Goal: Task Accomplishment & Management: Use online tool/utility

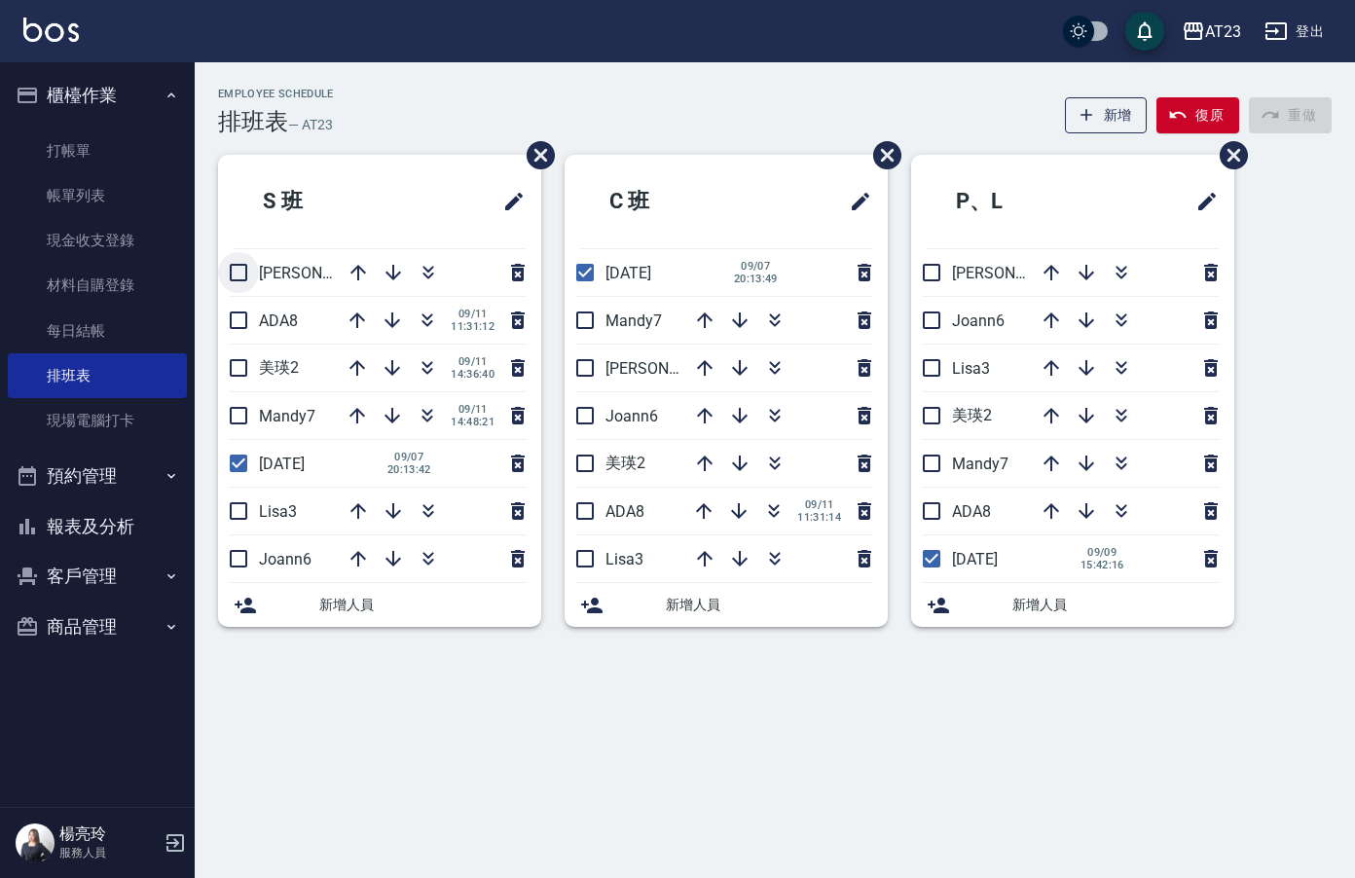
click at [236, 279] on input "checkbox" at bounding box center [238, 272] width 41 height 41
click at [230, 339] on li "ADA8 09/11 11:31:12" at bounding box center [379, 320] width 323 height 47
click at [251, 274] on li "亮亮19 09/11 21:06:28" at bounding box center [379, 272] width 323 height 47
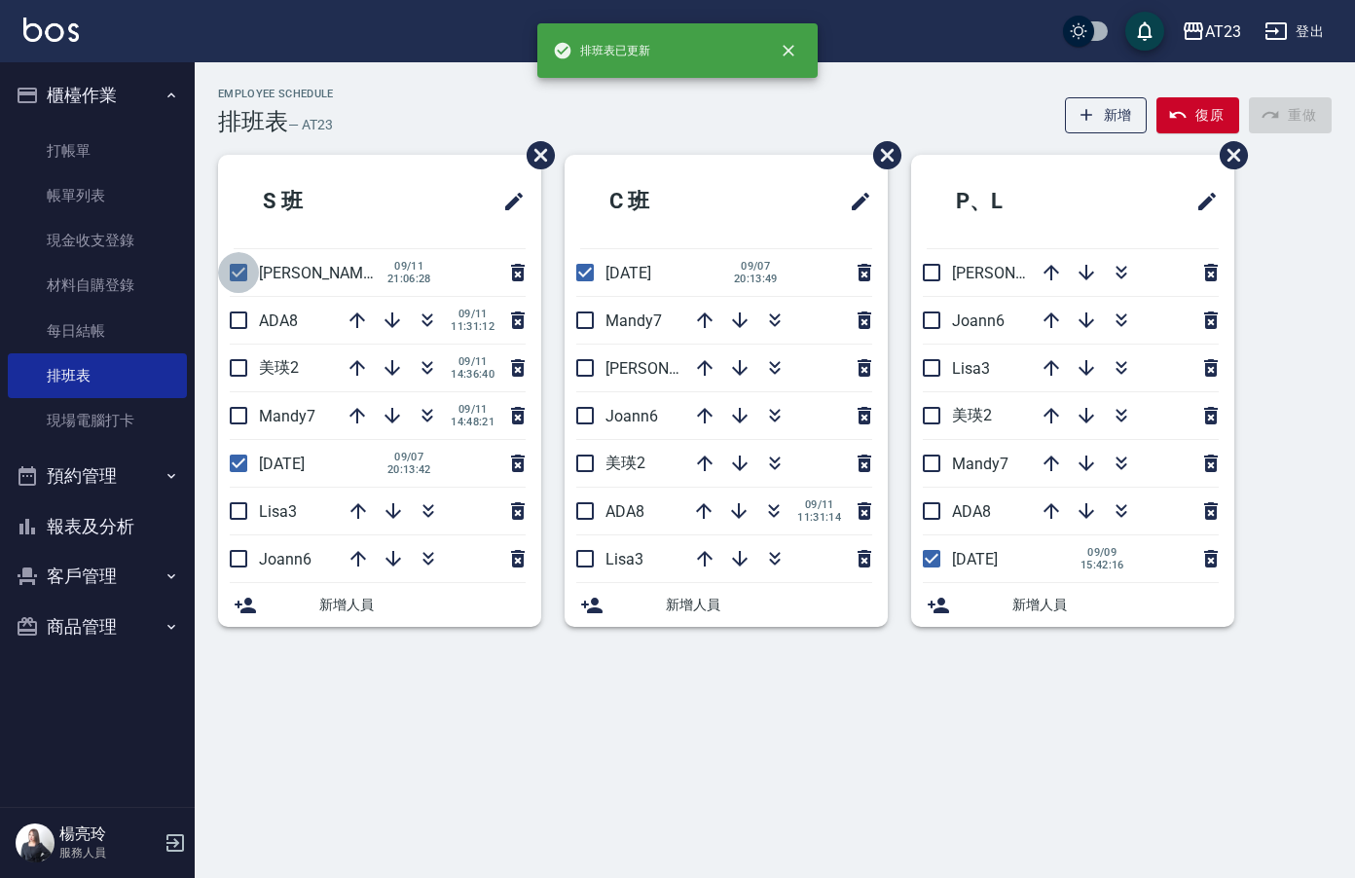
click at [246, 272] on input "checkbox" at bounding box center [238, 272] width 41 height 41
click at [240, 286] on input "checkbox" at bounding box center [238, 272] width 41 height 41
checkbox input "true"
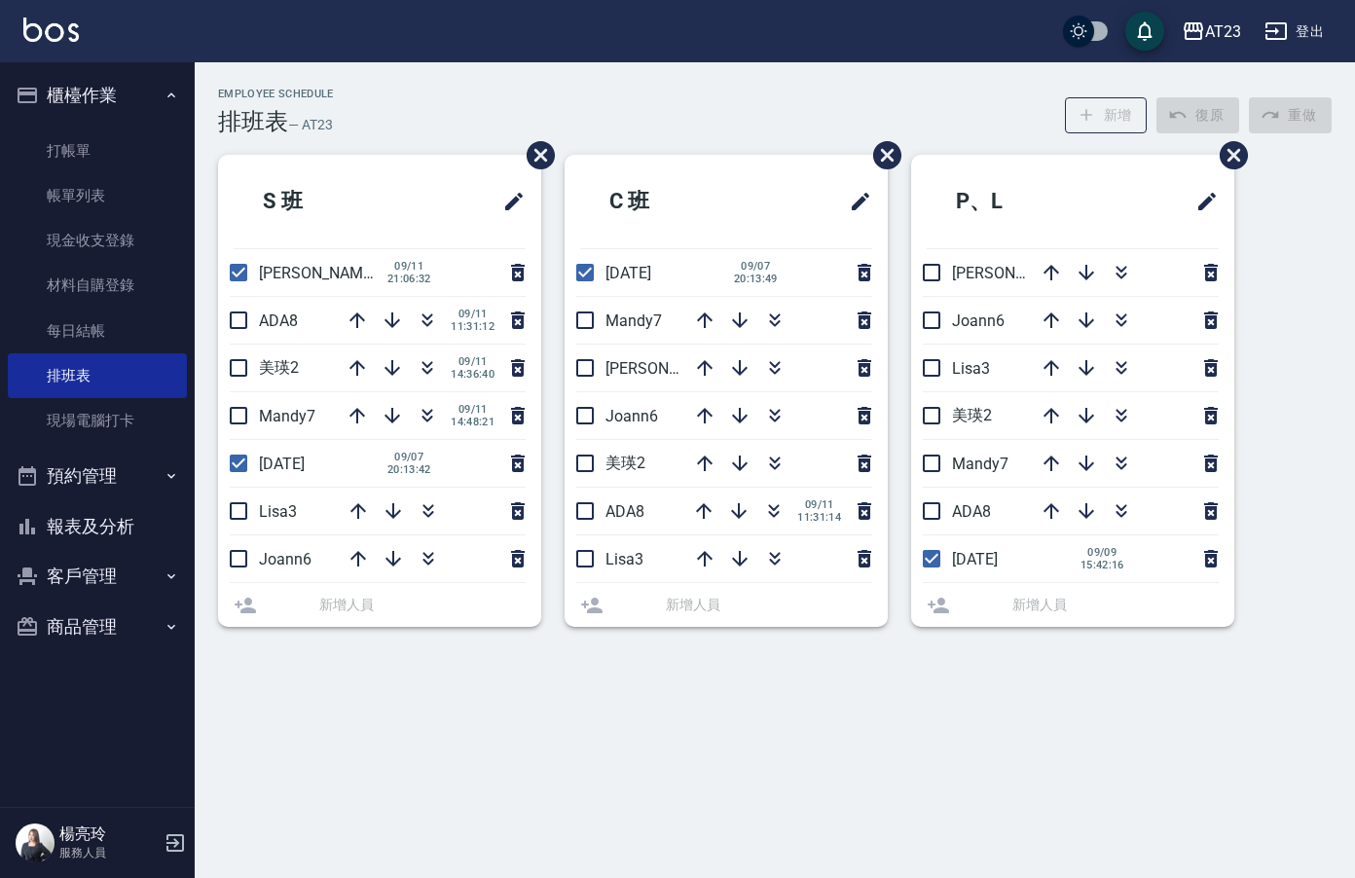
click at [246, 338] on input "checkbox" at bounding box center [238, 320] width 41 height 41
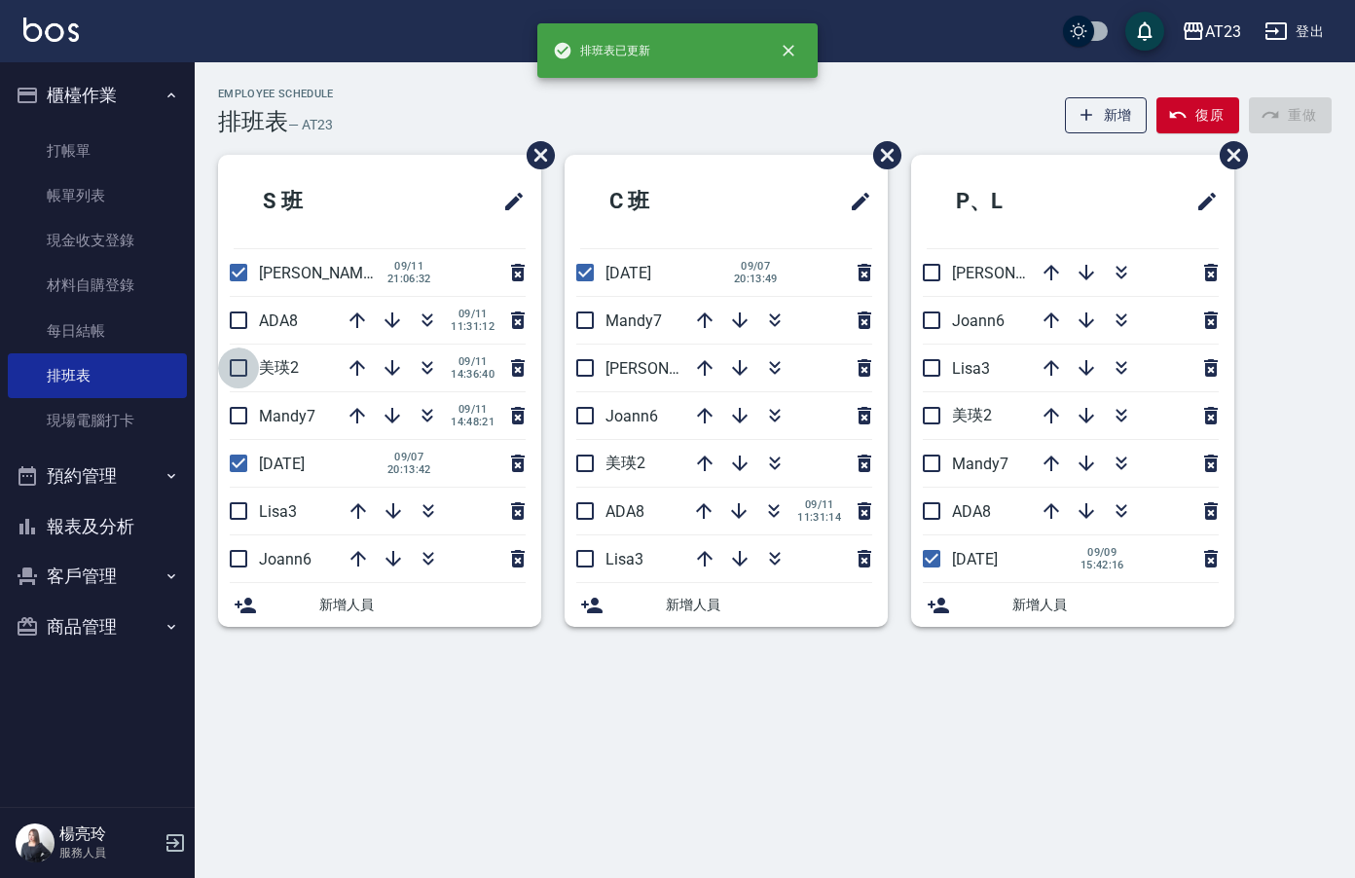
drag, startPoint x: 239, startPoint y: 364, endPoint x: 237, endPoint y: 325, distance: 39.1
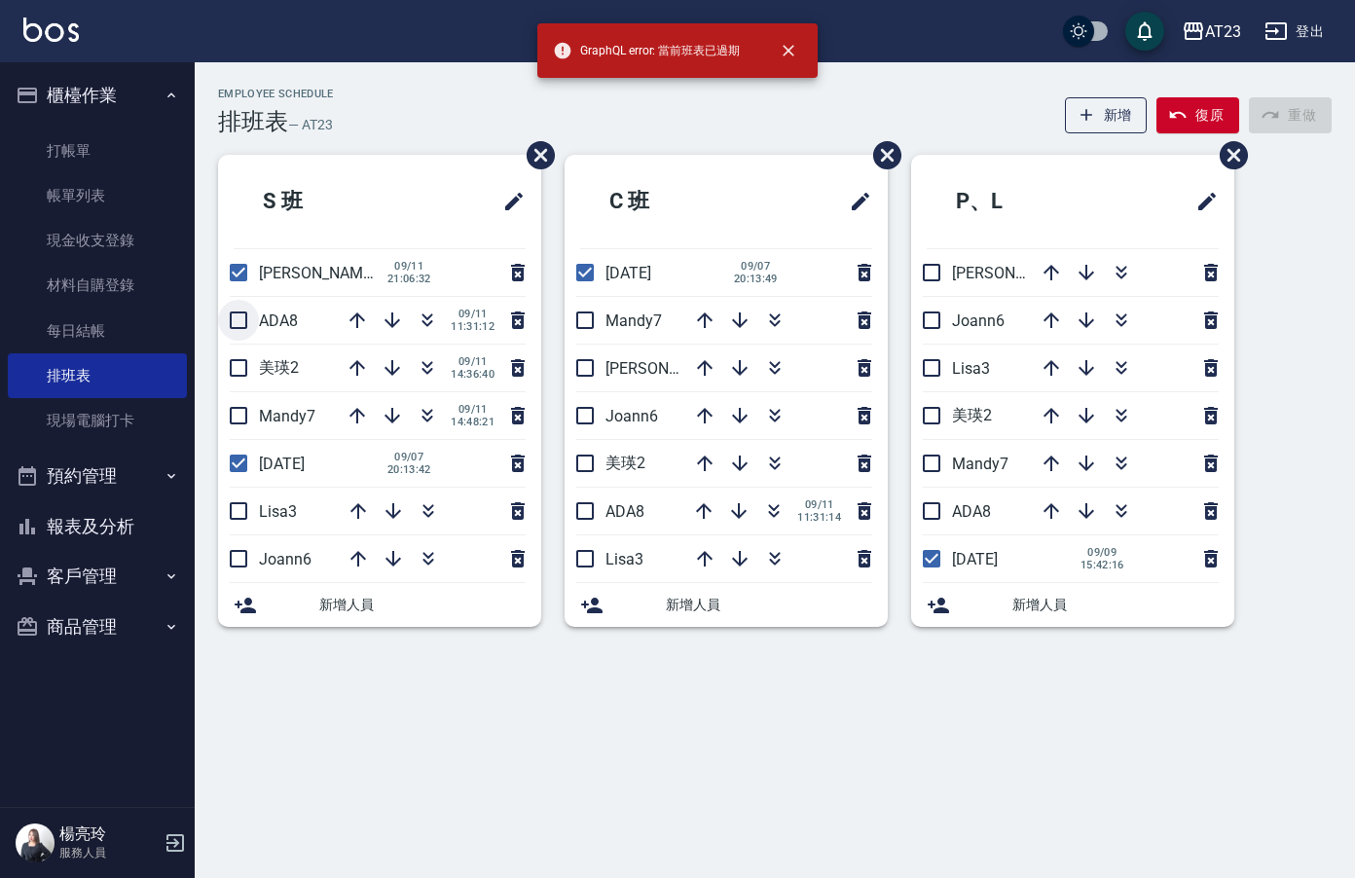
click at [236, 326] on input "checkbox" at bounding box center [238, 320] width 41 height 41
checkbox input "true"
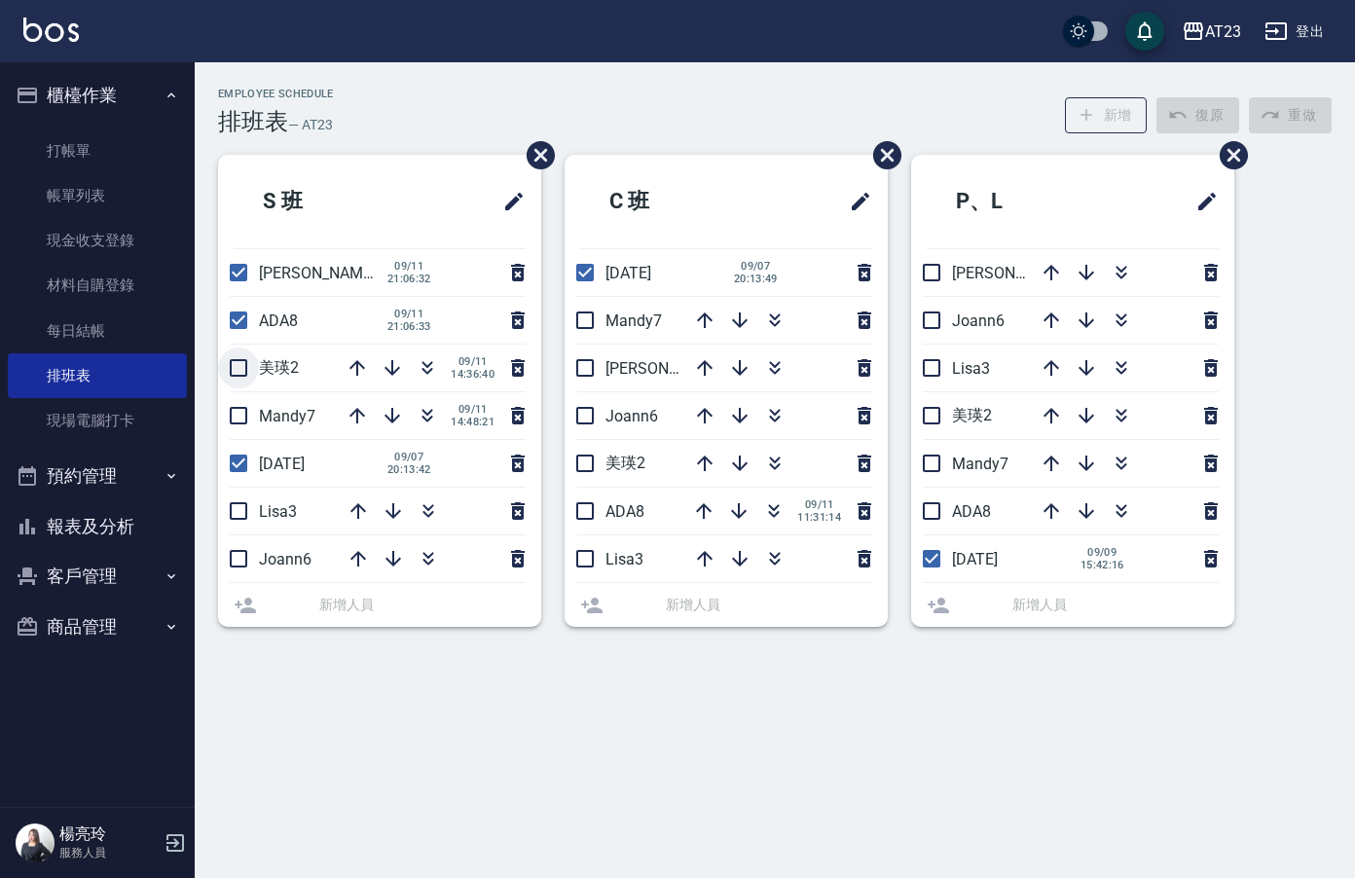
click at [241, 368] on li "美瑛2 09/11 14:36:40" at bounding box center [379, 368] width 323 height 47
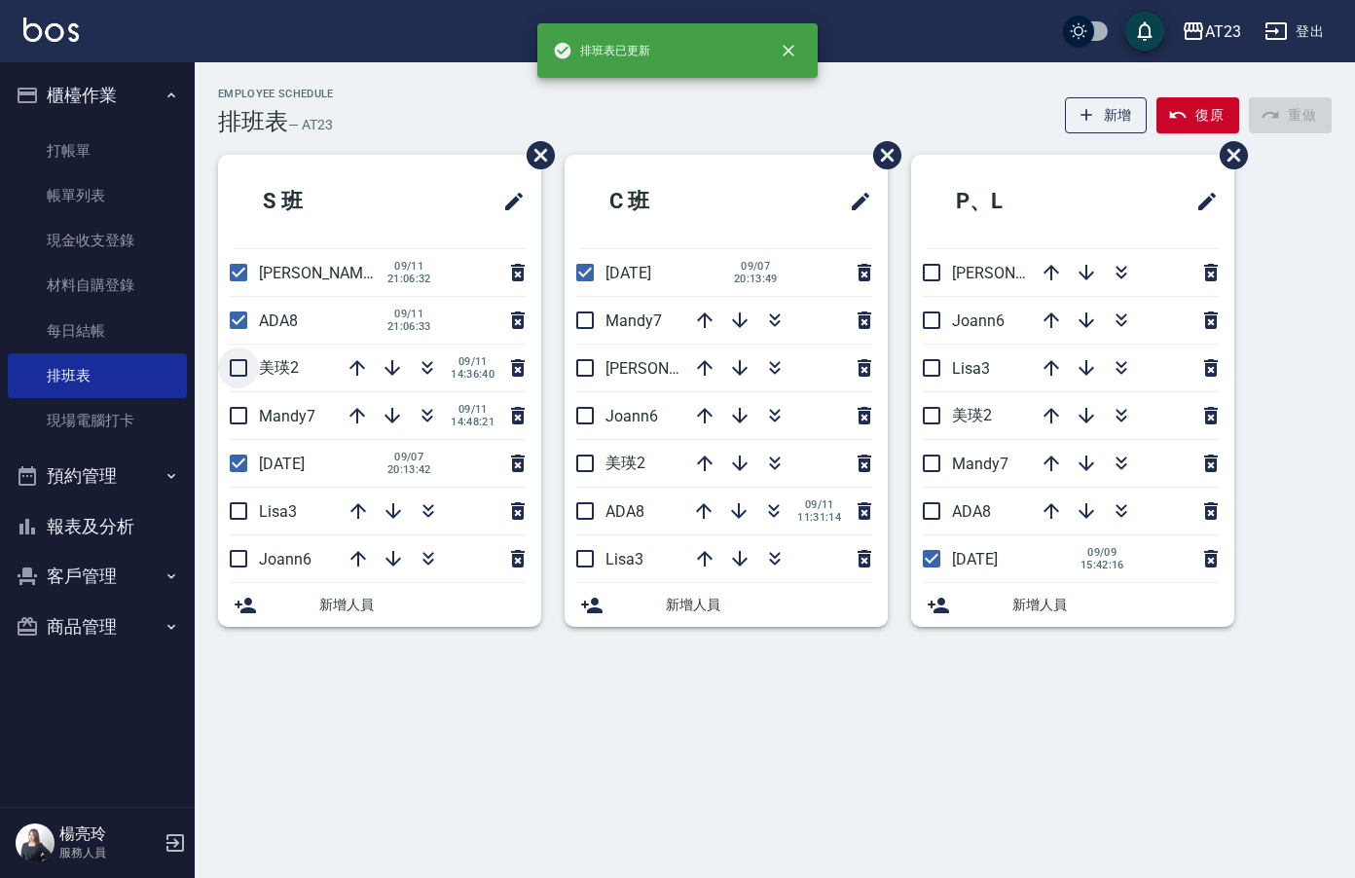
click at [239, 374] on input "checkbox" at bounding box center [238, 368] width 41 height 41
checkbox input "true"
click at [238, 413] on input "checkbox" at bounding box center [238, 415] width 41 height 41
checkbox input "true"
drag, startPoint x: 233, startPoint y: 508, endPoint x: 232, endPoint y: 552, distance: 43.8
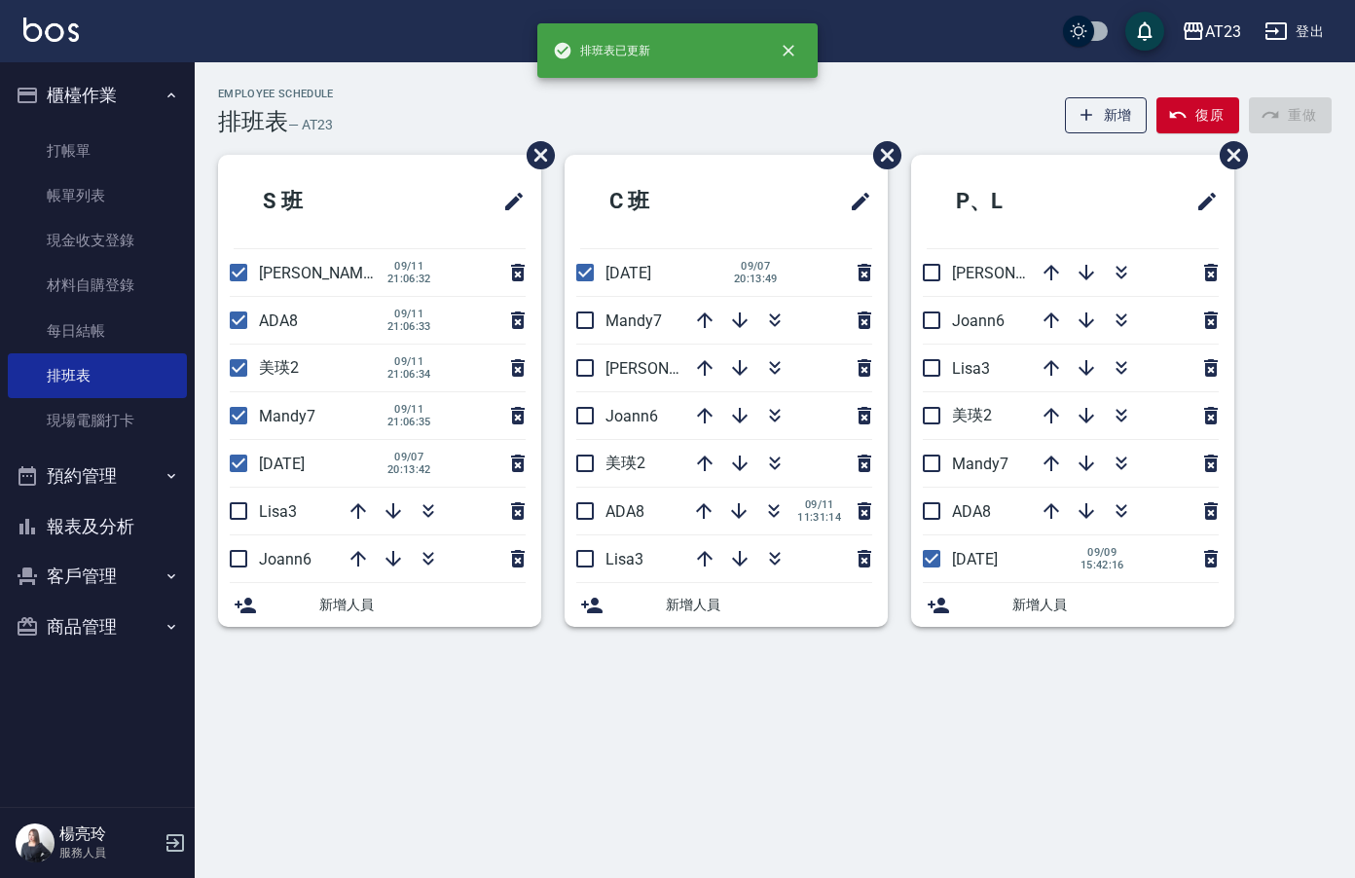
click at [234, 509] on input "checkbox" at bounding box center [238, 511] width 41 height 41
checkbox input "true"
click at [255, 568] on input "checkbox" at bounding box center [238, 558] width 41 height 41
checkbox input "true"
drag, startPoint x: 589, startPoint y: 320, endPoint x: 598, endPoint y: 380, distance: 60.0
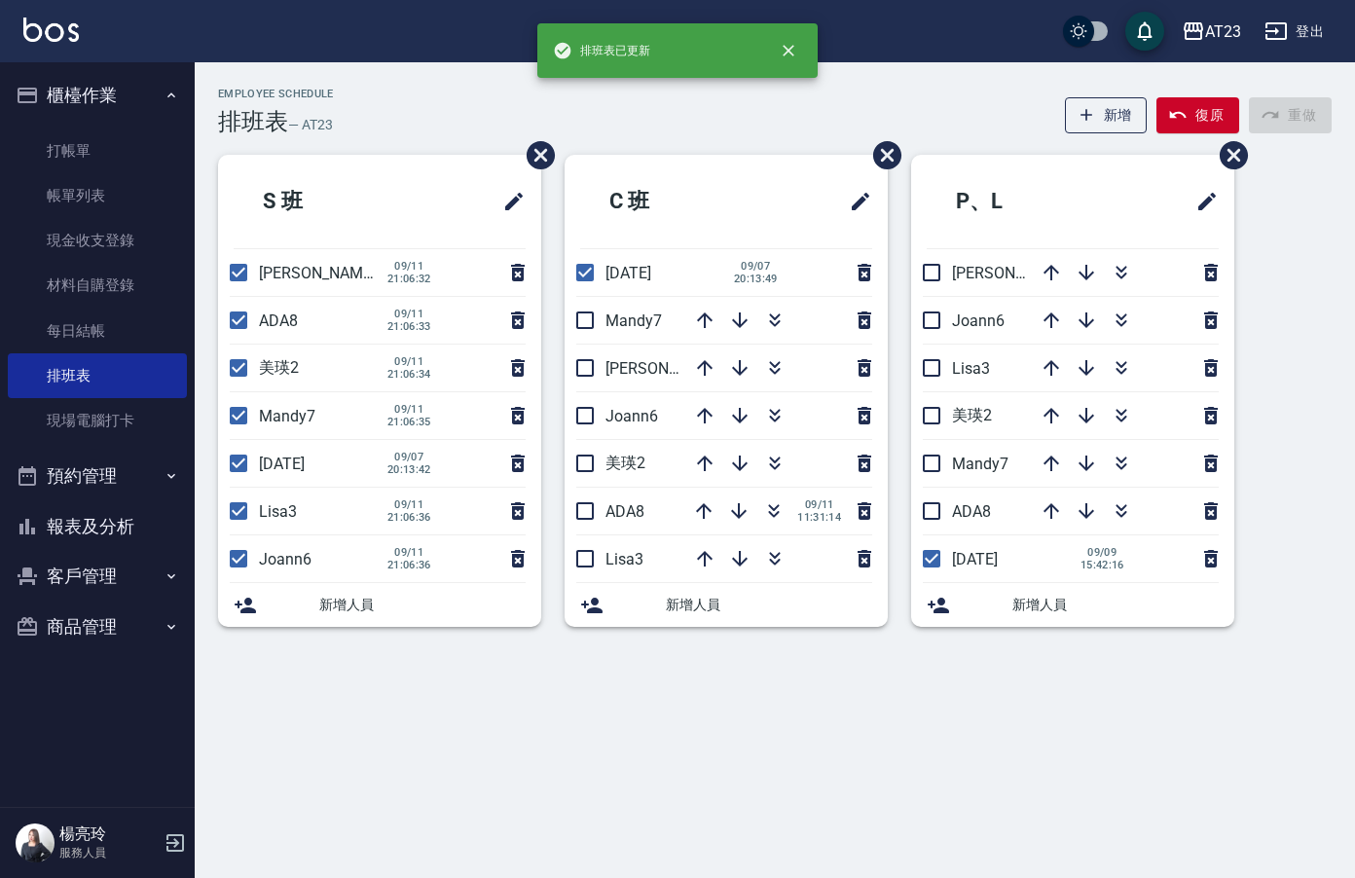
click at [589, 325] on input "checkbox" at bounding box center [585, 320] width 41 height 41
checkbox input "true"
click at [585, 368] on input "checkbox" at bounding box center [585, 368] width 41 height 41
checkbox input "true"
drag, startPoint x: 585, startPoint y: 420, endPoint x: 585, endPoint y: 449, distance: 29.2
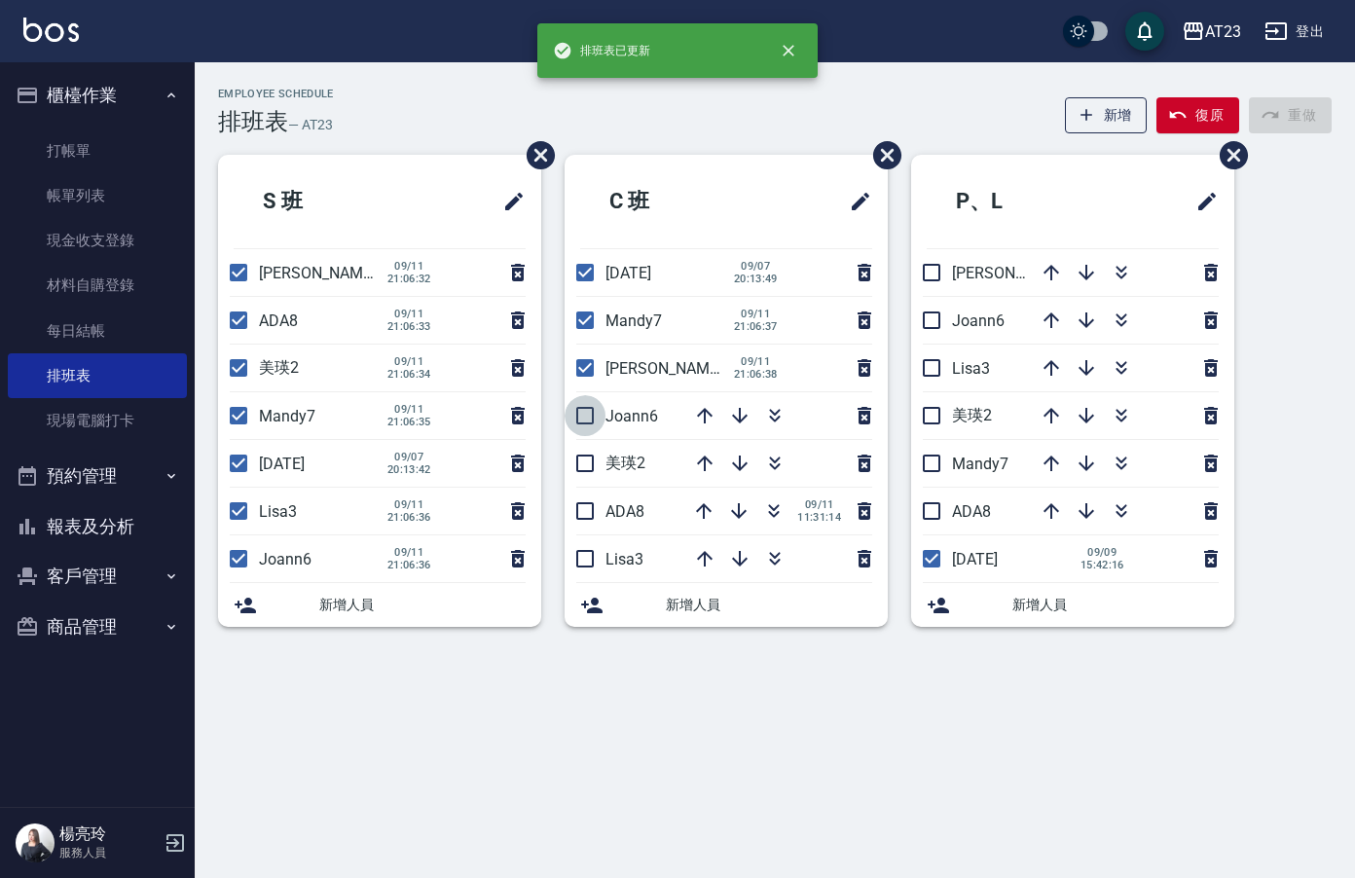
click at [585, 421] on input "checkbox" at bounding box center [585, 415] width 41 height 41
checkbox input "true"
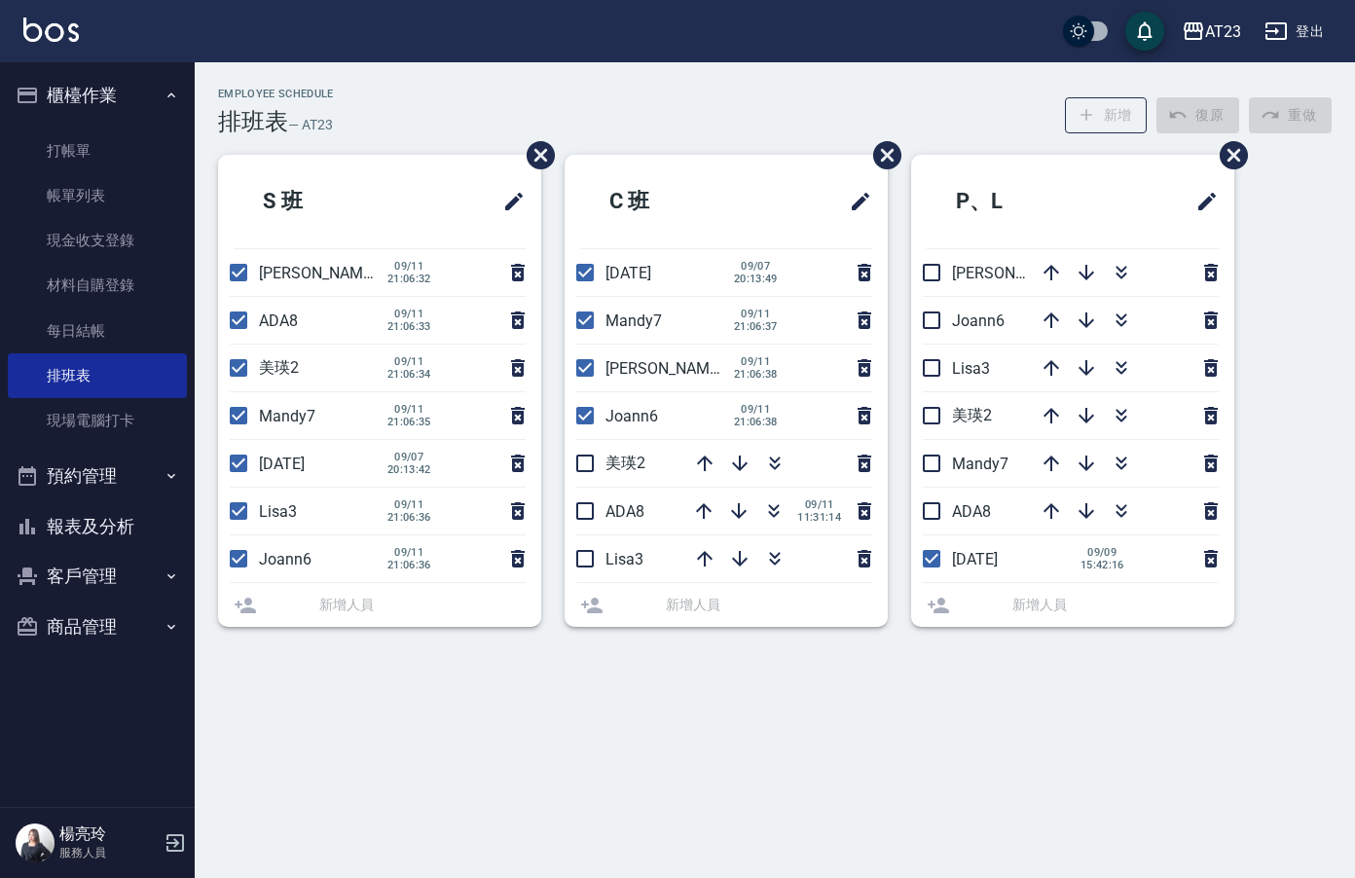
drag, startPoint x: 582, startPoint y: 471, endPoint x: 585, endPoint y: 509, distance: 38.1
click at [582, 476] on input "checkbox" at bounding box center [585, 463] width 41 height 41
checkbox input "true"
click at [585, 529] on li "ADA8 09/11 11:31:14" at bounding box center [726, 511] width 323 height 47
drag, startPoint x: 583, startPoint y: 567, endPoint x: 656, endPoint y: 570, distance: 73.1
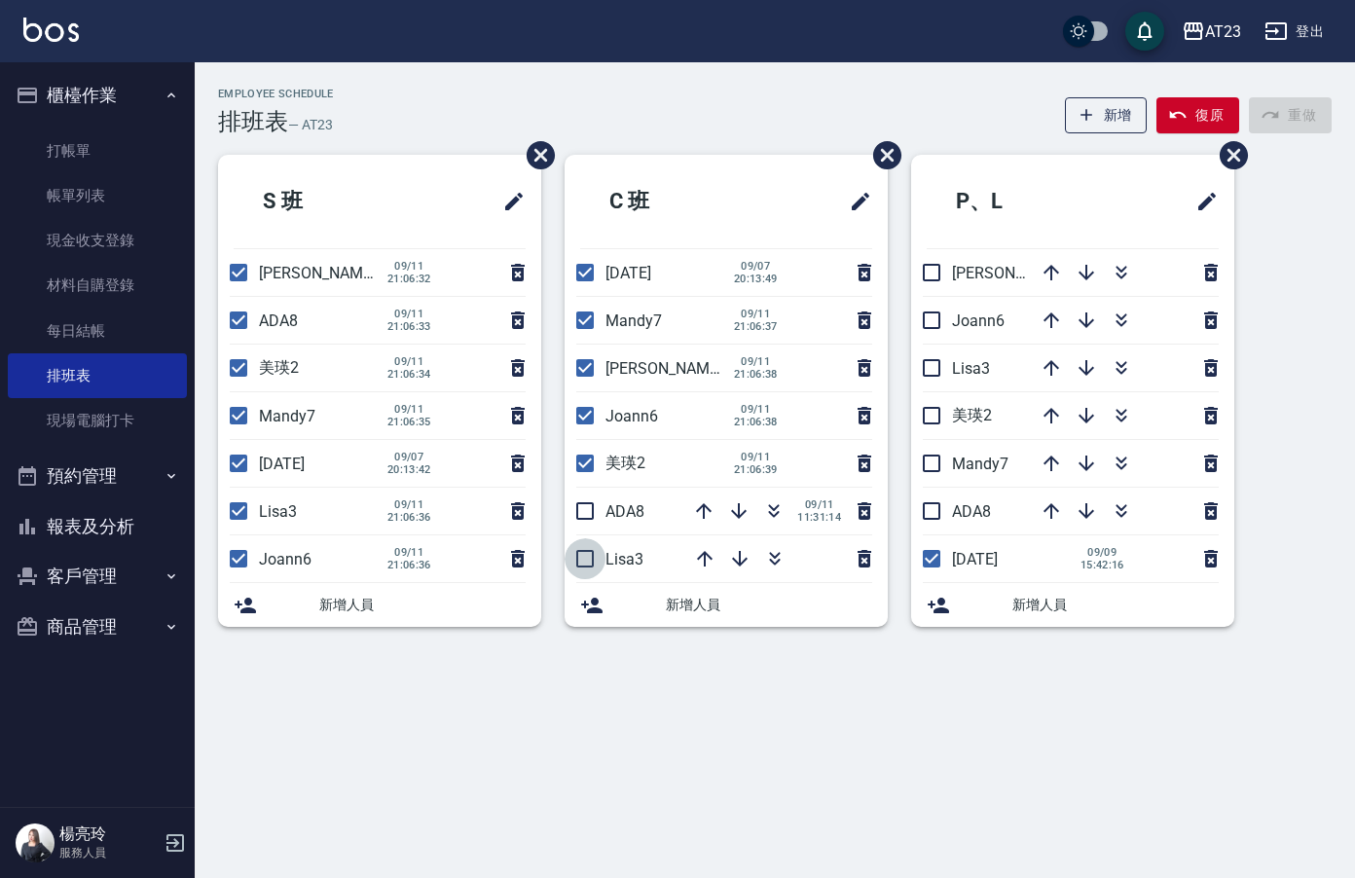
click at [588, 567] on input "checkbox" at bounding box center [585, 558] width 41 height 41
checkbox input "true"
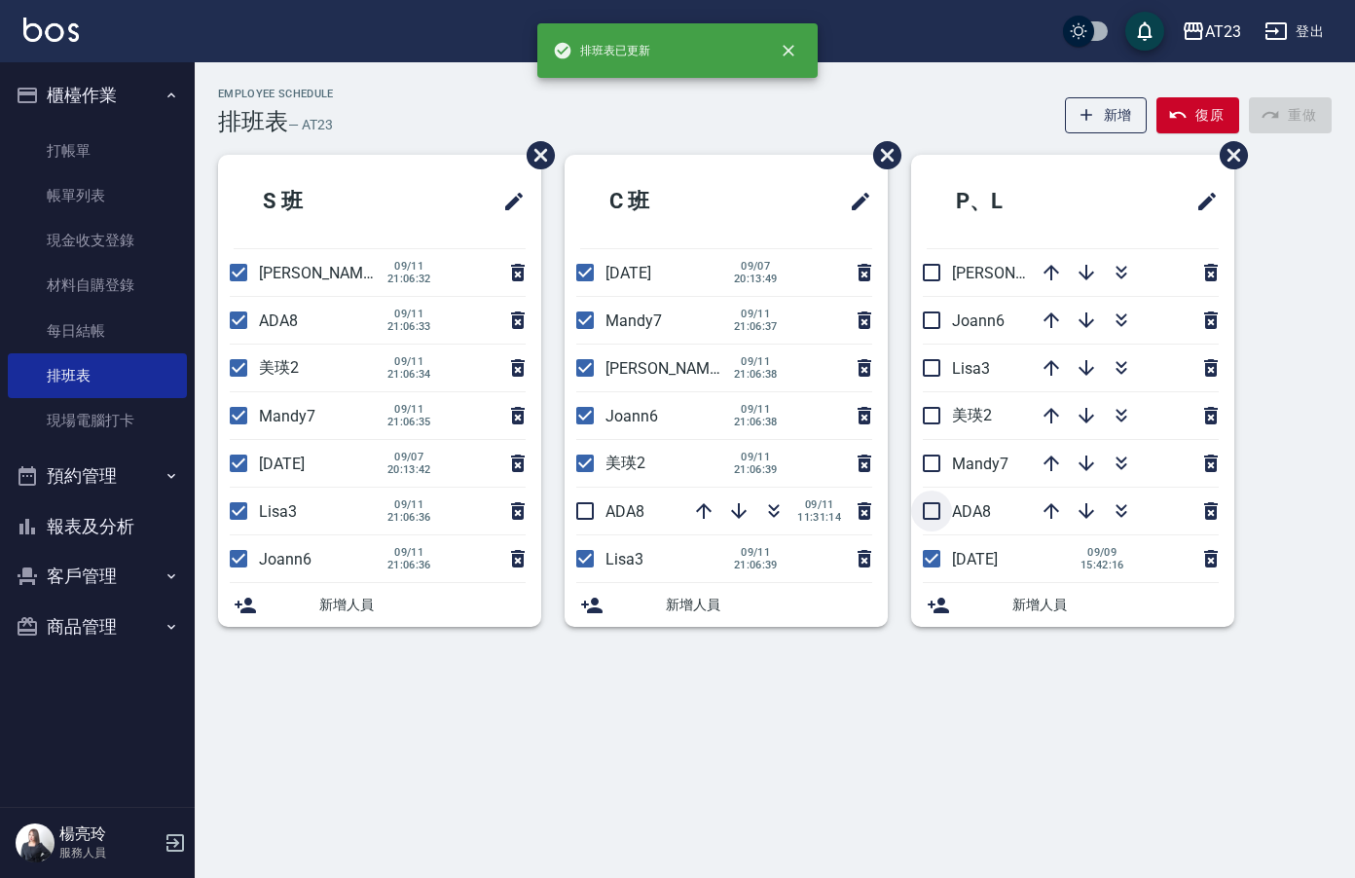
click at [940, 507] on input "checkbox" at bounding box center [931, 511] width 41 height 41
checkbox input "true"
click at [933, 460] on li "Mandy7" at bounding box center [1072, 463] width 323 height 47
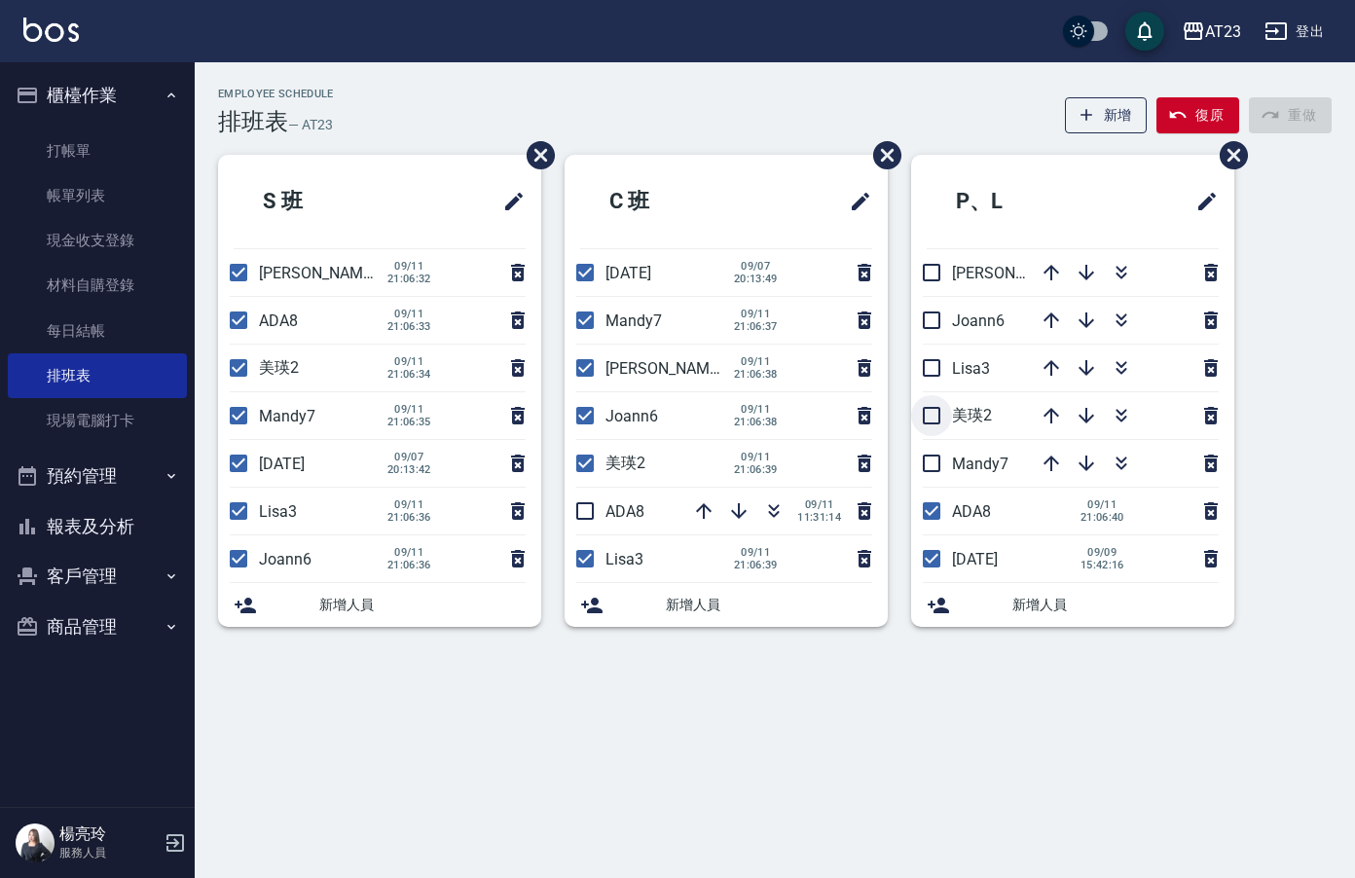
drag, startPoint x: 938, startPoint y: 416, endPoint x: 943, endPoint y: 381, distance: 35.5
click at [939, 416] on input "checkbox" at bounding box center [931, 415] width 41 height 41
checkbox input "true"
click at [927, 345] on li "Lisa3" at bounding box center [1072, 368] width 323 height 47
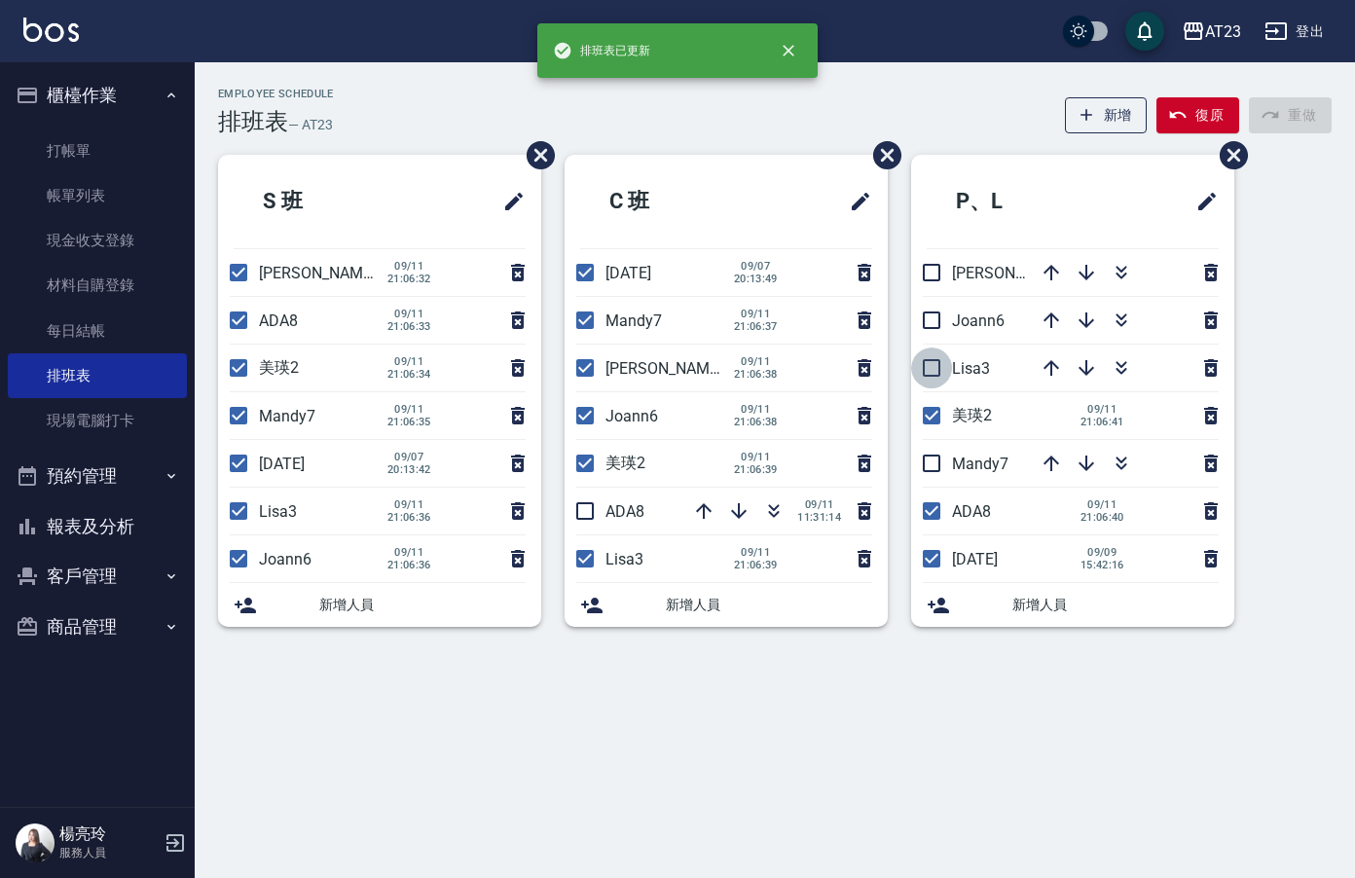
click at [945, 364] on input "checkbox" at bounding box center [931, 368] width 41 height 41
checkbox input "true"
click at [936, 448] on input "checkbox" at bounding box center [931, 463] width 41 height 41
checkbox input "true"
click at [949, 344] on hr at bounding box center [1071, 344] width 296 height 1
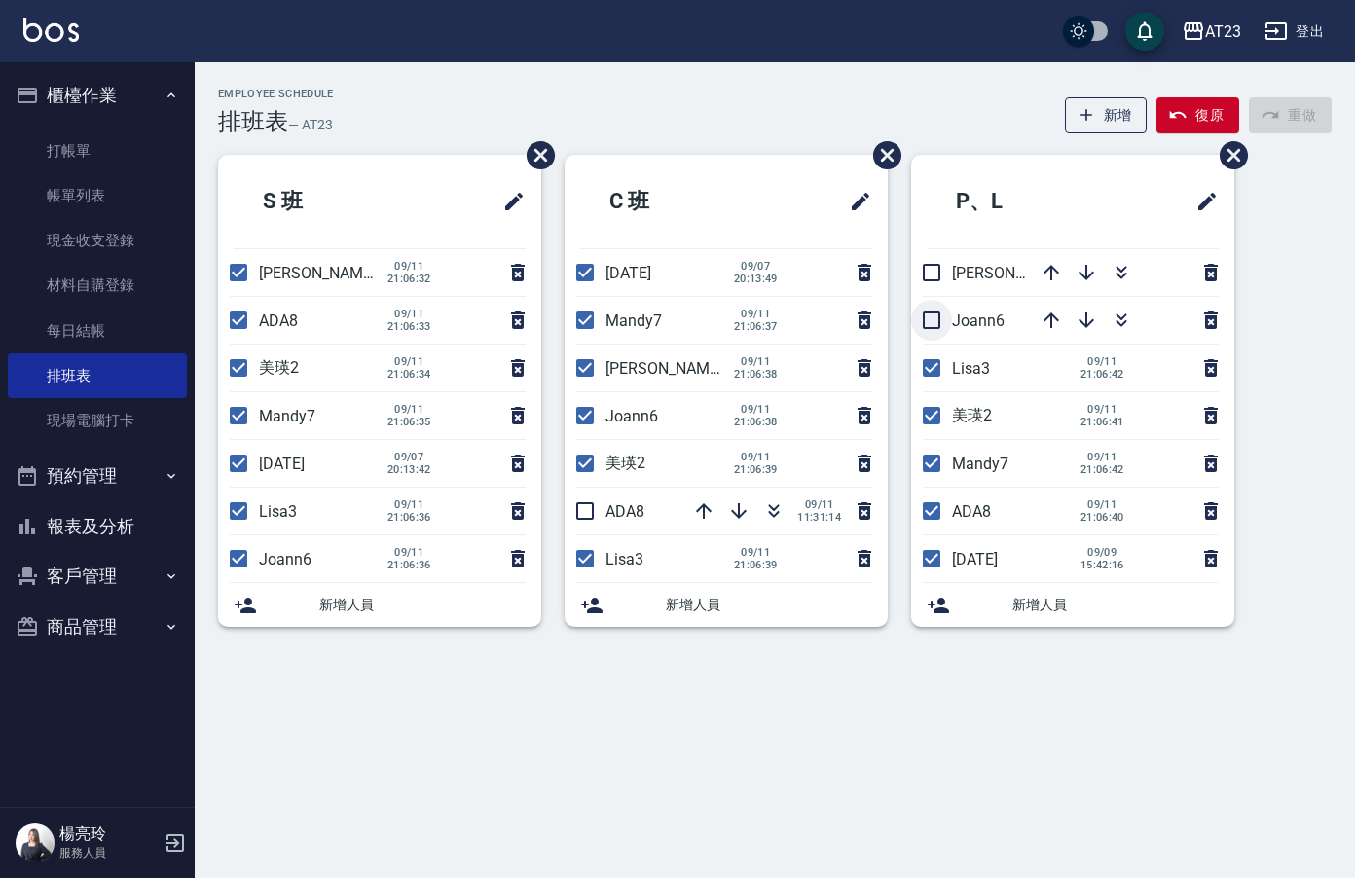
click at [950, 325] on input "checkbox" at bounding box center [931, 320] width 41 height 41
checkbox input "true"
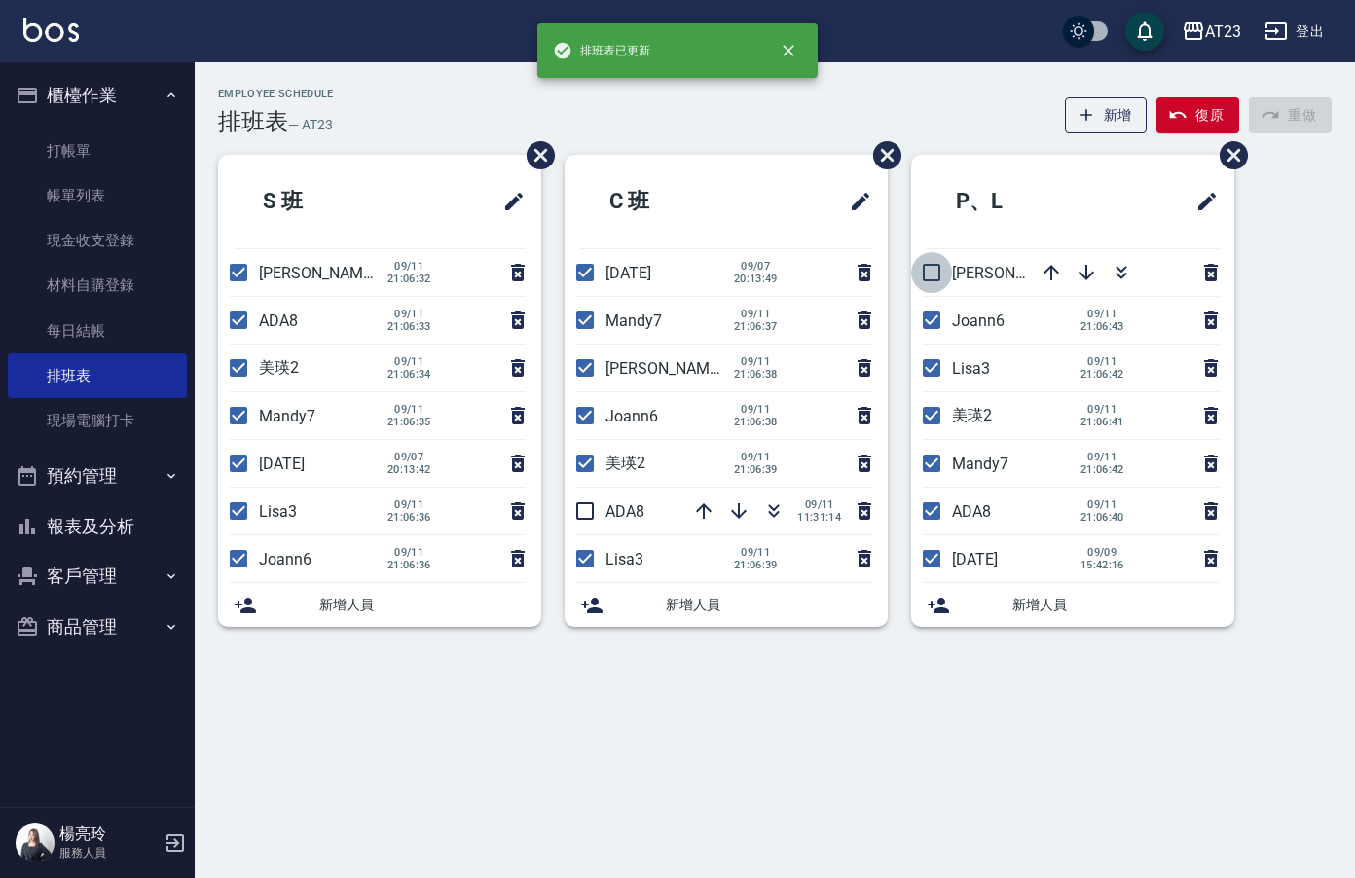
click at [934, 279] on input "checkbox" at bounding box center [931, 272] width 41 height 41
checkbox input "true"
drag, startPoint x: 587, startPoint y: 508, endPoint x: 800, endPoint y: 497, distance: 213.5
click at [588, 507] on input "checkbox" at bounding box center [585, 511] width 41 height 41
checkbox input "true"
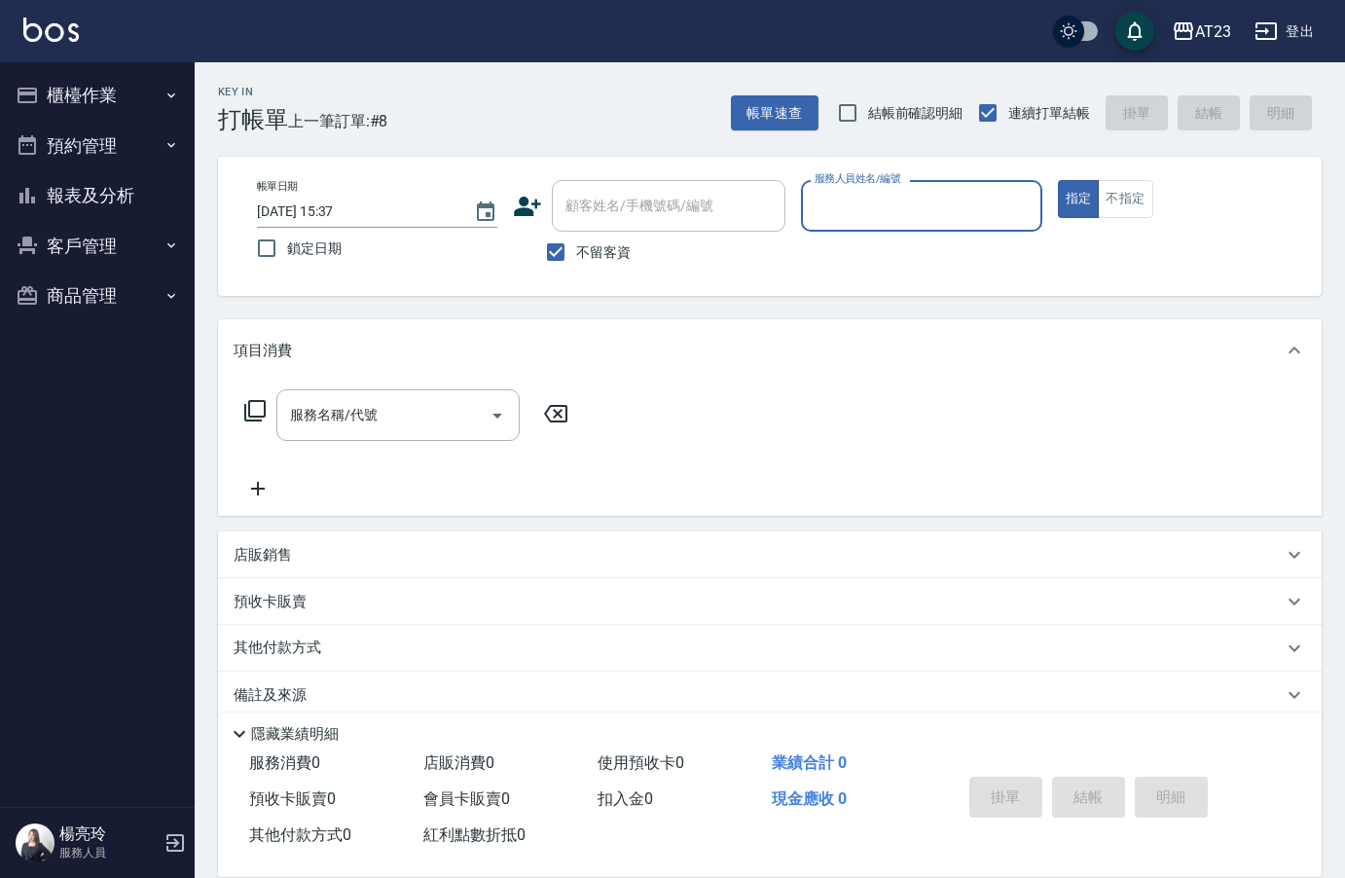
scroll to position [27, 0]
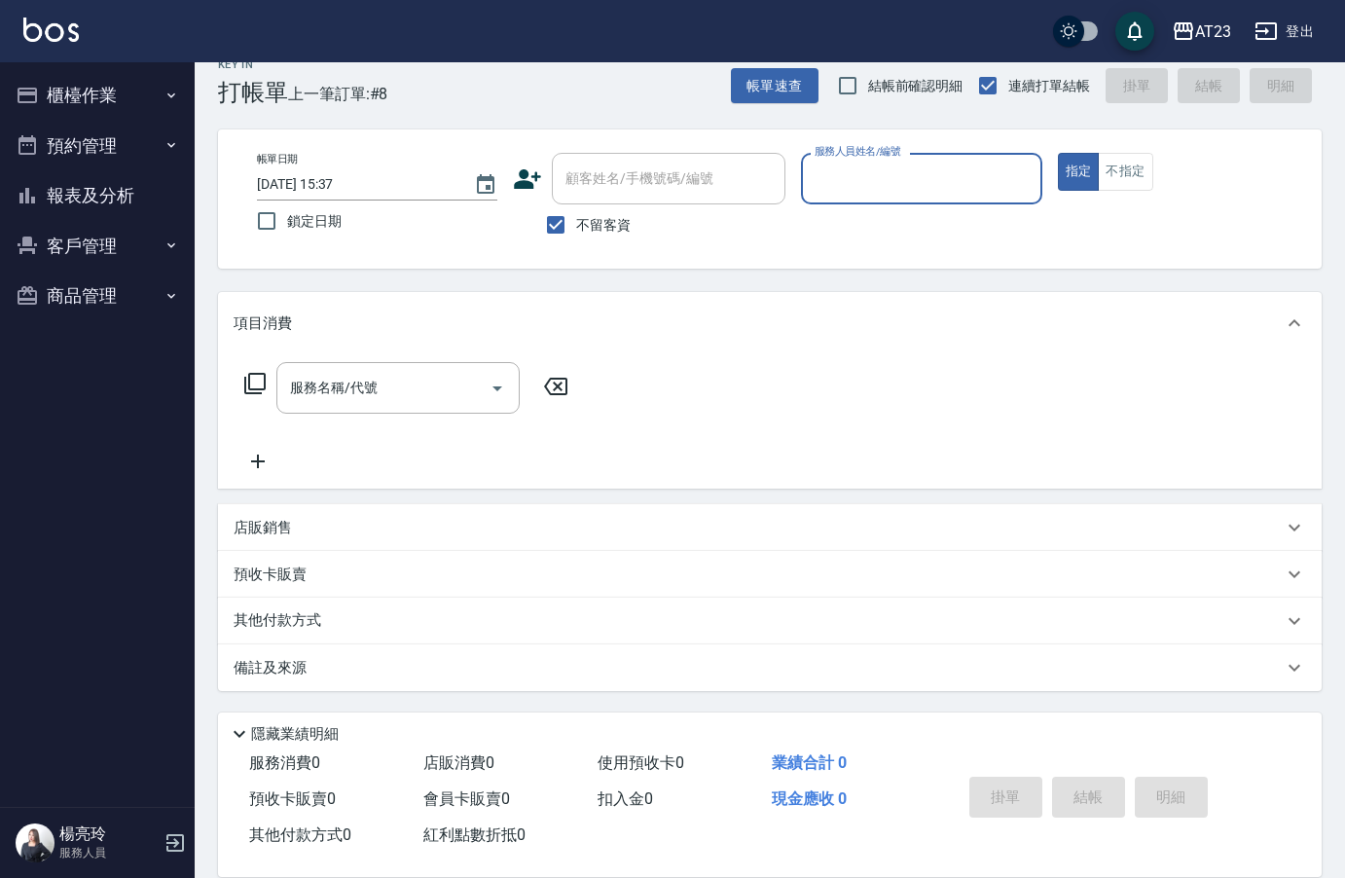
click at [90, 286] on button "商品管理" at bounding box center [97, 296] width 179 height 51
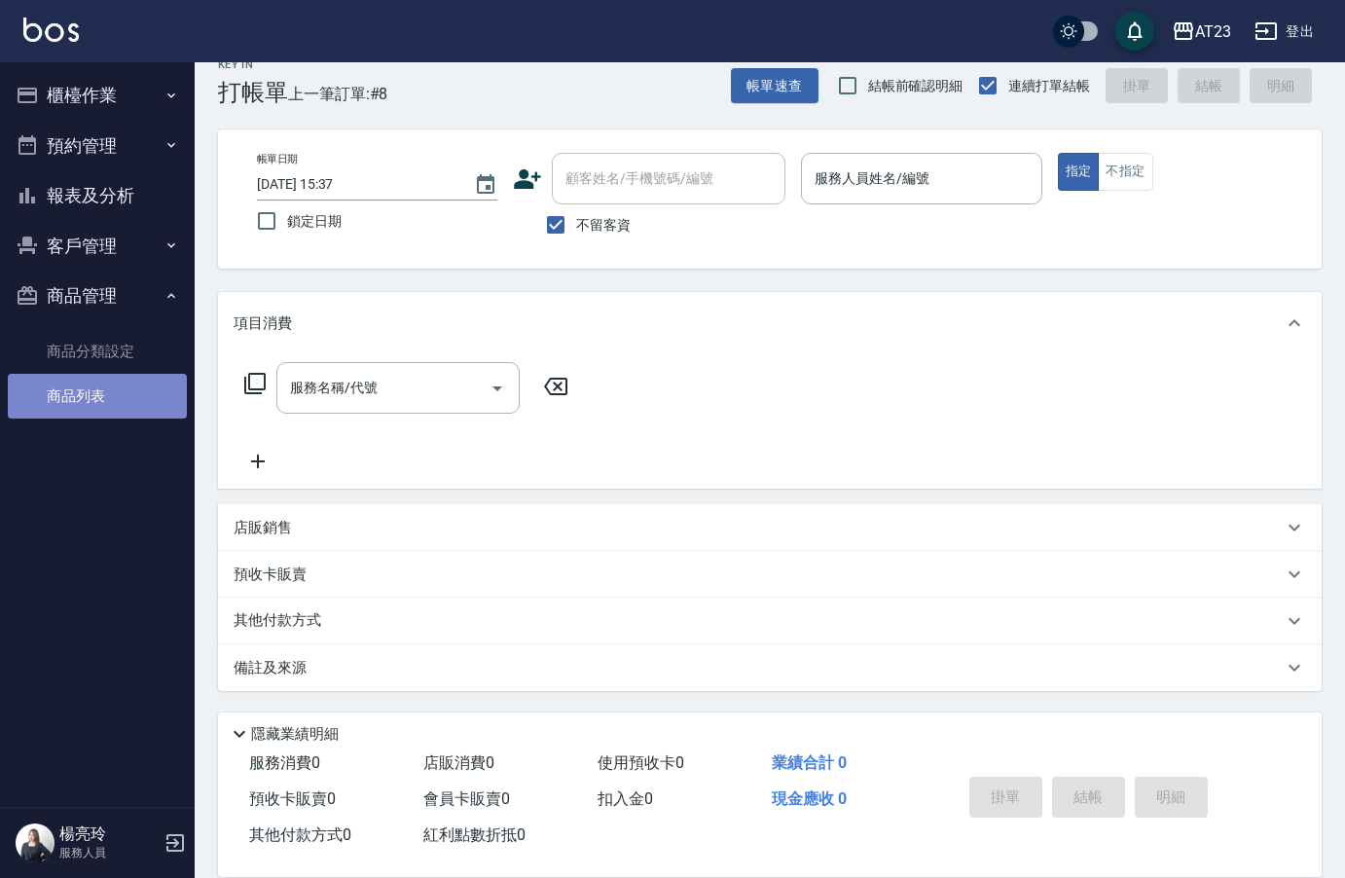
click at [62, 399] on link "商品列表" at bounding box center [97, 396] width 179 height 45
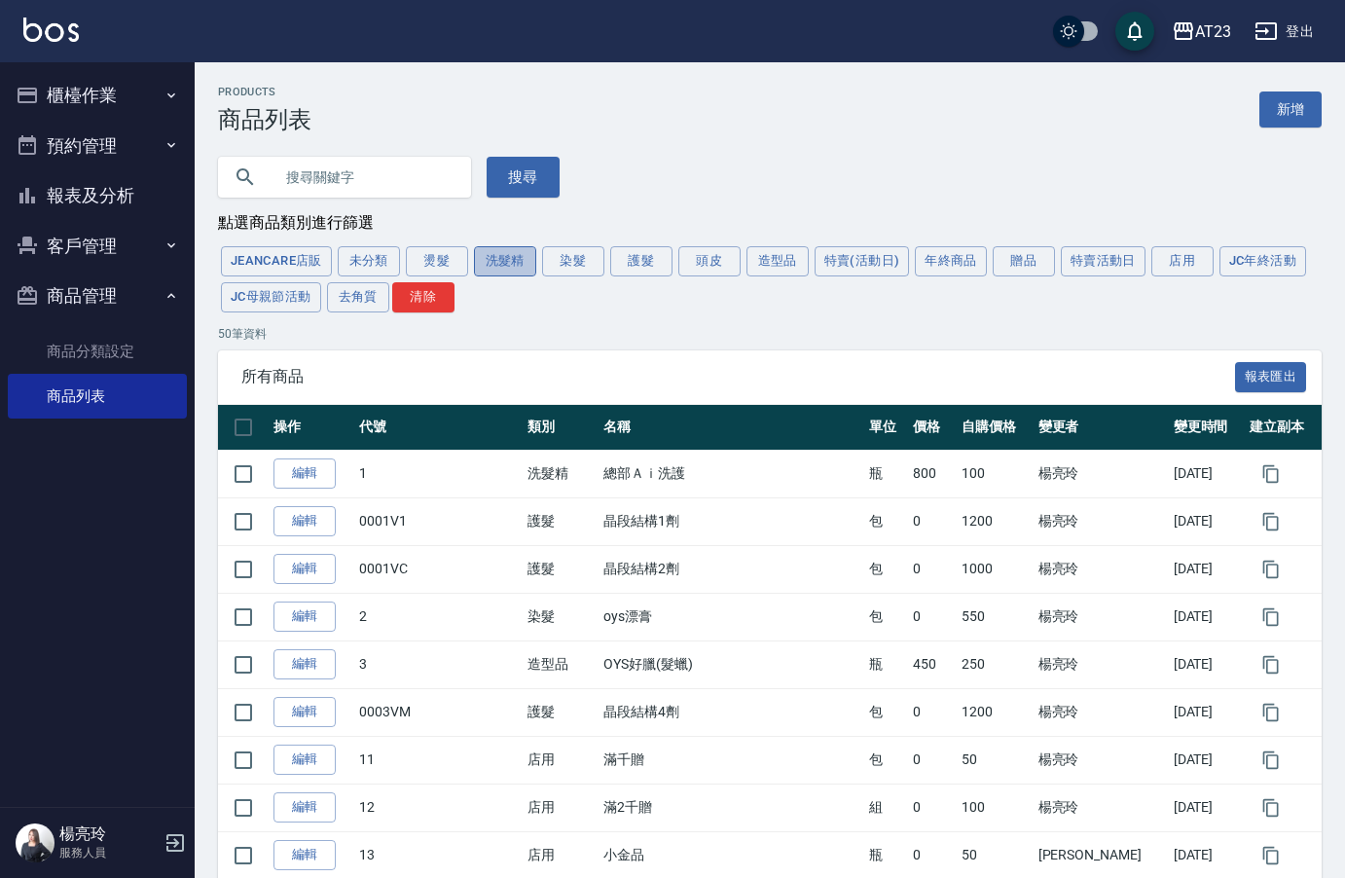
click at [498, 269] on button "洗髮精" at bounding box center [505, 261] width 62 height 30
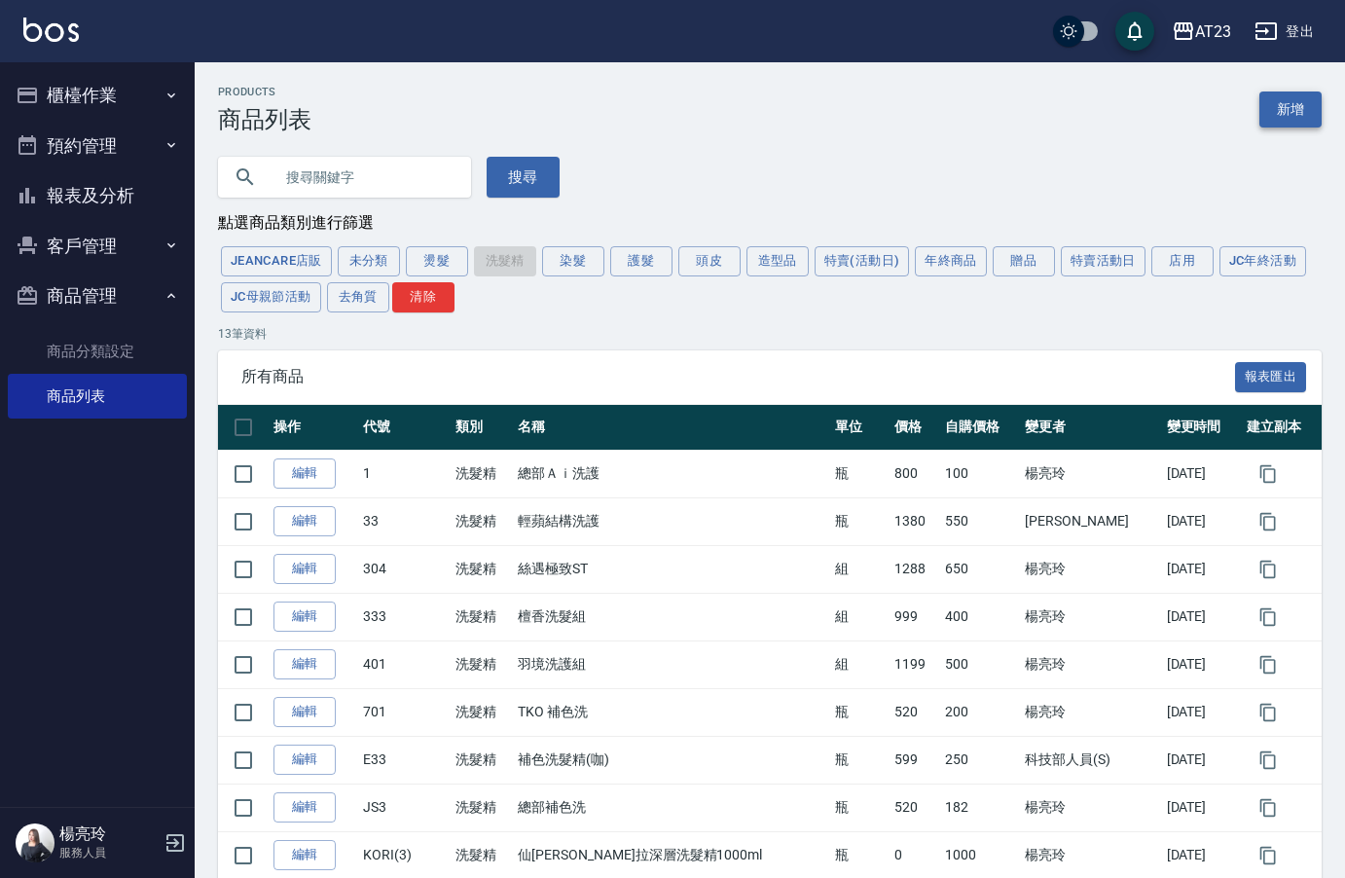
click at [1292, 124] on link "新增" at bounding box center [1291, 110] width 62 height 36
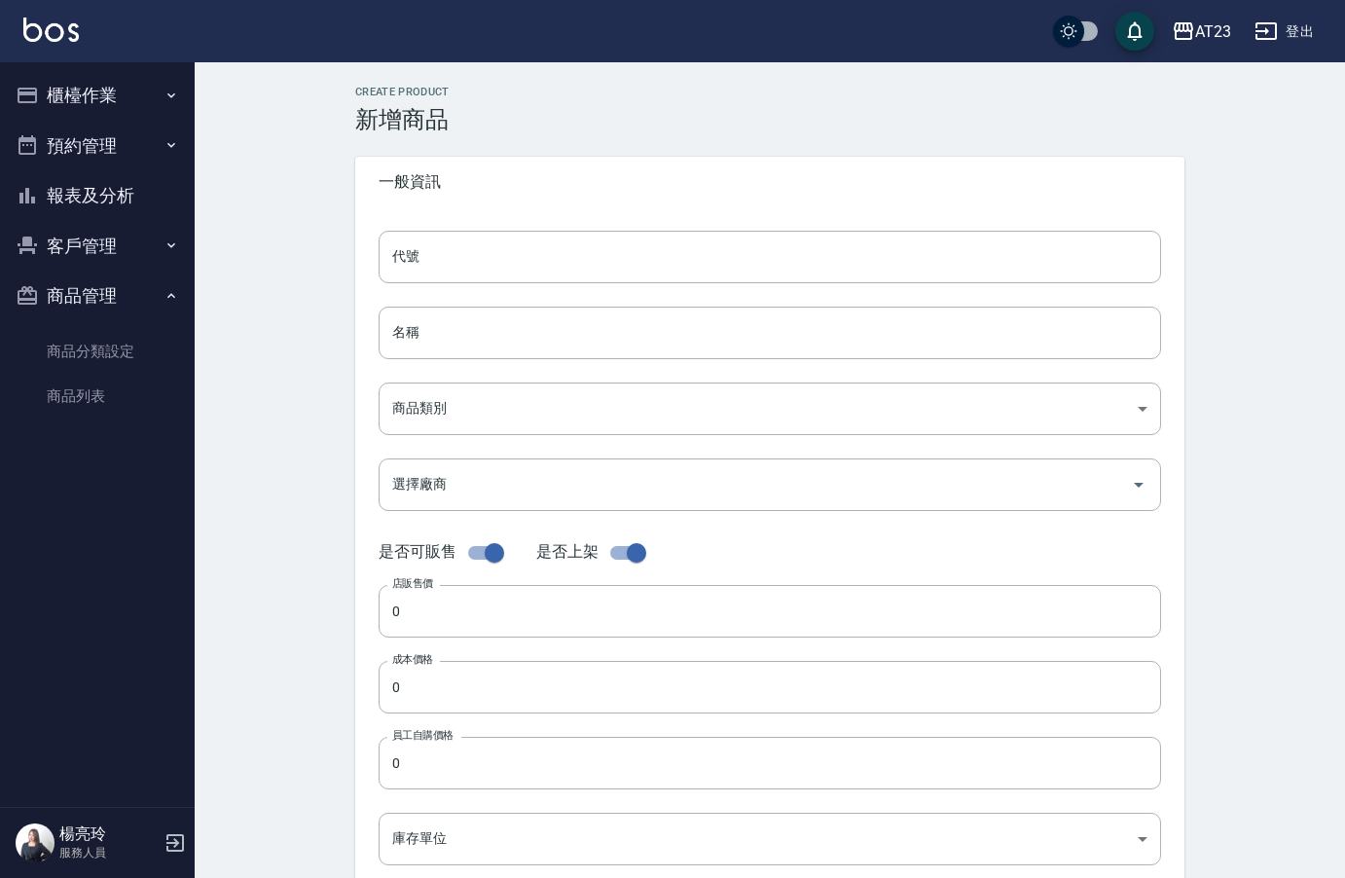
click at [457, 285] on div "代號 代號 名稱 名稱 商品類別 ​ 商品類別 選擇廠商 選擇廠商 是否可販售 是否上架 店販售價 0 店販售價 成本價格 0 成本價格 員工自購價格 0…" at bounding box center [769, 597] width 829 height 781
click at [469, 253] on input "代號" at bounding box center [770, 257] width 783 height 53
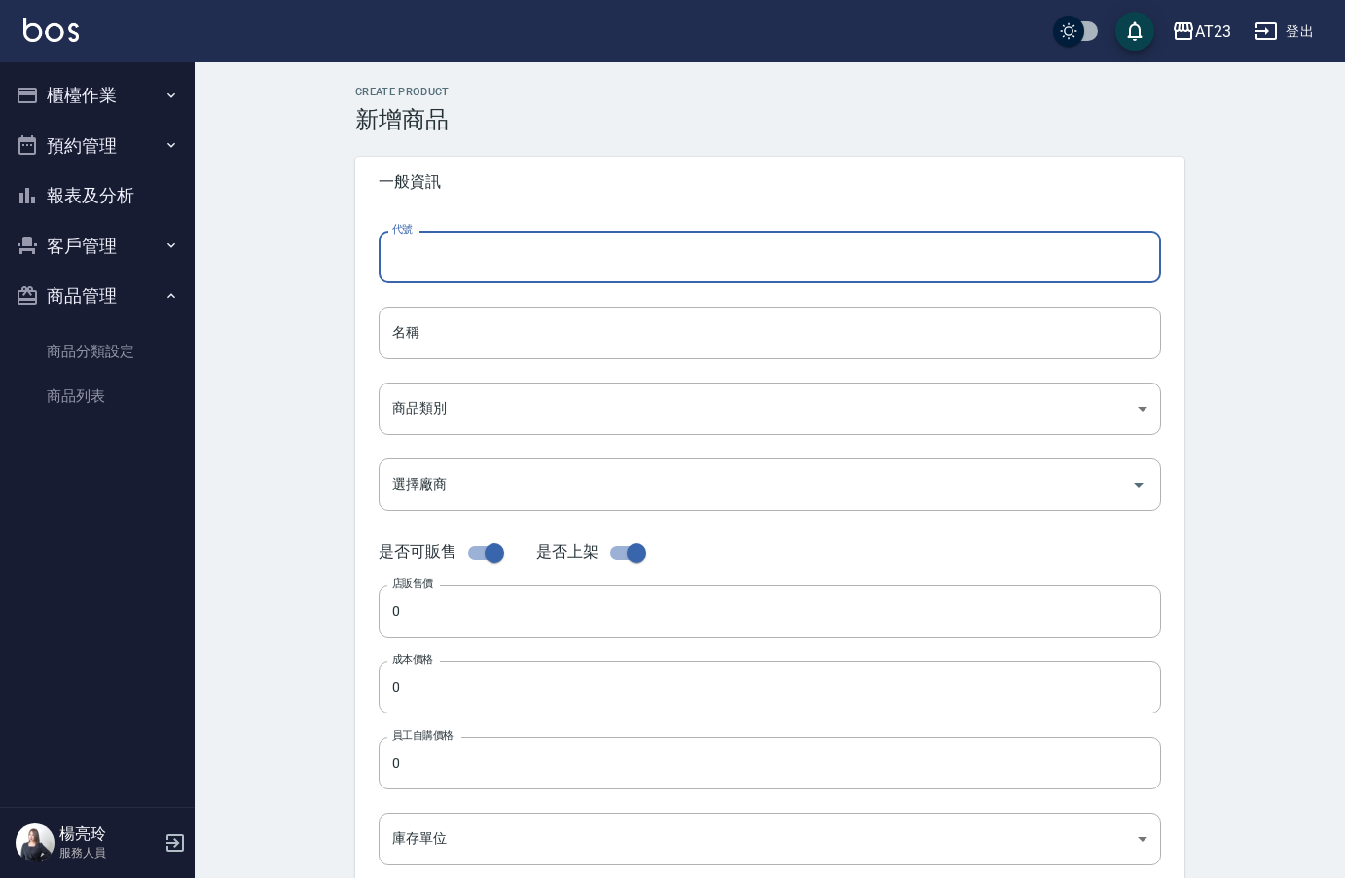
click at [490, 242] on input "代號" at bounding box center [770, 257] width 783 height 53
click at [460, 252] on input "代號" at bounding box center [770, 257] width 783 height 53
type input "ㄜ"
click at [497, 260] on input "KORI" at bounding box center [770, 257] width 783 height 53
type input "KORI(4)"
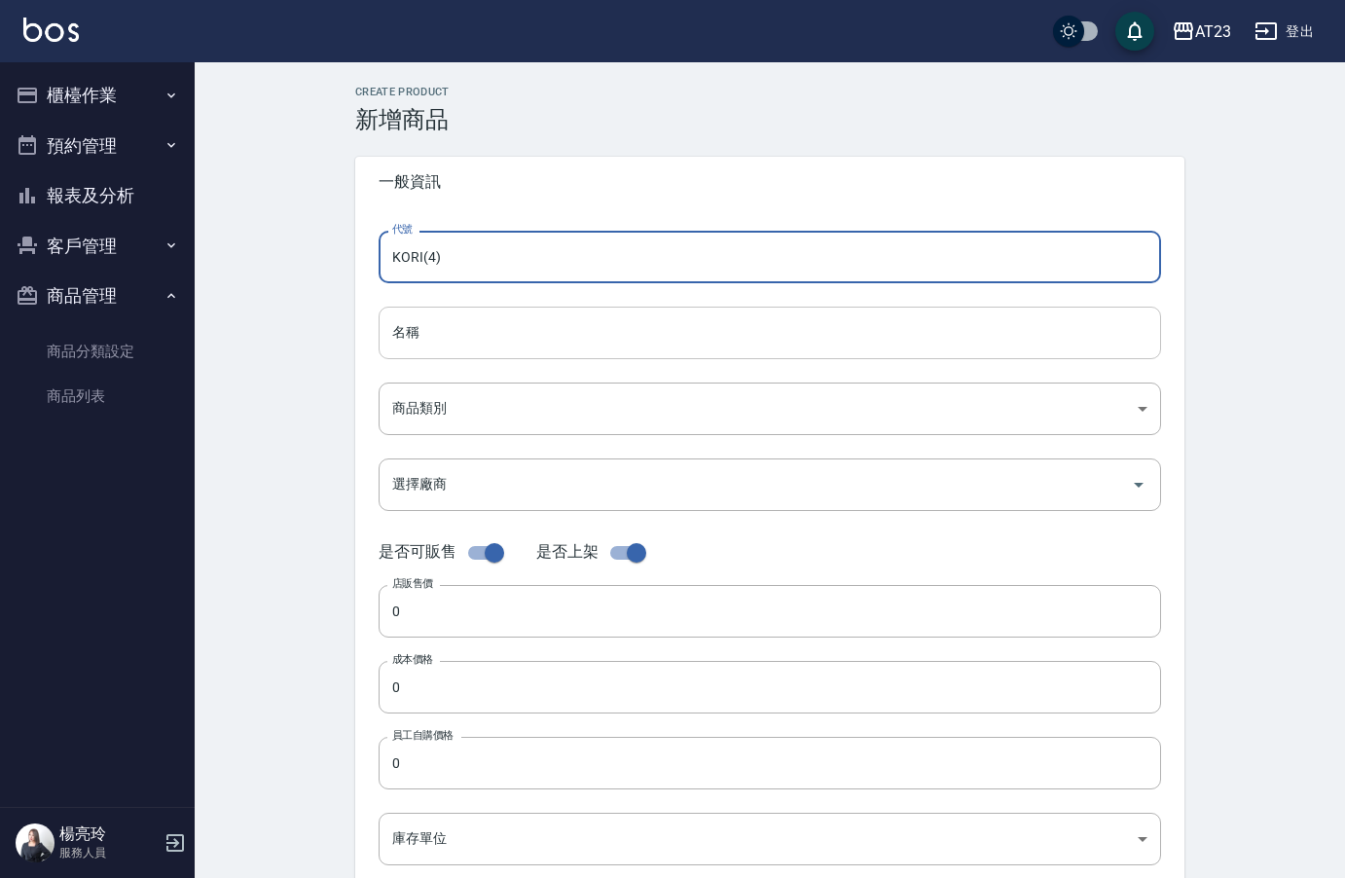
click at [466, 347] on input "名稱" at bounding box center [770, 333] width 783 height 53
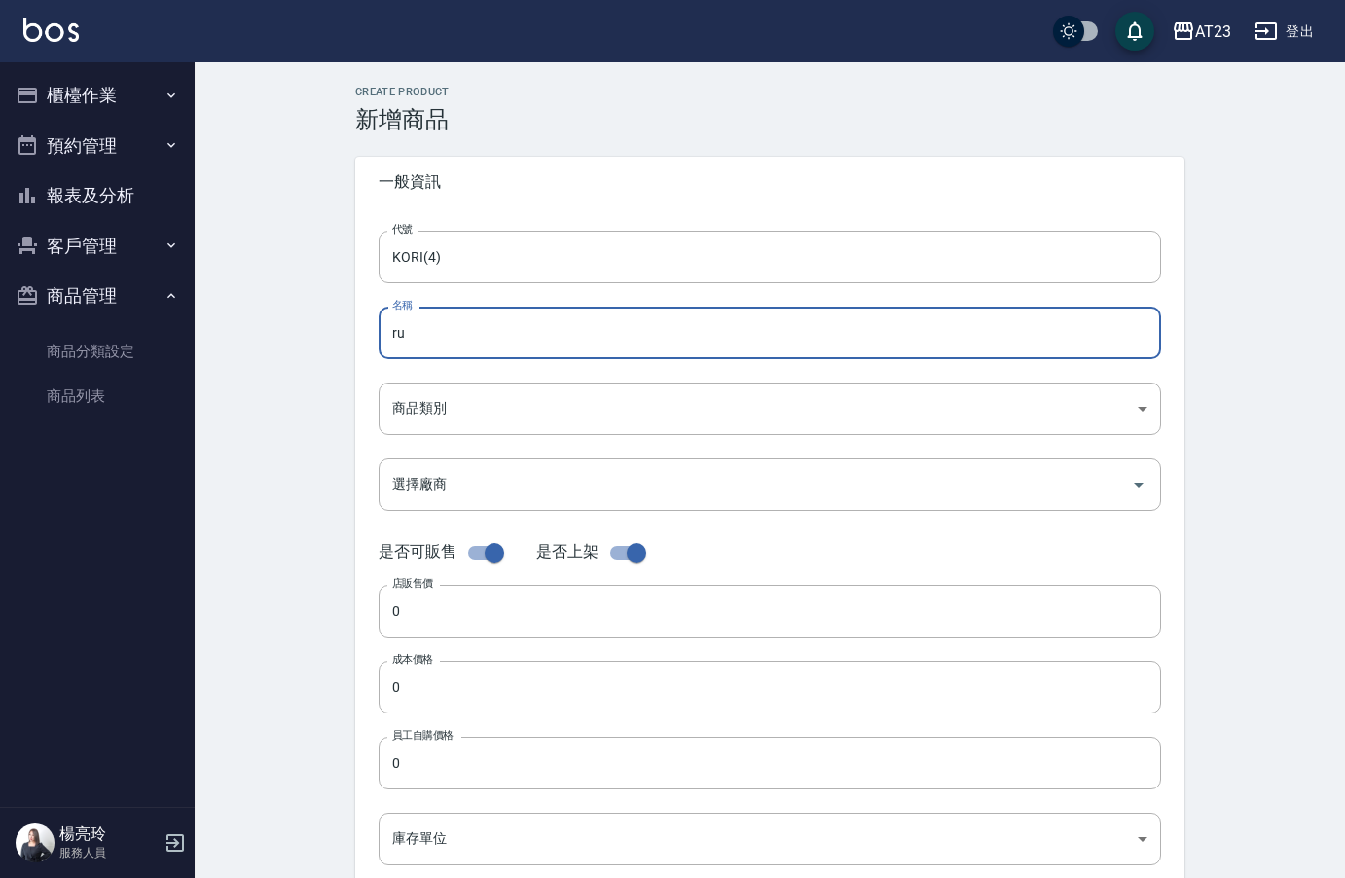
type input "r"
type input "繳"
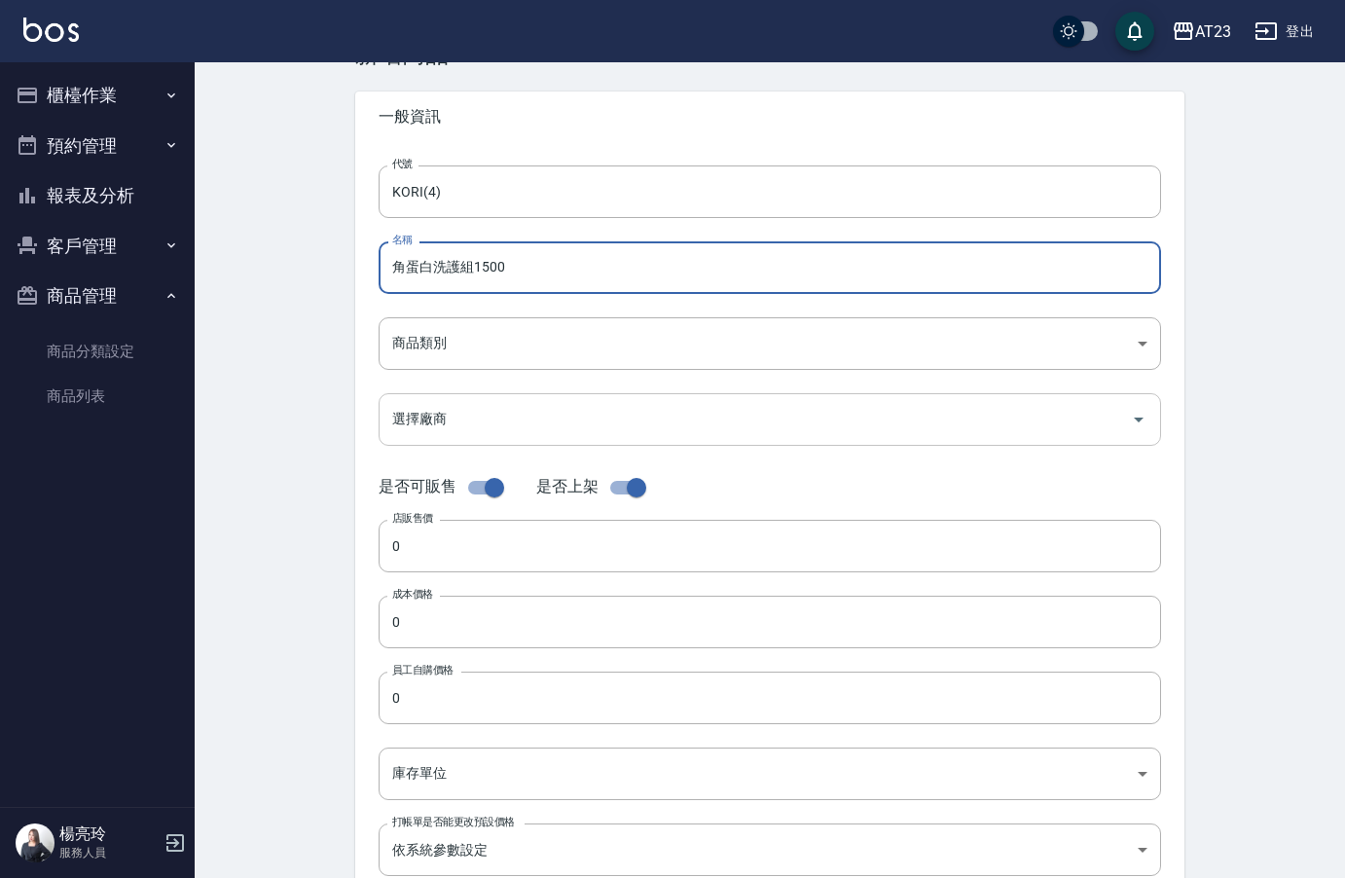
scroll to position [97, 0]
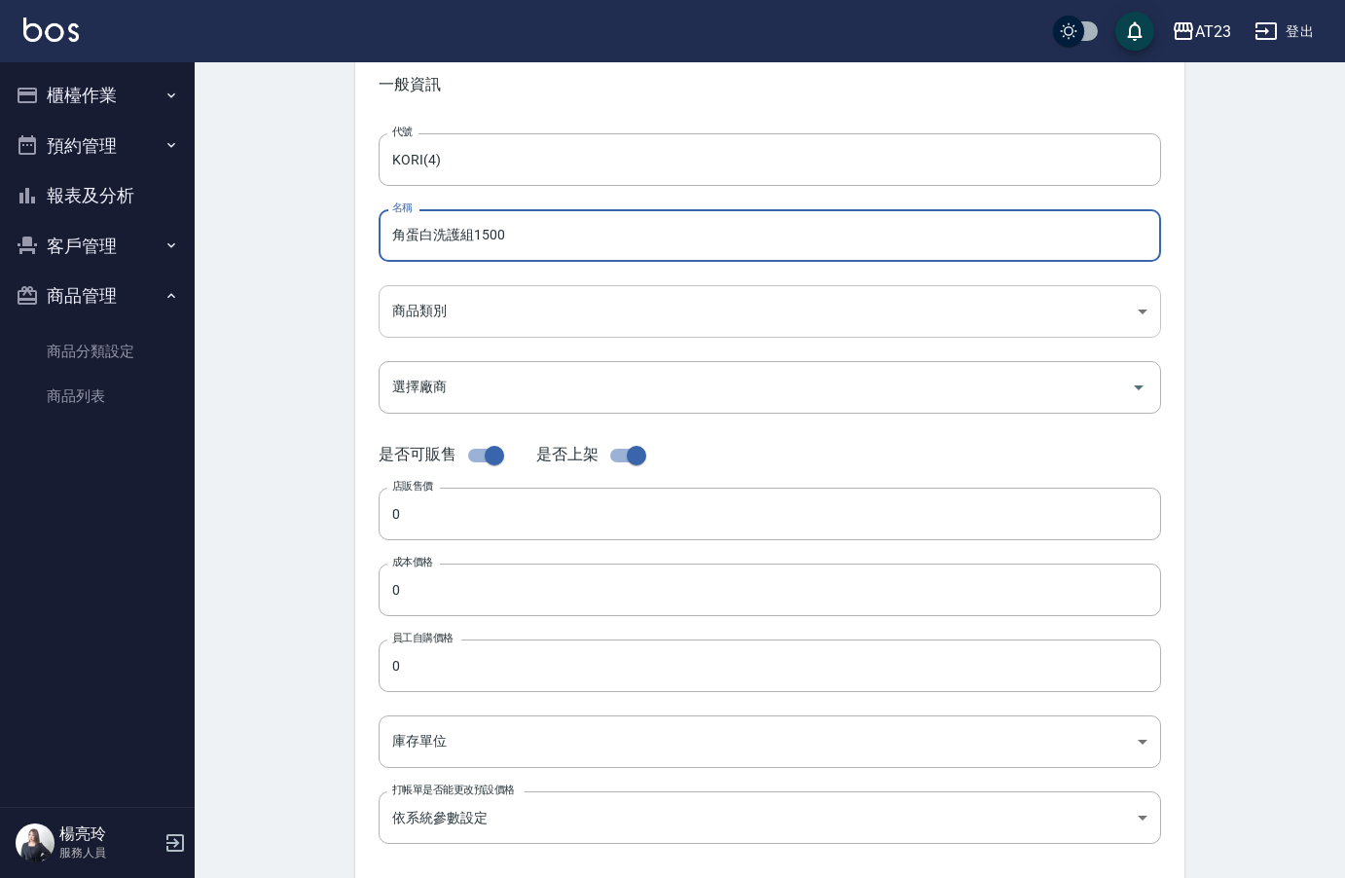
type input "角蛋白洗護組1500"
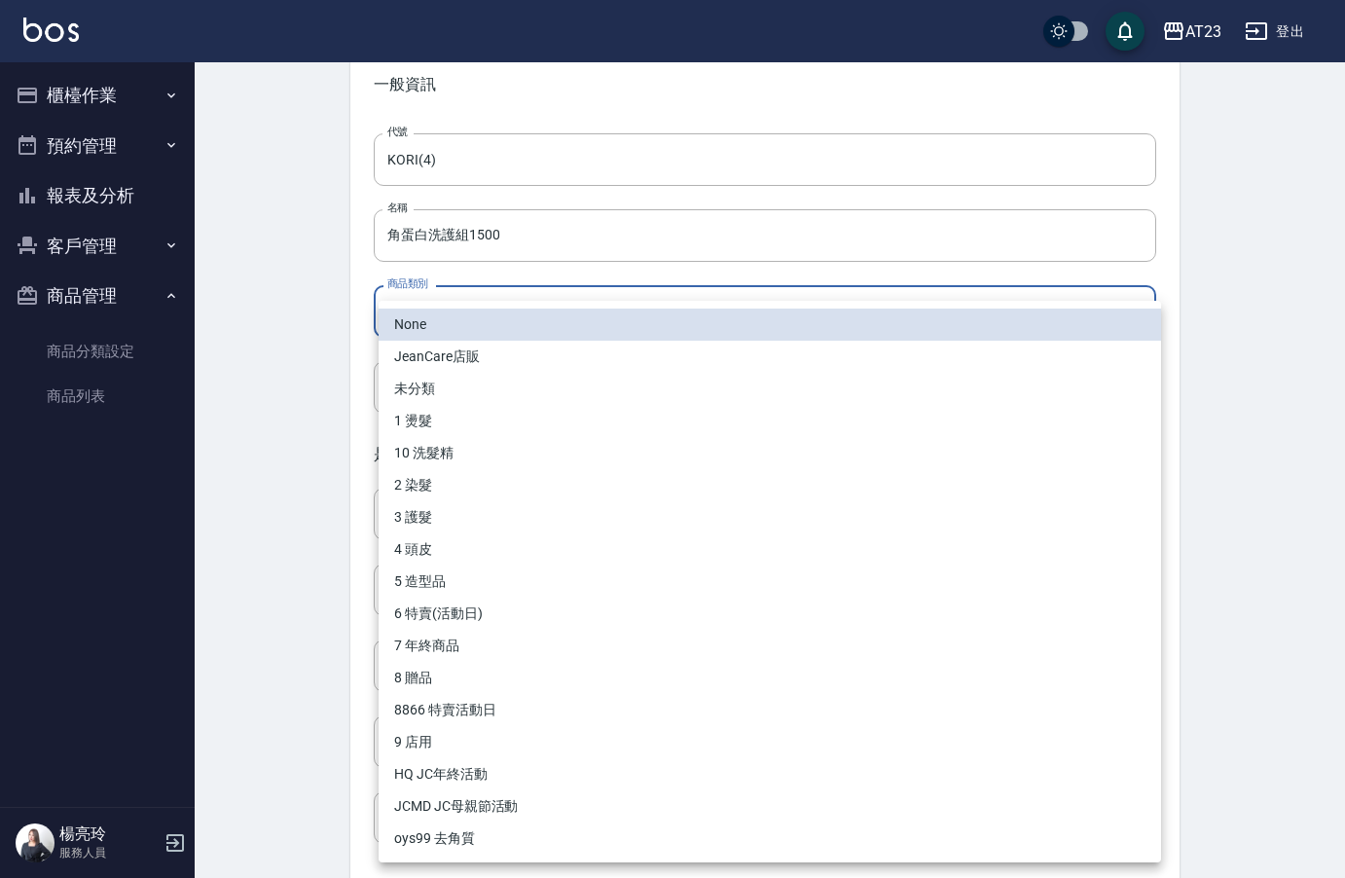
click at [500, 304] on body "AT23 登出 櫃檯作業 打帳單 帳單列表 現金收支登錄 材料自購登錄 每日結帳 排班表 現場電腦打卡 預約管理 預約管理 單日預約紀錄 單週預約紀錄 報表及…" at bounding box center [672, 575] width 1345 height 1344
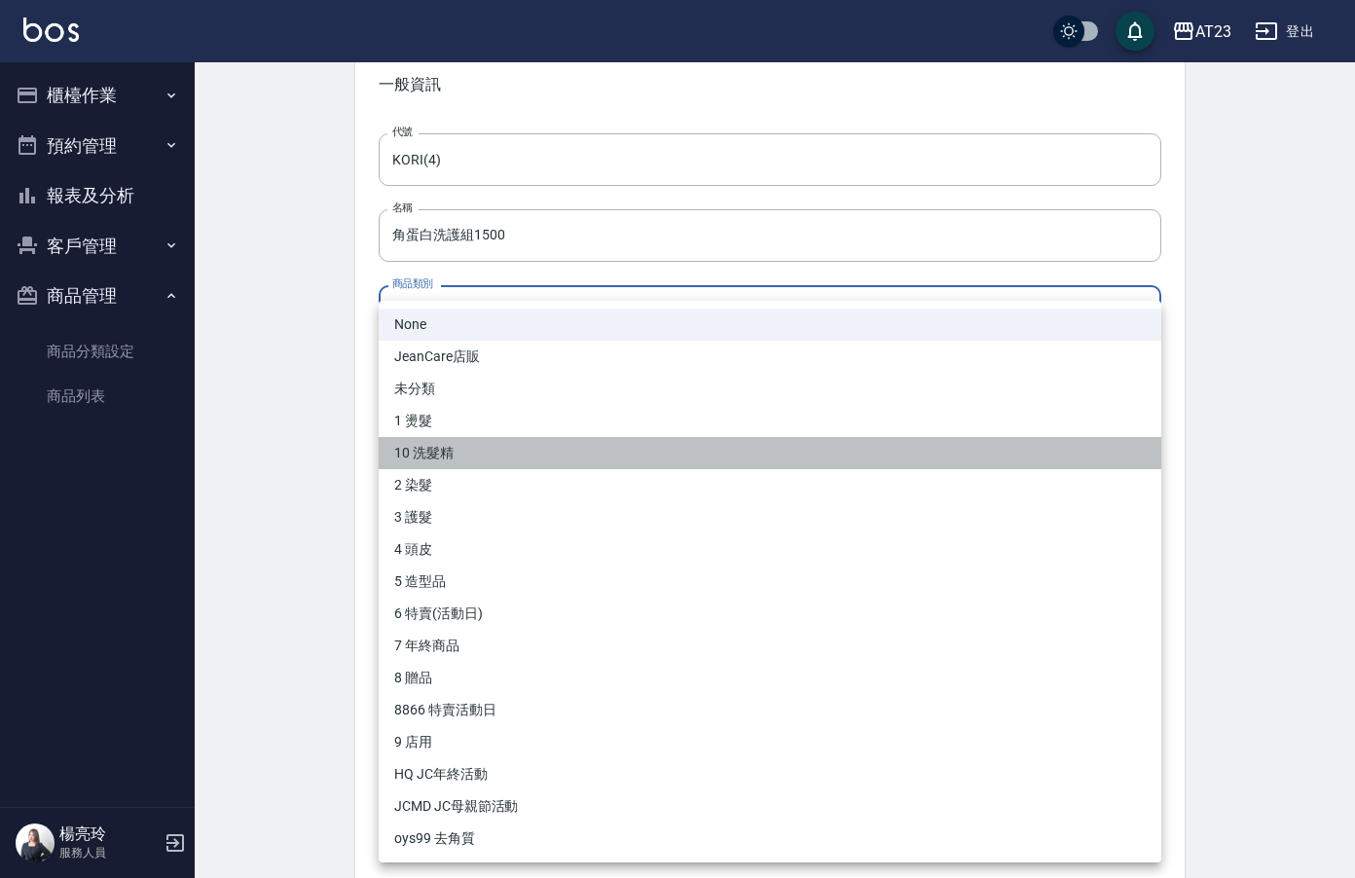
click at [552, 465] on li "10 洗髮精" at bounding box center [770, 453] width 783 height 32
type input "384cad26-81ce-42cd-8d3a-ddb78d6646e1"
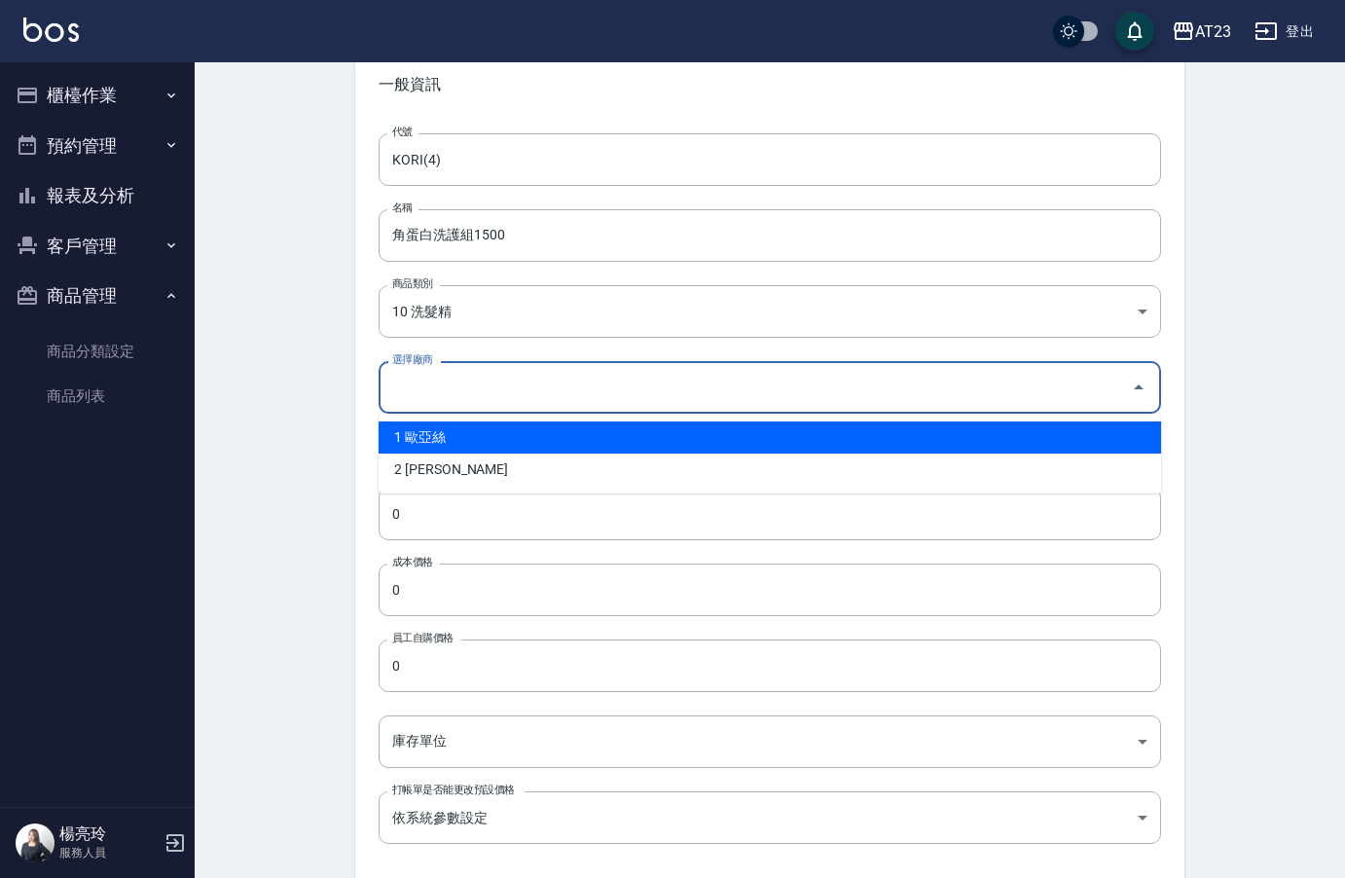
click at [530, 398] on input "選擇廠商" at bounding box center [755, 387] width 736 height 34
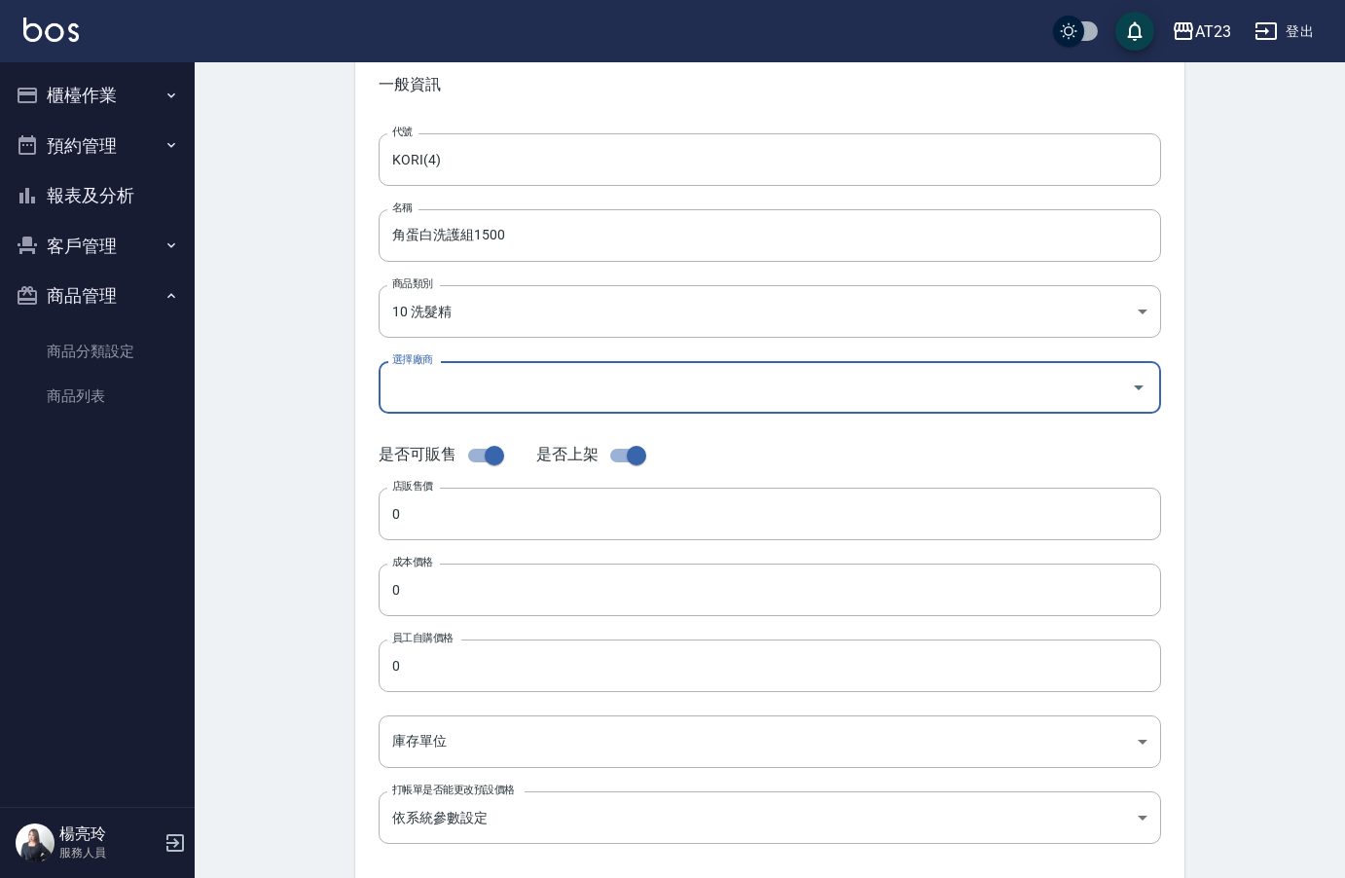
click at [535, 394] on input "選擇廠商" at bounding box center [755, 387] width 736 height 34
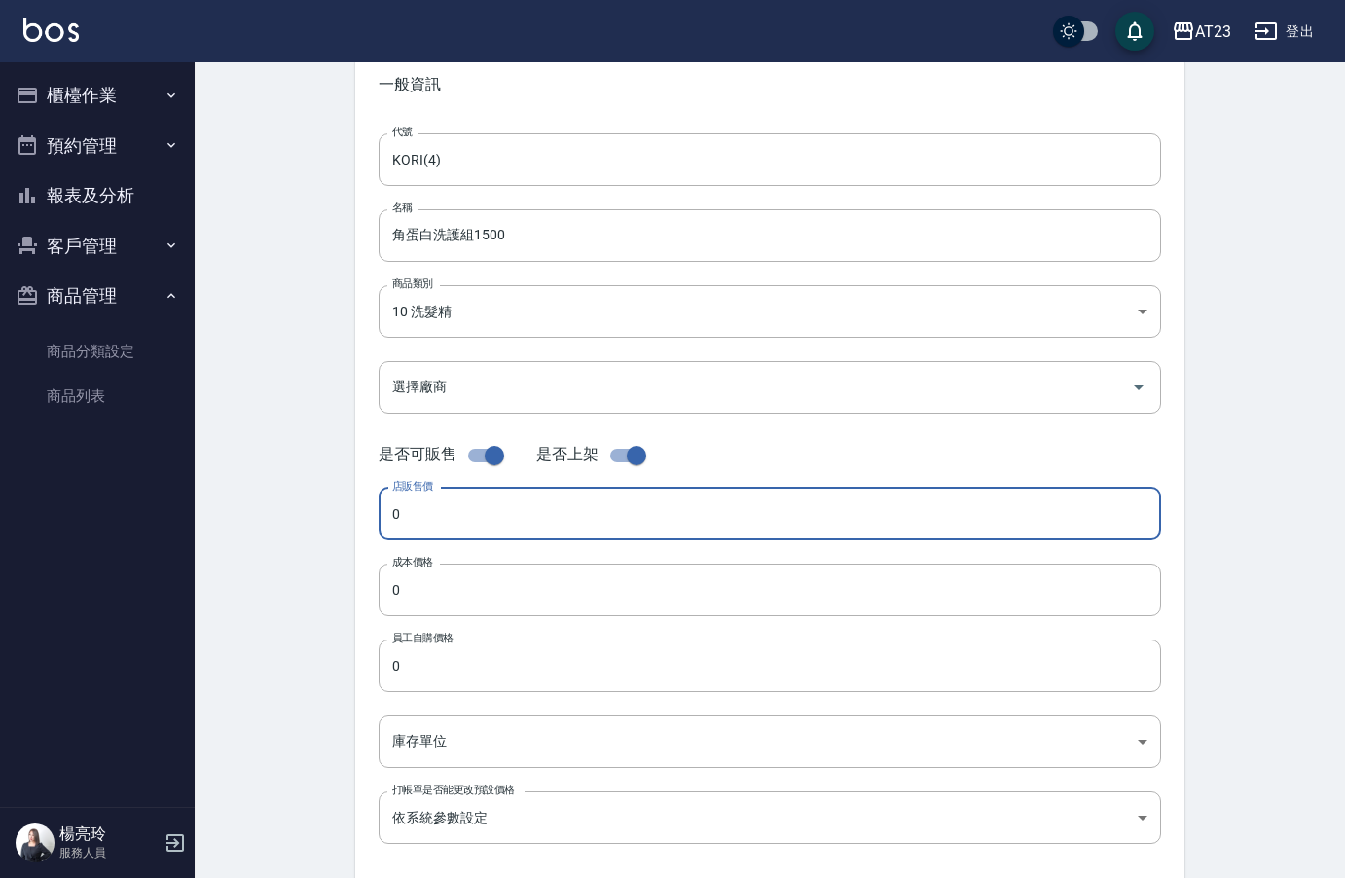
click at [388, 513] on input "0" at bounding box center [770, 514] width 783 height 53
type input "1"
type input "2990"
click at [394, 585] on input "0" at bounding box center [770, 590] width 783 height 53
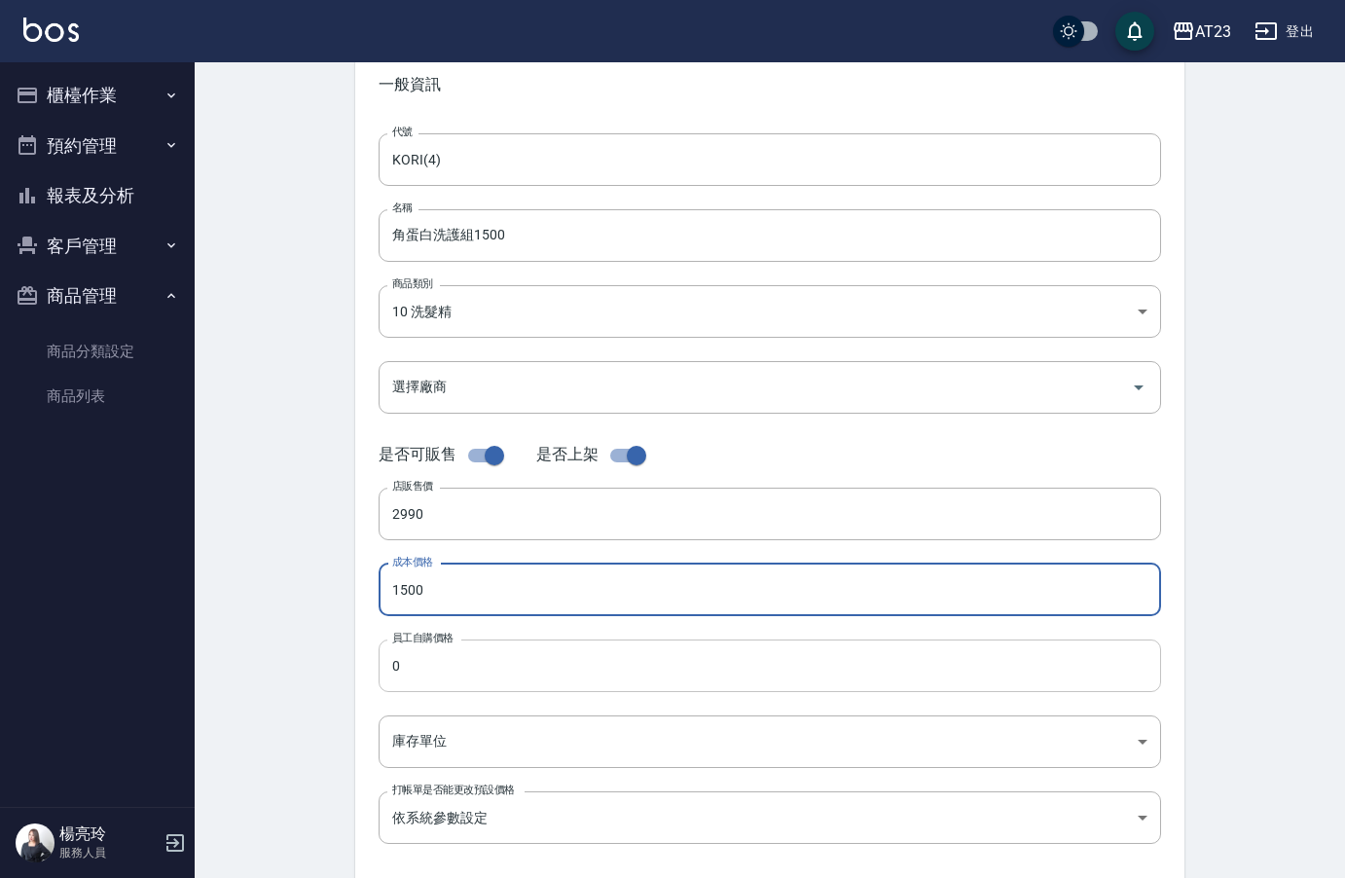
type input "1500"
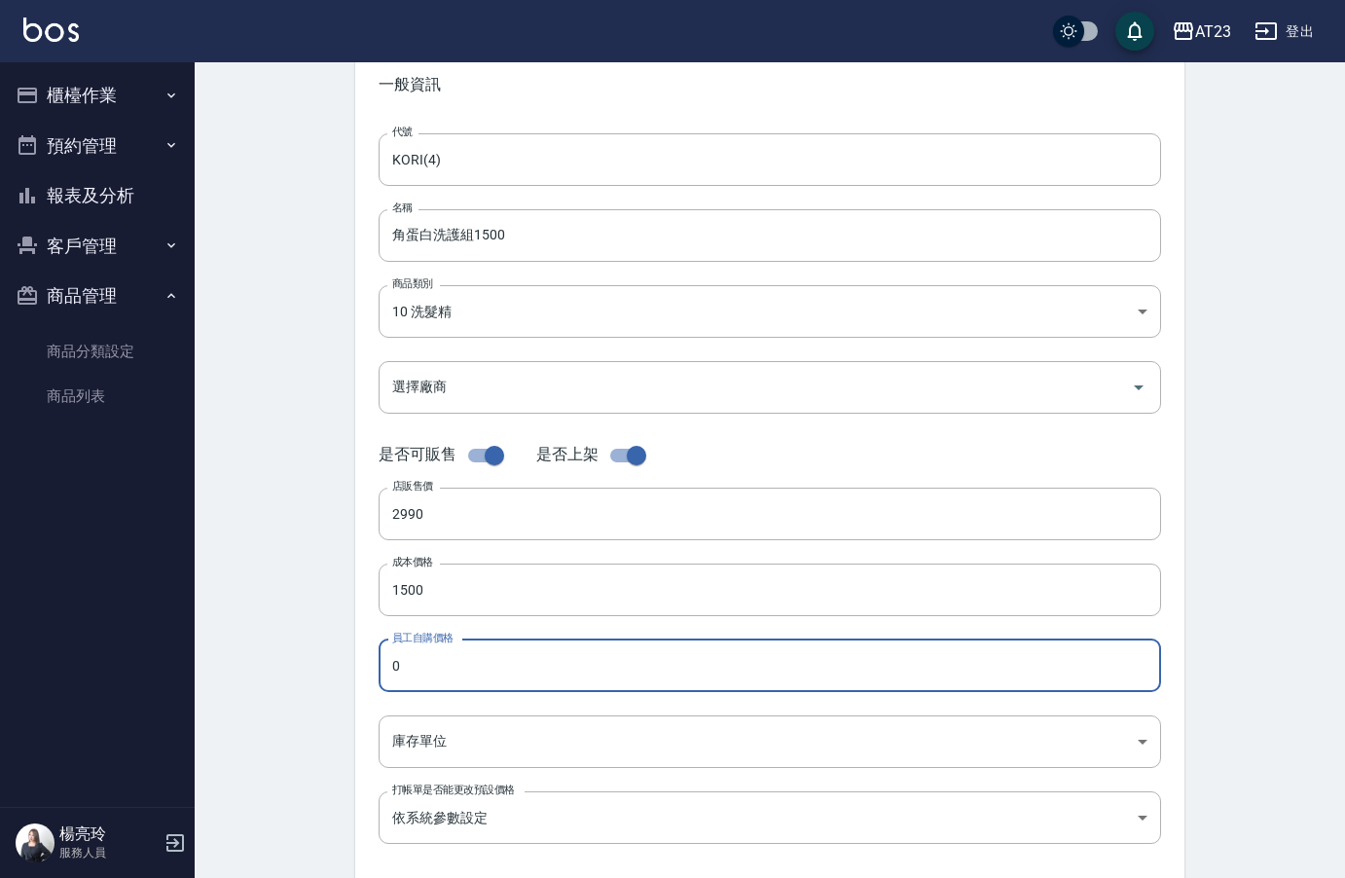
click at [389, 653] on input "0" at bounding box center [770, 666] width 783 height 53
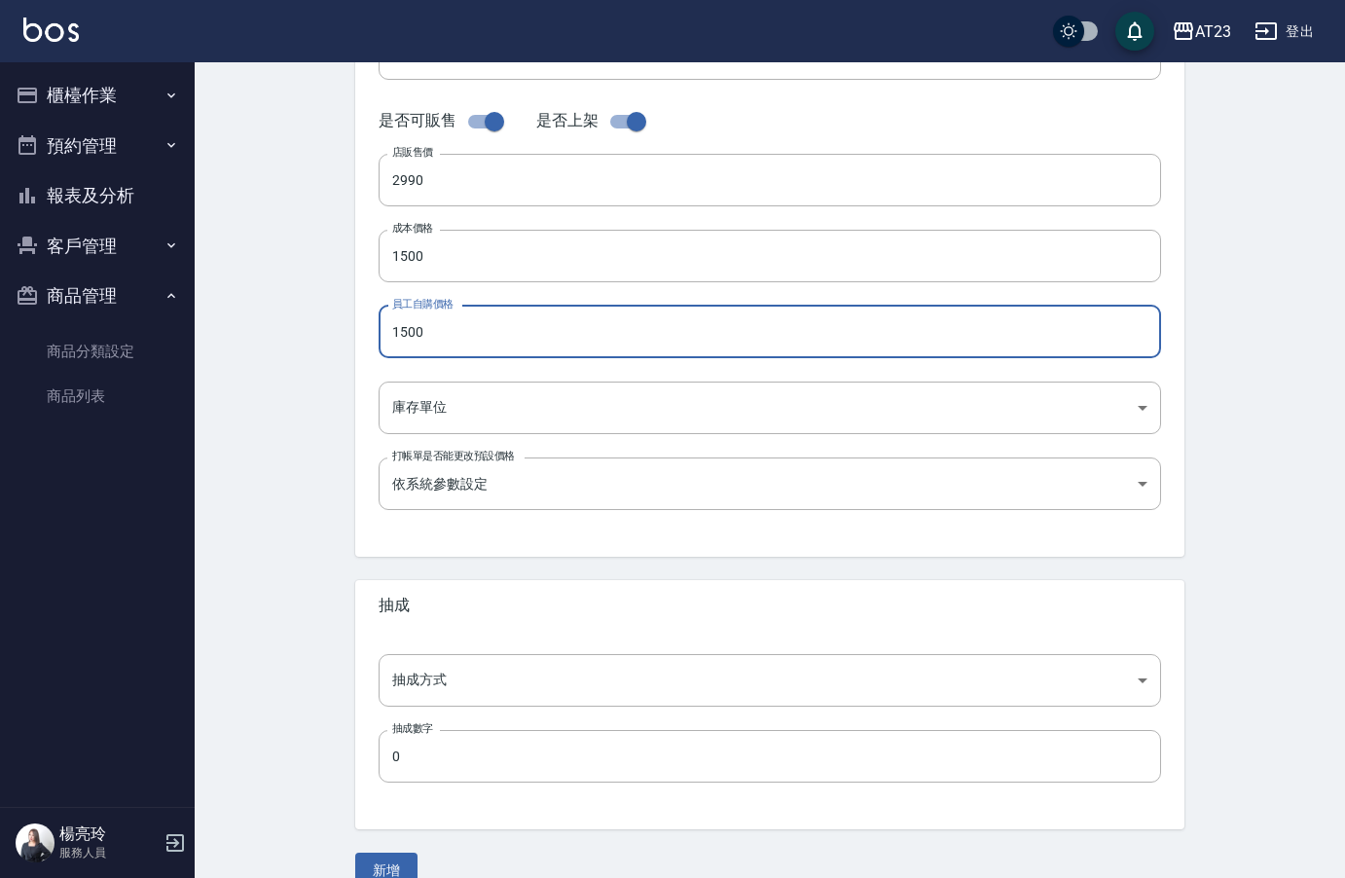
scroll to position [465, 0]
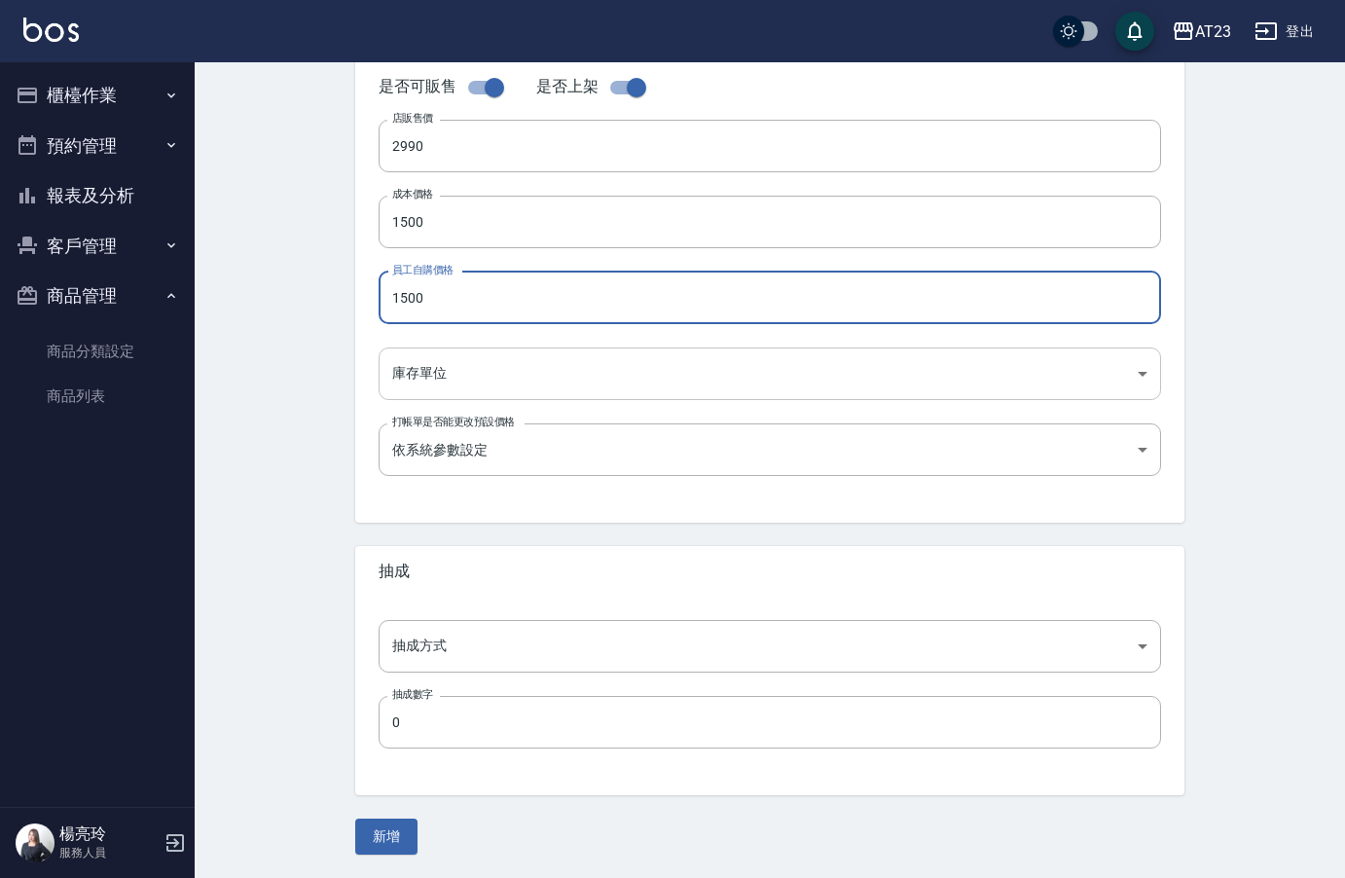
type input "1500"
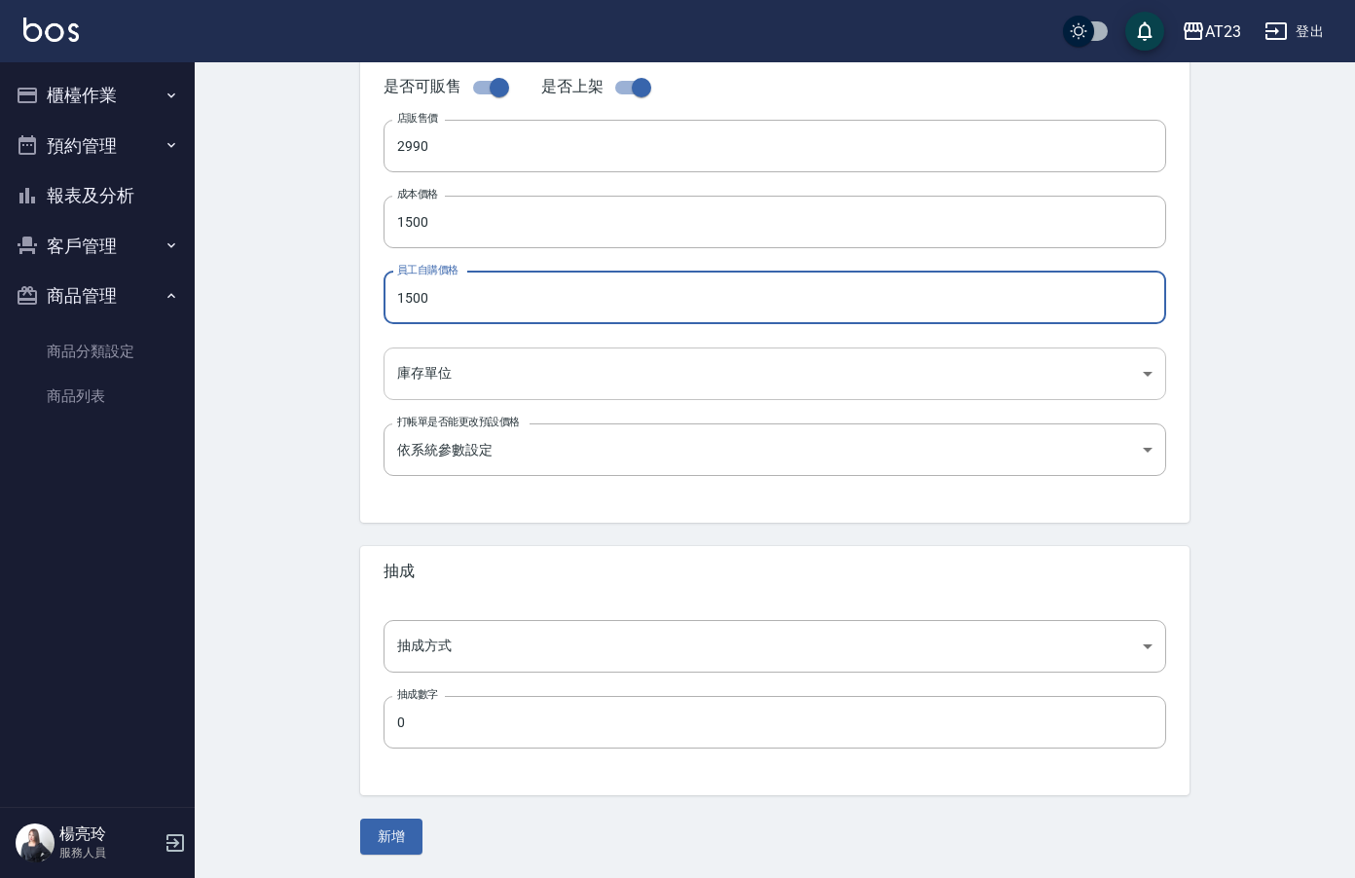
click at [510, 376] on body "AT23 登出 櫃檯作業 打帳單 帳單列表 現金收支登錄 材料自購登錄 每日結帳 排班表 現場電腦打卡 預約管理 預約管理 單日預約紀錄 單週預約紀錄 報表及…" at bounding box center [677, 207] width 1355 height 1344
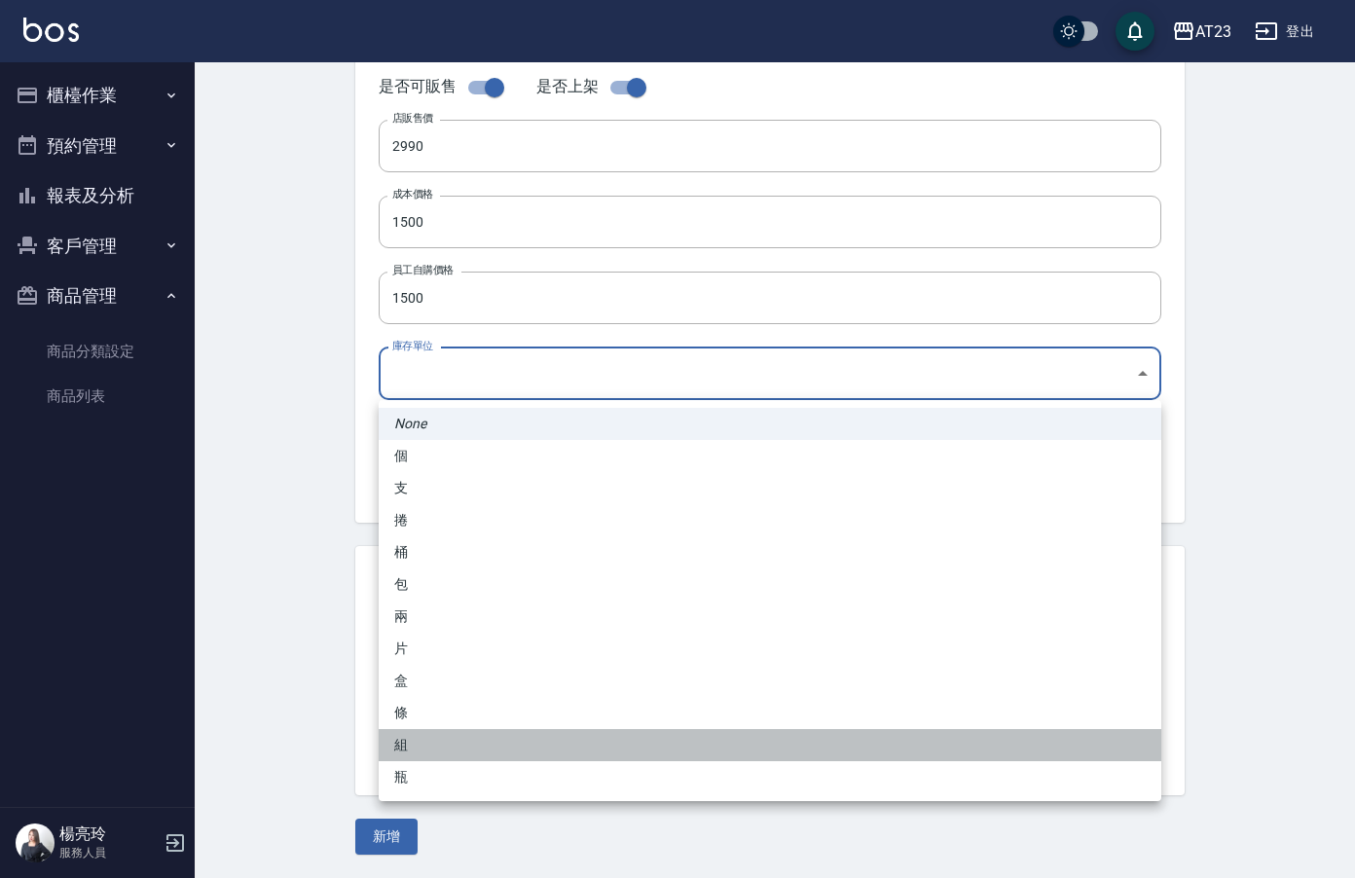
click at [509, 755] on li "組" at bounding box center [770, 745] width 783 height 32
type input "組"
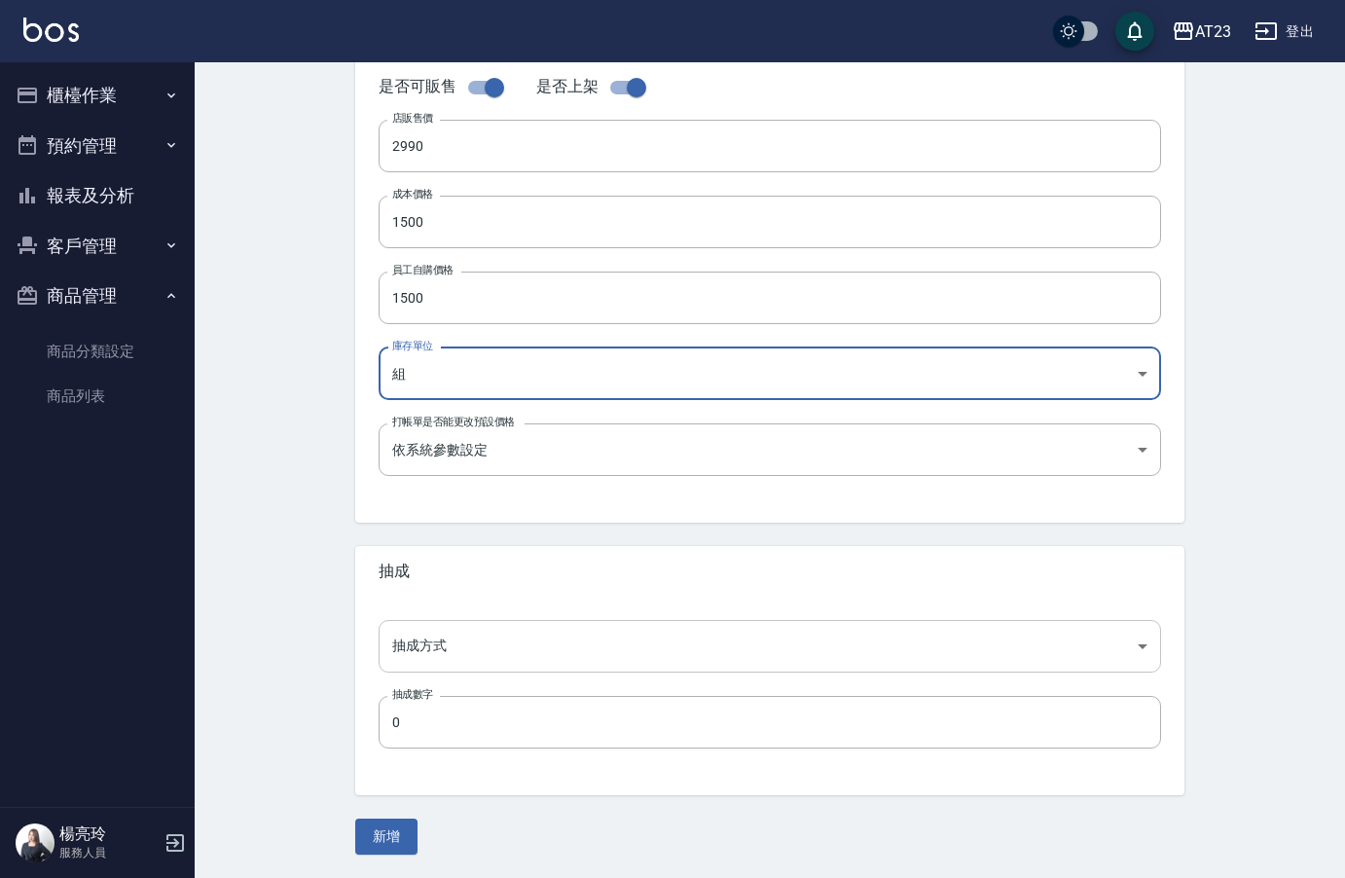
click at [488, 651] on body "AT23 登出 櫃檯作業 打帳單 帳單列表 現金收支登錄 材料自購登錄 每日結帳 排班表 現場電腦打卡 預約管理 預約管理 單日預約紀錄 單週預約紀錄 報表及…" at bounding box center [672, 207] width 1345 height 1344
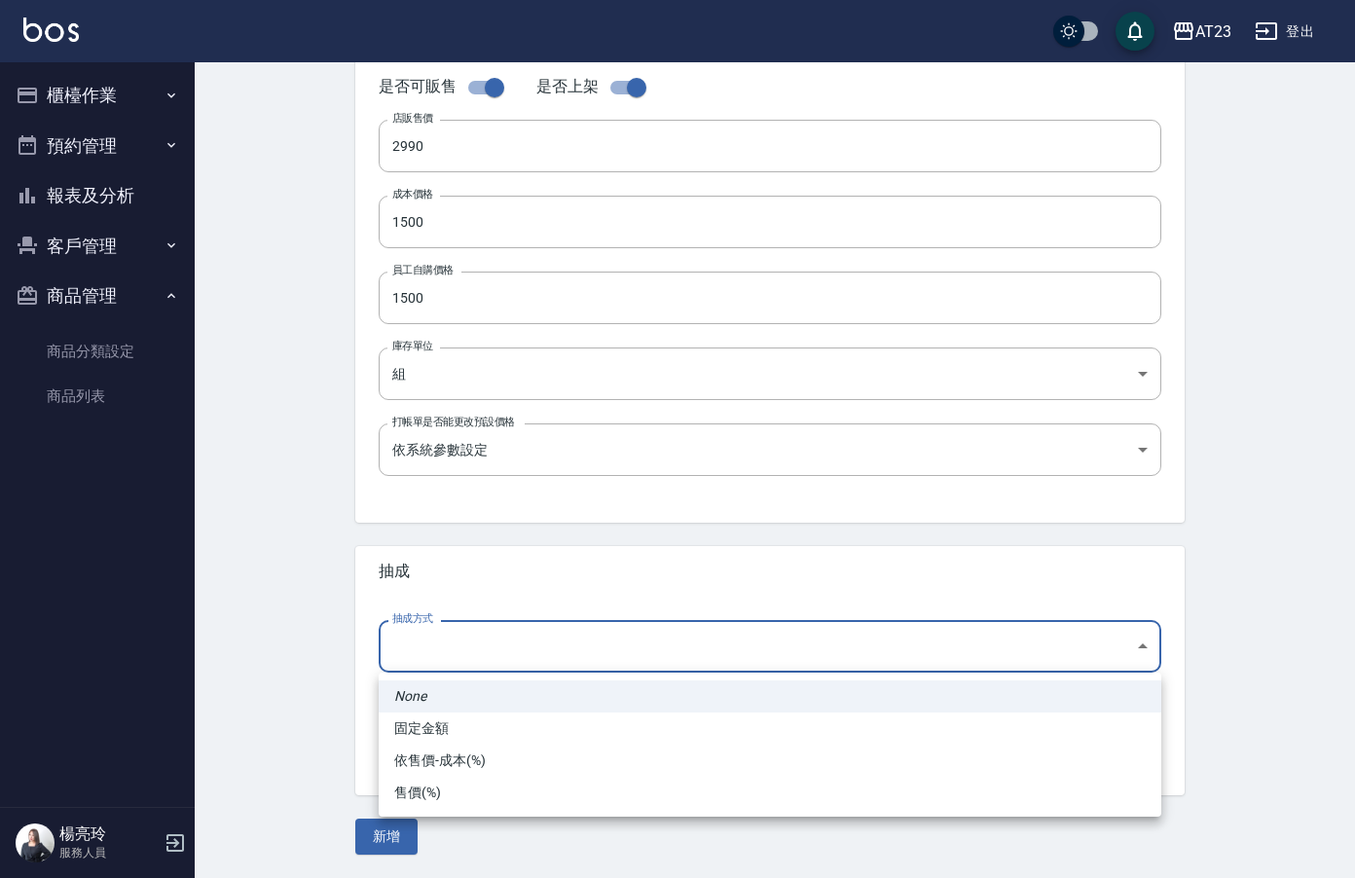
click at [468, 763] on li "依售價-成本(%)" at bounding box center [770, 761] width 783 height 32
type input "byCost"
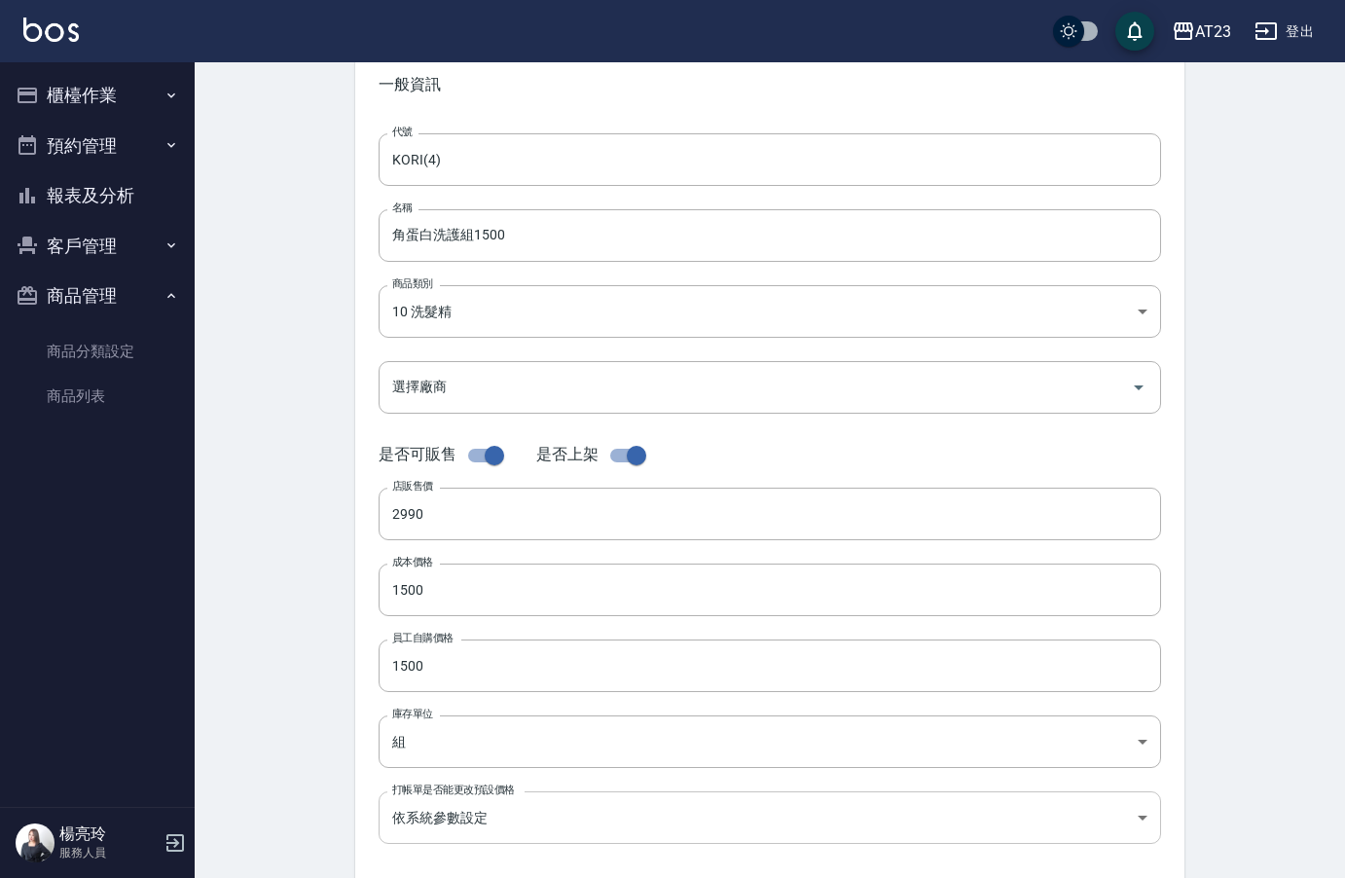
scroll to position [76, 0]
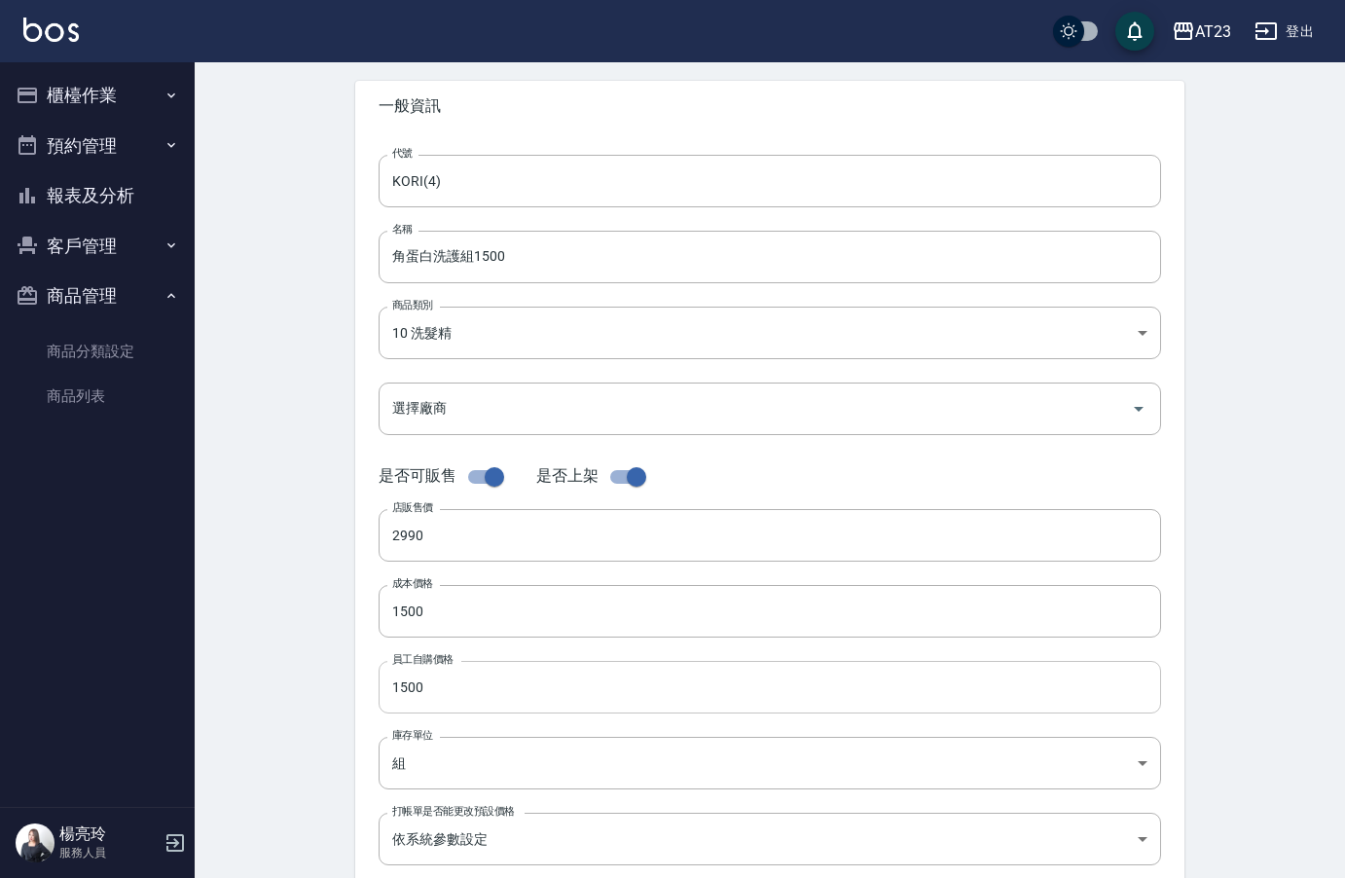
type input "50"
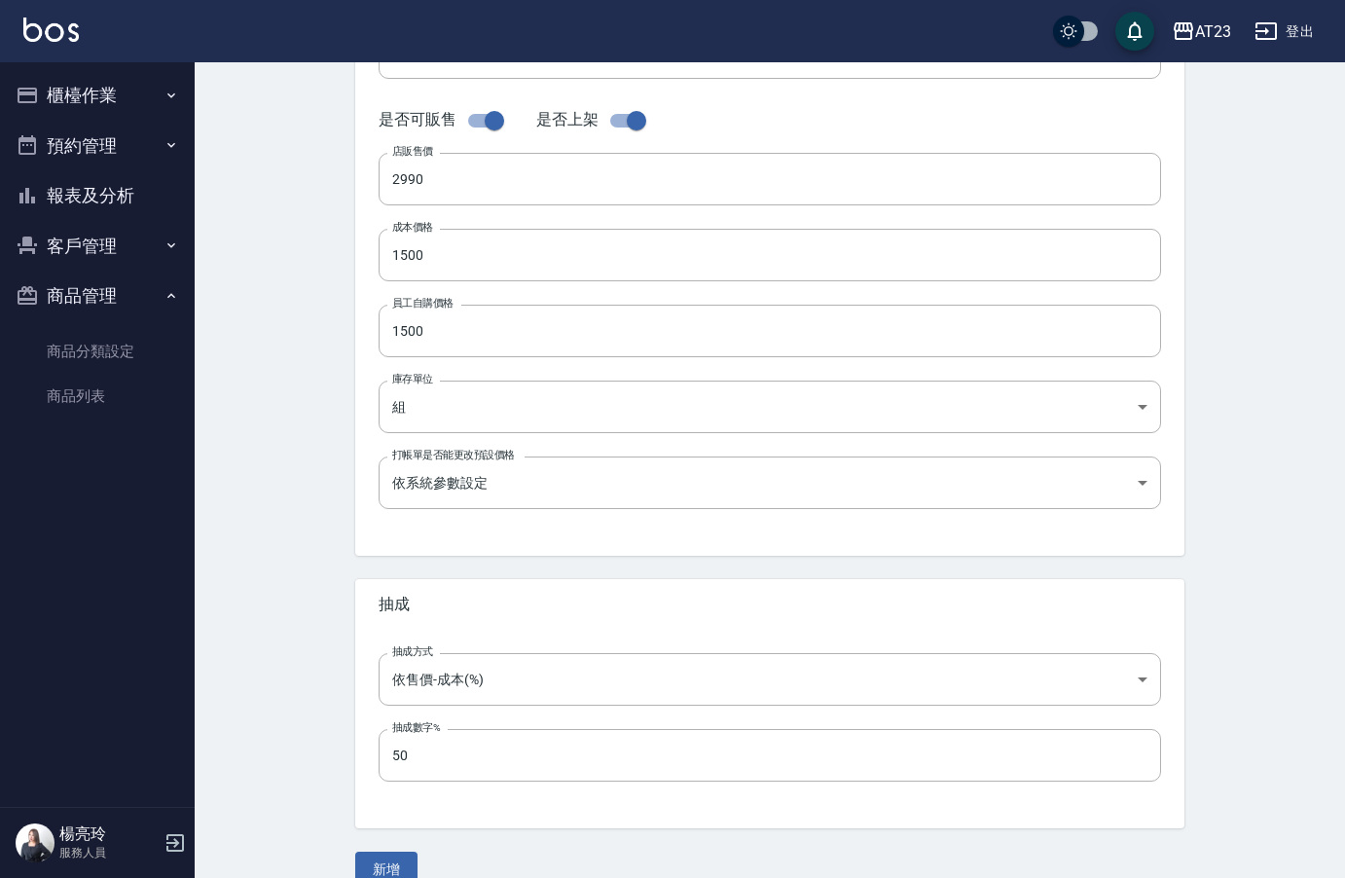
scroll to position [465, 0]
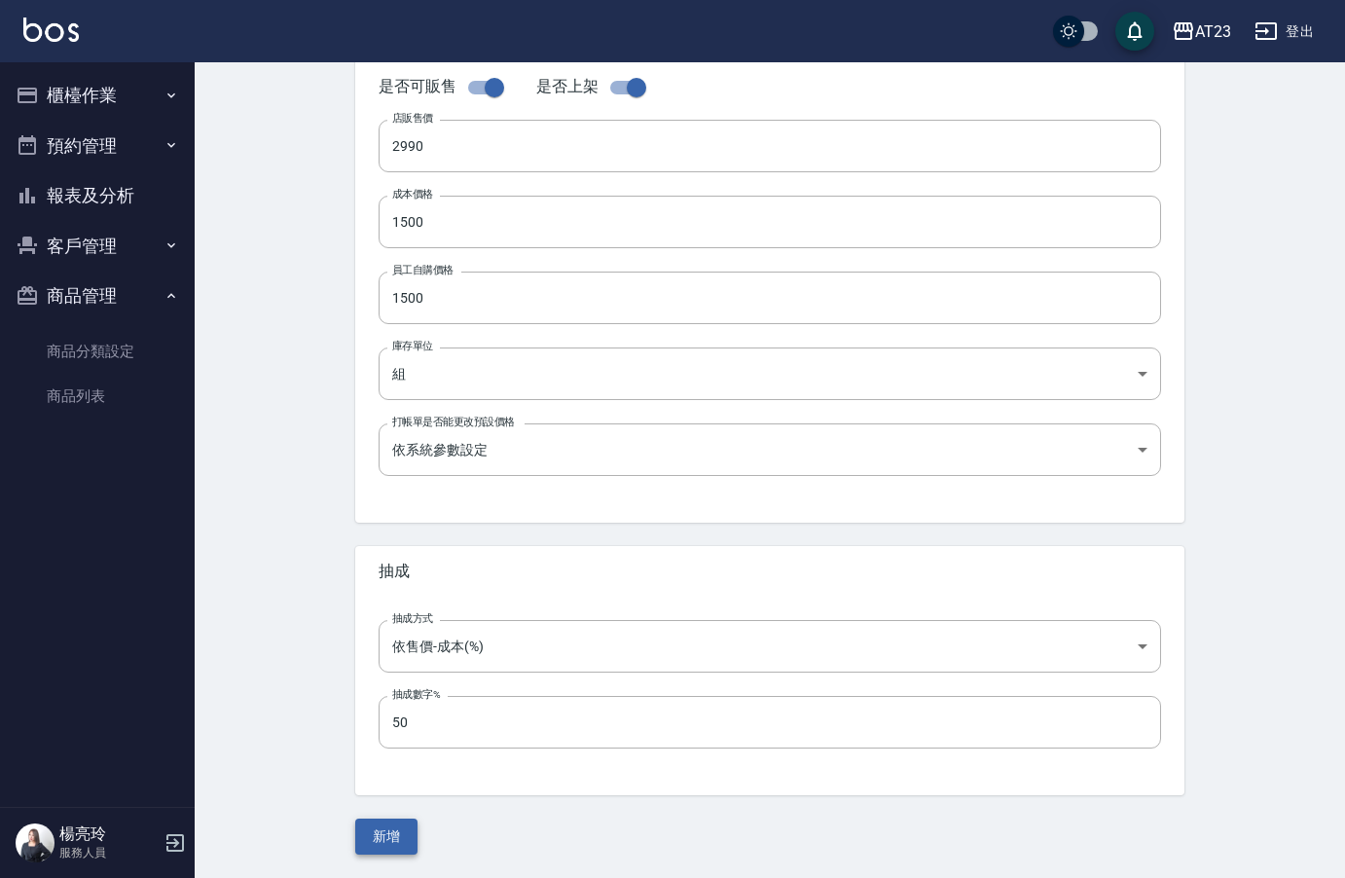
click at [385, 843] on button "新增" at bounding box center [386, 837] width 62 height 36
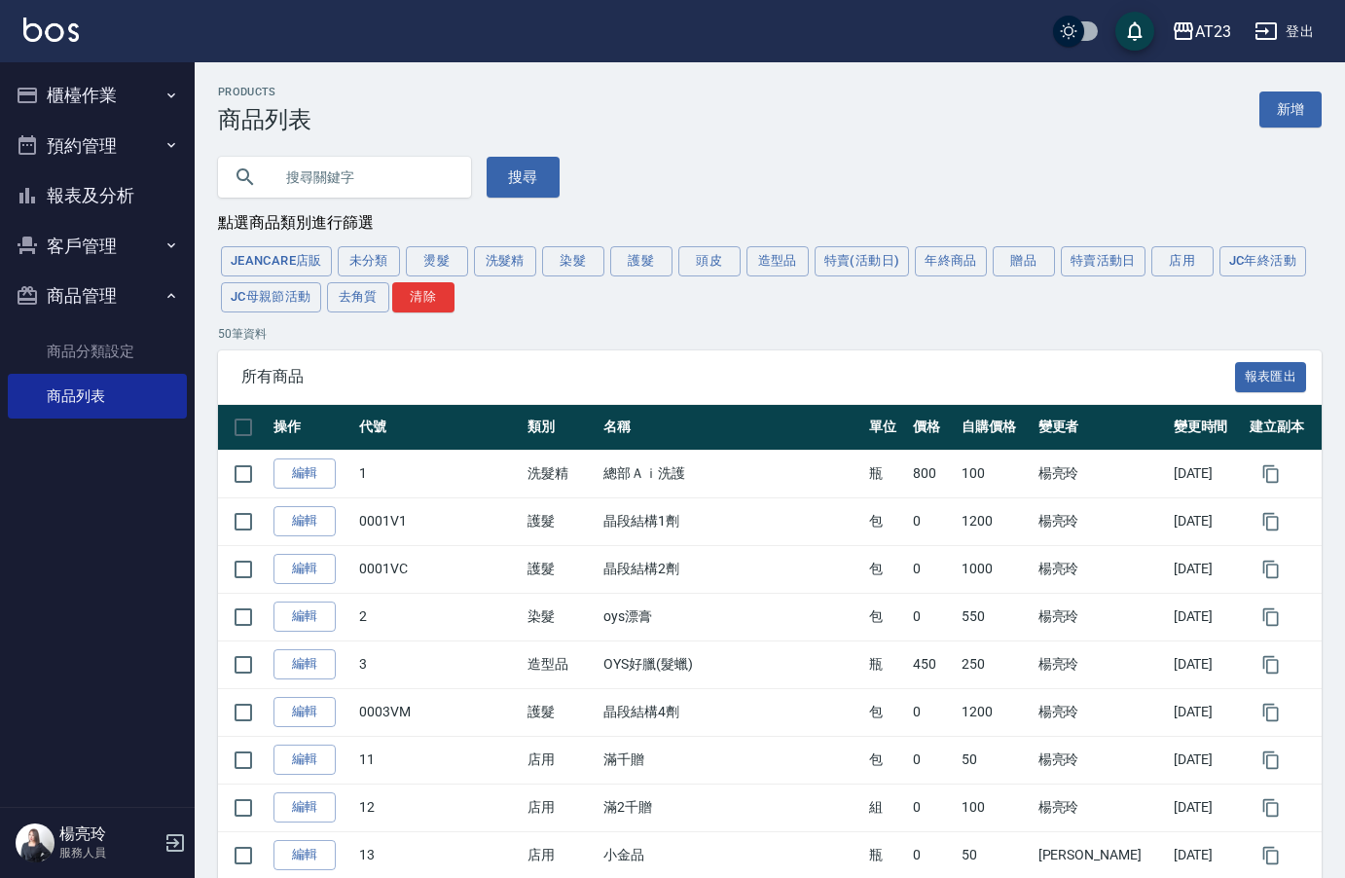
click at [84, 94] on button "櫃檯作業" at bounding box center [97, 95] width 179 height 51
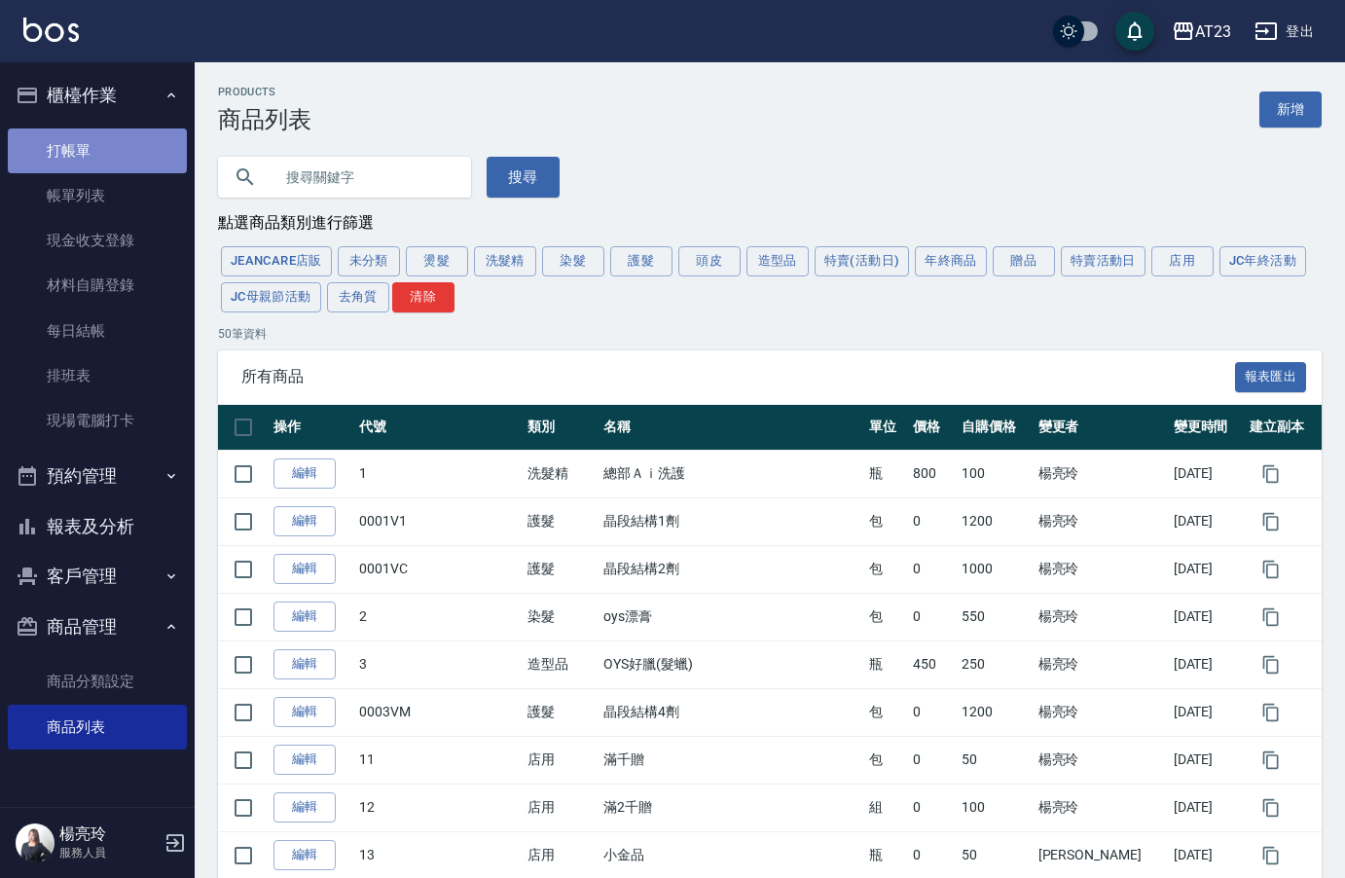
click at [99, 145] on link "打帳單" at bounding box center [97, 151] width 179 height 45
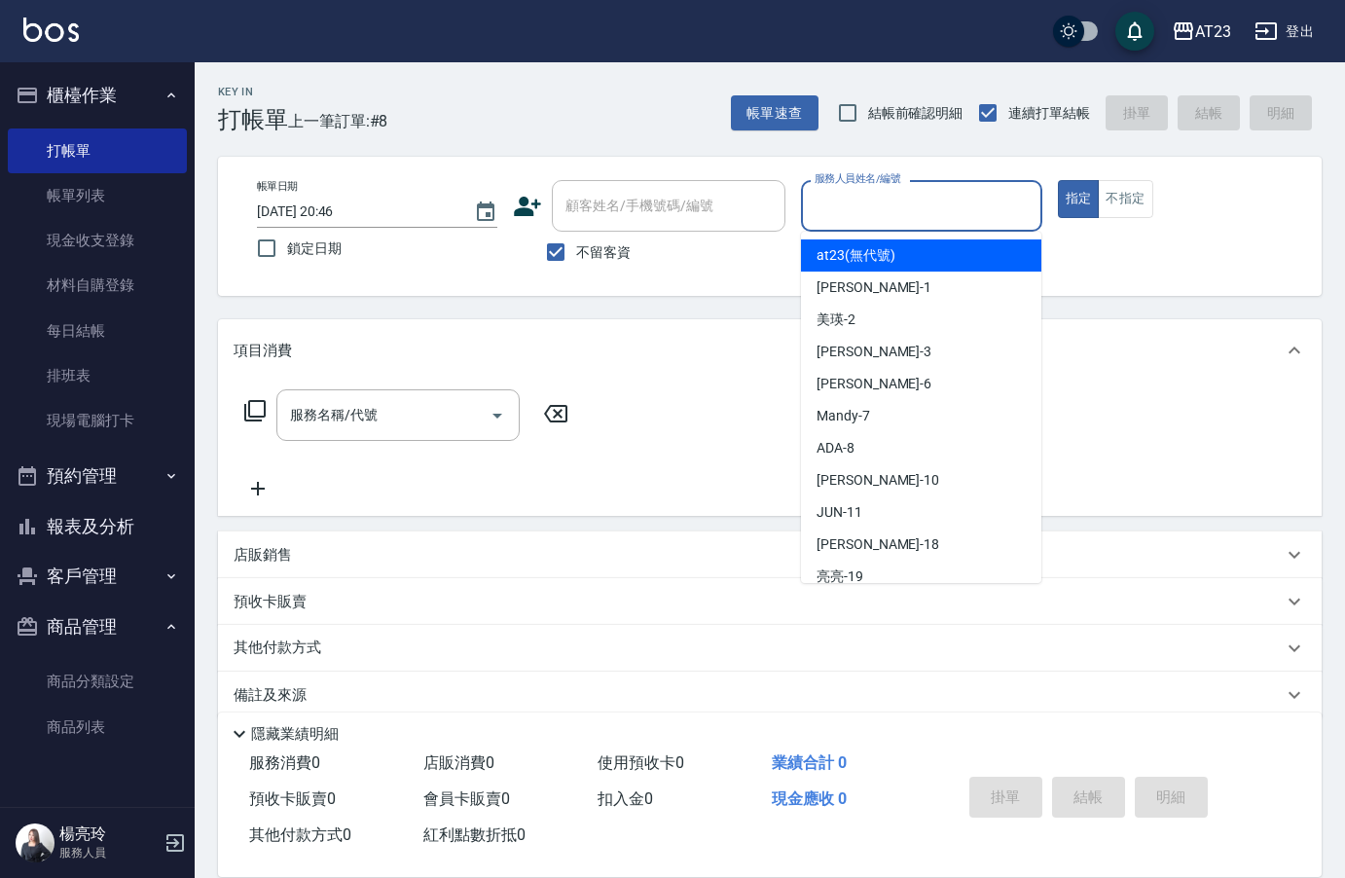
click at [874, 214] on input "服務人員姓名/編號" at bounding box center [921, 206] width 223 height 34
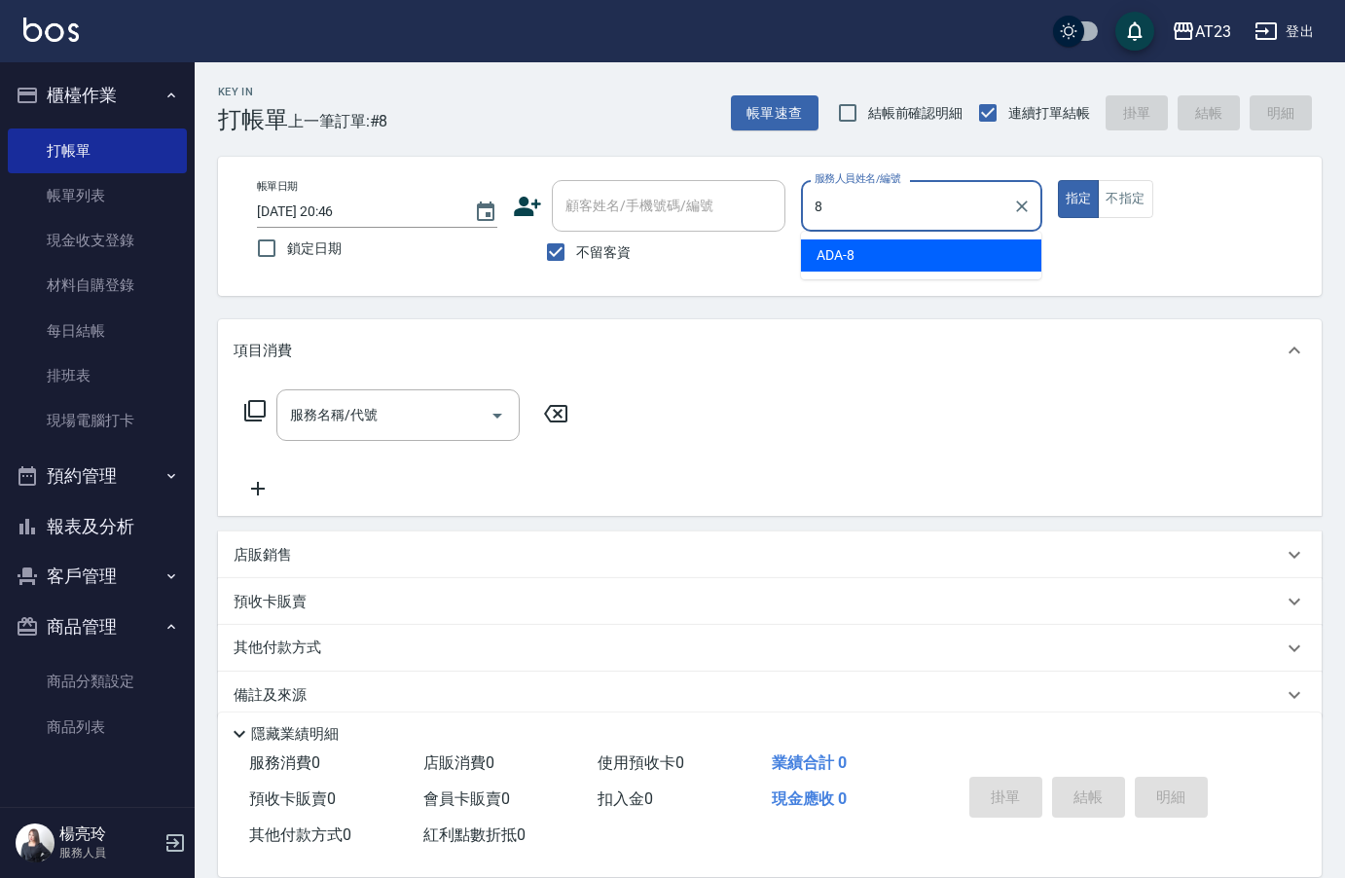
type input "8"
type button "true"
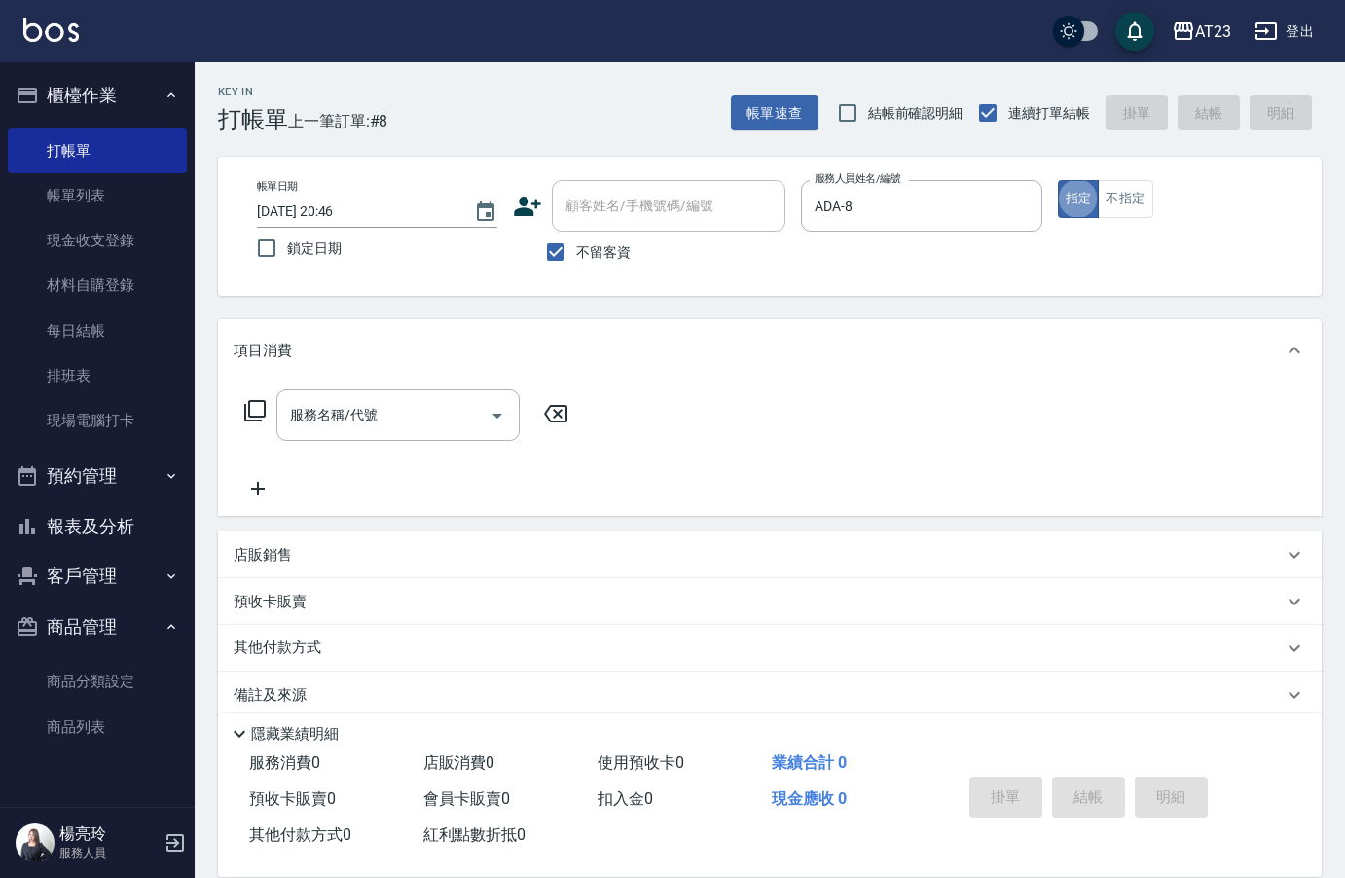
drag, startPoint x: 874, startPoint y: 205, endPoint x: 655, endPoint y: 174, distance: 221.3
click at [679, 179] on div "帳單日期 [DATE] 20:46 鎖定日期 顧客姓名/手機號碼/編號 顧客姓名/手機號碼/編號 不留客資 服務人員姓名/編號 ADA-8 服務人員姓名/編號…" at bounding box center [770, 226] width 1104 height 139
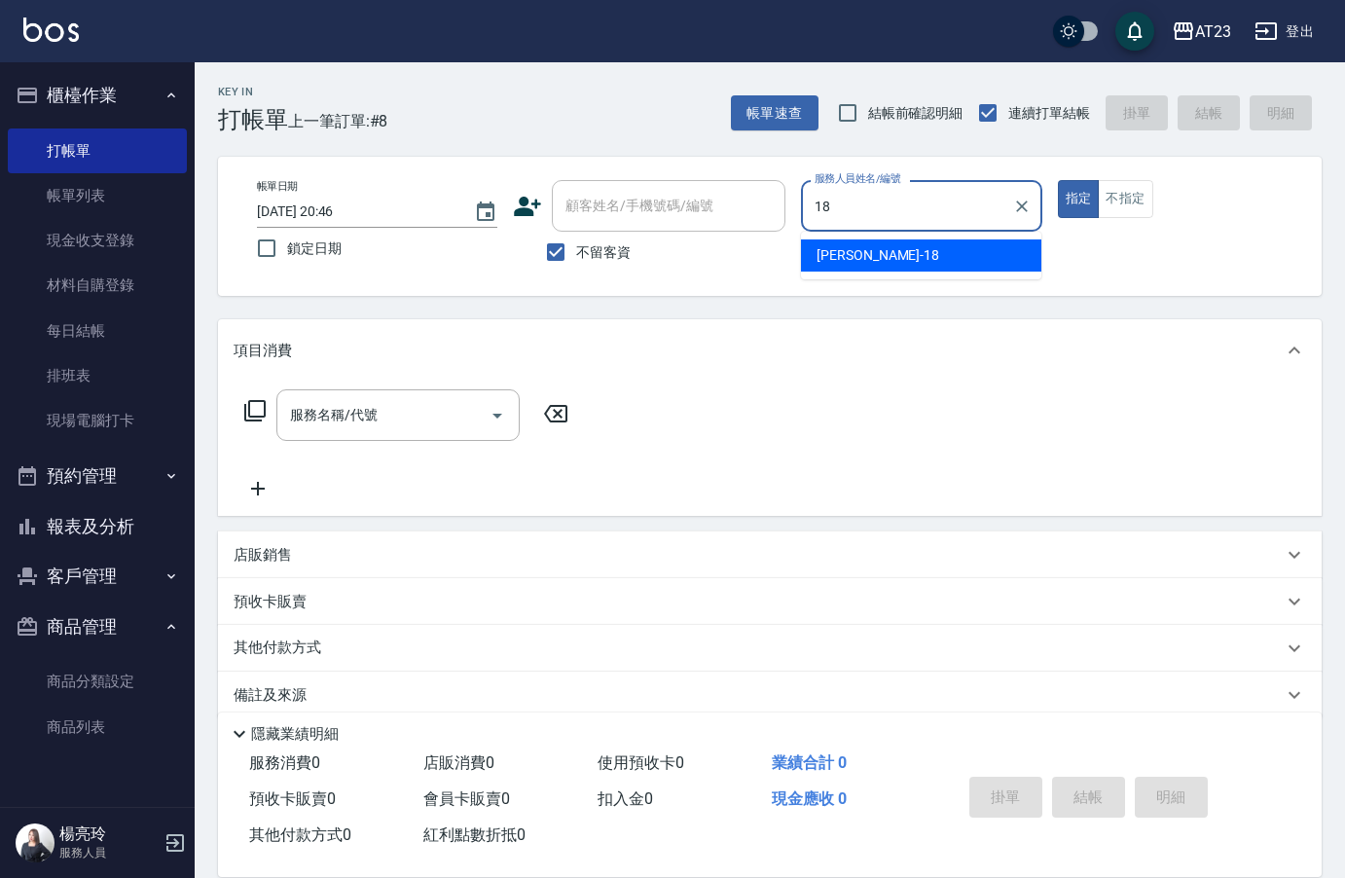
type input "[PERSON_NAME]-18"
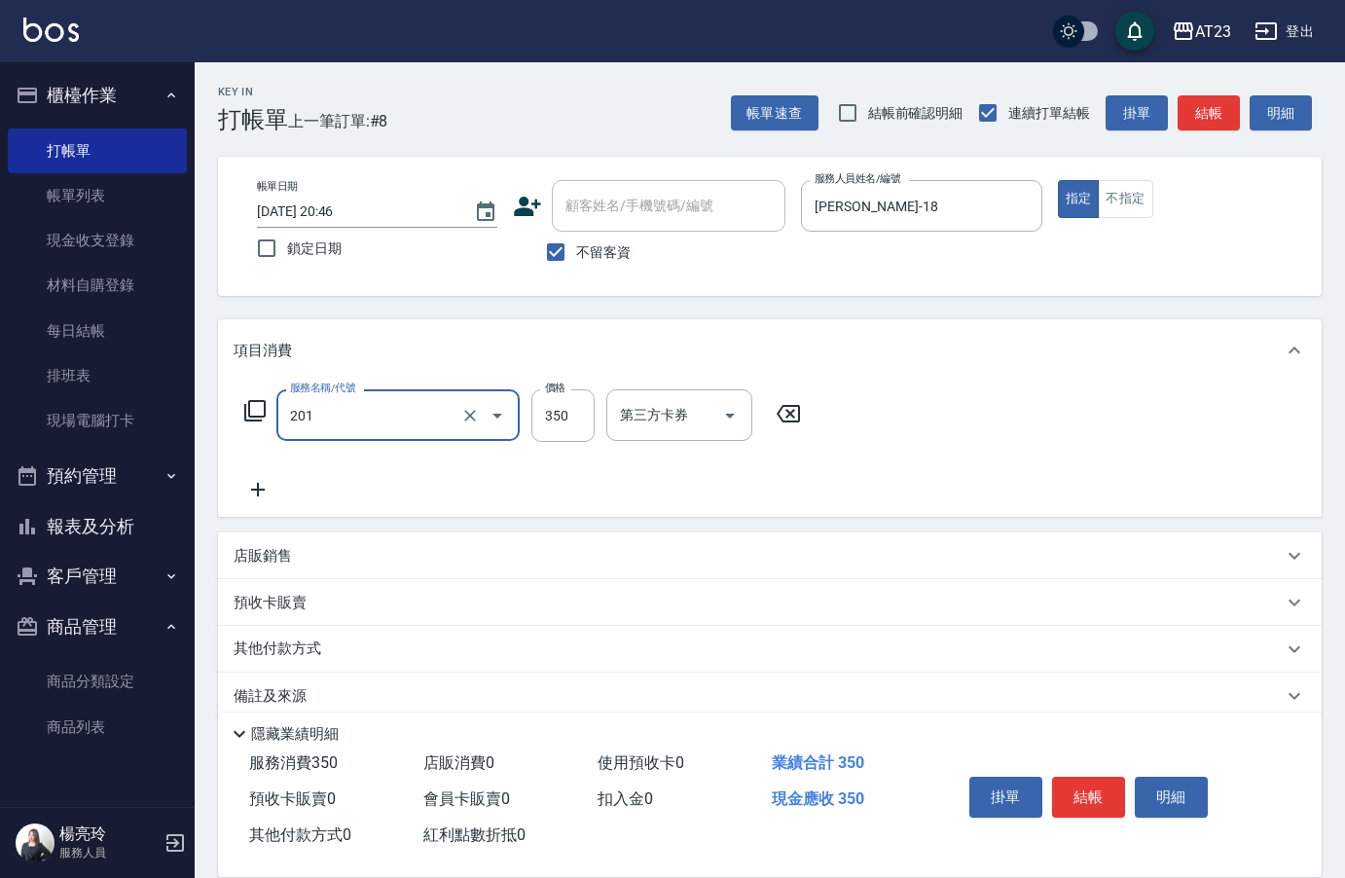
type input "一般洗髮(201)"
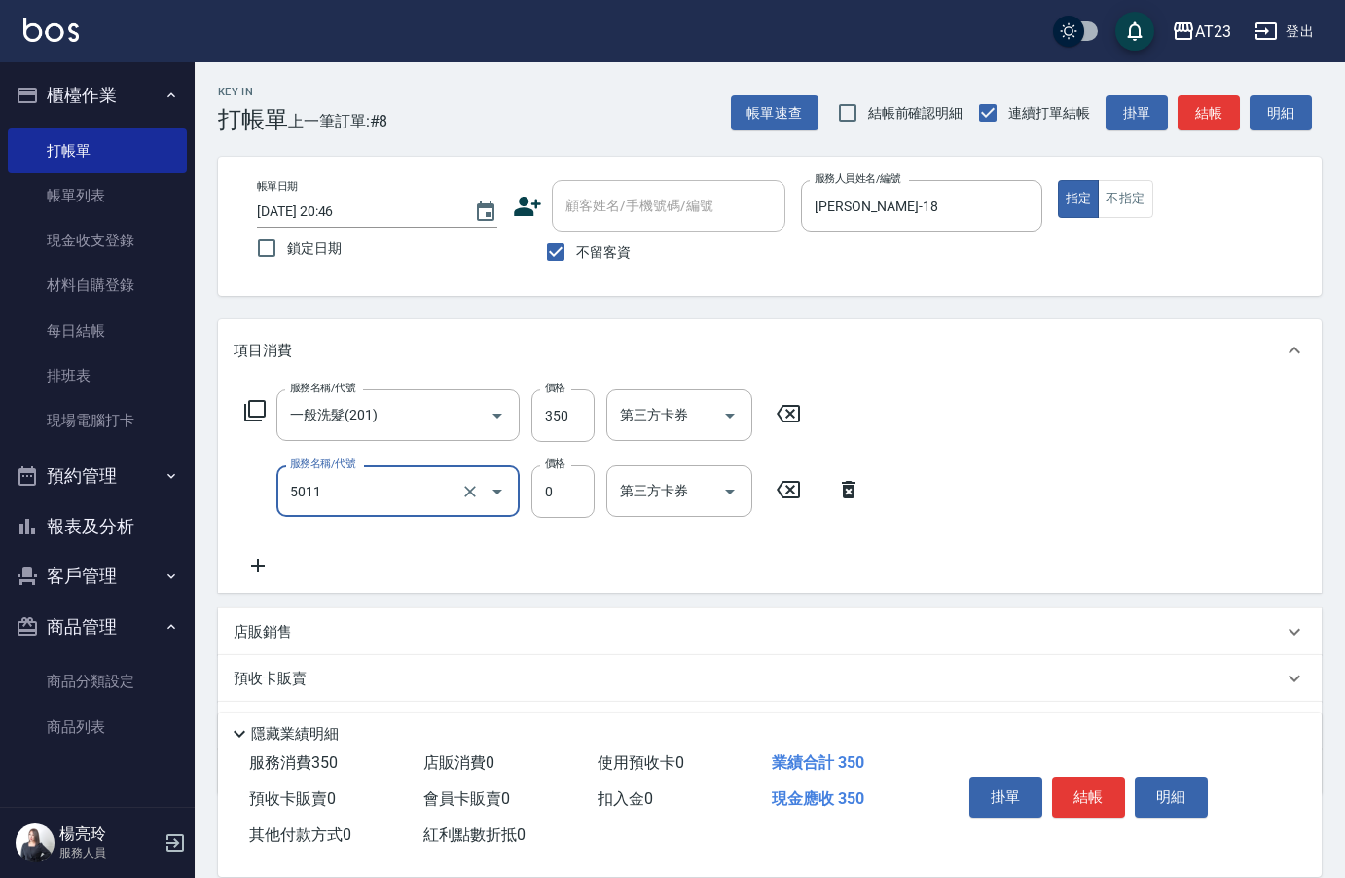
type input "補染(5011)"
type input "600"
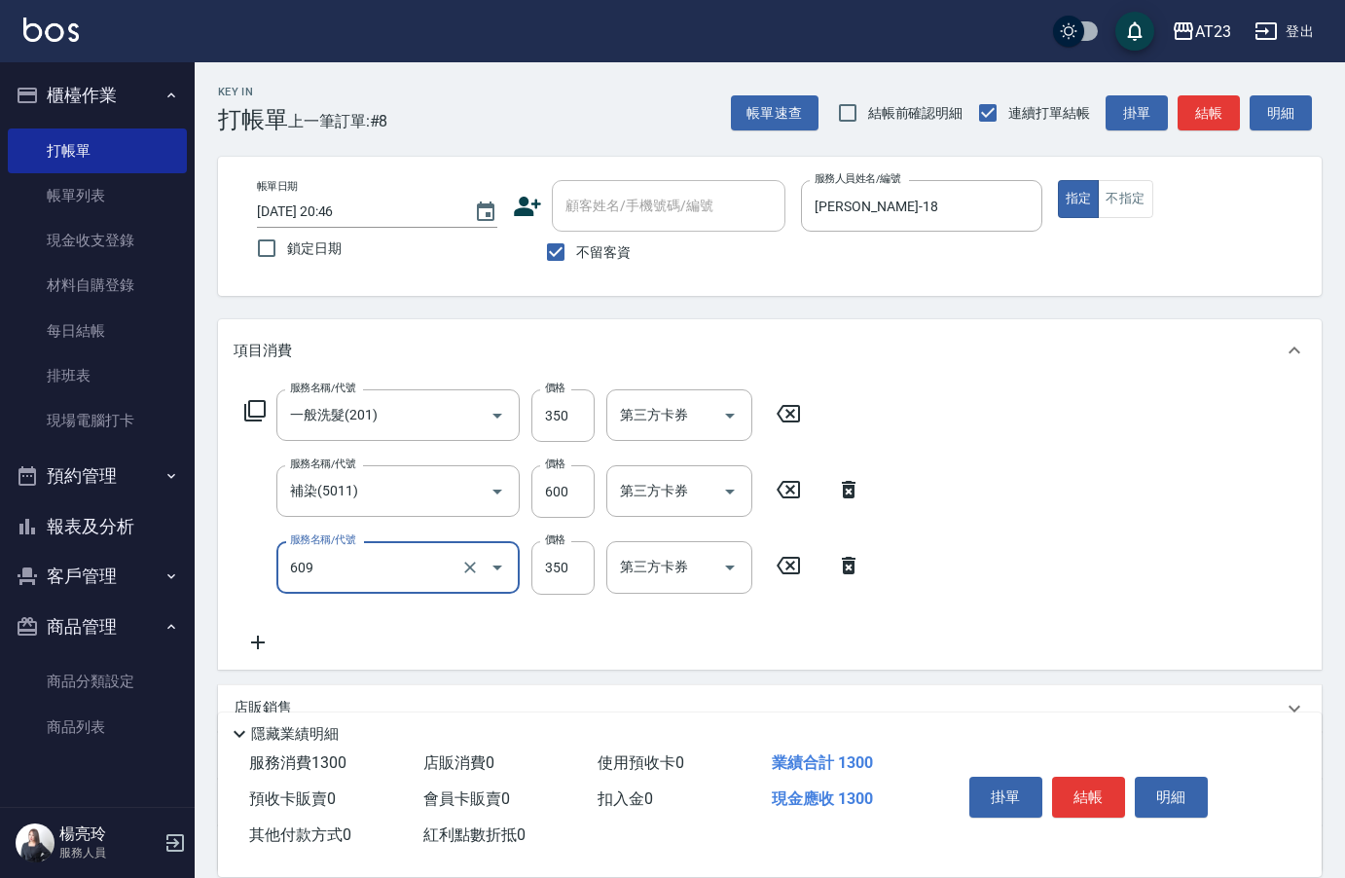
type input "頭皮隔離(609)"
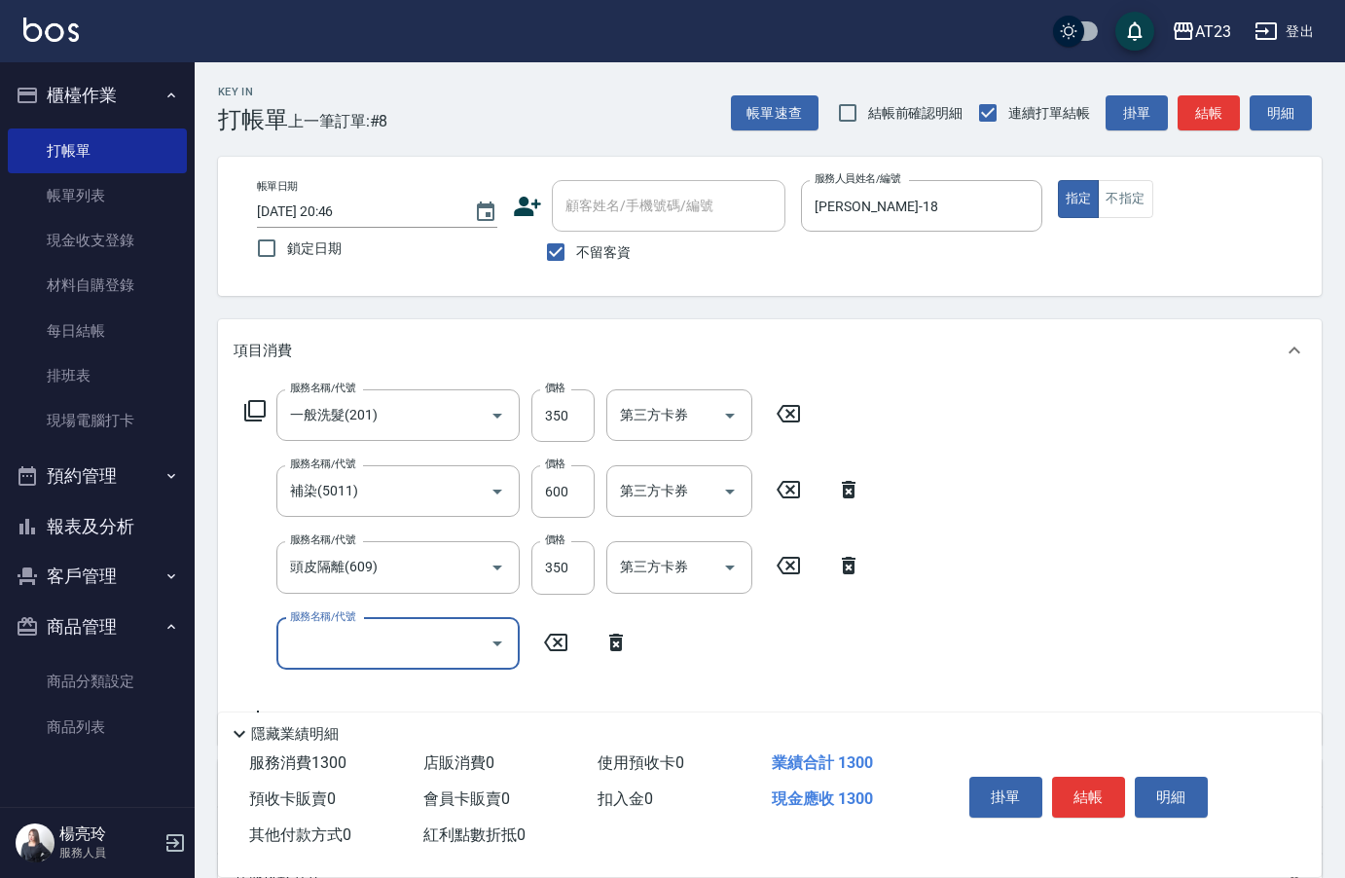
click at [259, 412] on icon at bounding box center [254, 410] width 23 height 23
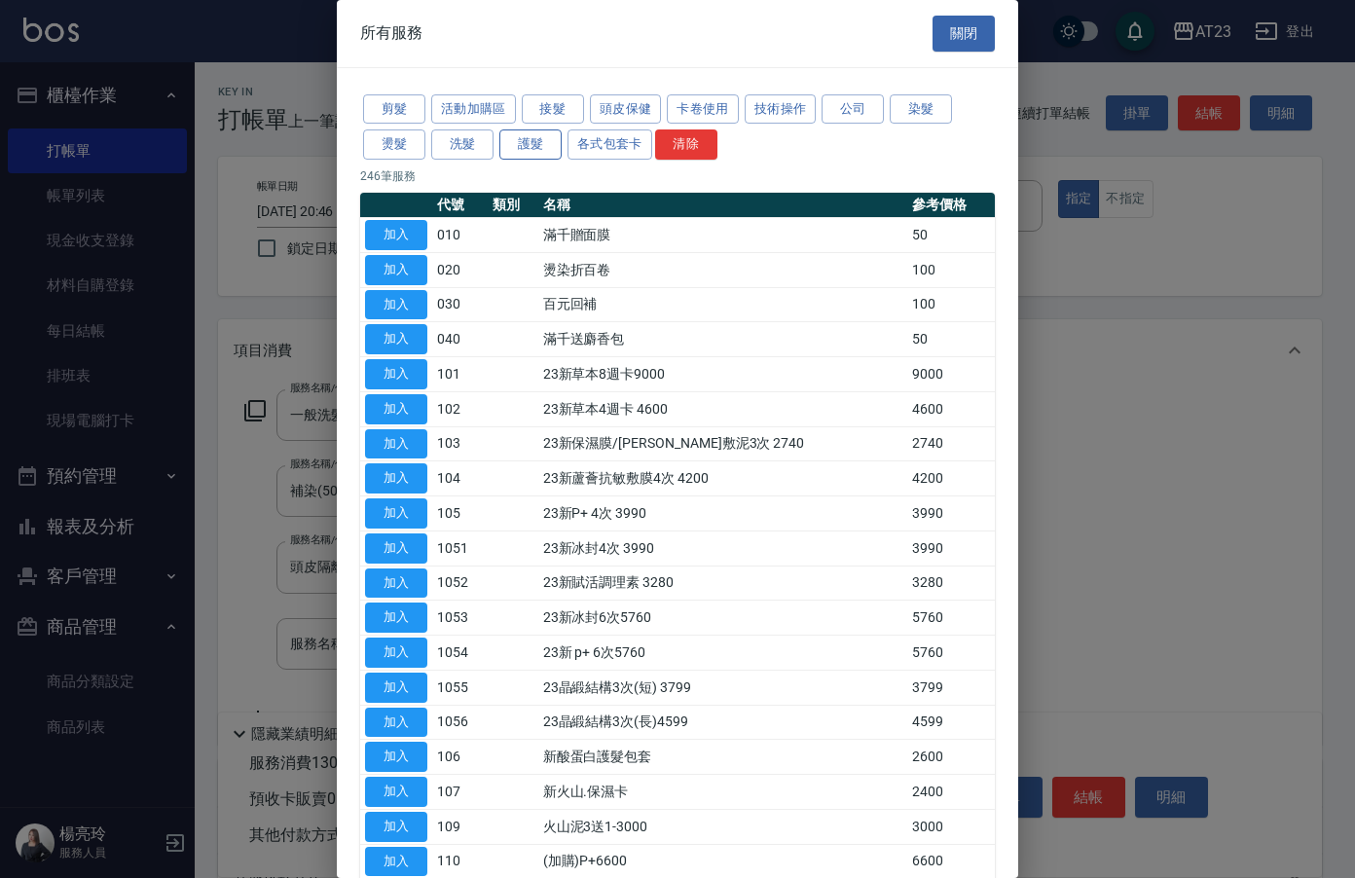
click at [544, 145] on button "護髮" at bounding box center [530, 144] width 62 height 30
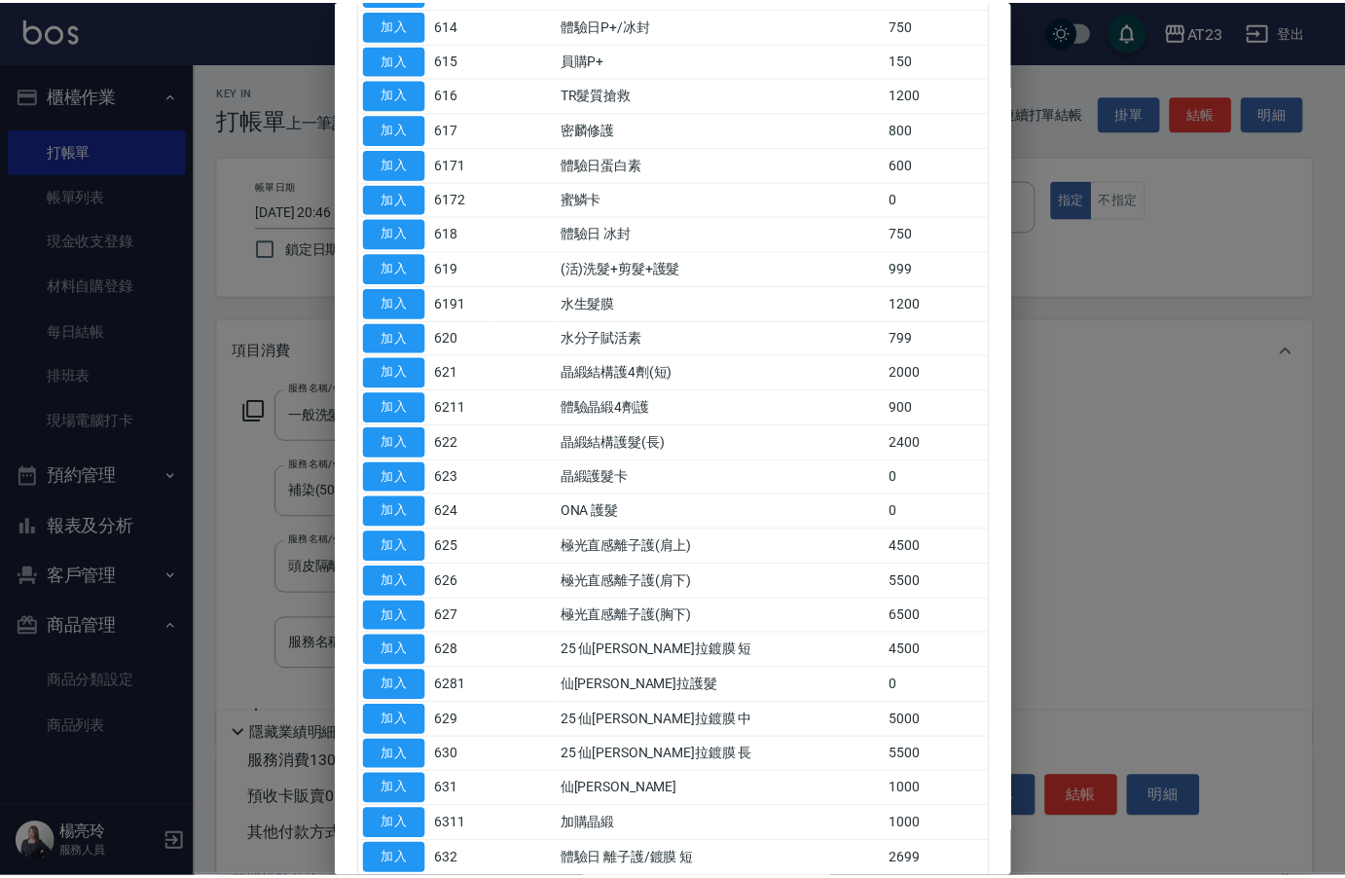
scroll to position [681, 0]
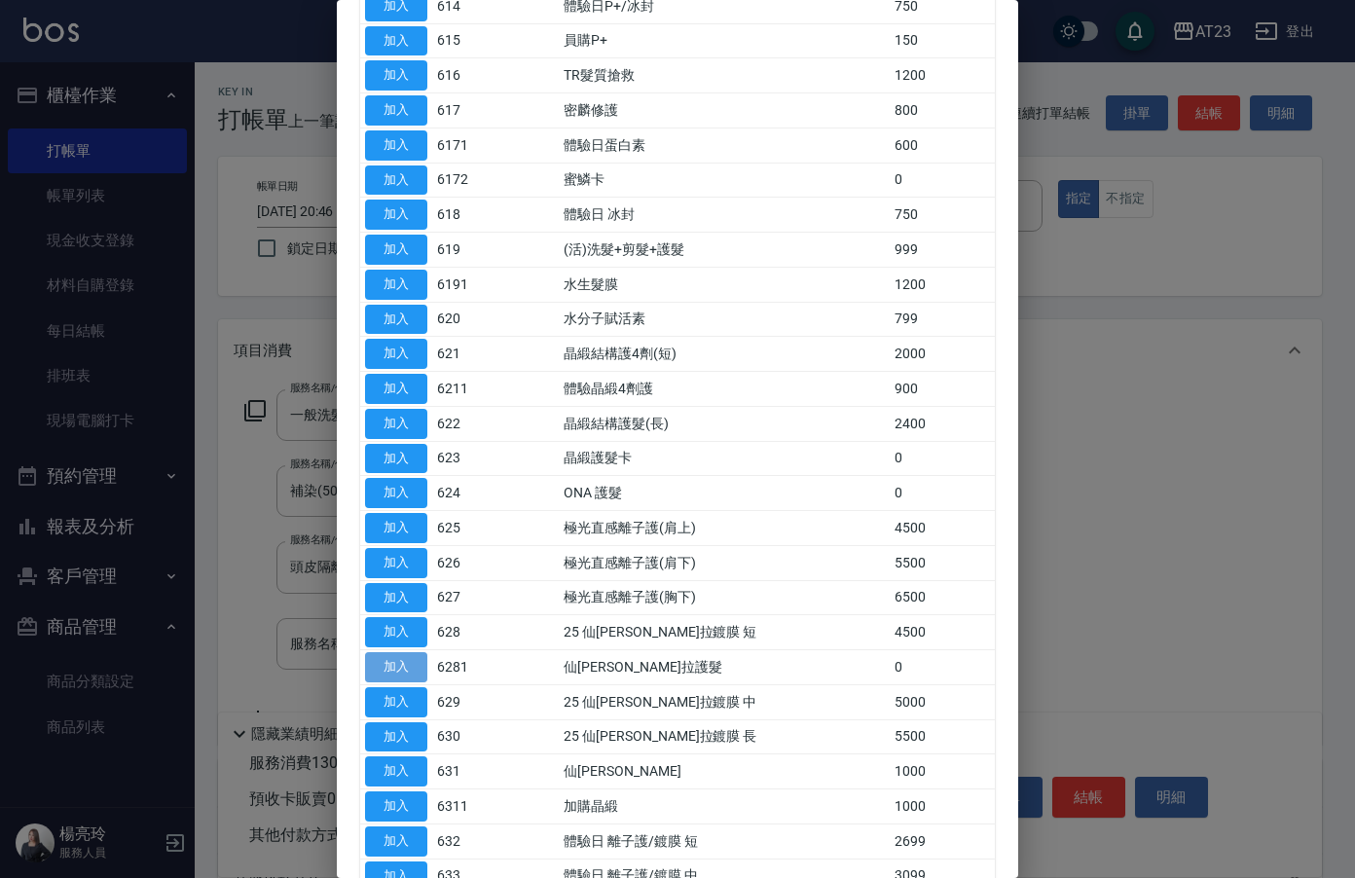
click at [394, 671] on button "加入" at bounding box center [396, 667] width 62 height 30
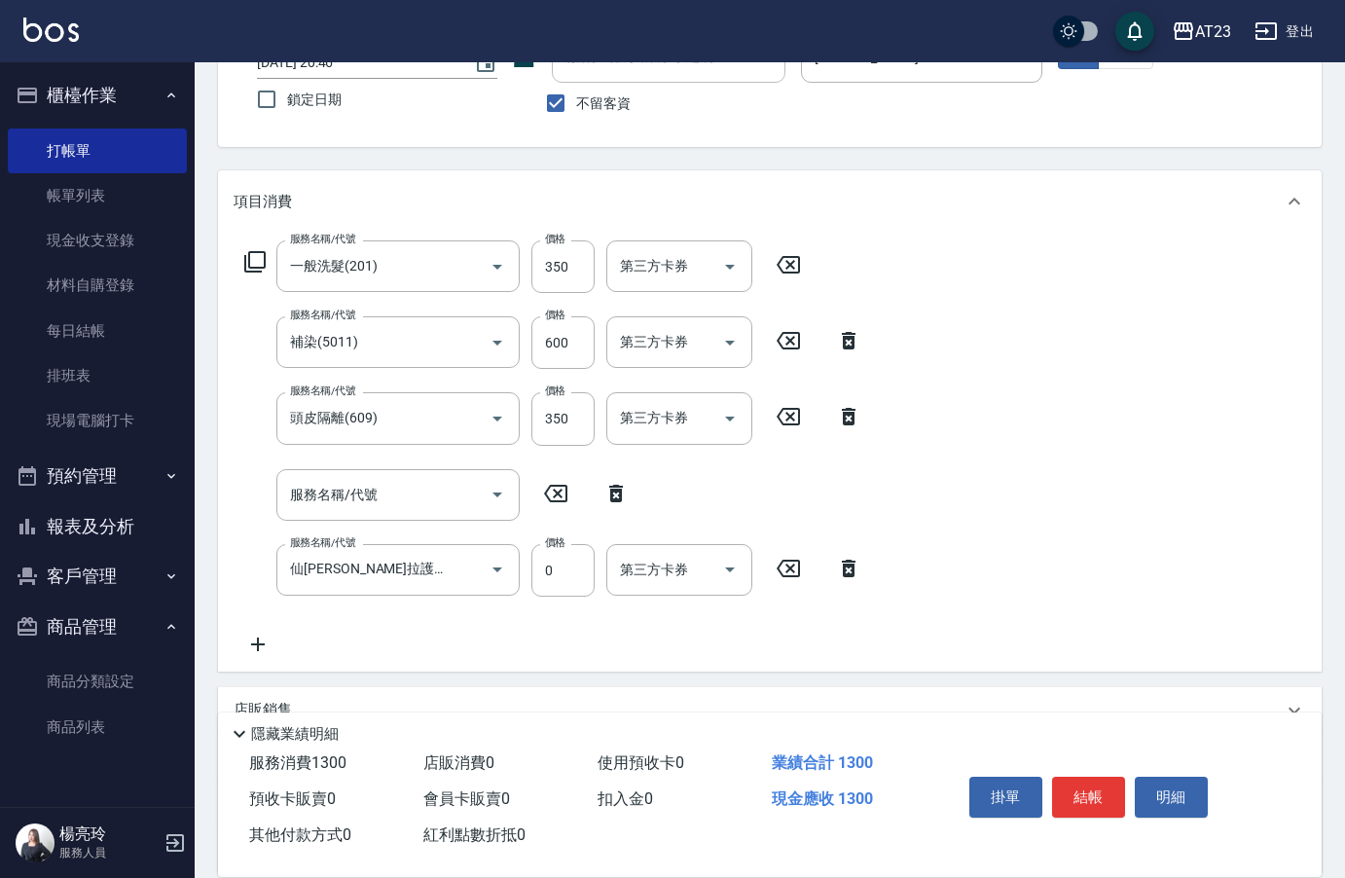
scroll to position [195, 0]
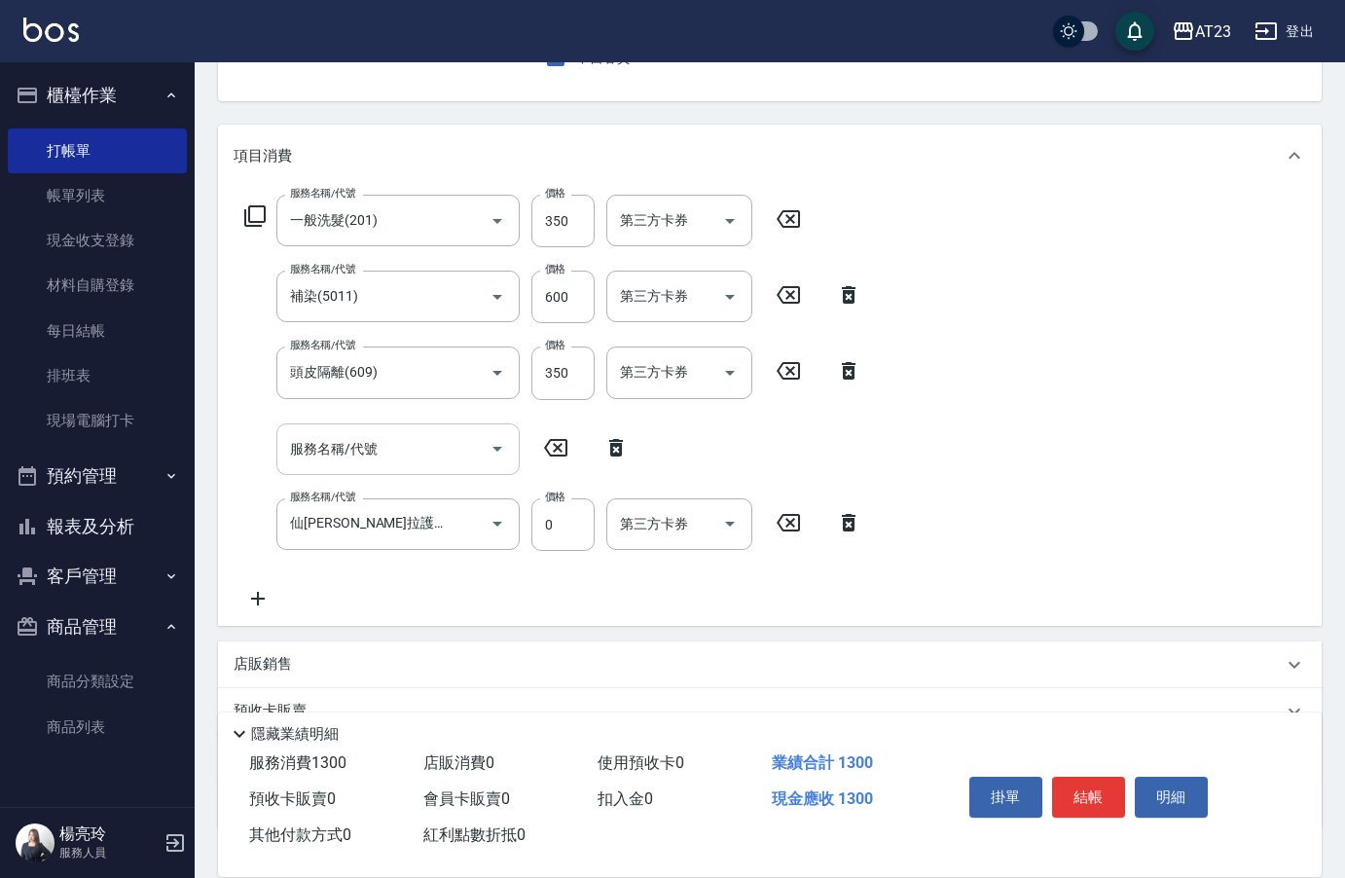
click at [392, 448] on input "服務名稱/代號" at bounding box center [383, 449] width 197 height 34
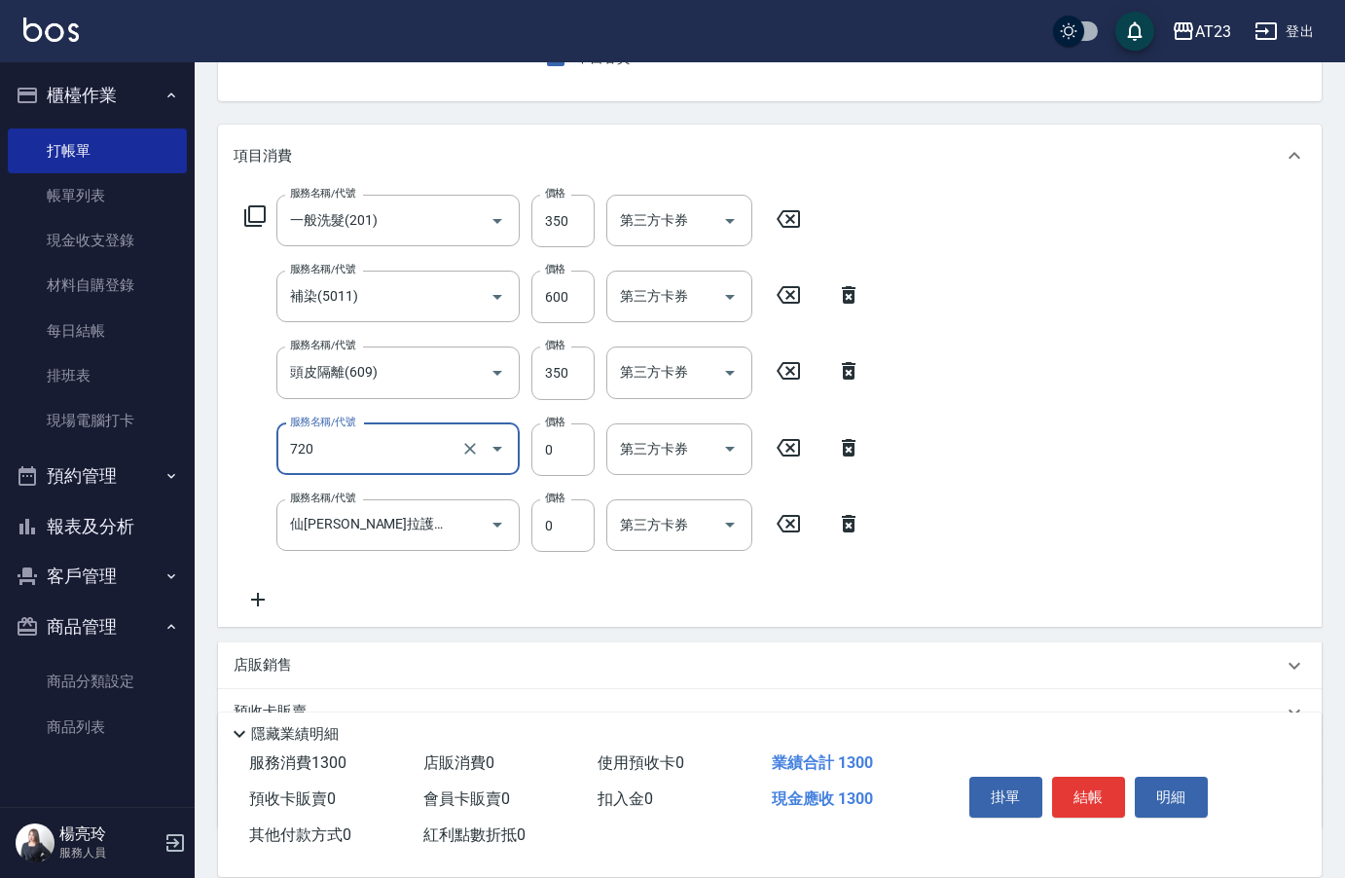
type input "互助200(720)"
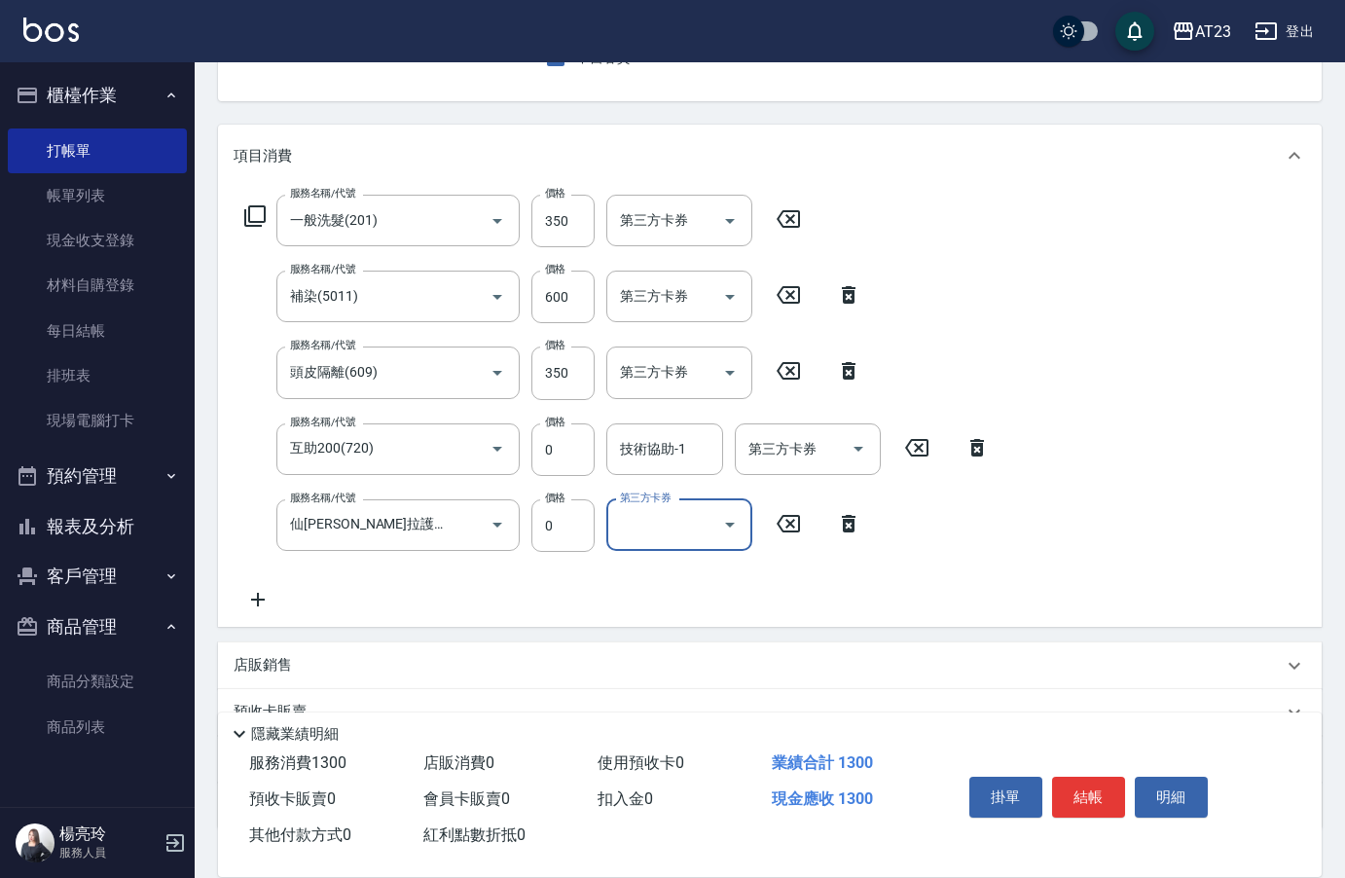
click at [651, 460] on input "技術協助-1" at bounding box center [664, 449] width 99 height 34
type input "棒棒-20"
click at [268, 613] on div "服務名稱/代號 一般洗髮(201) 服務名稱/代號 價格 350 價格 第三方卡券 第三方卡券 服務名稱/代號 補染(5011) 服務名稱/代號 價格 600…" at bounding box center [770, 407] width 1104 height 440
click at [340, 602] on div "服務名稱/代號 一般洗髮(201) 服務名稱/代號 價格 350 價格 第三方卡券 第三方卡券 服務名稱/代號 補染(5011) 服務名稱/代號 價格 600…" at bounding box center [618, 403] width 768 height 417
click at [272, 595] on icon at bounding box center [258, 599] width 49 height 23
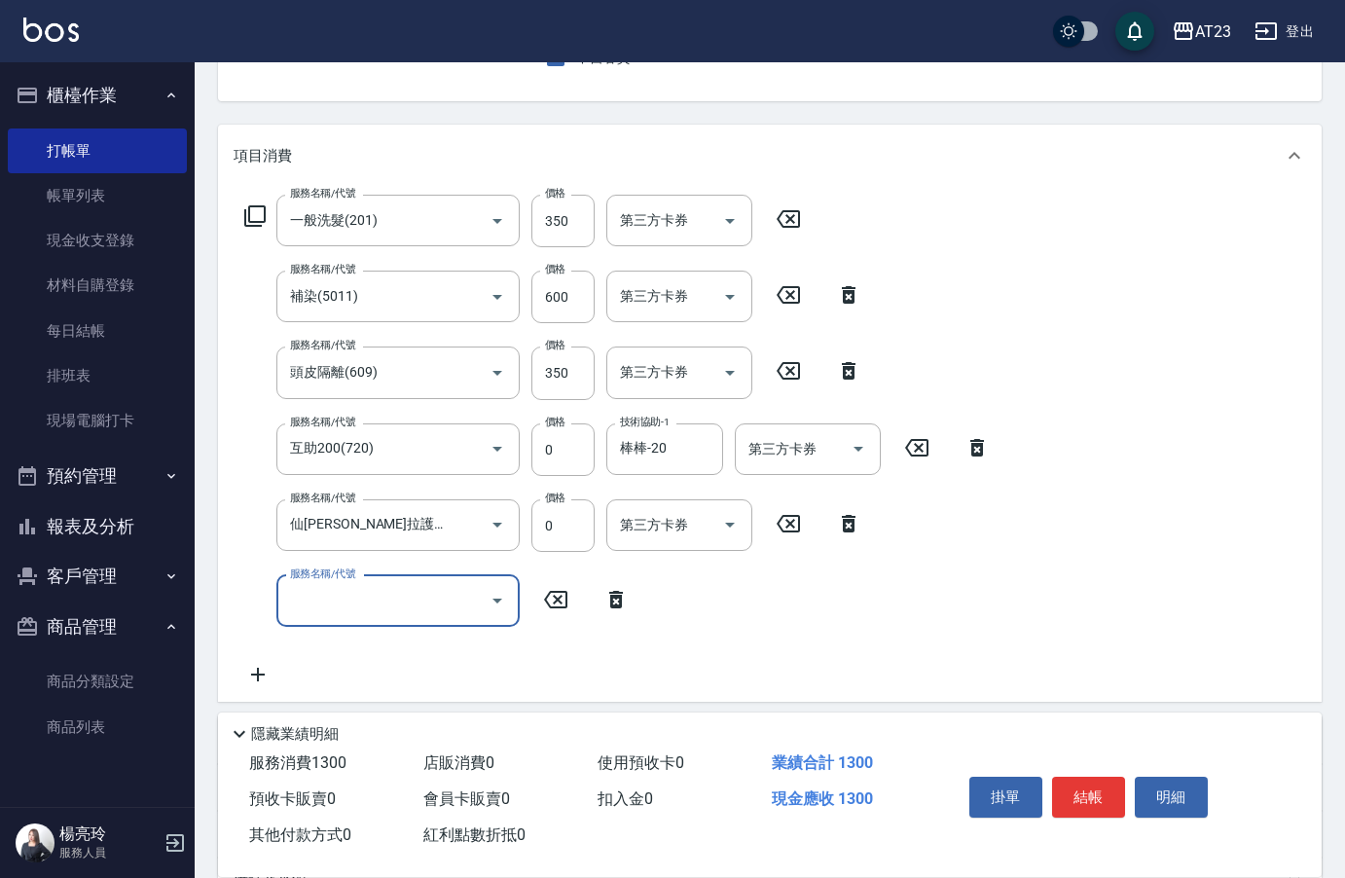
click at [326, 596] on div "服務名稱/代號 服務名稱/代號" at bounding box center [397, 601] width 243 height 52
type input "互助200(720)"
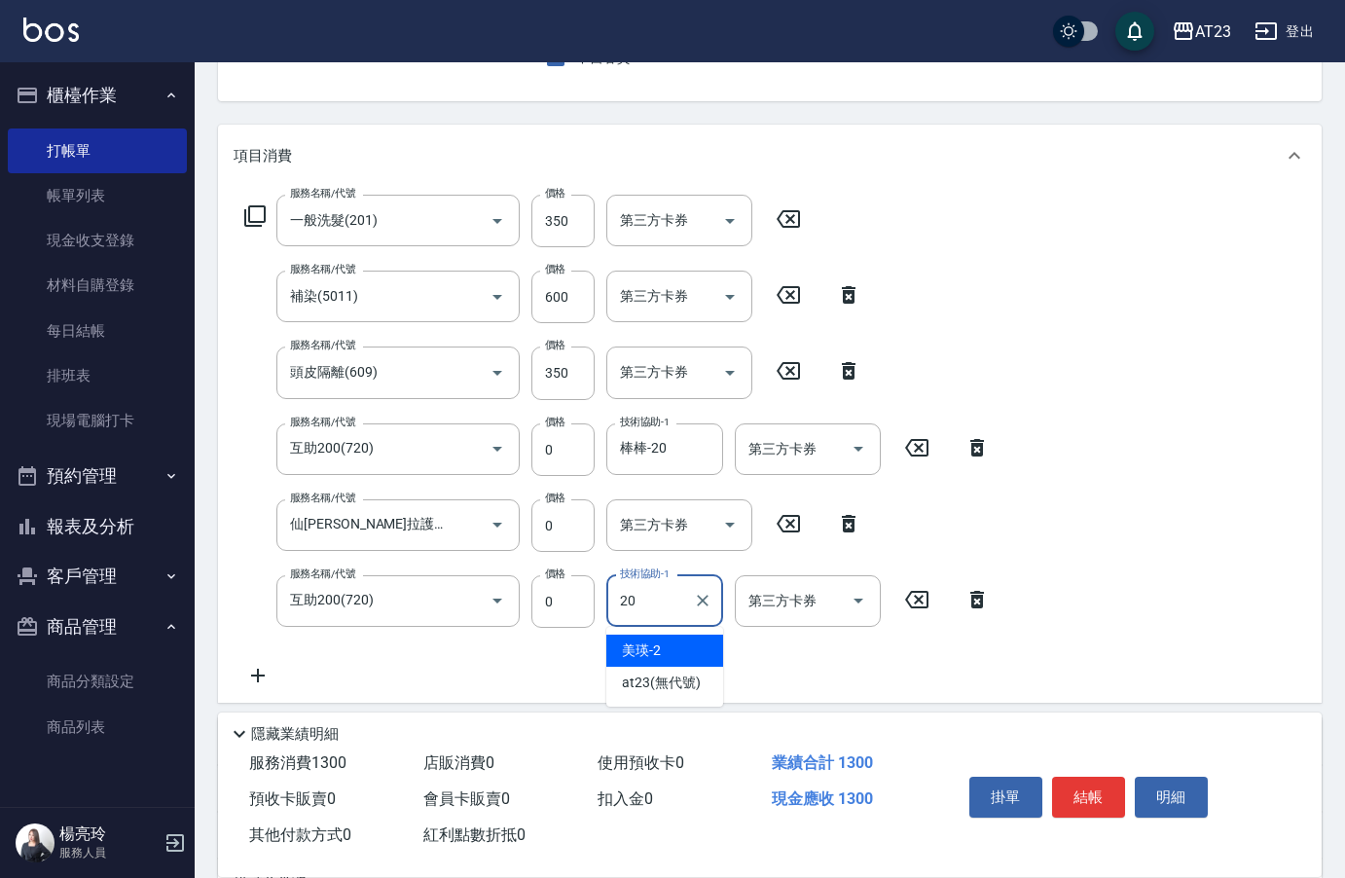
type input "棒棒-20"
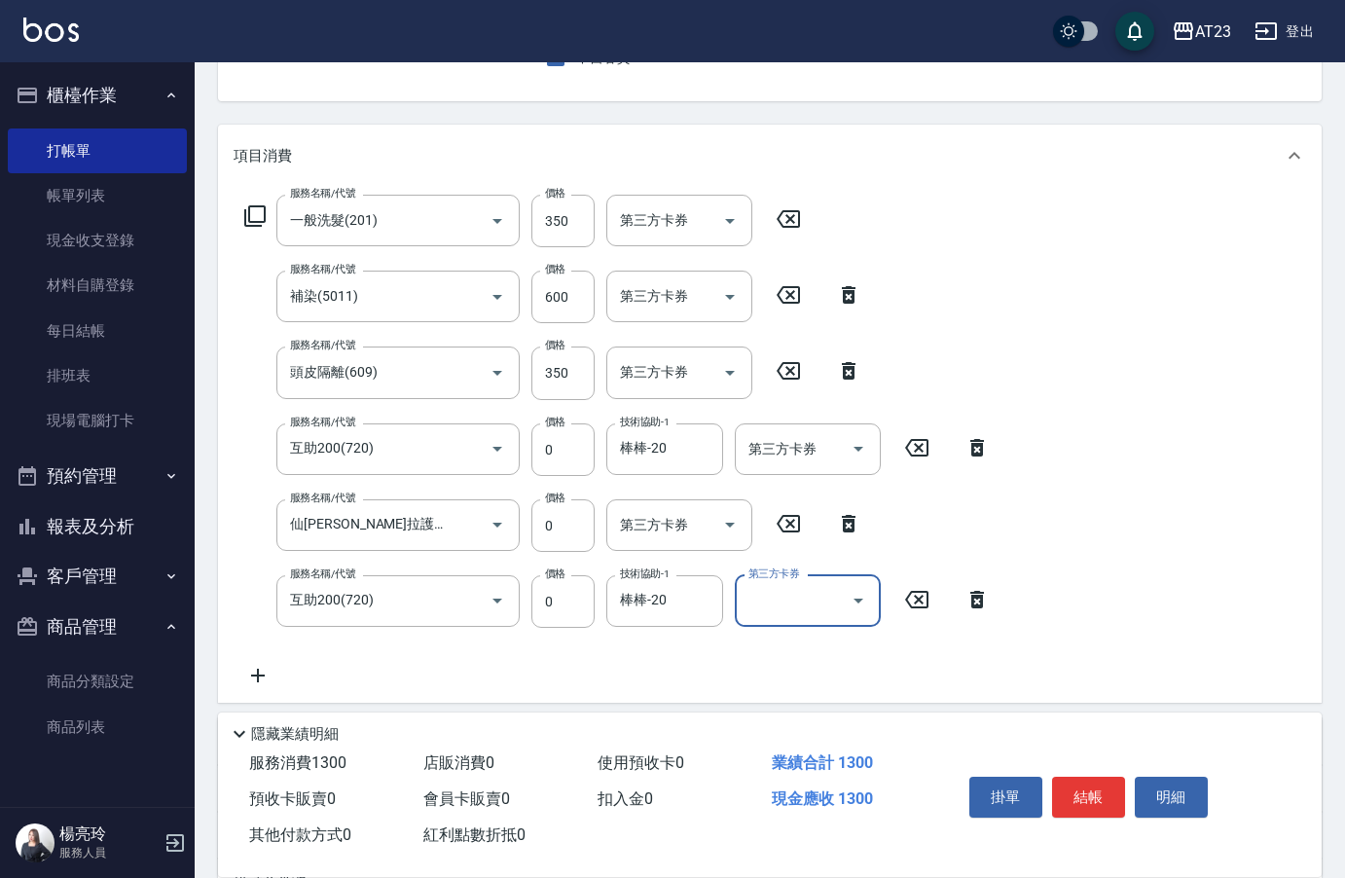
drag, startPoint x: 244, startPoint y: 687, endPoint x: 261, endPoint y: 681, distance: 17.6
click at [251, 685] on div "服務名稱/代號 一般洗髮(201) 服務名稱/代號 價格 350 價格 第三方卡券 第三方卡券 服務名稱/代號 補染(5011) 服務名稱/代號 價格 600…" at bounding box center [770, 445] width 1104 height 516
click at [266, 672] on icon at bounding box center [258, 675] width 49 height 23
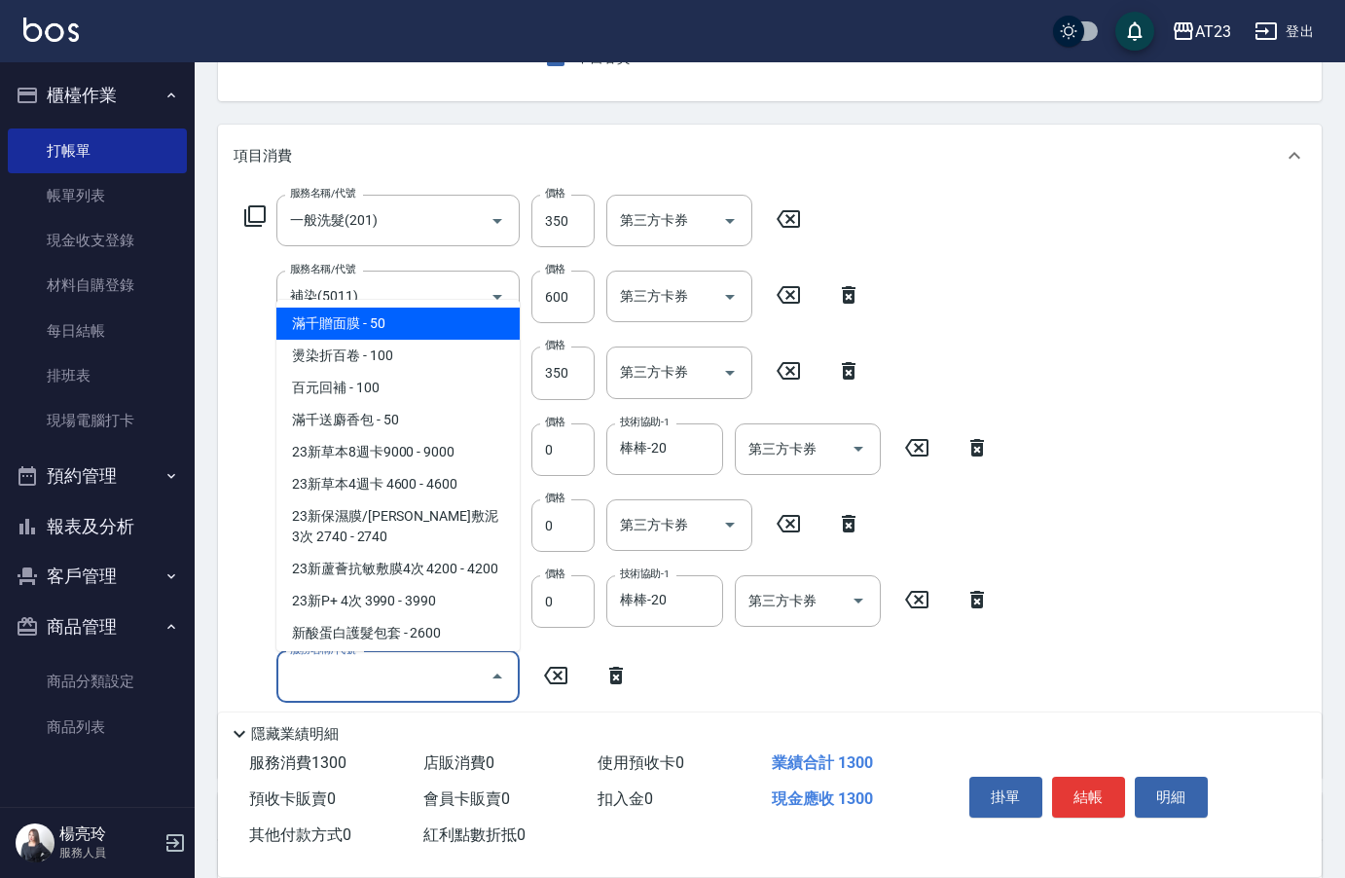
click at [304, 671] on input "服務名稱/代號" at bounding box center [383, 677] width 197 height 34
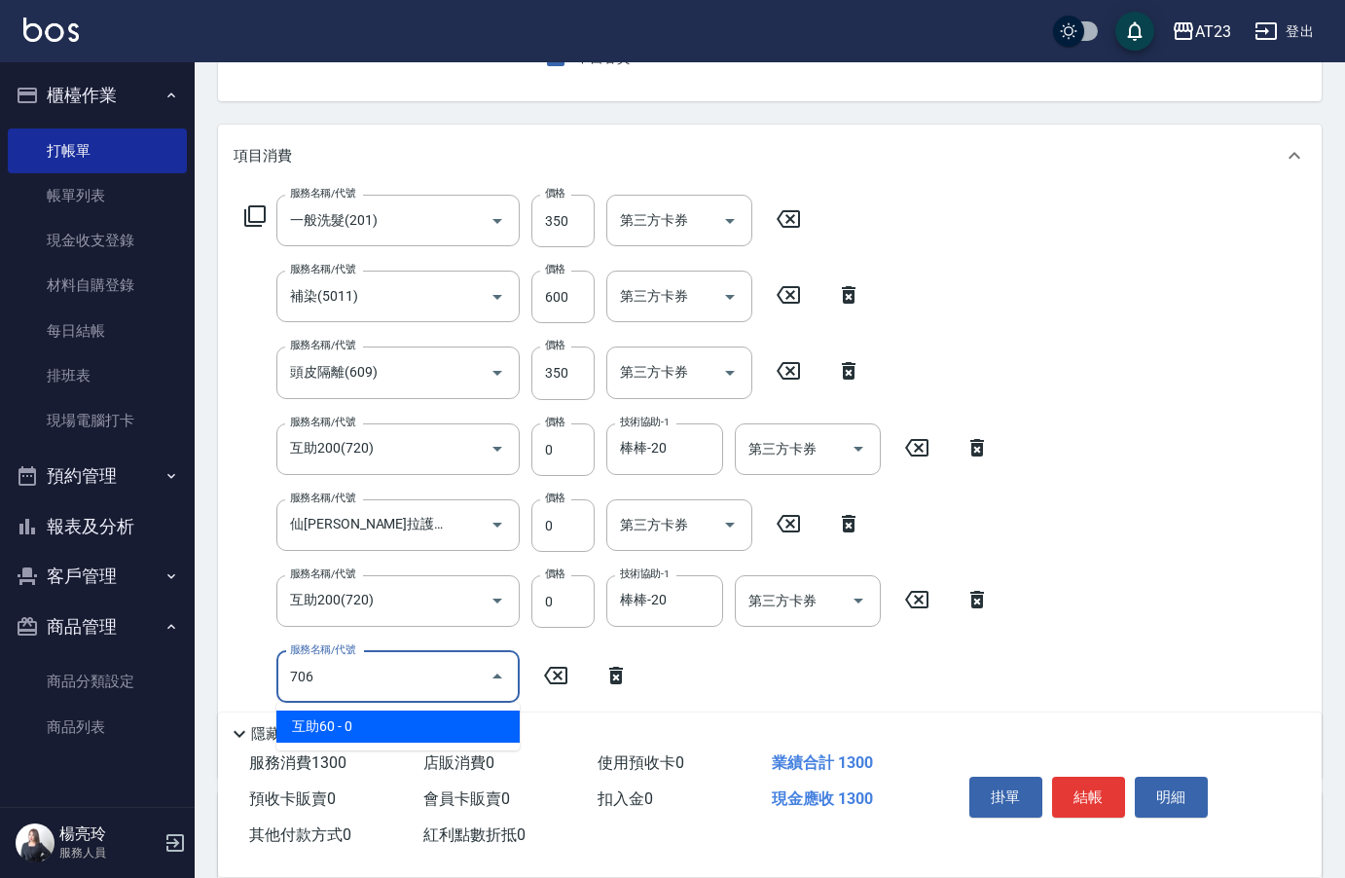
type input "互助60(706)"
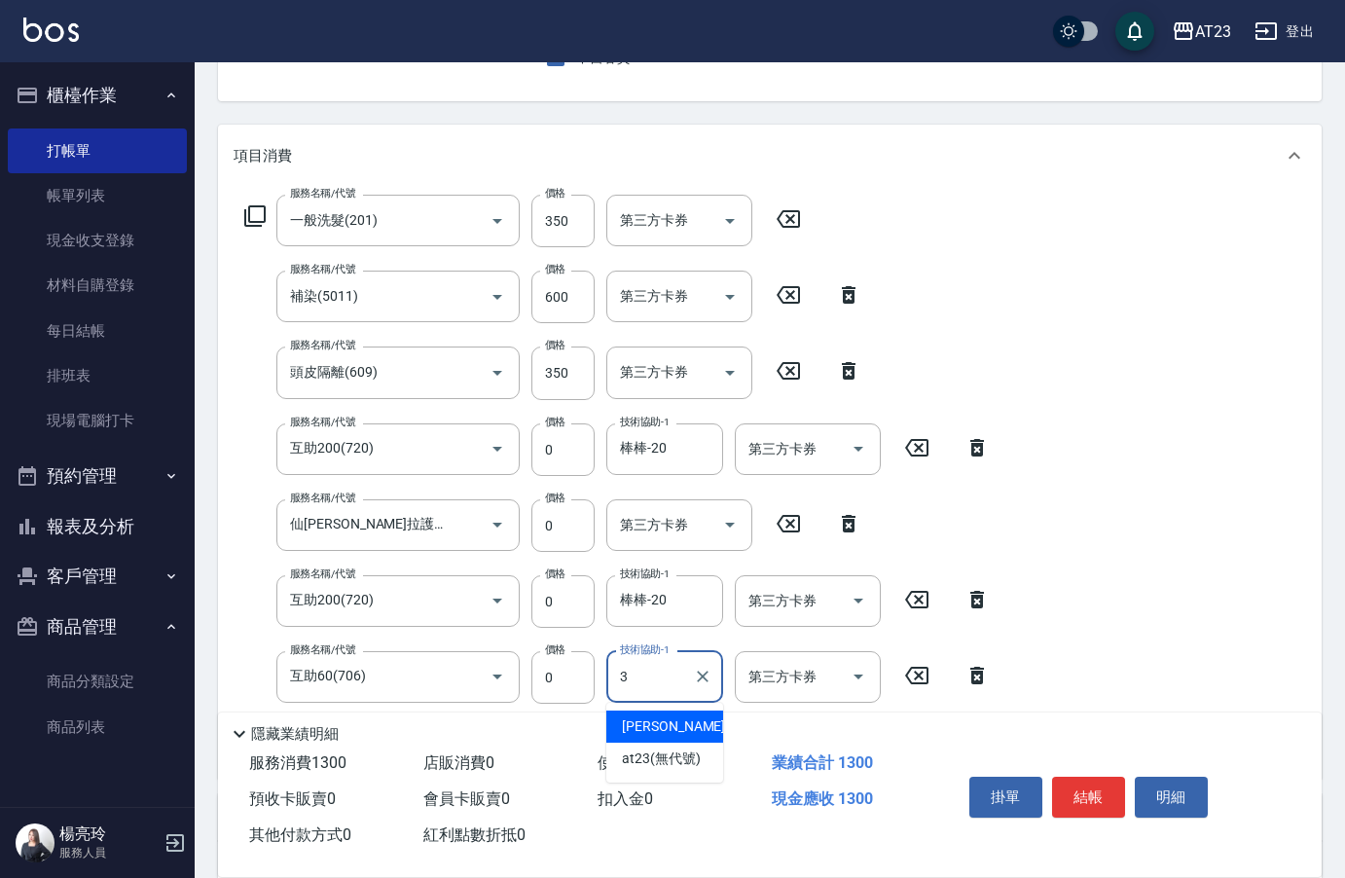
type input "[PERSON_NAME]-3"
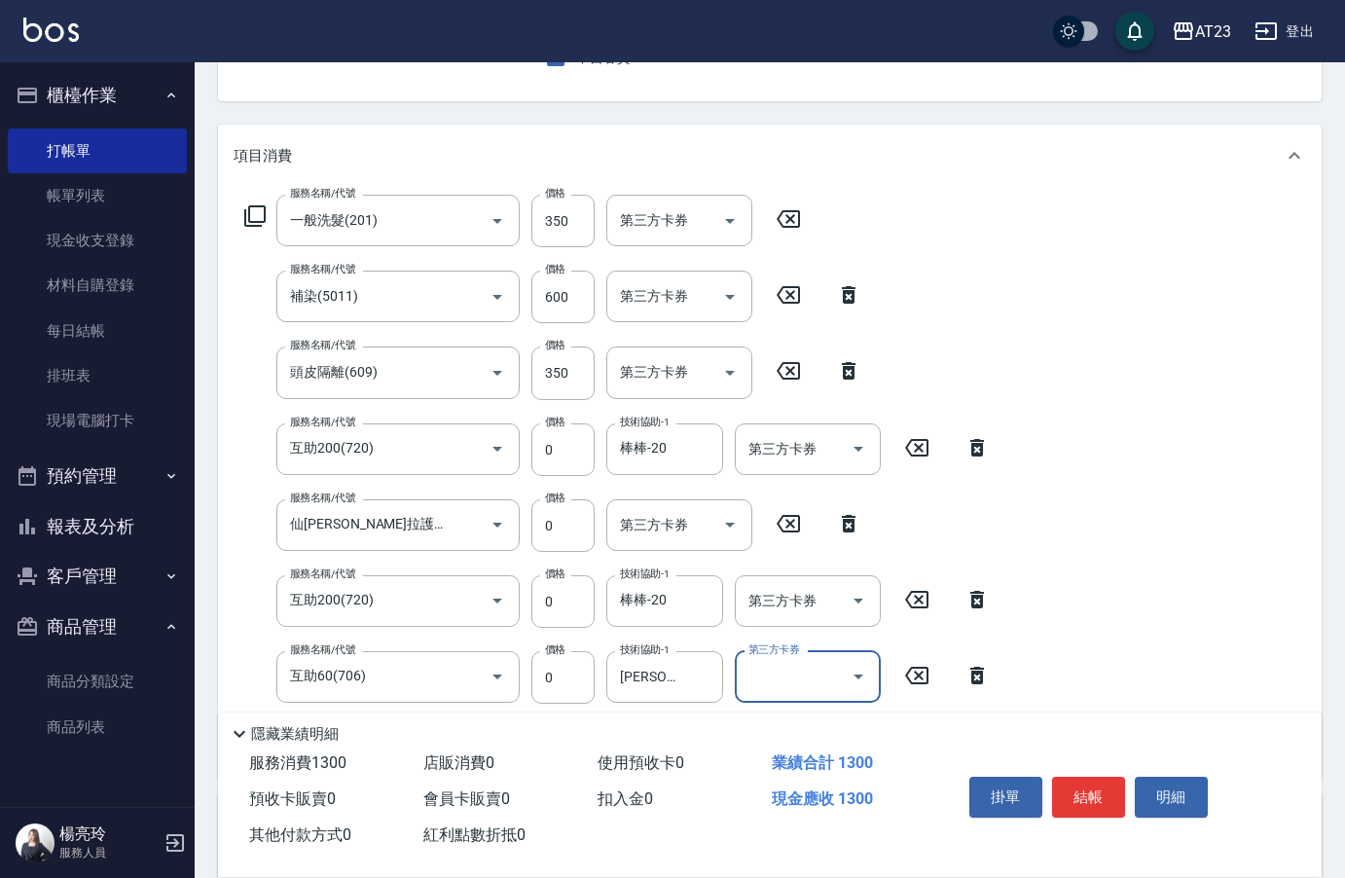
drag, startPoint x: 1123, startPoint y: 800, endPoint x: 1100, endPoint y: 800, distance: 22.4
click at [1112, 800] on button "結帳" at bounding box center [1088, 797] width 73 height 41
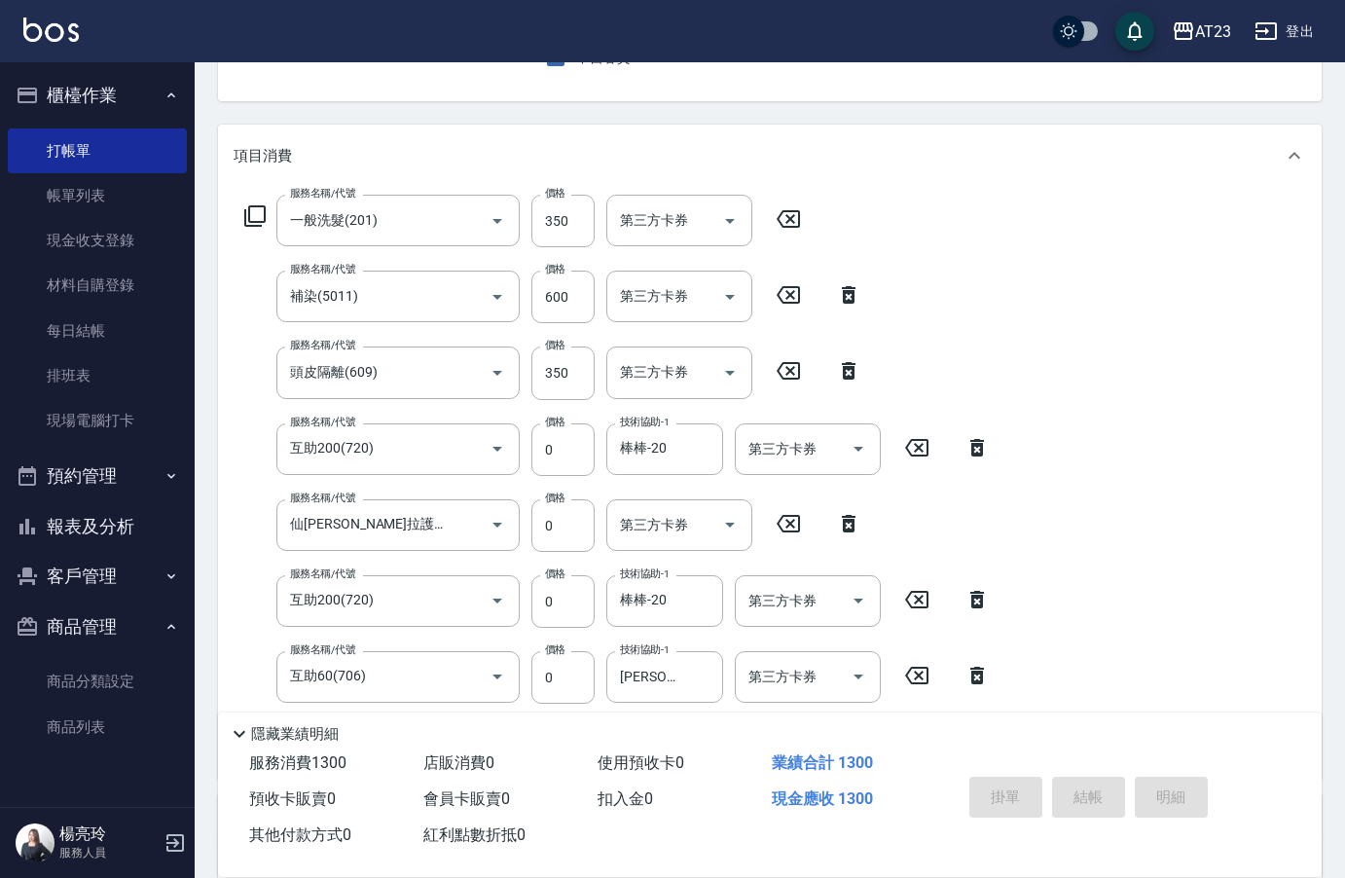
type input "[DATE] 20:47"
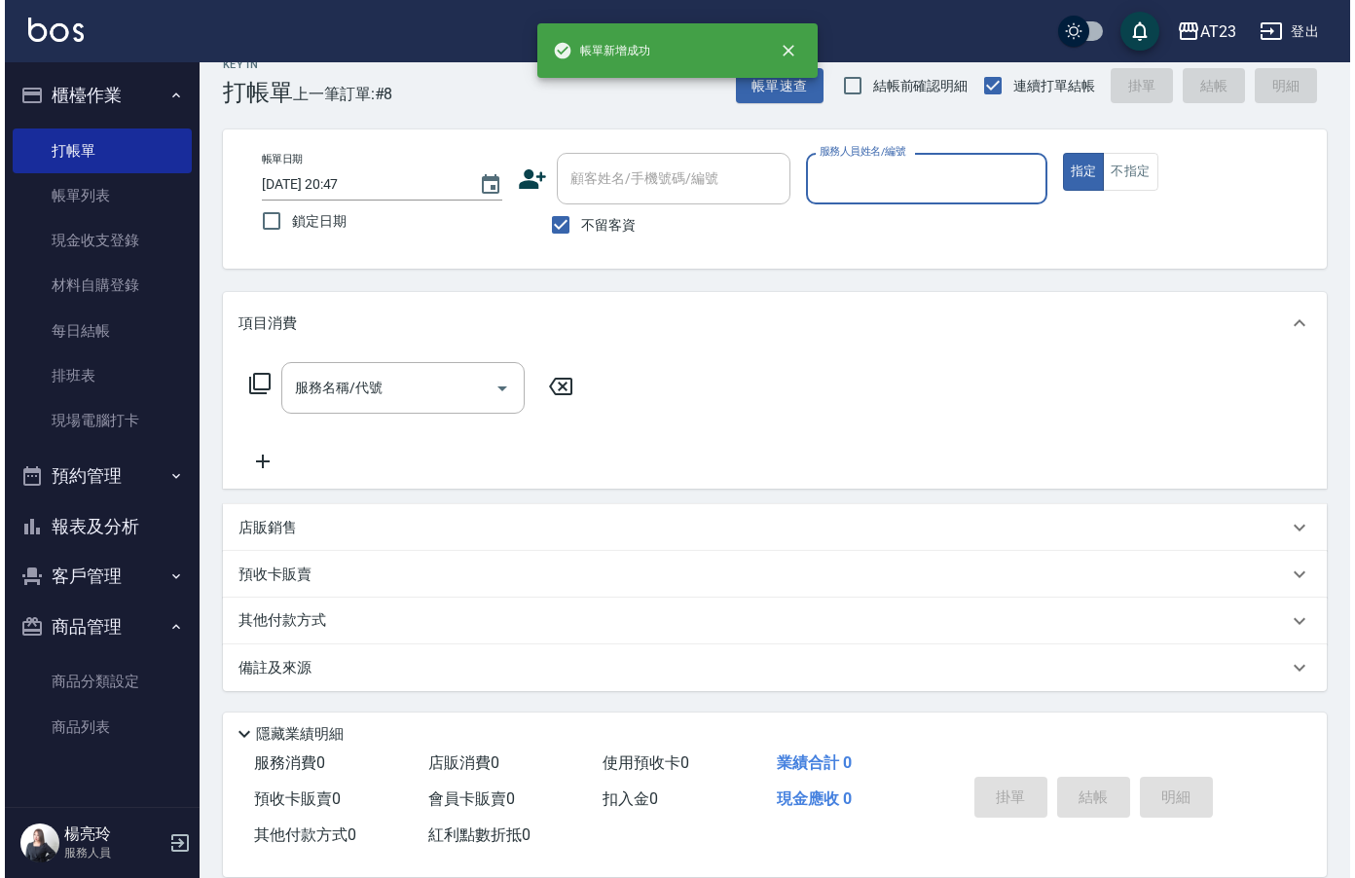
scroll to position [27, 0]
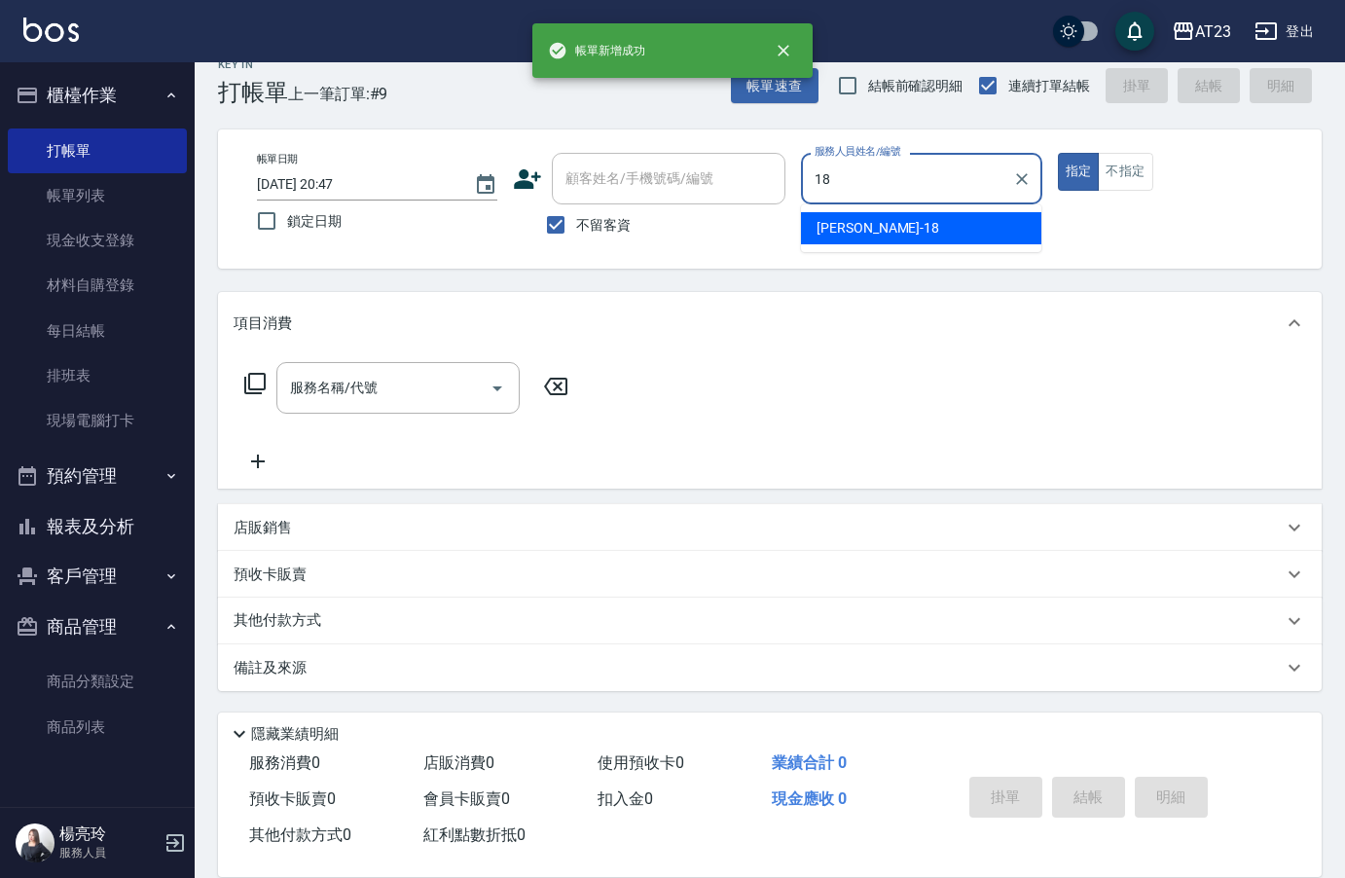
type input "[PERSON_NAME]-18"
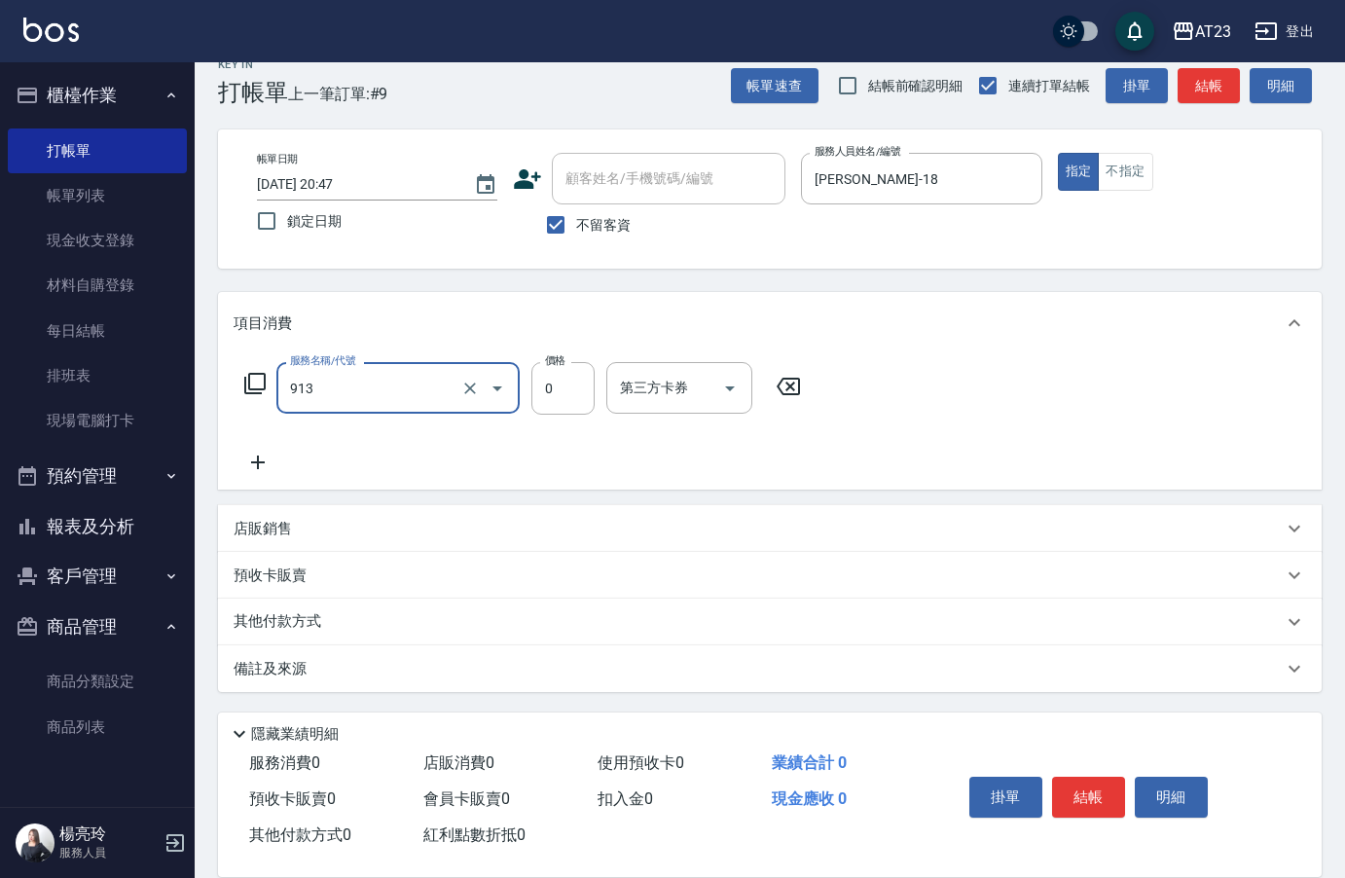
type input "蘆薈卡(913)"
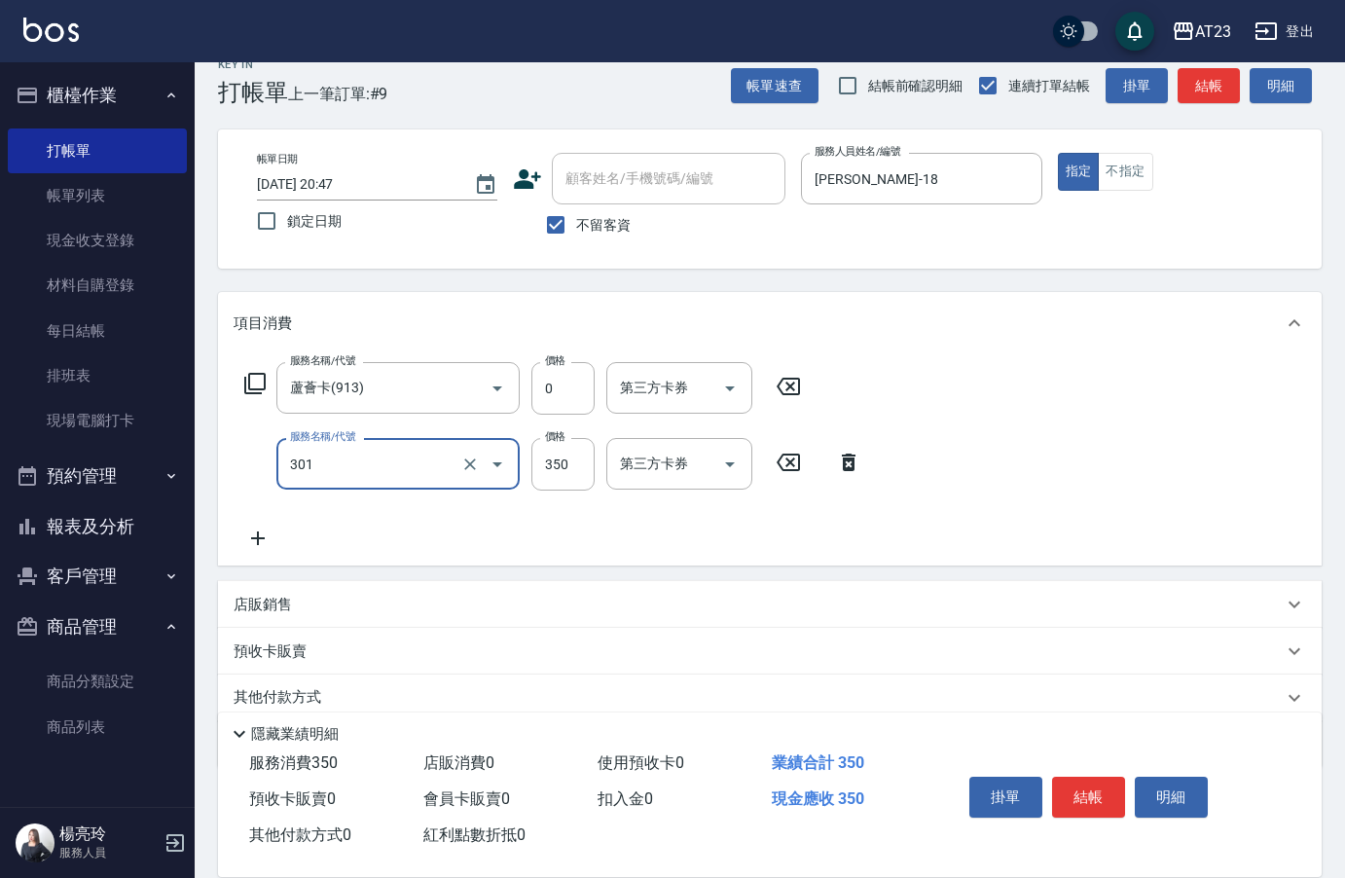
type input "造型剪髮(301)"
type input "550"
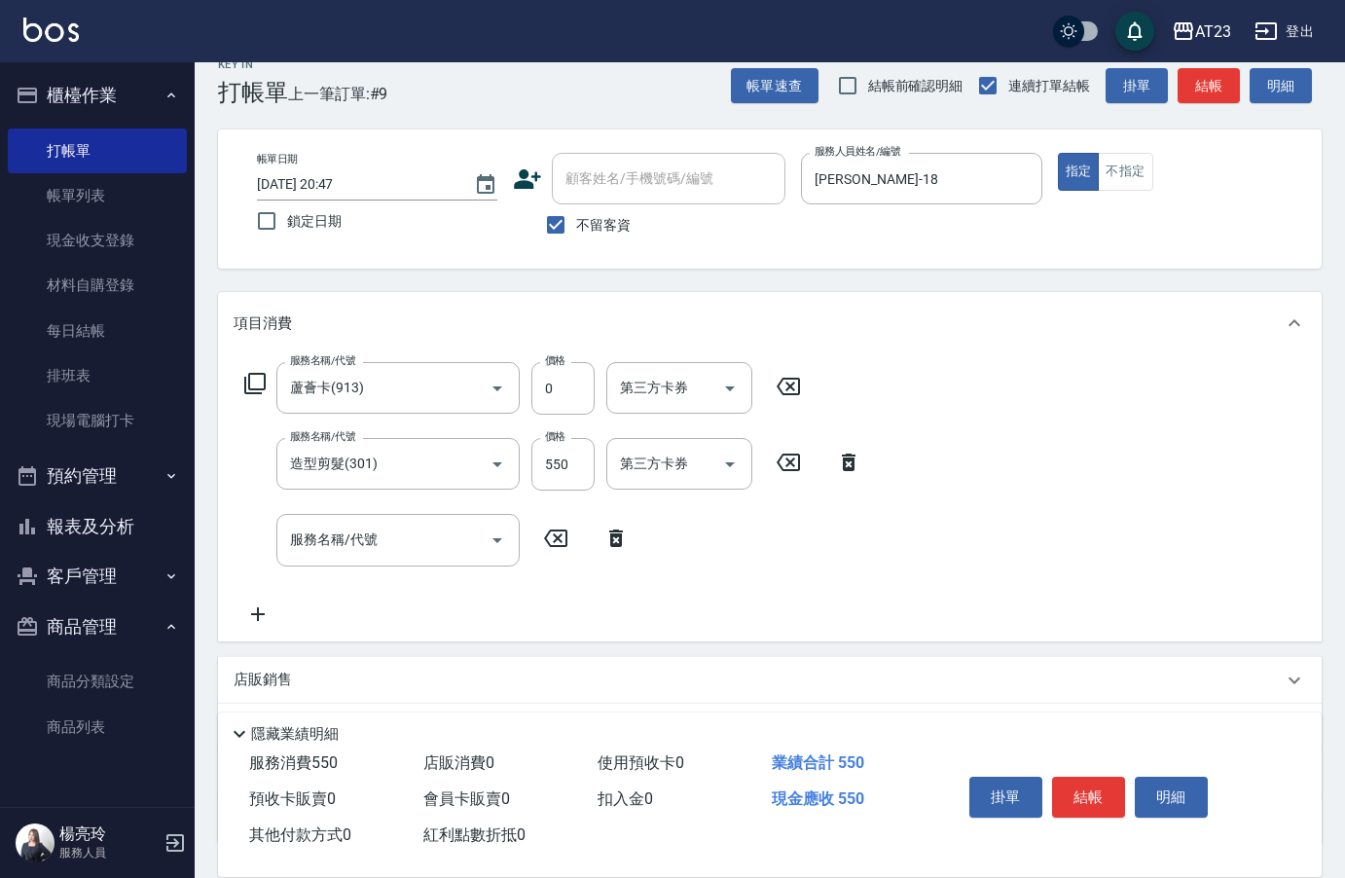
click at [239, 381] on div "服務名稱/代號 蘆薈卡(913) 服務名稱/代號 價格 0 價格 第三方卡券 第三方卡券" at bounding box center [523, 388] width 579 height 53
click at [249, 377] on icon at bounding box center [254, 383] width 21 height 21
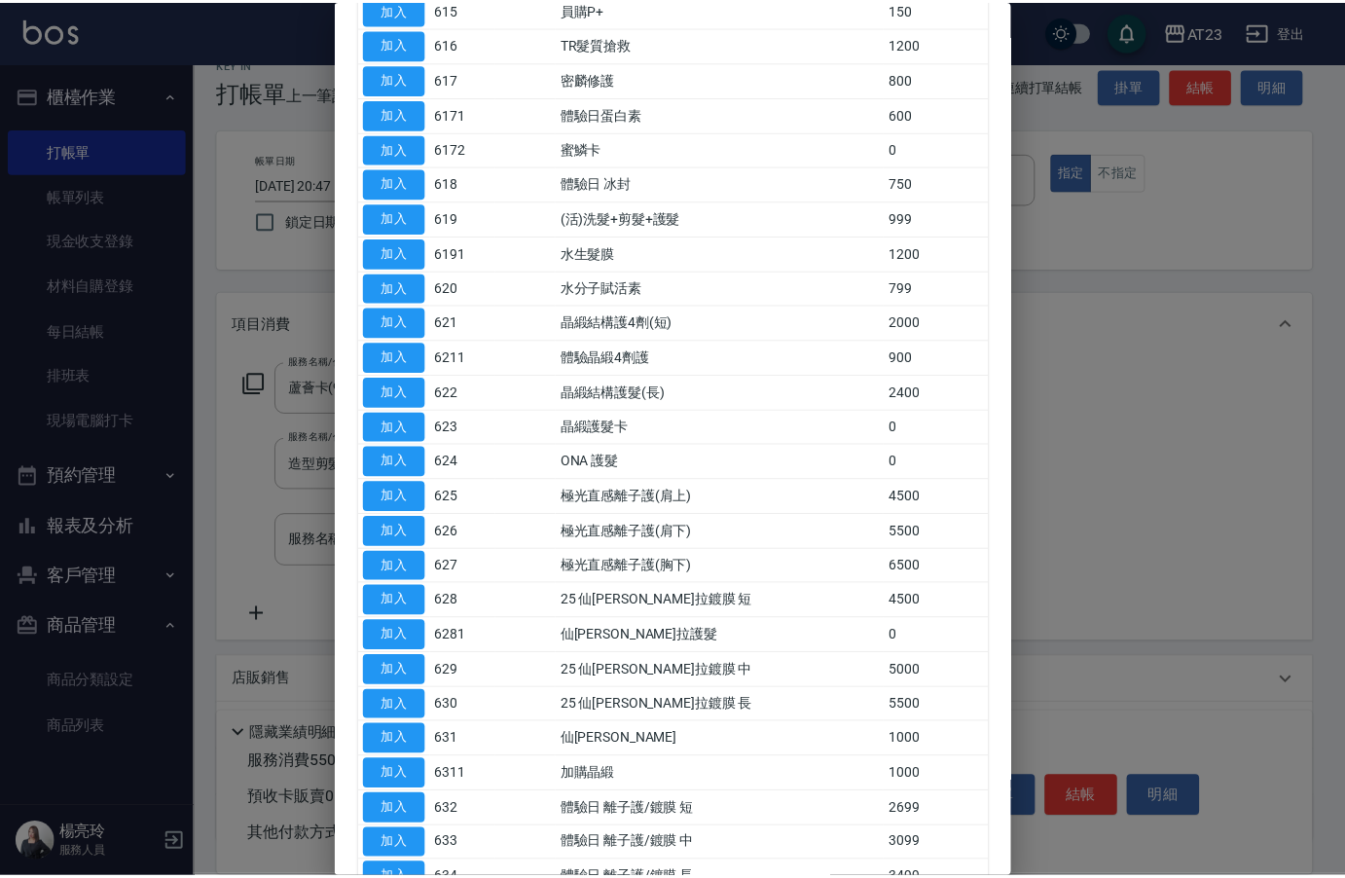
scroll to position [779, 0]
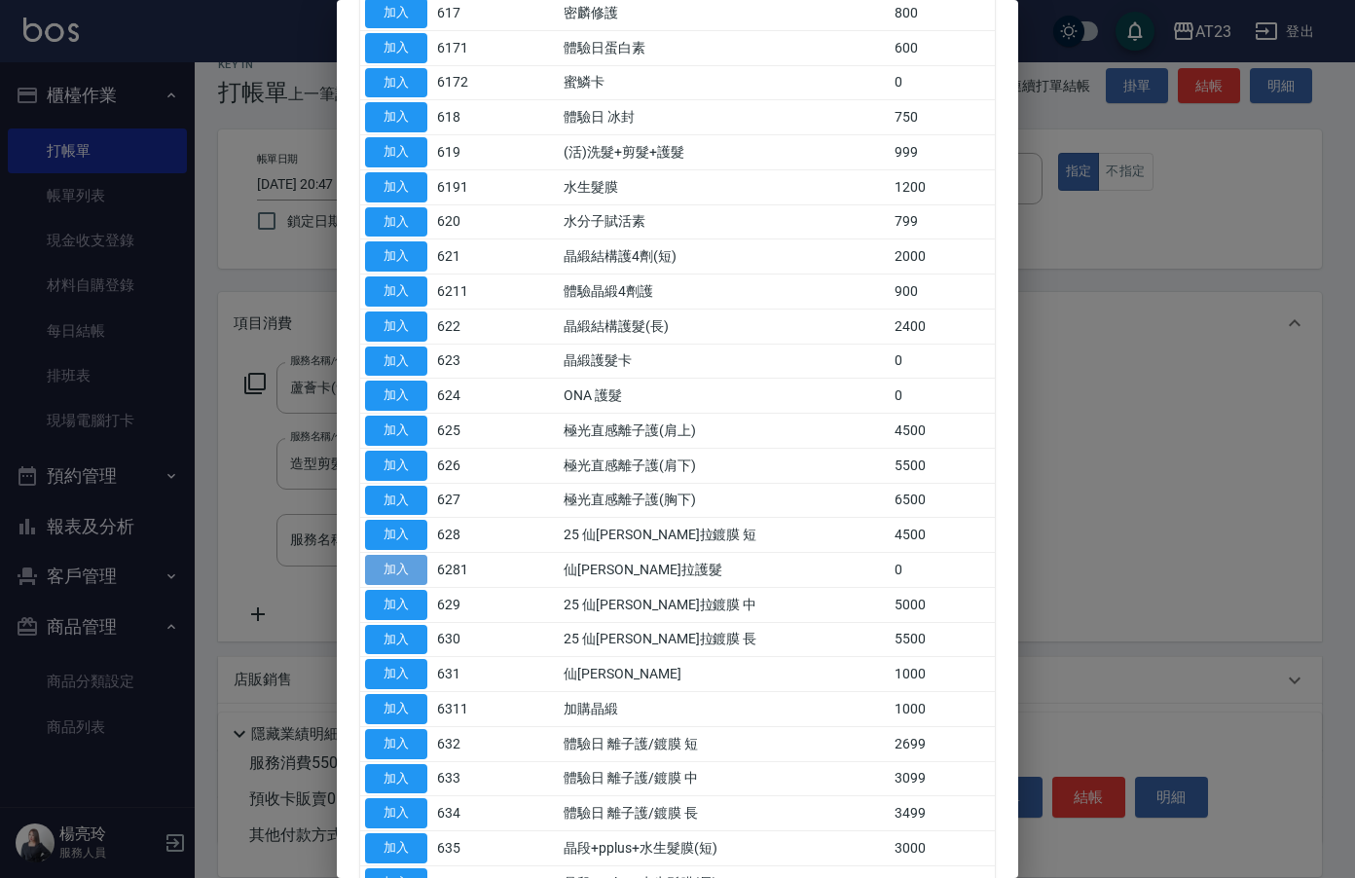
click at [395, 576] on button "加入" at bounding box center [396, 570] width 62 height 30
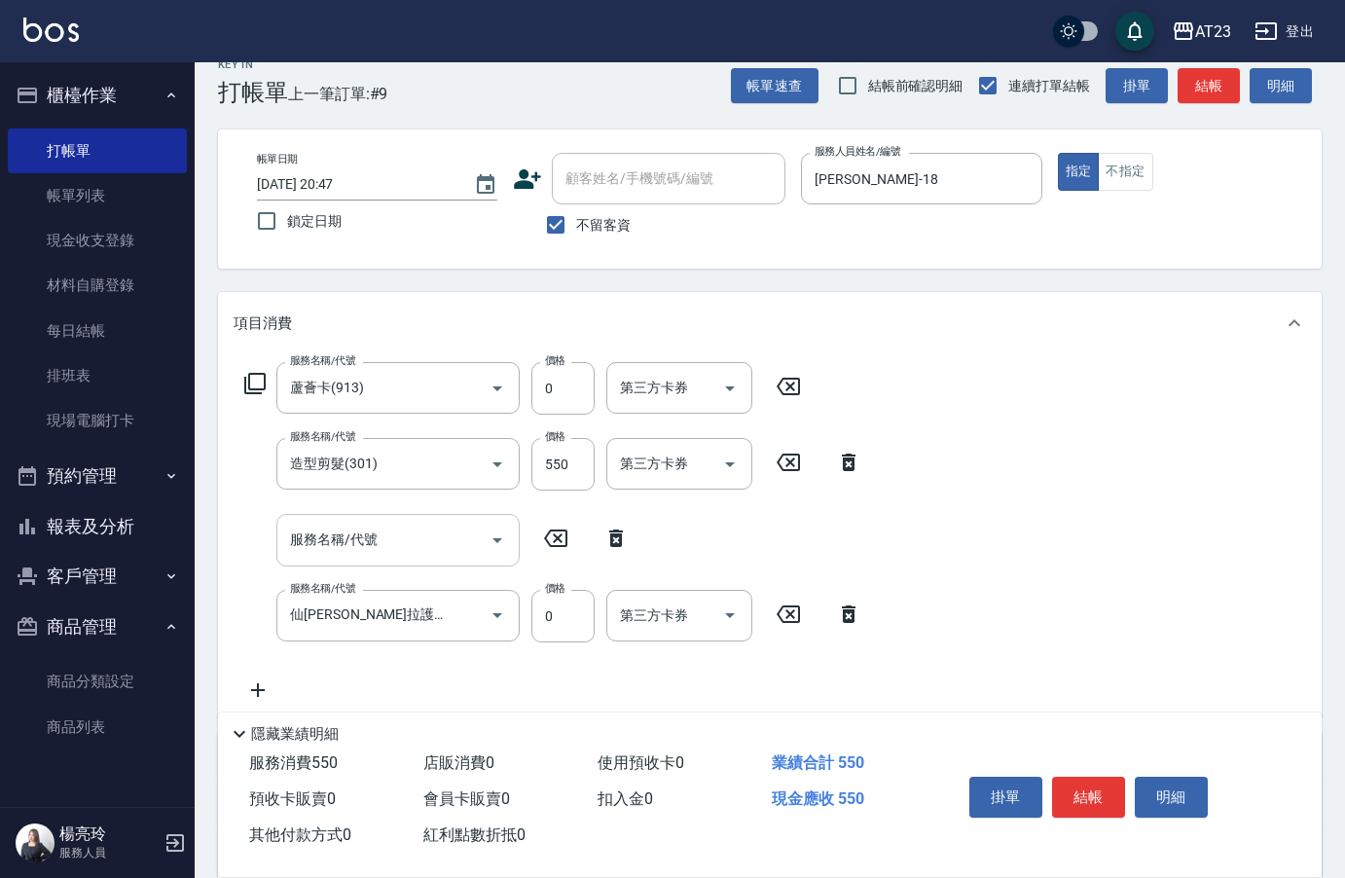
click at [319, 545] on div "服務名稱/代號 服務名稱/代號" at bounding box center [397, 540] width 243 height 52
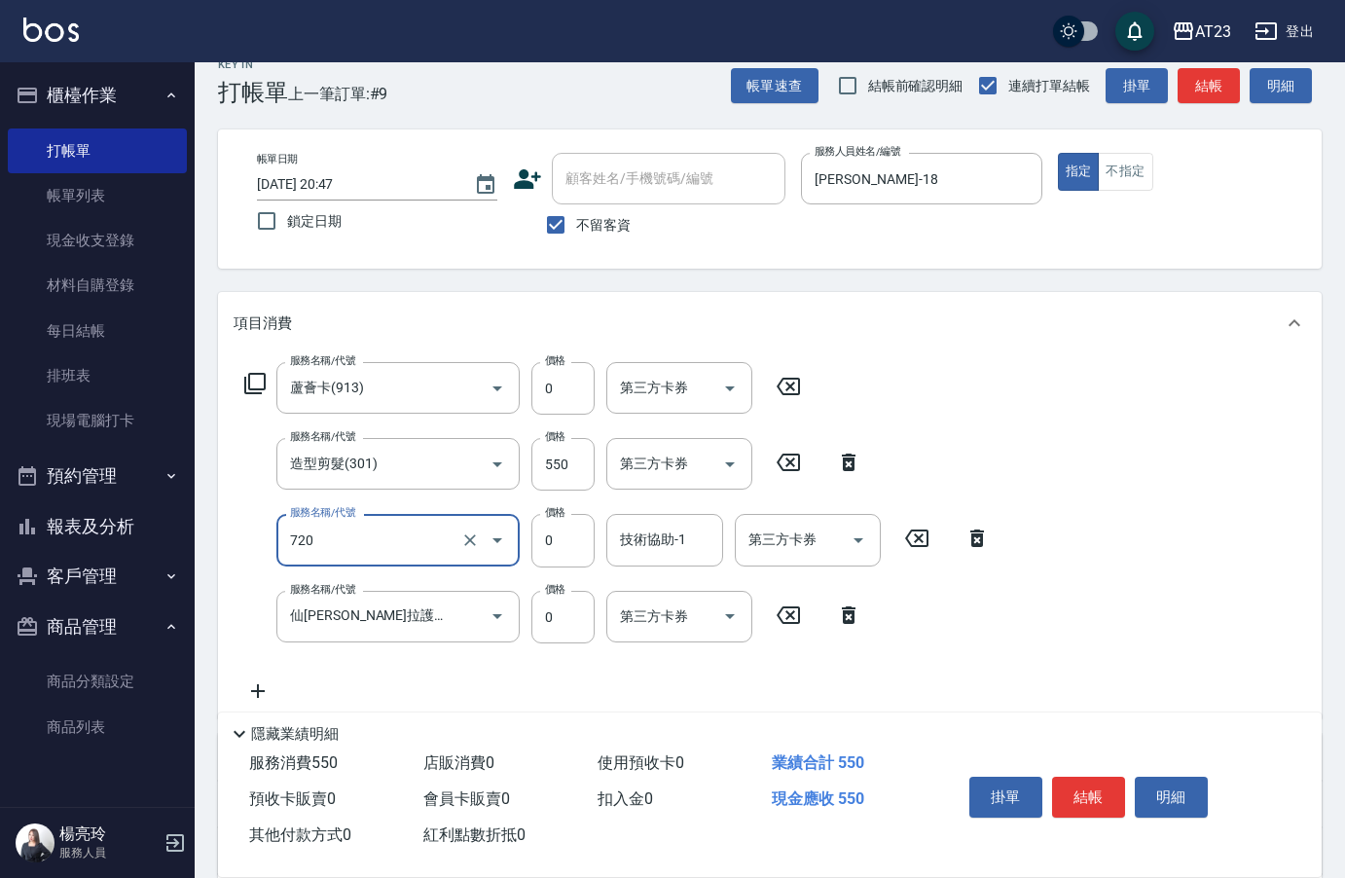
type input "互助200(720)"
click at [644, 523] on div "技術協助-1 技術協助-1" at bounding box center [665, 540] width 117 height 52
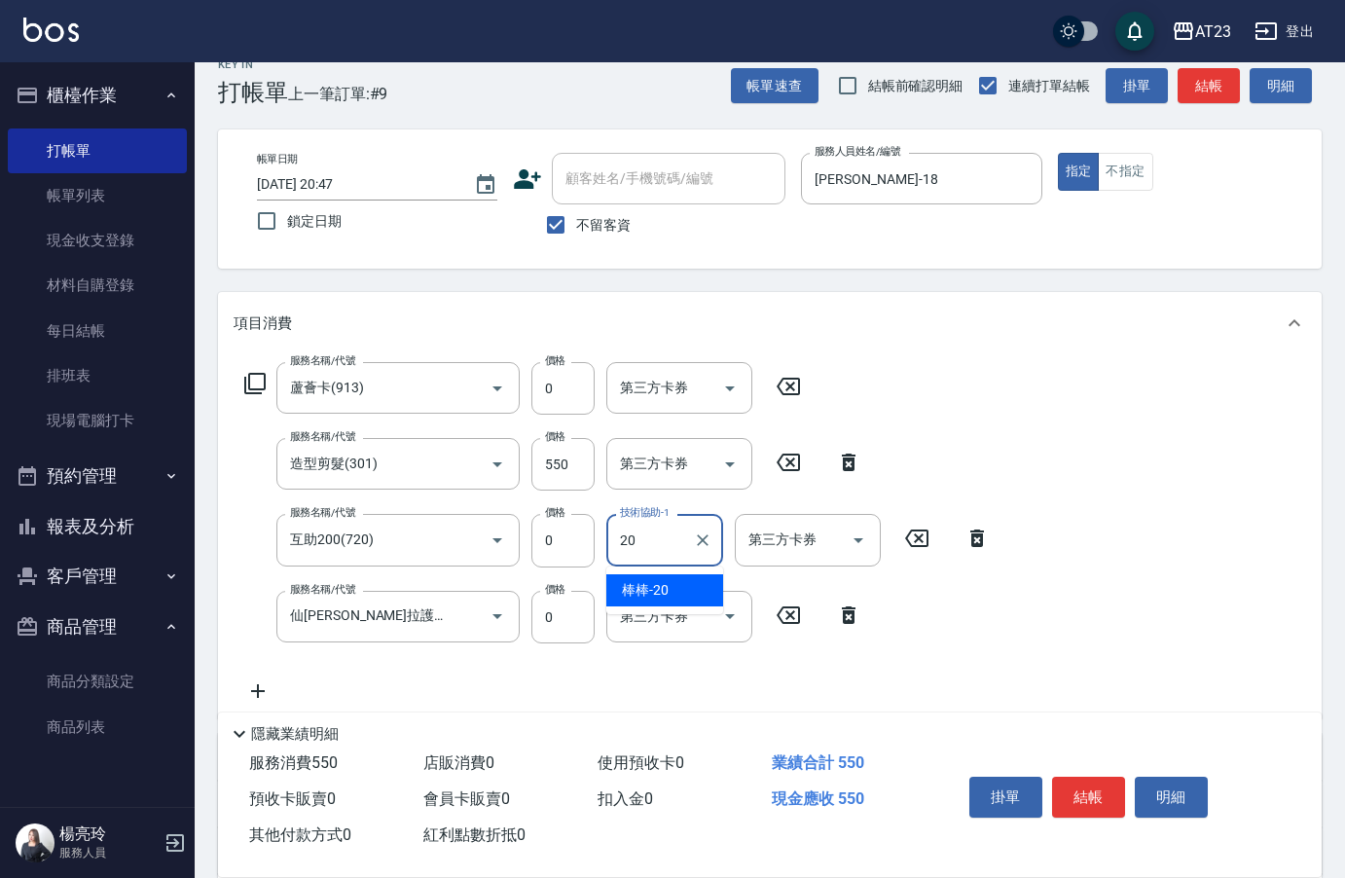
type input "棒棒-20"
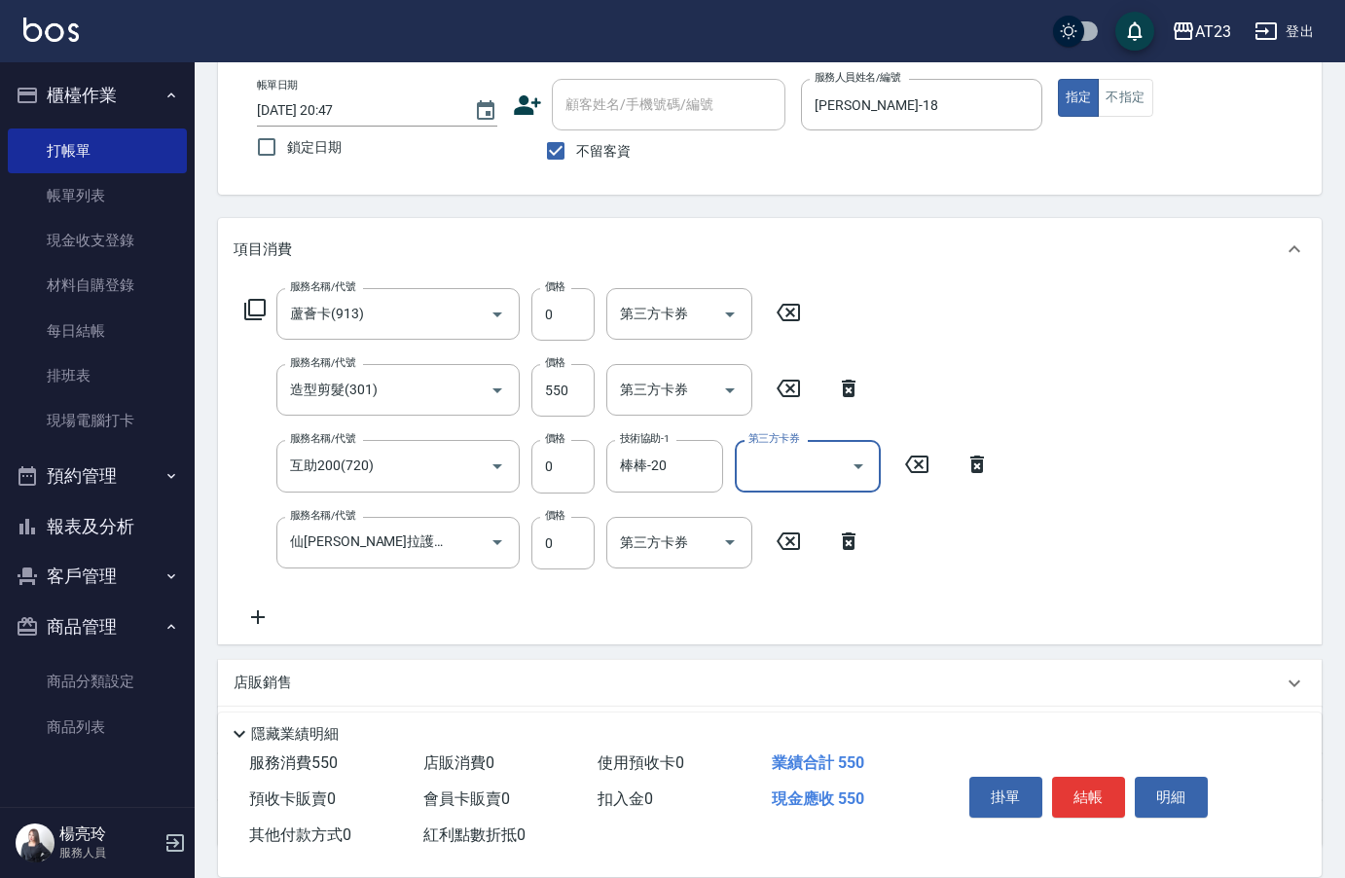
scroll to position [257, 0]
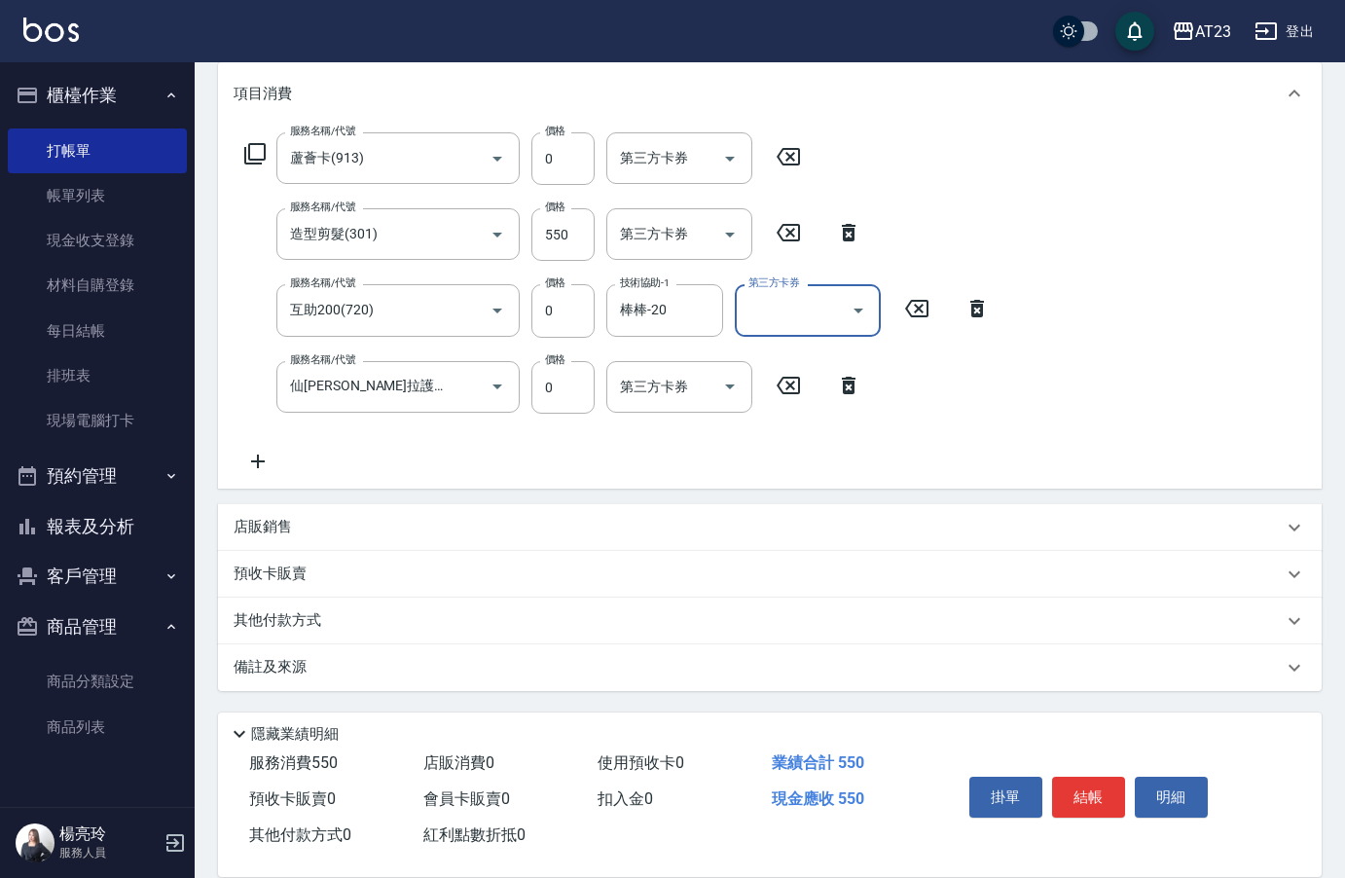
drag, startPoint x: 256, startPoint y: 457, endPoint x: 267, endPoint y: 457, distance: 10.7
click at [267, 457] on icon at bounding box center [258, 461] width 49 height 23
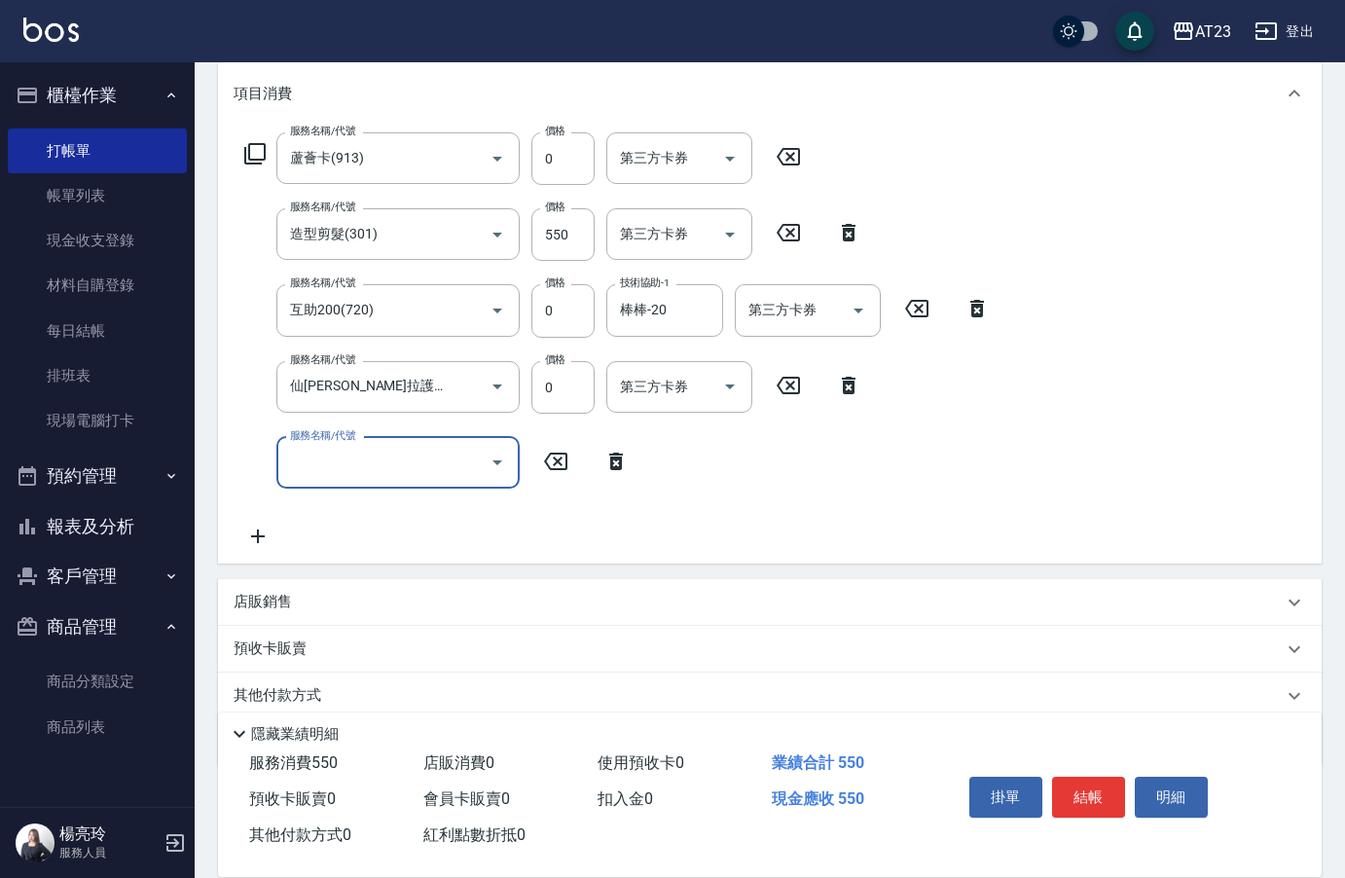
click at [363, 466] on div "服務名稱/代號 服務名稱/代號" at bounding box center [397, 463] width 243 height 52
type input "互助200(720)"
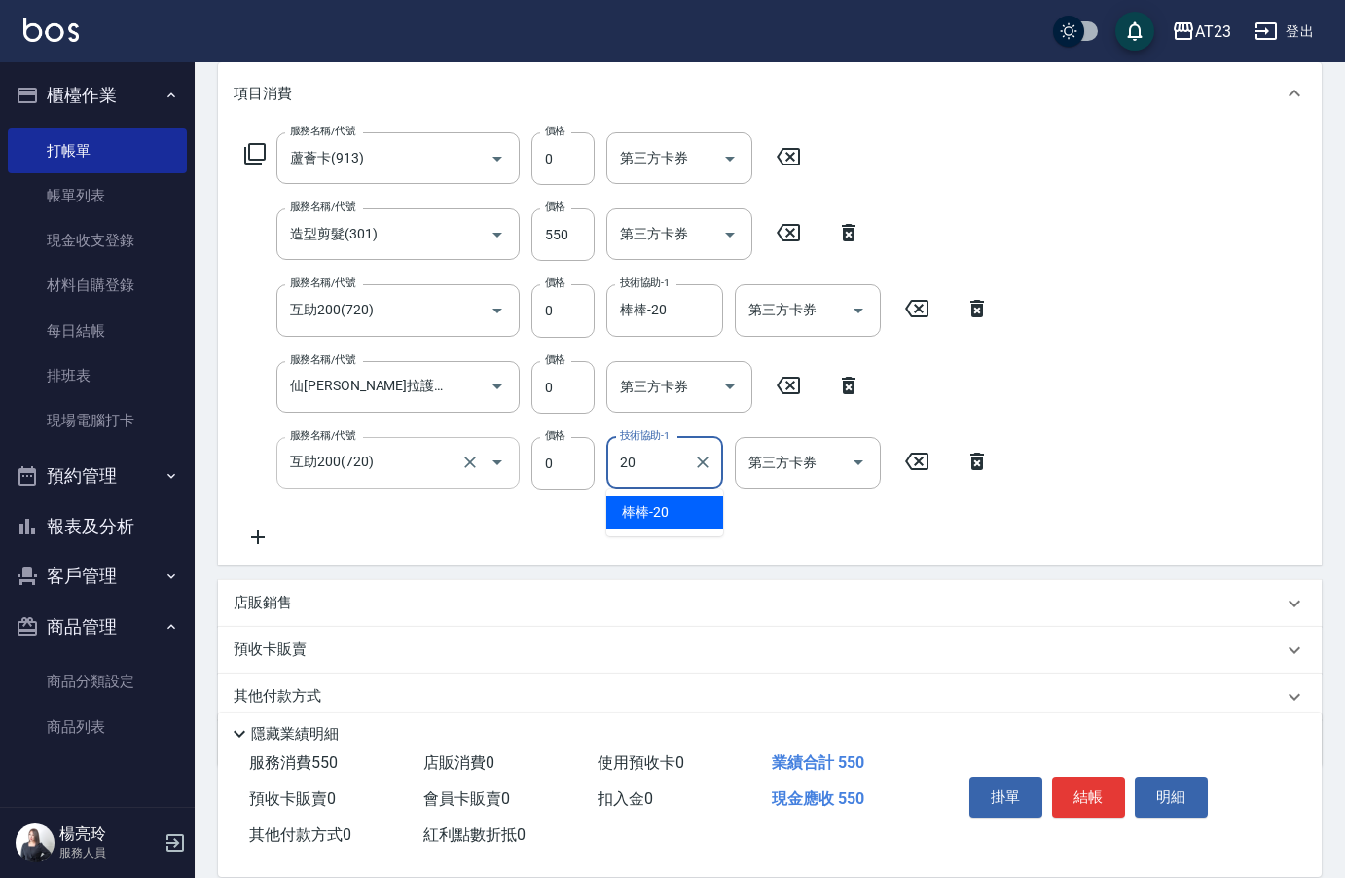
type input "棒棒-20"
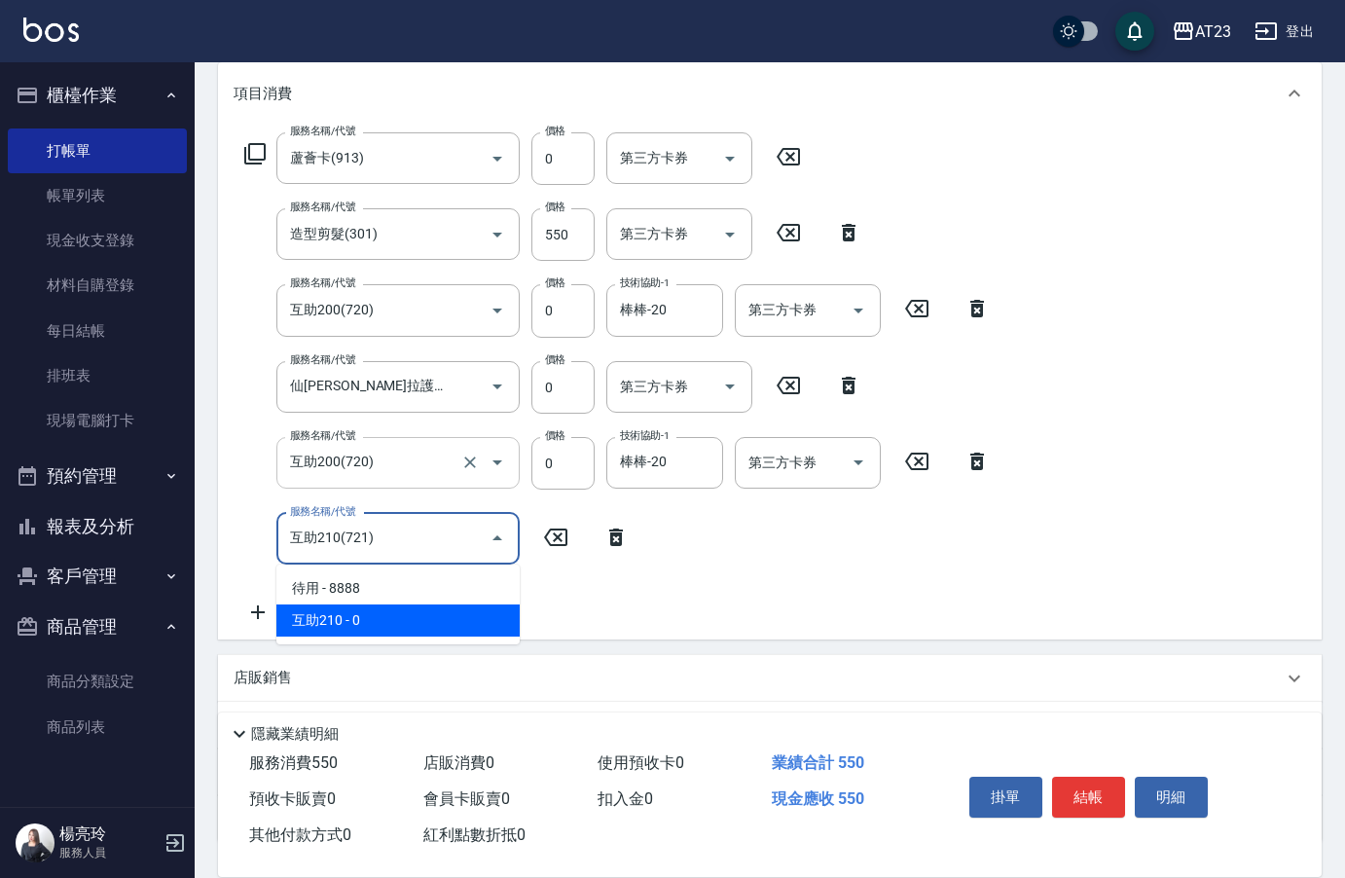
type input "互助210(721)"
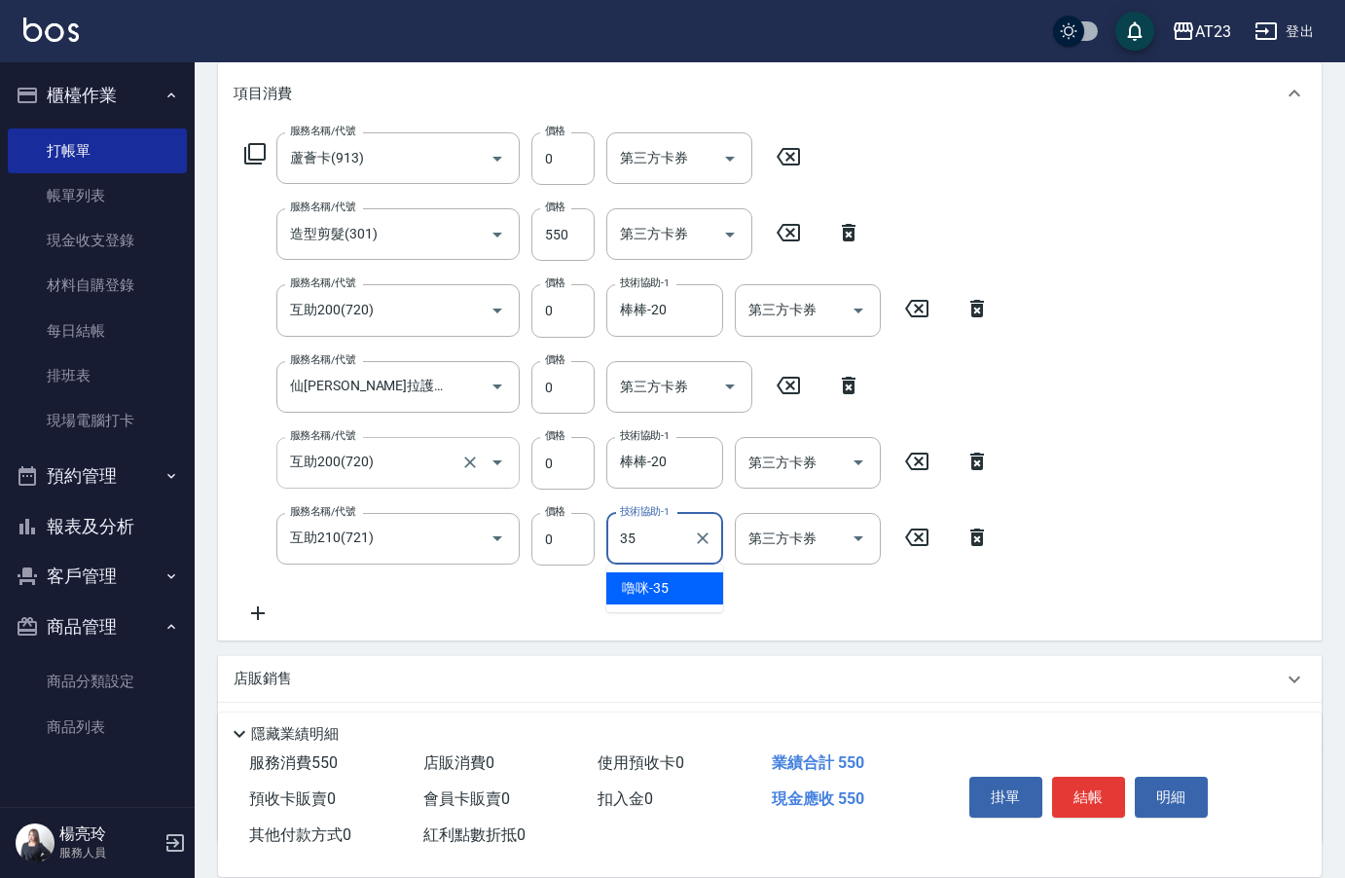
type input "嚕咪-35"
click at [1098, 790] on button "結帳" at bounding box center [1088, 797] width 73 height 41
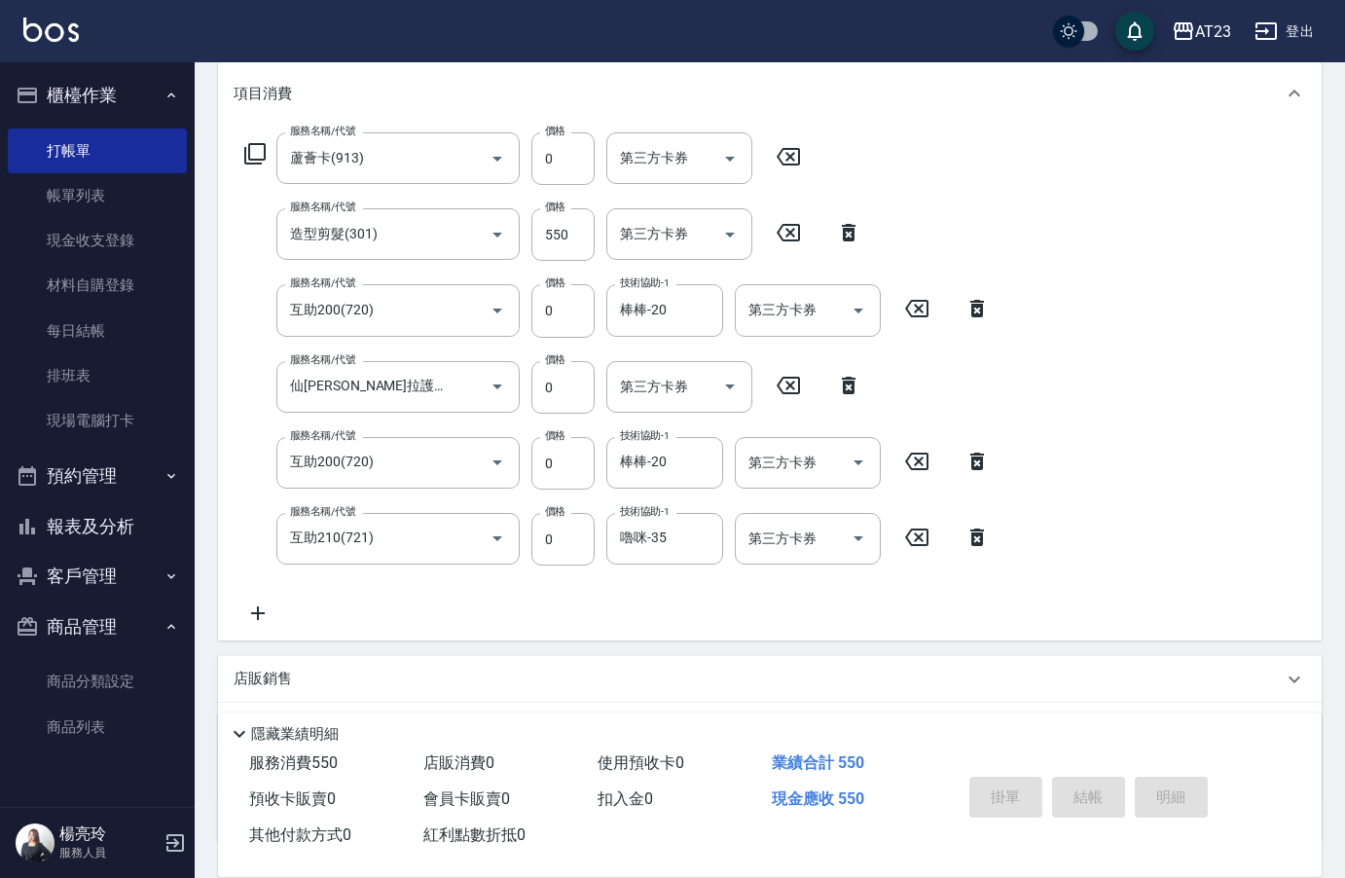
type input "[DATE] 20:48"
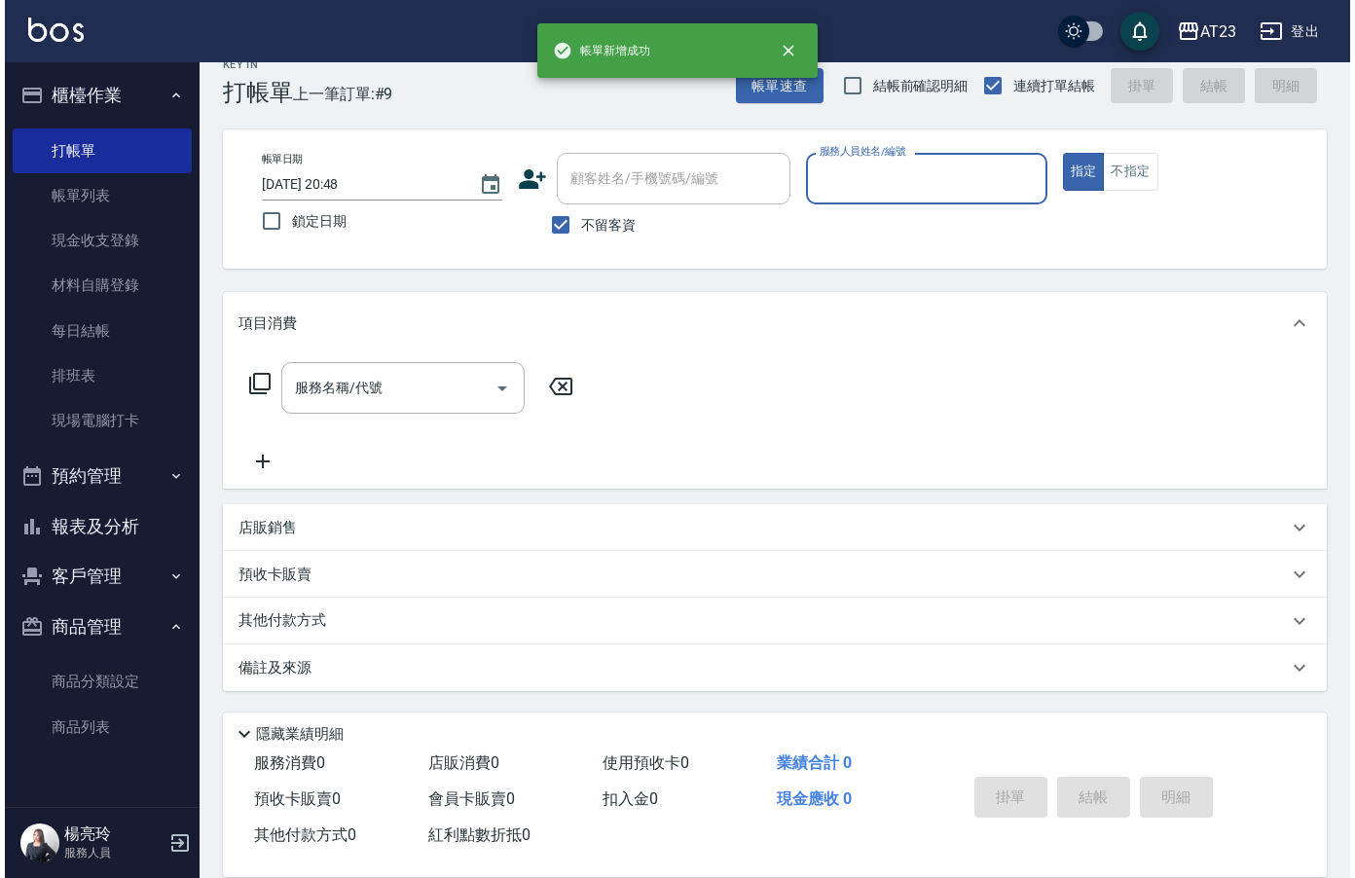
scroll to position [27, 0]
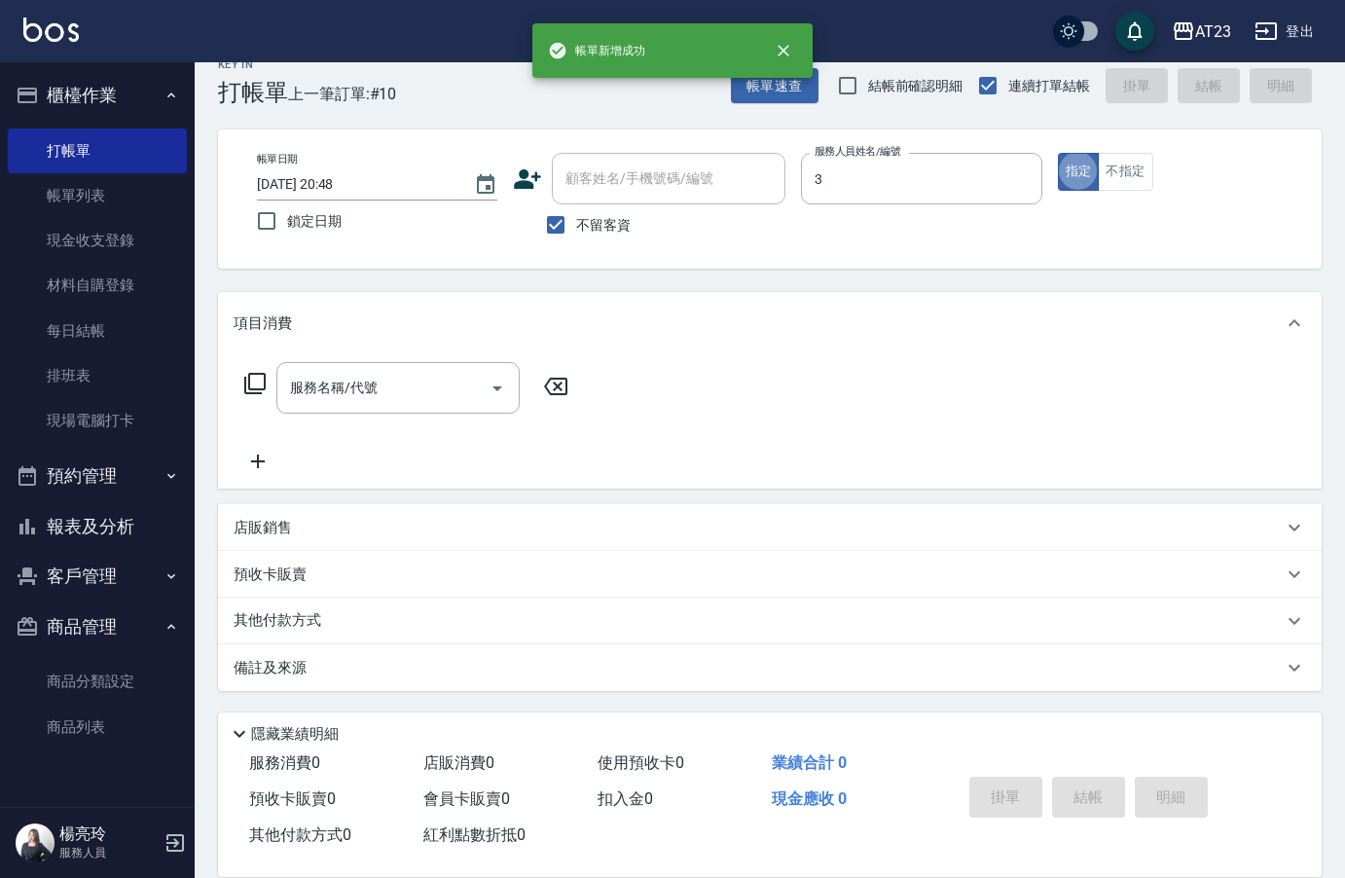
type input "[PERSON_NAME]-3"
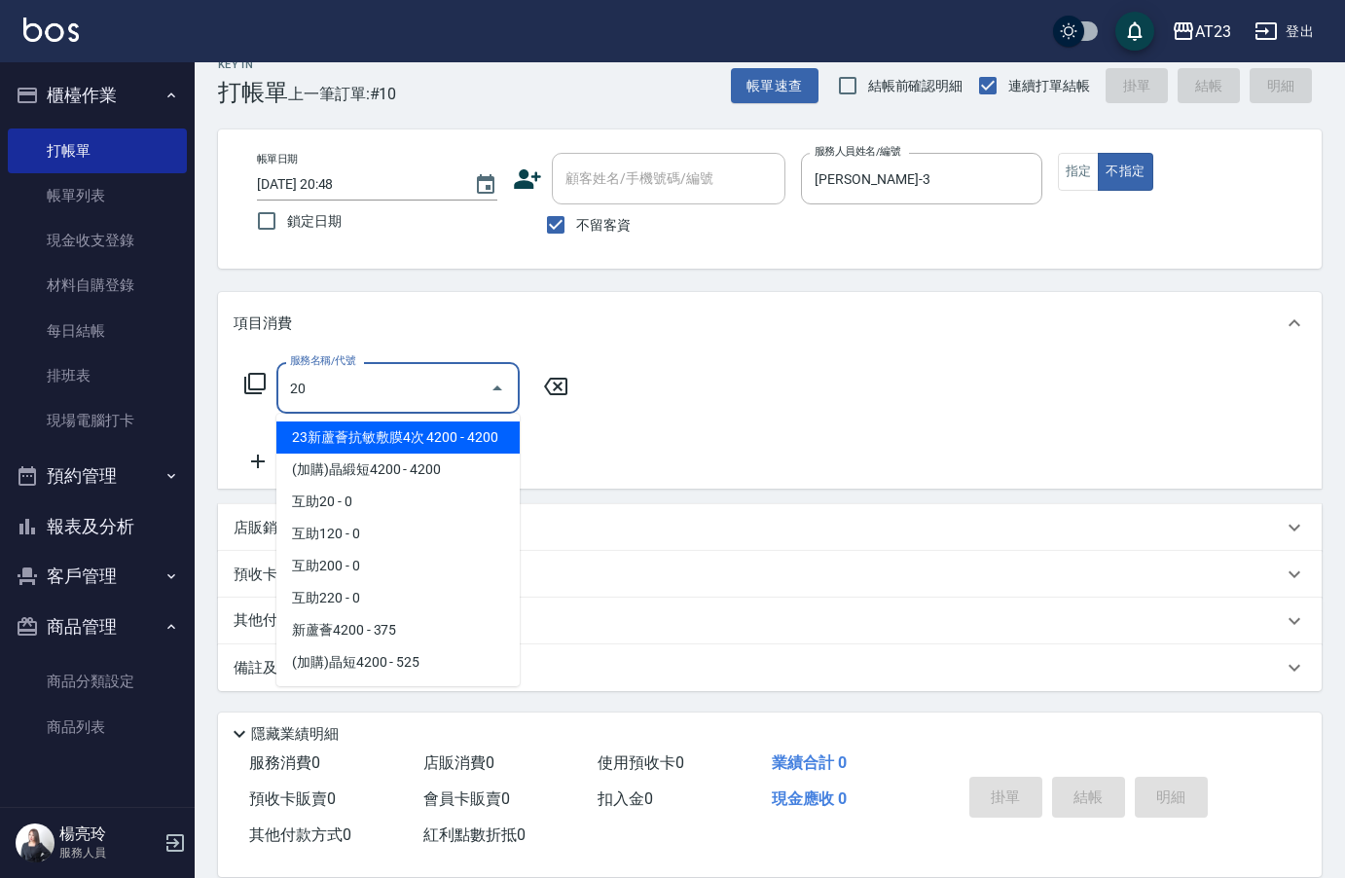
type input "2"
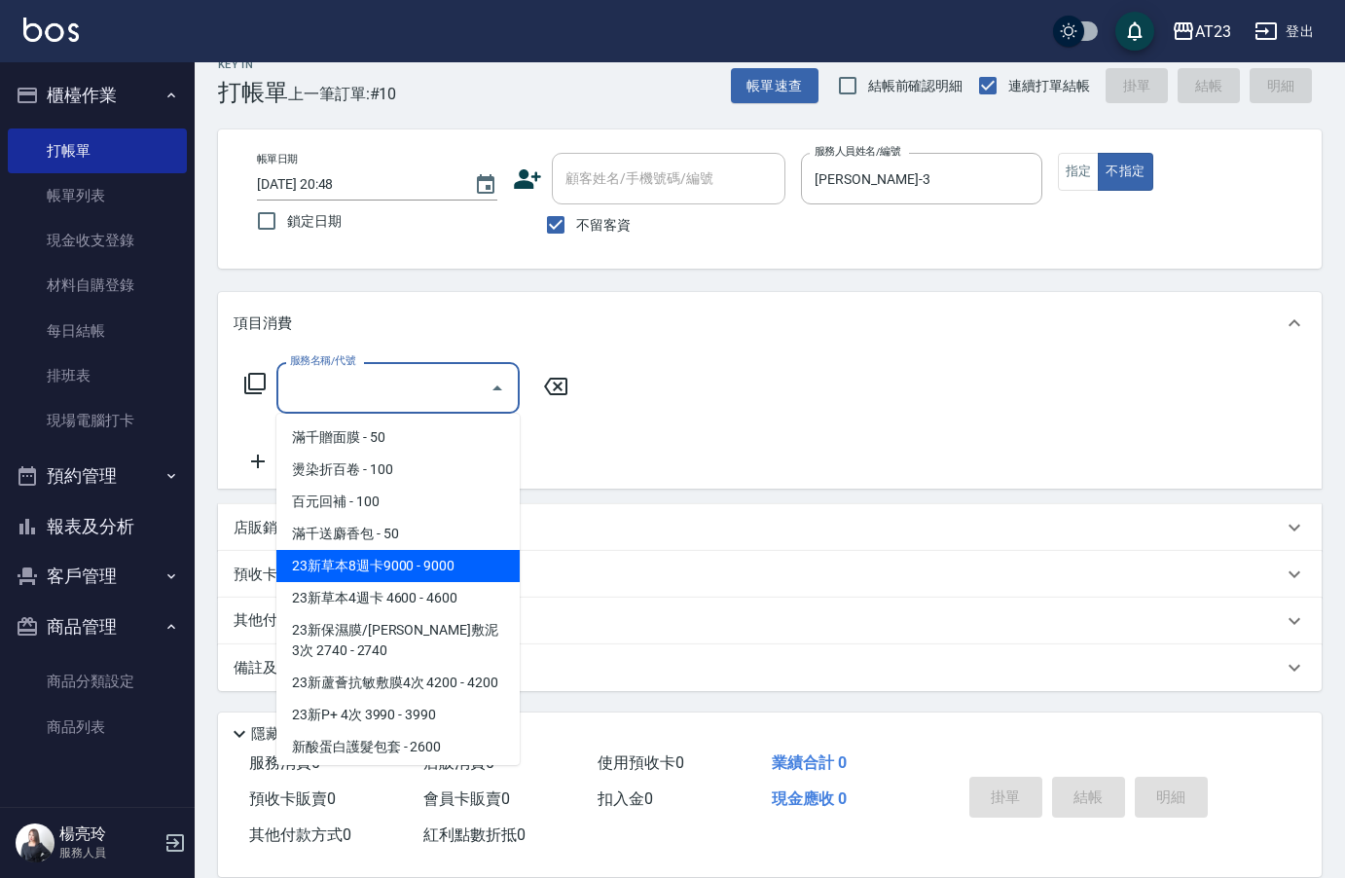
click at [256, 380] on icon at bounding box center [254, 383] width 23 height 23
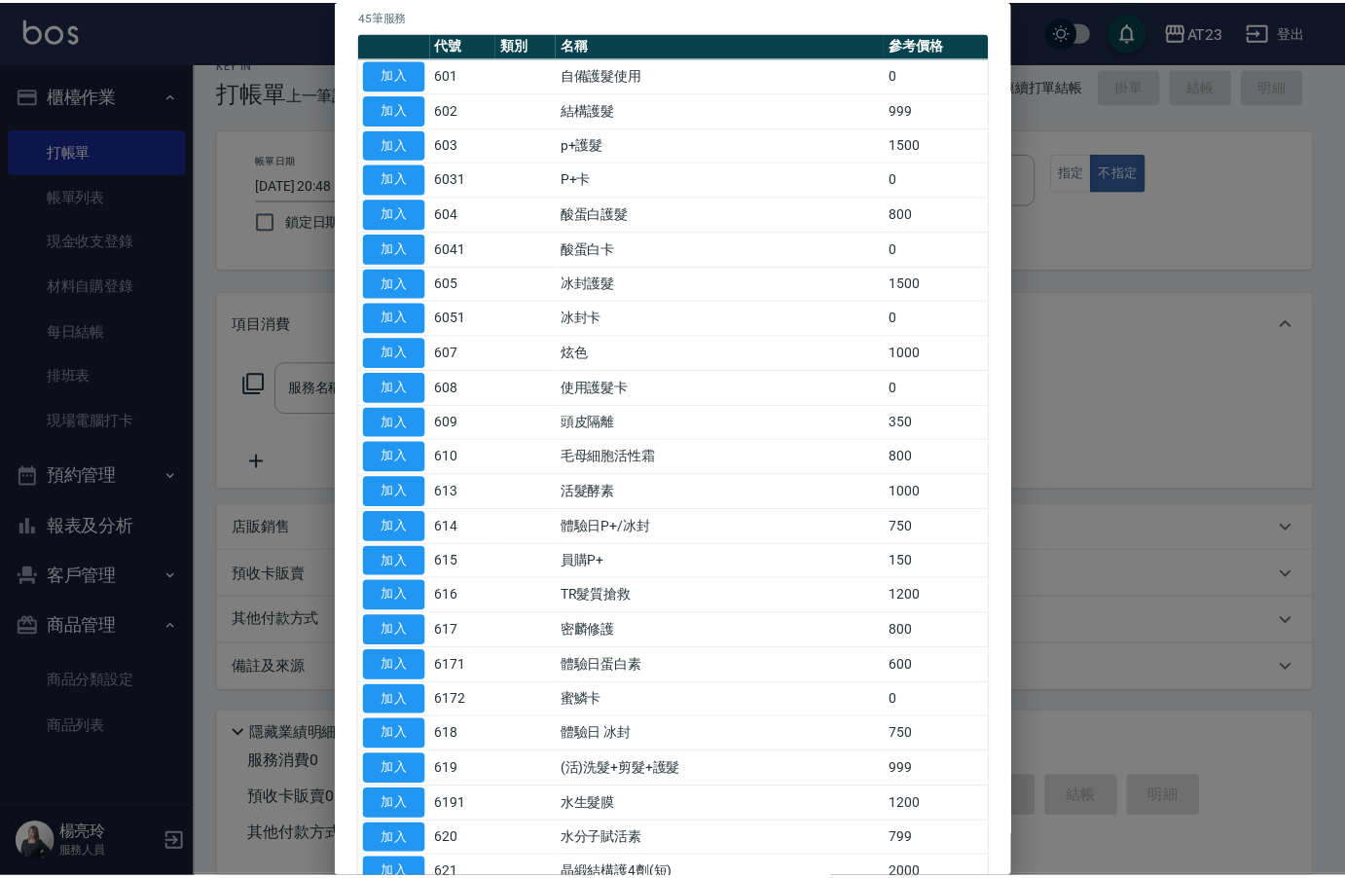
scroll to position [0, 0]
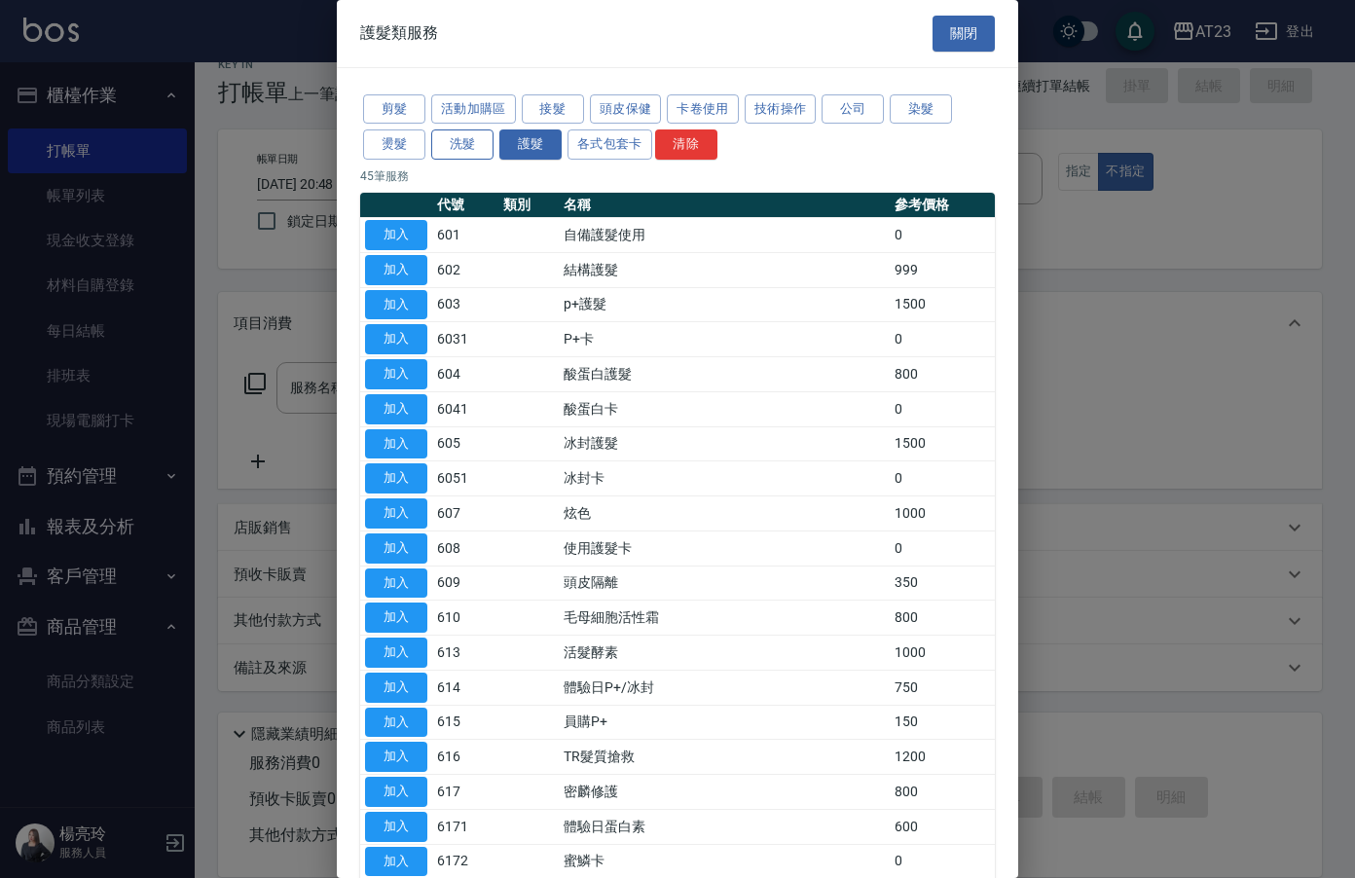
click at [472, 140] on button "洗髮" at bounding box center [462, 144] width 62 height 30
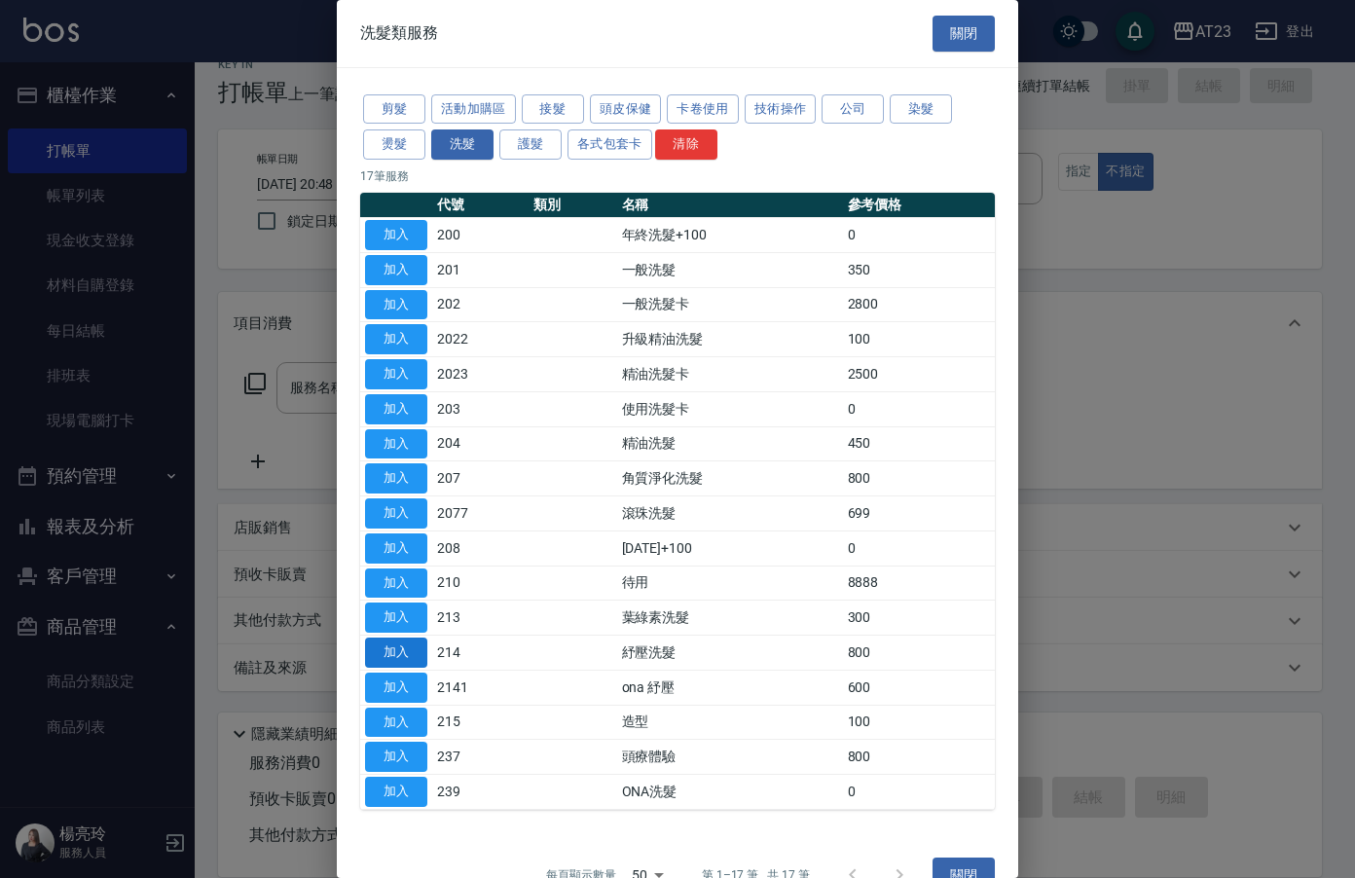
click at [408, 649] on button "加入" at bounding box center [396, 653] width 62 height 30
type input "紓壓洗髮(214)"
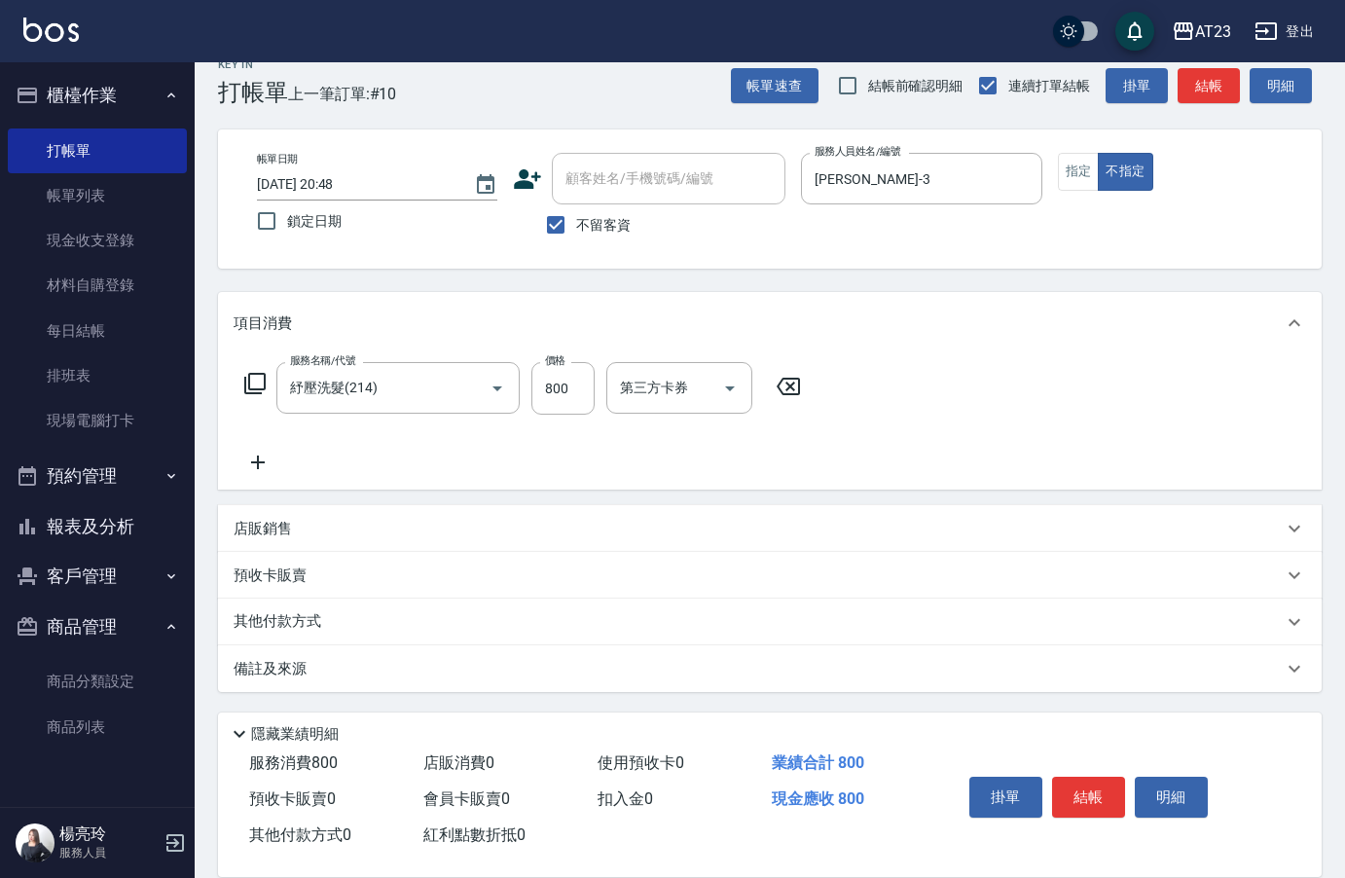
click at [261, 458] on icon at bounding box center [258, 462] width 49 height 23
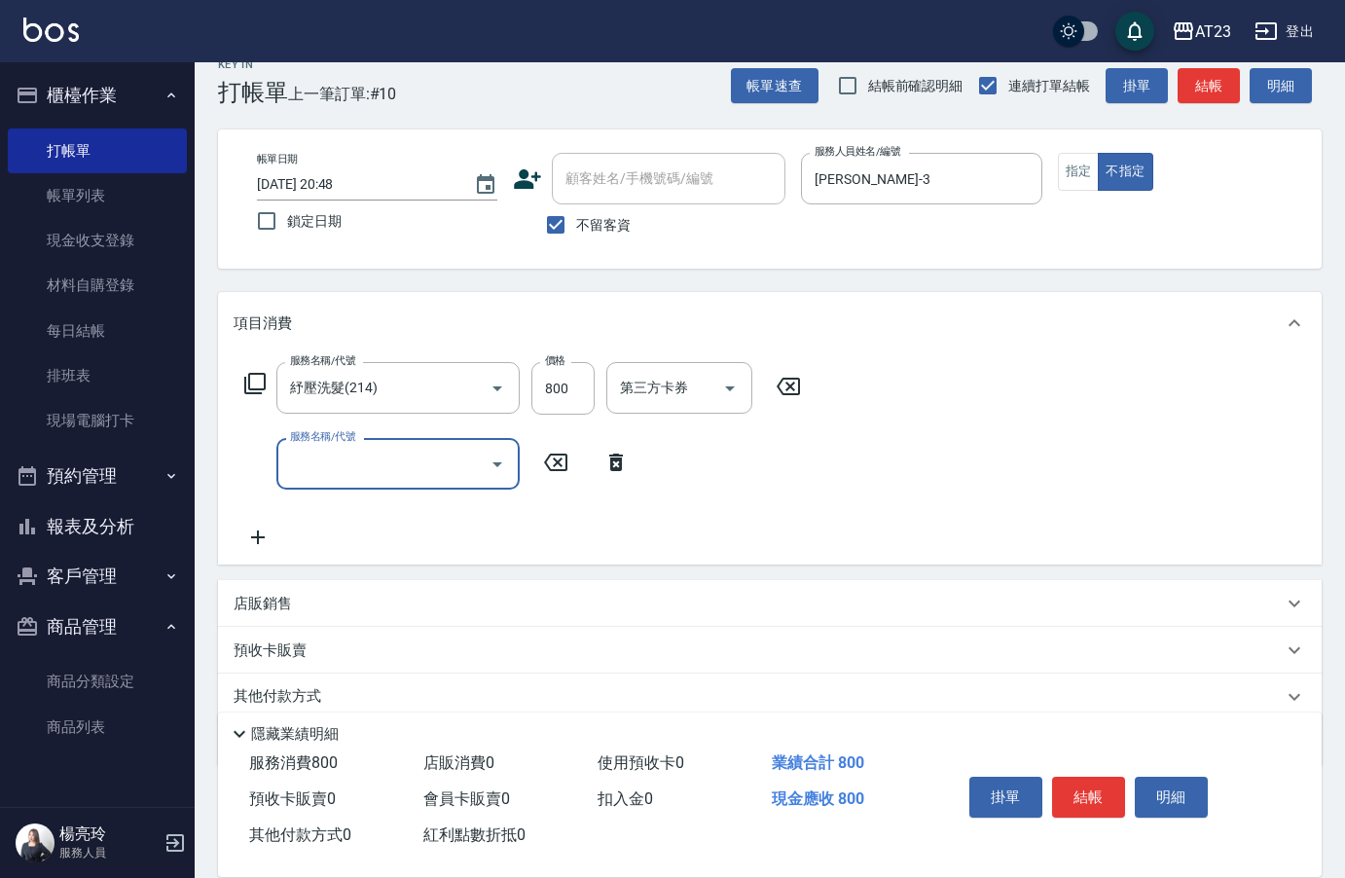
click at [378, 470] on input "服務名稱/代號" at bounding box center [383, 464] width 197 height 34
type input "(活動)造型剪(3022)"
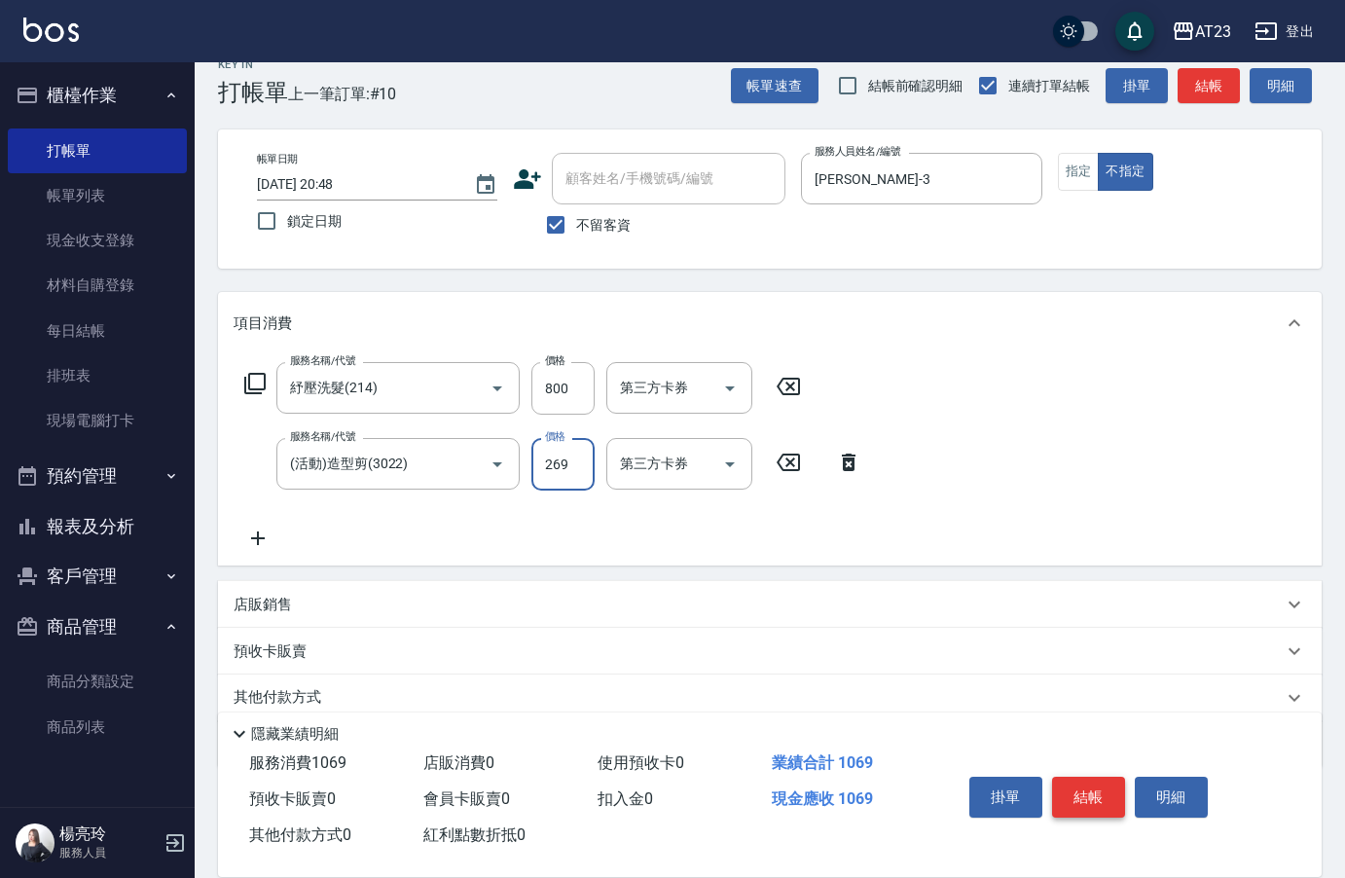
click at [1090, 777] on button "結帳" at bounding box center [1088, 797] width 73 height 41
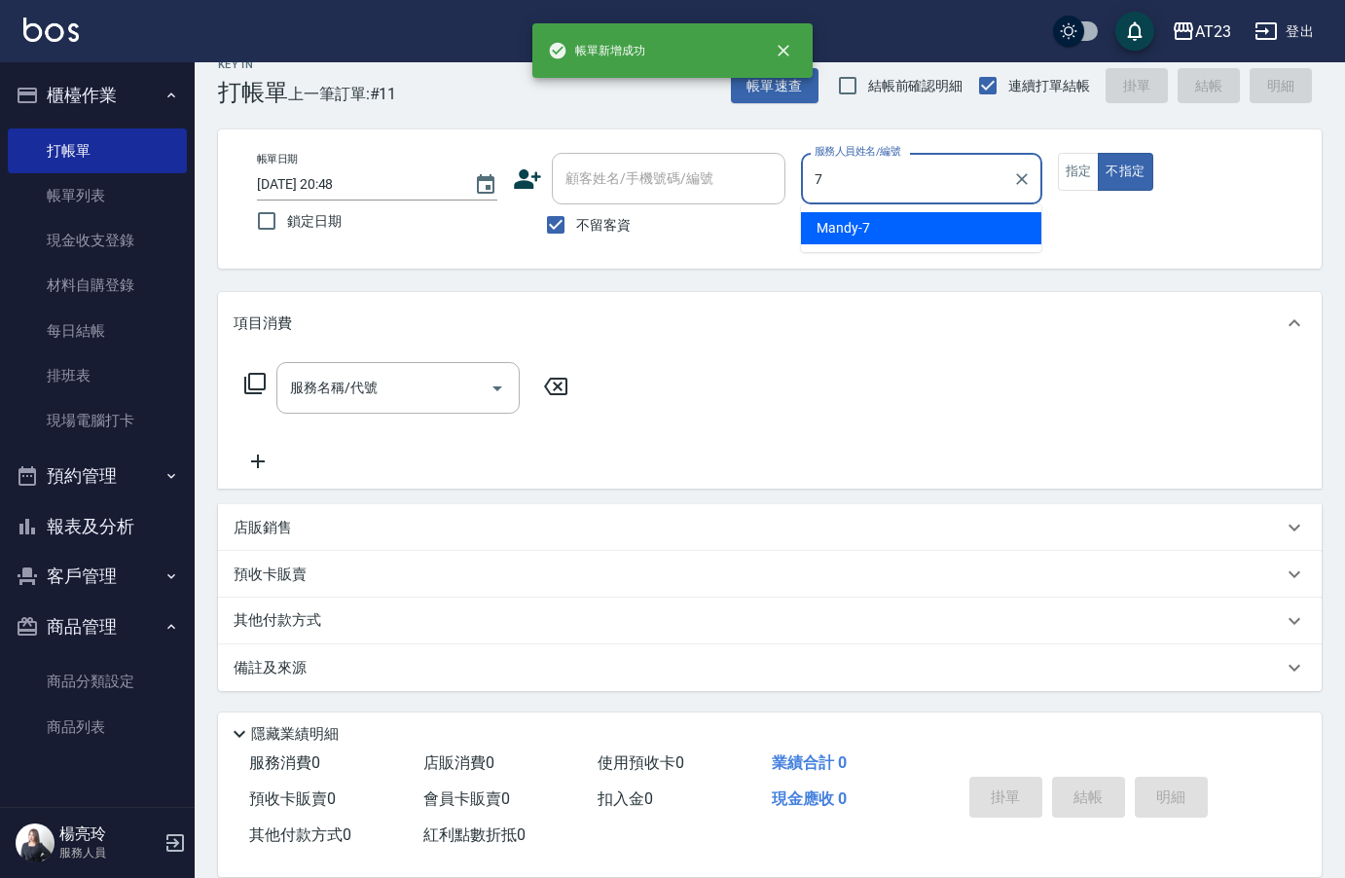
type input "Mandy-7"
type button "false"
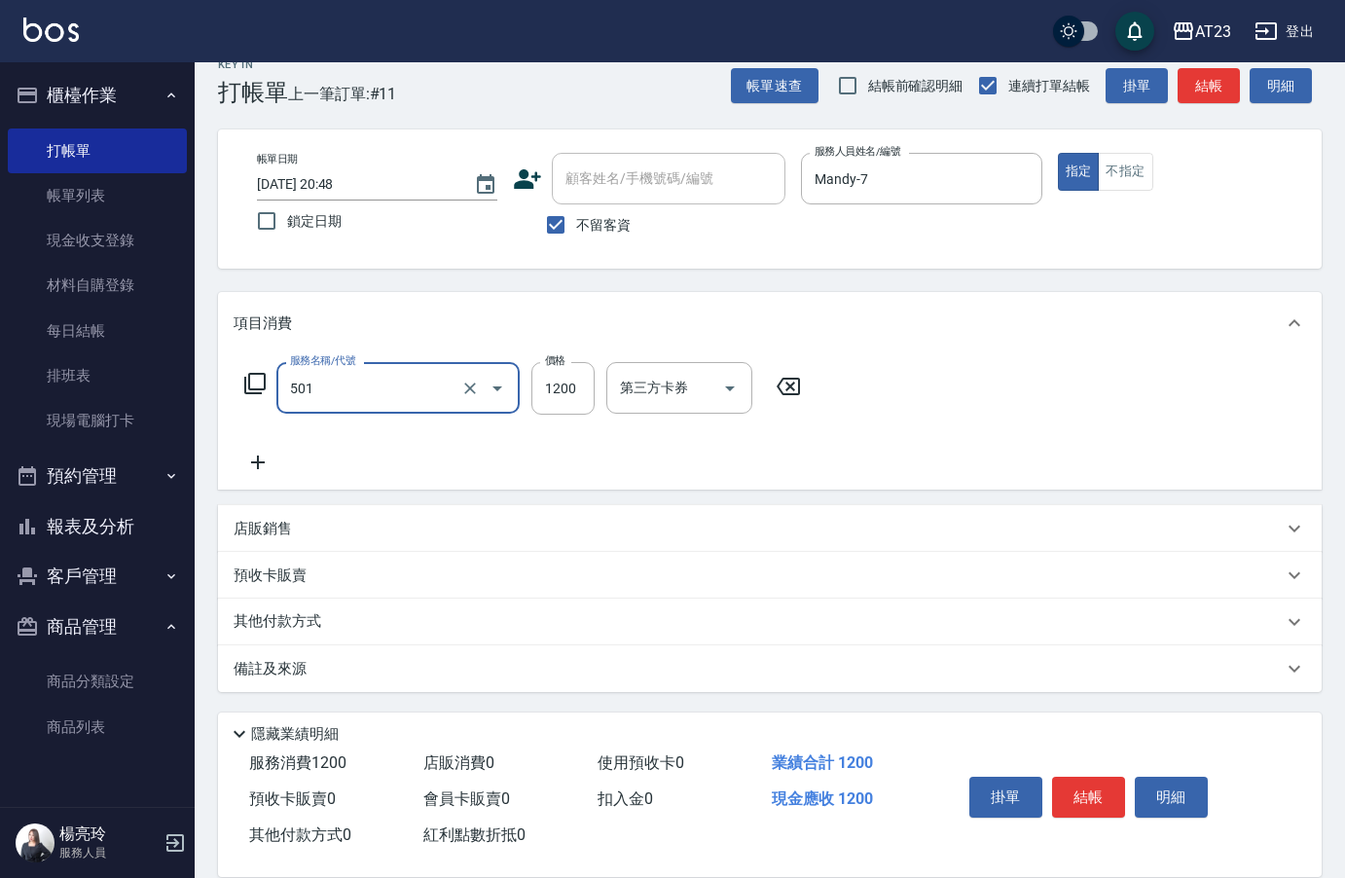
type input "染髮(501)"
type input "1200"
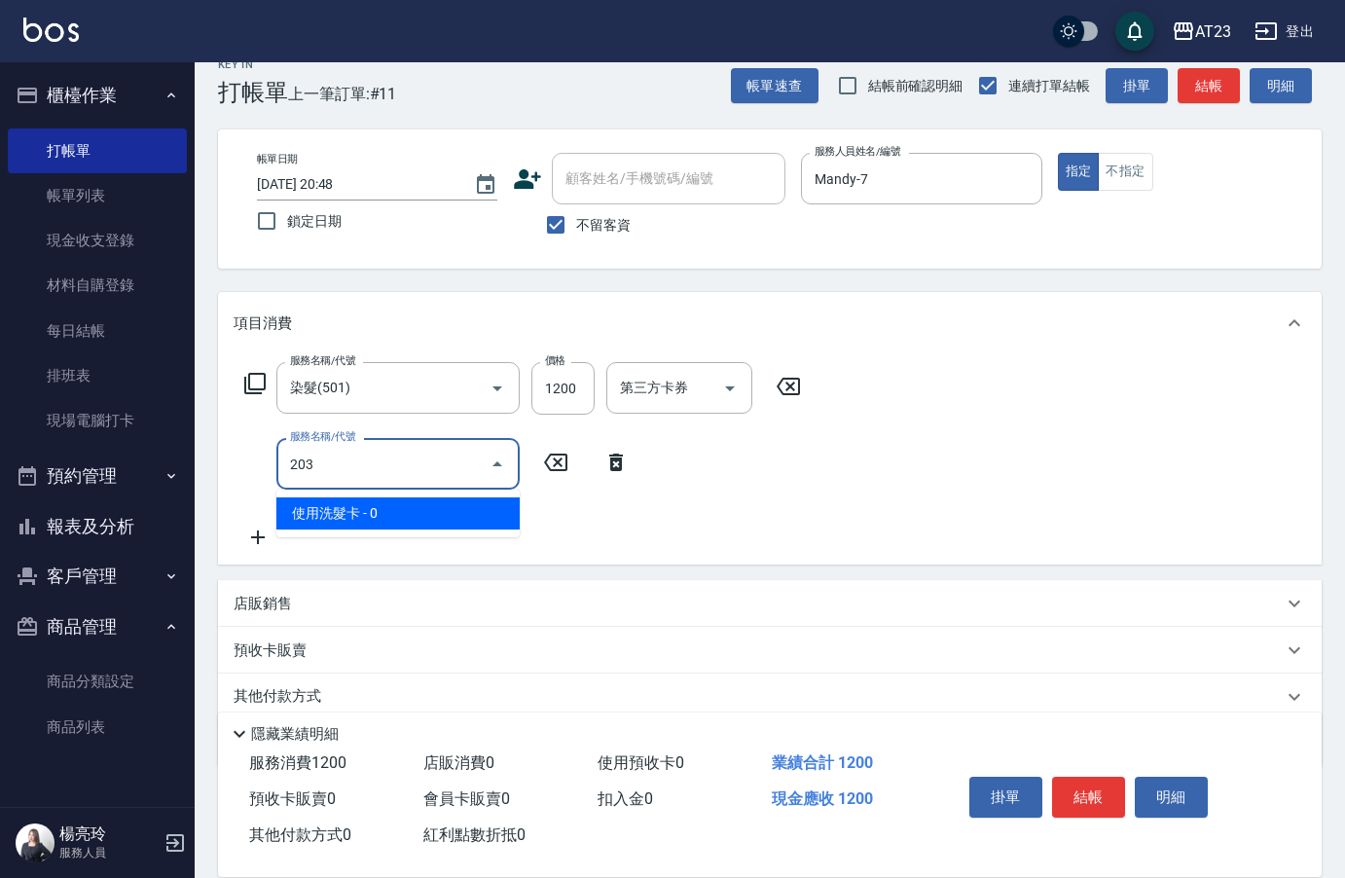
type input "使用洗髮卡(203)"
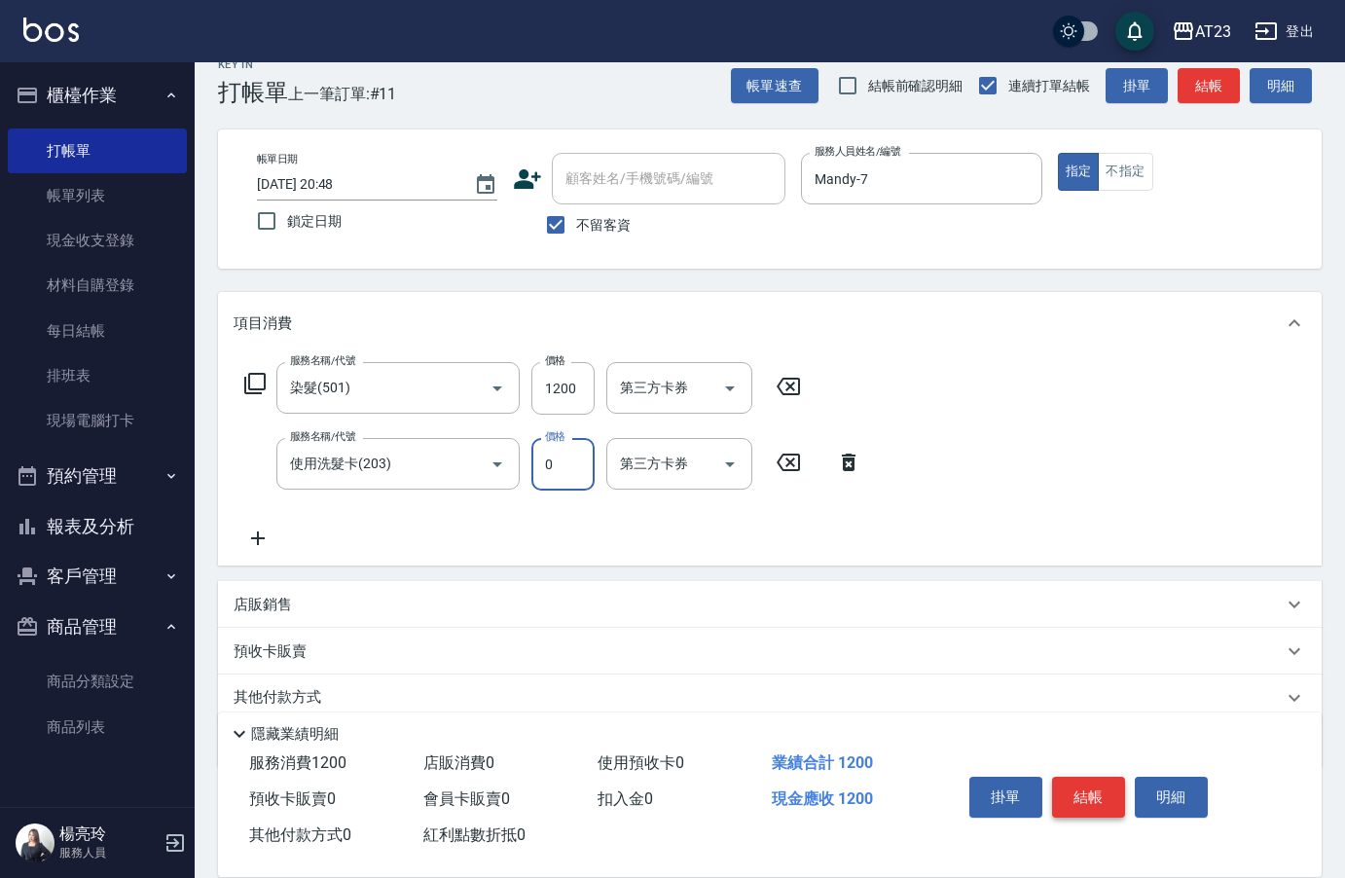
click at [1087, 792] on button "結帳" at bounding box center [1088, 797] width 73 height 41
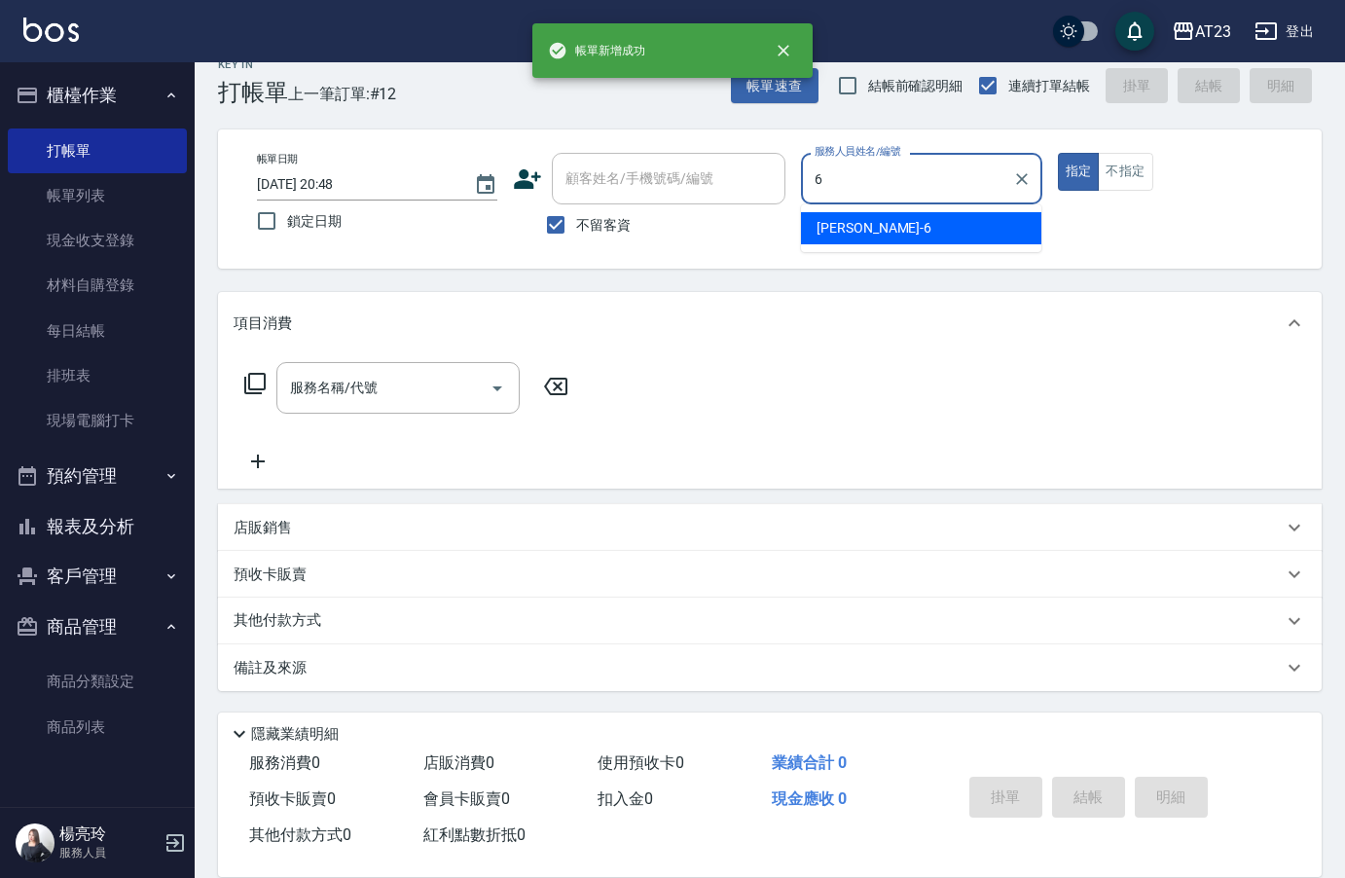
type input "Joann-6"
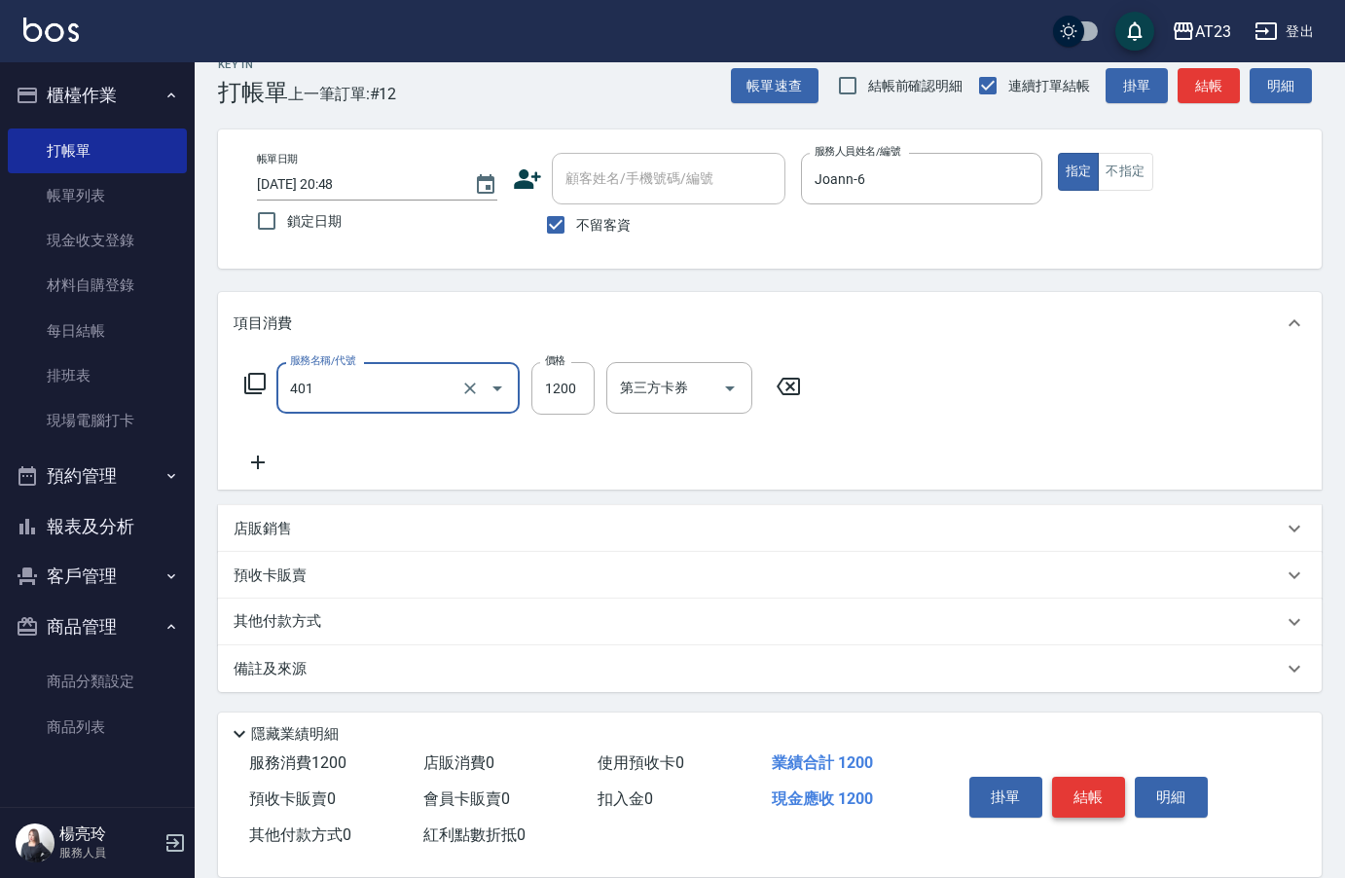
type input "燙髮(401)"
type input "2250"
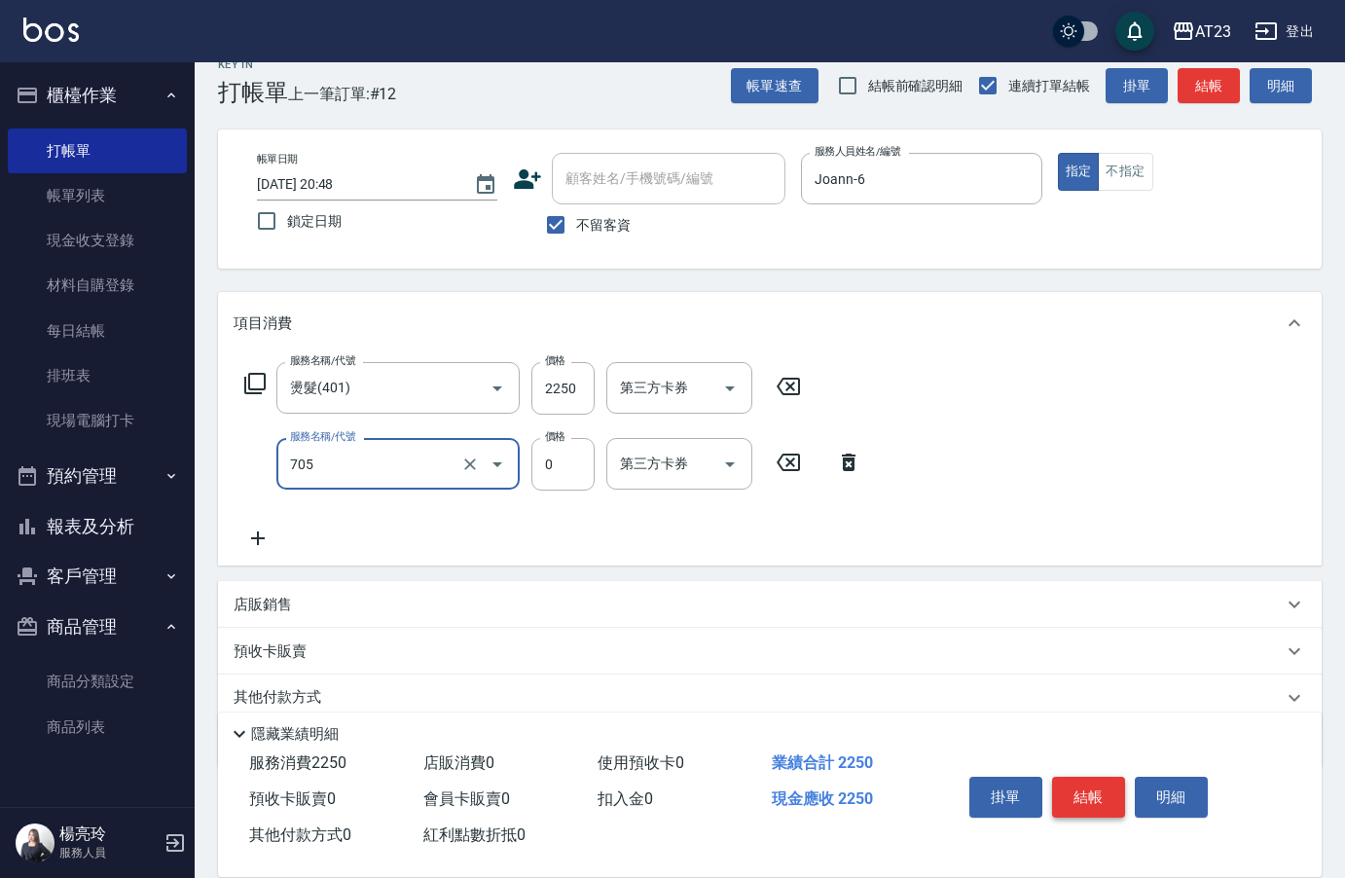
type input "互助50(705)"
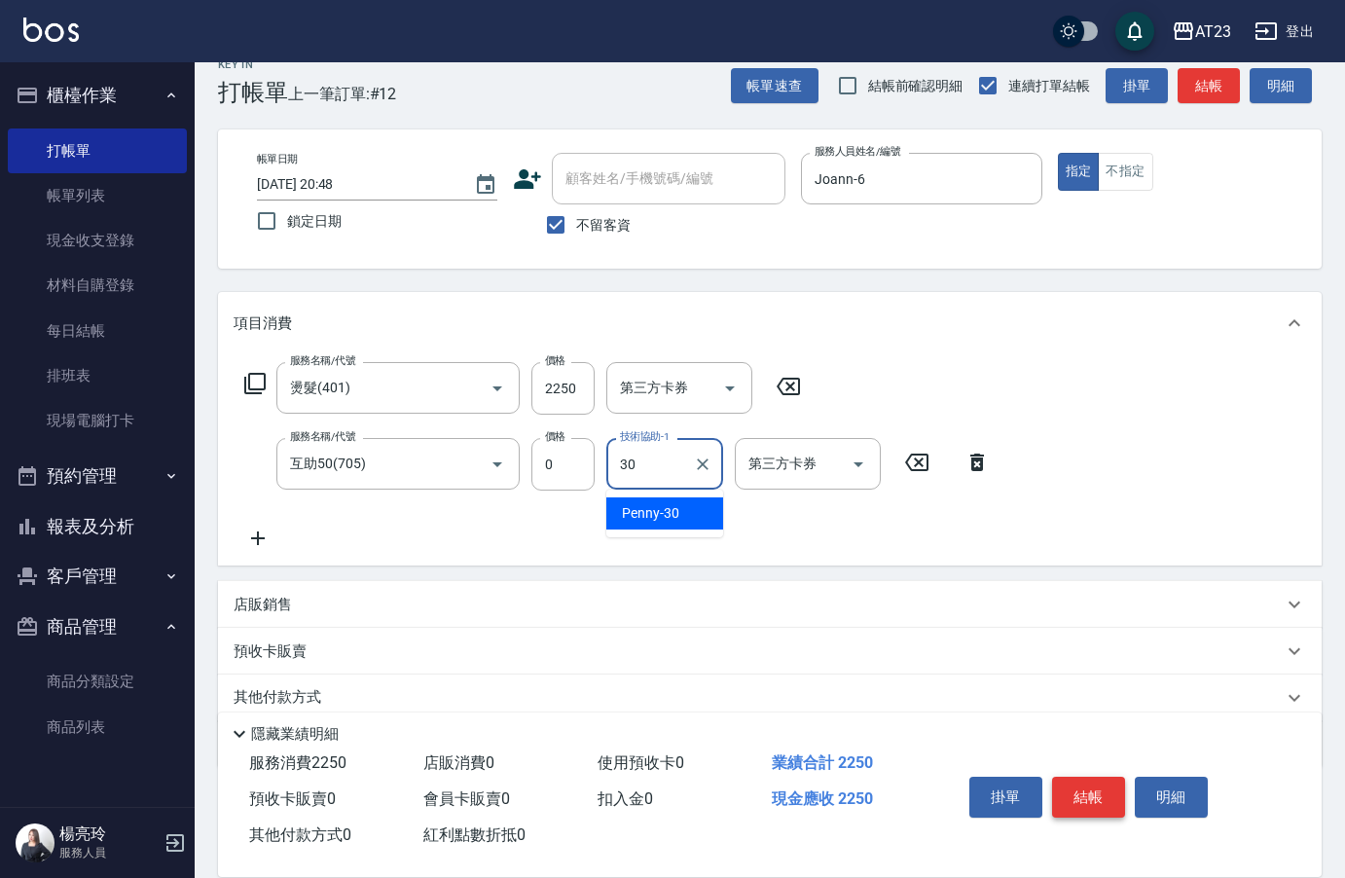
type input "Penny-30"
click at [1086, 800] on button "結帳" at bounding box center [1088, 797] width 73 height 41
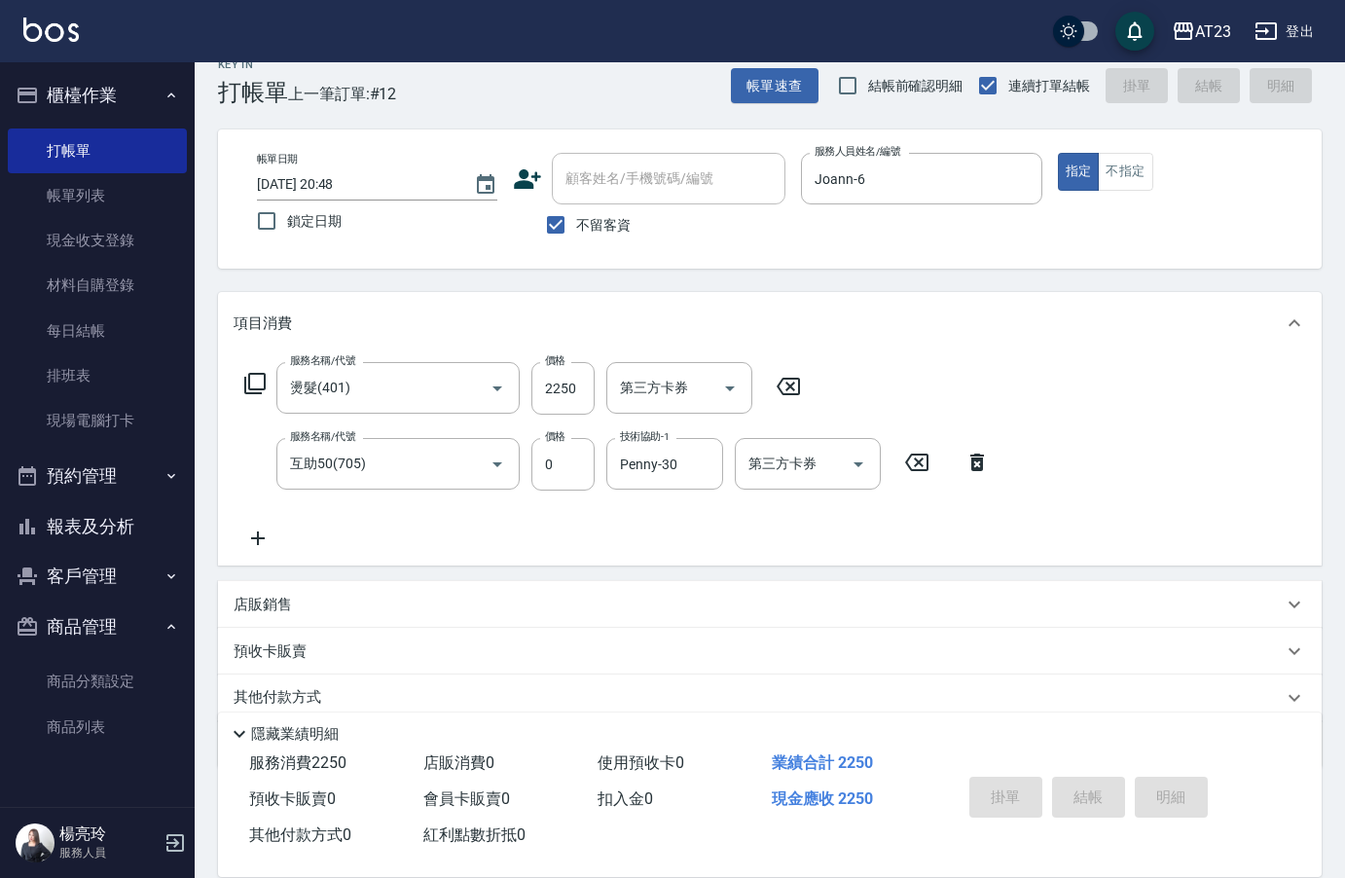
type input "[DATE] 20:49"
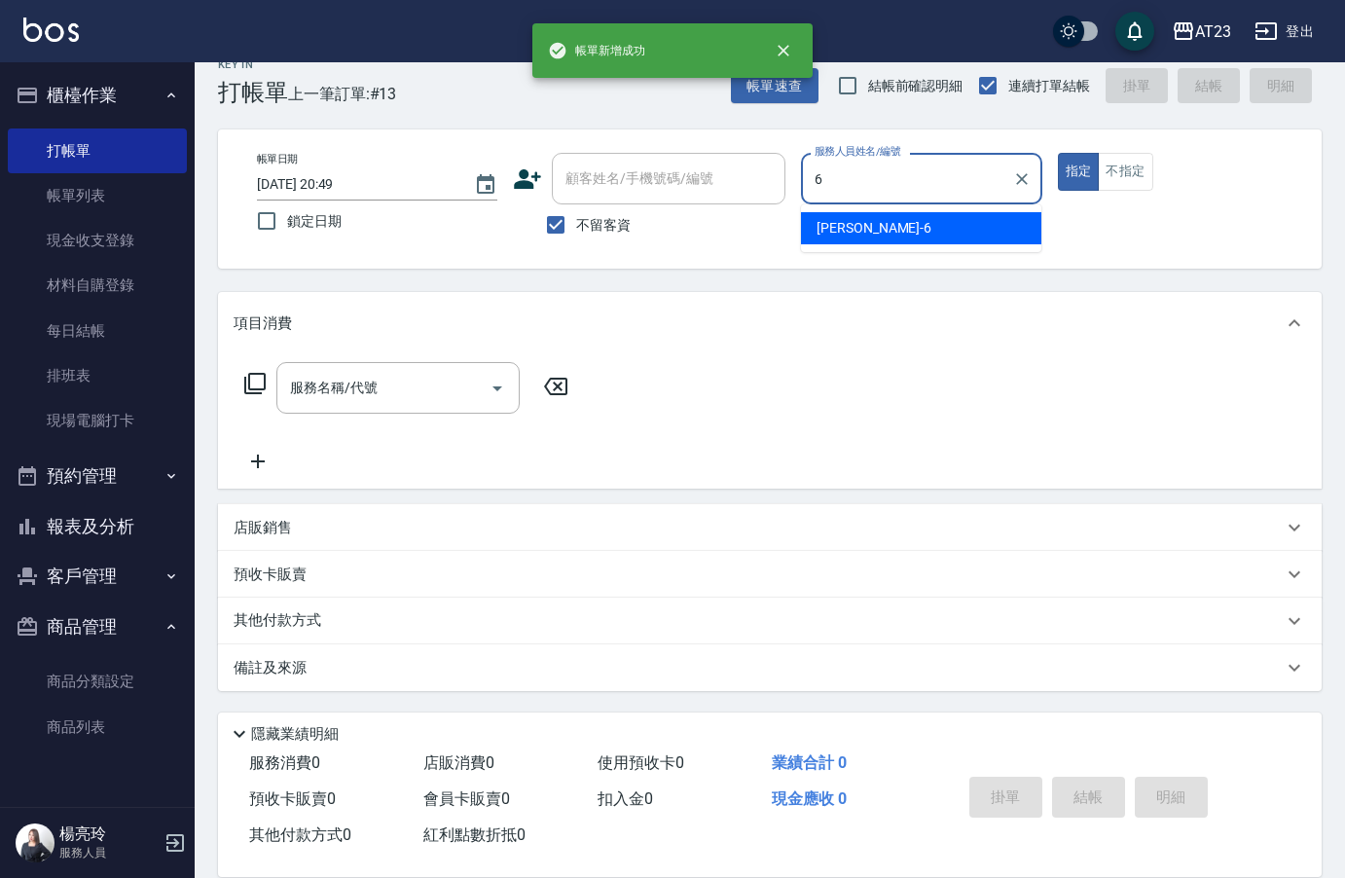
type input "Joann-6"
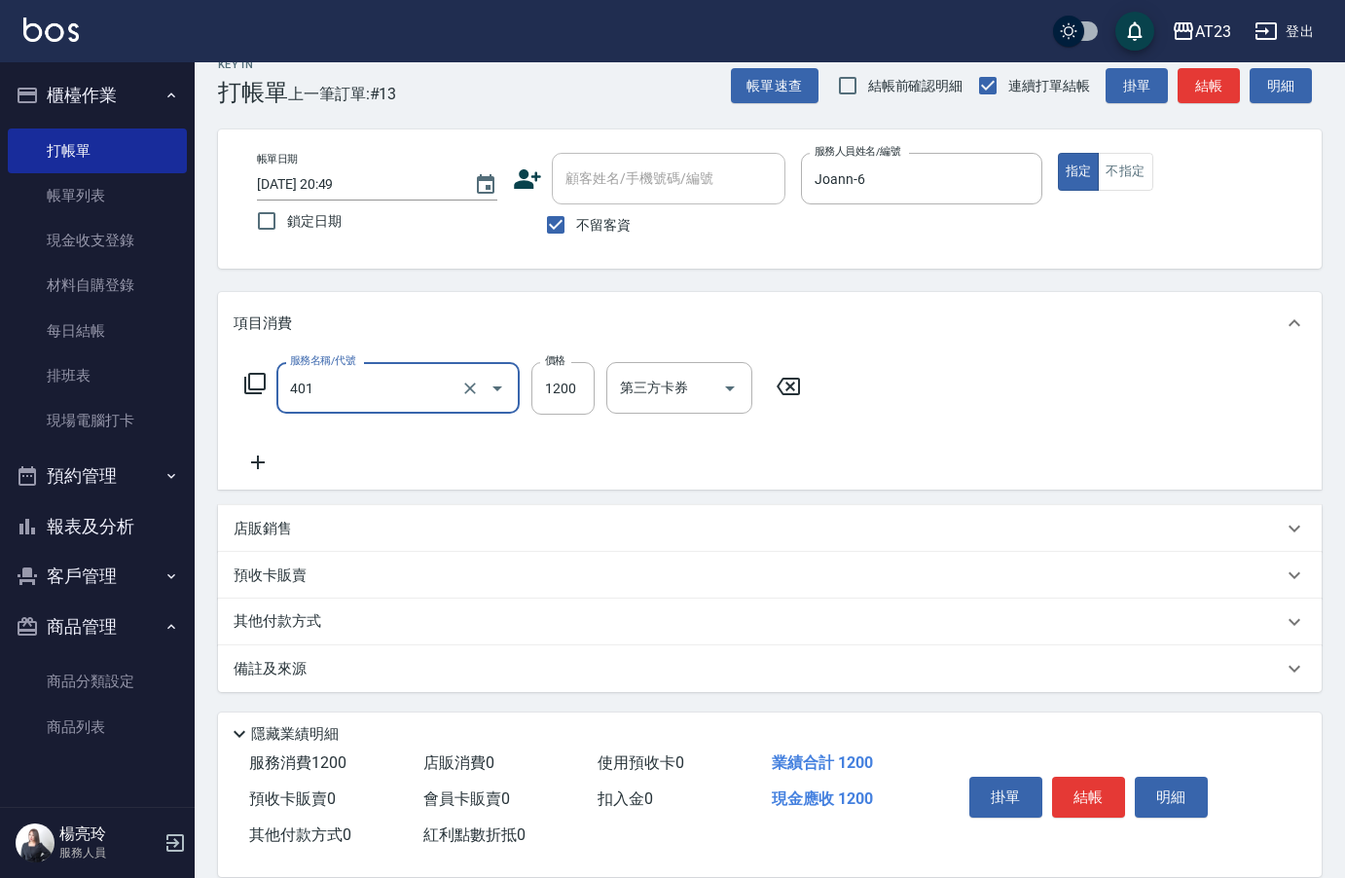
type input "燙髮(401)"
type input "2250"
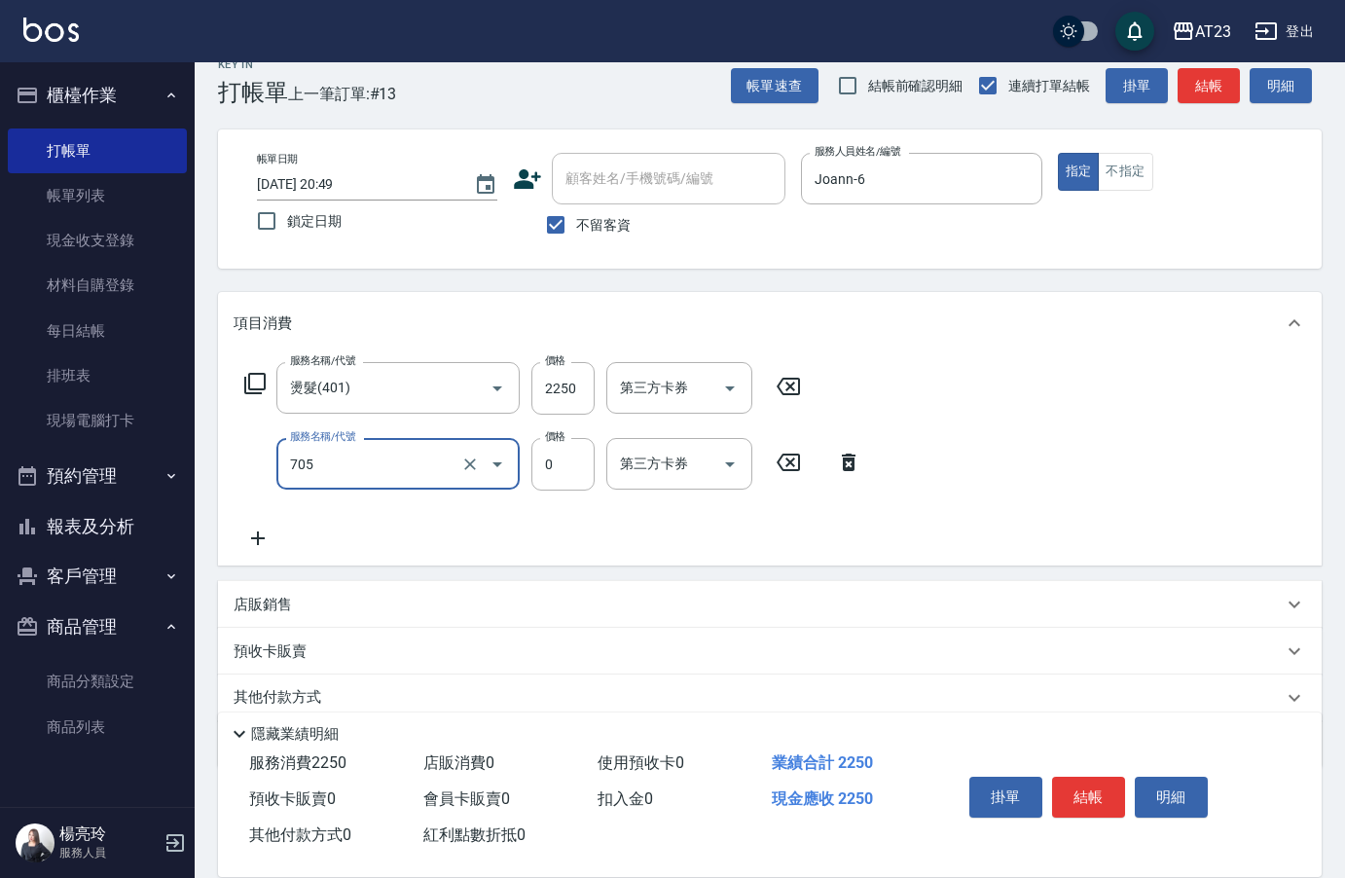
type input "互助50(705)"
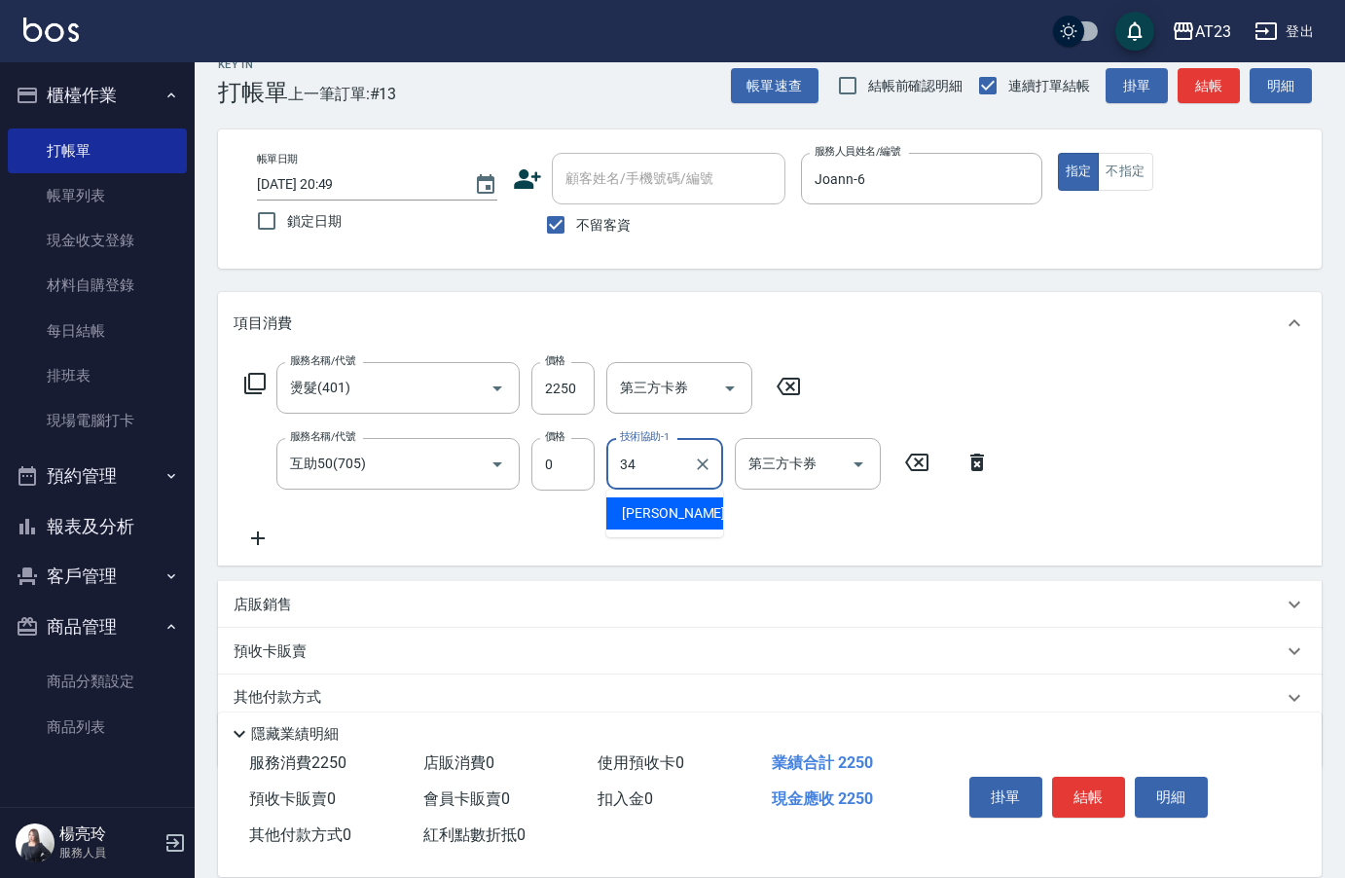
type input "[PERSON_NAME]-34"
click at [252, 385] on icon at bounding box center [254, 383] width 23 height 23
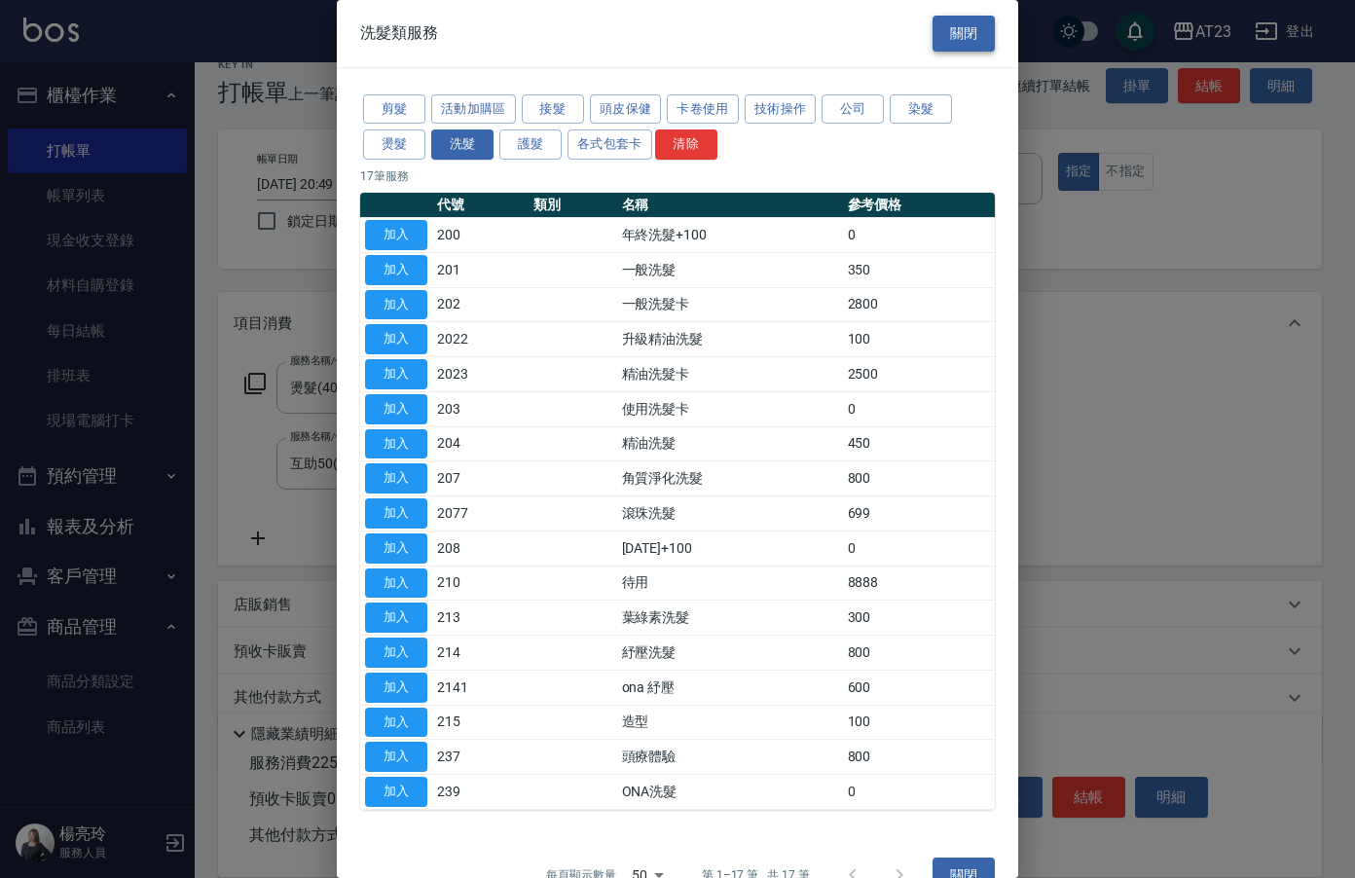
click at [967, 35] on button "關閉" at bounding box center [964, 34] width 62 height 36
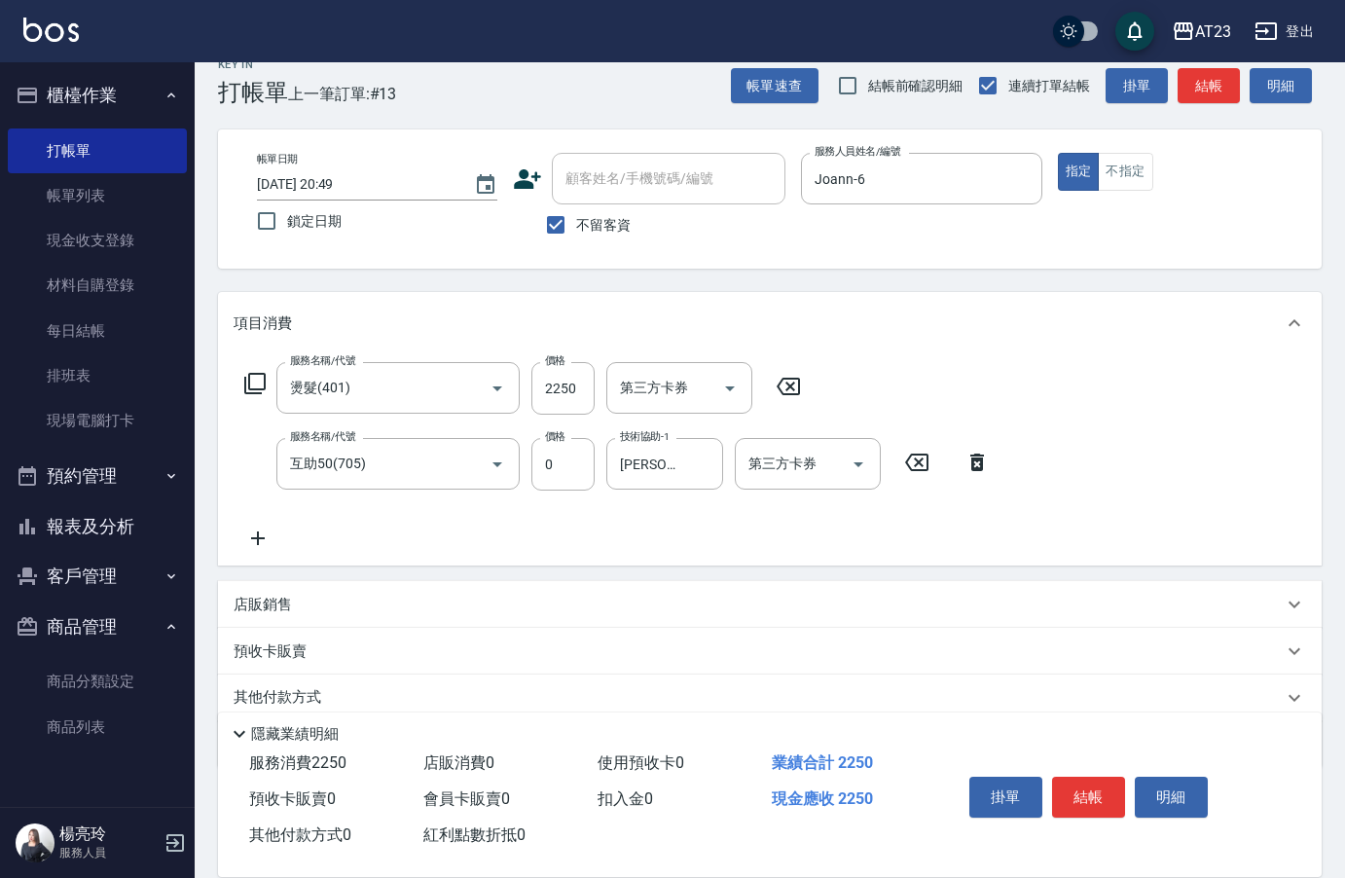
click at [266, 539] on icon at bounding box center [258, 538] width 49 height 23
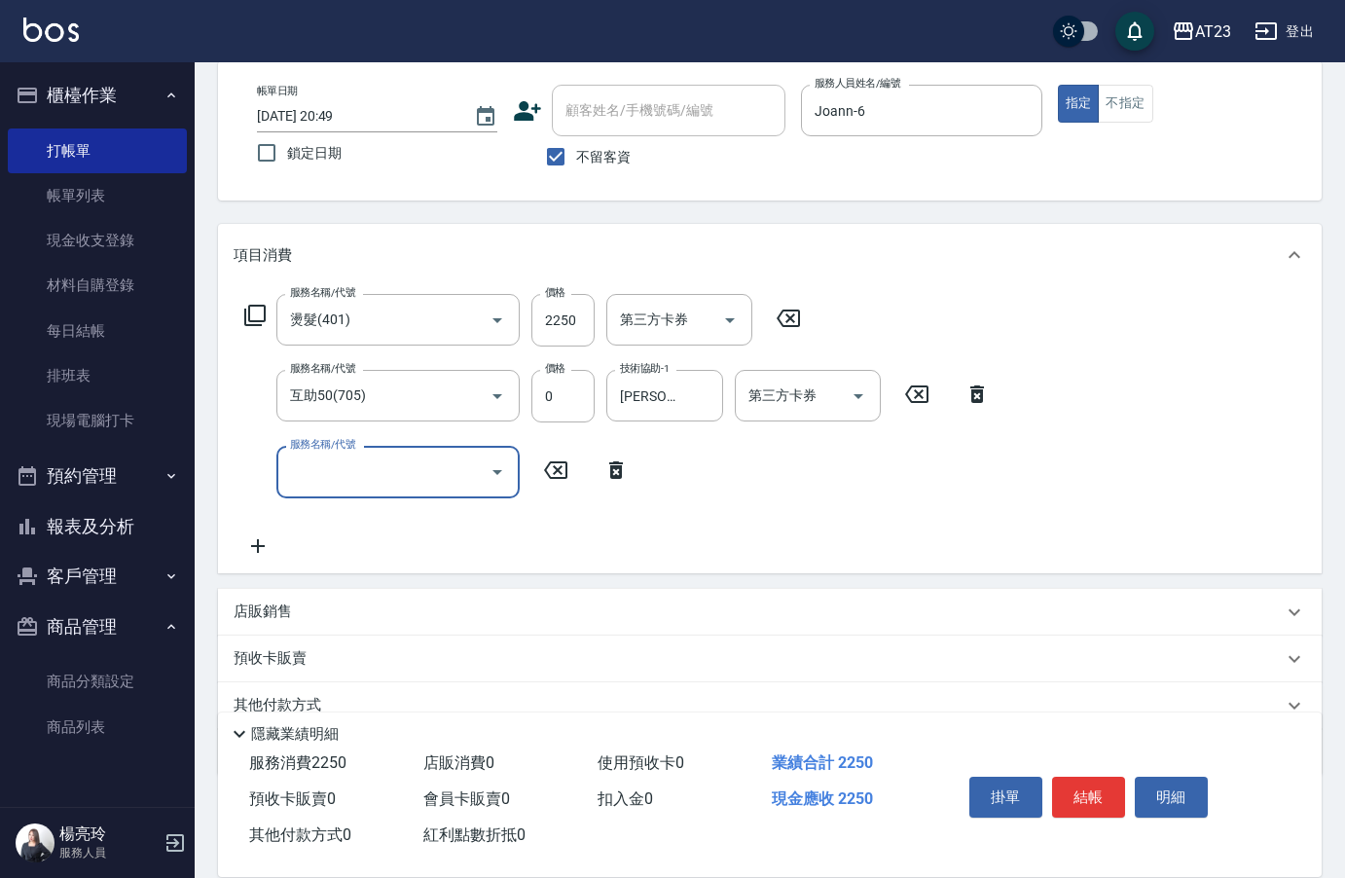
scroll to position [180, 0]
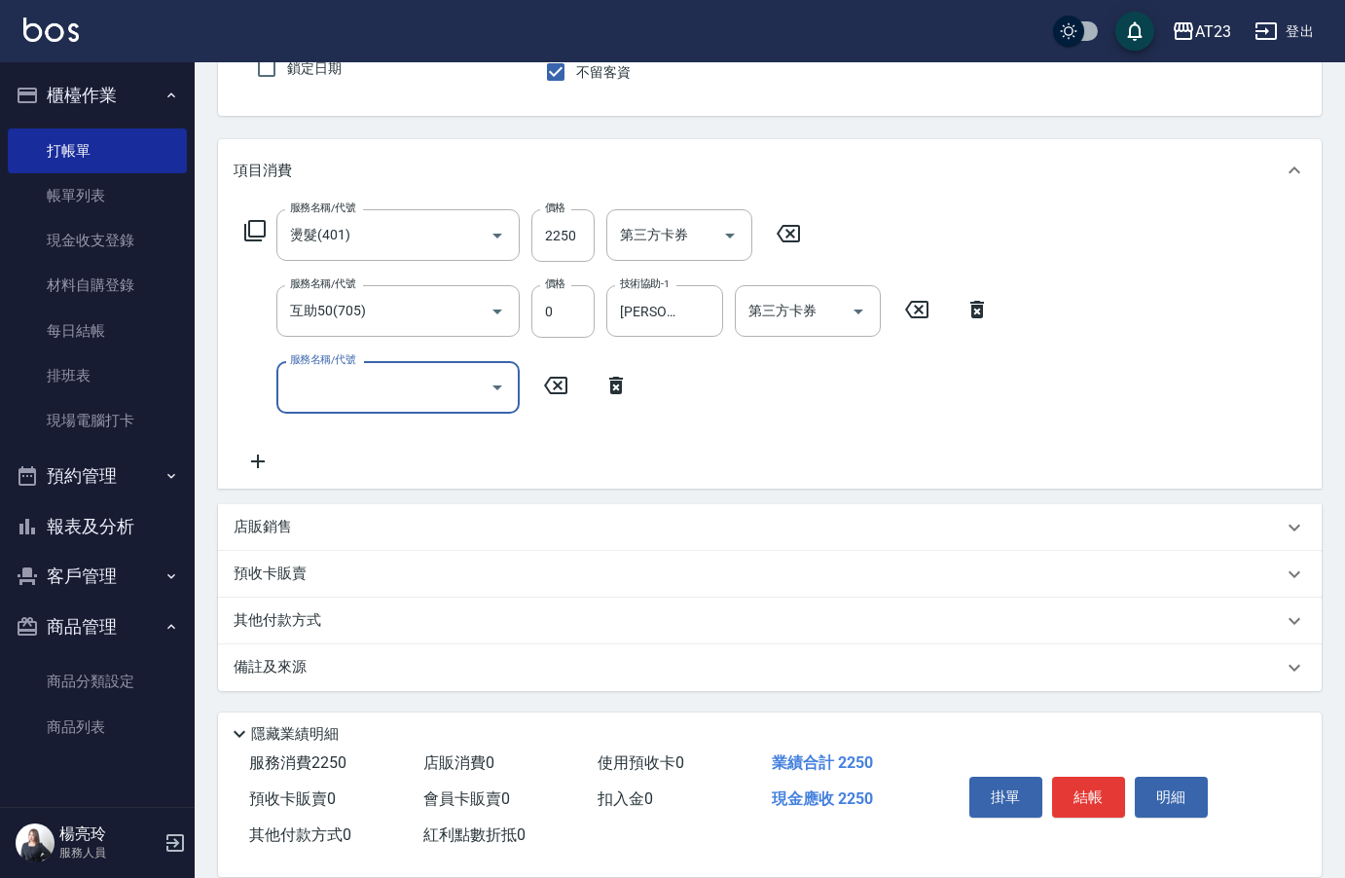
click at [276, 633] on div "其他付款方式" at bounding box center [770, 621] width 1104 height 47
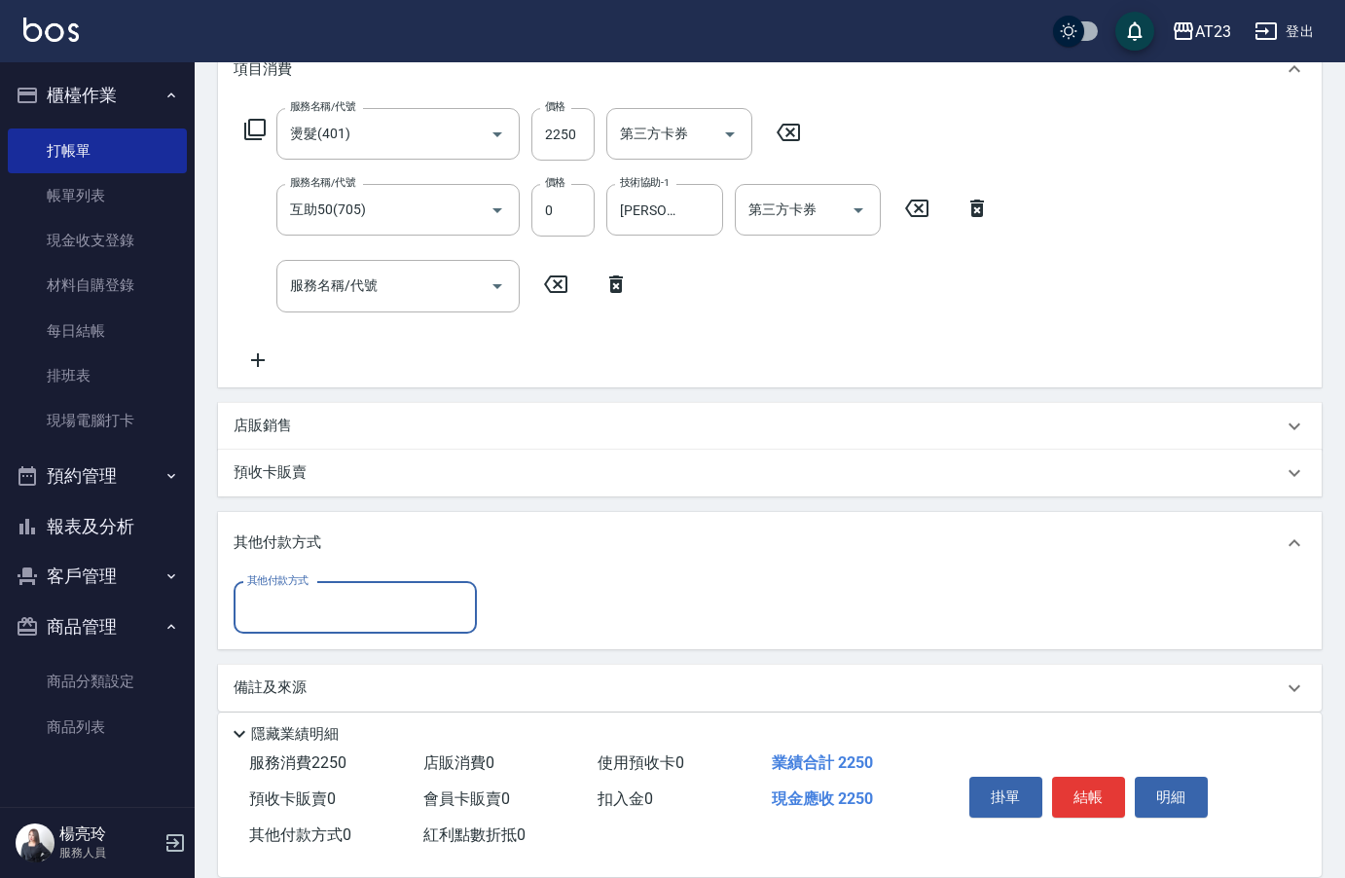
scroll to position [284, 0]
click at [302, 600] on input "其他付款方式" at bounding box center [355, 605] width 226 height 34
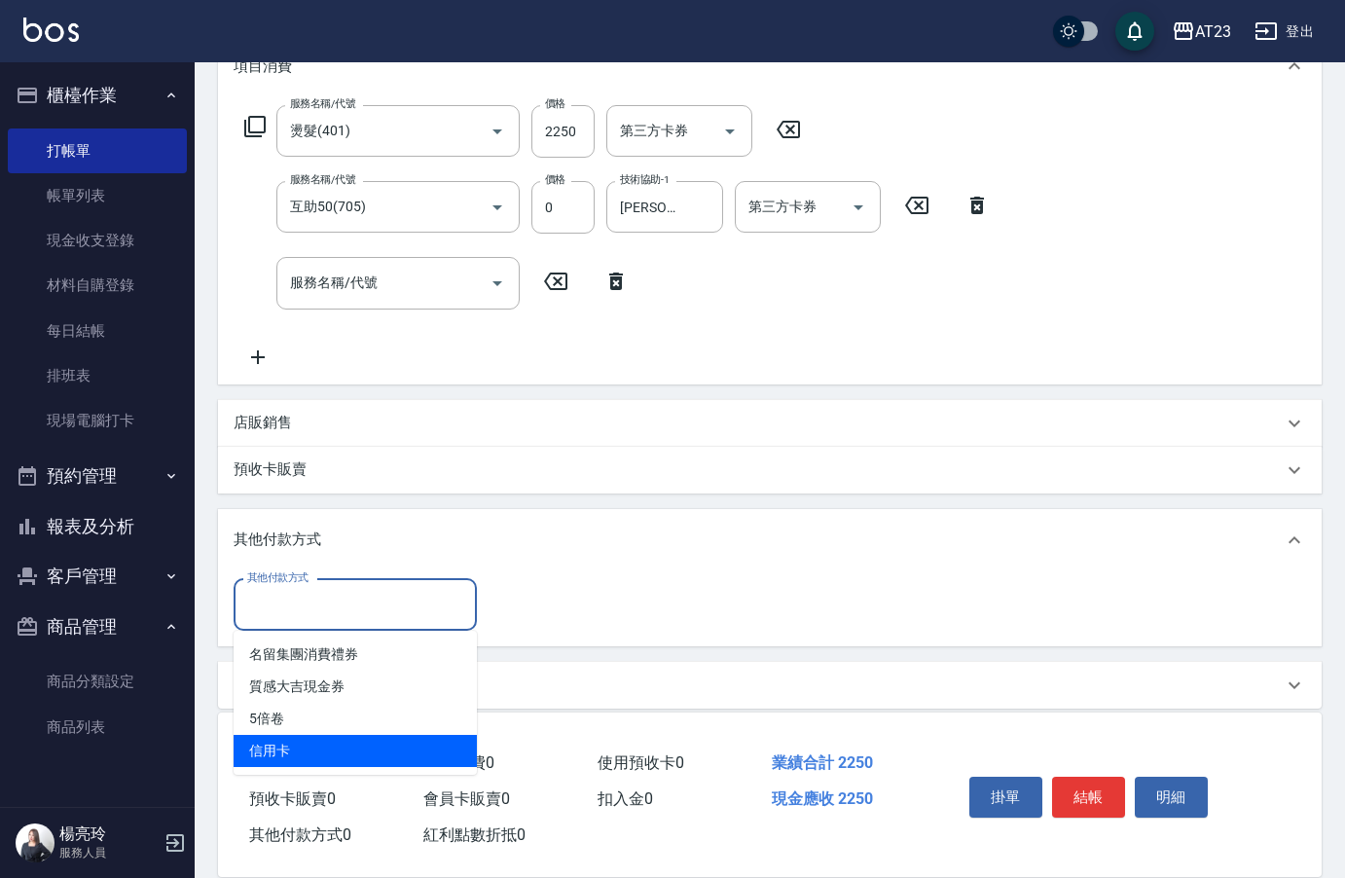
click at [322, 737] on span "信用卡" at bounding box center [355, 751] width 243 height 32
type input "信用卡"
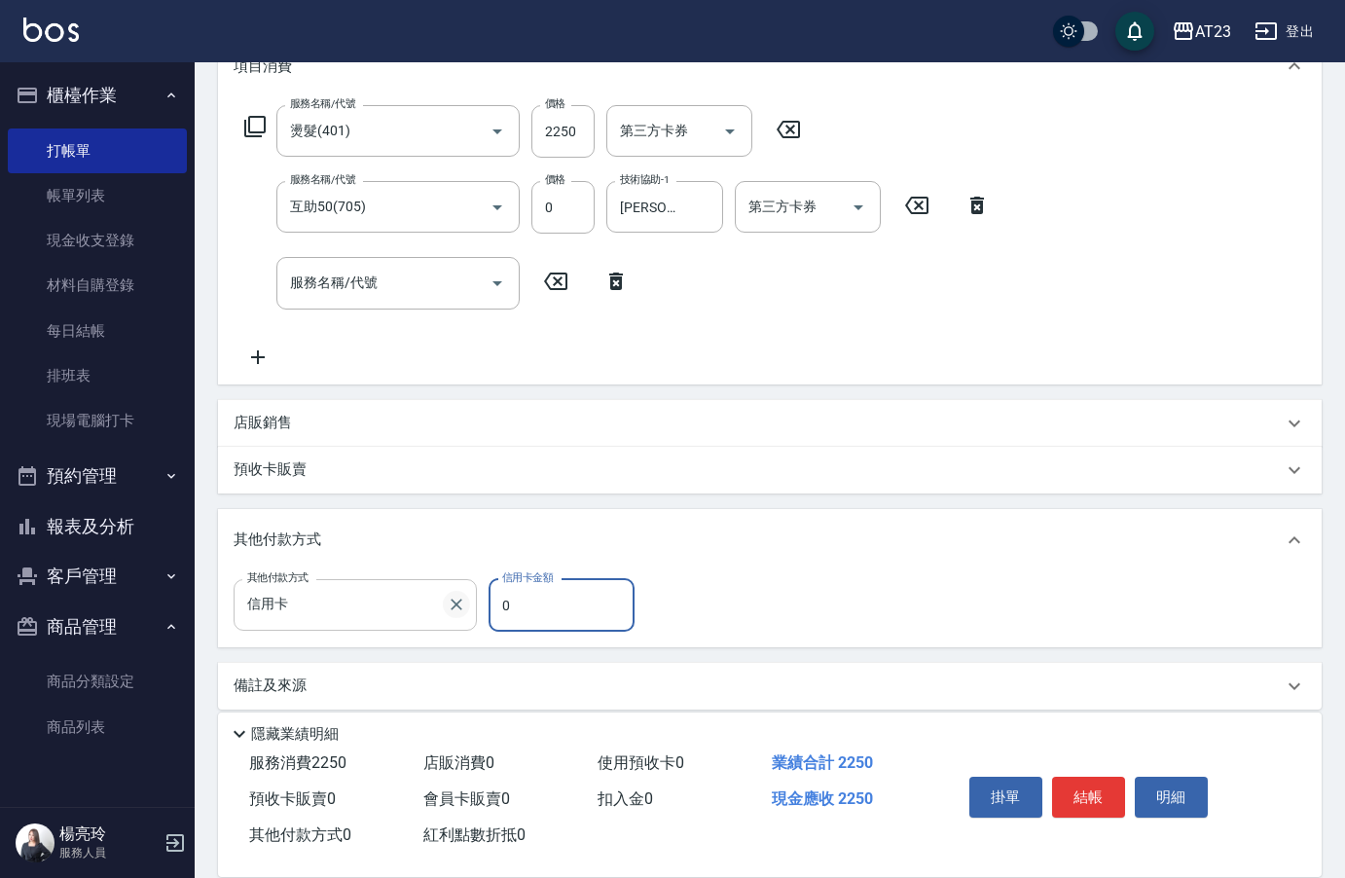
drag, startPoint x: 515, startPoint y: 608, endPoint x: 449, endPoint y: 605, distance: 66.3
click at [449, 606] on div "其他付款方式 信用卡 其他付款方式 信用卡金額 0 信用卡金額" at bounding box center [440, 605] width 413 height 53
type input "2250"
click at [1105, 789] on button "結帳" at bounding box center [1088, 797] width 73 height 41
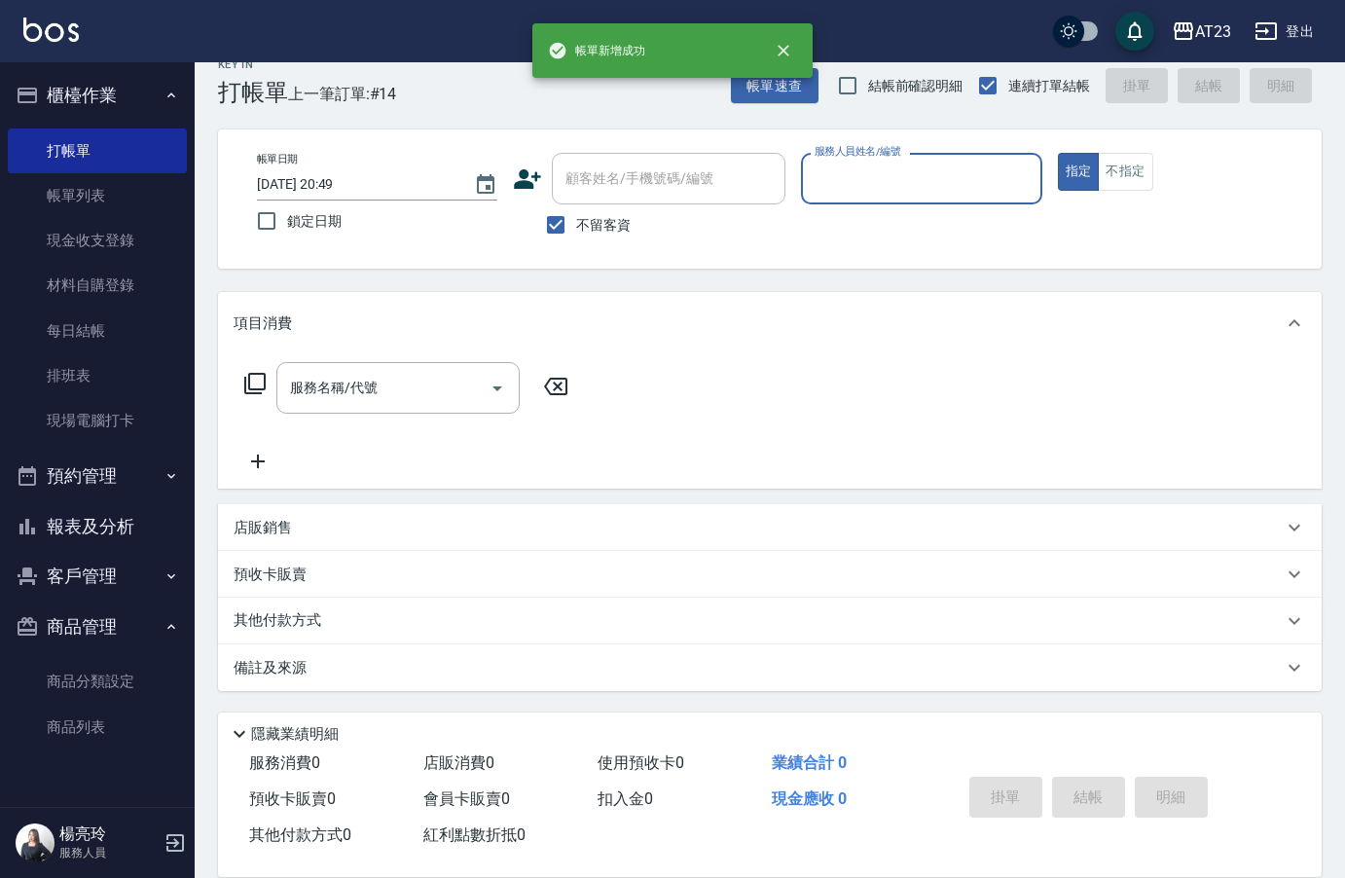
scroll to position [27, 0]
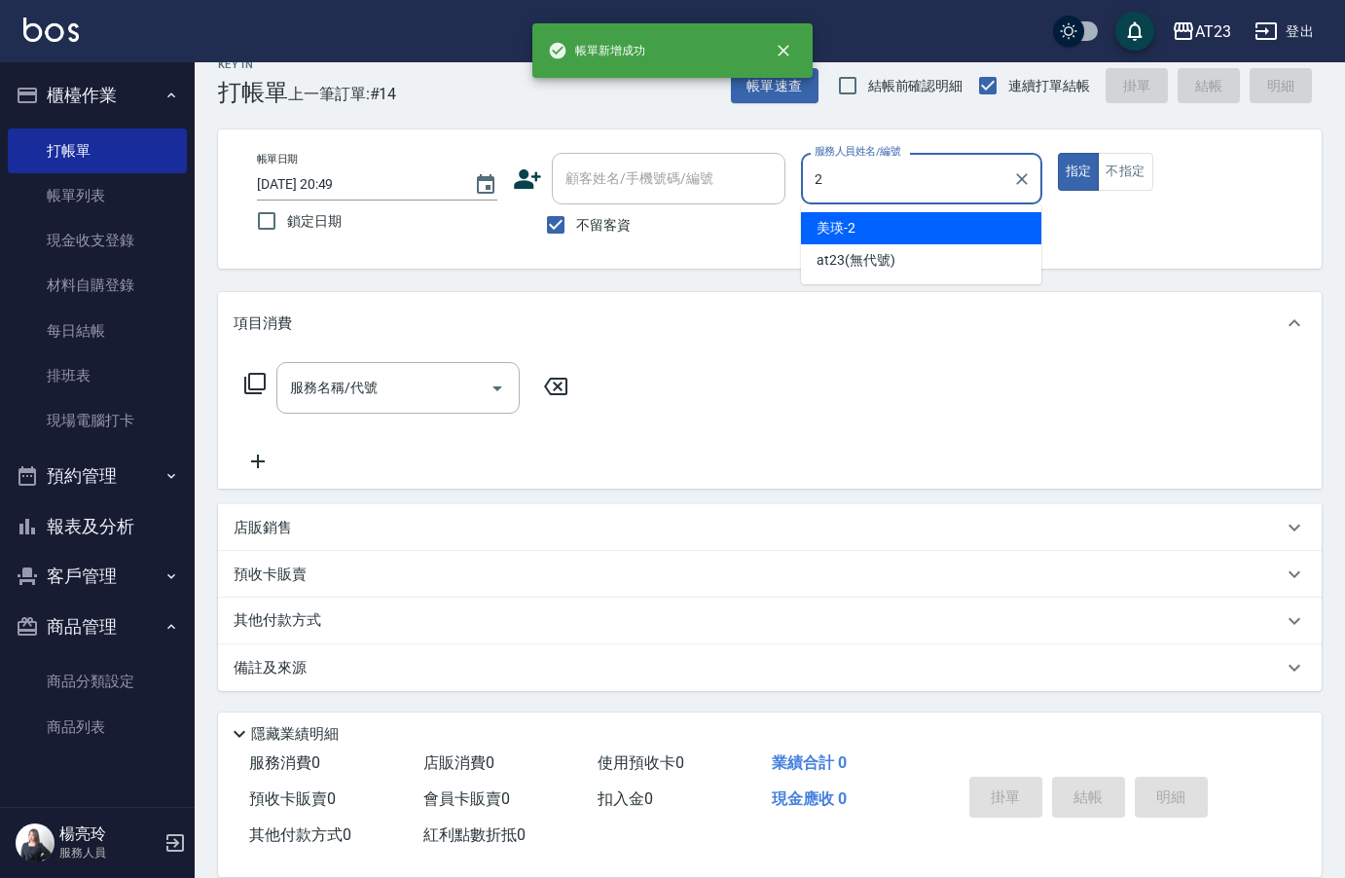
type input "美瑛-2"
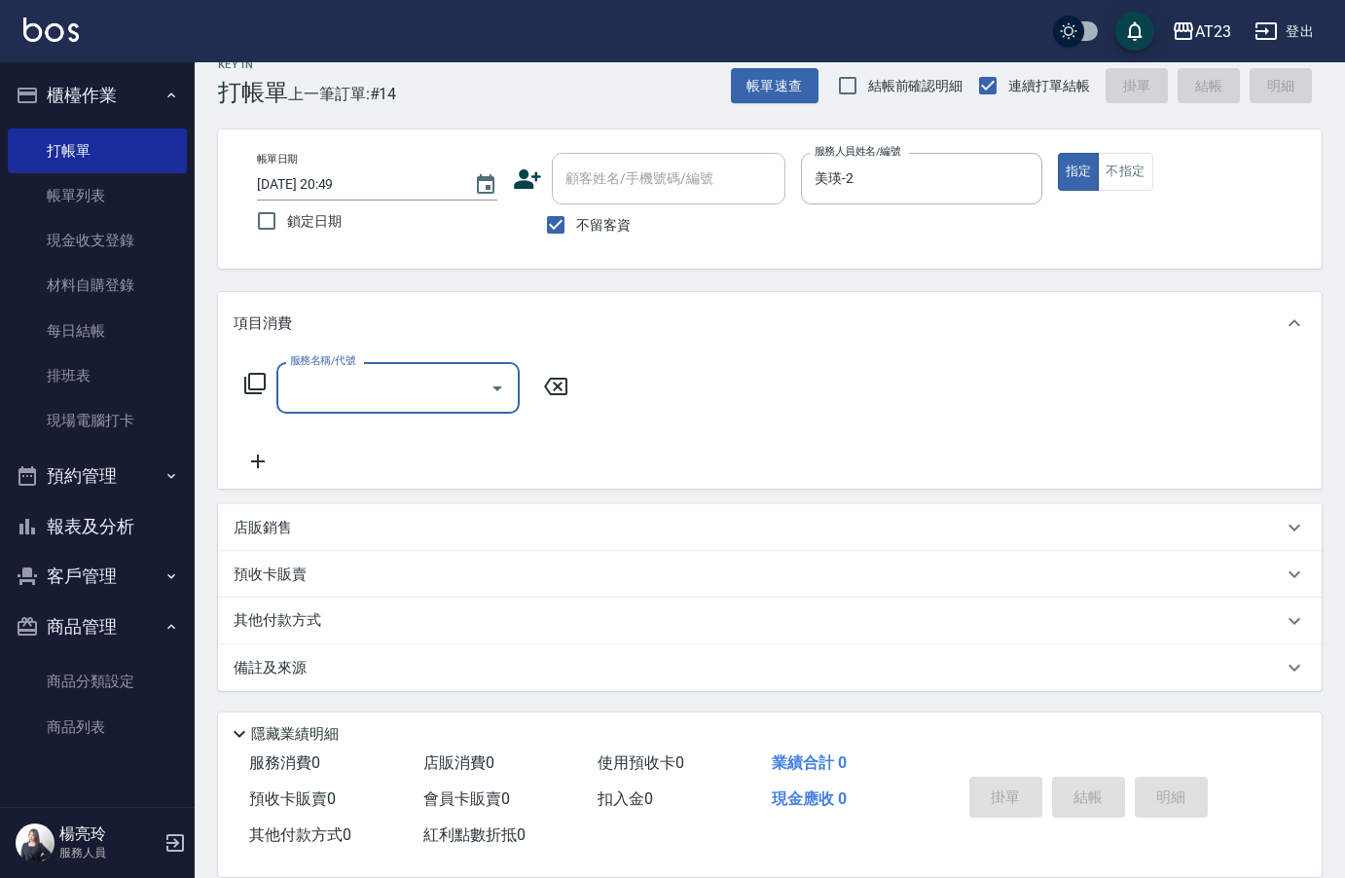
click at [256, 382] on icon at bounding box center [254, 383] width 23 height 23
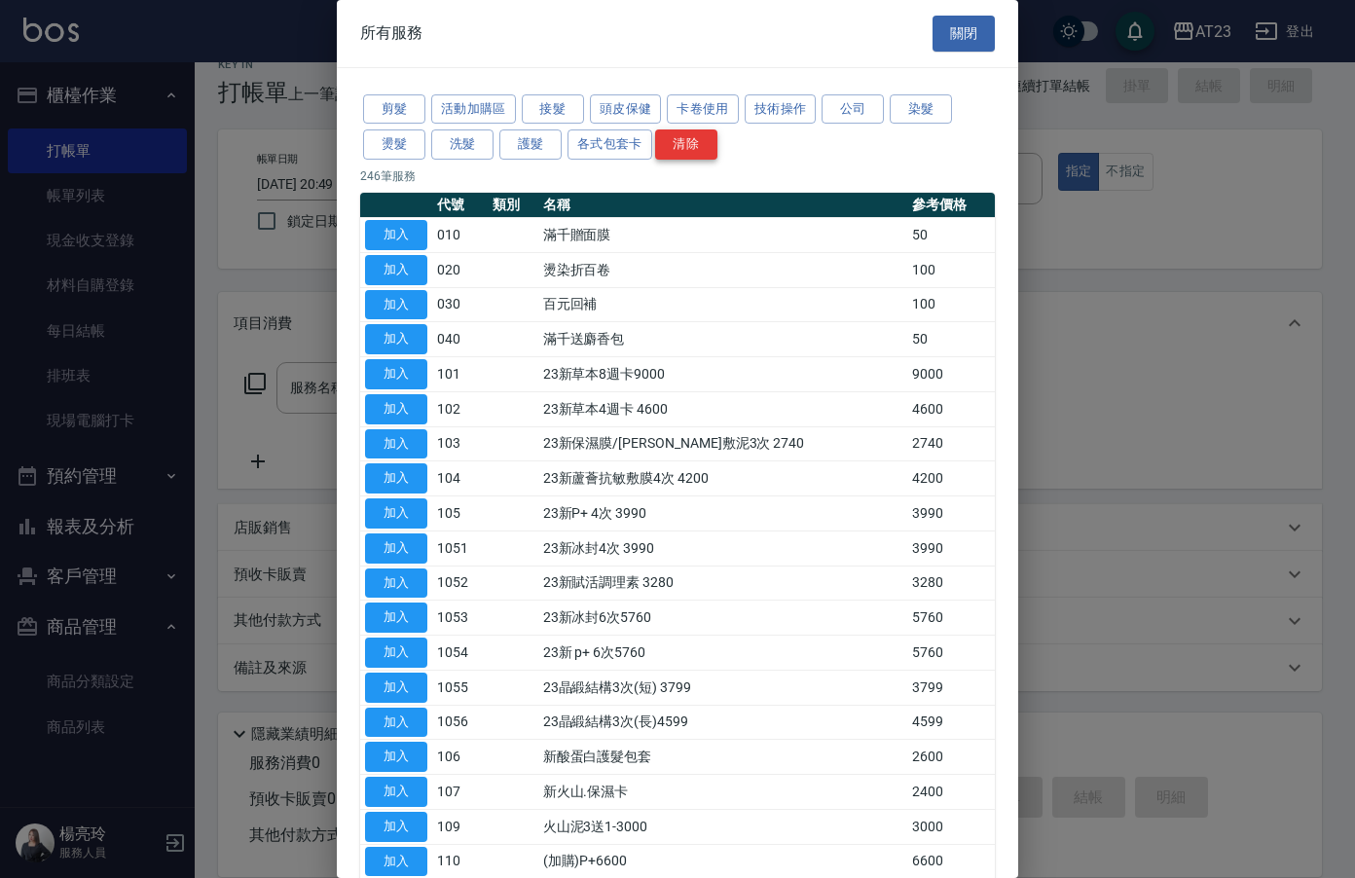
drag, startPoint x: 527, startPoint y: 149, endPoint x: 694, endPoint y: 156, distance: 167.6
click at [929, 115] on button "染髮" at bounding box center [921, 109] width 62 height 30
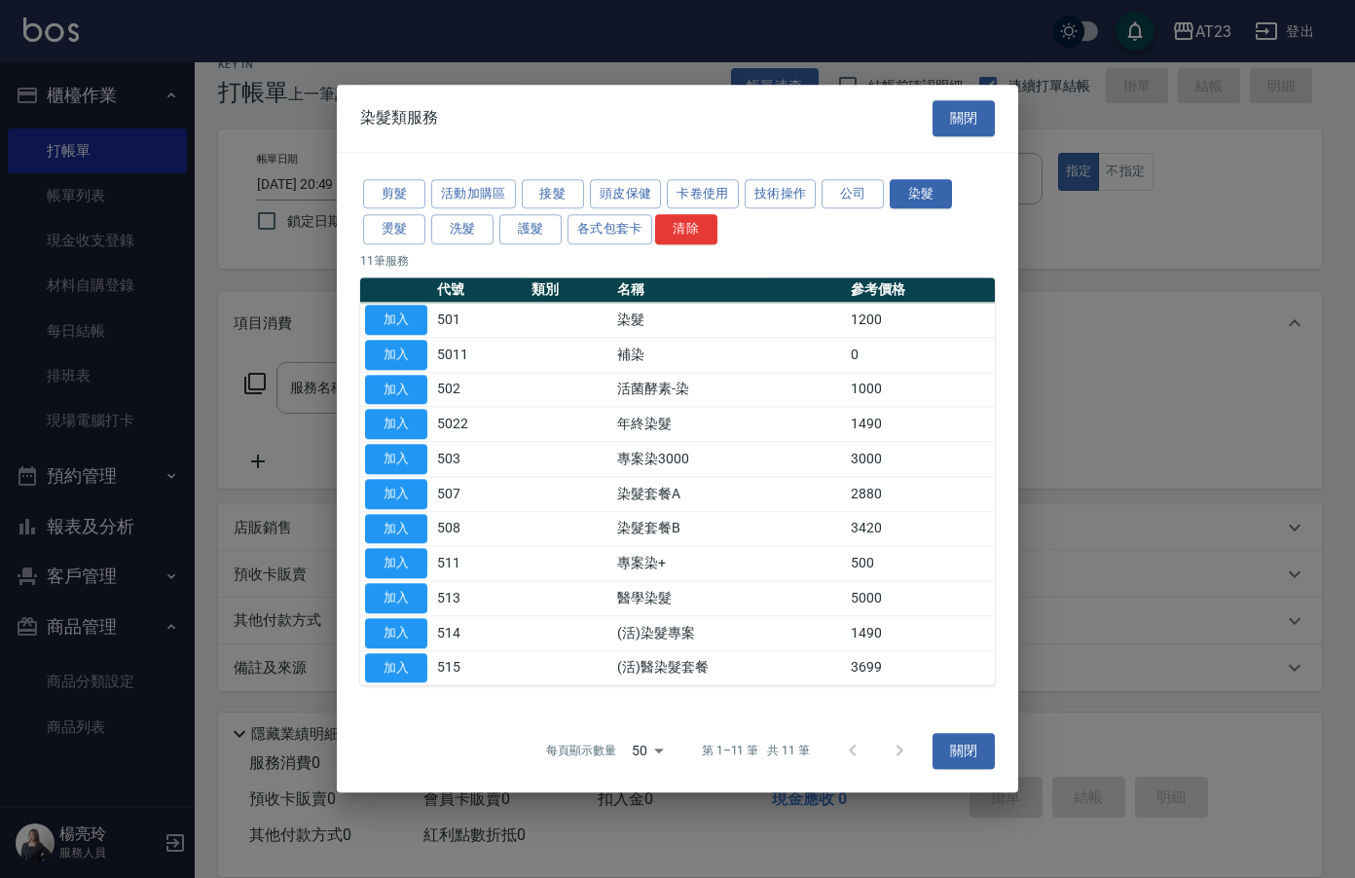
click at [415, 672] on button "加入" at bounding box center [396, 668] width 62 height 30
type input "(活)醫染髮套餐(515)"
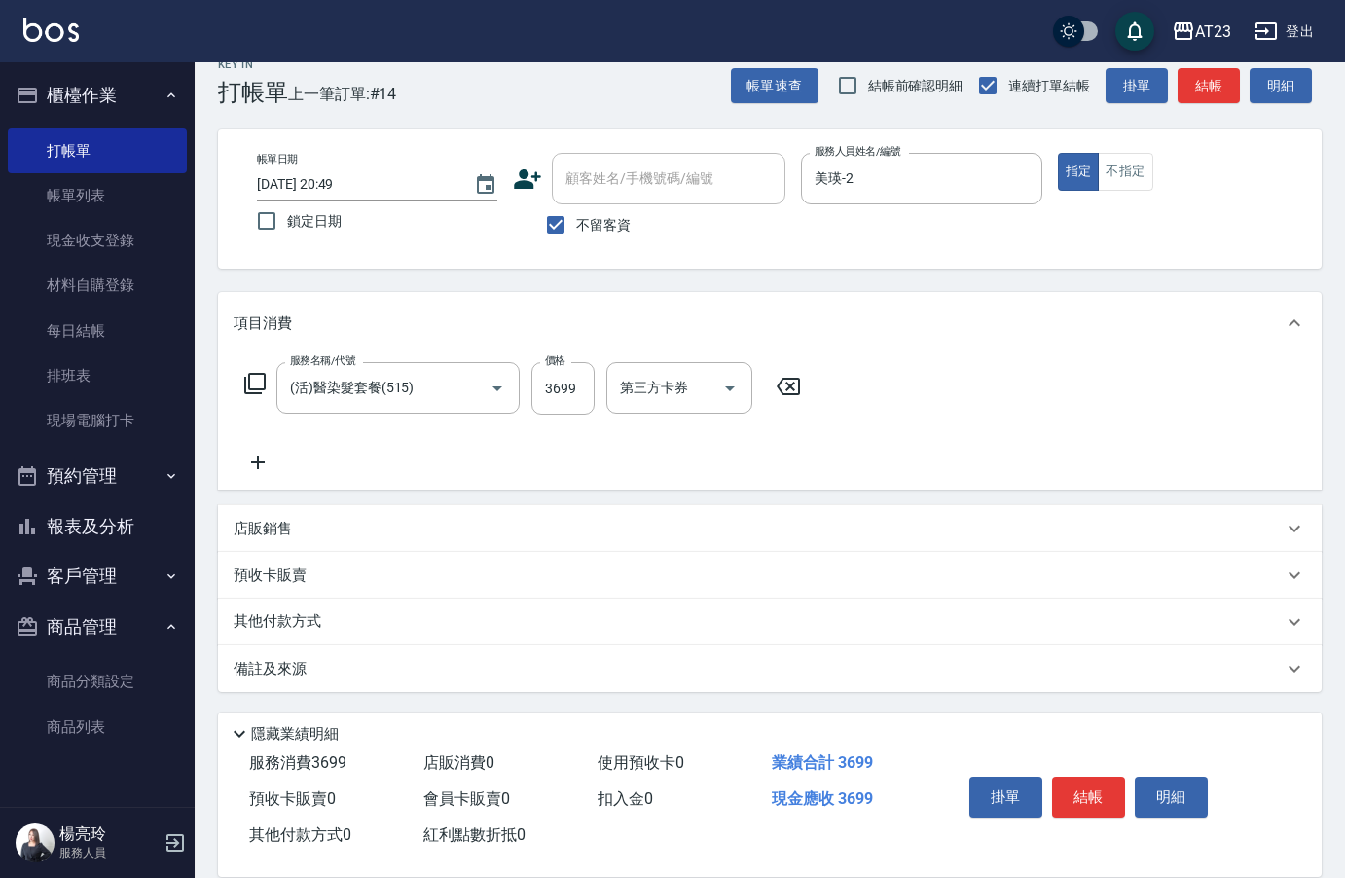
drag, startPoint x: 262, startPoint y: 436, endPoint x: 272, endPoint y: 444, distance: 12.5
click at [266, 441] on div "服務名稱/代號 (活)醫染髮套餐(515) 服務名稱/代號 價格 3699 價格 第三方卡券 第三方卡券" at bounding box center [523, 418] width 579 height 112
click at [258, 462] on icon at bounding box center [258, 463] width 14 height 14
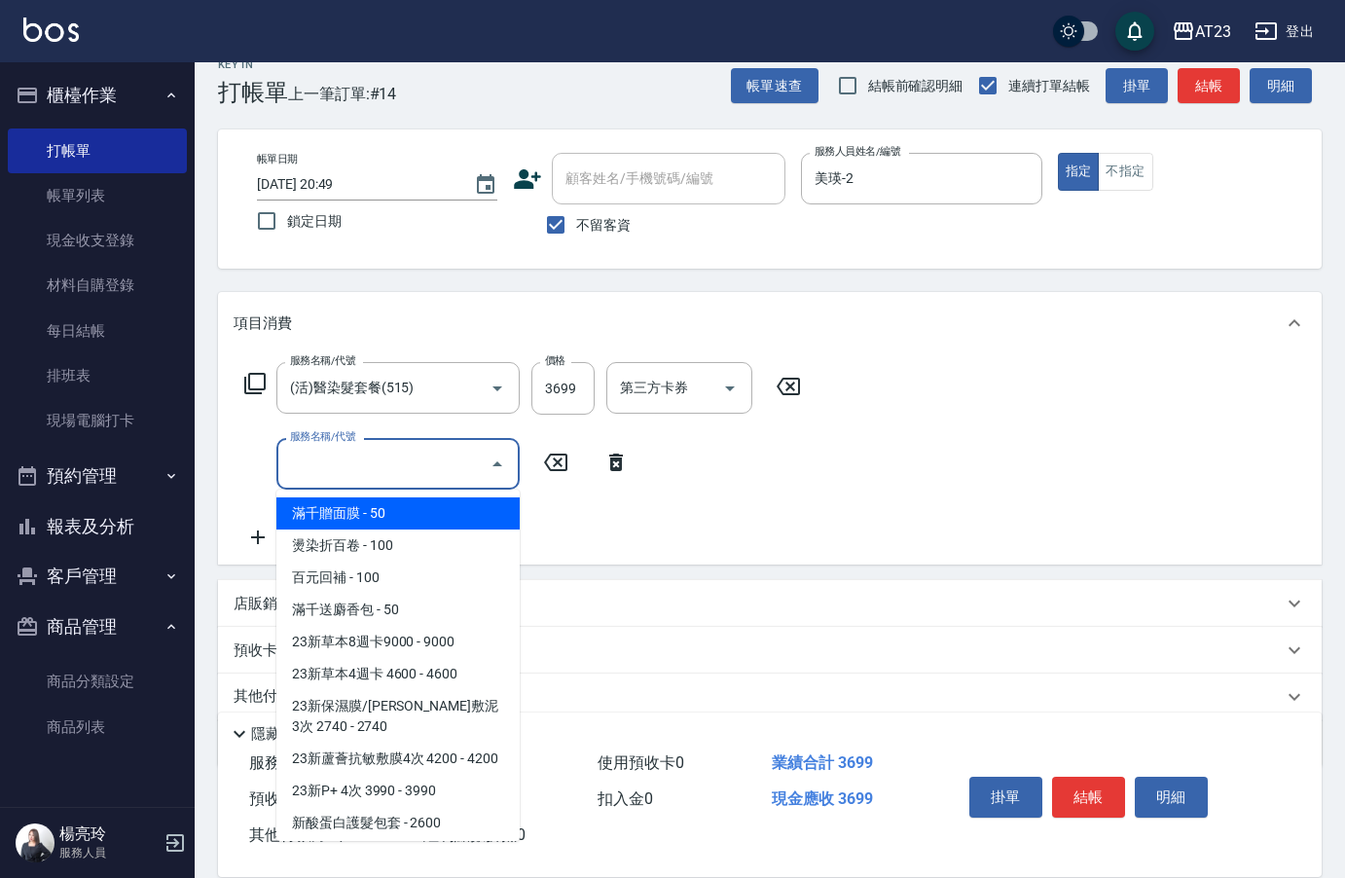
click at [350, 461] on input "服務名稱/代號" at bounding box center [383, 464] width 197 height 34
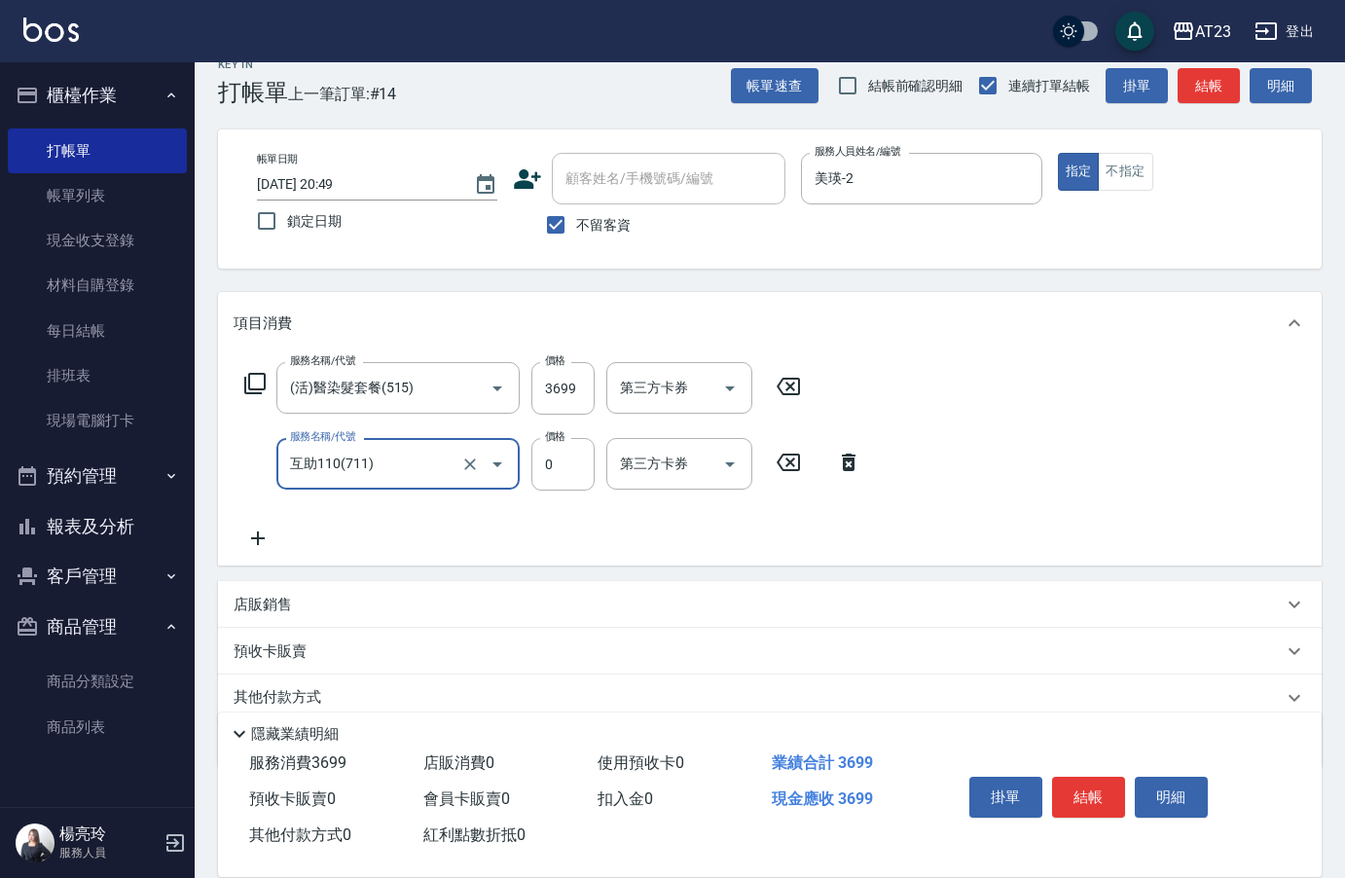
type input "互助110(711)"
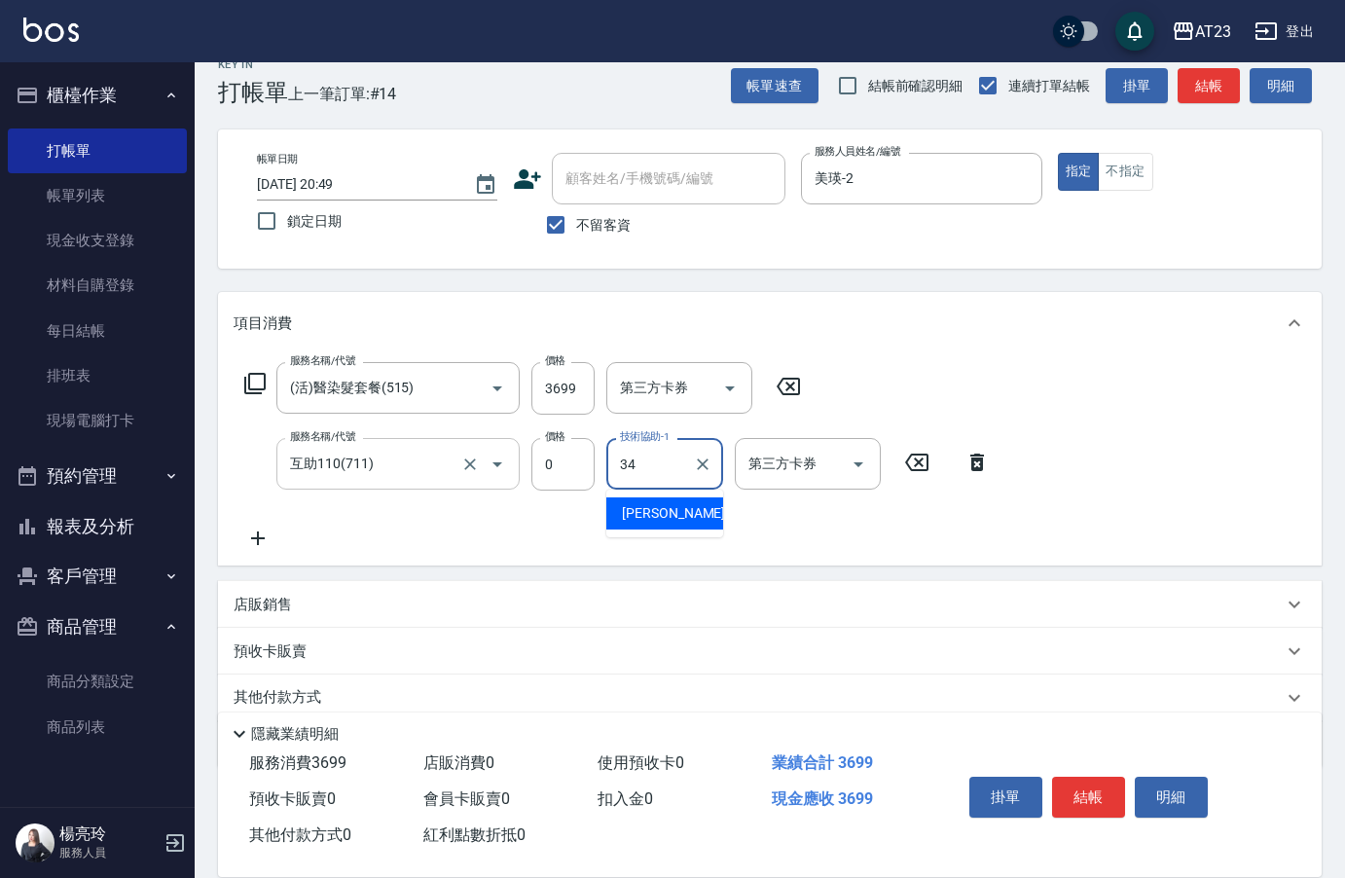
type input "[PERSON_NAME]-34"
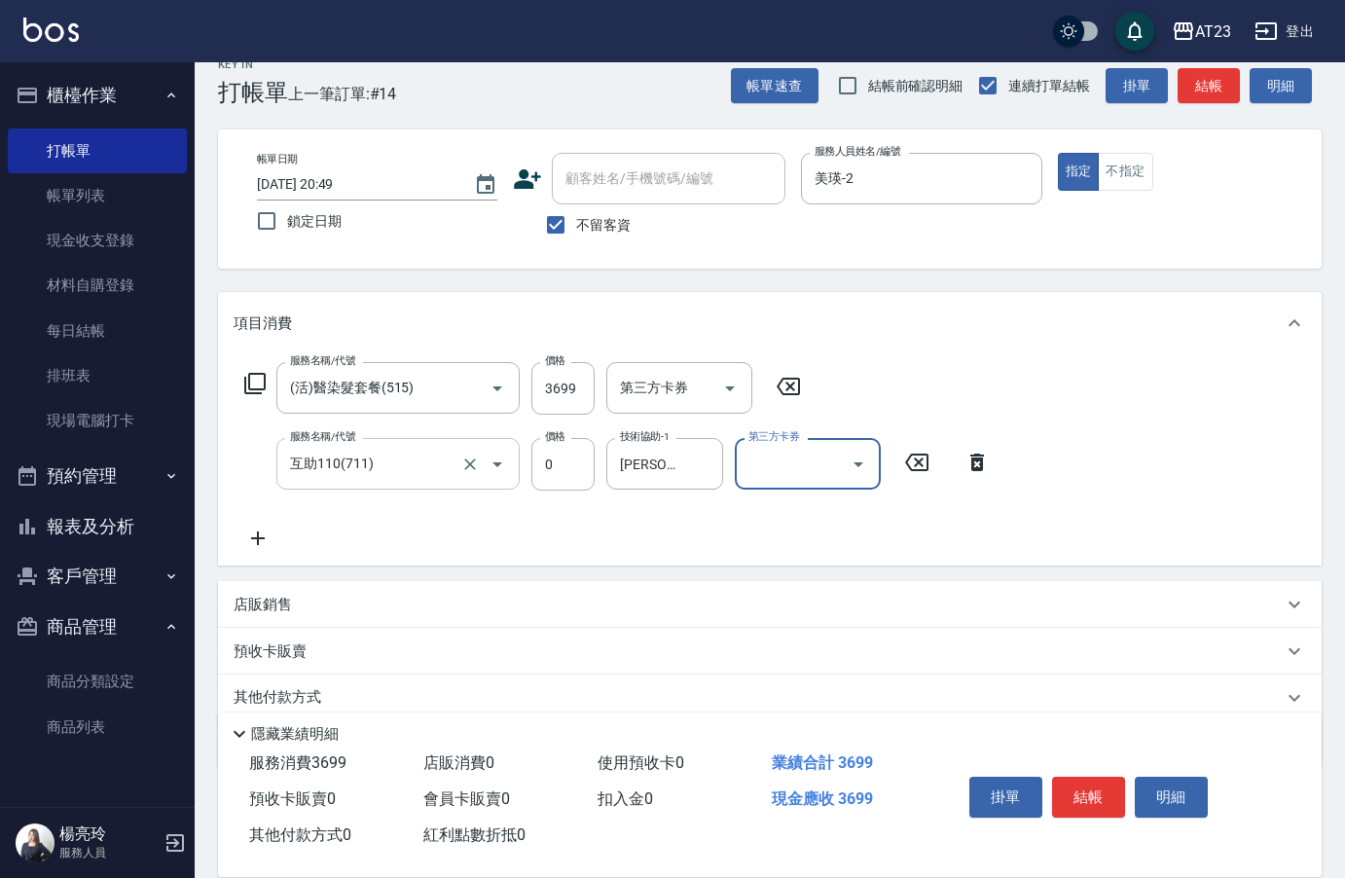
click at [375, 468] on input "互助110(711)" at bounding box center [370, 464] width 171 height 34
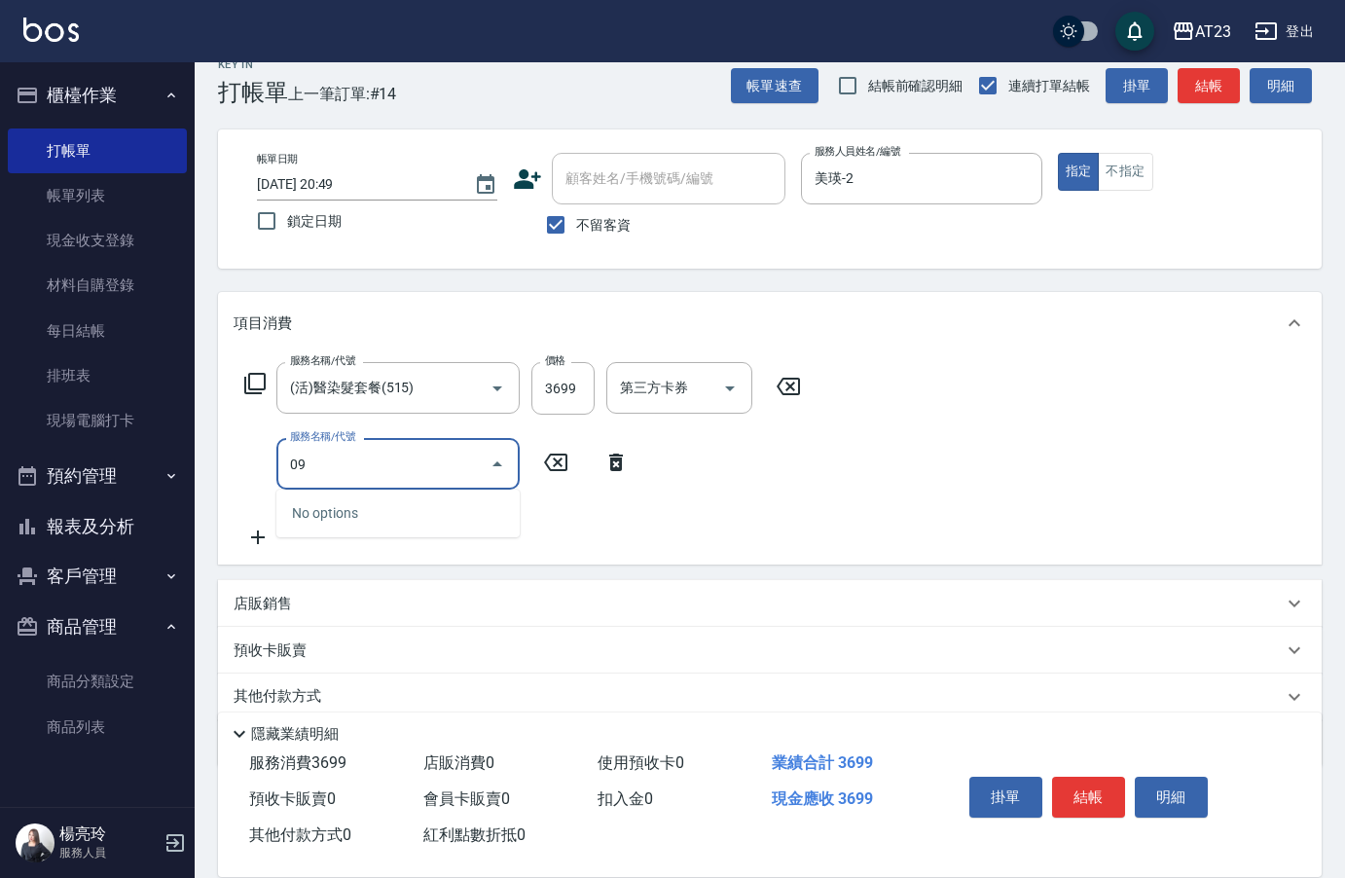
type input "0"
type input "互助90(709)"
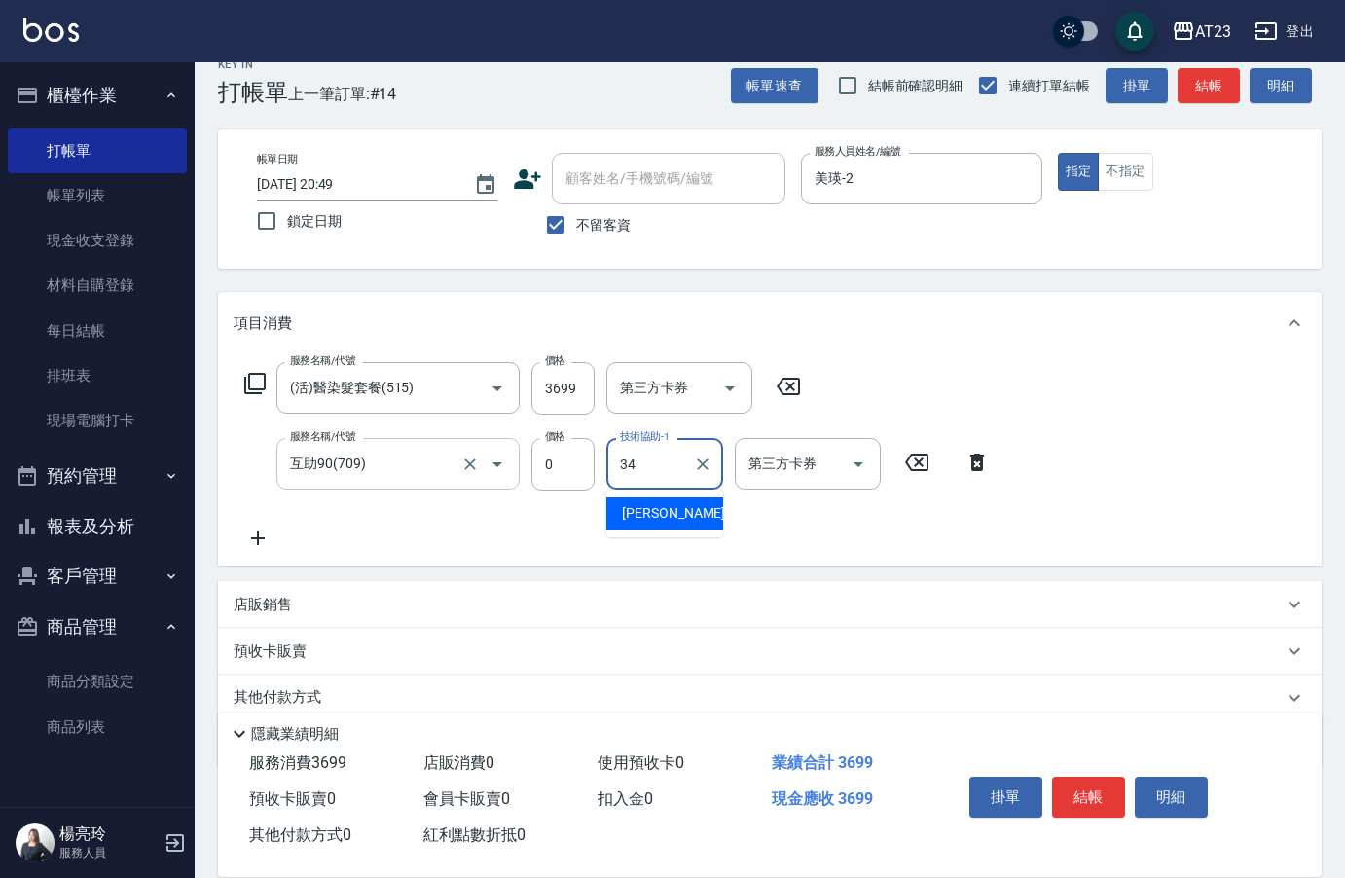
type input "[PERSON_NAME]-34"
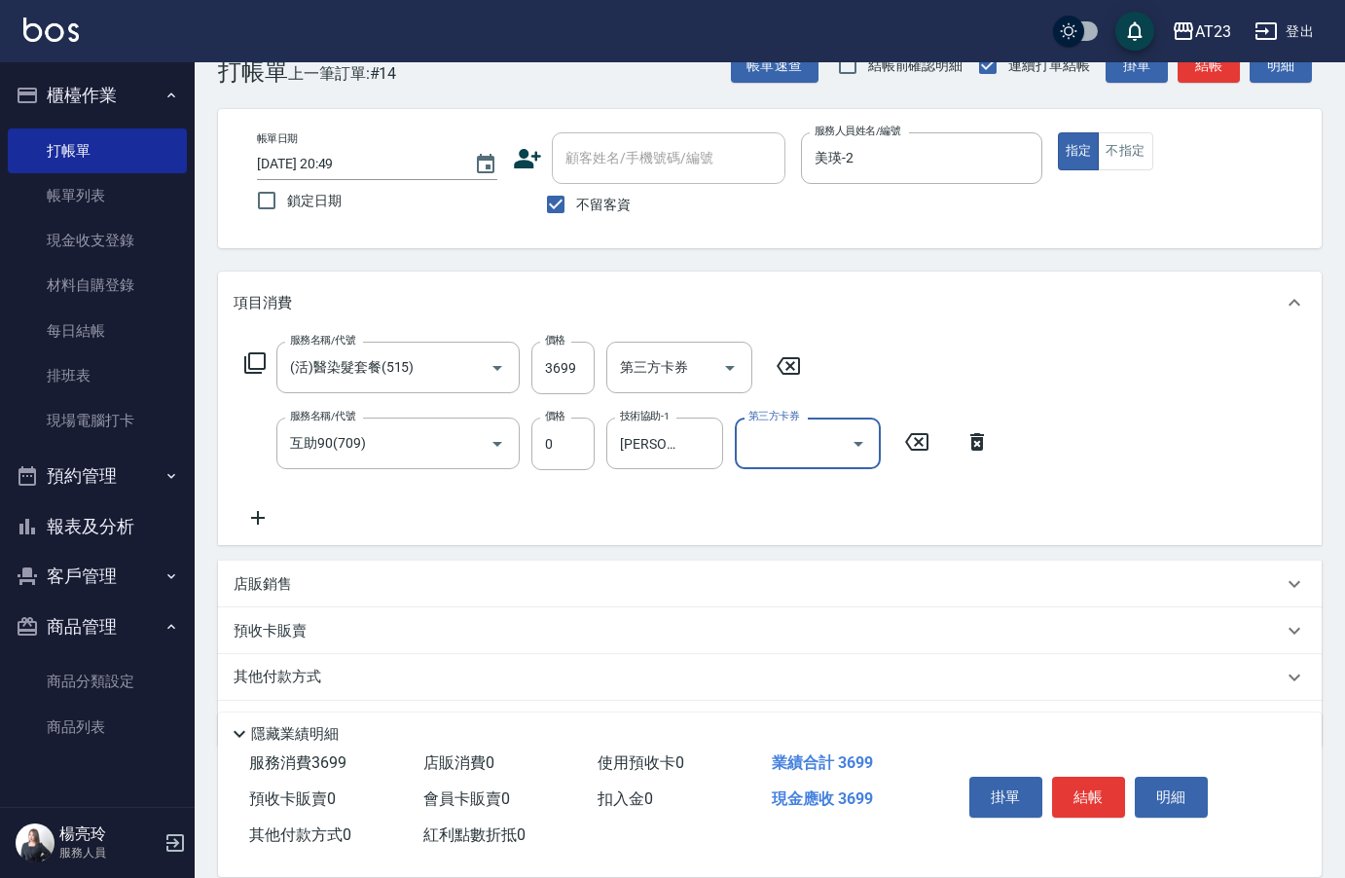
scroll to position [104, 0]
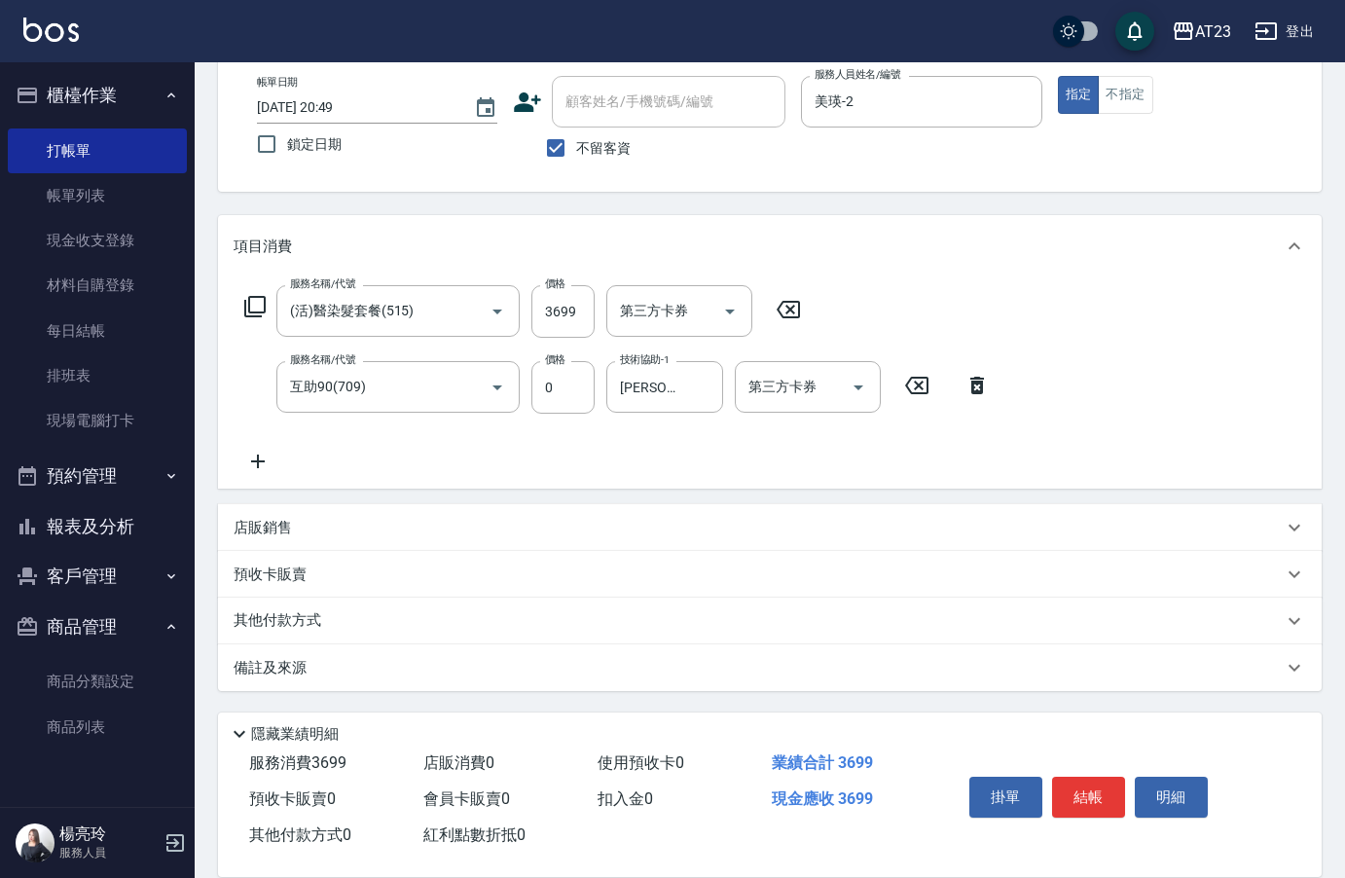
click at [304, 629] on p "其他付款方式" at bounding box center [282, 620] width 97 height 21
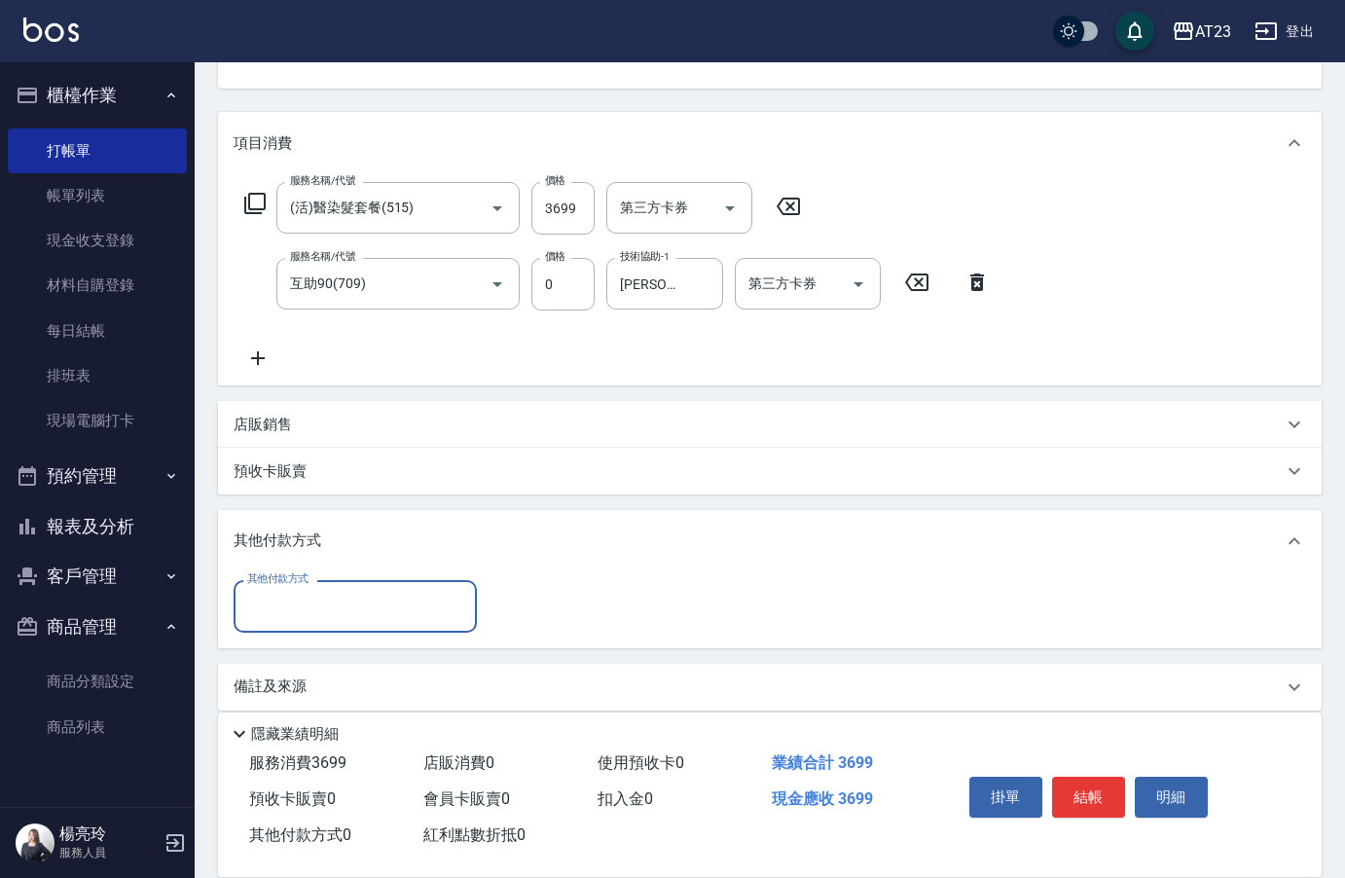
scroll to position [216, 0]
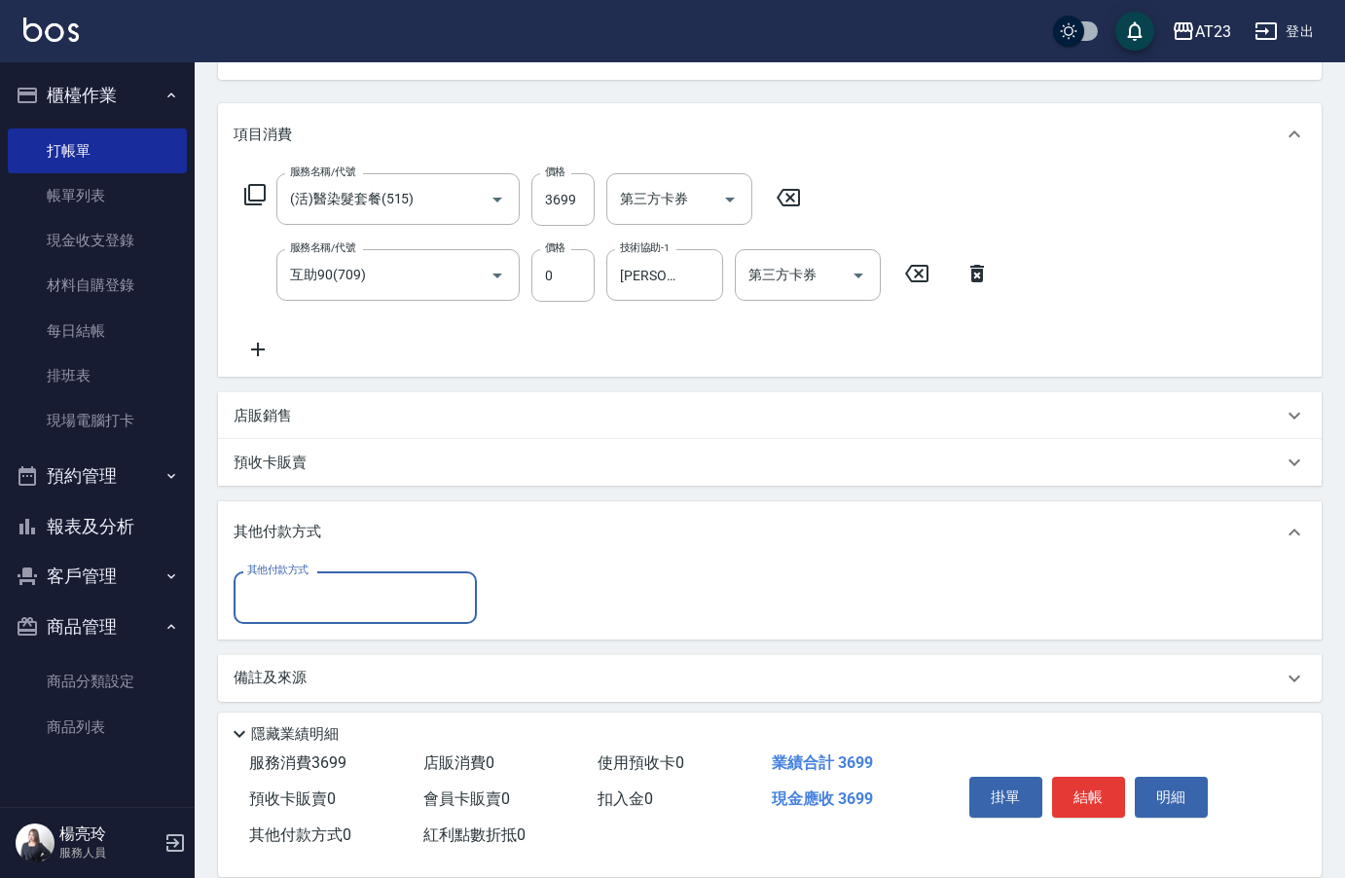
click at [310, 604] on input "其他付款方式" at bounding box center [355, 597] width 226 height 34
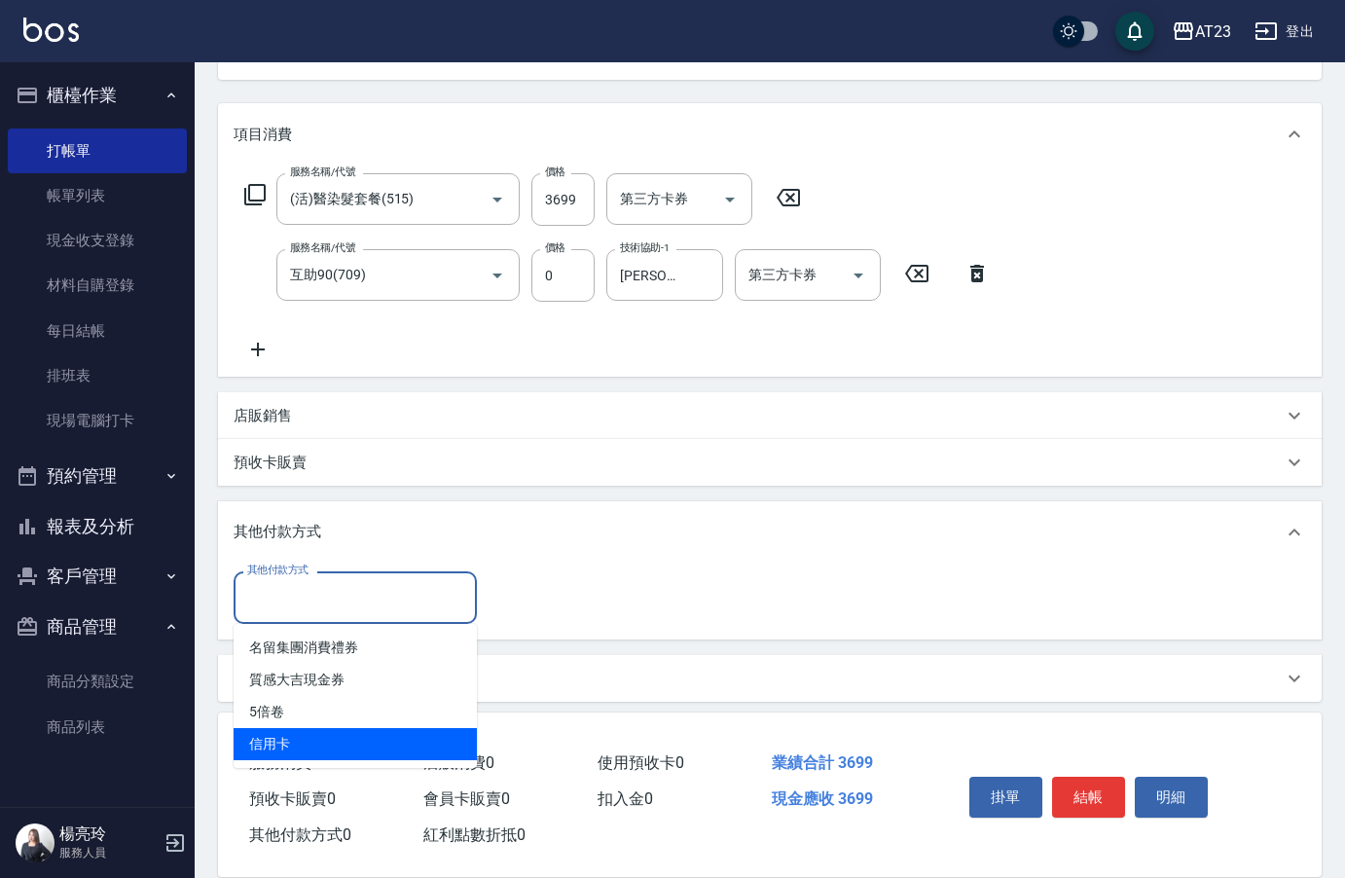
click at [320, 733] on span "信用卡" at bounding box center [355, 744] width 243 height 32
type input "信用卡"
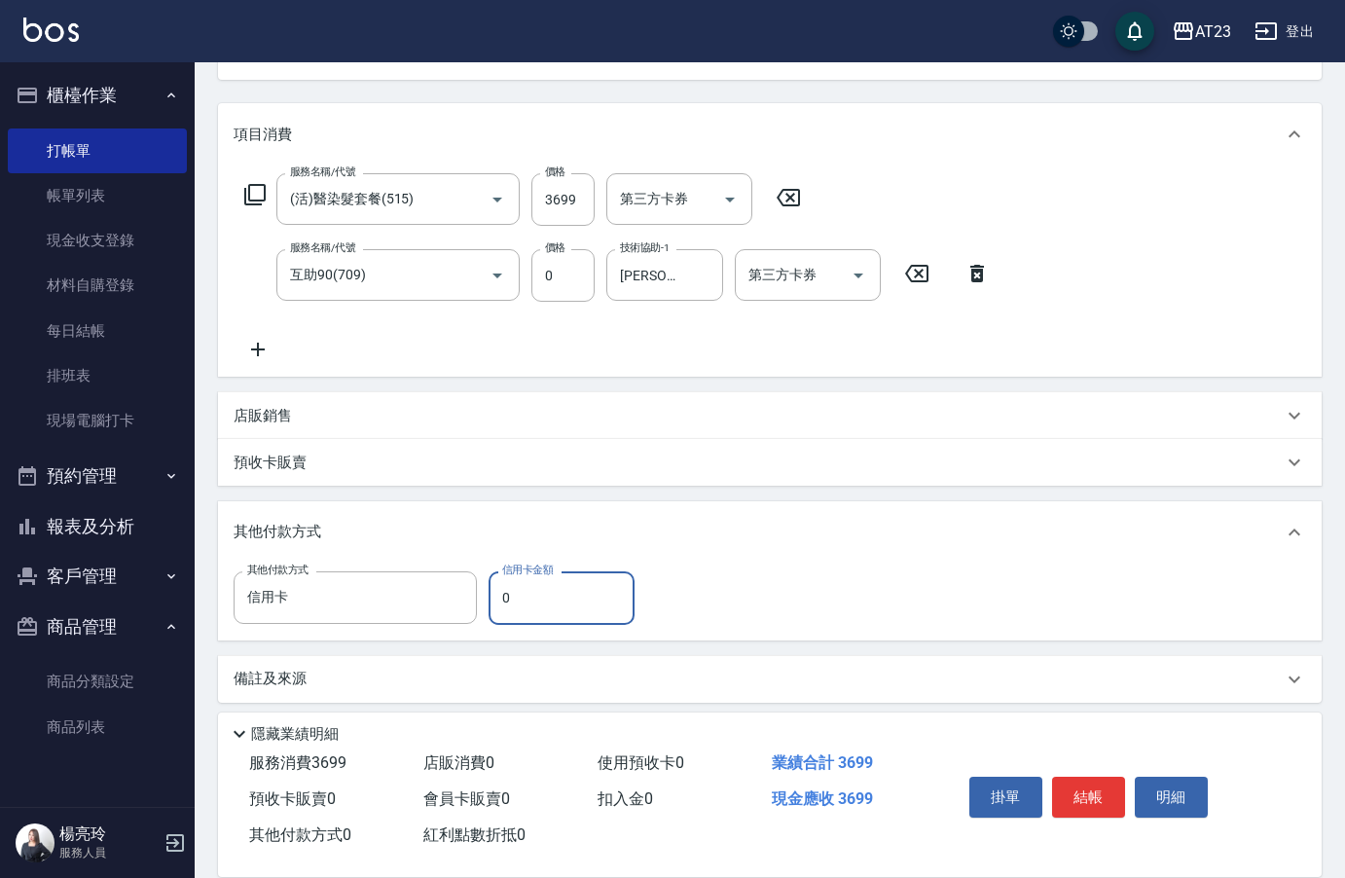
click at [495, 607] on input "0" at bounding box center [562, 597] width 146 height 53
type input "3699"
click at [1083, 794] on button "結帳" at bounding box center [1088, 797] width 73 height 41
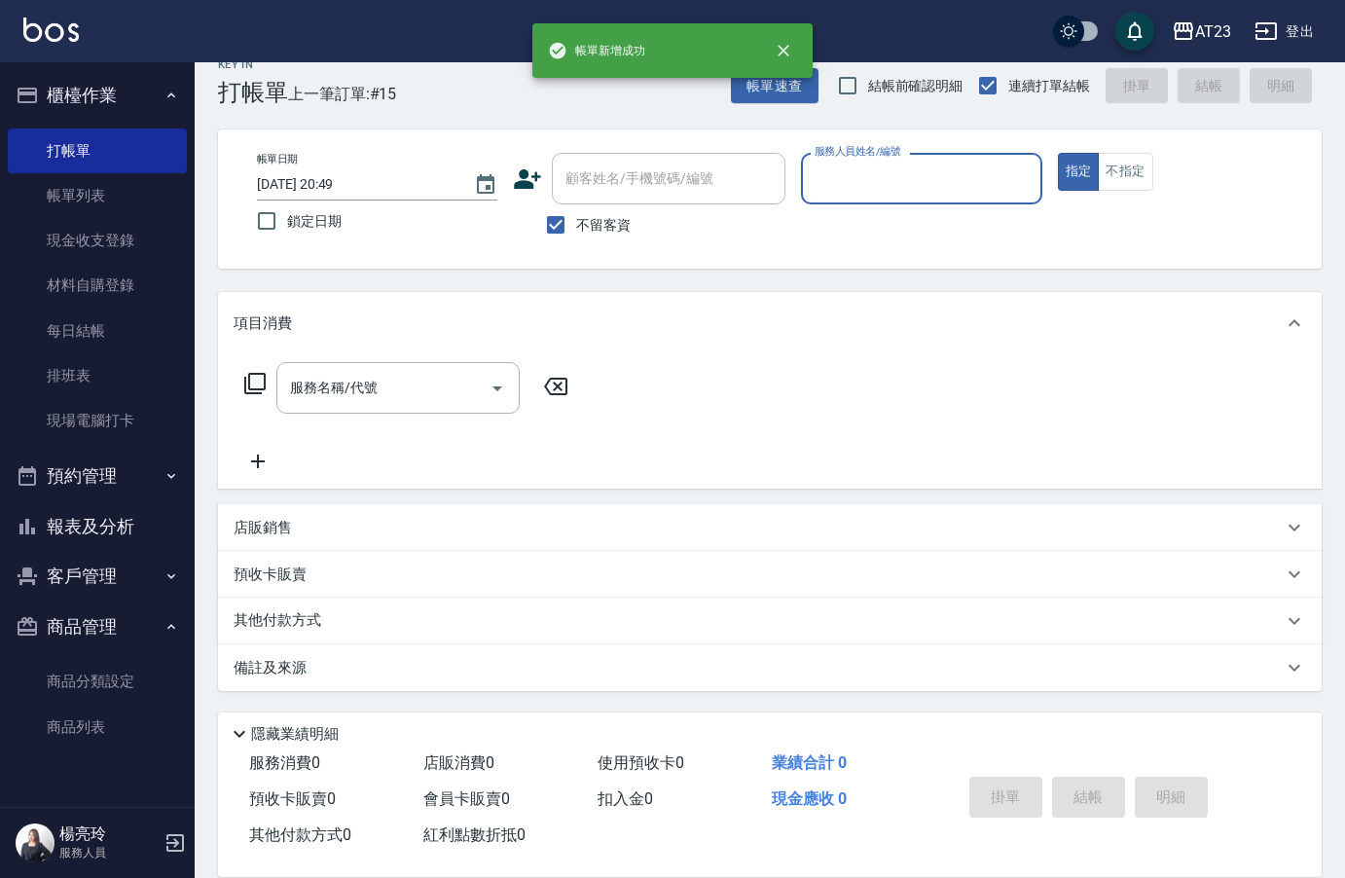
scroll to position [27, 0]
type input "[PERSON_NAME]-1"
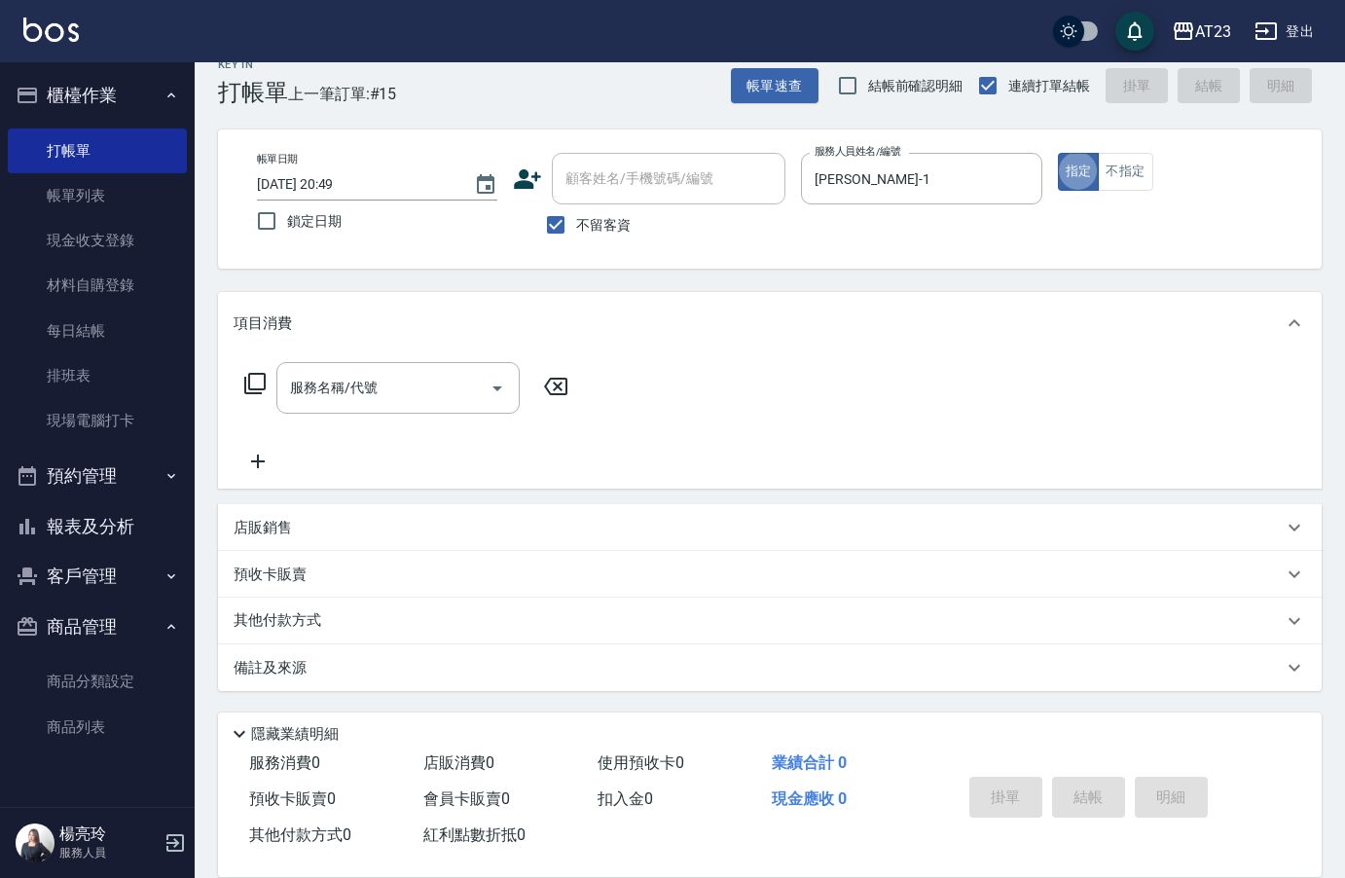
click at [344, 395] on div "服務名稱/代號 服務名稱/代號" at bounding box center [397, 388] width 243 height 52
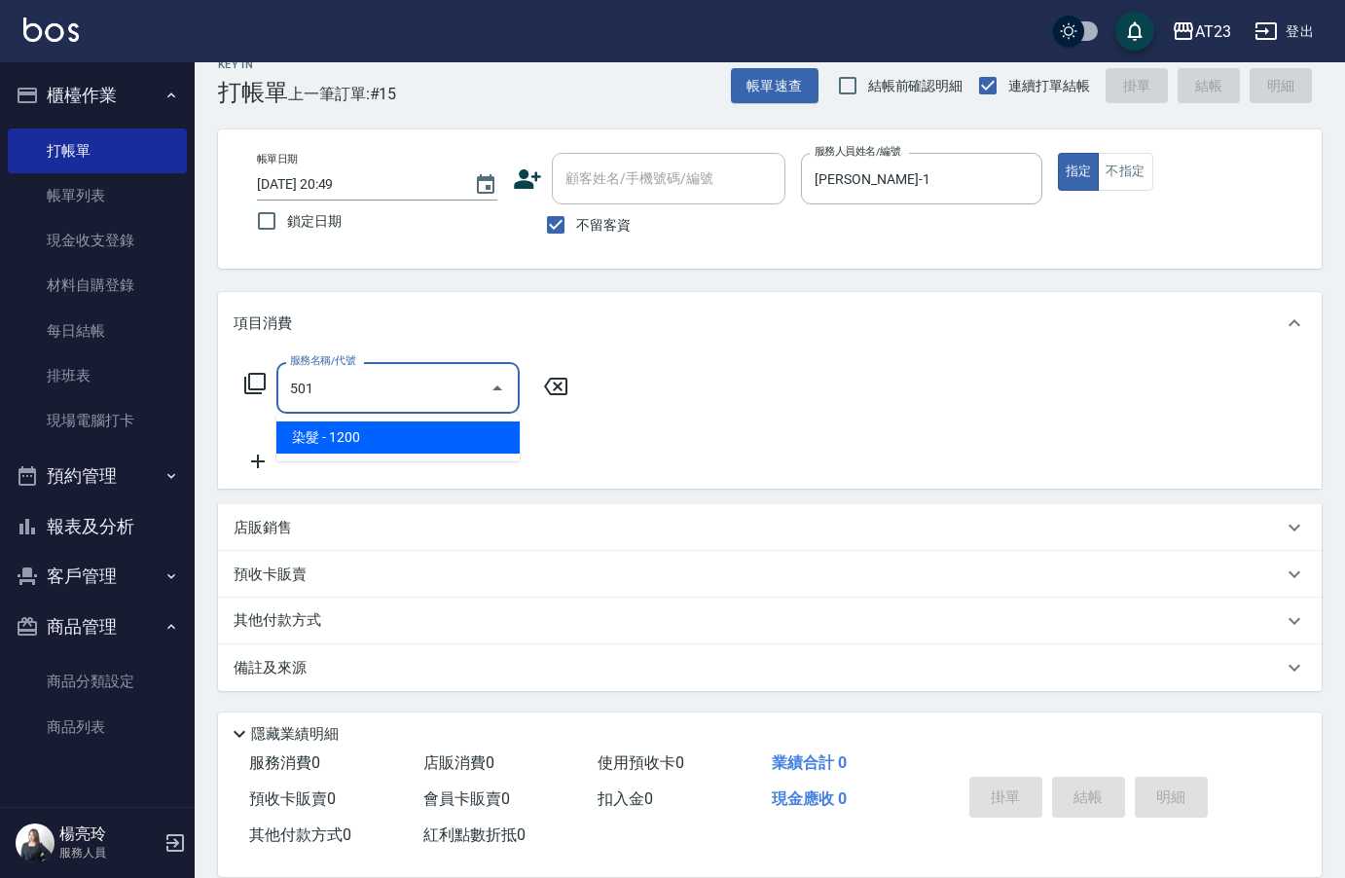
type input "染髮(501)"
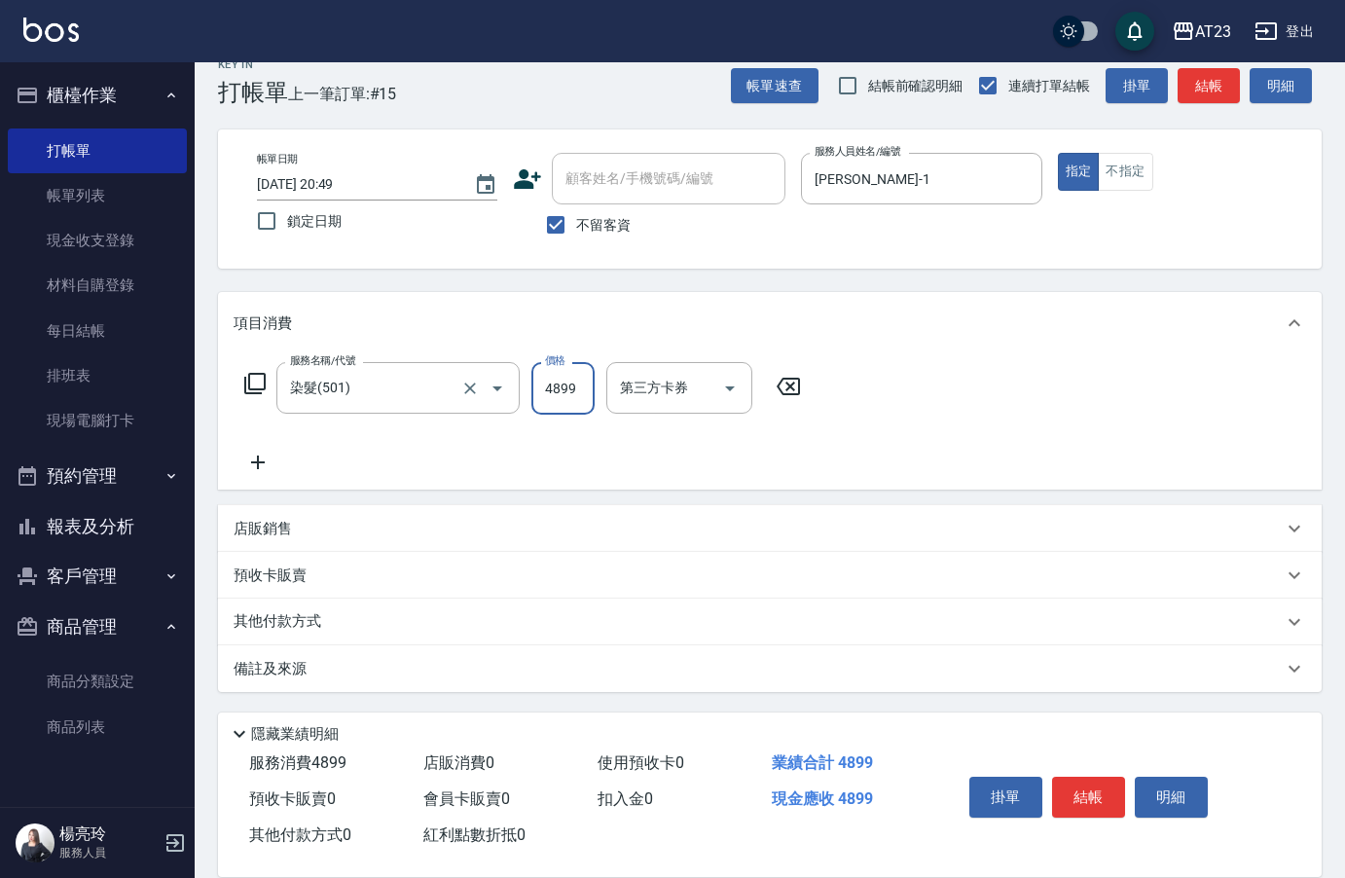
type input "4899"
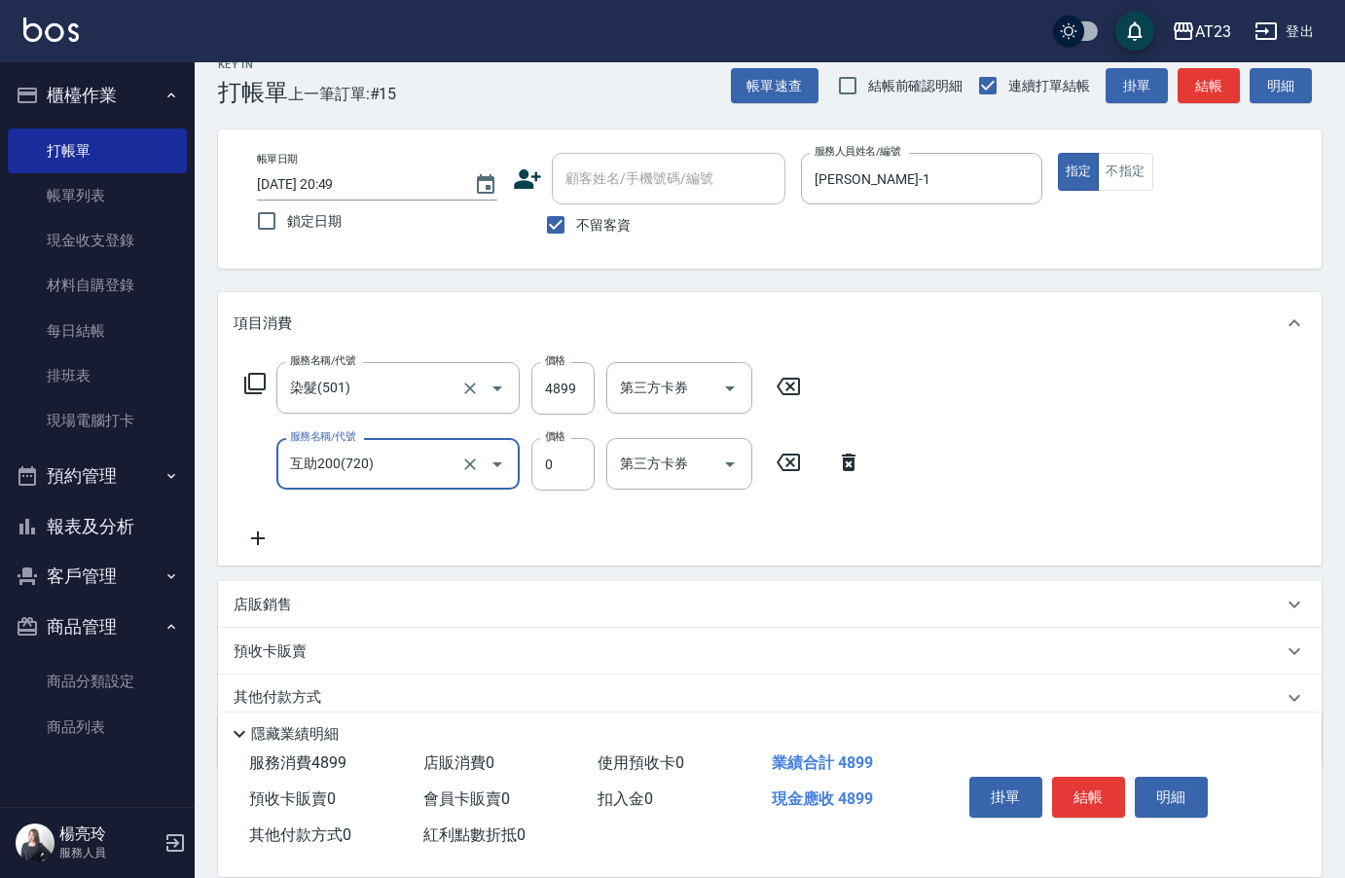
type input "互助200(720)"
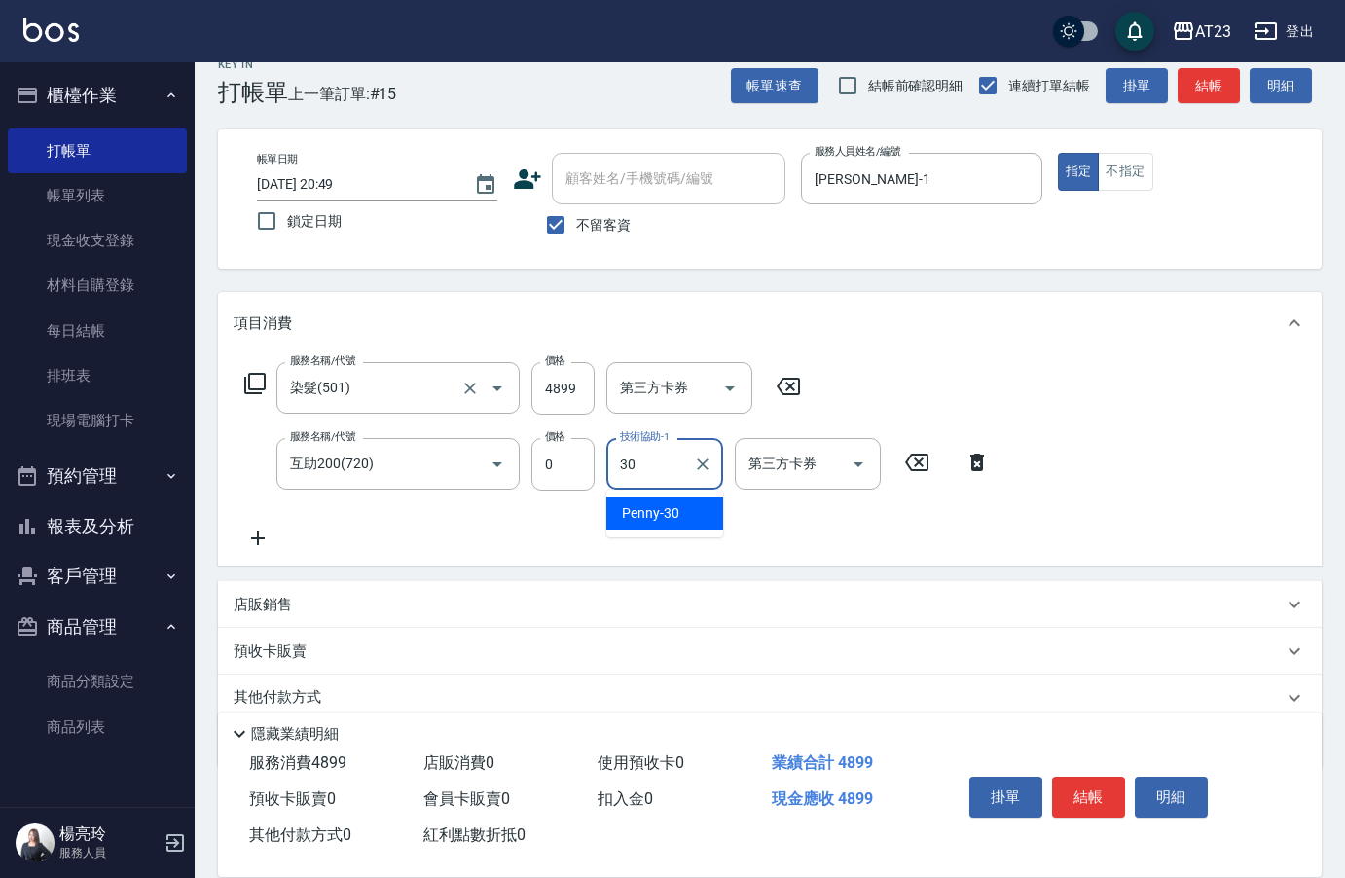
type input "Penny-30"
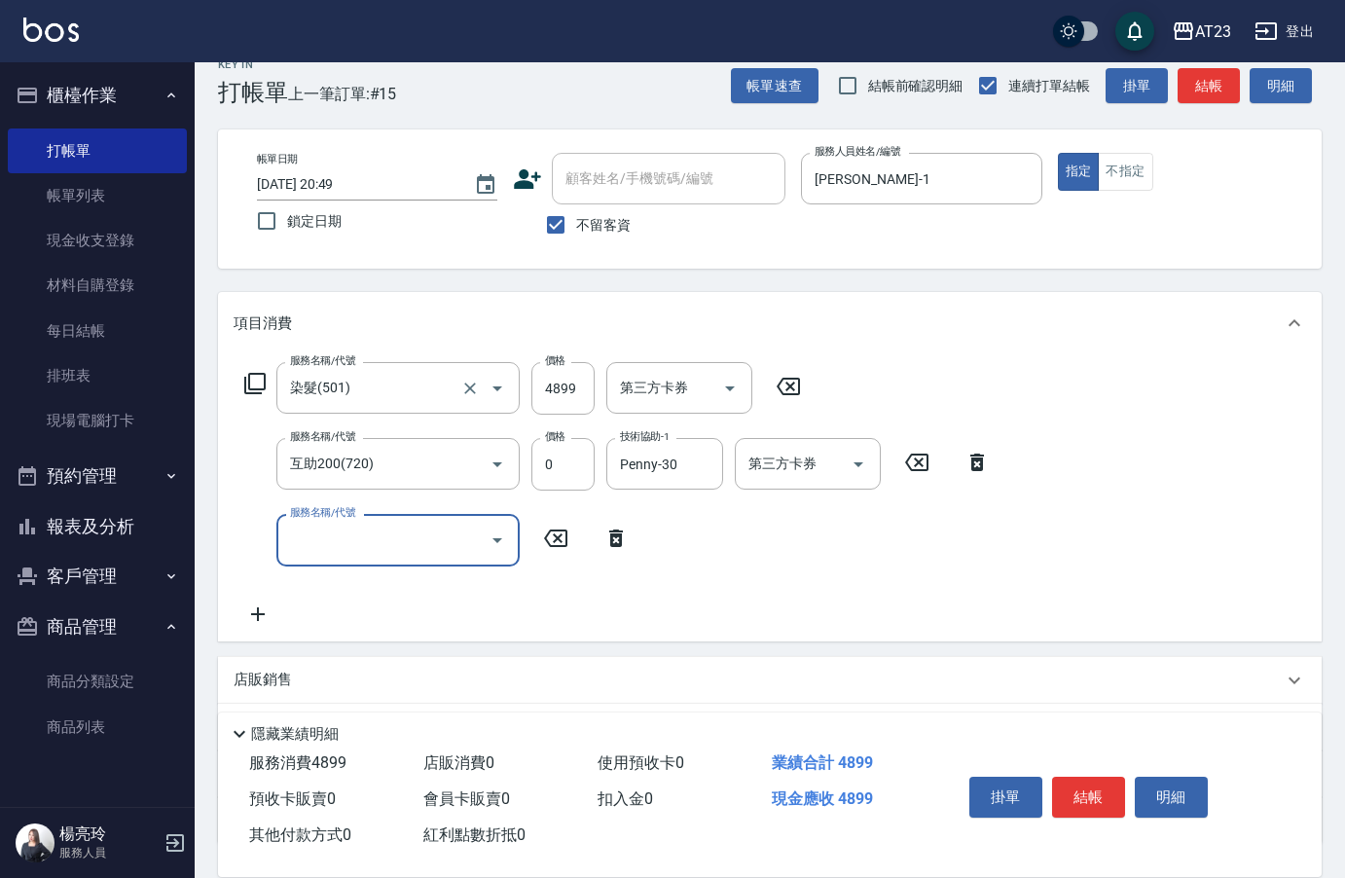
type input "7"
type input "互助200(720)"
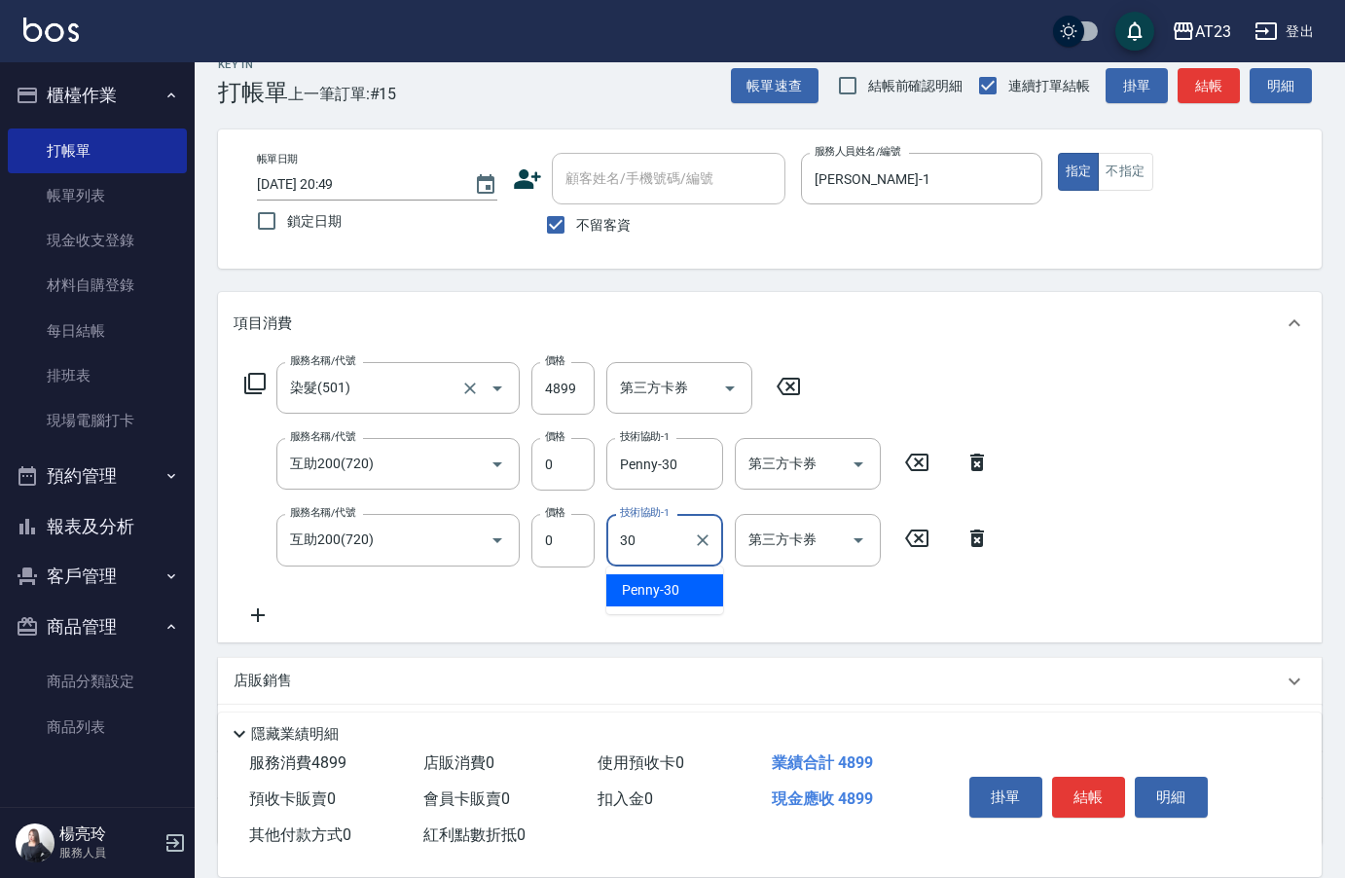
type input "Penny-30"
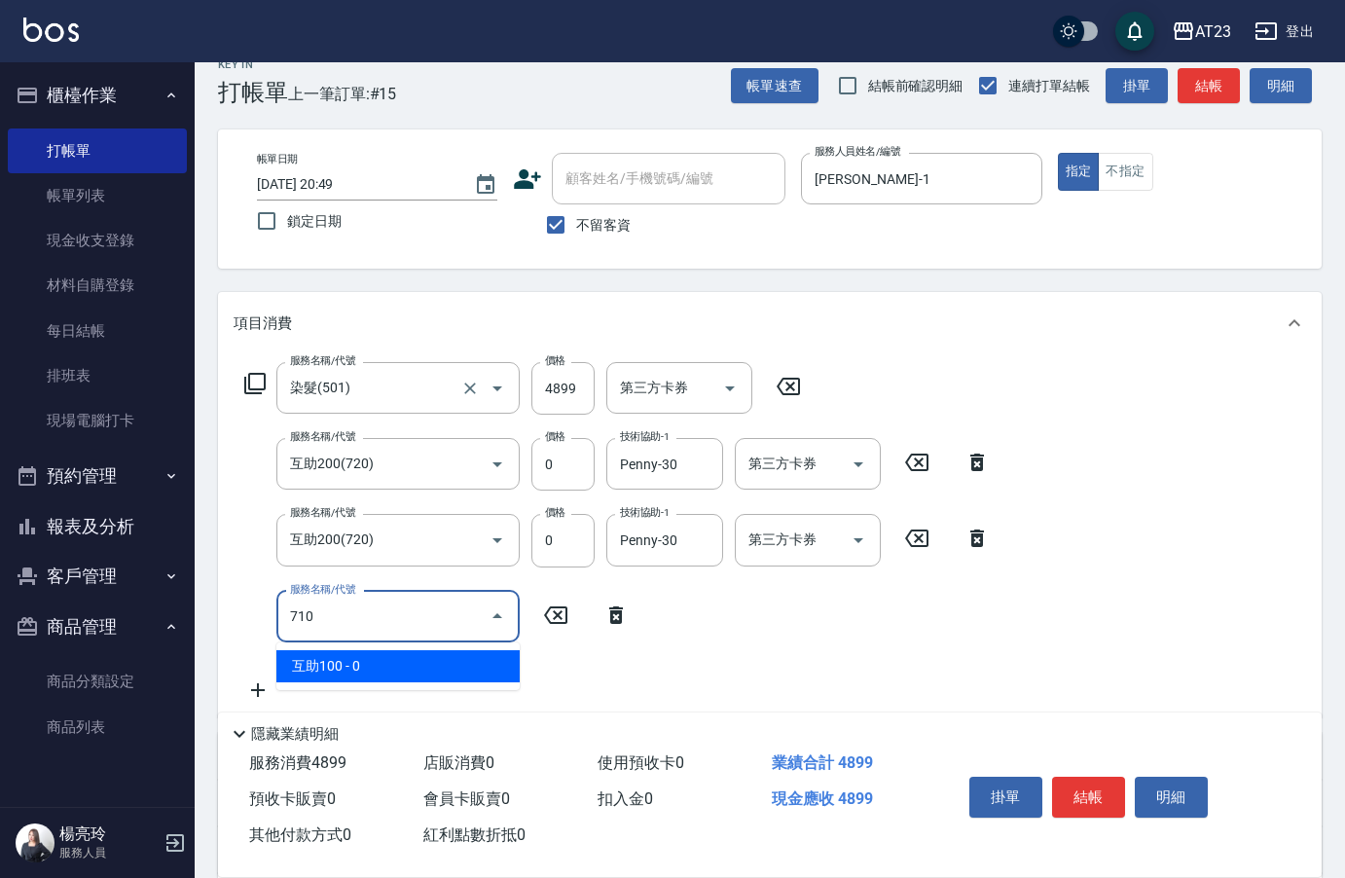
type input "互助100(710)"
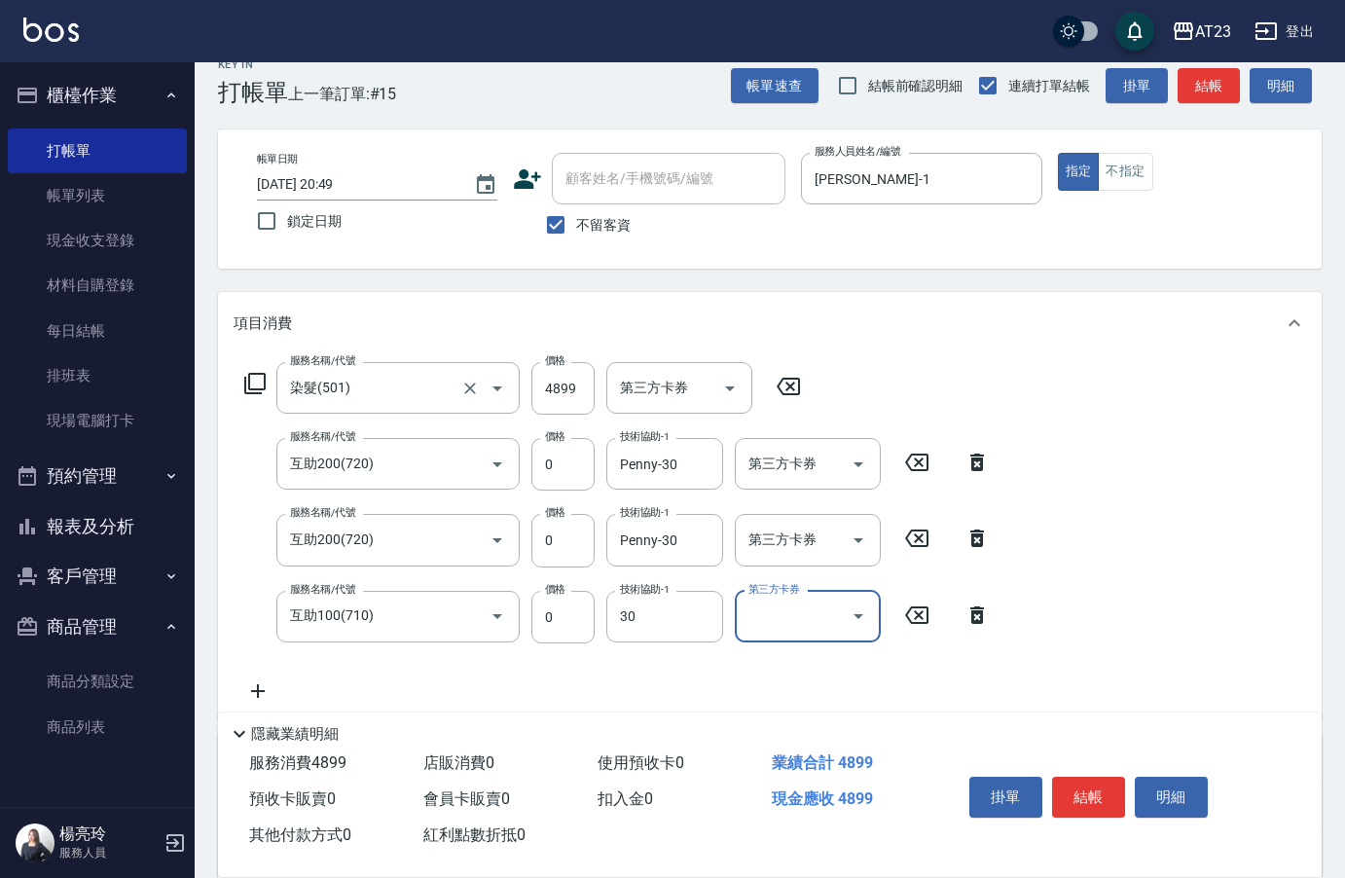
type input "Penny-30"
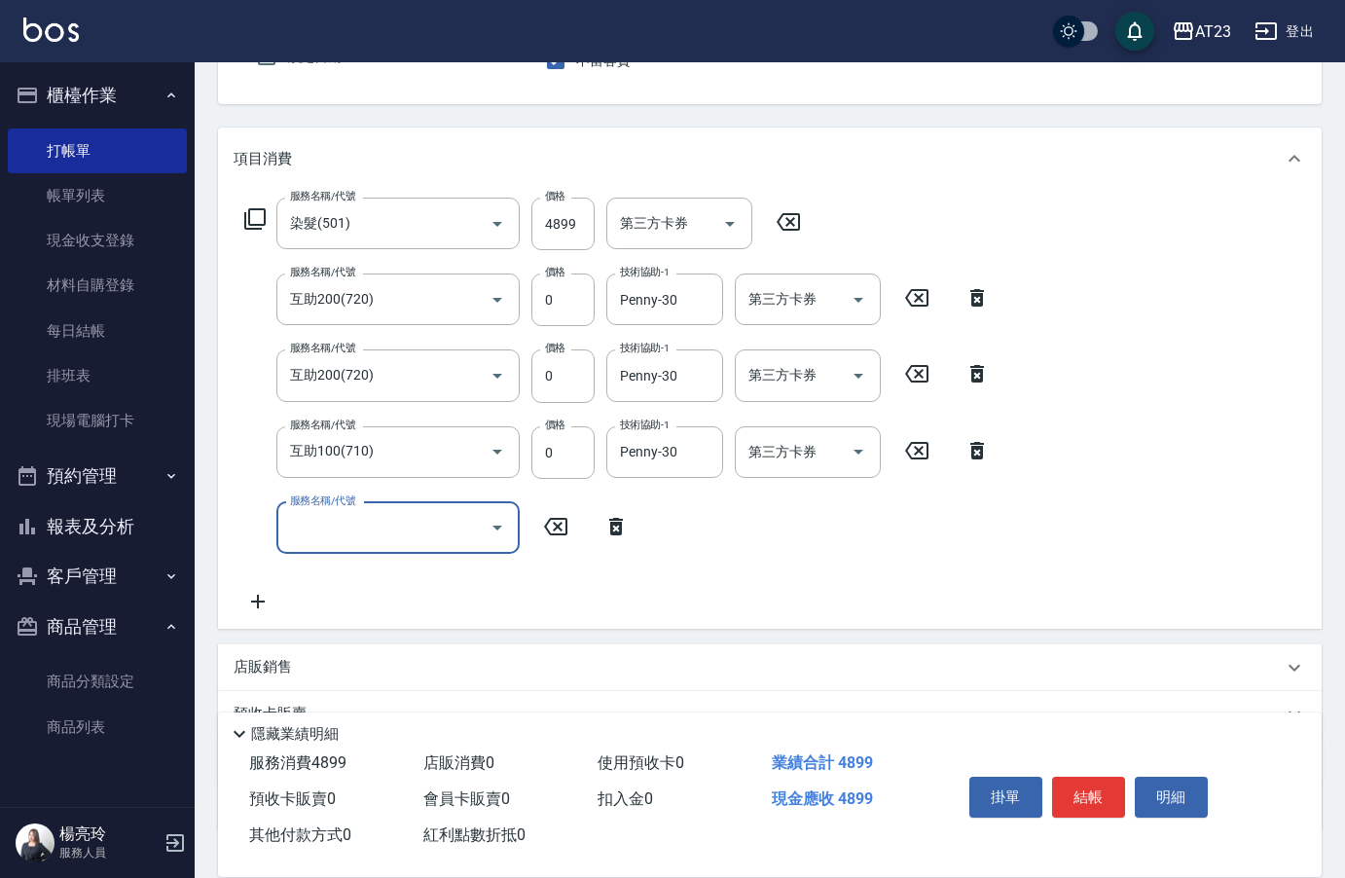
scroll to position [332, 0]
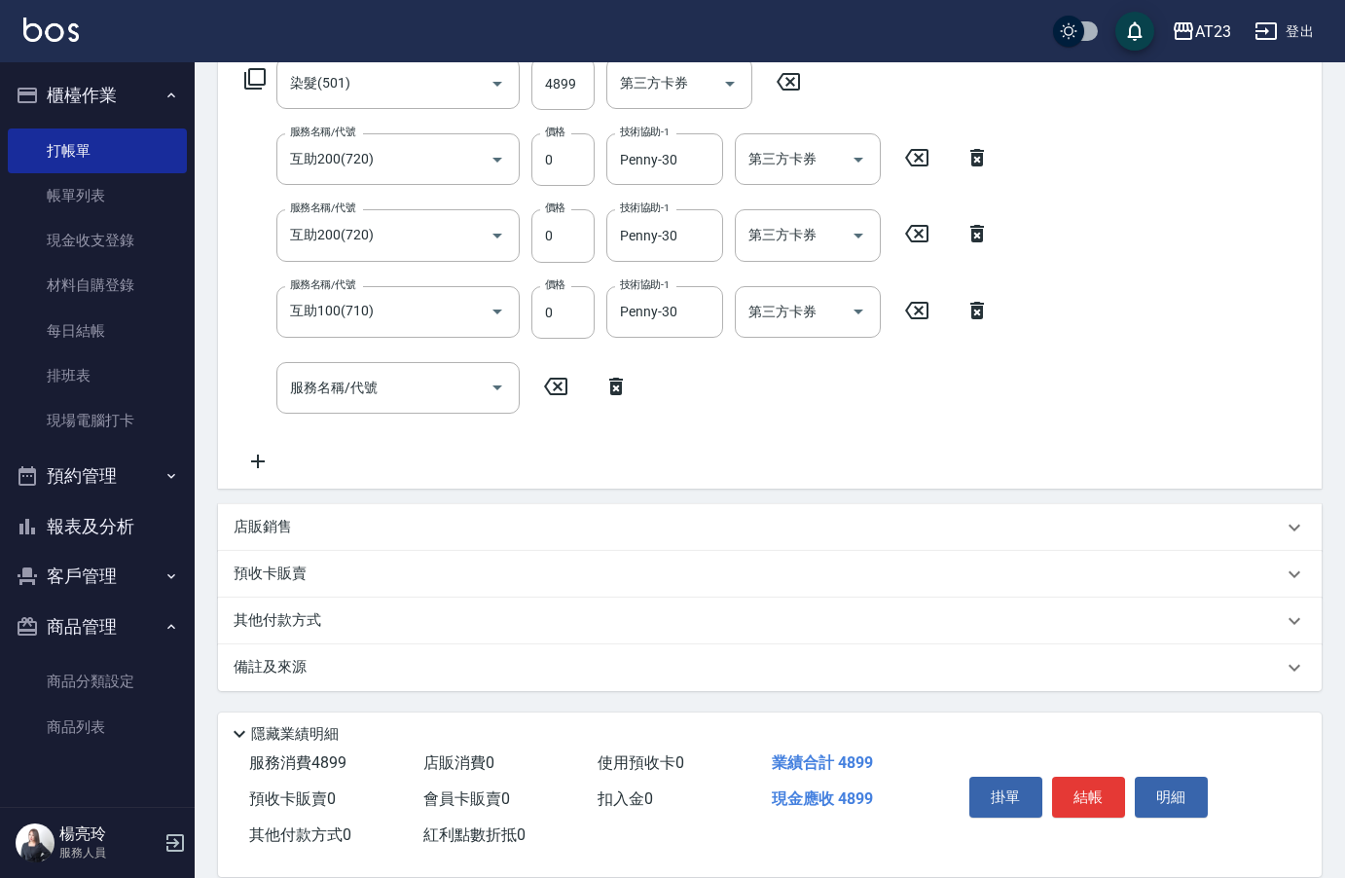
click at [271, 572] on p "預收卡販賣" at bounding box center [270, 574] width 73 height 20
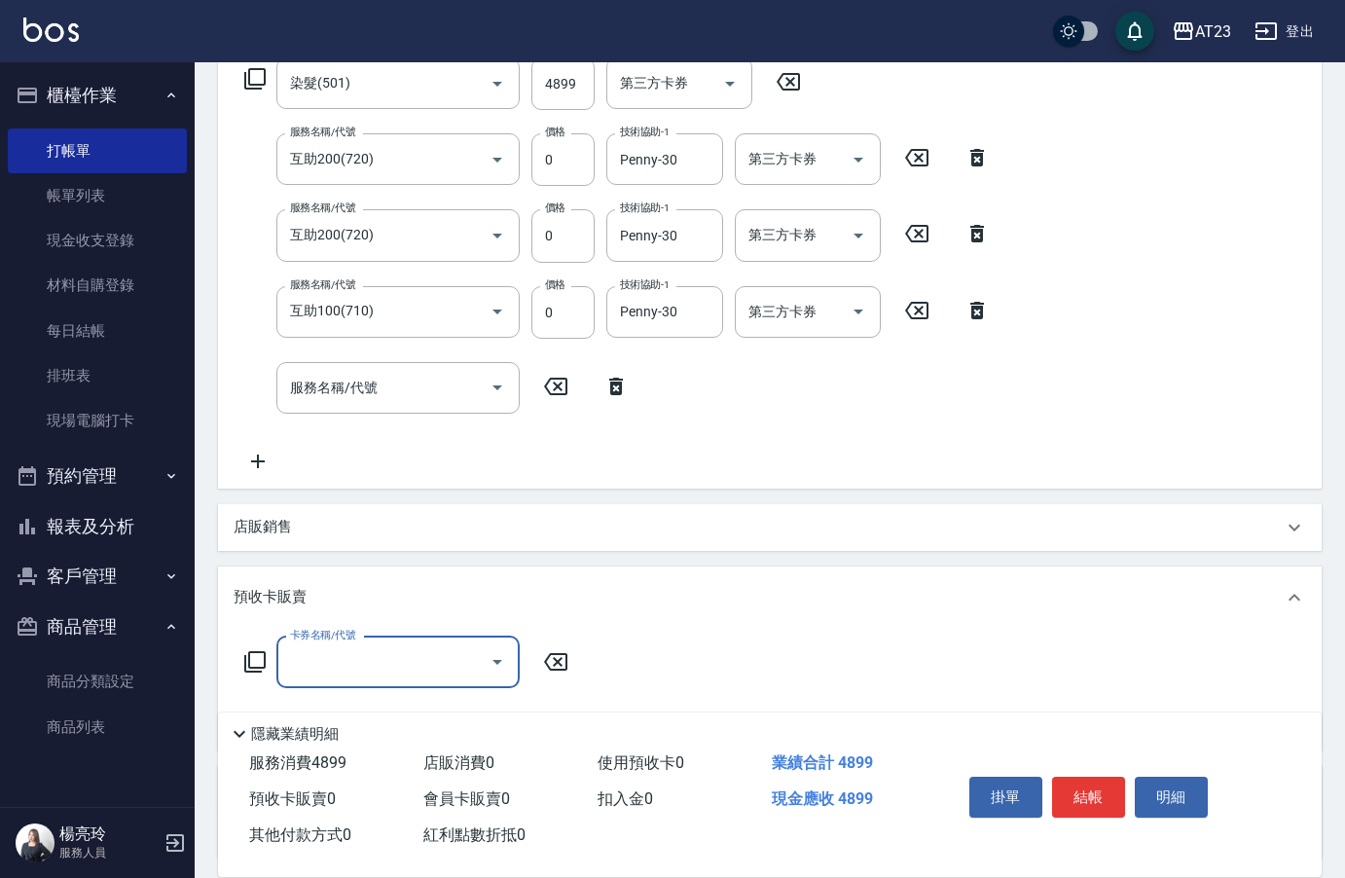
scroll to position [0, 0]
click at [273, 614] on div "預收卡販賣" at bounding box center [770, 598] width 1104 height 62
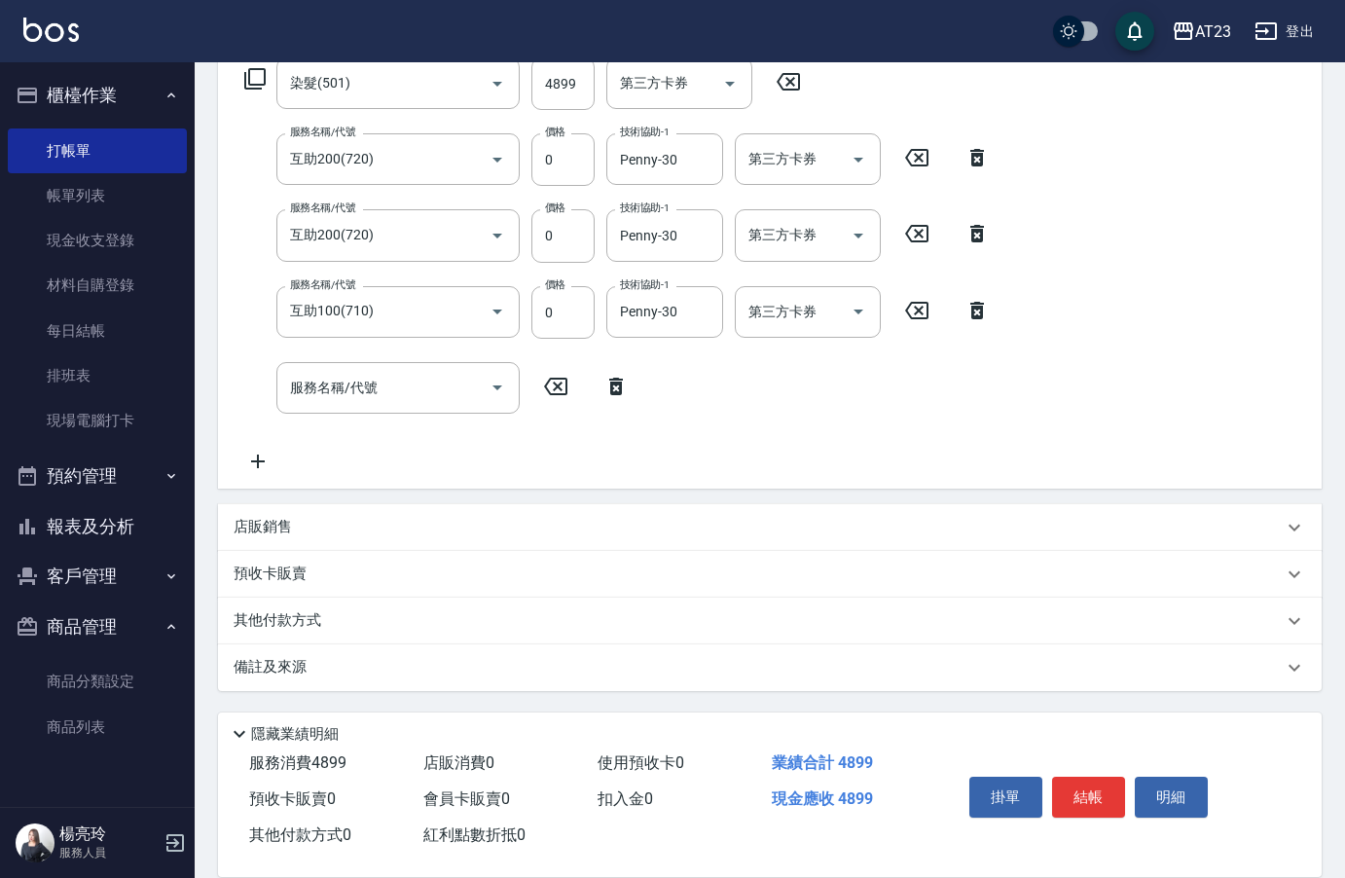
click at [262, 627] on p "其他付款方式" at bounding box center [282, 620] width 97 height 21
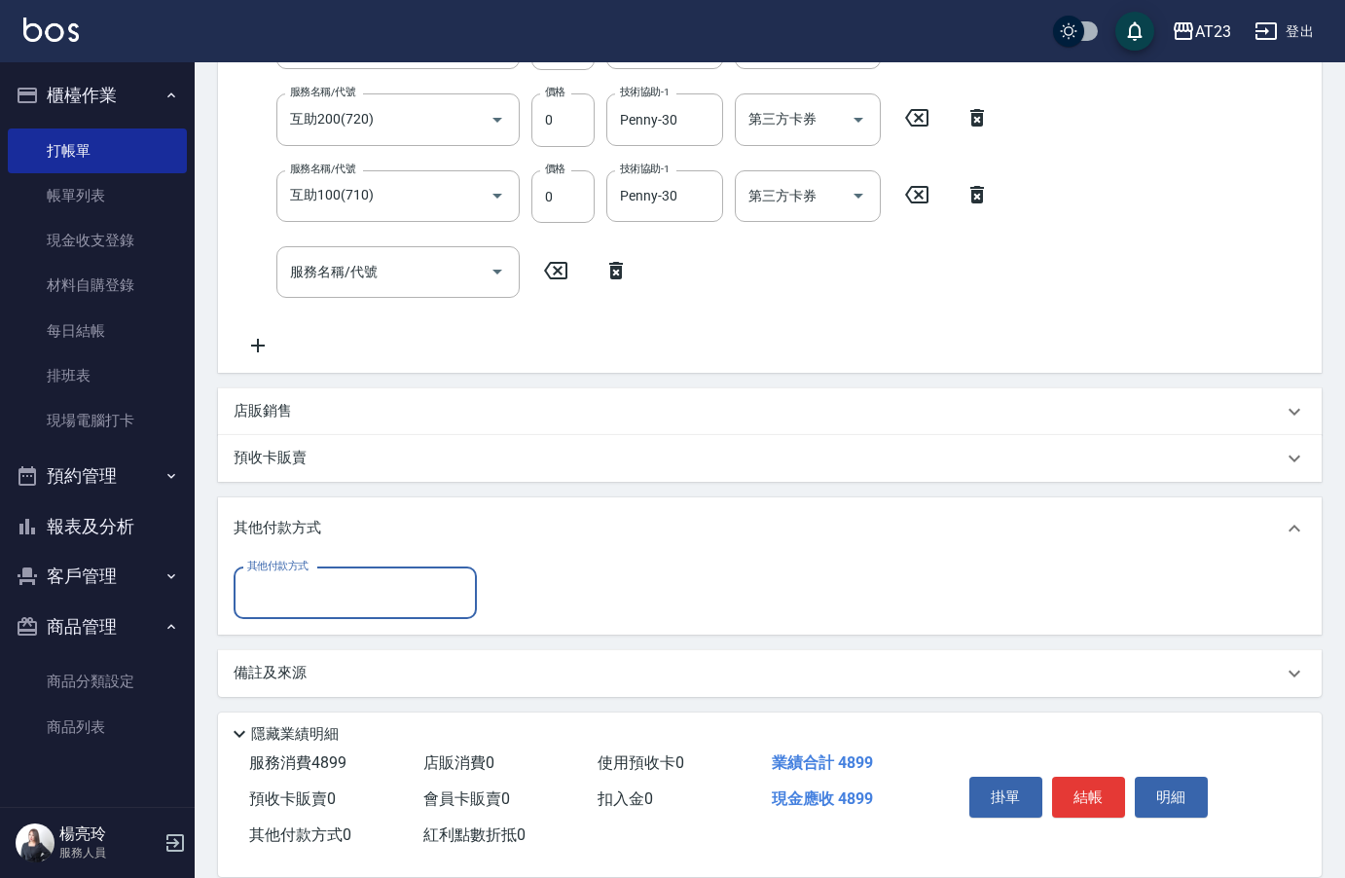
click at [318, 568] on div "其他付款方式" at bounding box center [355, 594] width 243 height 52
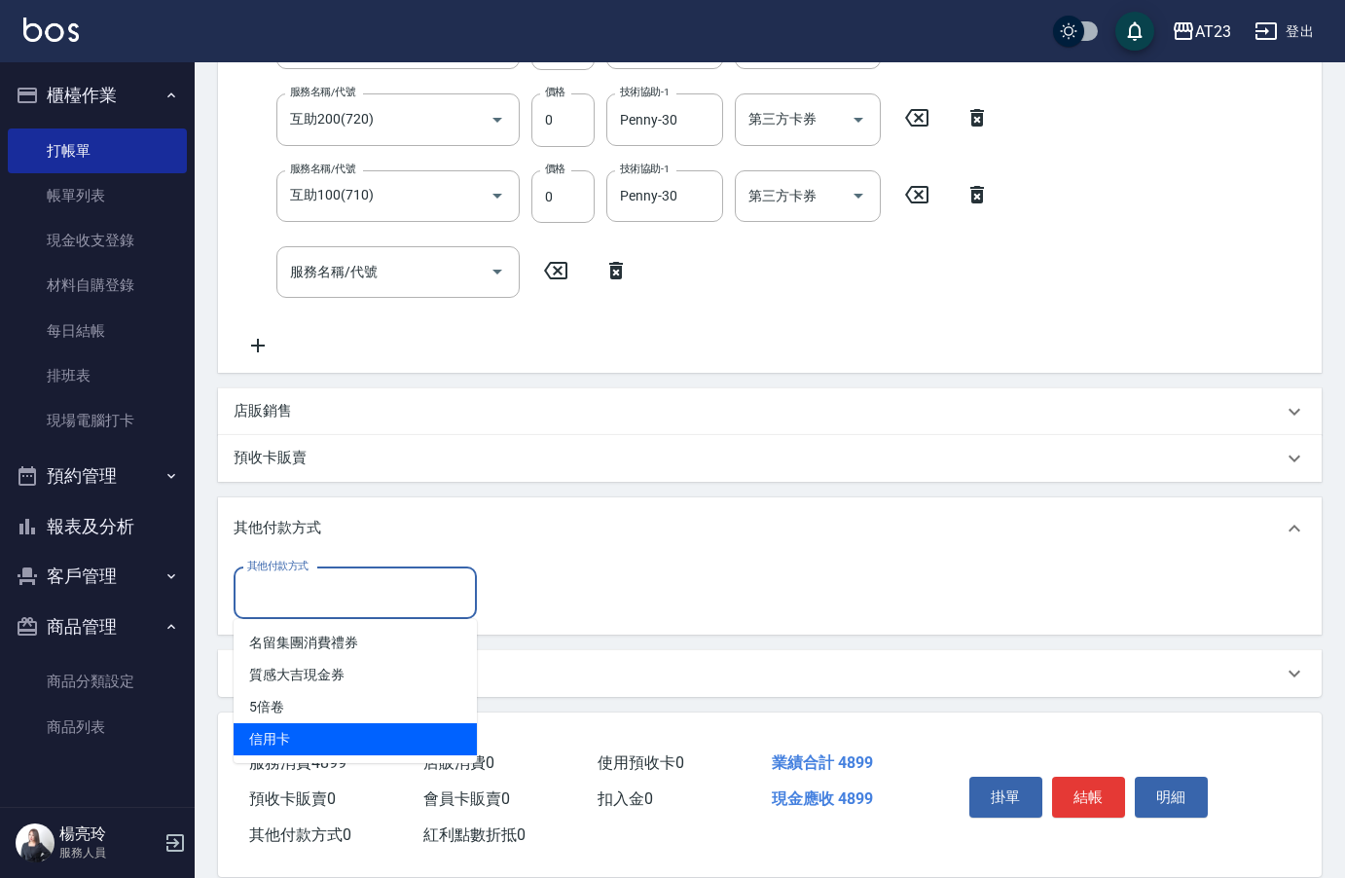
click at [289, 735] on span "信用卡" at bounding box center [355, 739] width 243 height 32
type input "信用卡"
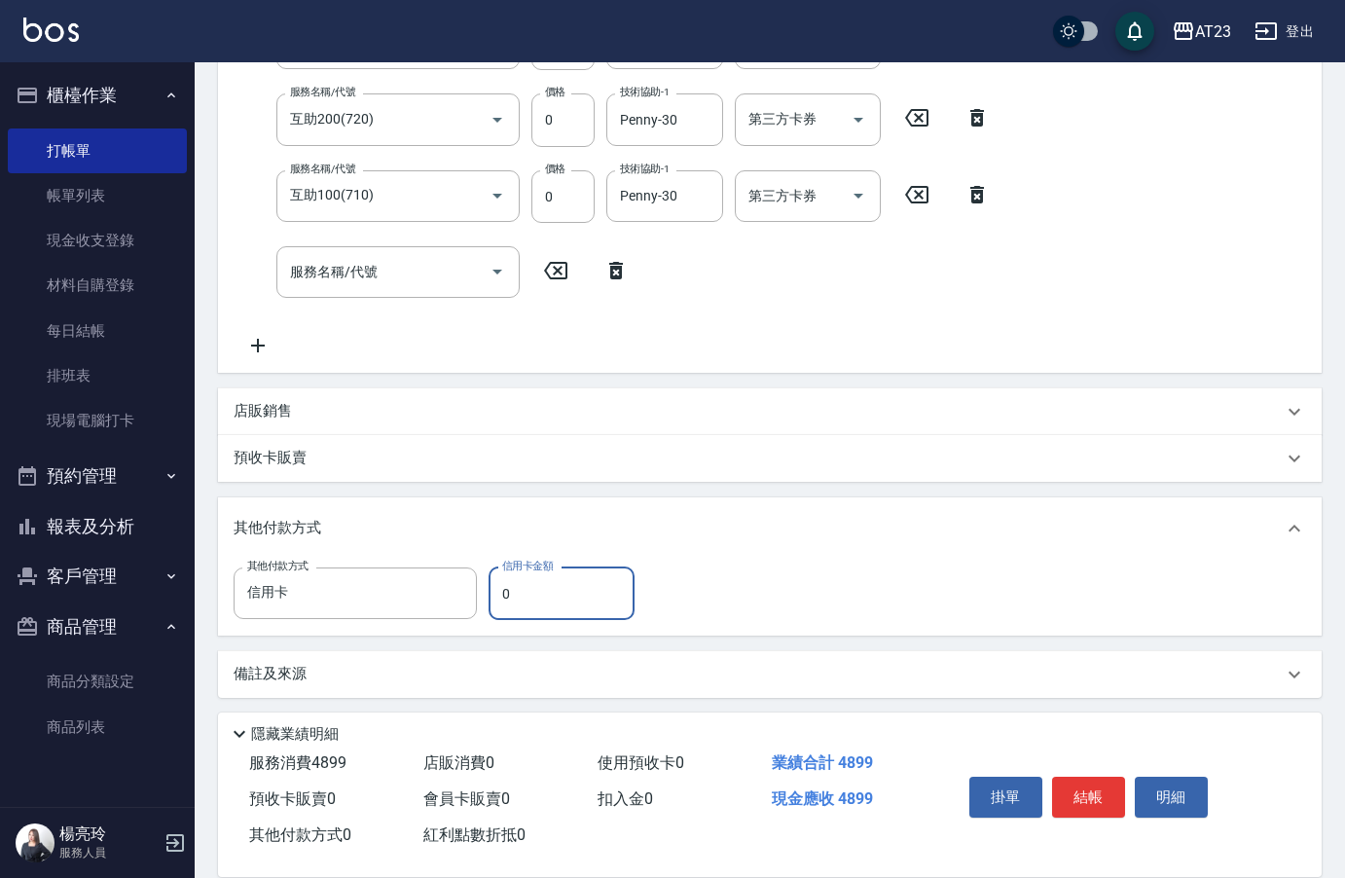
drag, startPoint x: 512, startPoint y: 605, endPoint x: 480, endPoint y: 603, distance: 32.2
click at [480, 603] on div "其他付款方式 信用卡 其他付款方式 信用卡金額 0 信用卡金額" at bounding box center [440, 594] width 413 height 53
type input "4899"
click at [1099, 792] on button "結帳" at bounding box center [1088, 797] width 73 height 41
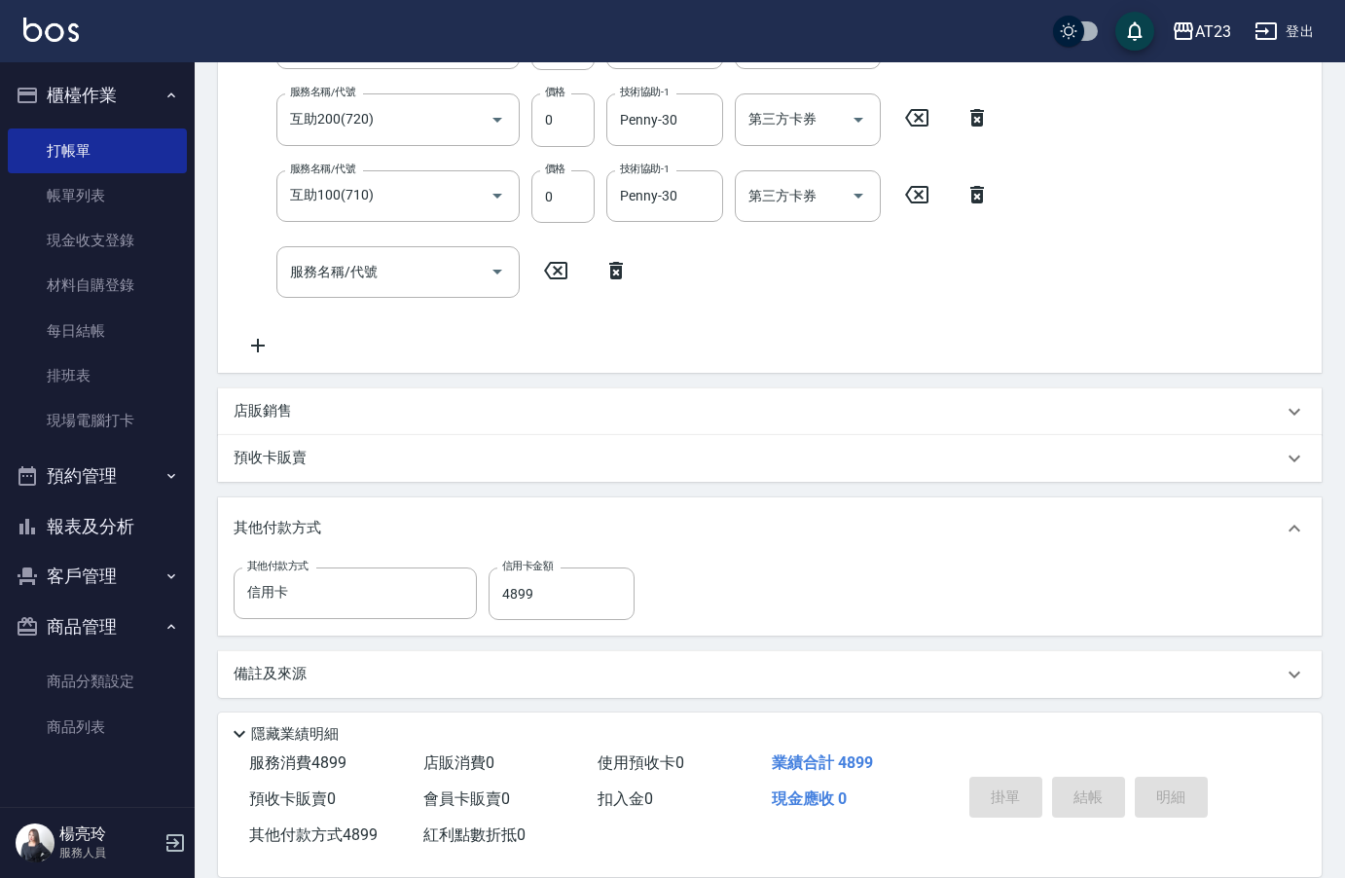
type input "[DATE] 20:50"
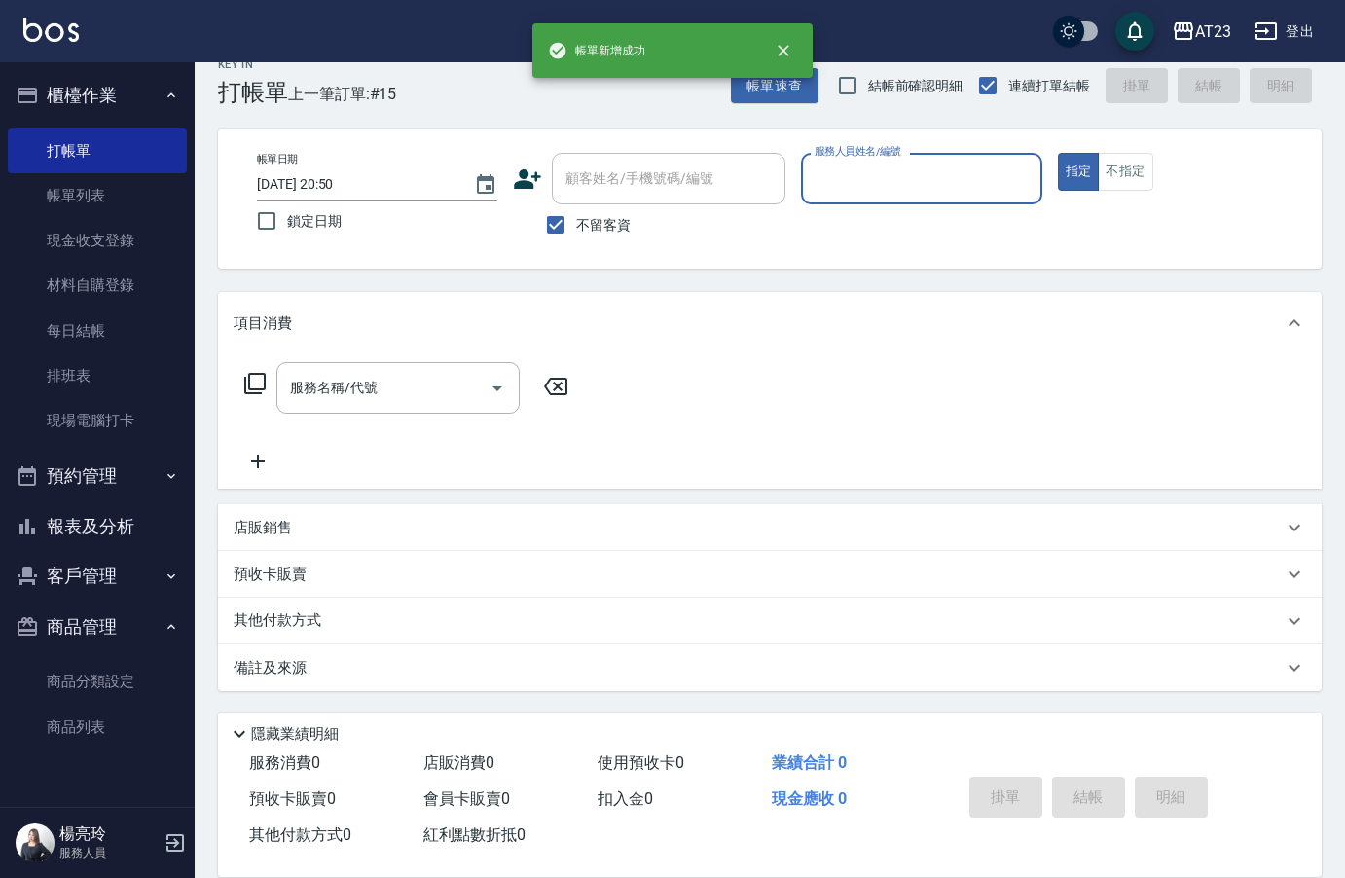
scroll to position [27, 0]
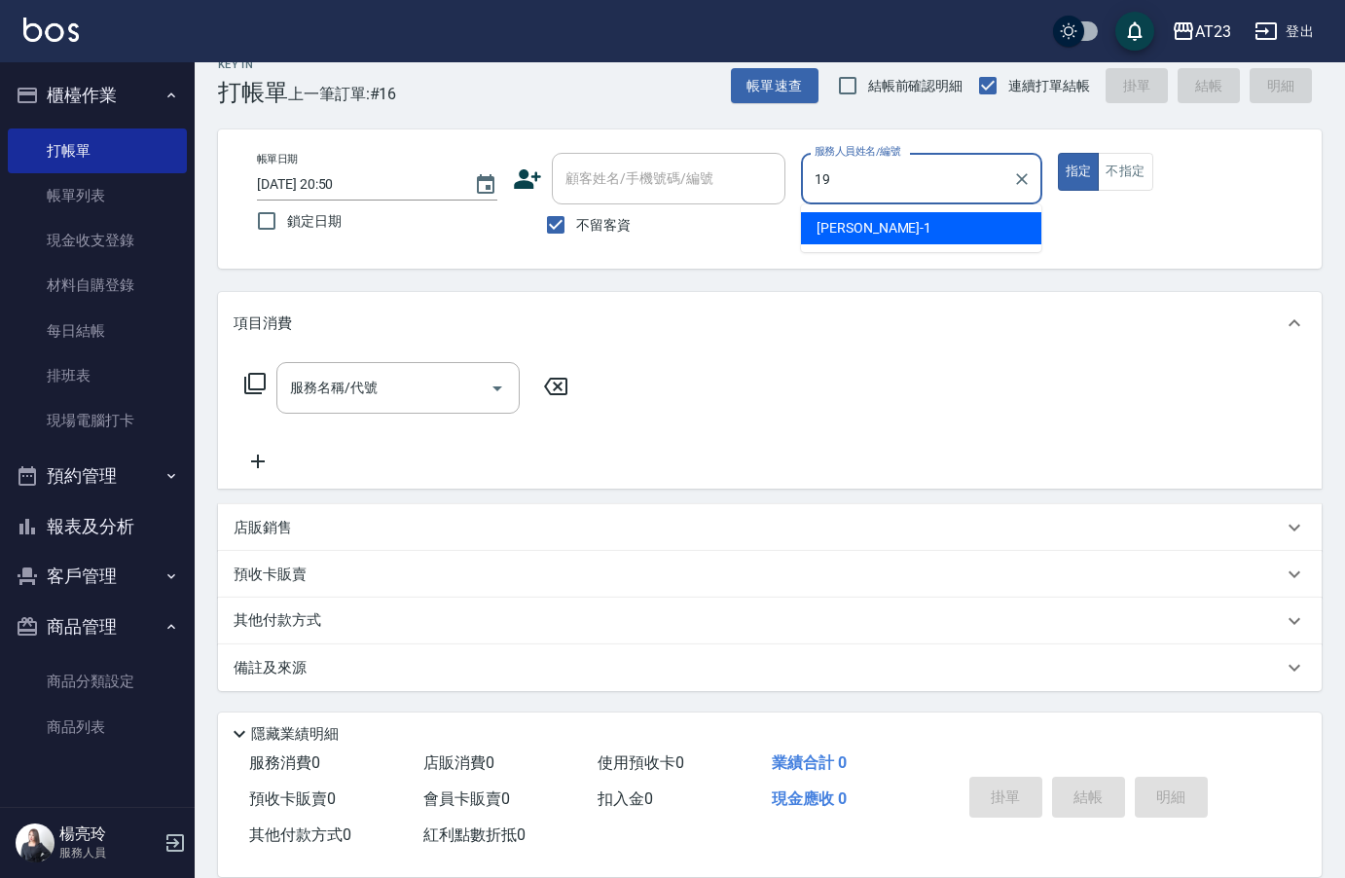
type input "[PERSON_NAME]-19"
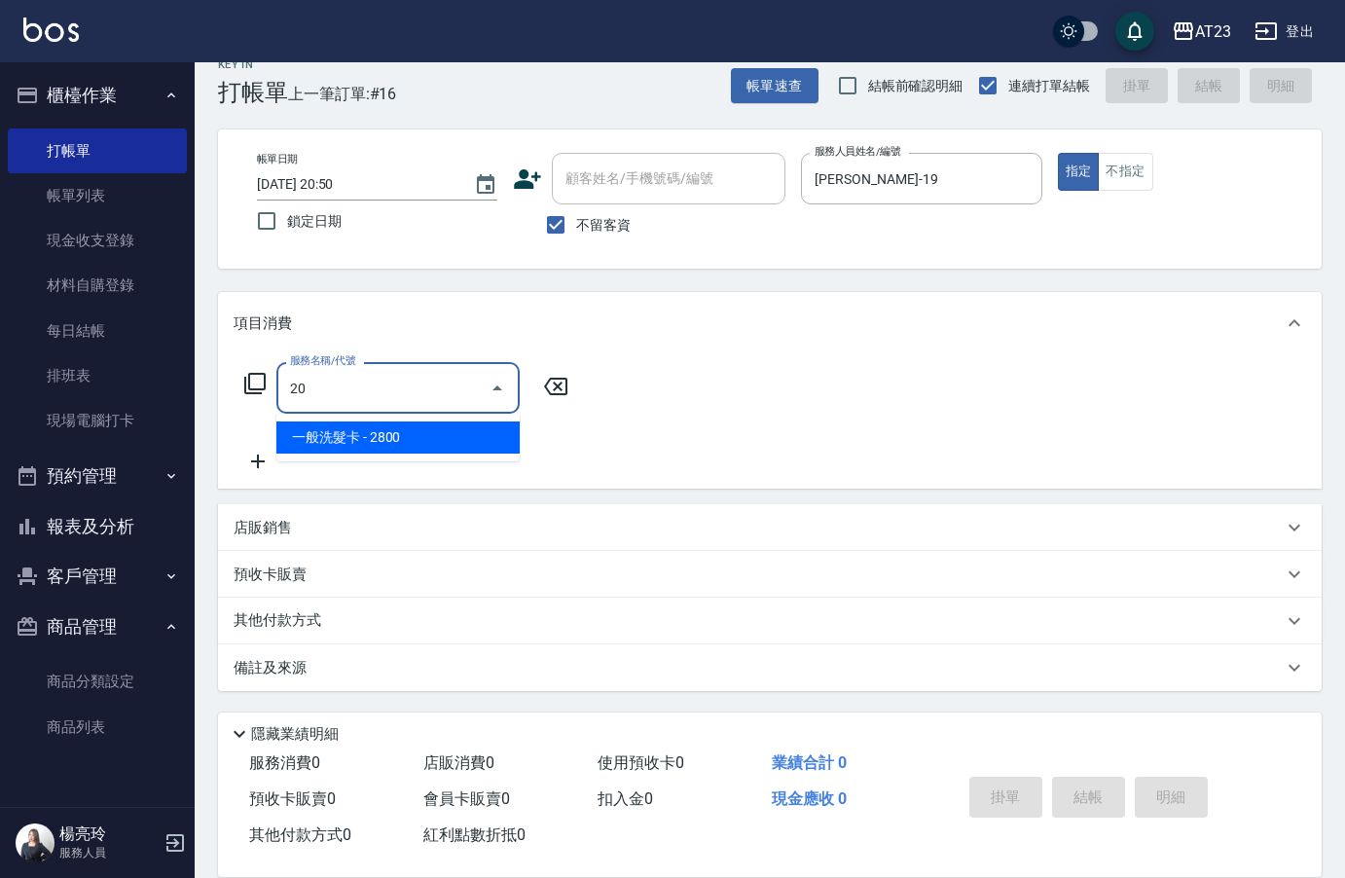
type input "2"
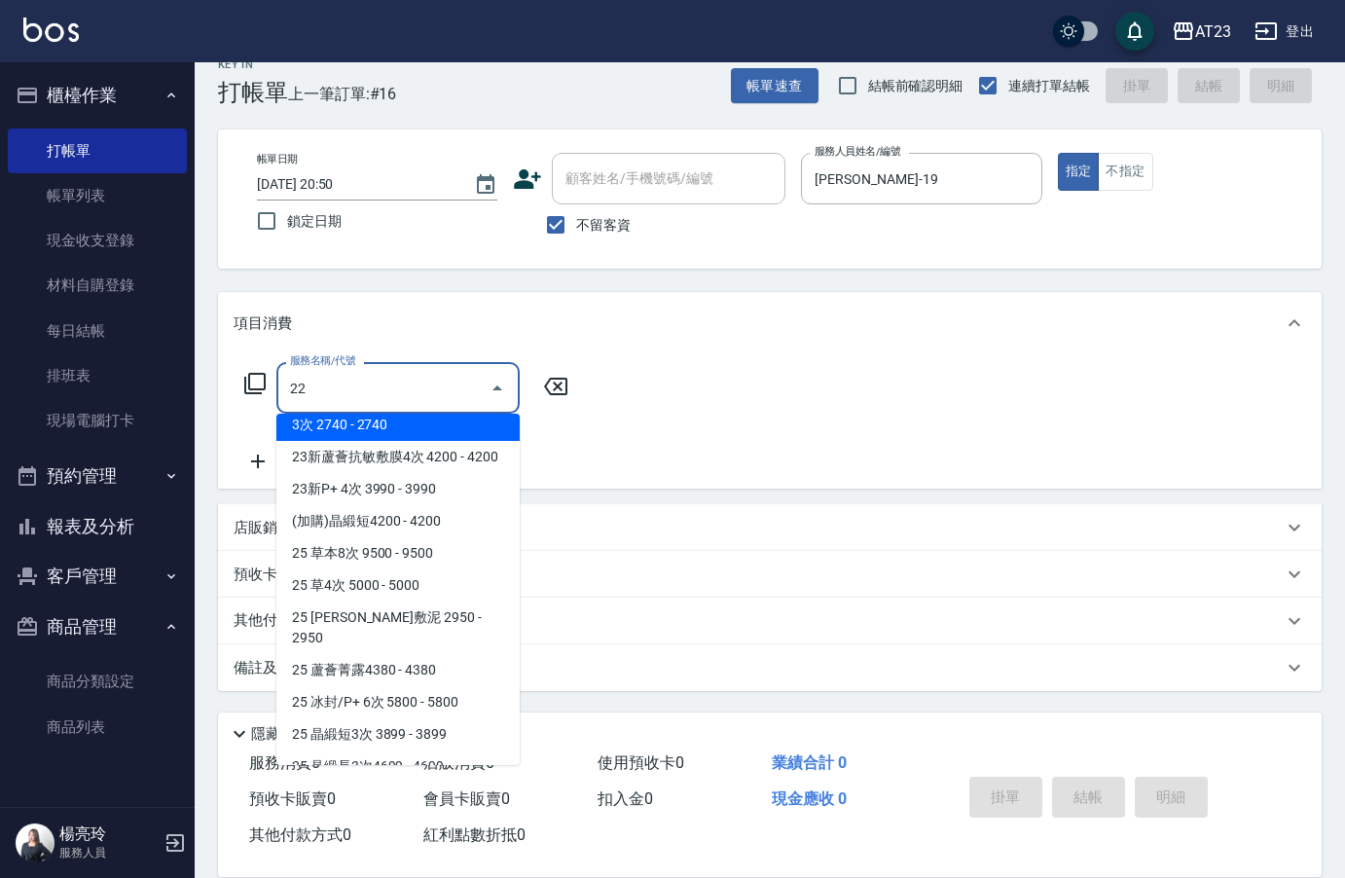
scroll to position [0, 0]
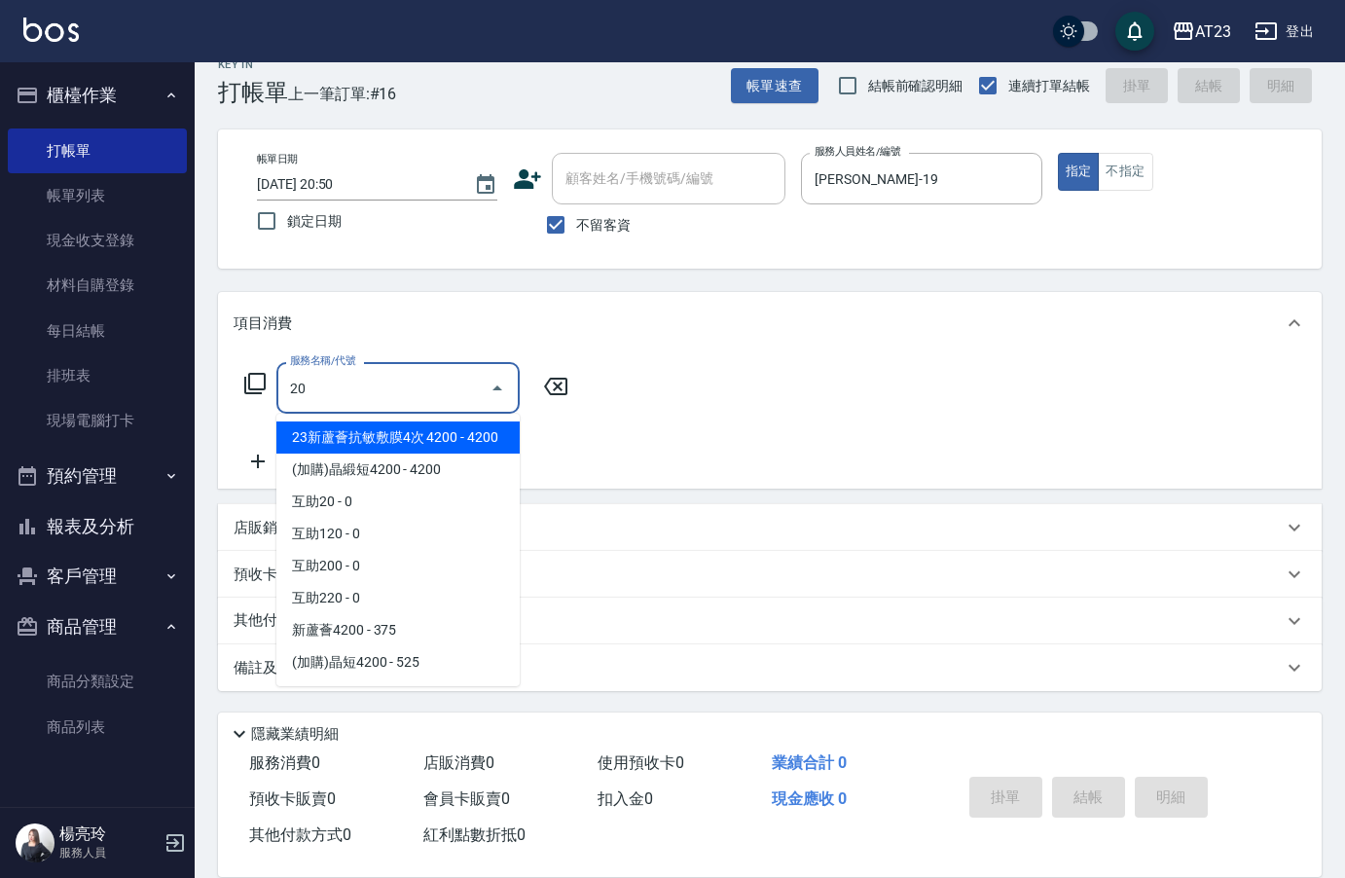
type input "2"
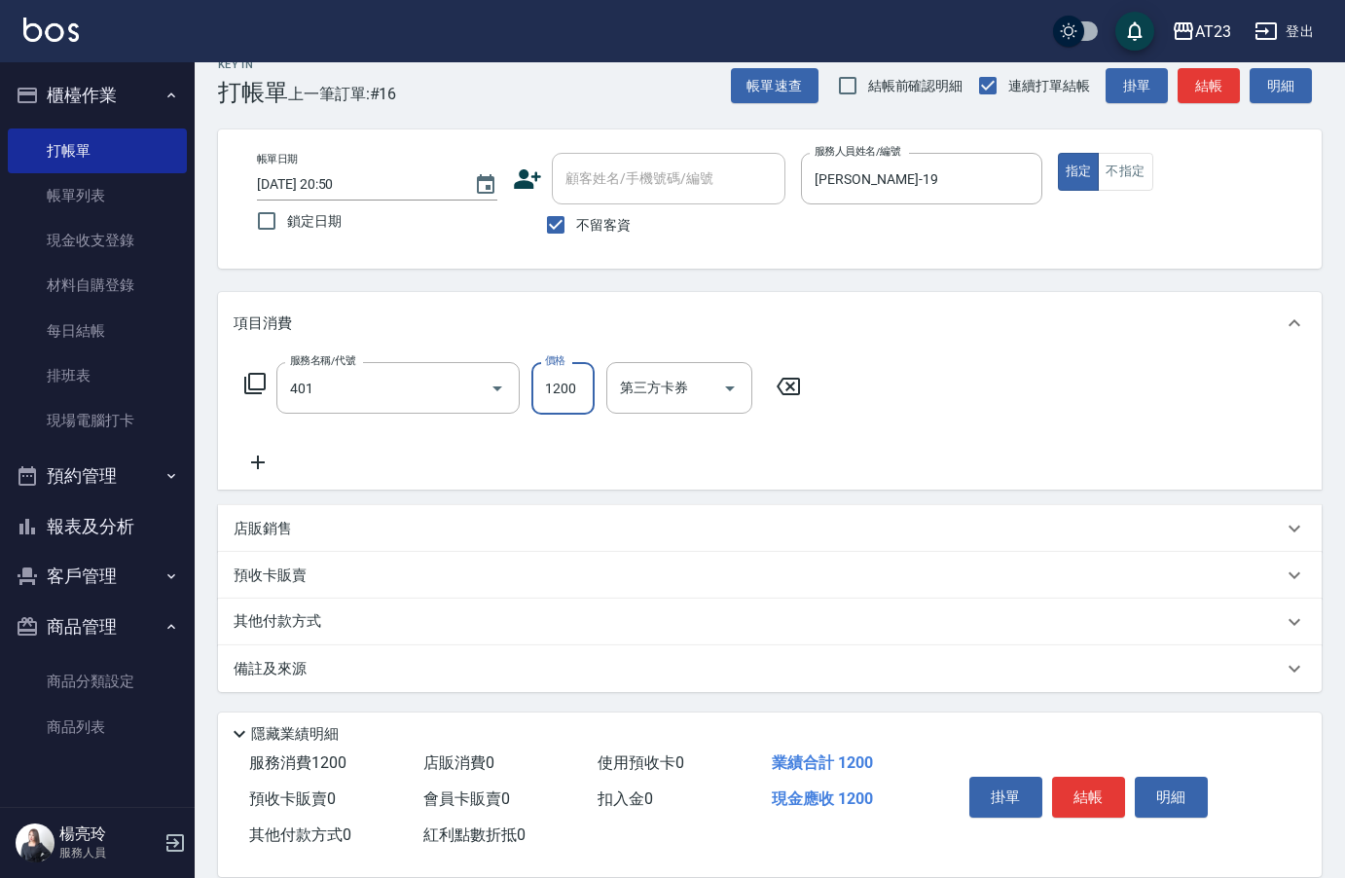
type input "燙髮(401)"
type input "2000"
click at [319, 630] on p "其他付款方式" at bounding box center [282, 620] width 97 height 21
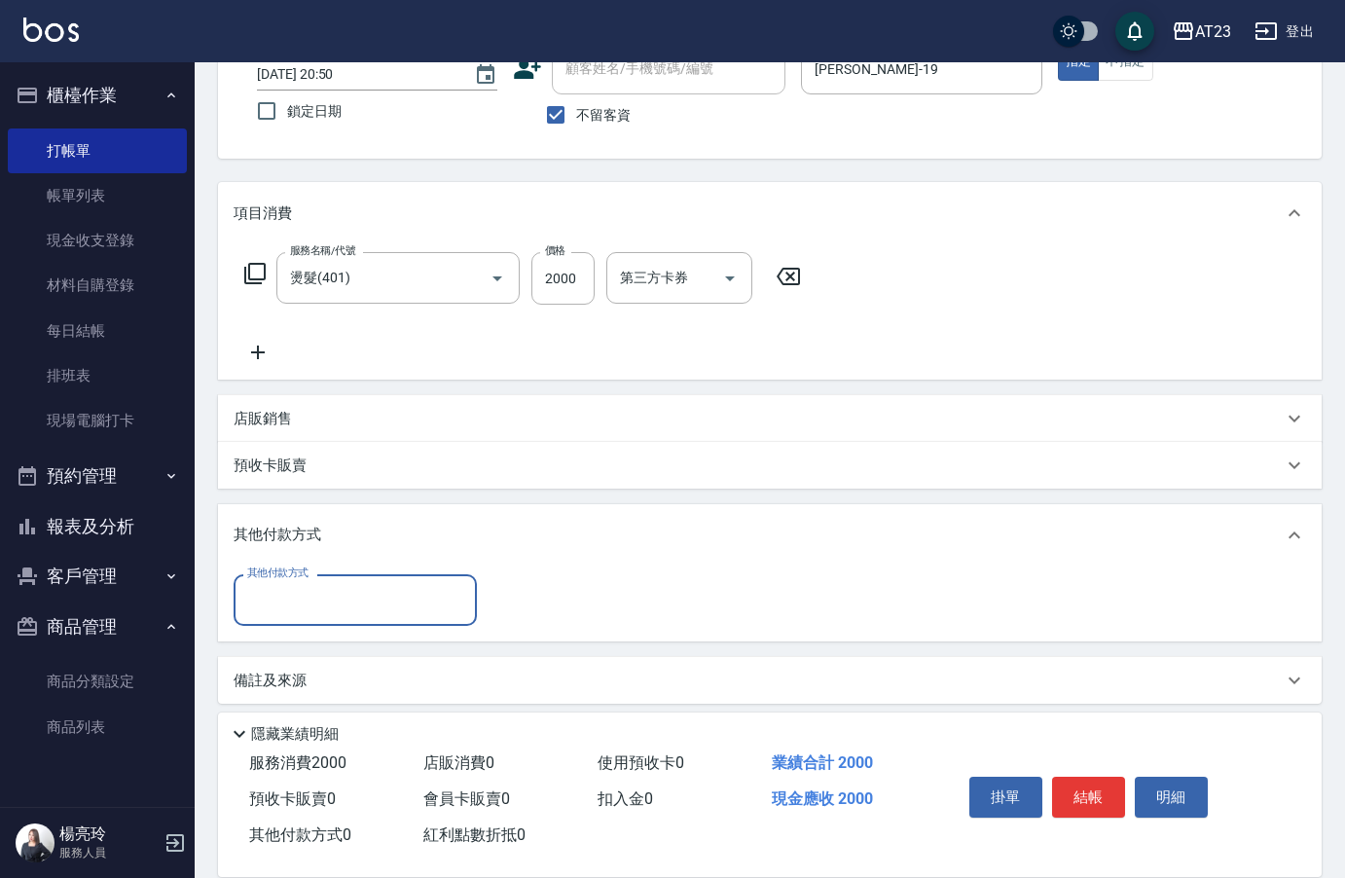
scroll to position [140, 0]
click at [327, 608] on input "其他付款方式" at bounding box center [355, 597] width 226 height 34
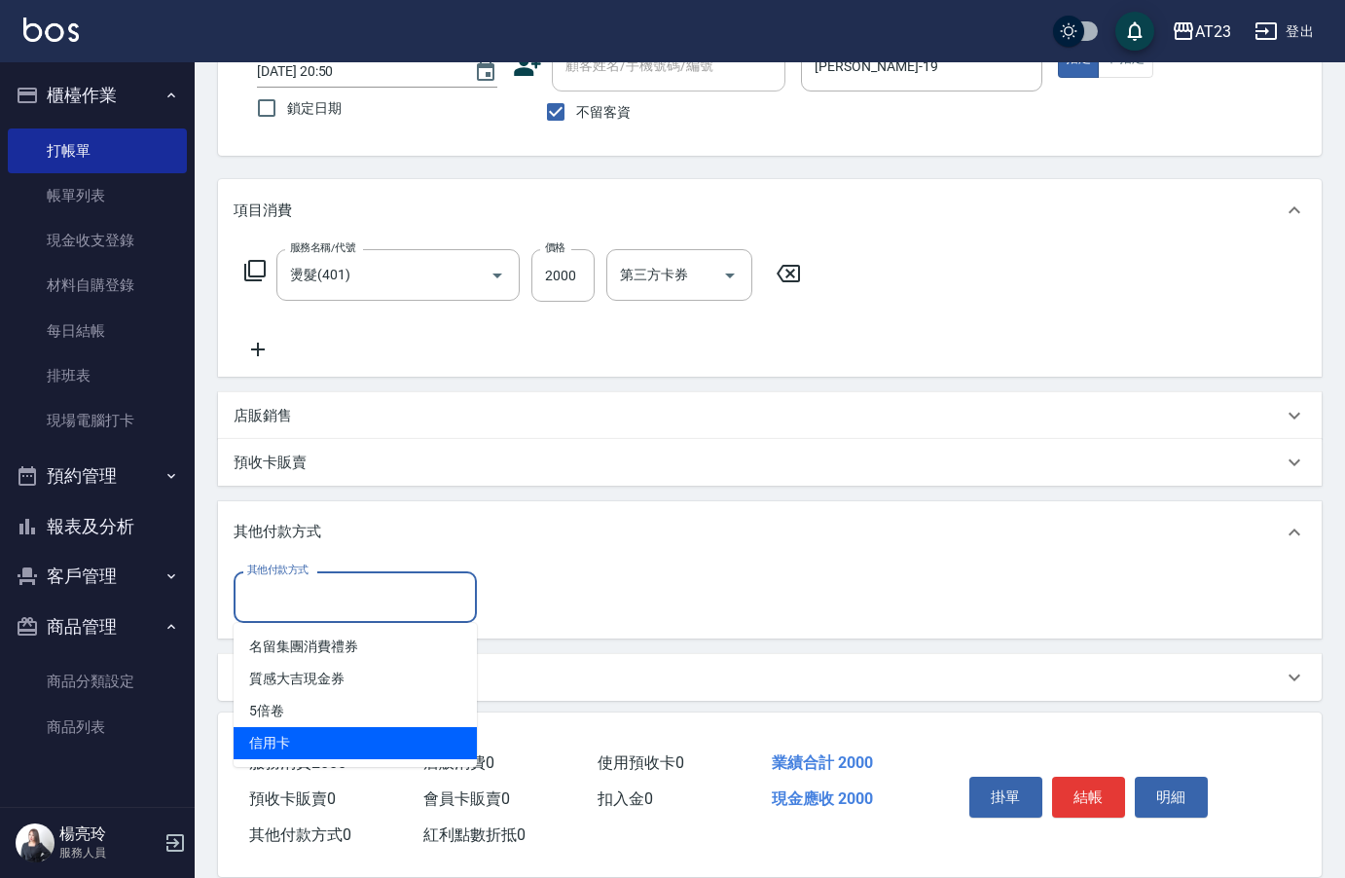
click at [291, 758] on span "信用卡" at bounding box center [355, 743] width 243 height 32
type input "信用卡"
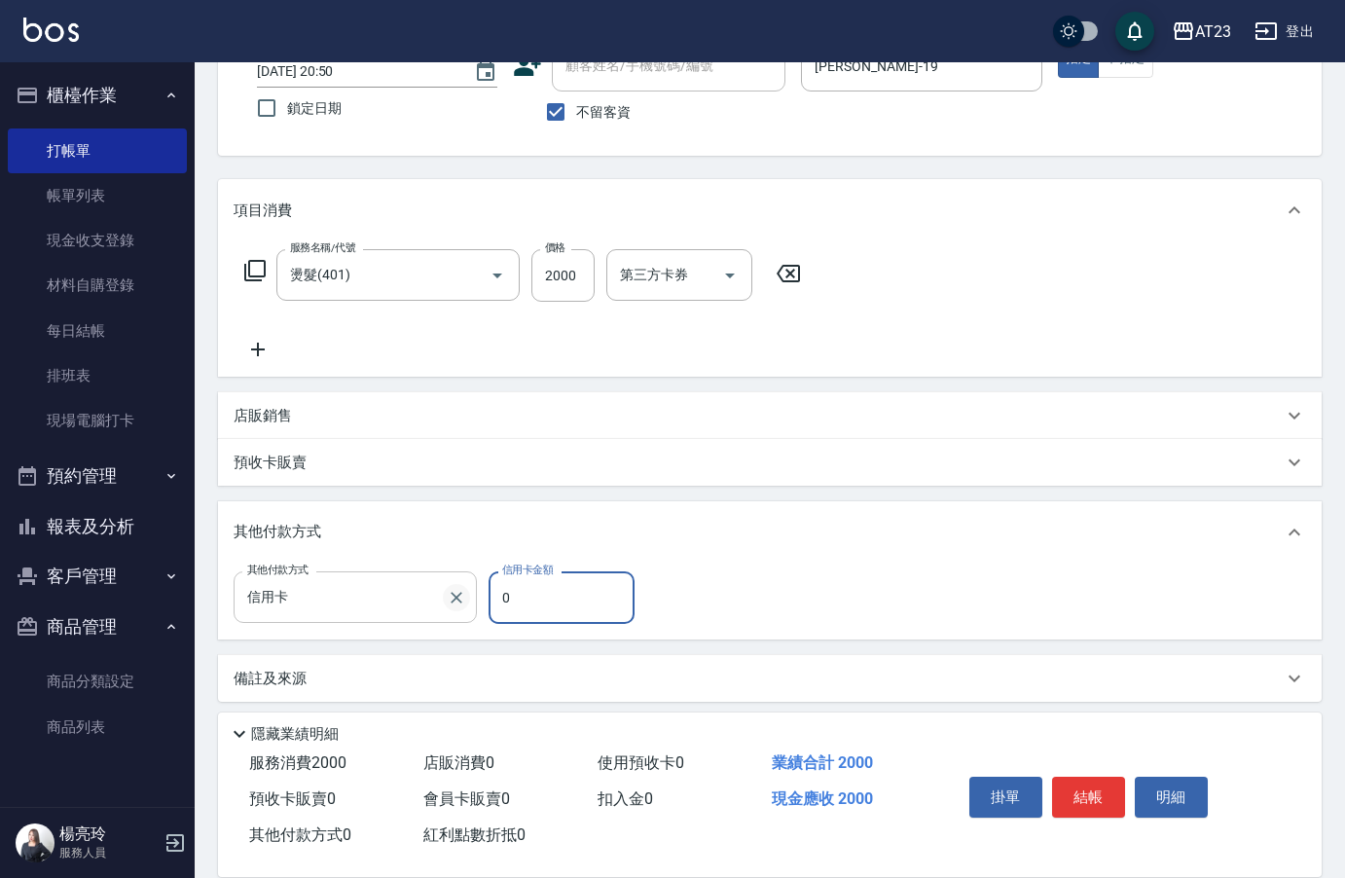
click at [461, 588] on div "其他付款方式 信用卡 其他付款方式 信用卡金額 0 信用卡金額" at bounding box center [440, 597] width 413 height 53
type input "2000"
click at [1106, 793] on button "結帳" at bounding box center [1088, 797] width 73 height 41
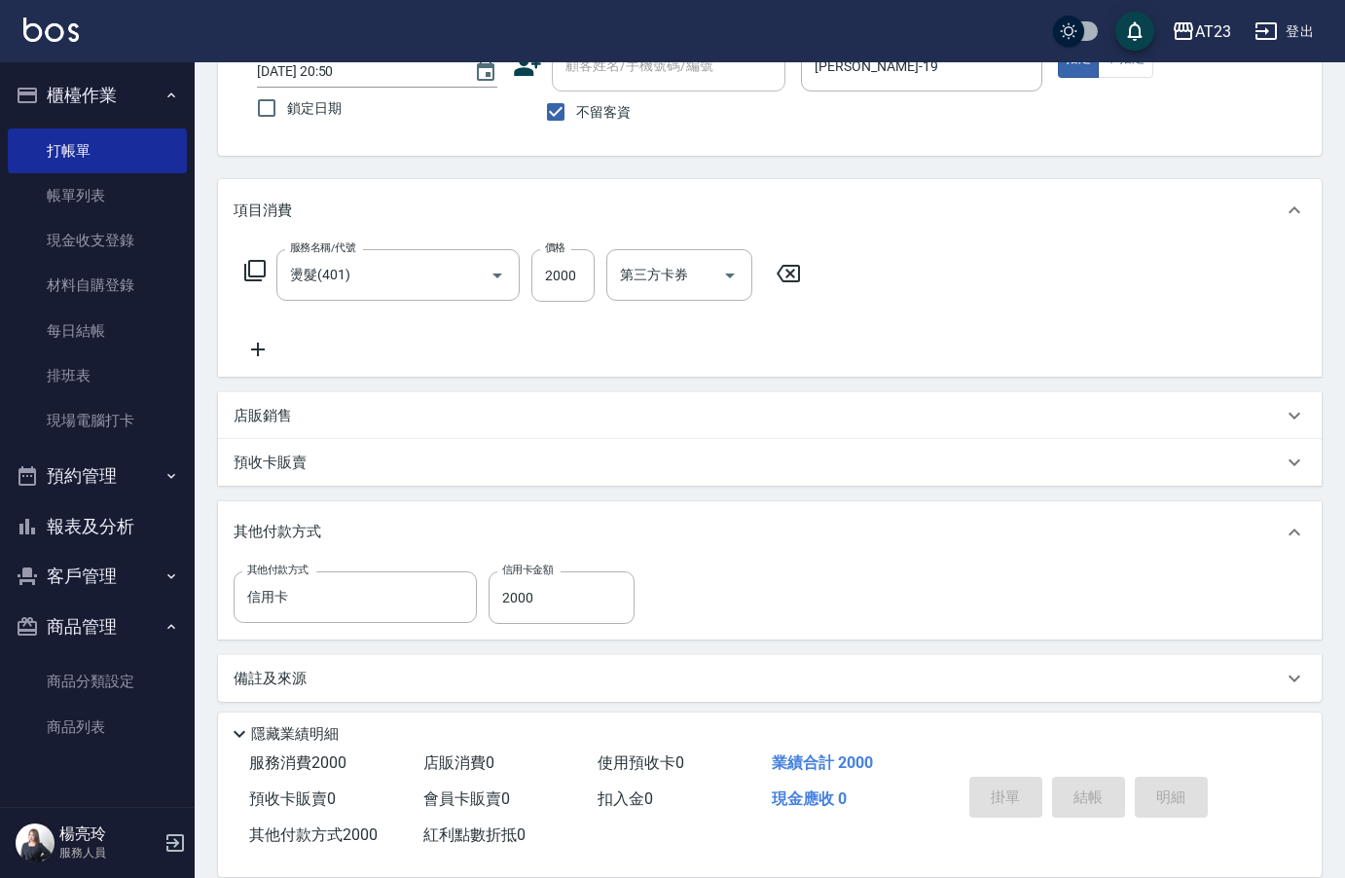
type input "[DATE] 20:52"
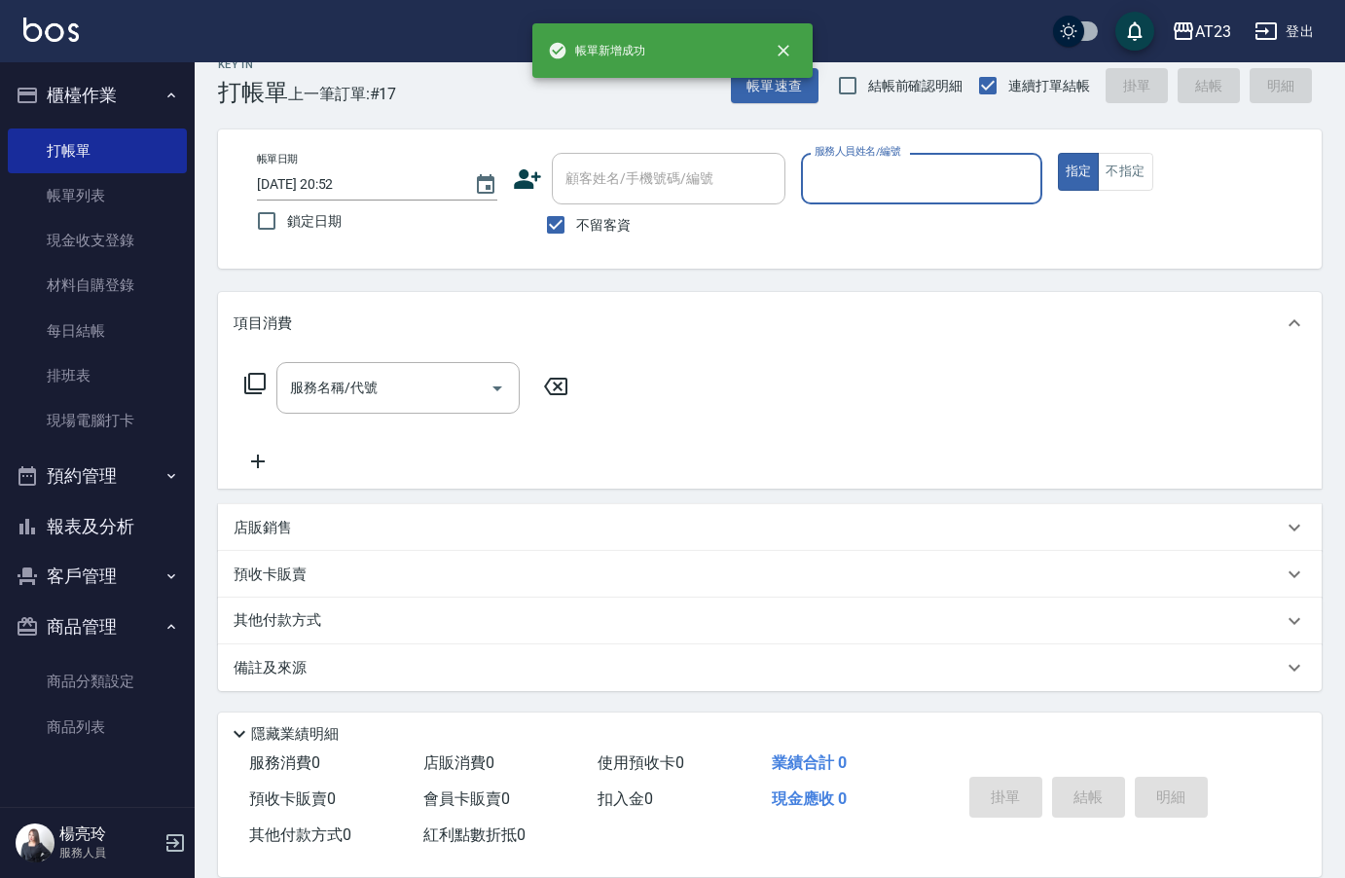
scroll to position [27, 0]
type input "[PERSON_NAME]-19"
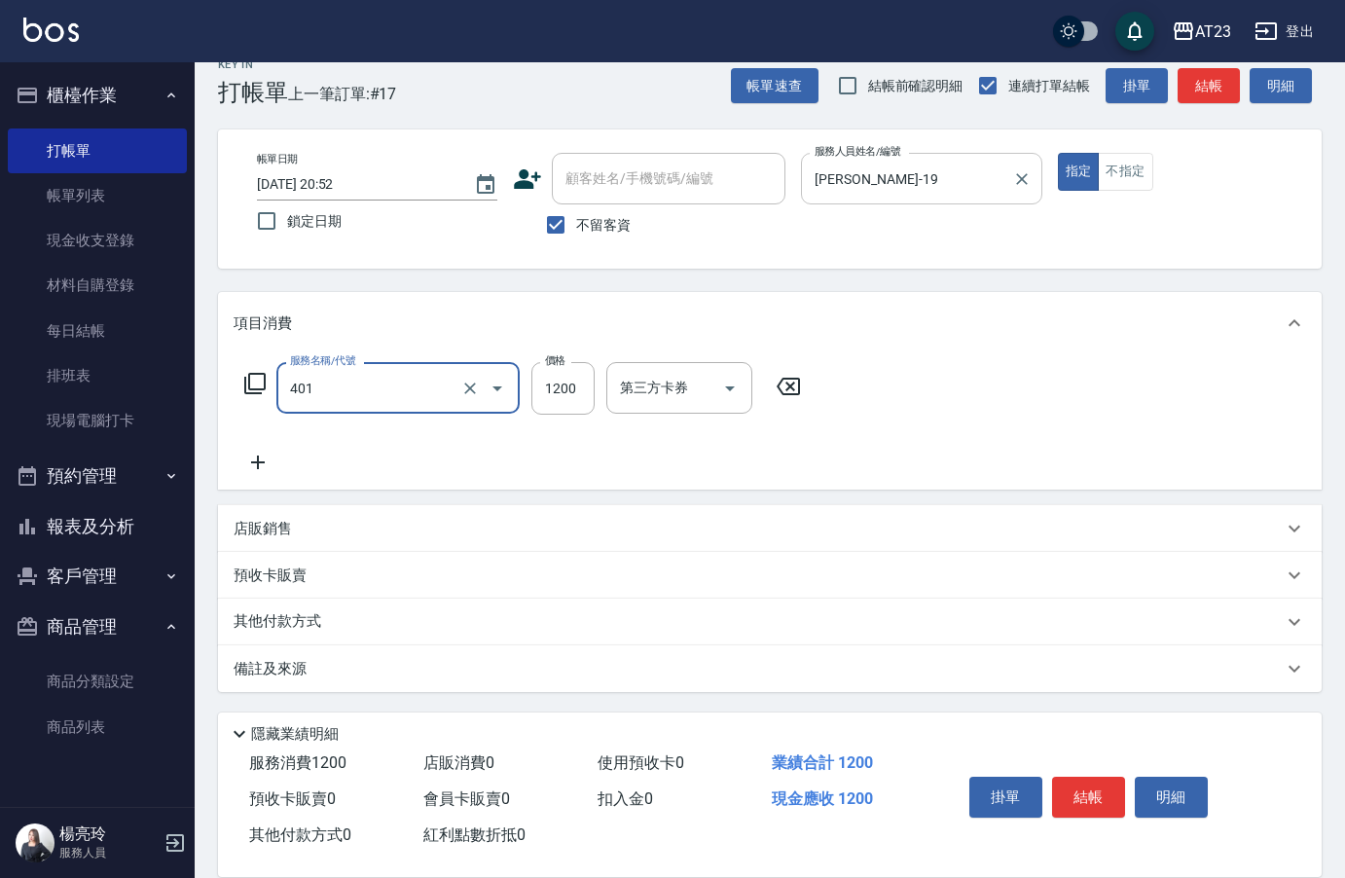
type input "燙髮(401)"
type input "1500"
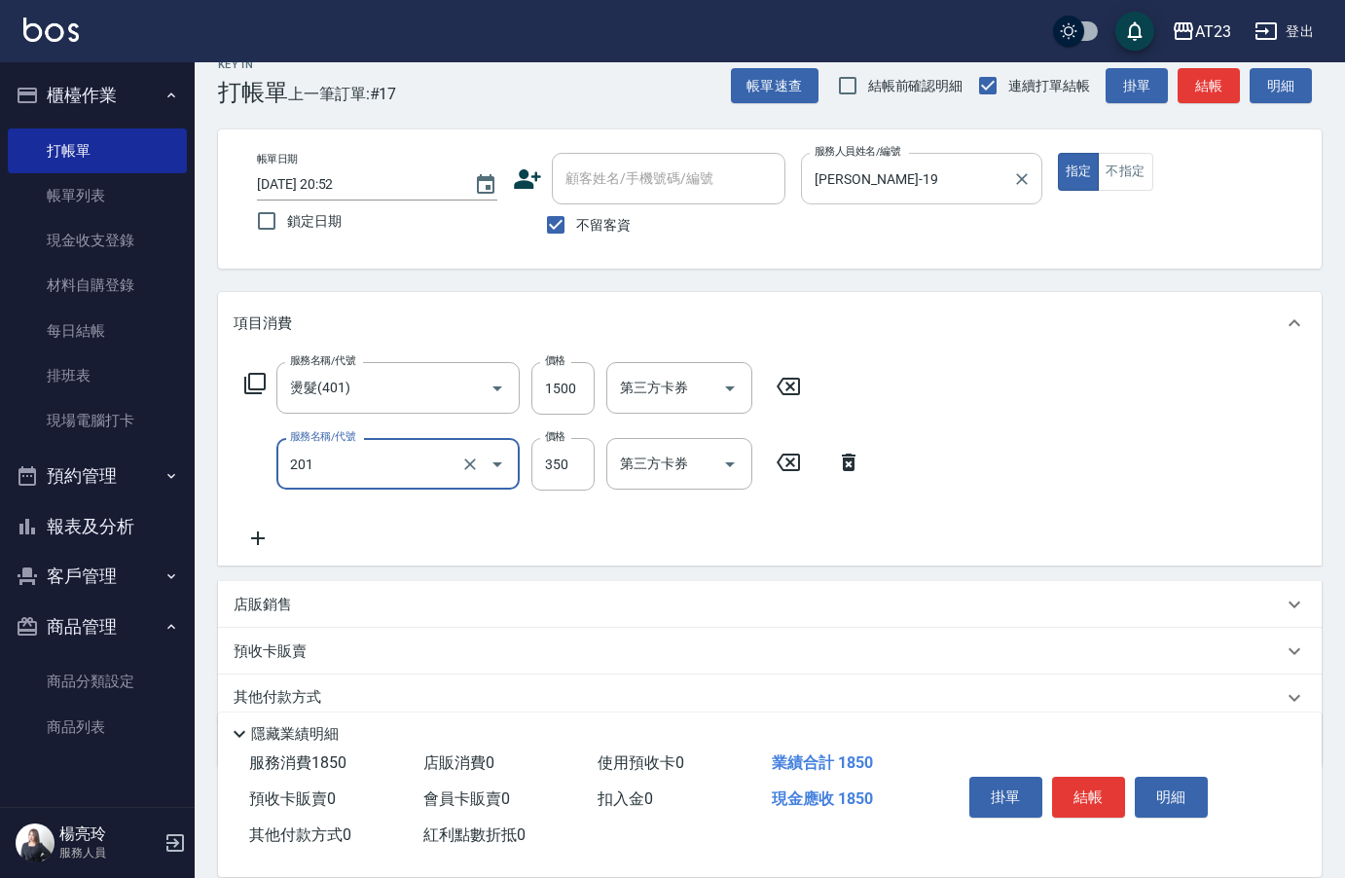
type input "一般洗髮(201)"
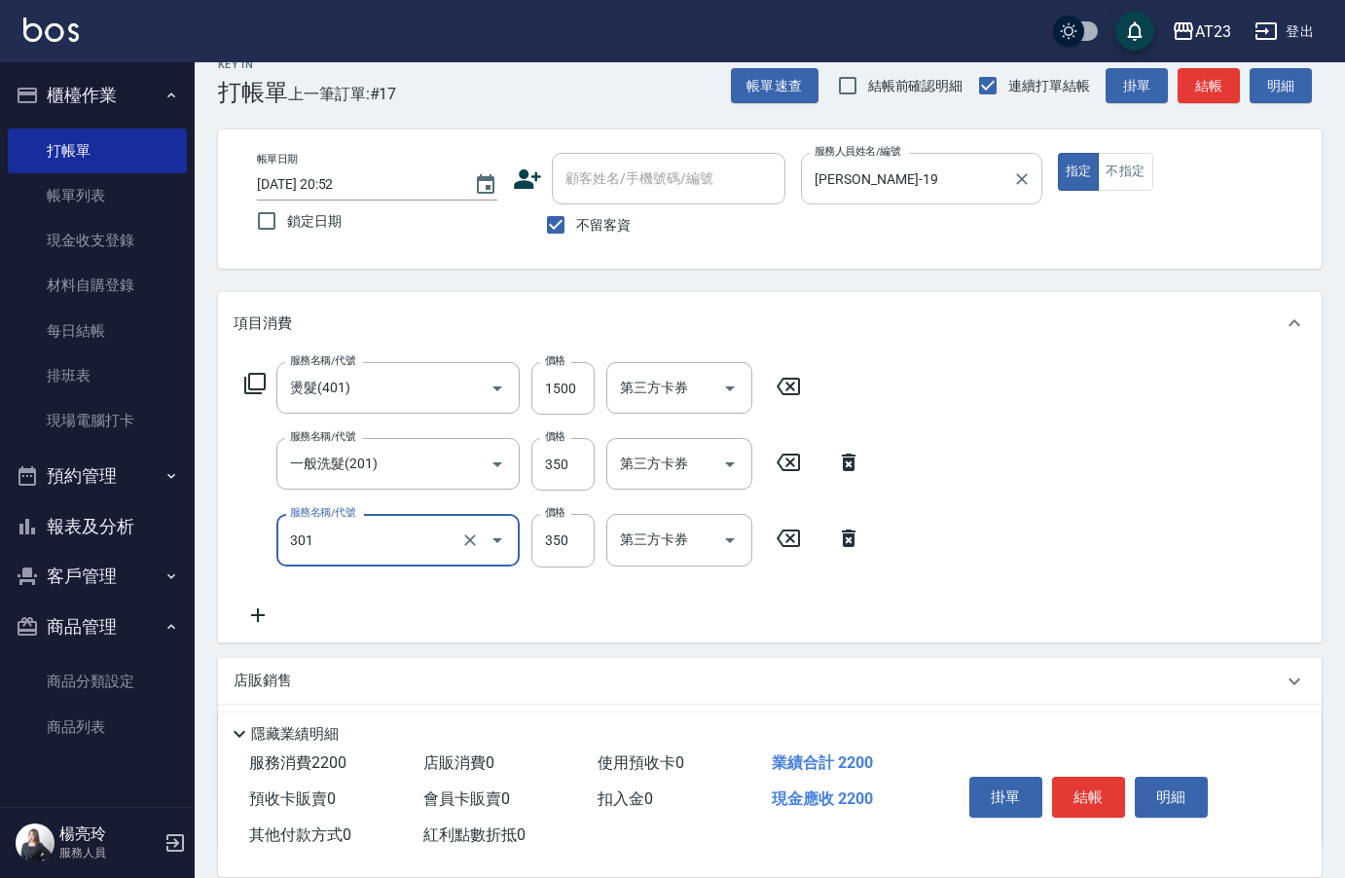
type input "造型剪髮(301)"
type input "269"
click at [1108, 790] on button "結帳" at bounding box center [1088, 797] width 73 height 41
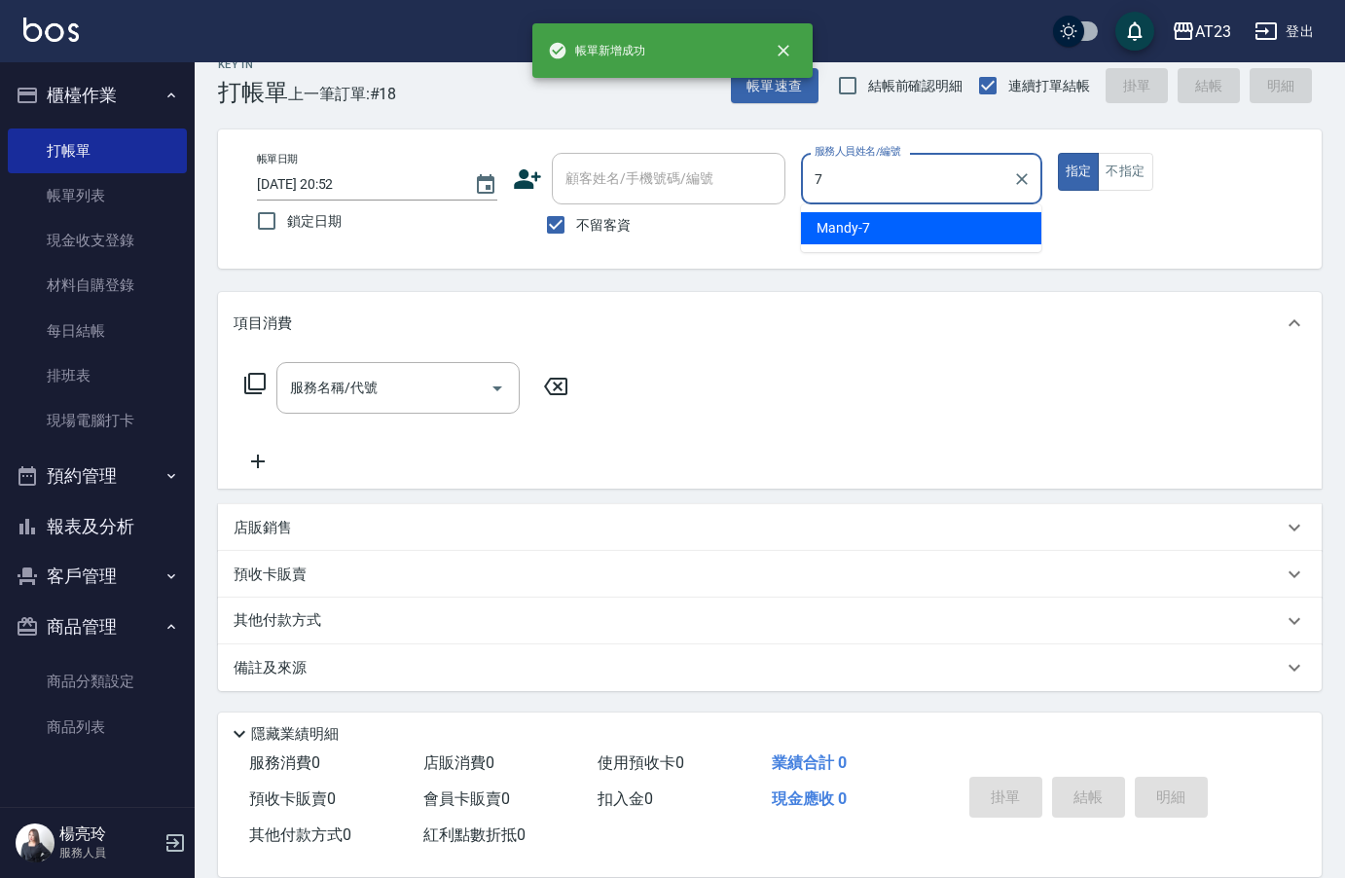
type input "Mandy-7"
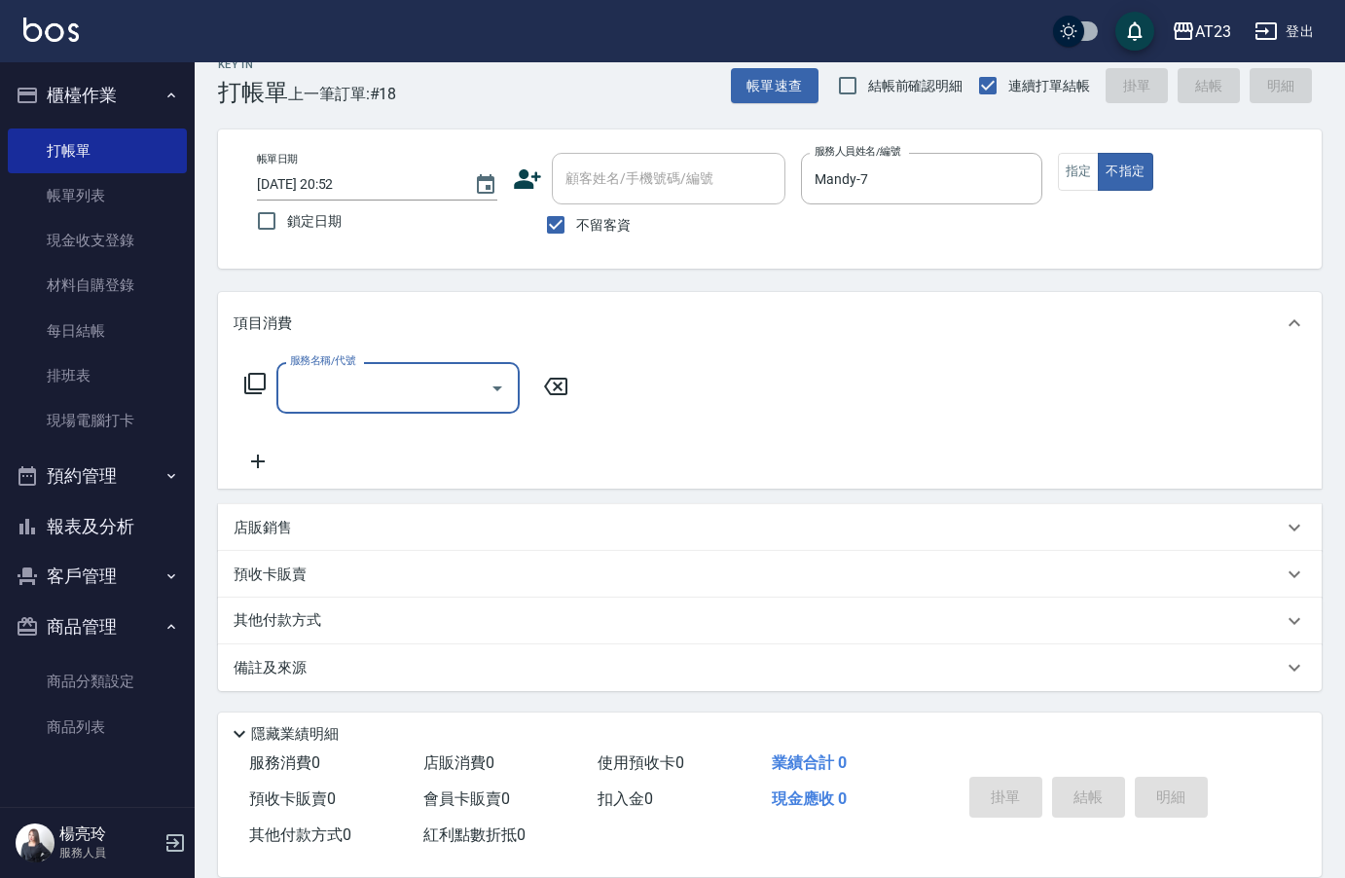
click at [272, 382] on div "服務名稱/代號 服務名稱/代號" at bounding box center [407, 388] width 347 height 52
click at [253, 387] on icon at bounding box center [254, 383] width 23 height 23
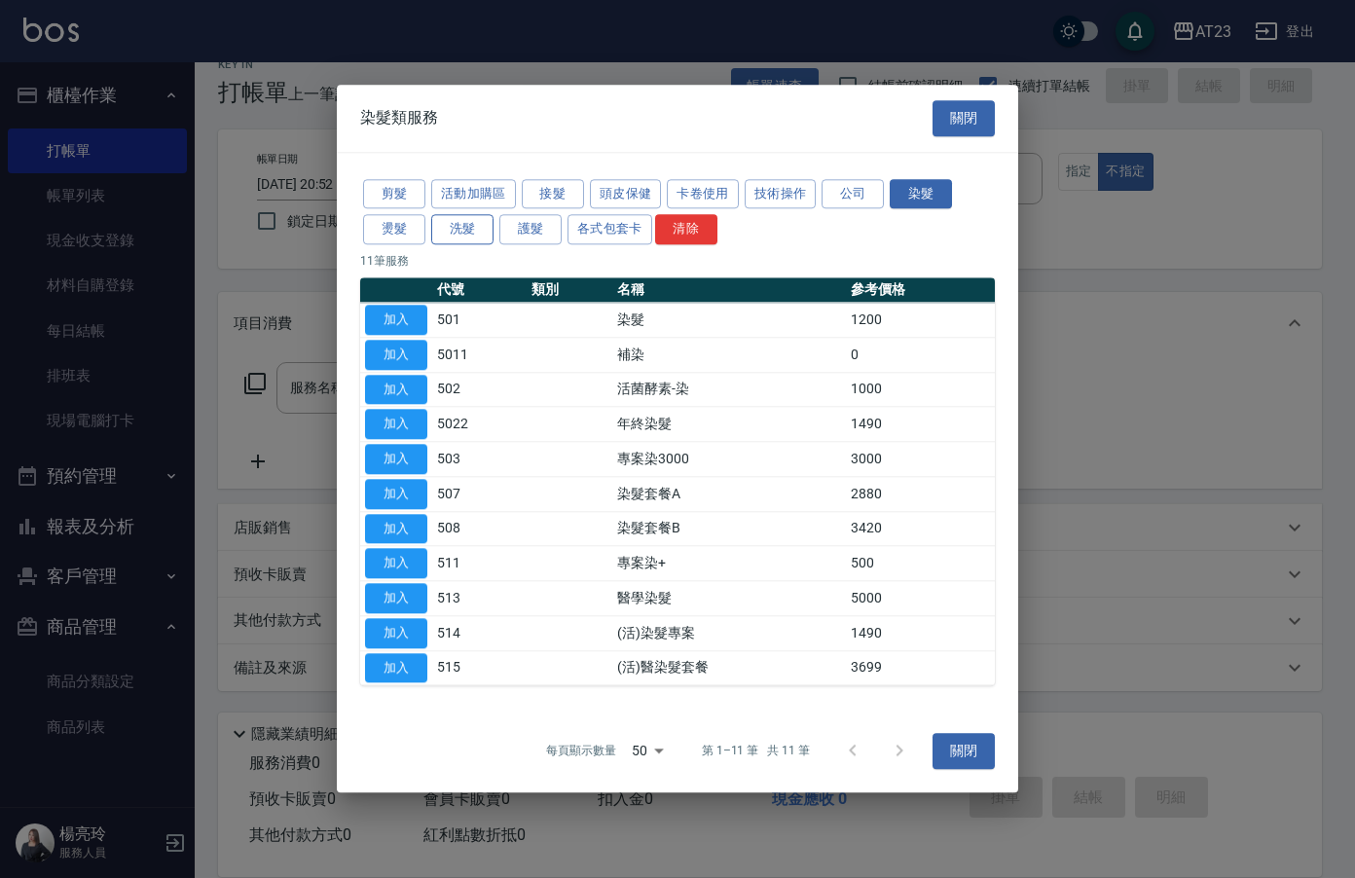
click at [464, 236] on button "洗髮" at bounding box center [462, 230] width 62 height 30
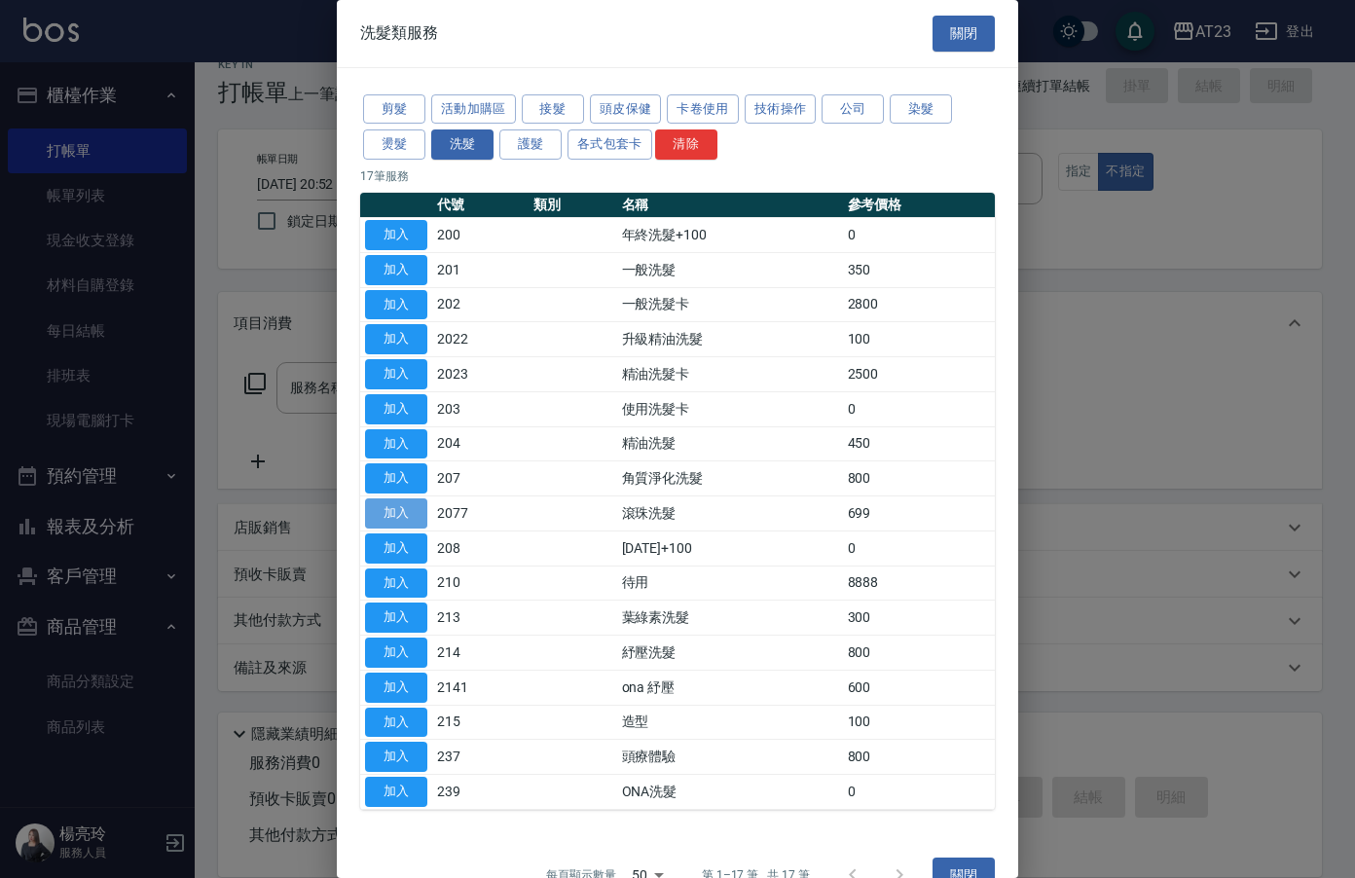
click at [410, 510] on button "加入" at bounding box center [396, 513] width 62 height 30
type input "滾珠洗髮(2077)"
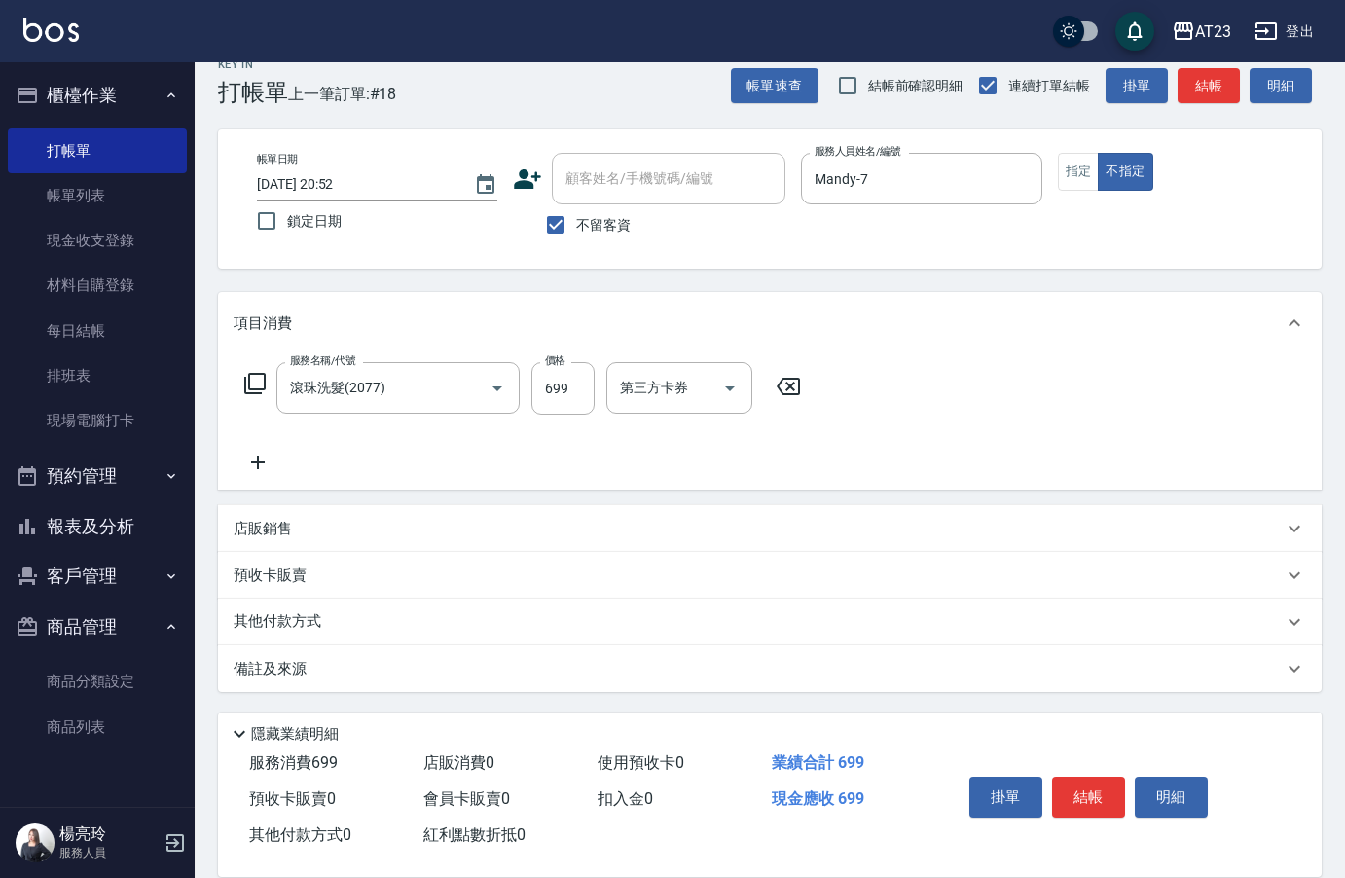
click at [236, 381] on div "服務名稱/代號 滾珠洗髮(2077) 服務名稱/代號 價格 699 價格 第三方卡券 第三方卡券" at bounding box center [523, 388] width 579 height 53
click at [268, 483] on div "服務名稱/代號 滾珠洗髮(2077) 服務名稱/代號 價格 699 價格 第三方卡券 第三方卡券" at bounding box center [770, 421] width 1104 height 135
click at [254, 465] on icon at bounding box center [258, 462] width 49 height 23
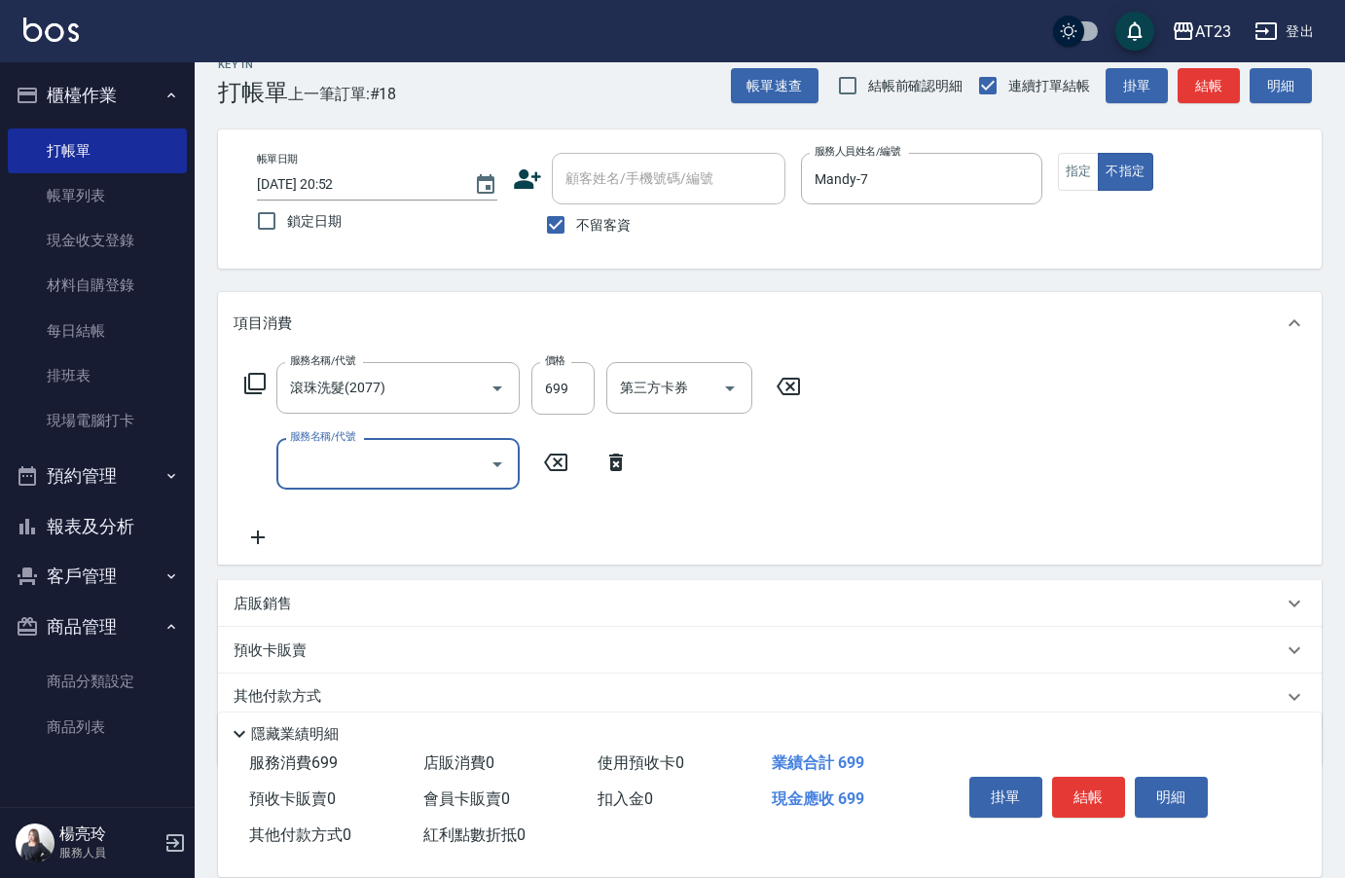
click at [324, 459] on input "服務名稱/代號" at bounding box center [383, 464] width 197 height 34
type input "(活動)造型剪(3022)"
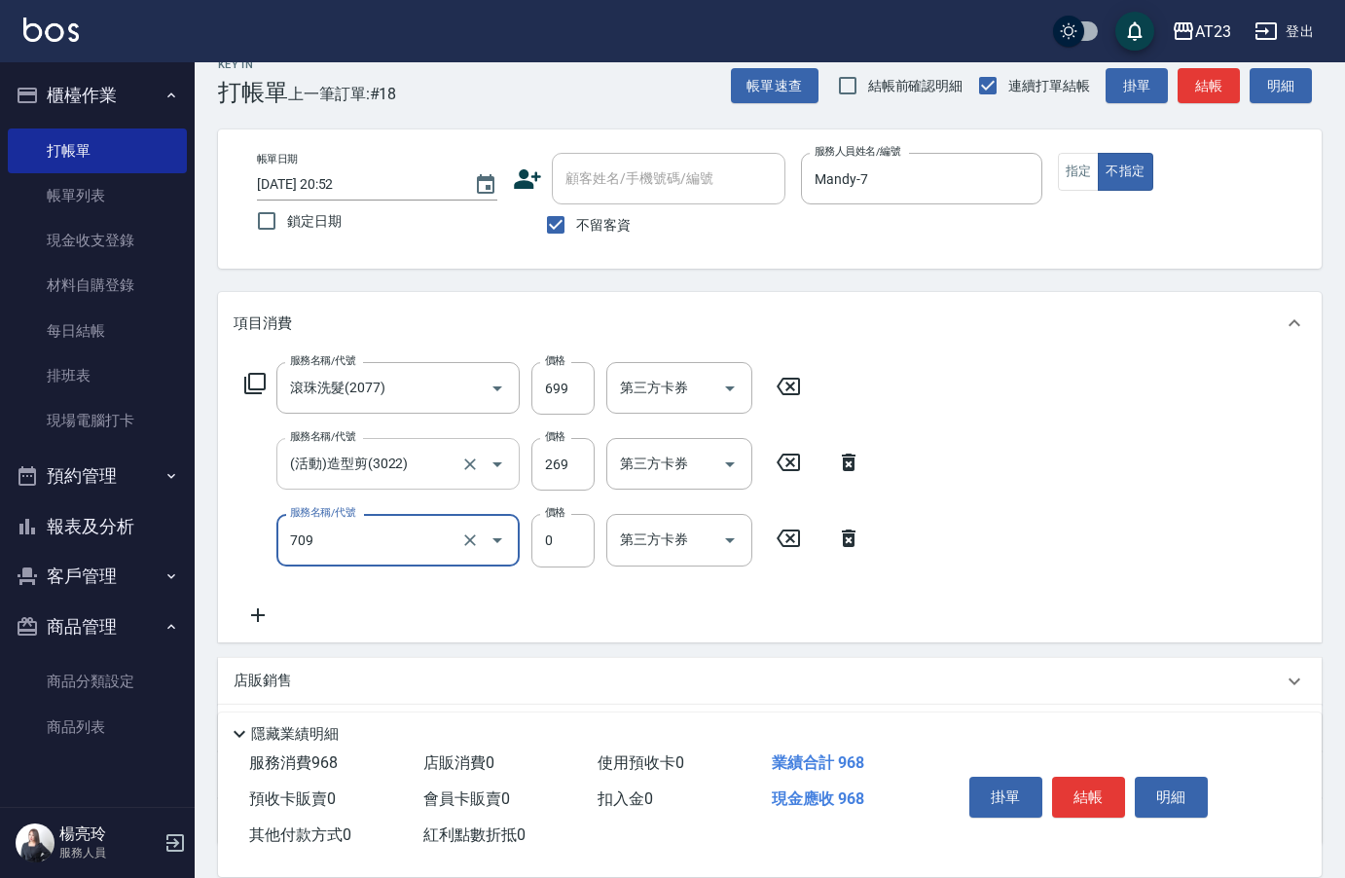
type input "互助90(709)"
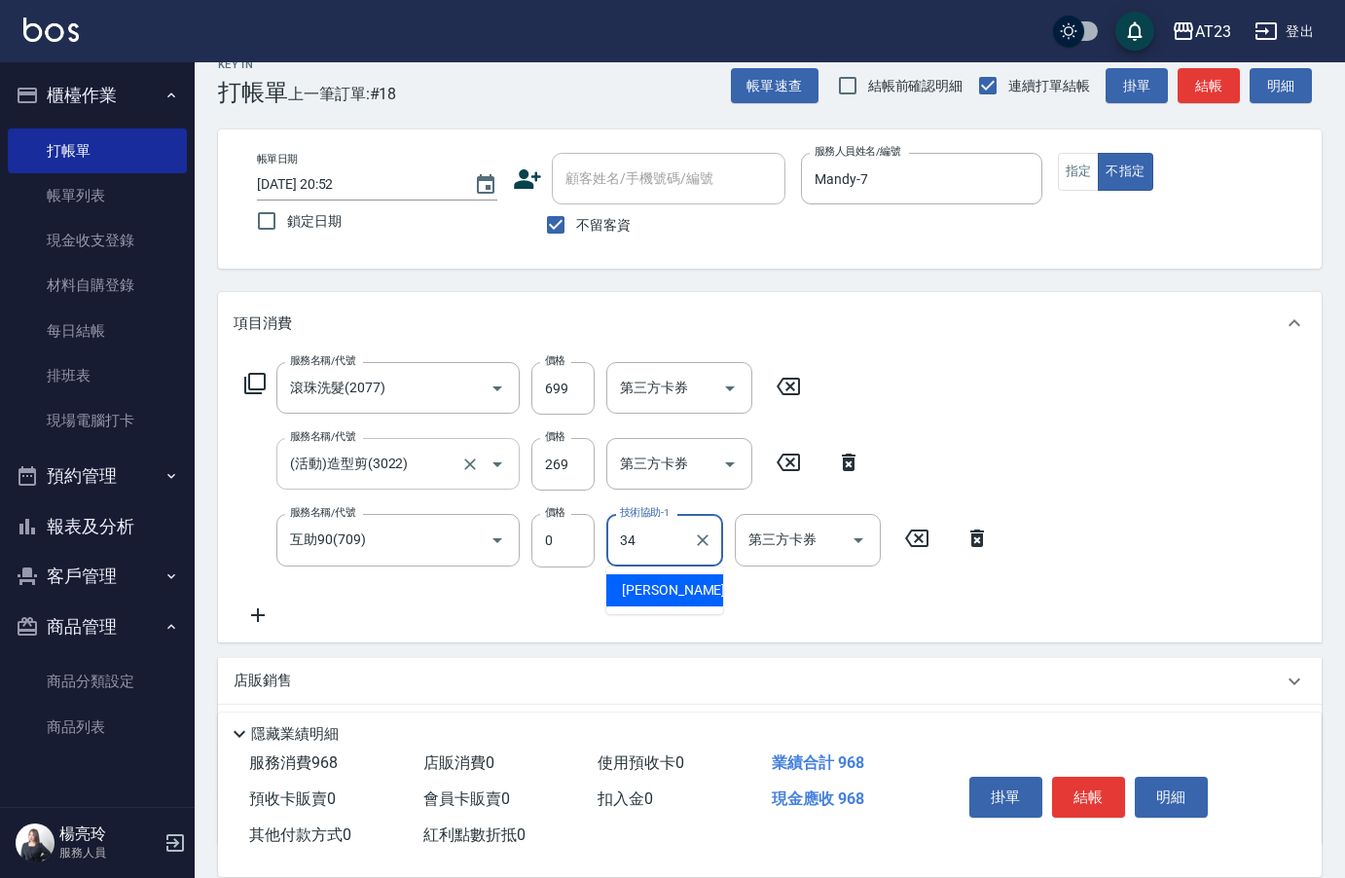
type input "[PERSON_NAME]-34"
click at [1099, 792] on button "結帳" at bounding box center [1088, 797] width 73 height 41
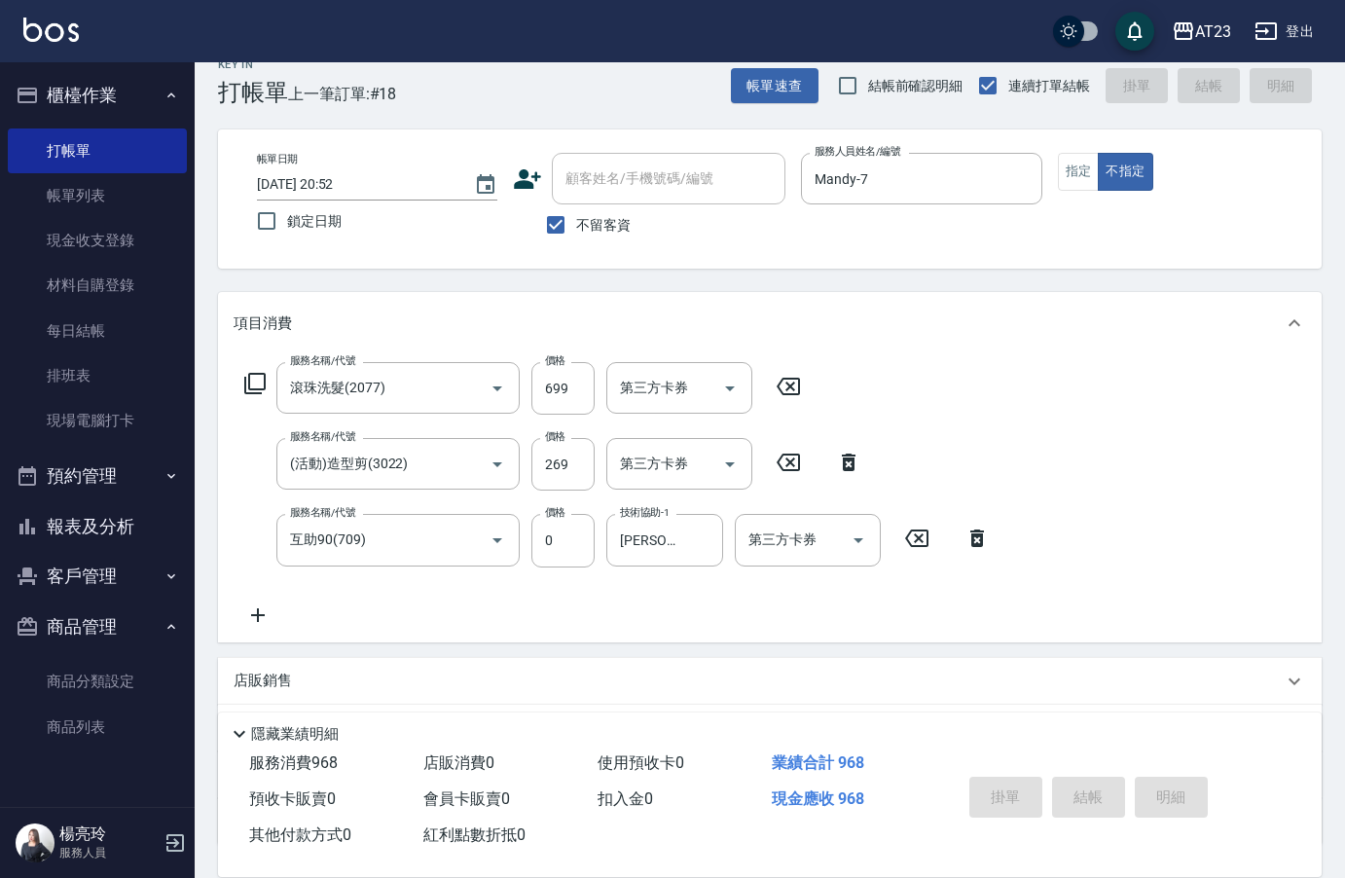
type input "[DATE] 20:53"
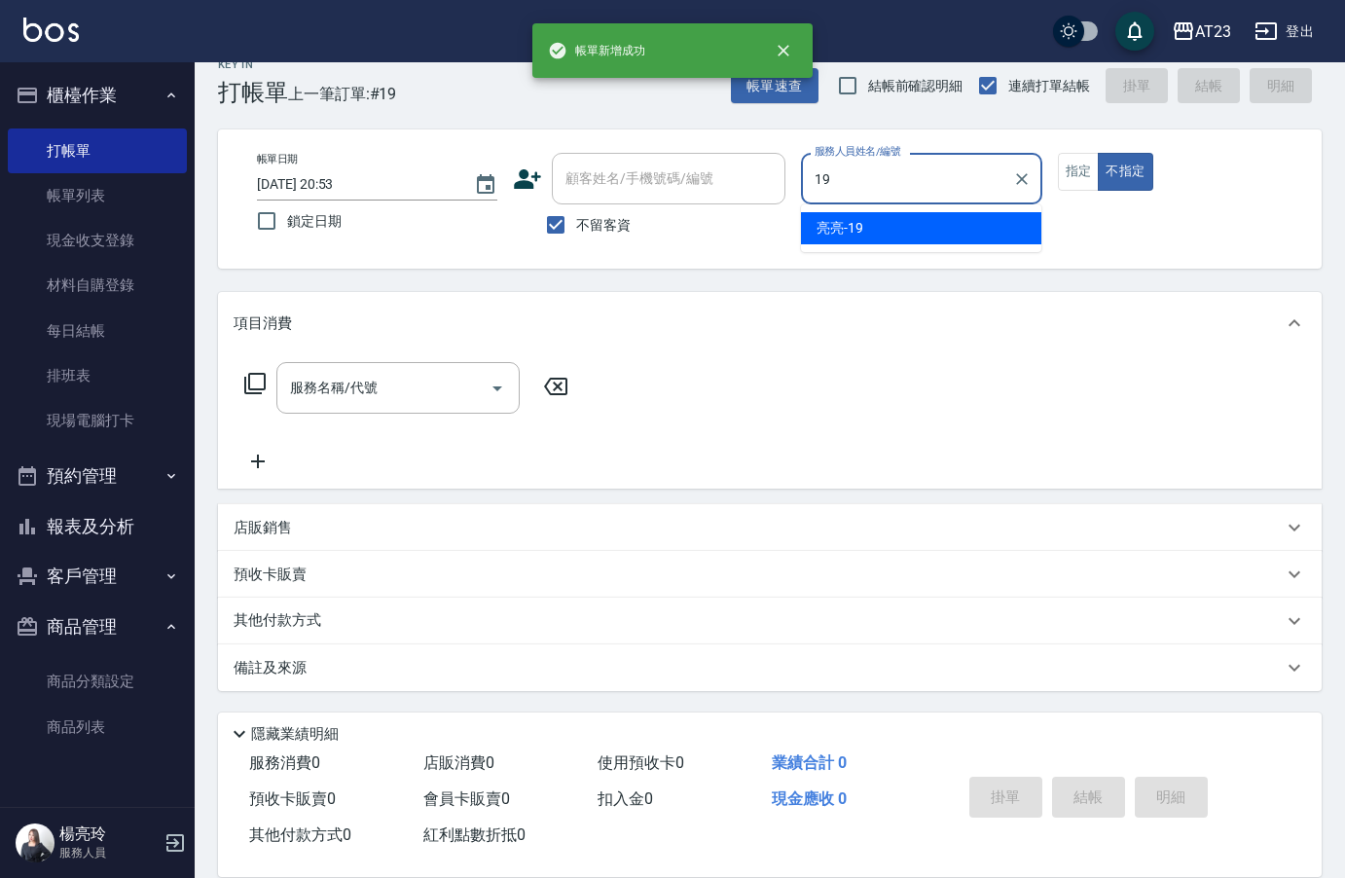
type input "[PERSON_NAME]-19"
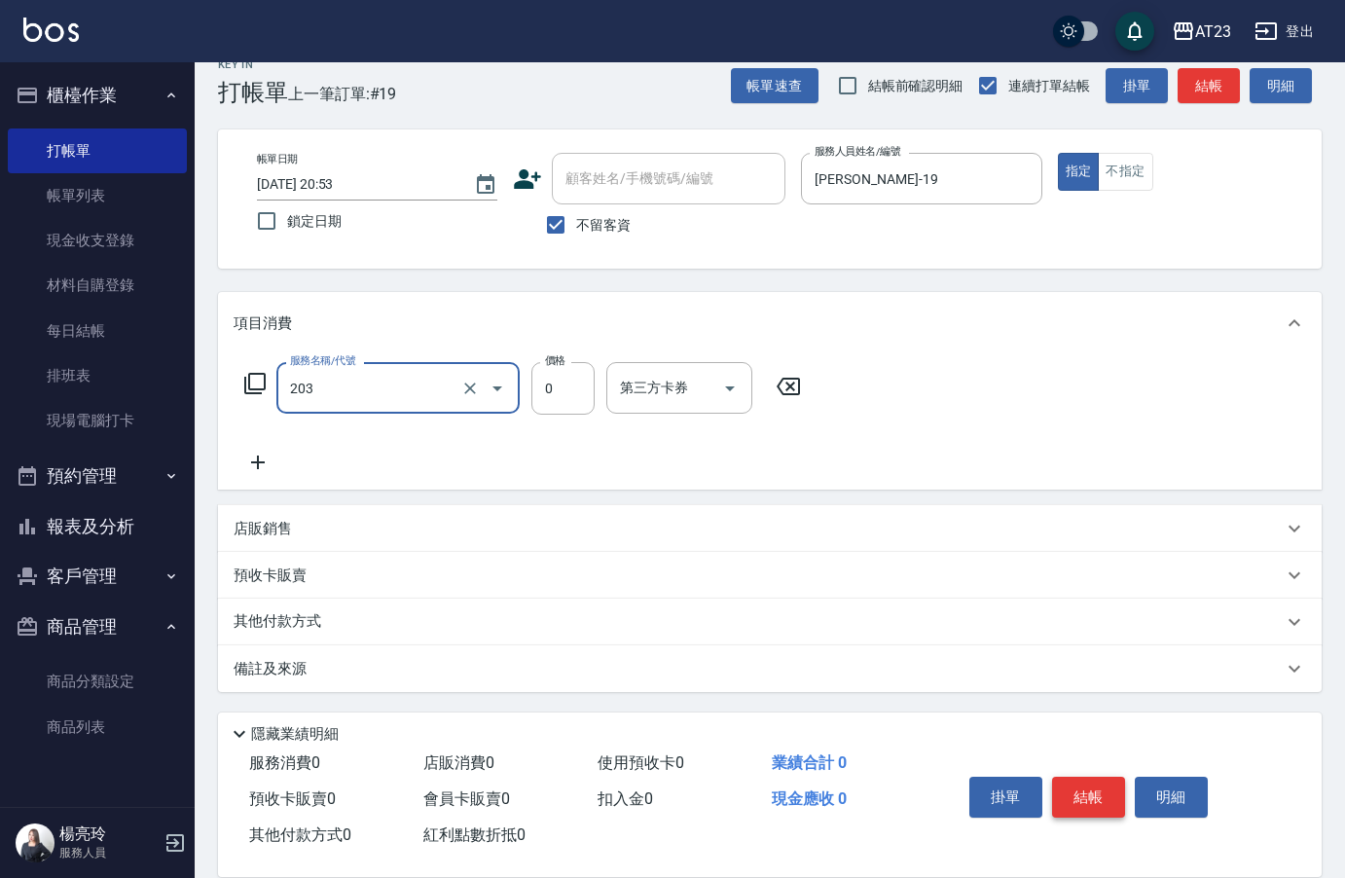
type input "使用洗髮卡(203)"
click at [278, 359] on div "服務名稱/代號 使用洗髮卡(203) 服務名稱/代號 價格 0 價格 第三方卡券 第三方卡券" at bounding box center [770, 421] width 1104 height 135
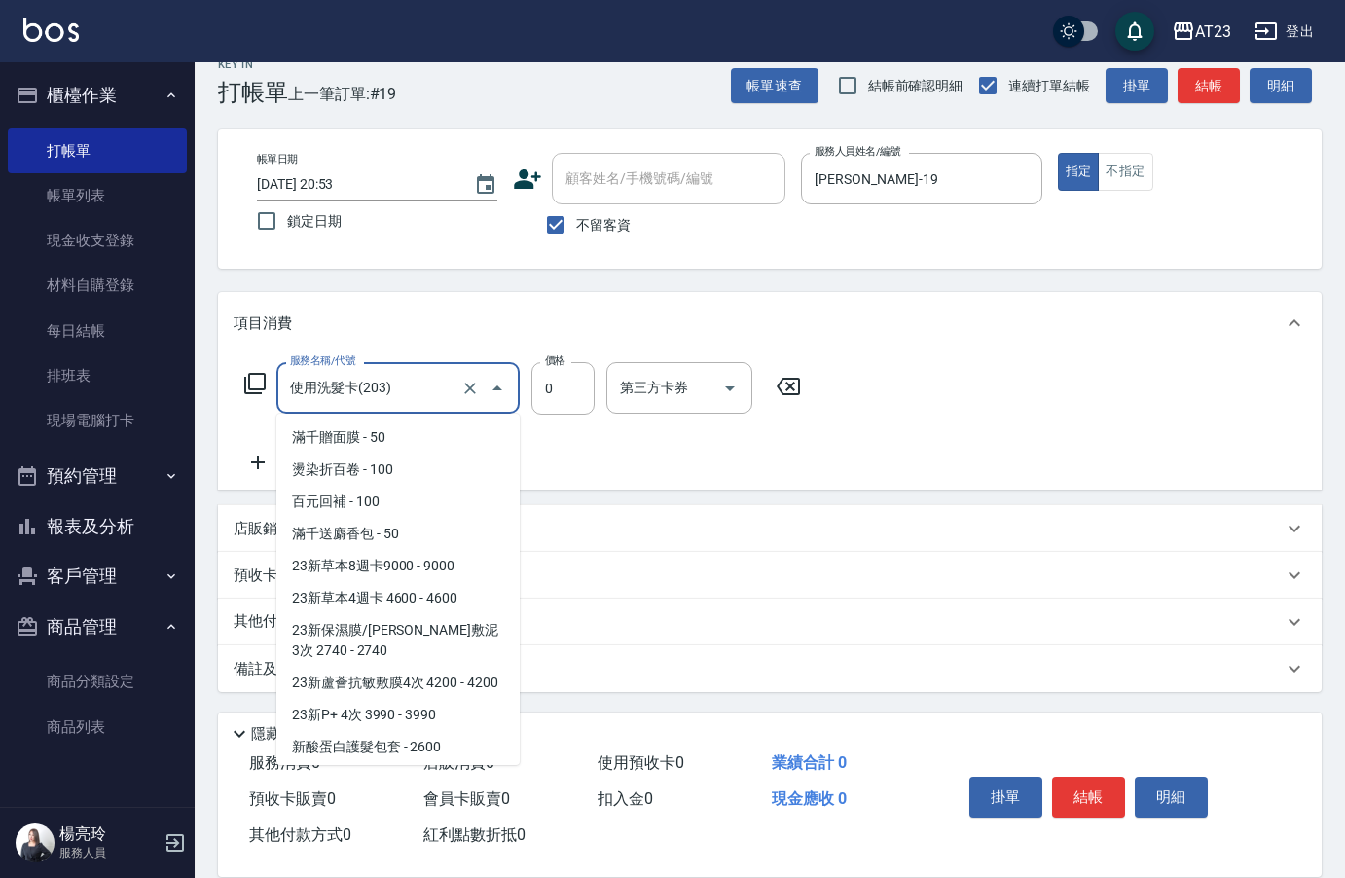
scroll to position [757, 0]
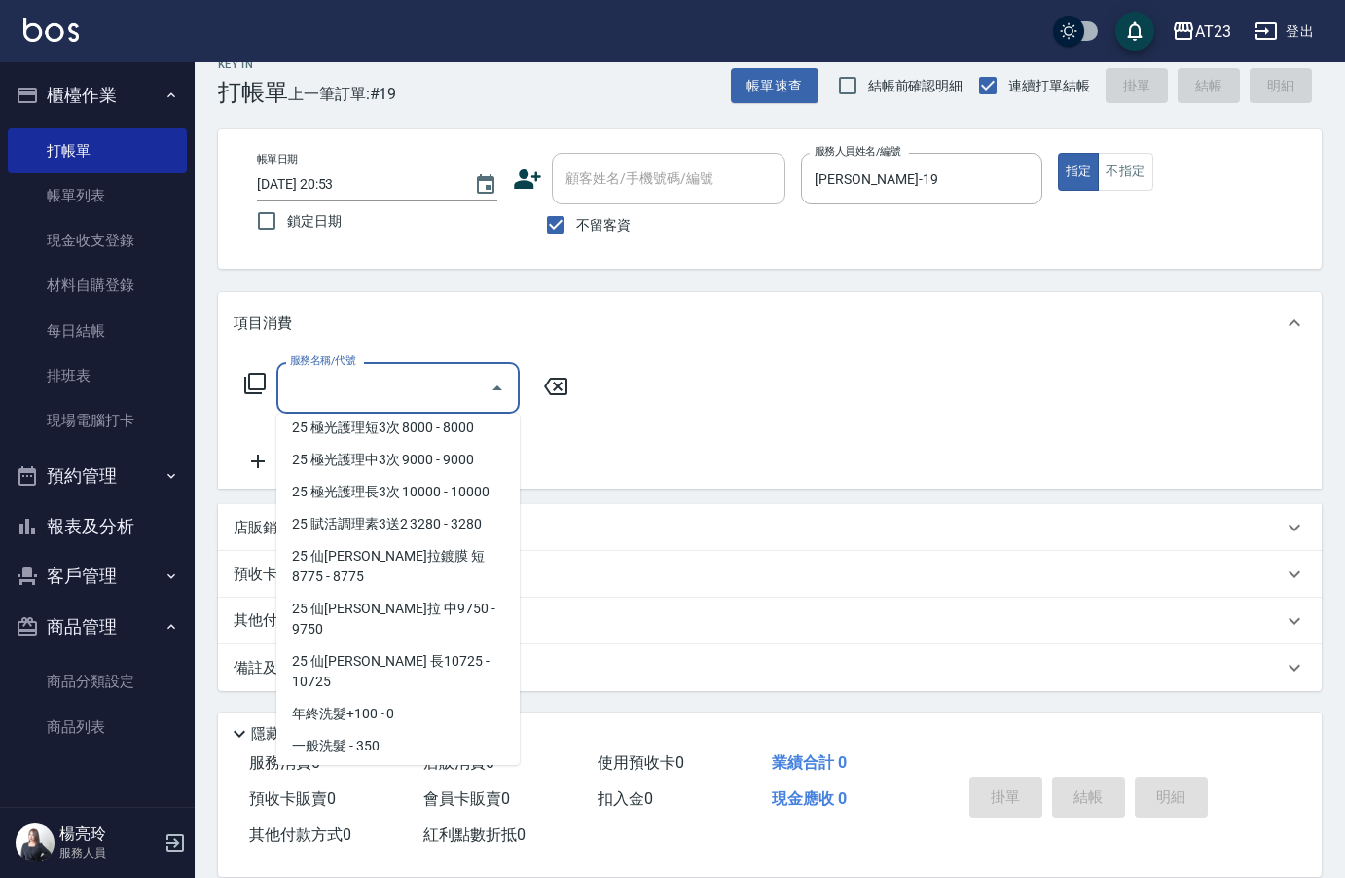
type input "0"
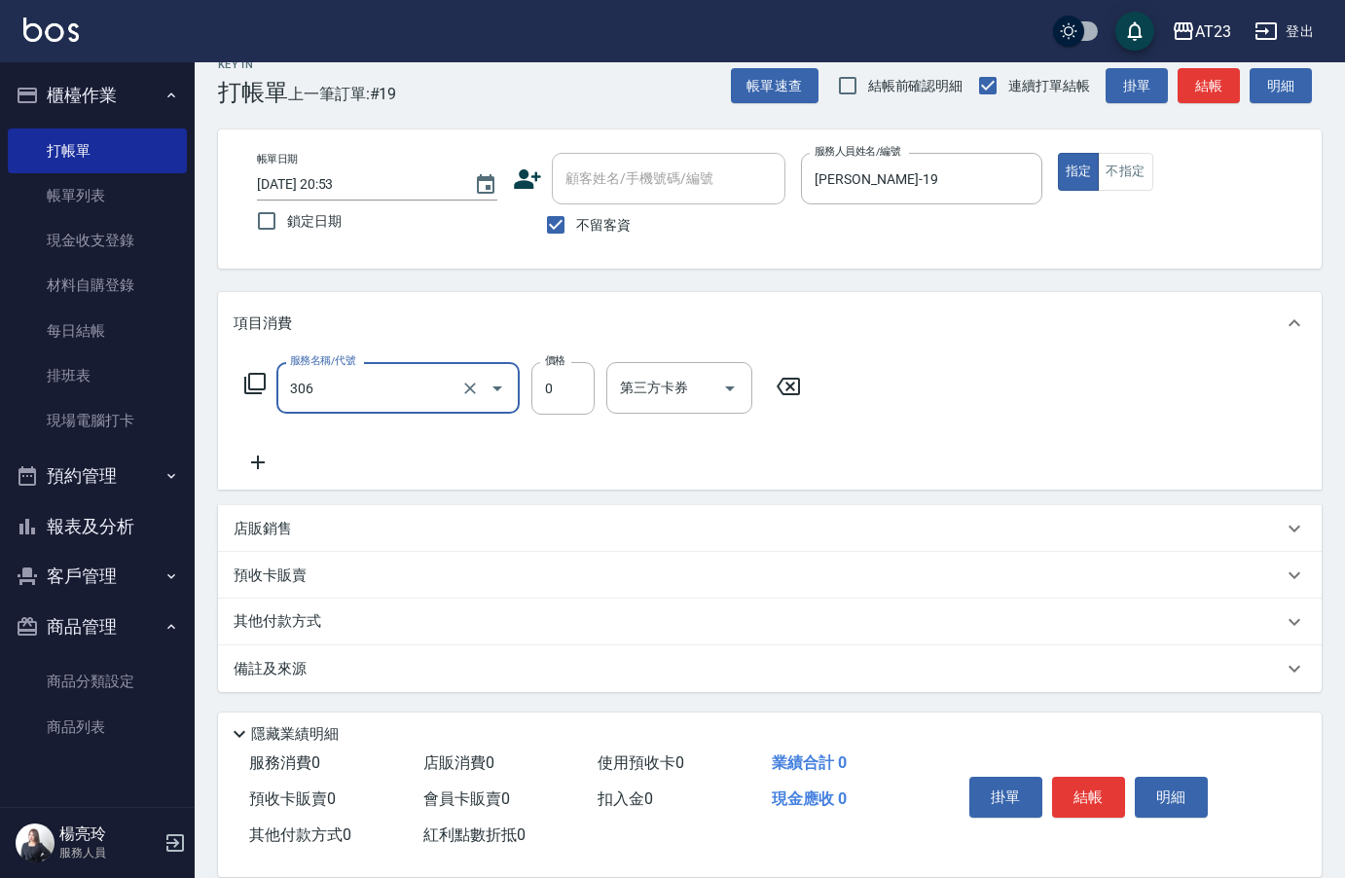
type input "剪髮卡(306)"
click at [1097, 787] on button "結帳" at bounding box center [1088, 797] width 73 height 41
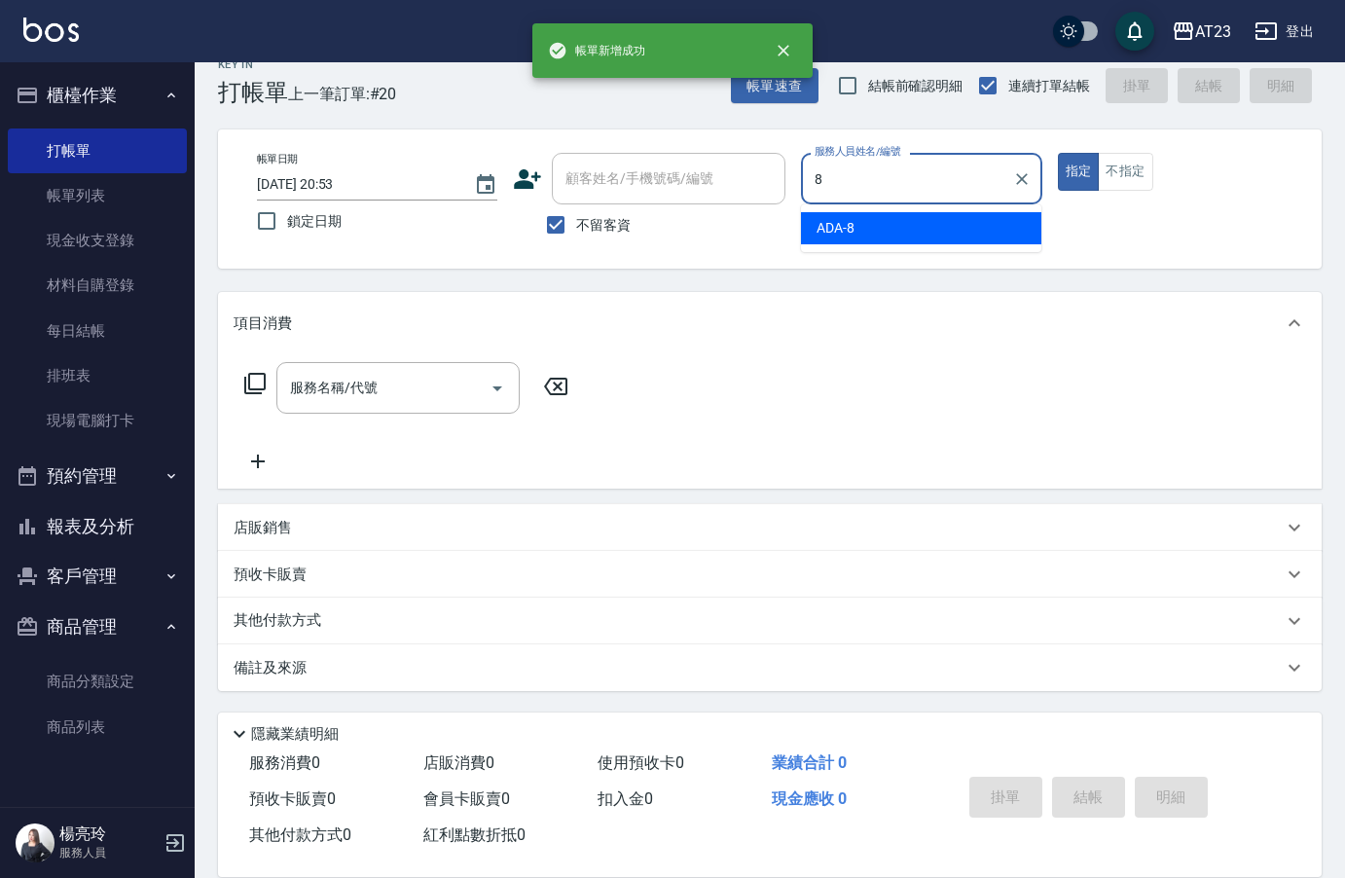
type input "ADA-8"
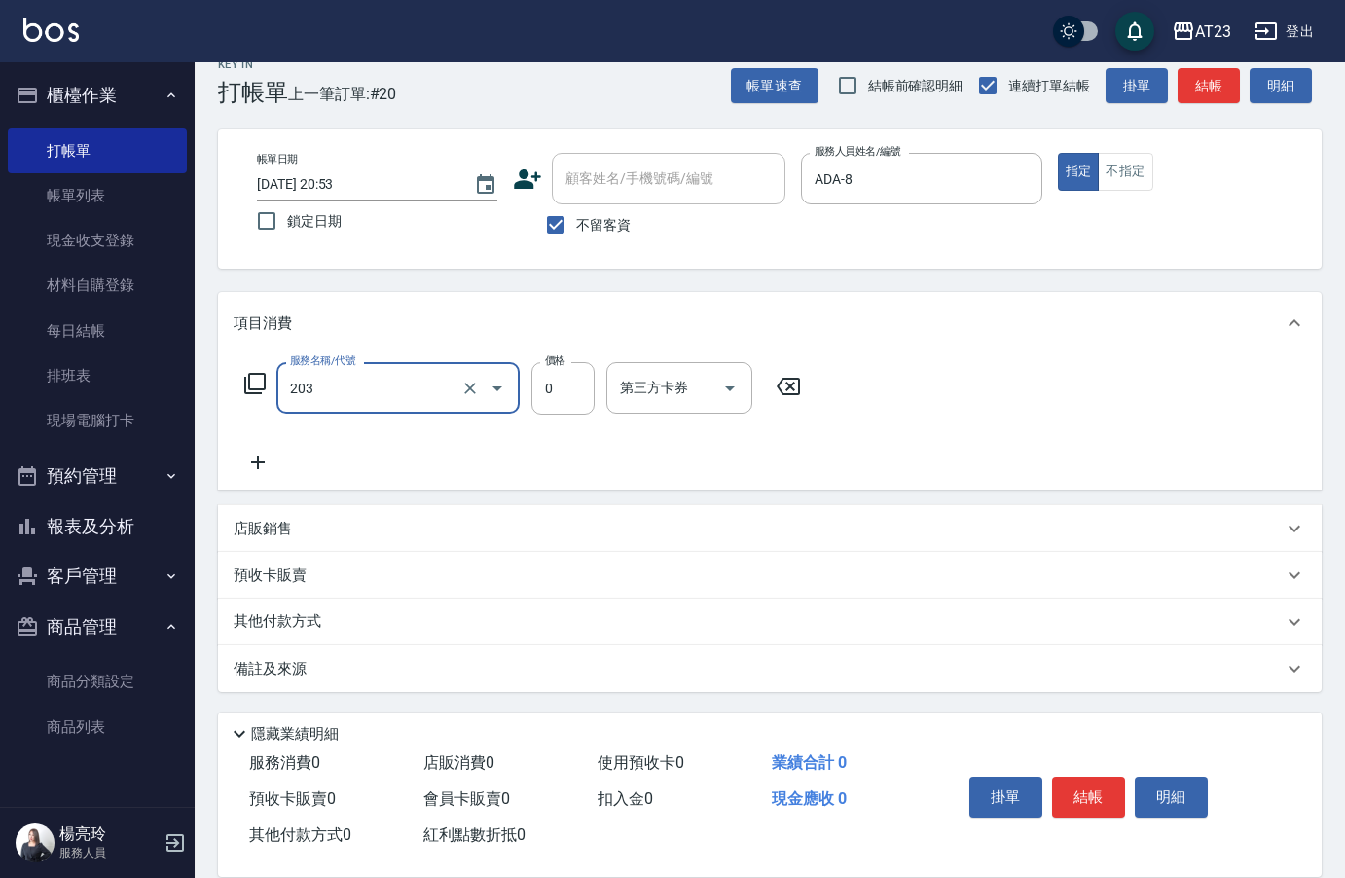
type input "使用洗髮卡(203)"
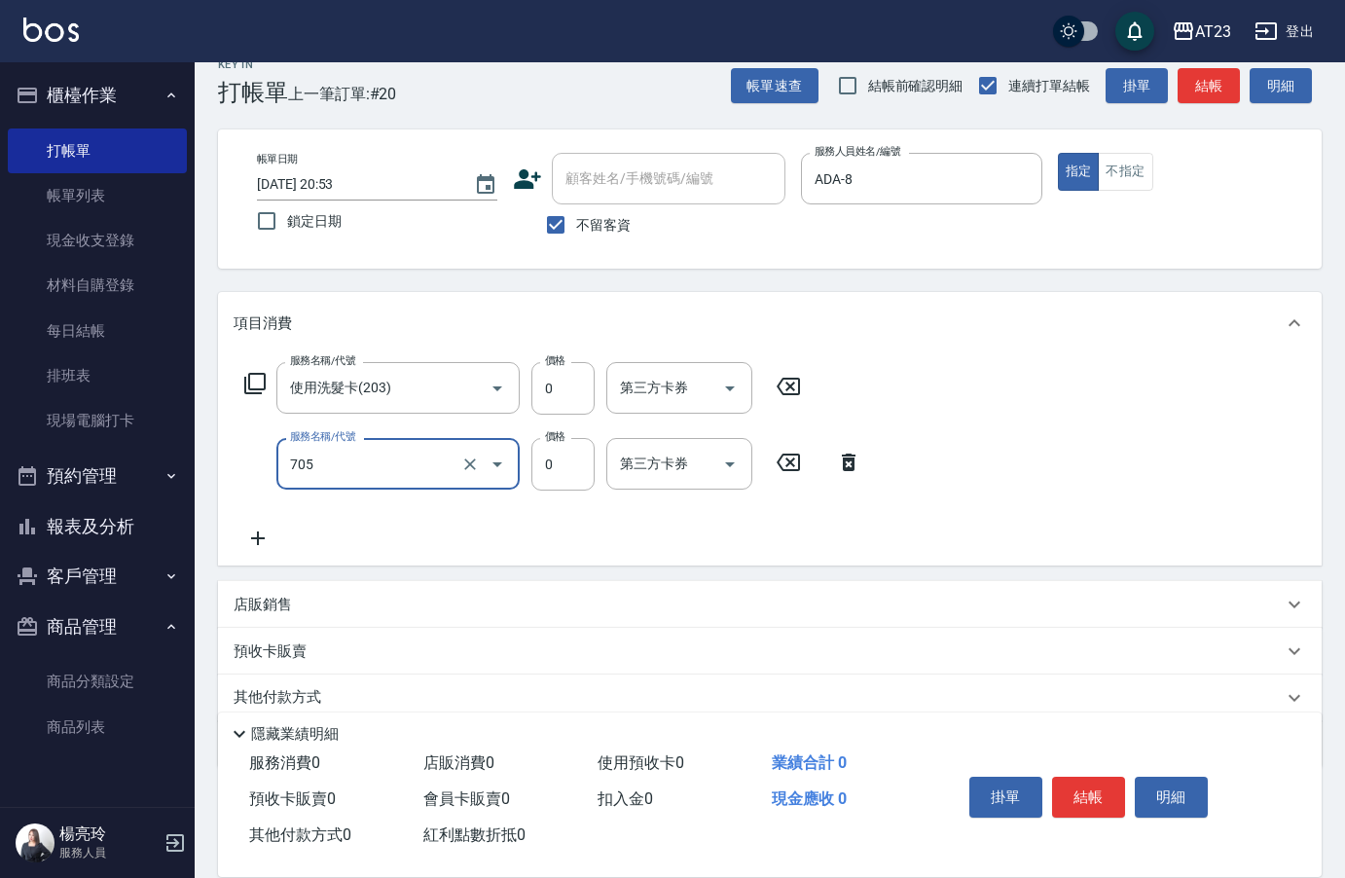
type input "互助50(705)"
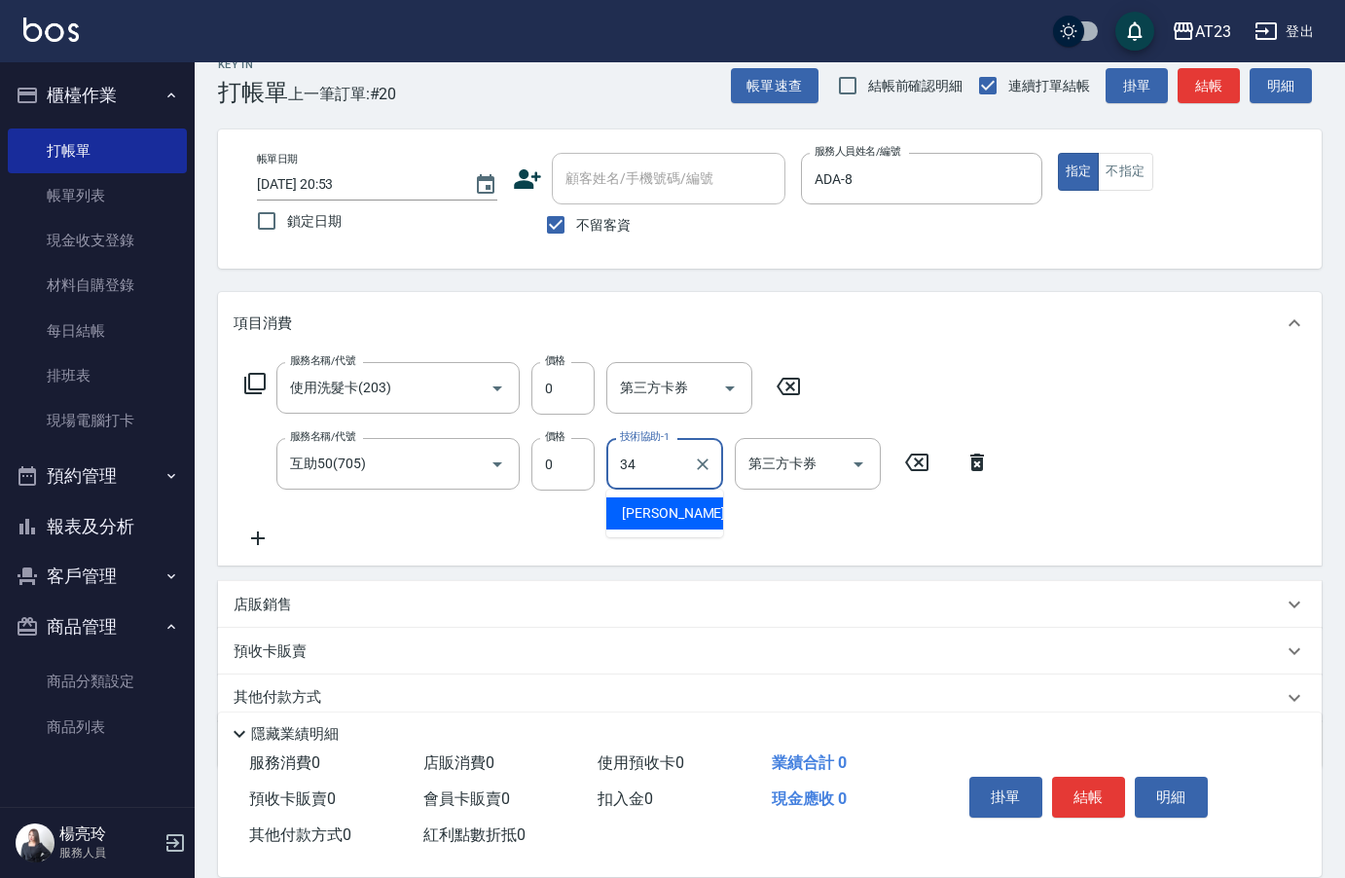
type input "[PERSON_NAME]-34"
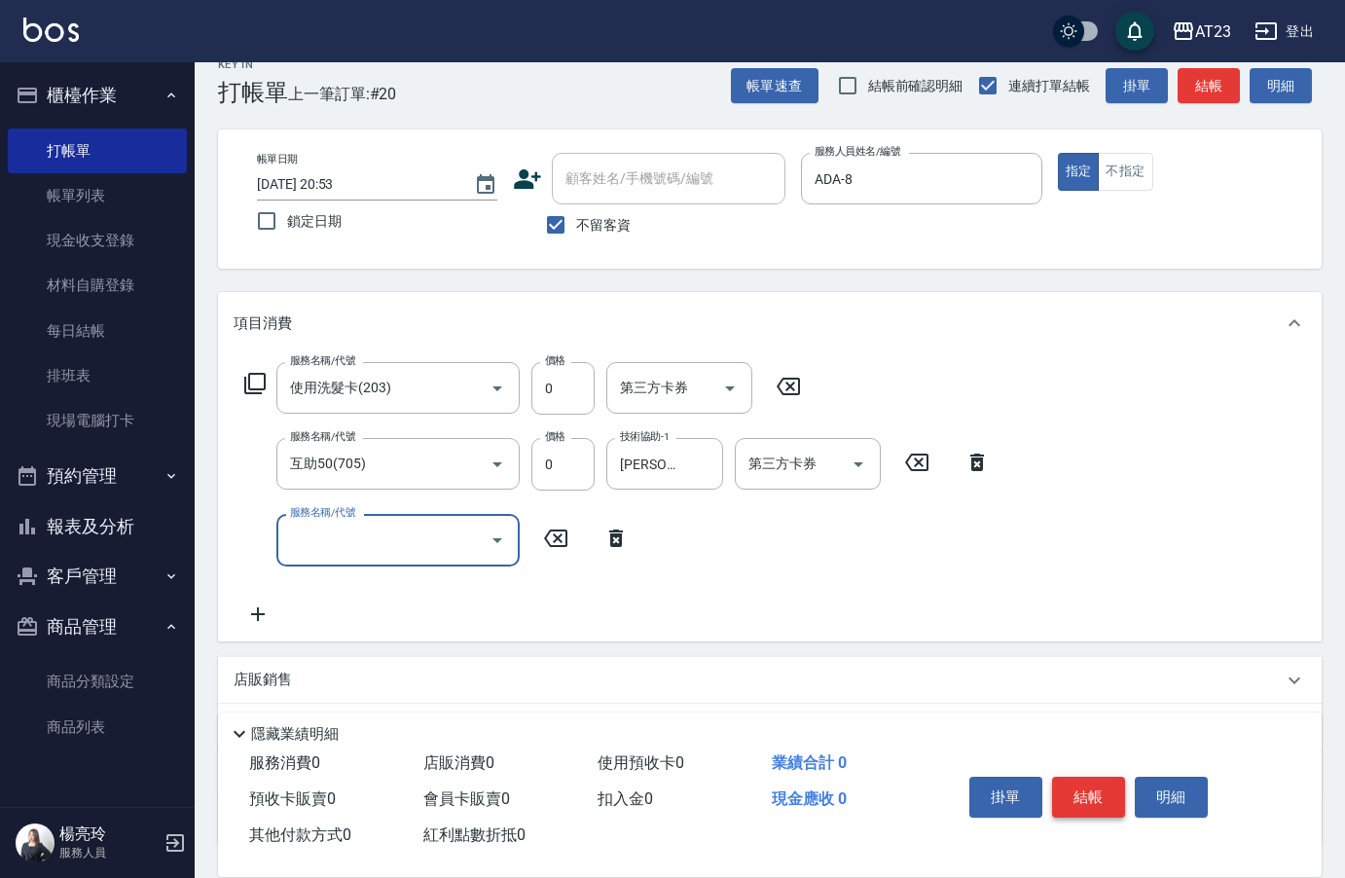
click at [1081, 792] on button "結帳" at bounding box center [1088, 797] width 73 height 41
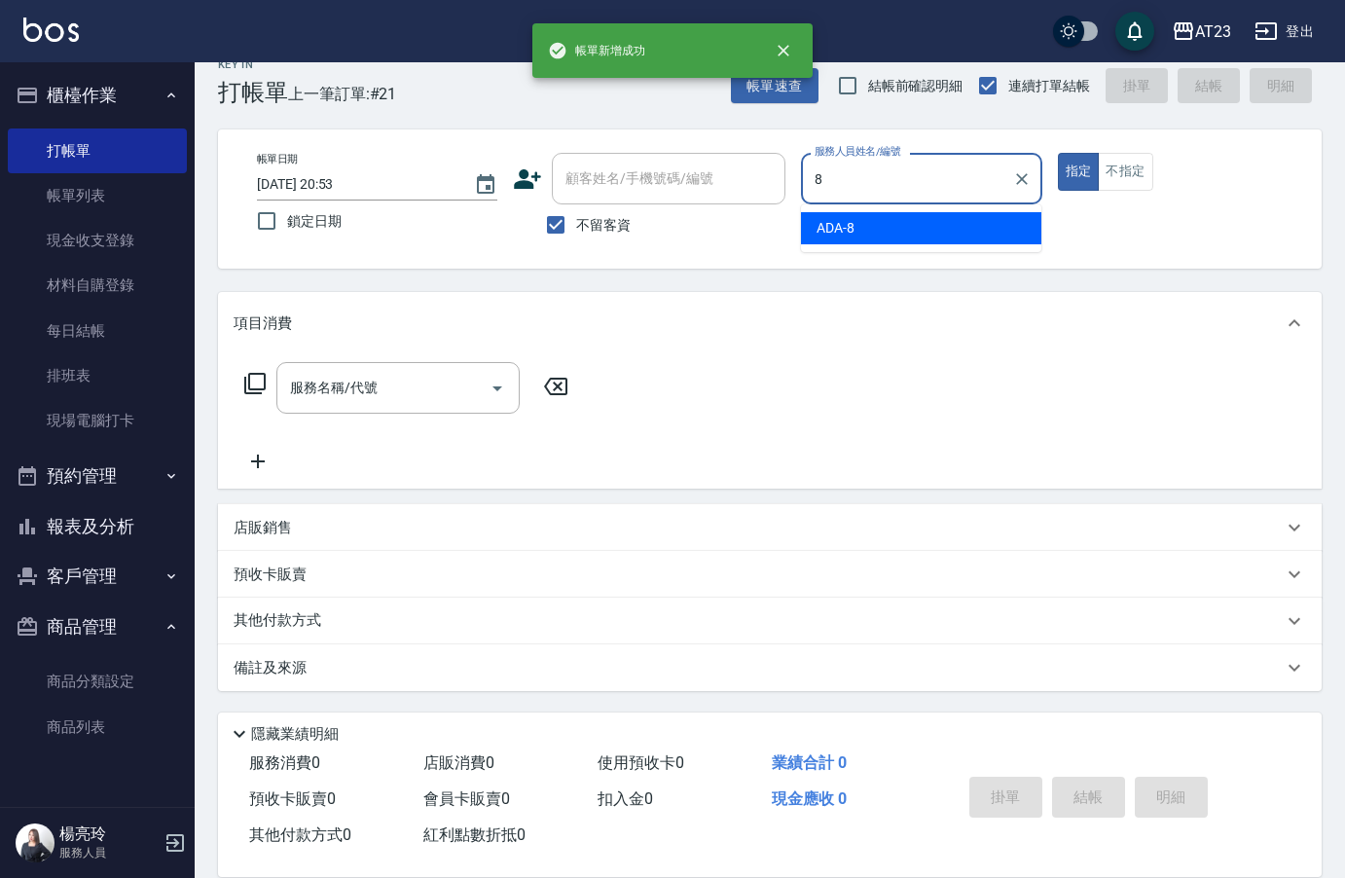
type input "ADA-8"
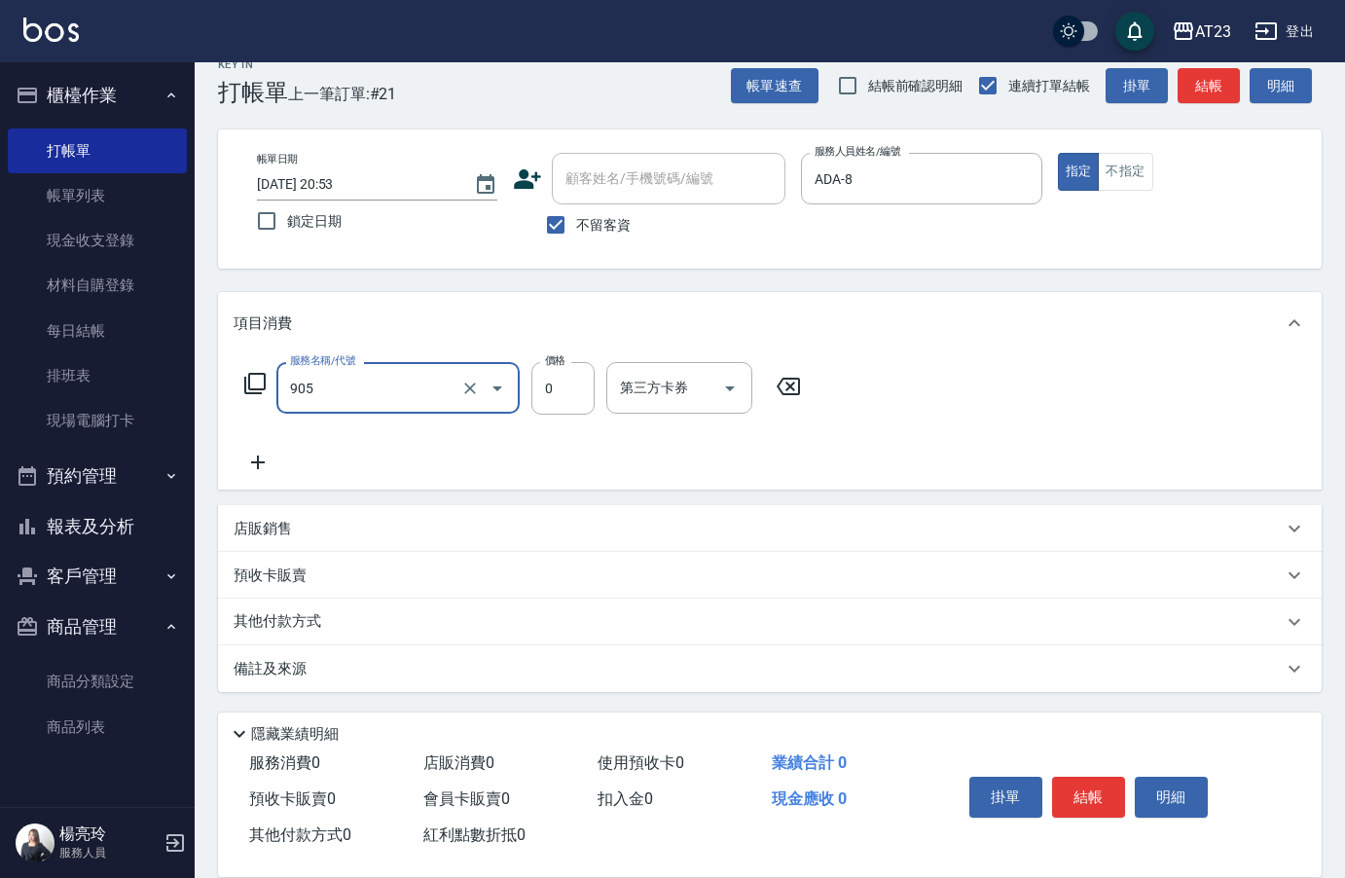
type input "頭皮卡使用(905)"
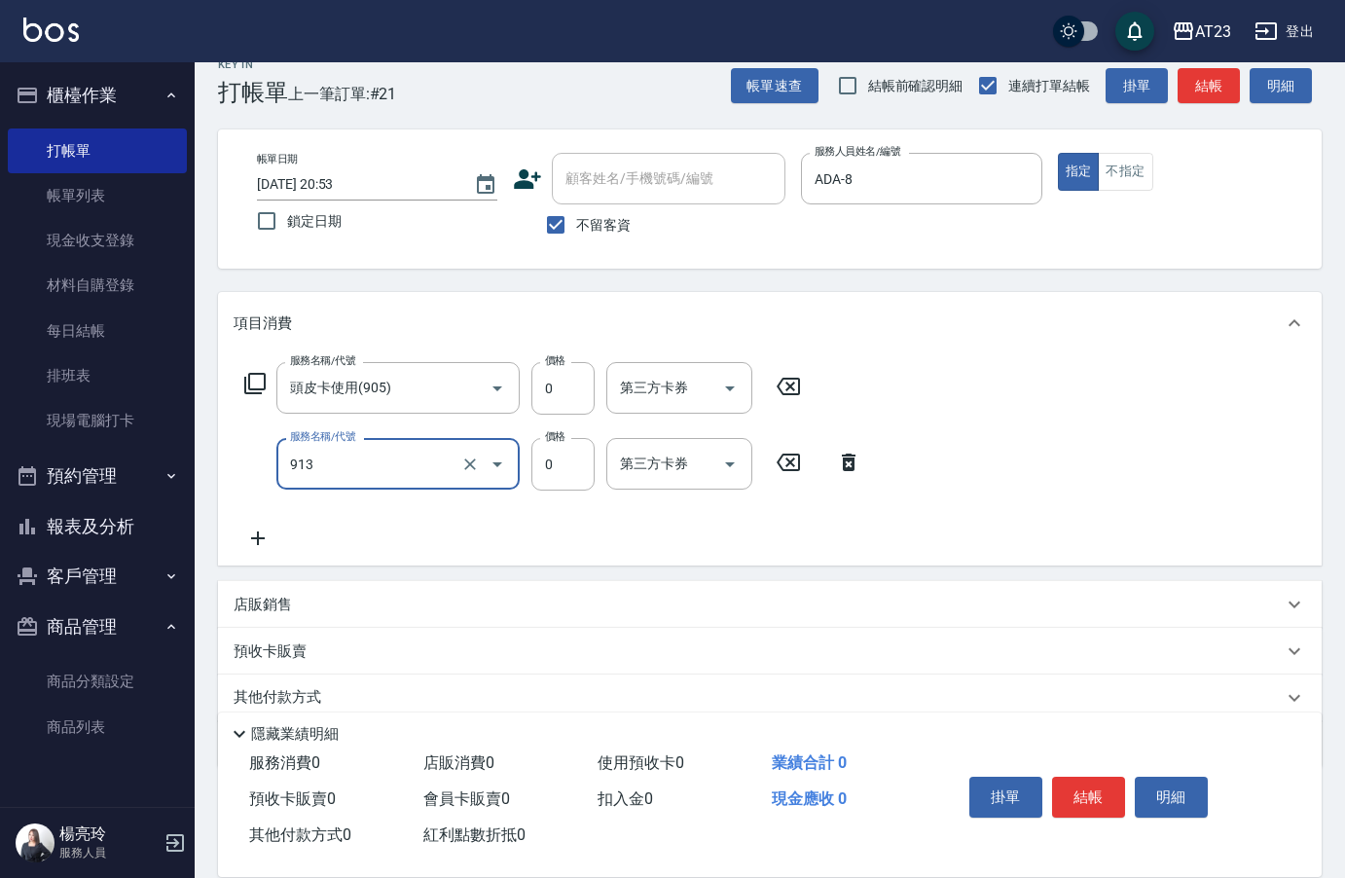
type input "蘆薈卡(913)"
click at [1109, 792] on button "結帳" at bounding box center [1088, 797] width 73 height 41
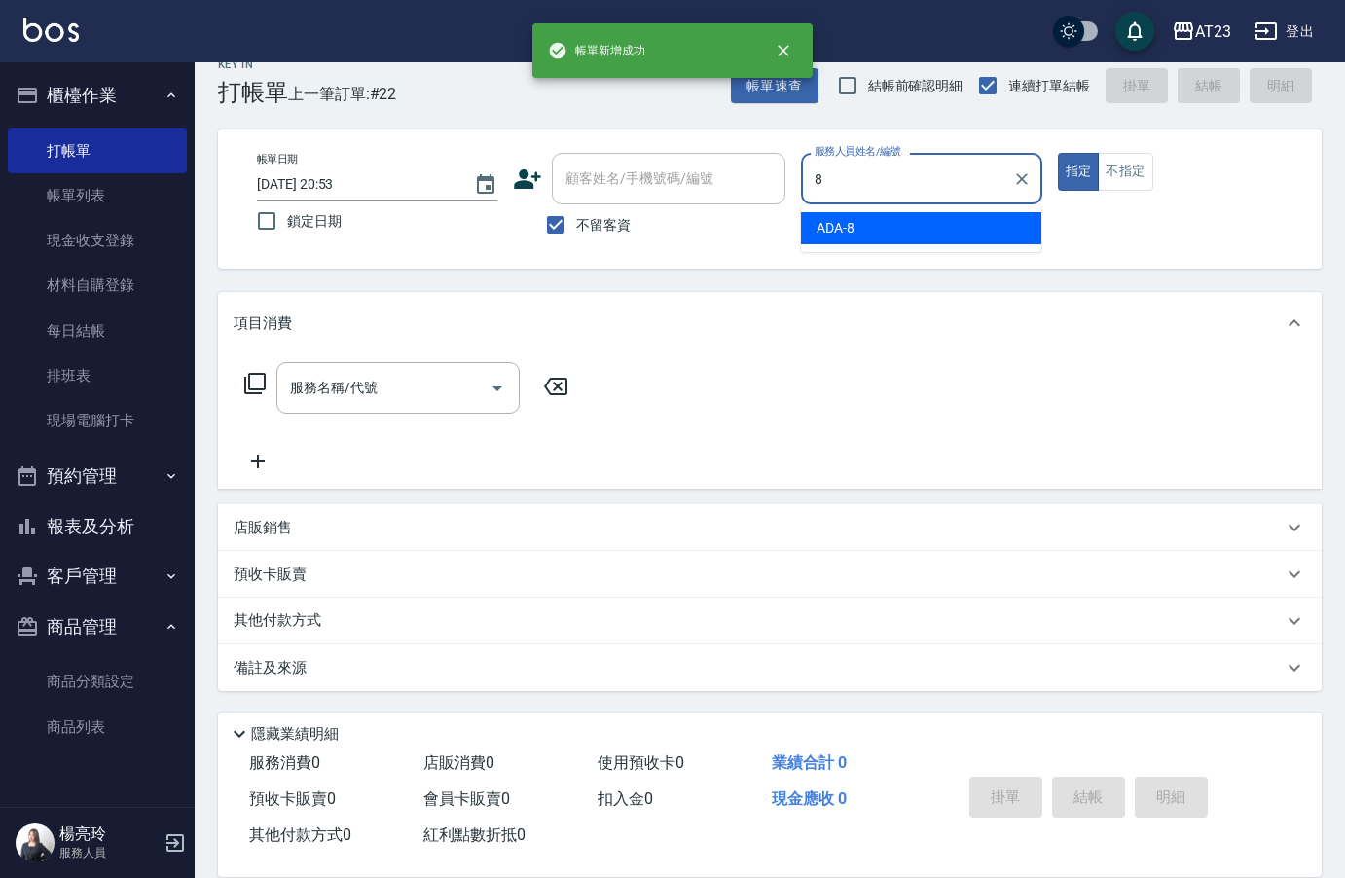
type input "ADA-8"
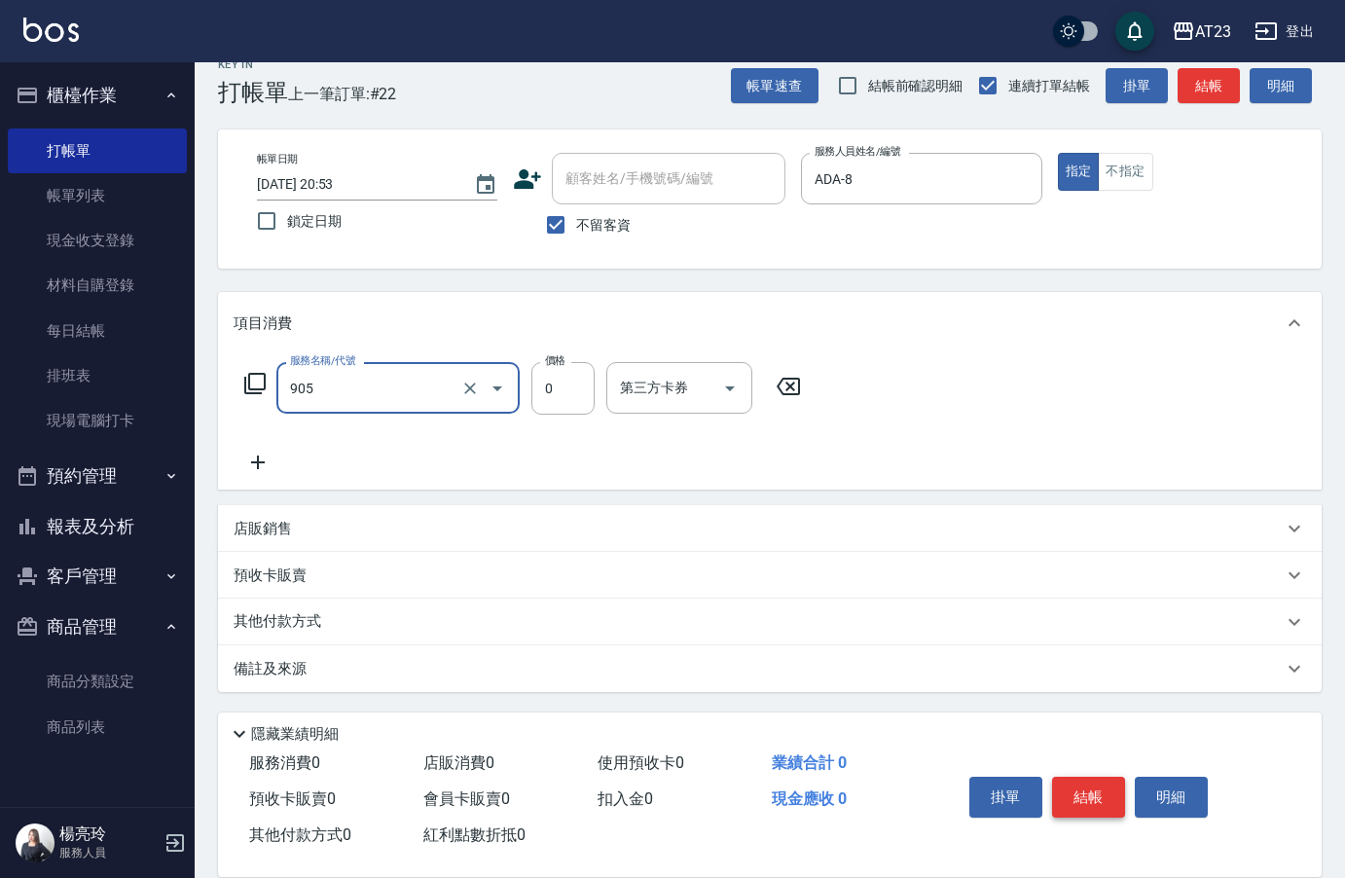
type input "頭皮卡使用(905)"
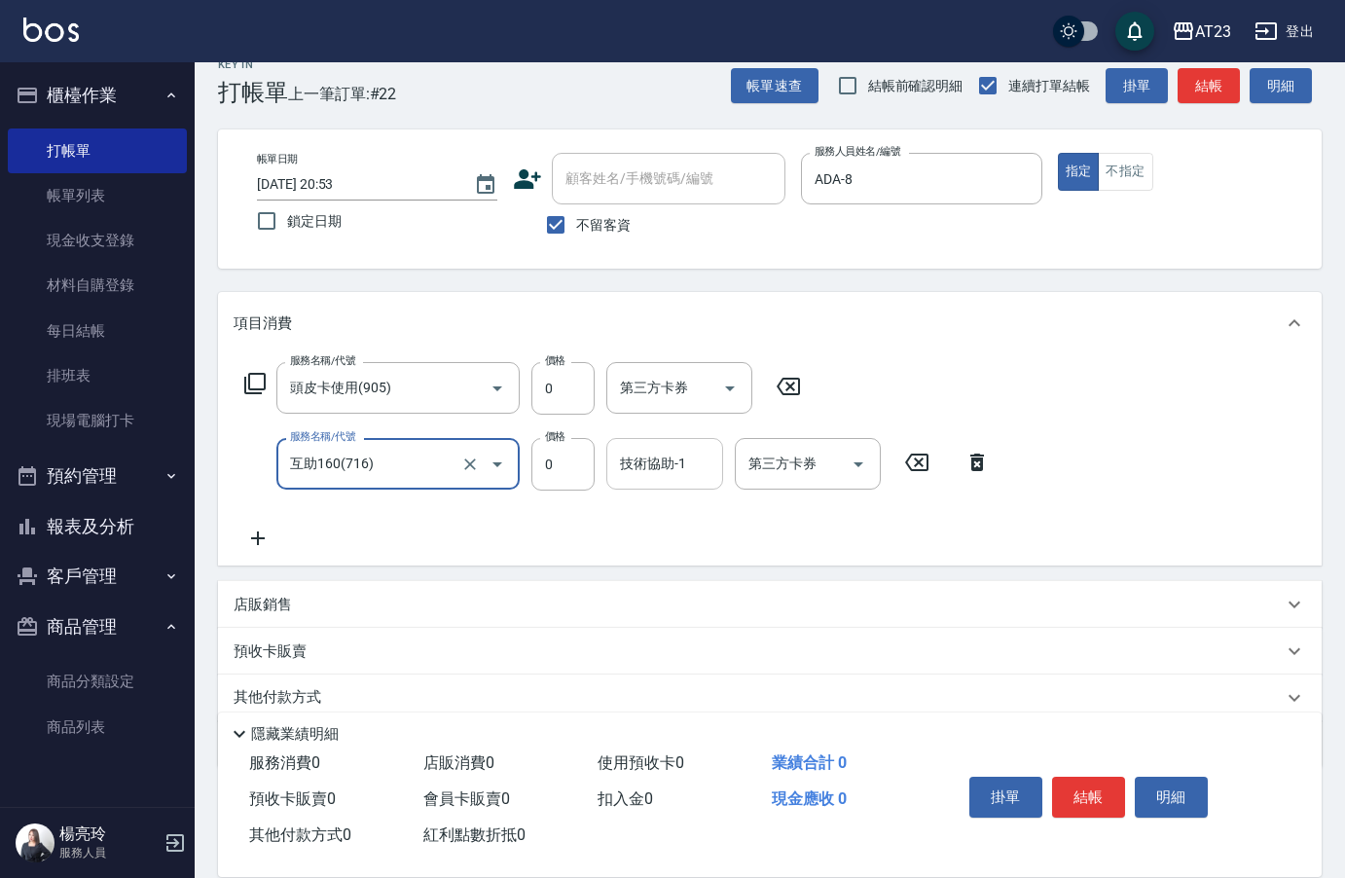
type input "互助160(716)"
click at [658, 465] on div "技術協助-1 技術協助-1" at bounding box center [665, 464] width 117 height 52
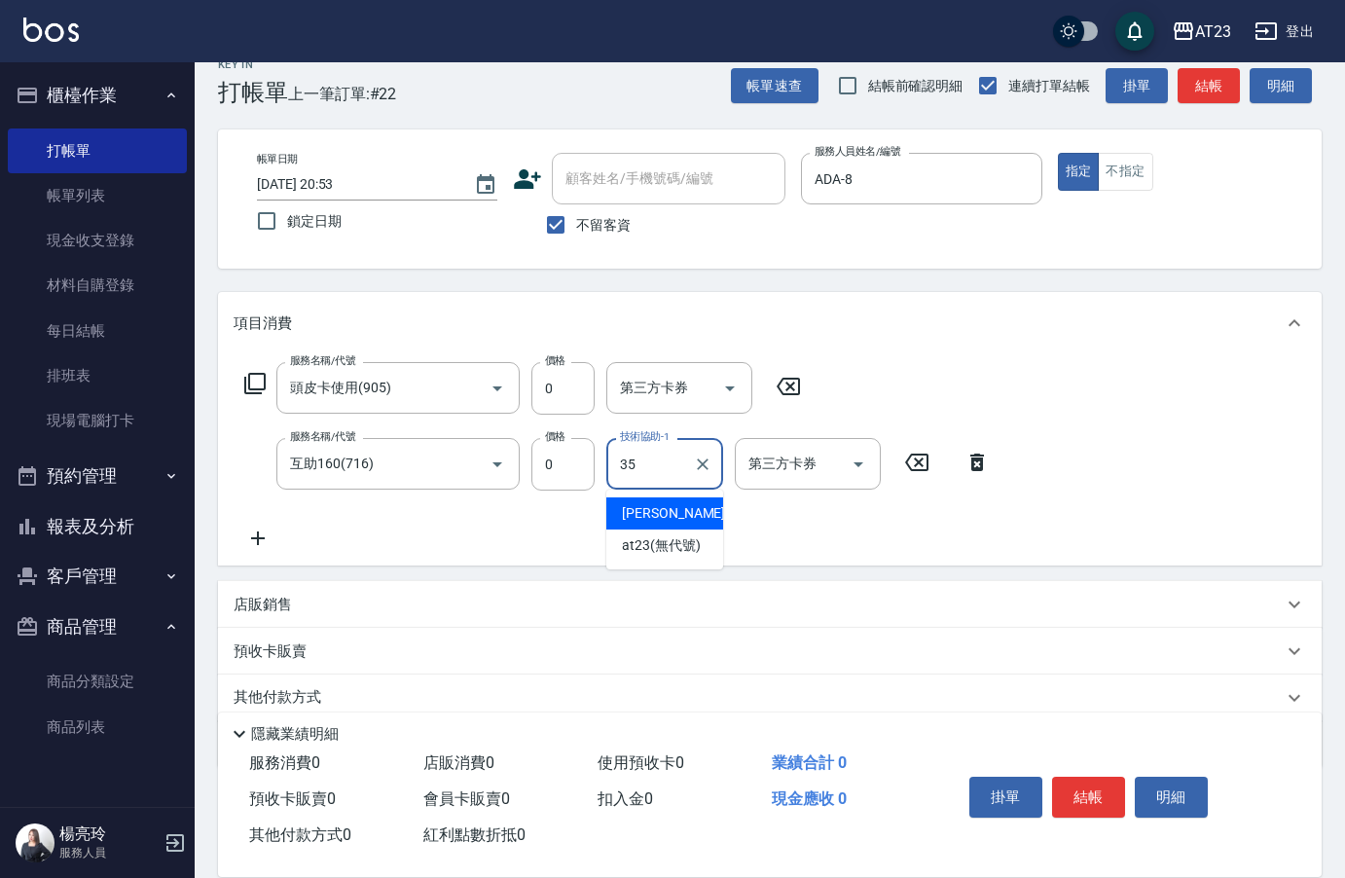
type input "嚕咪-35"
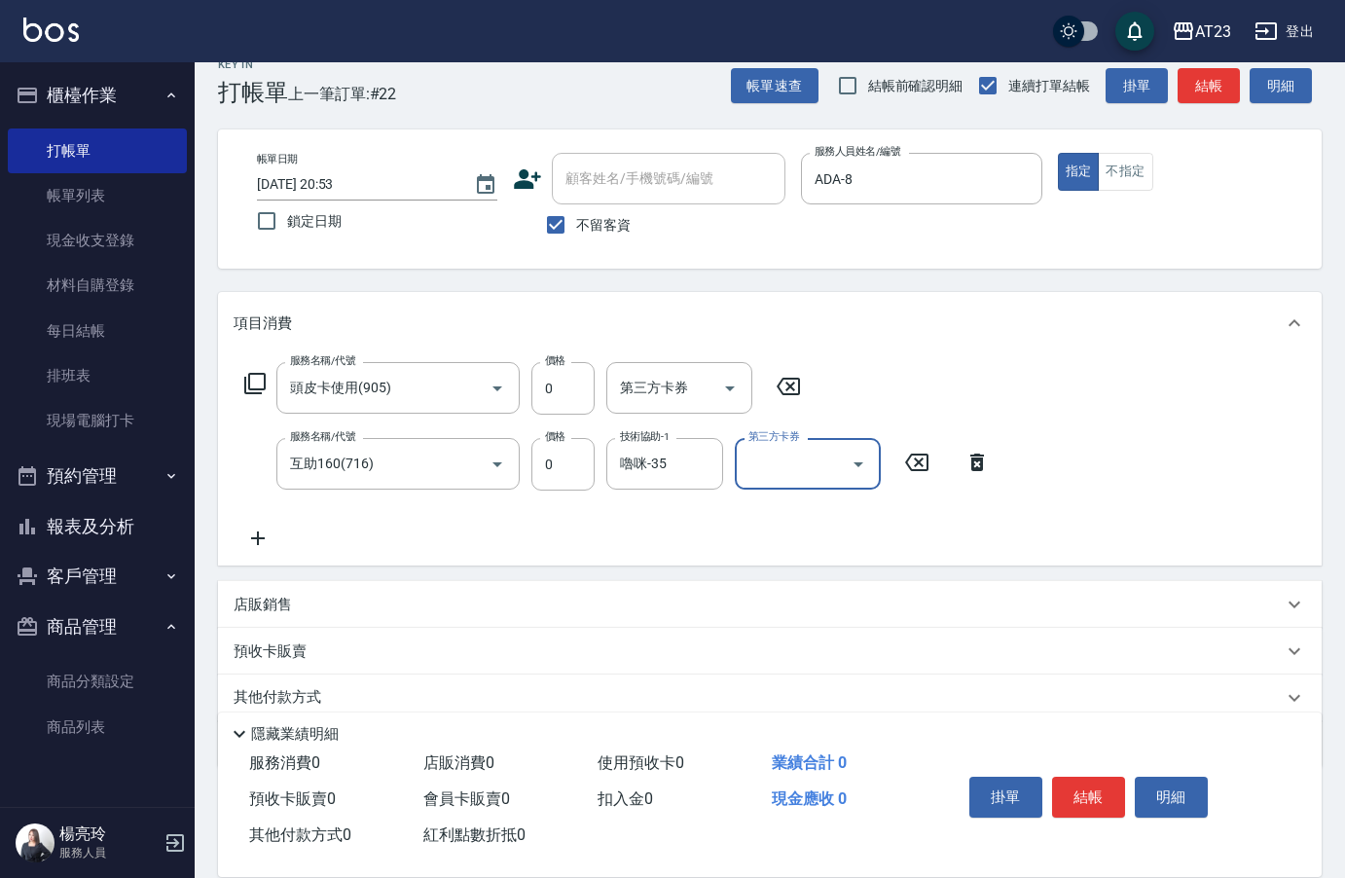
drag, startPoint x: 1080, startPoint y: 790, endPoint x: 1079, endPoint y: 774, distance: 15.6
click at [1080, 790] on button "結帳" at bounding box center [1088, 797] width 73 height 41
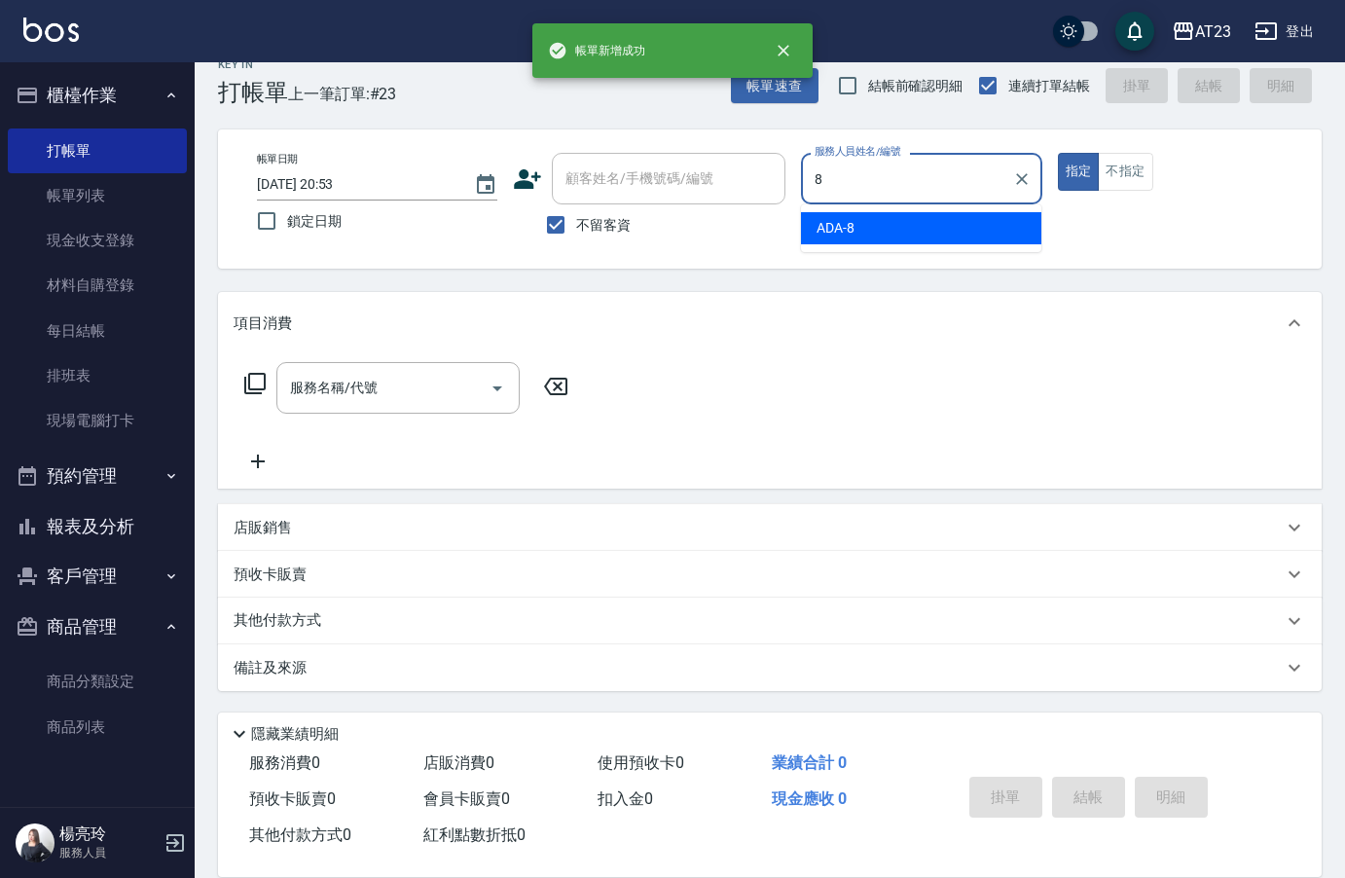
type input "ADA-8"
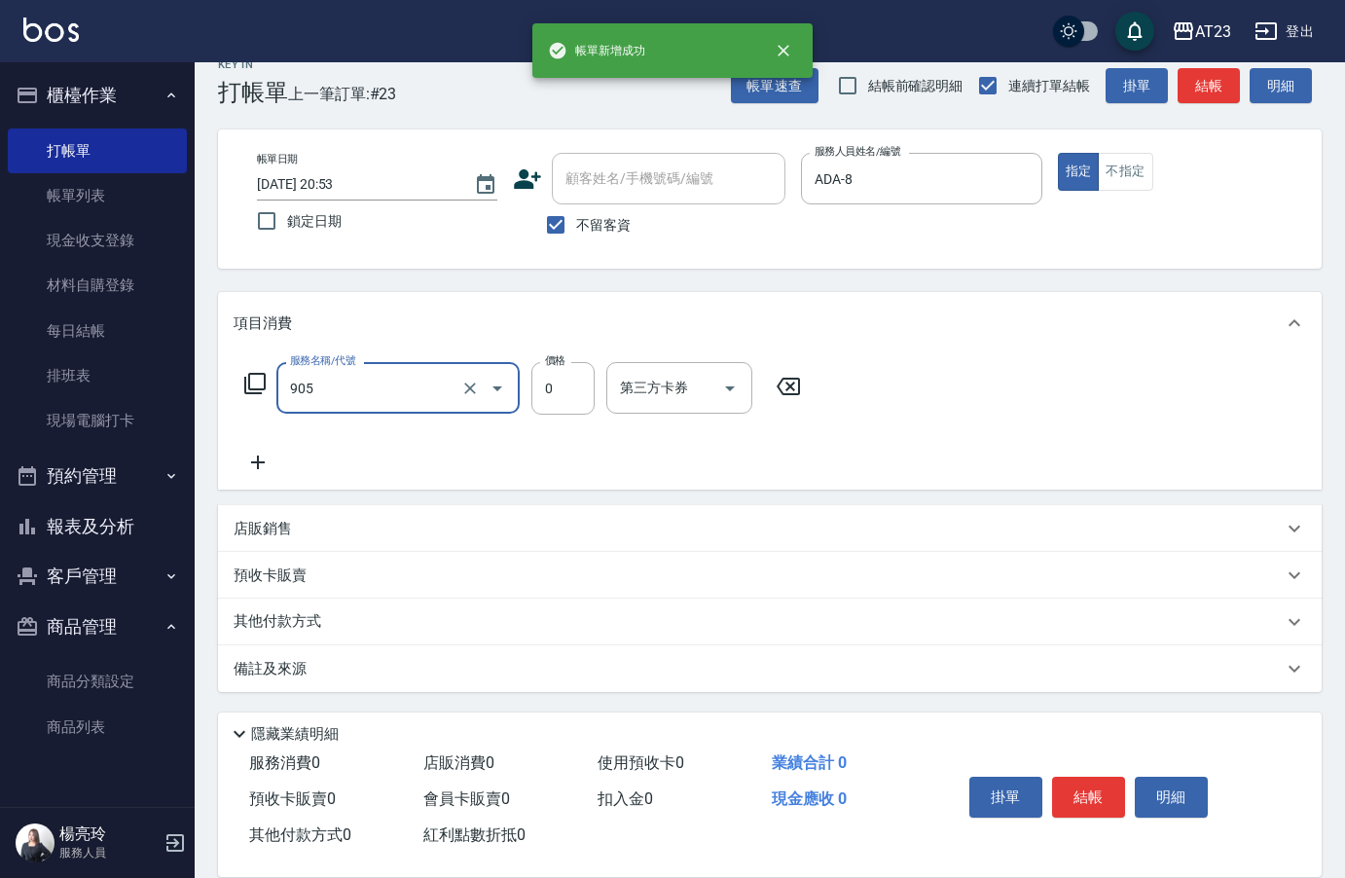
type input "頭皮卡使用(905)"
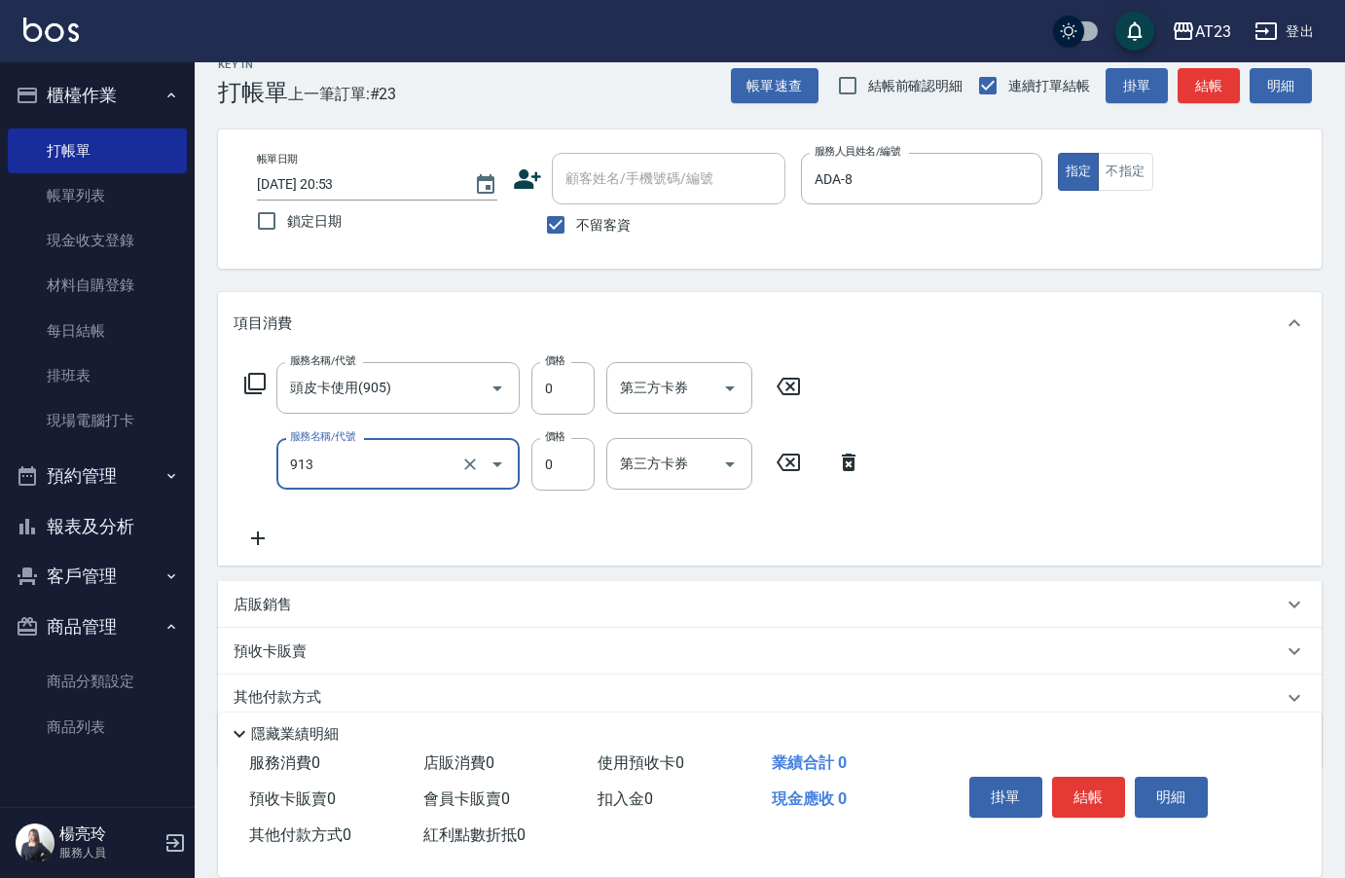
type input "蘆薈卡(913)"
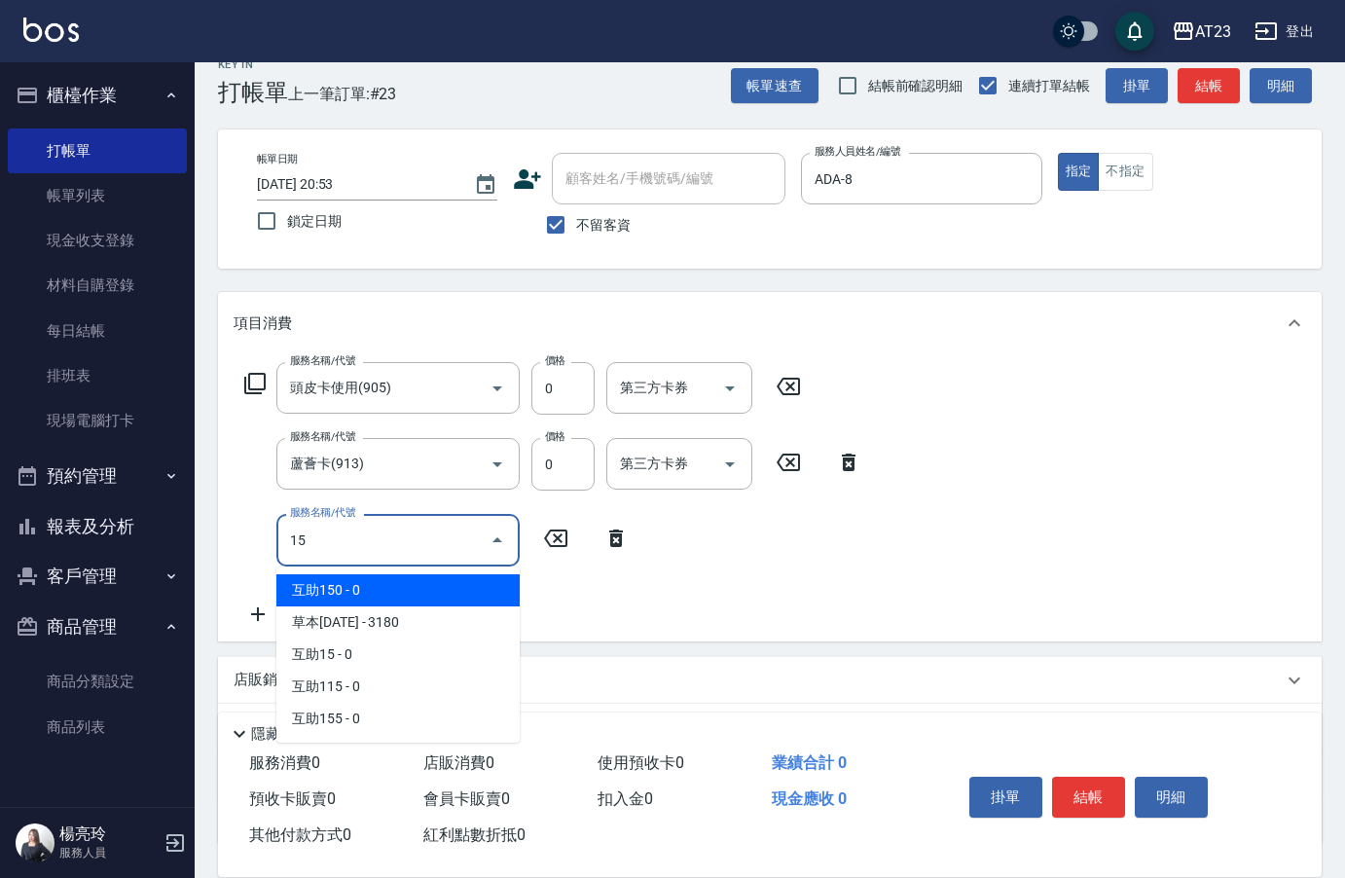
type input "1"
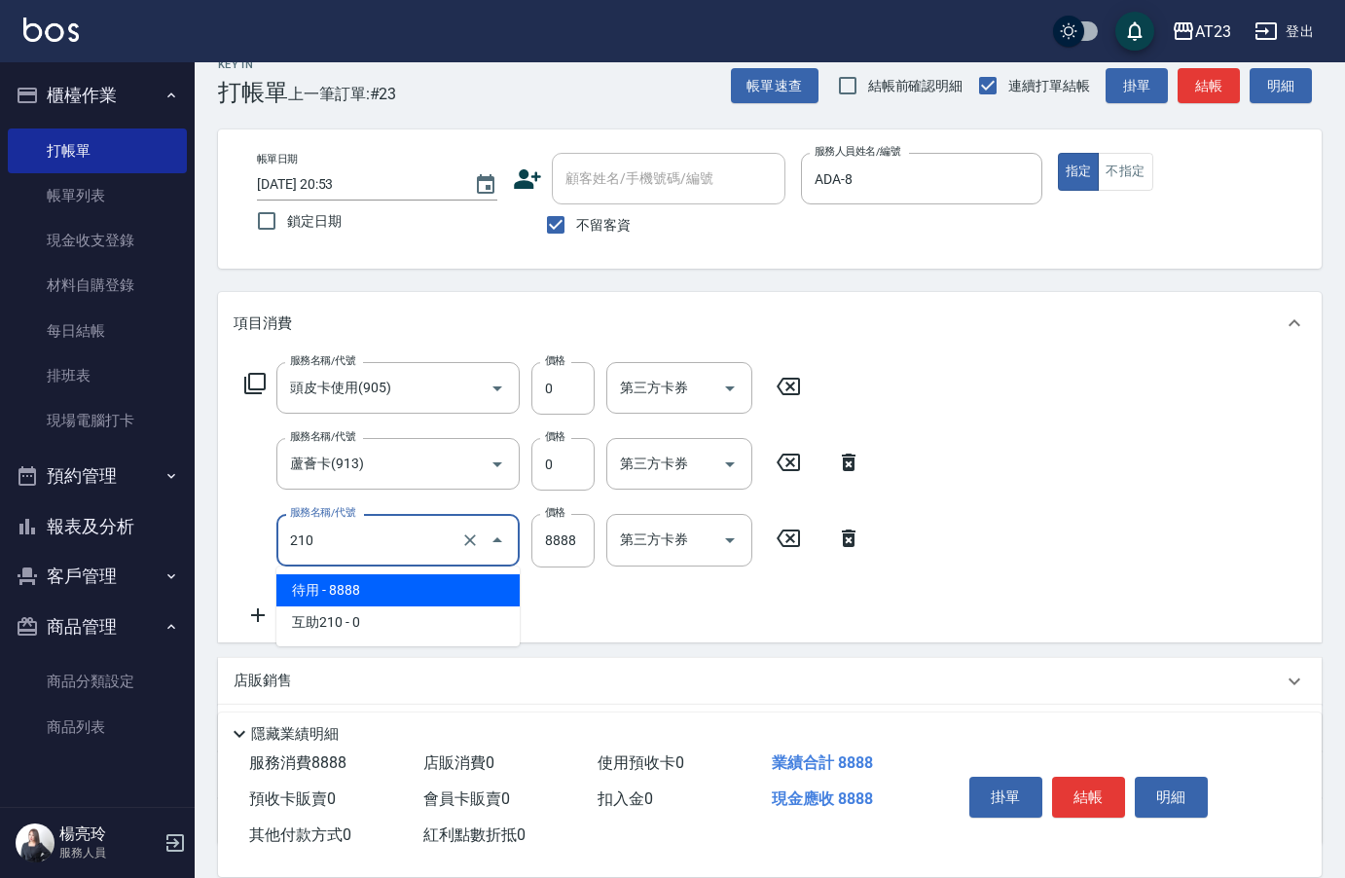
drag, startPoint x: 362, startPoint y: 539, endPoint x: 260, endPoint y: 535, distance: 102.3
click at [260, 535] on div "服務名稱/代號 210 服務名稱/代號 價格 8888 價格 第三方卡券 第三方卡券" at bounding box center [554, 540] width 640 height 53
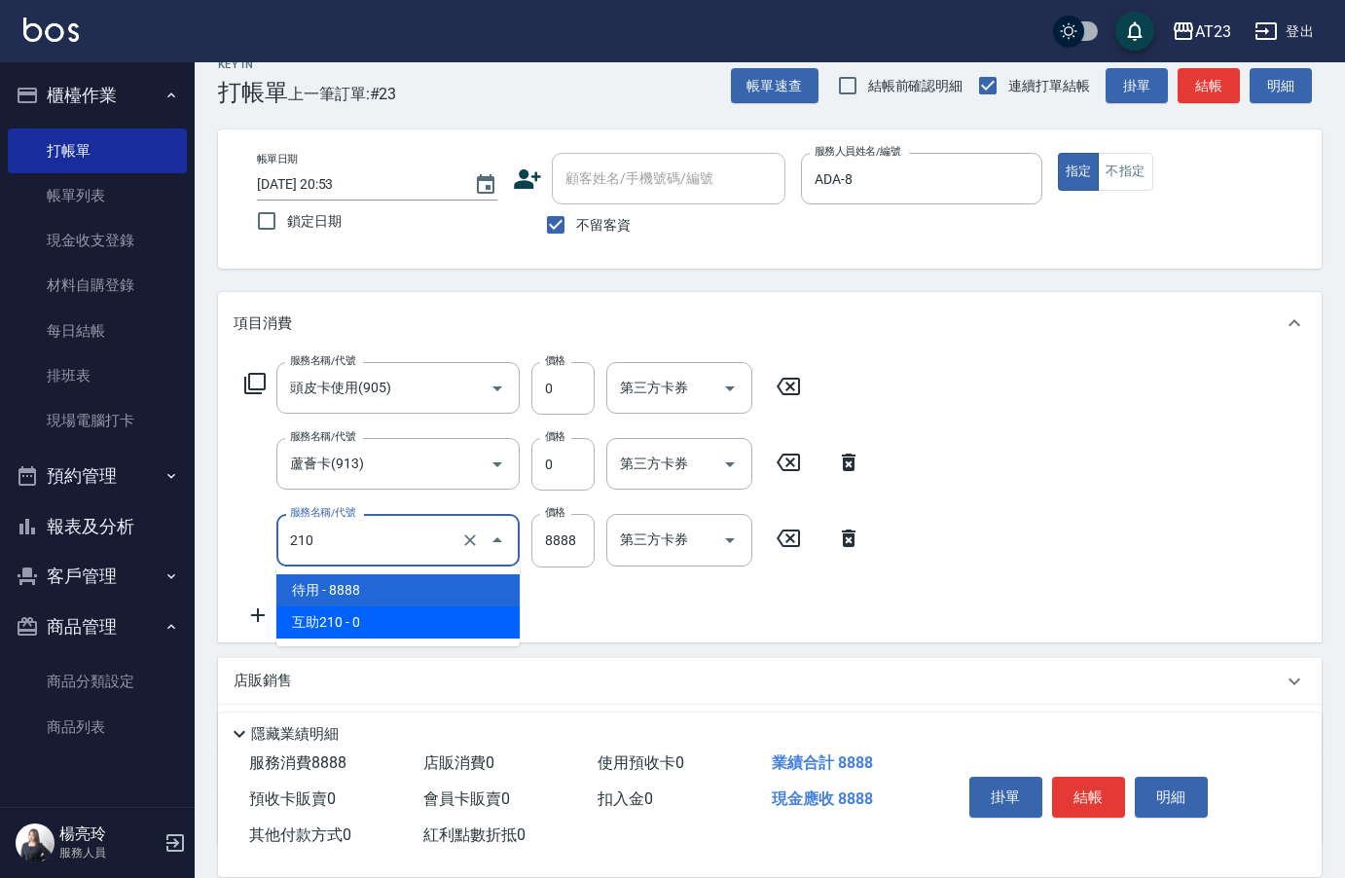
type input "互助210(721)"
type input "0"
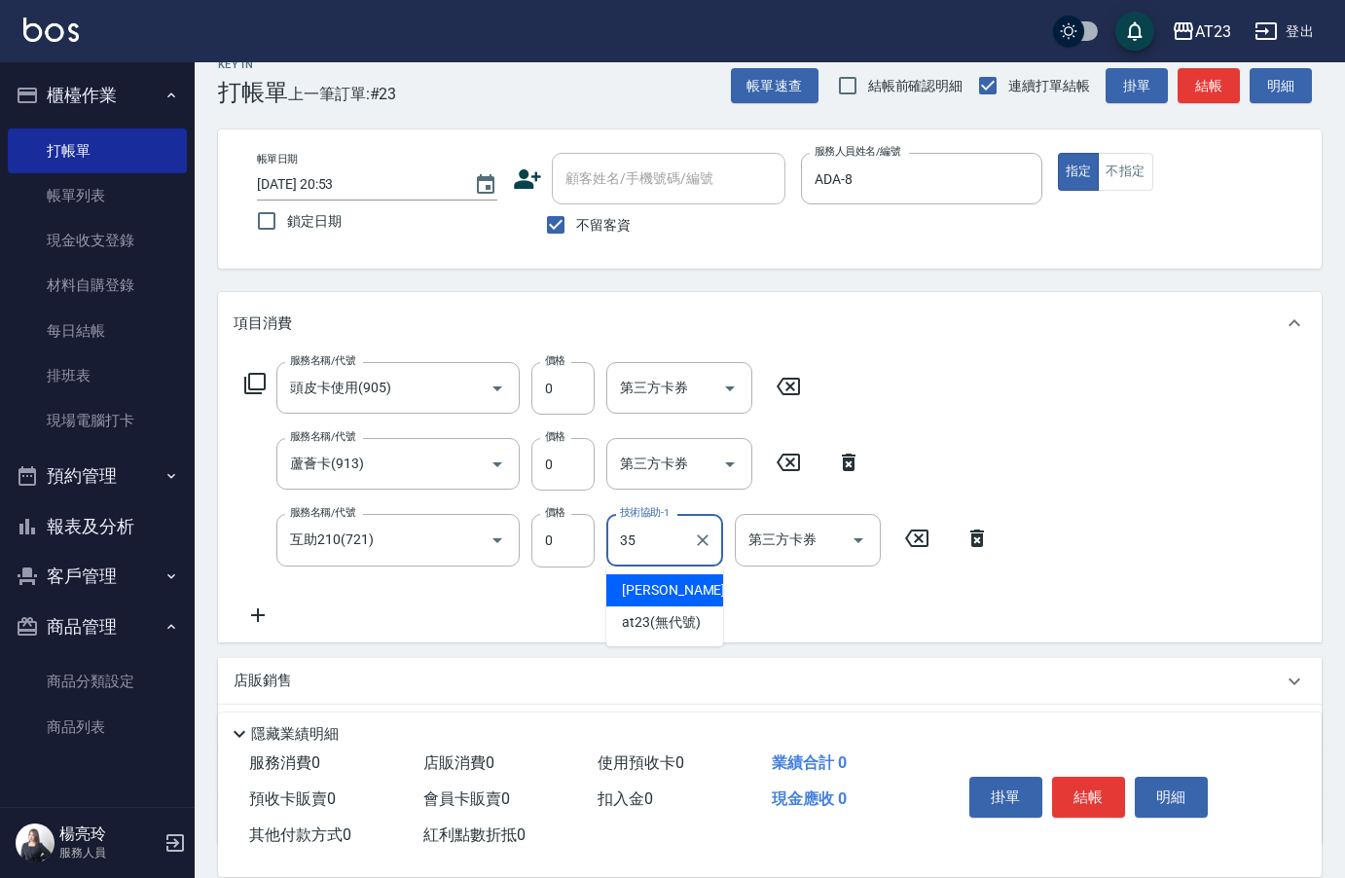
type input "嚕咪-35"
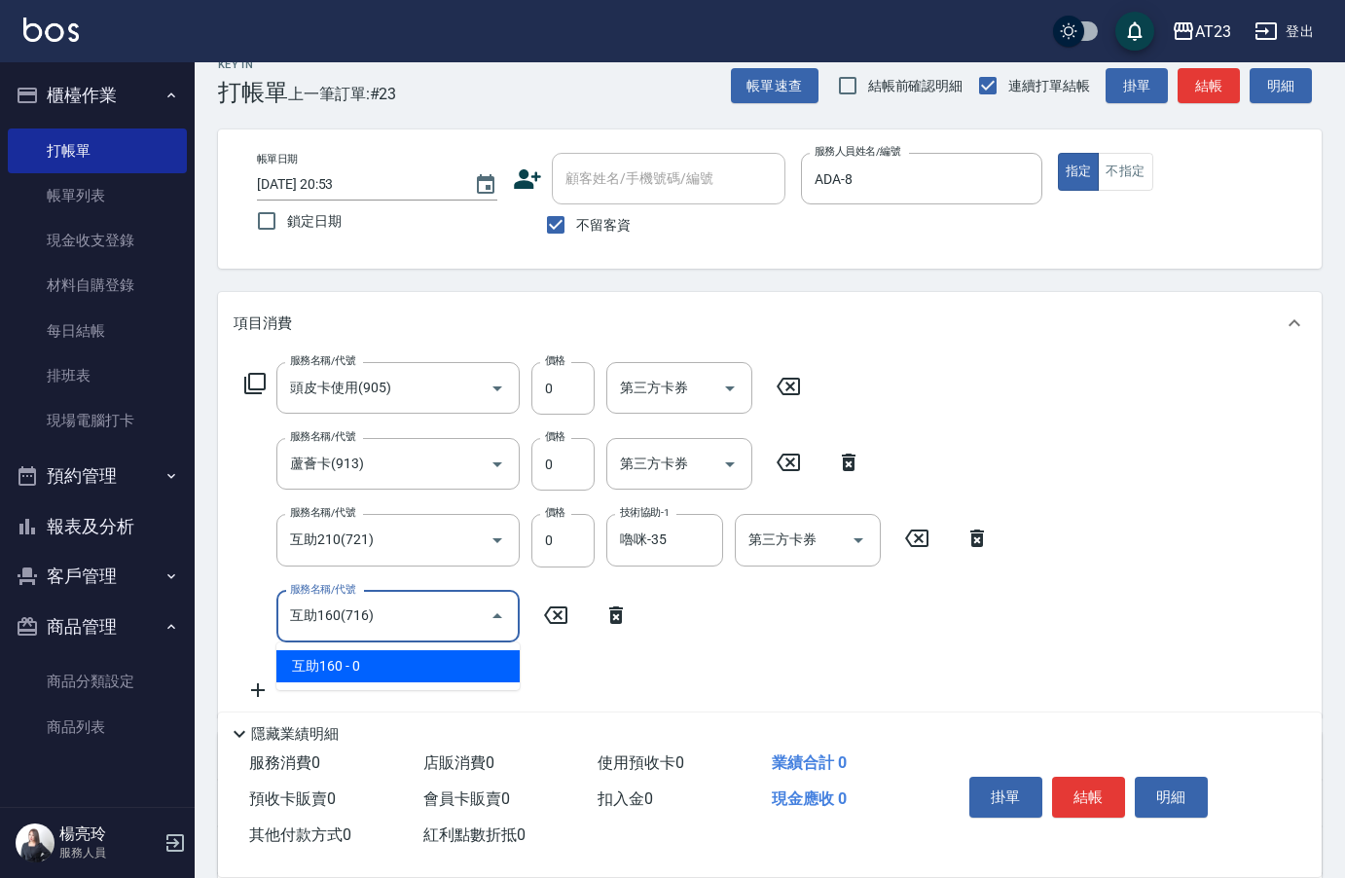
type input "互助160(716)"
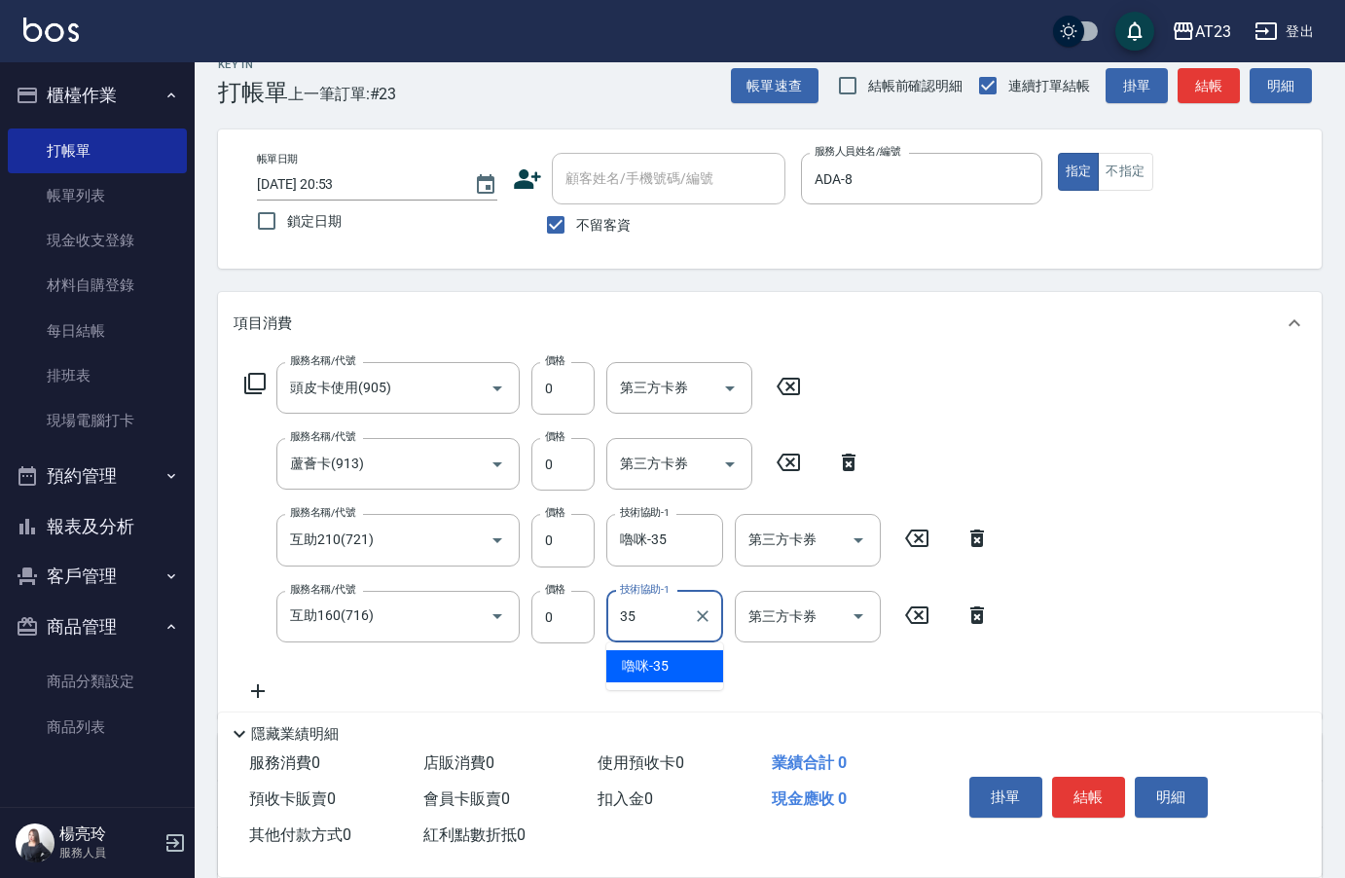
type input "嚕咪-35"
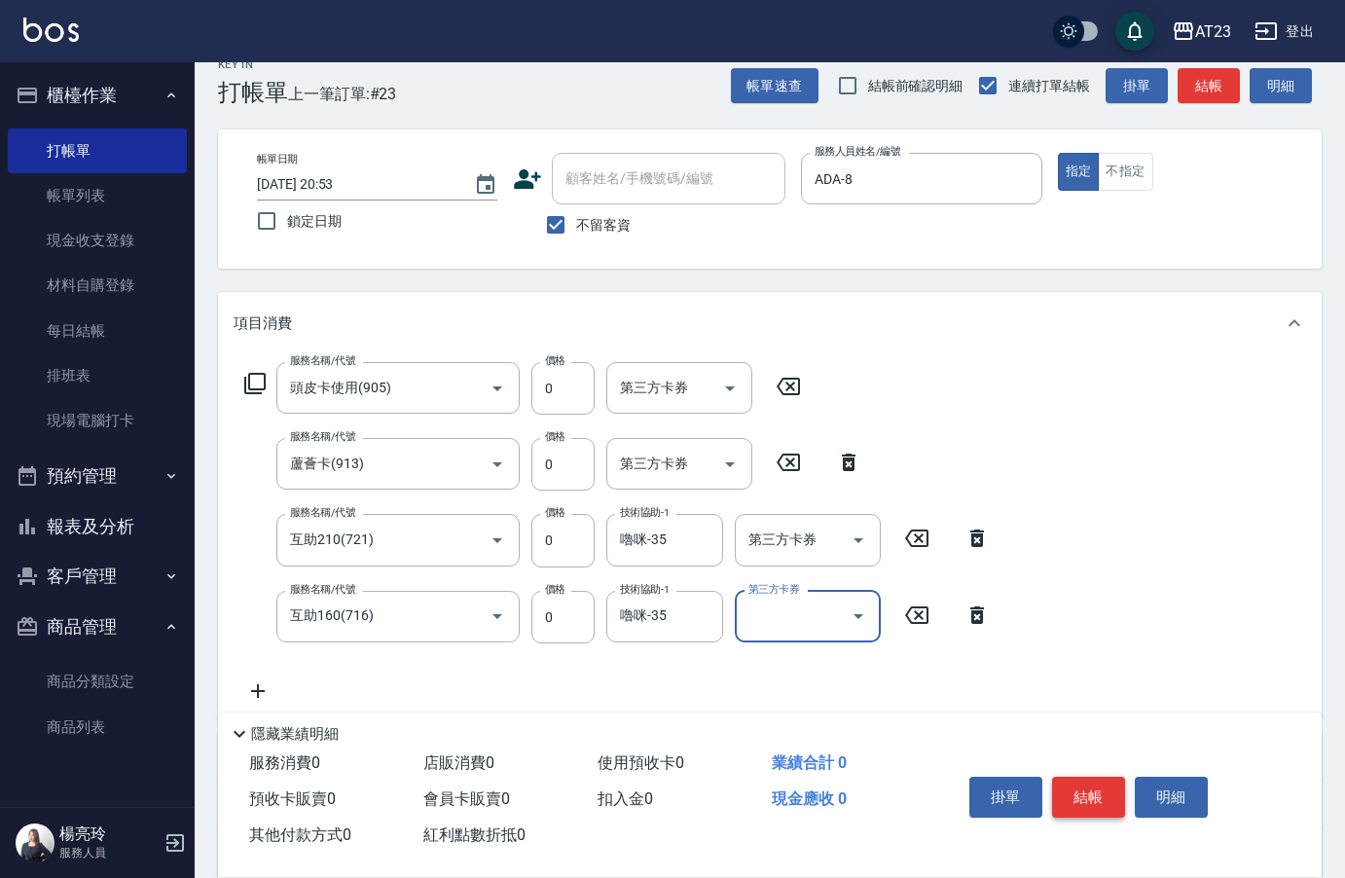
click at [1100, 786] on button "結帳" at bounding box center [1088, 797] width 73 height 41
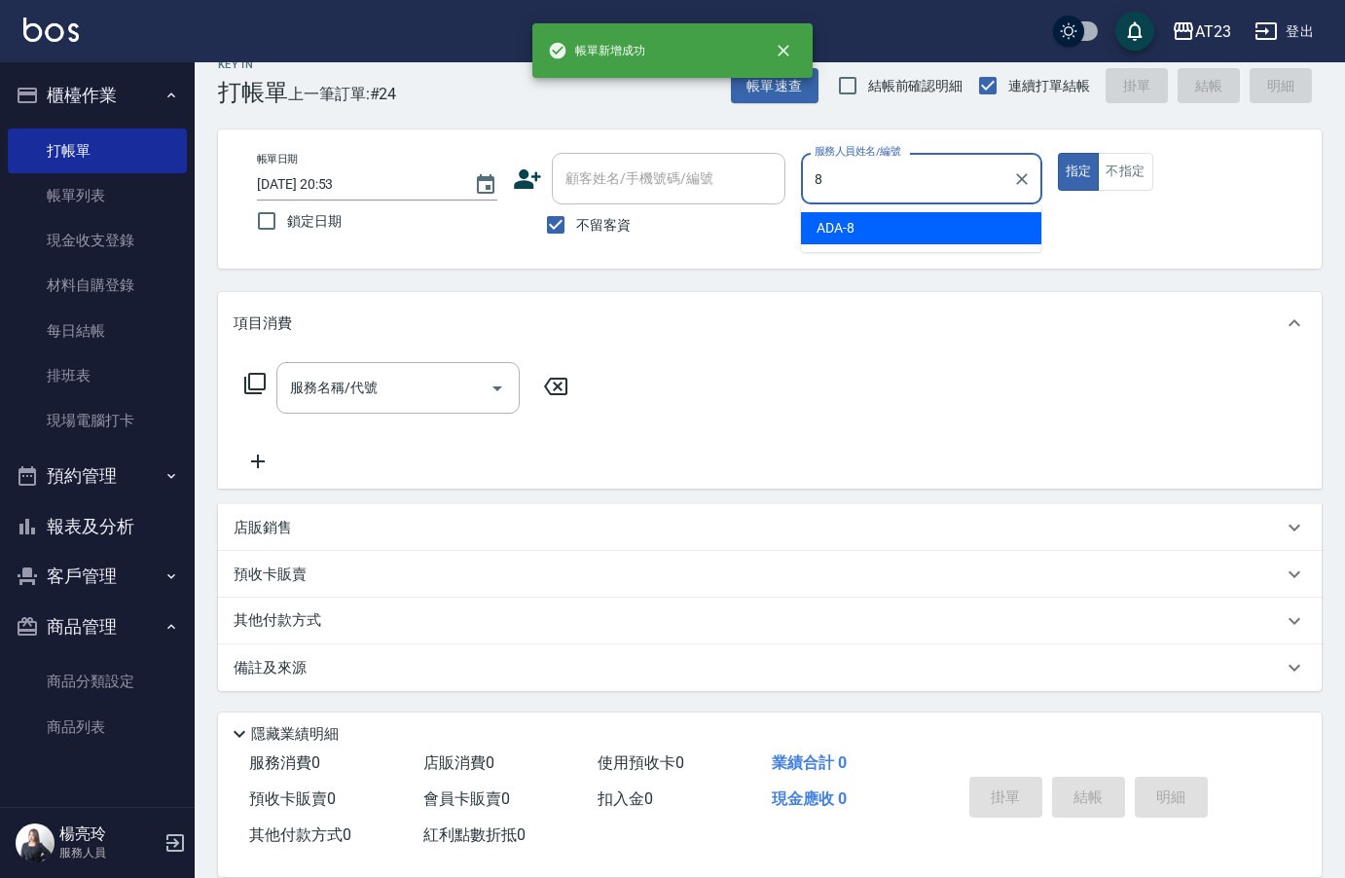
type input "ADA-8"
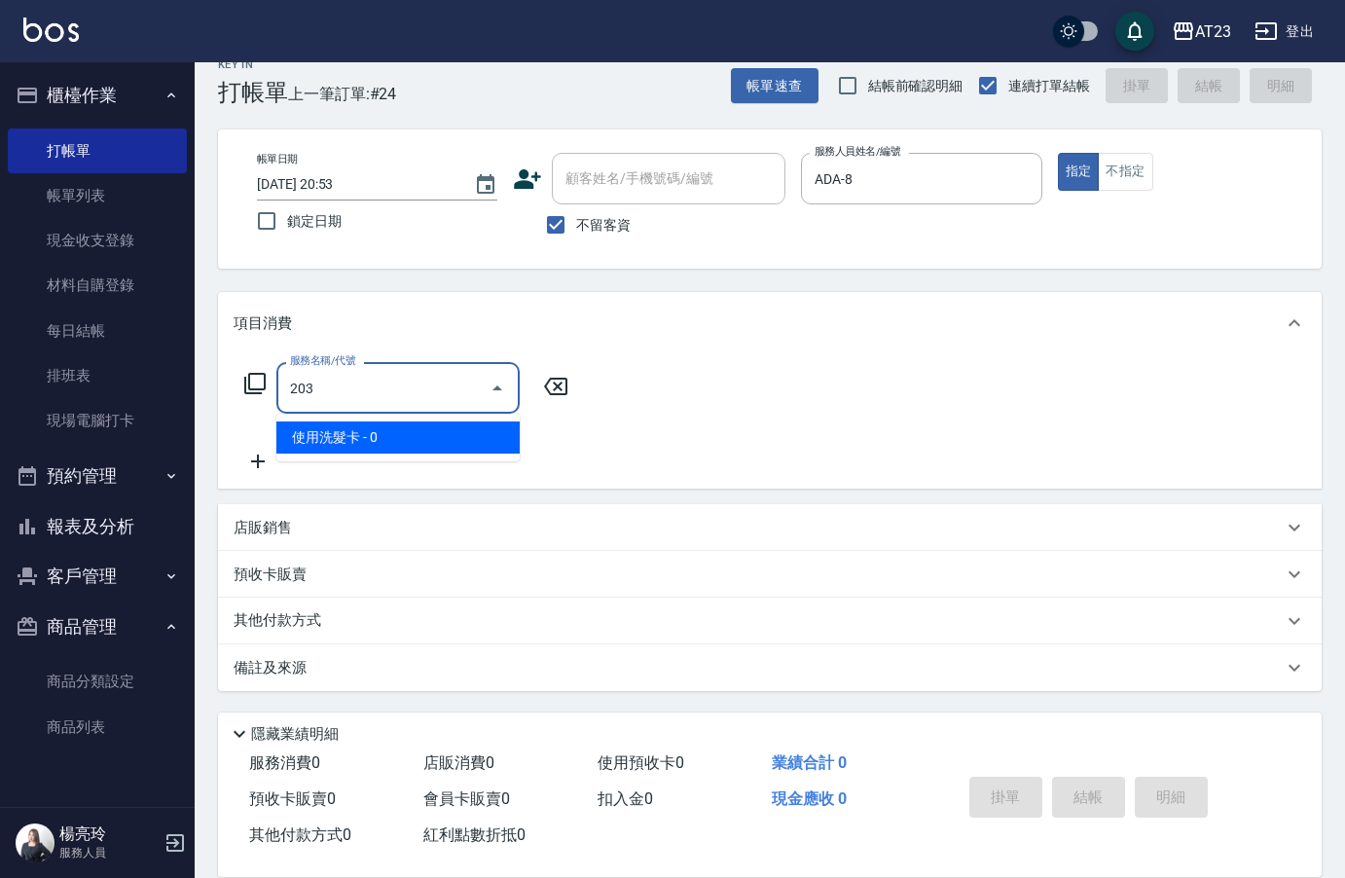
type input "使用洗髮卡(203)"
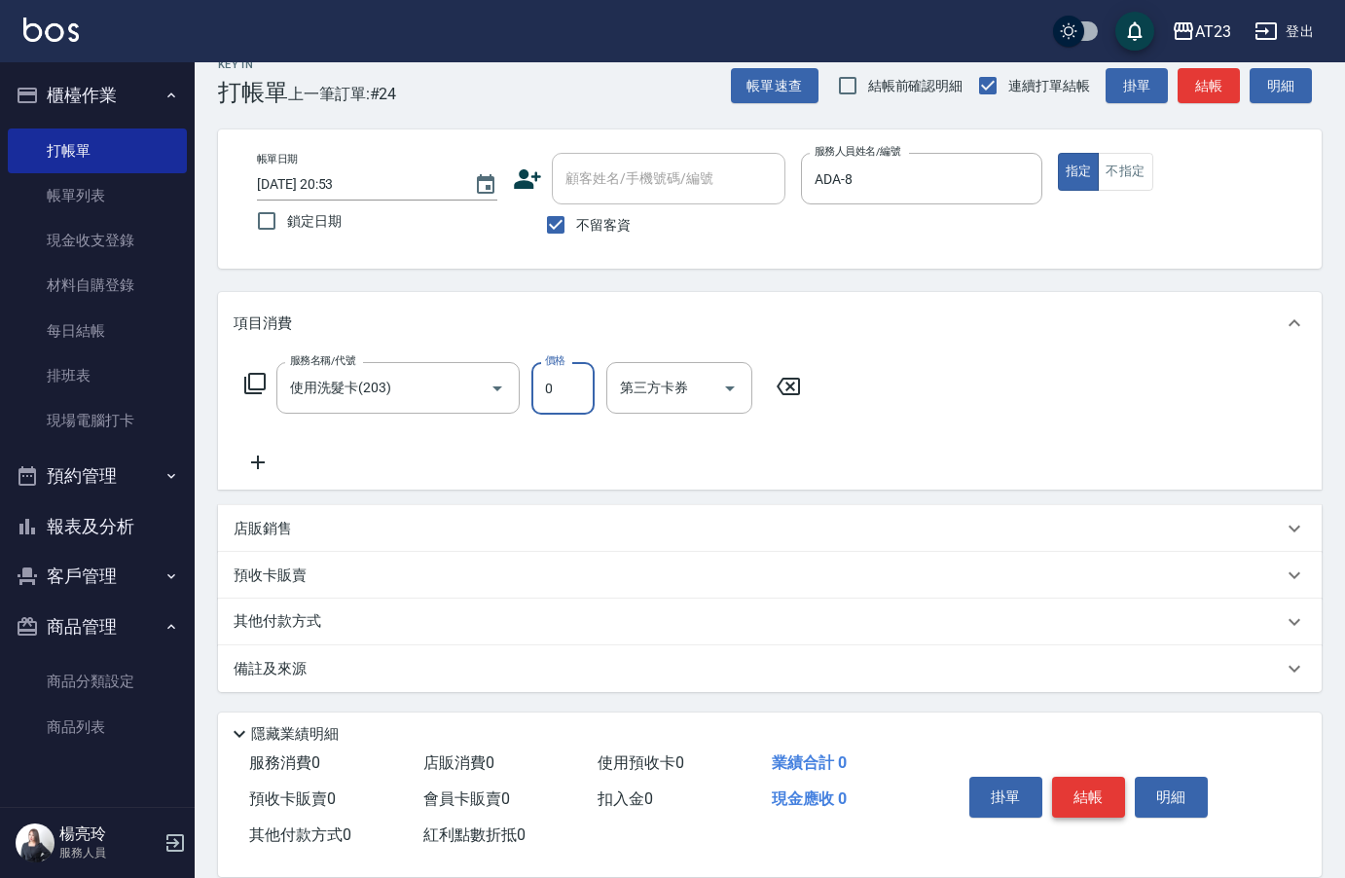
click at [1086, 785] on button "結帳" at bounding box center [1088, 797] width 73 height 41
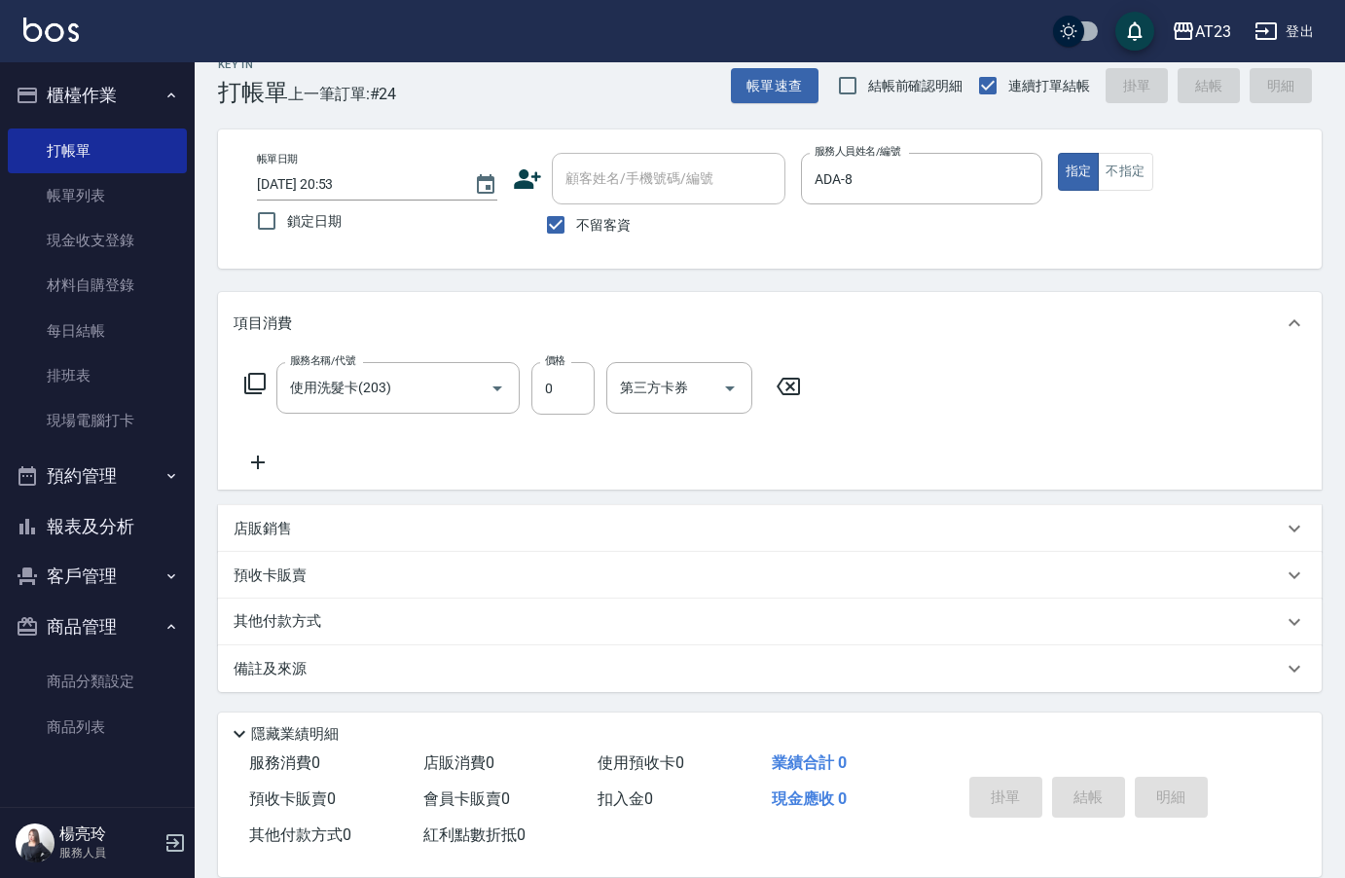
type input "[DATE] 20:54"
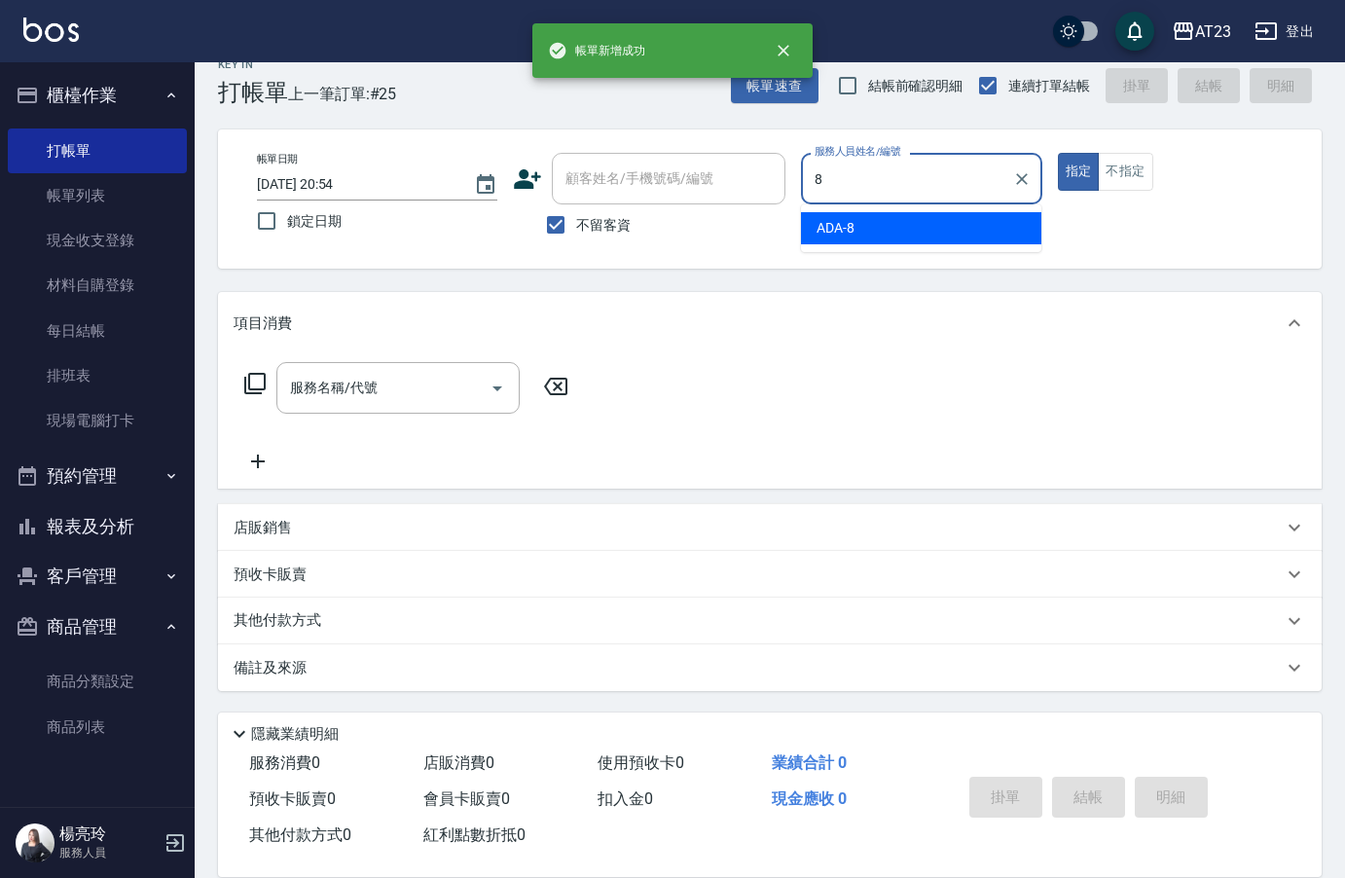
type input "ADA-8"
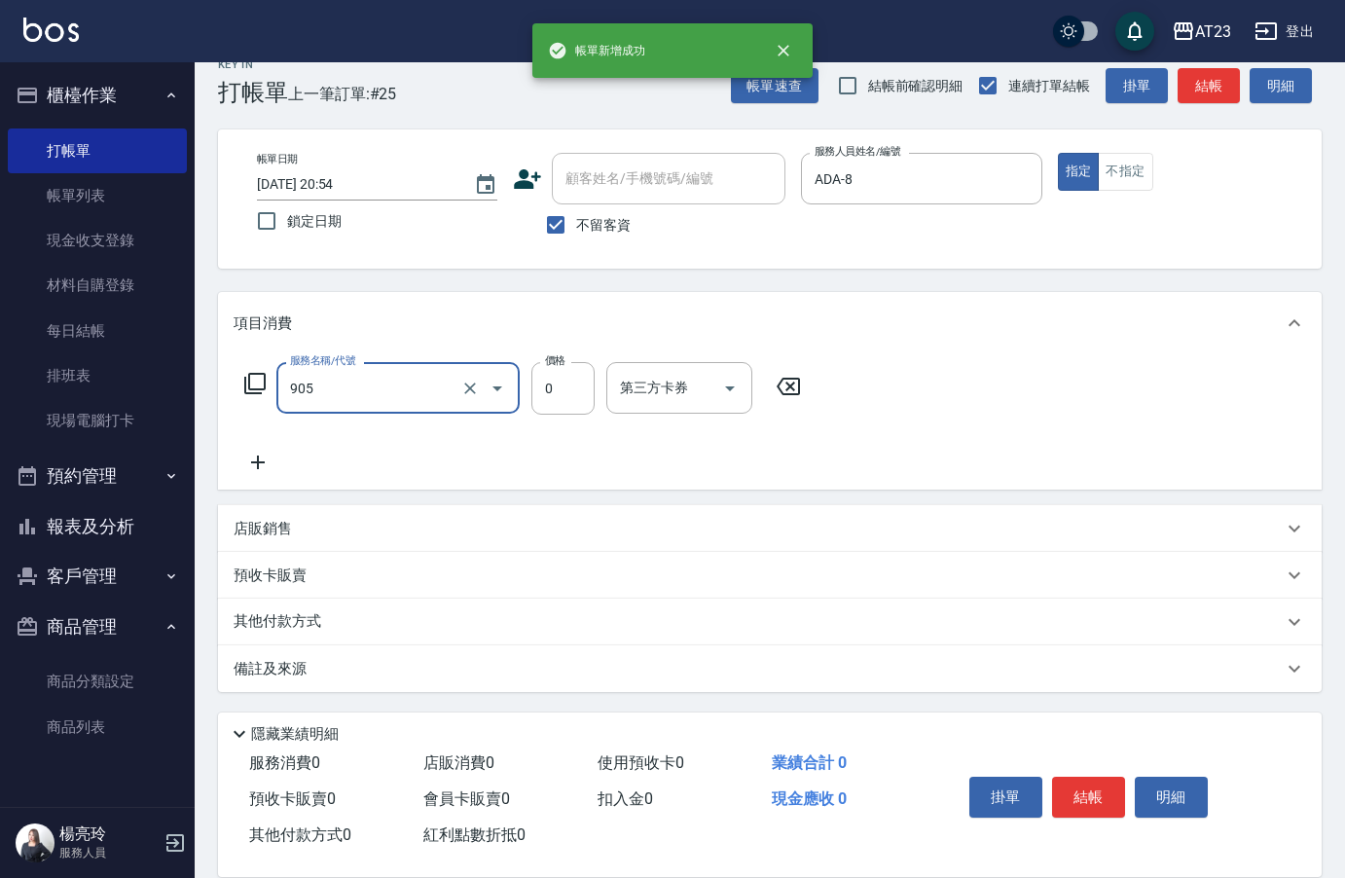
type input "頭皮卡使用(905)"
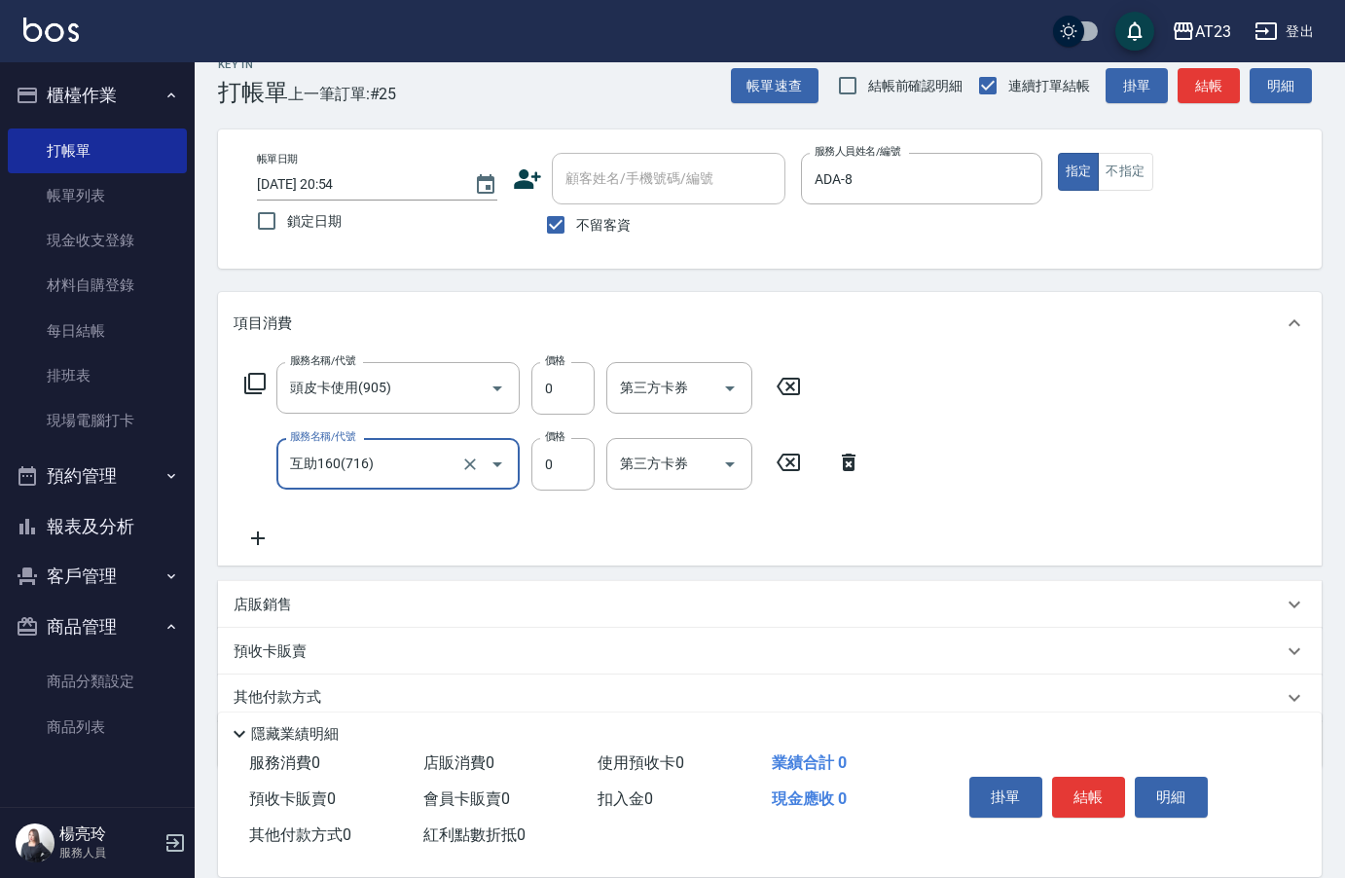
type input "互助160(716)"
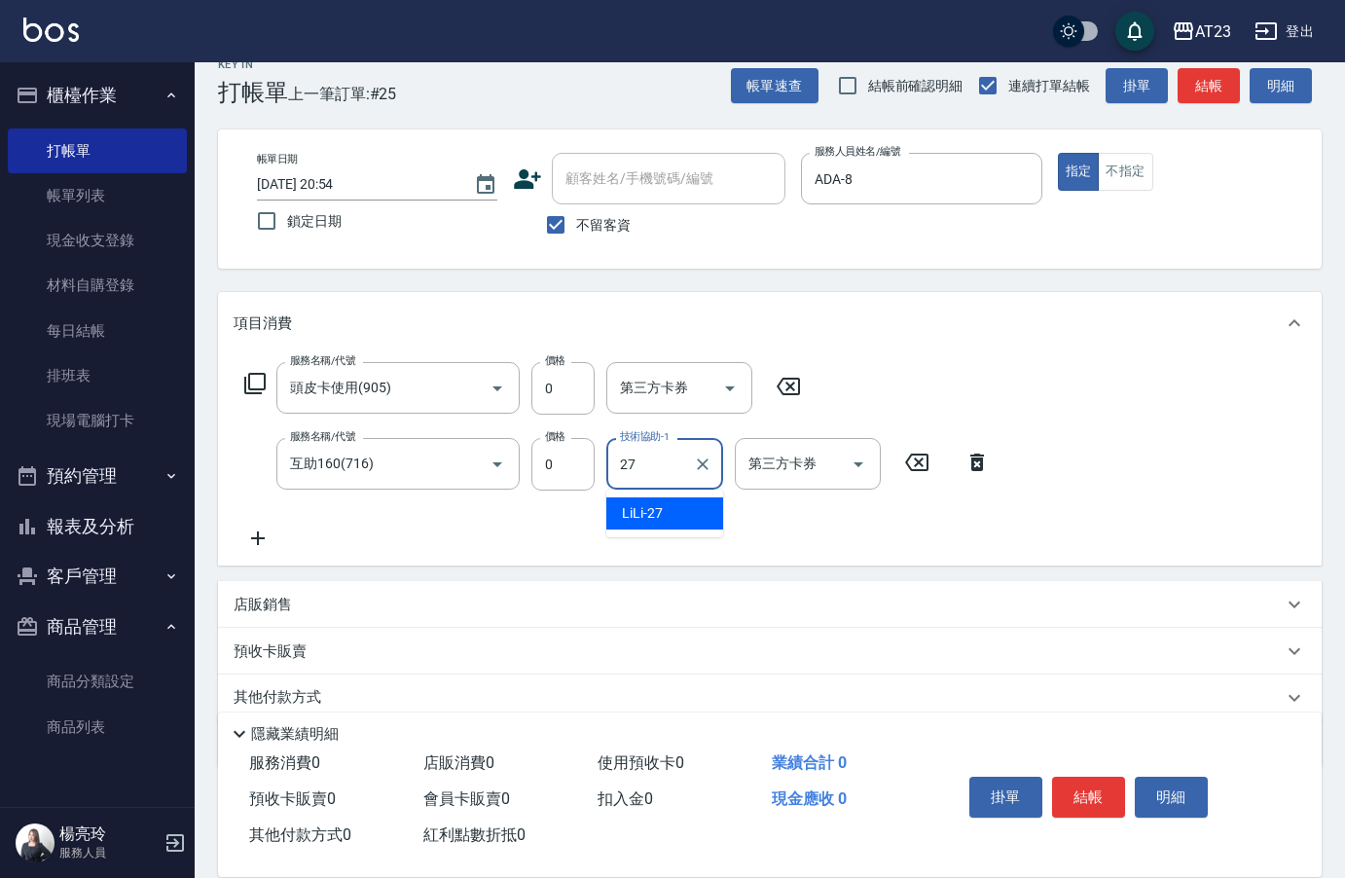
type input "LiLi-27"
click at [1090, 801] on button "結帳" at bounding box center [1088, 797] width 73 height 41
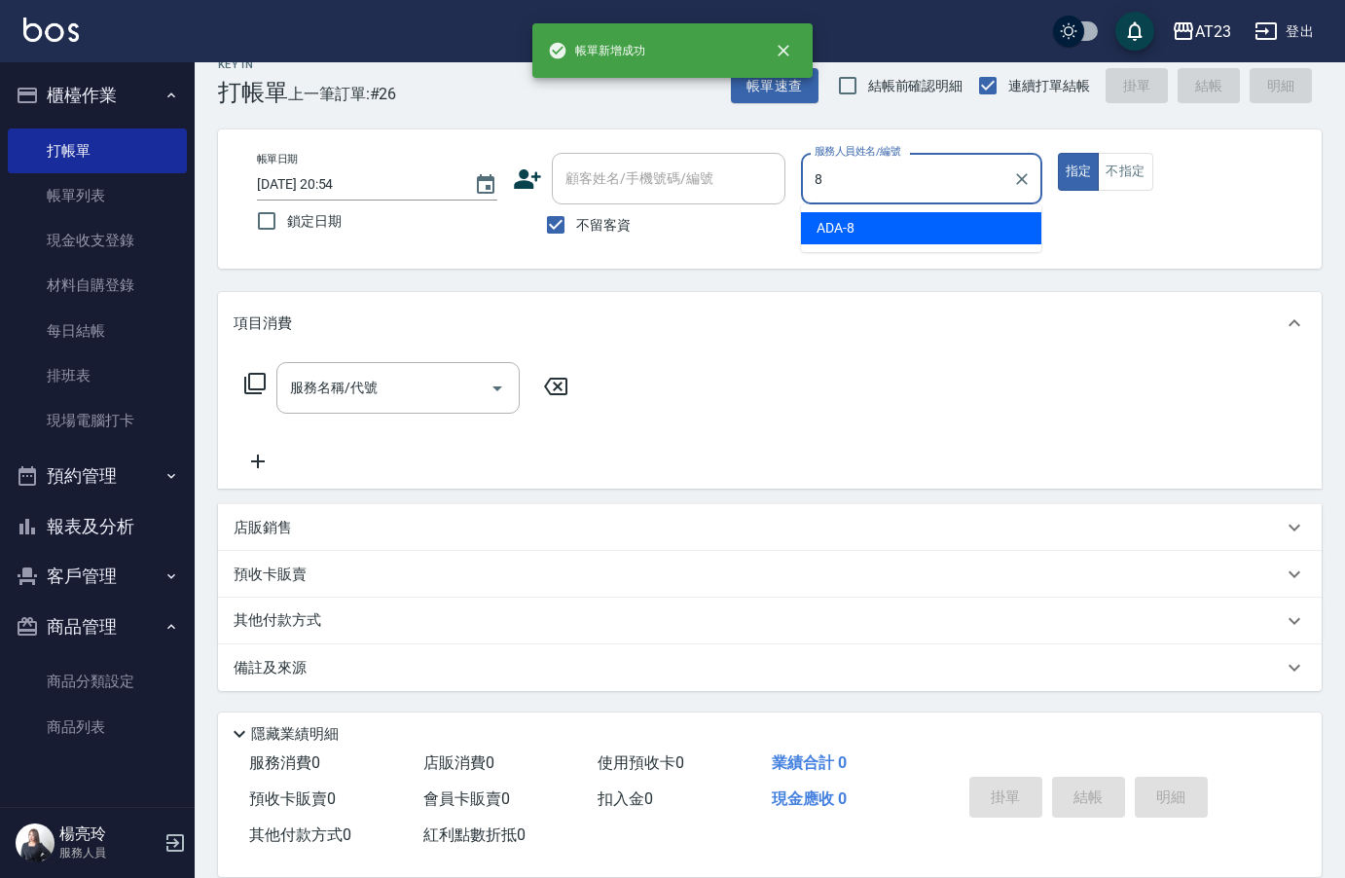
type input "ADA-8"
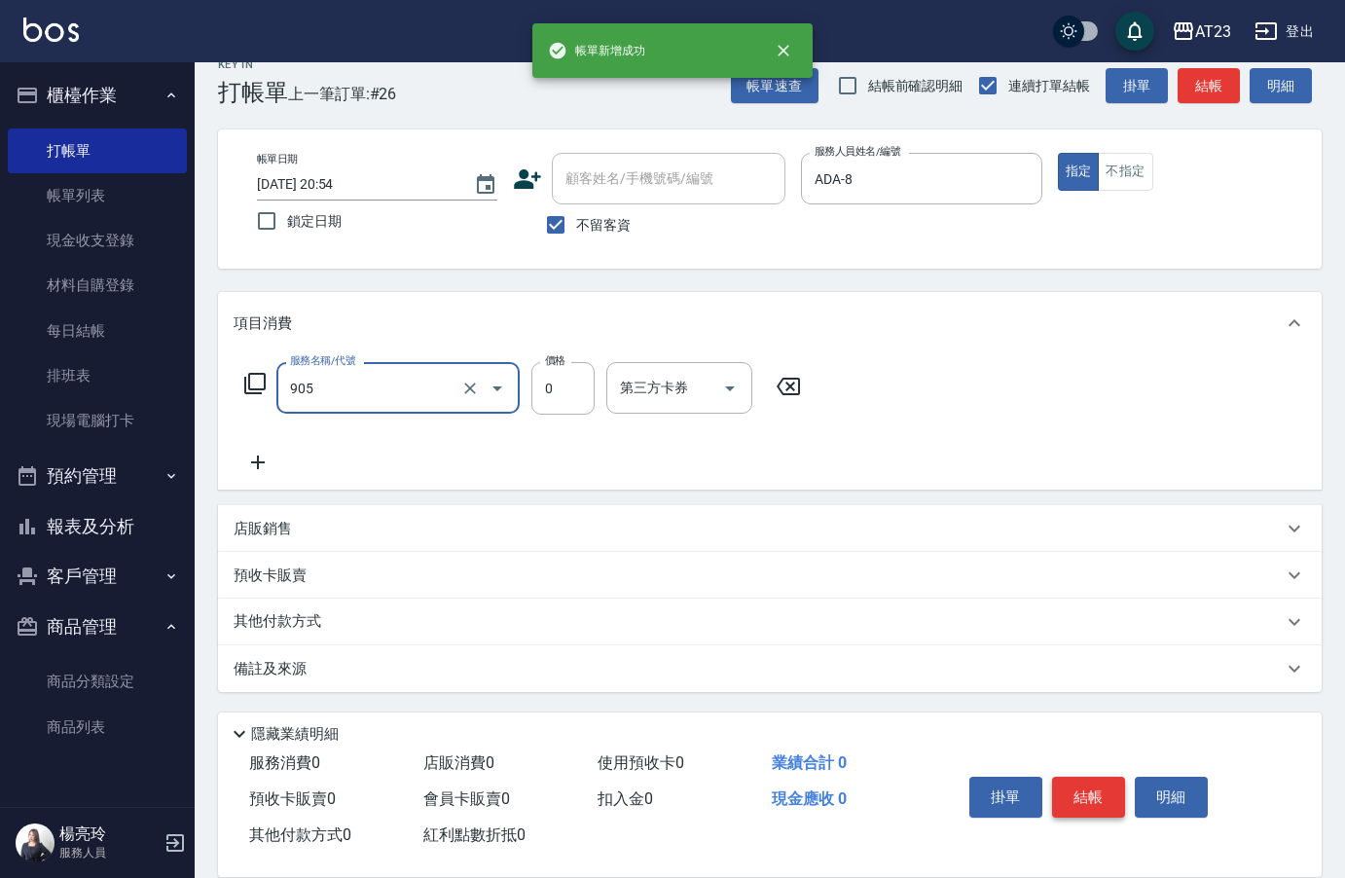
type input "頭皮卡使用(905)"
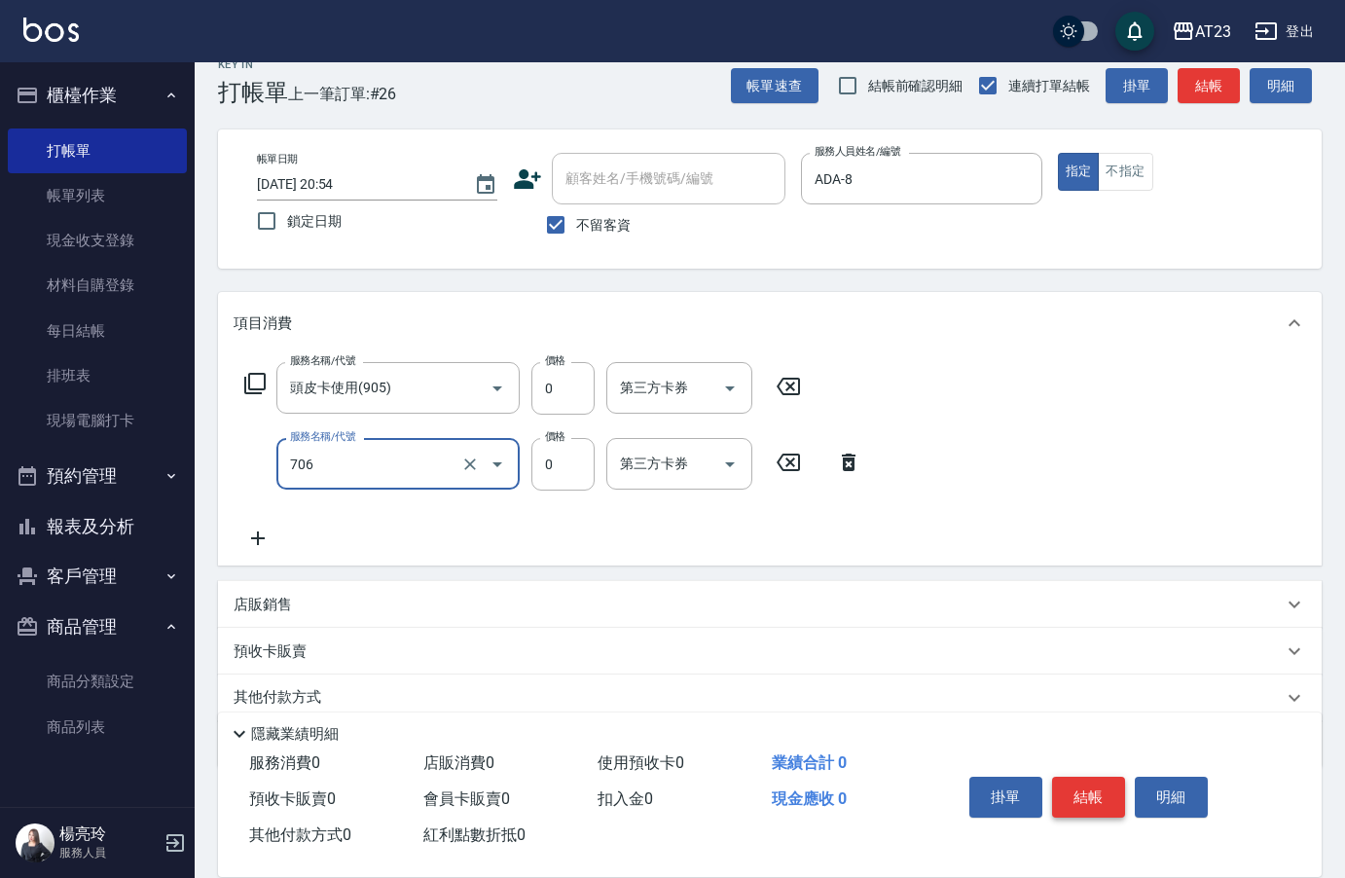
type input "互助60(706)"
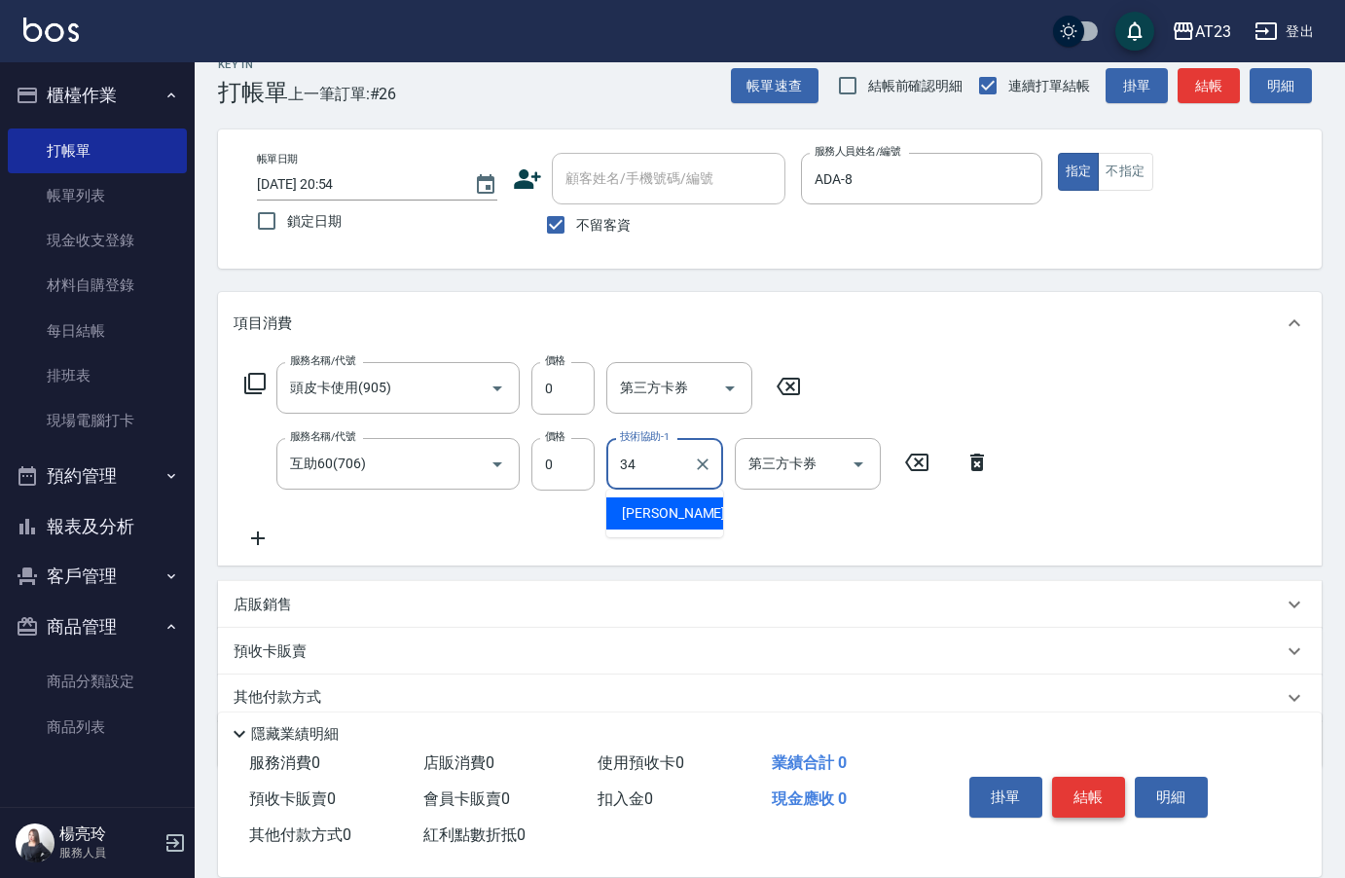
type input "[PERSON_NAME]-34"
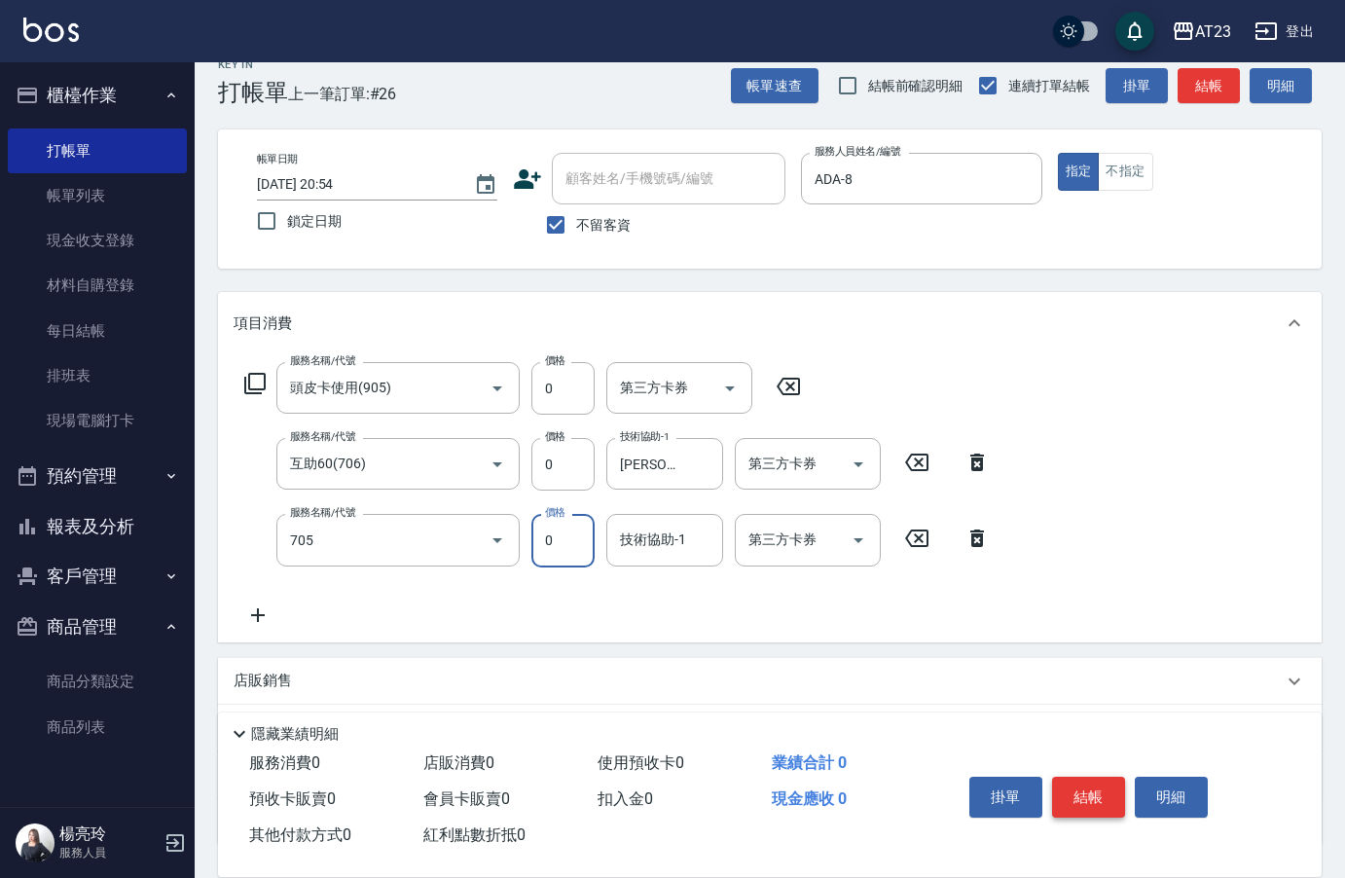
type input "互助50(705)"
type input "[PERSON_NAME]-34"
click at [1090, 801] on button "結帳" at bounding box center [1088, 797] width 73 height 41
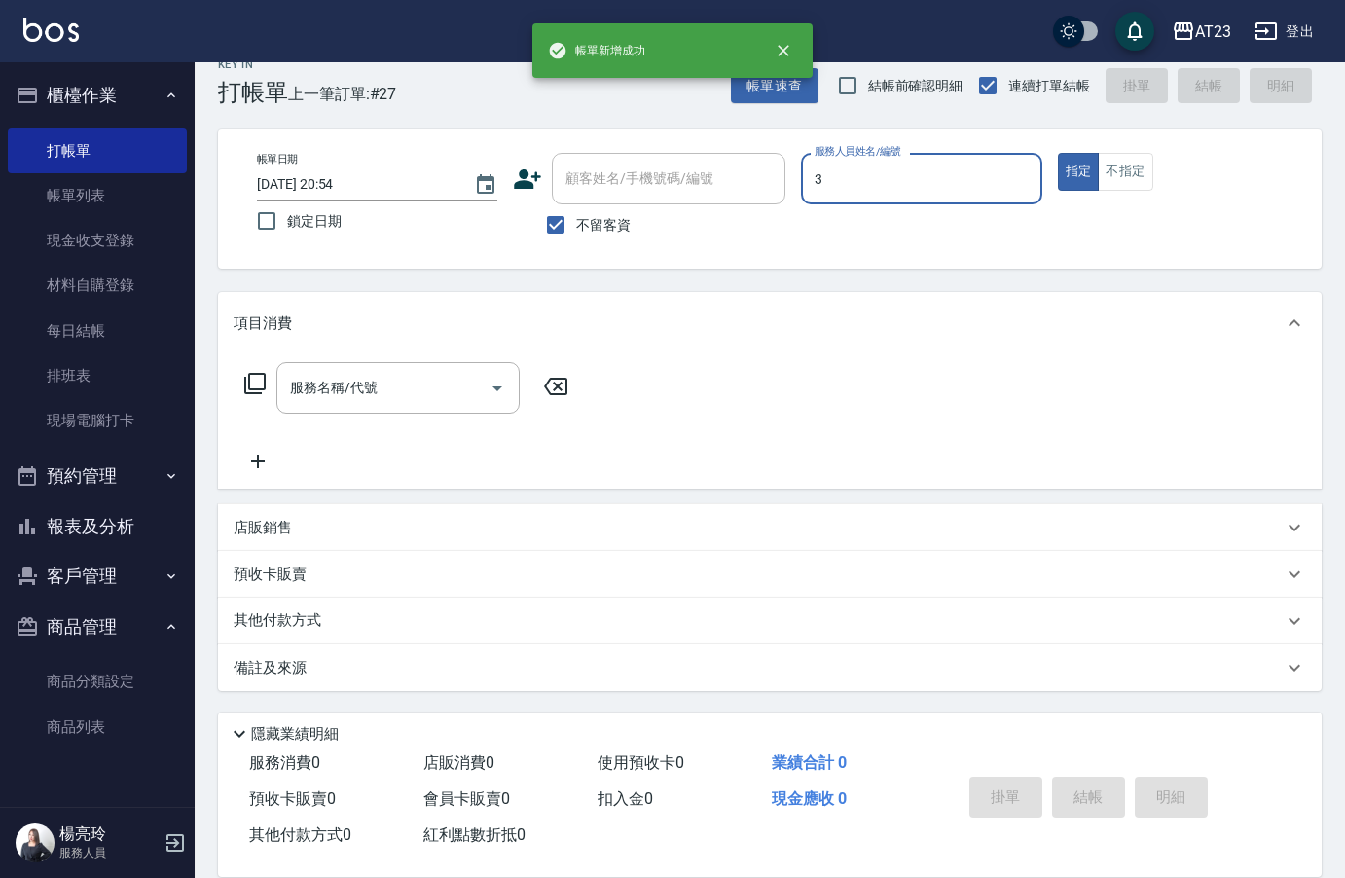
type input "[PERSON_NAME]-3"
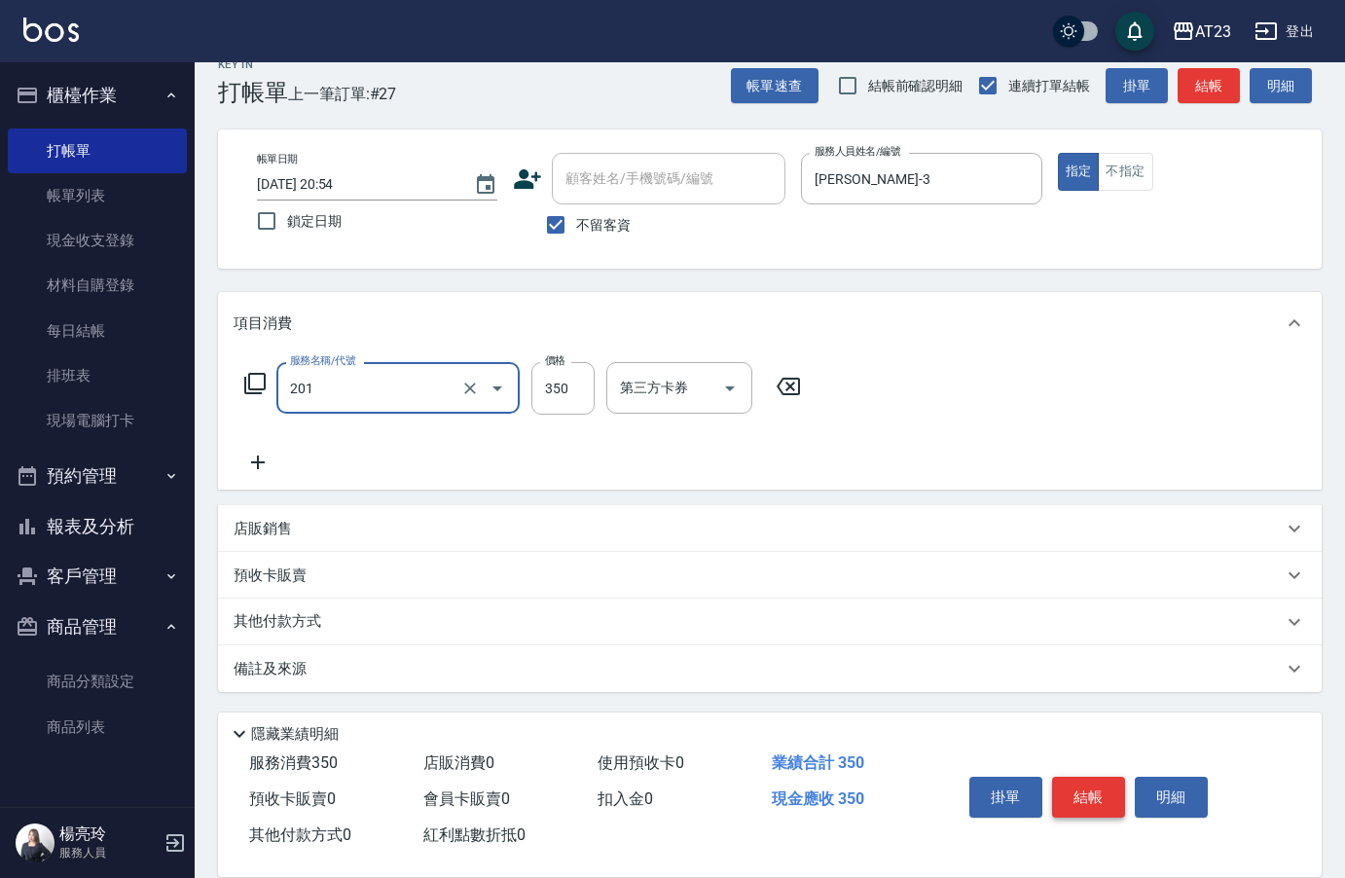
type input "一般洗髮(201)"
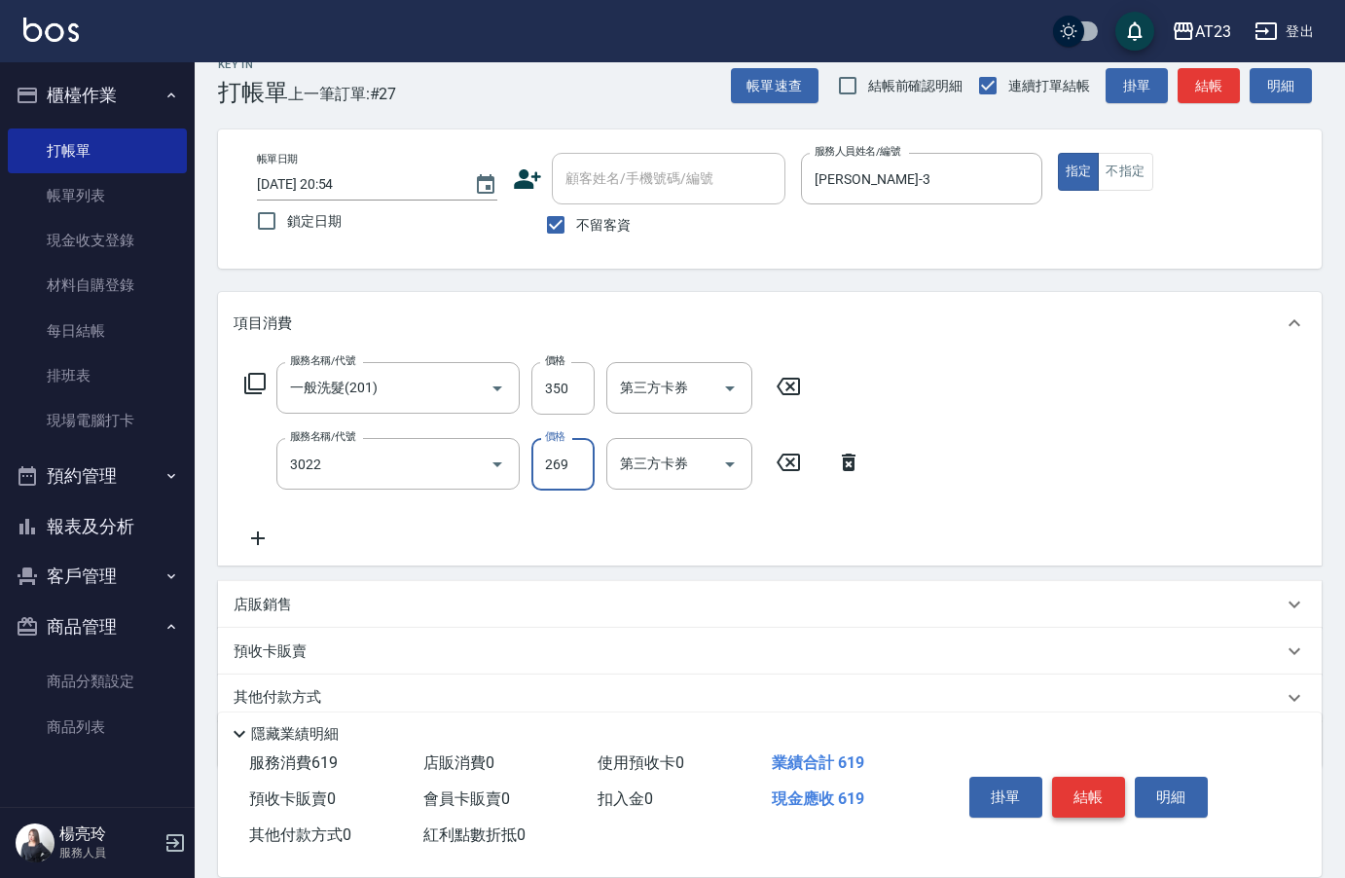
type input "(活動)造型剪(3022)"
click at [1093, 787] on button "結帳" at bounding box center [1088, 797] width 73 height 41
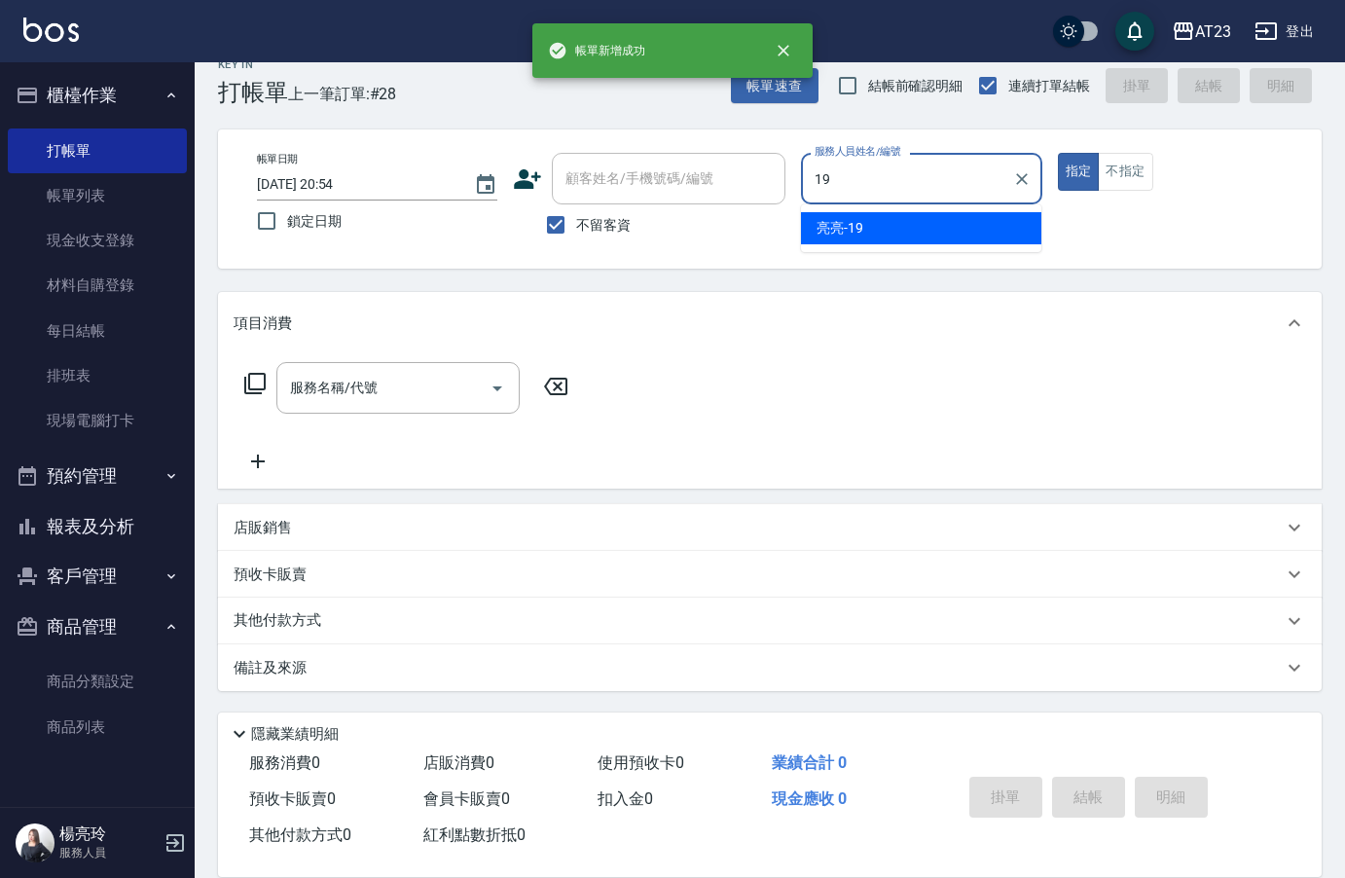
type input "[PERSON_NAME]-19"
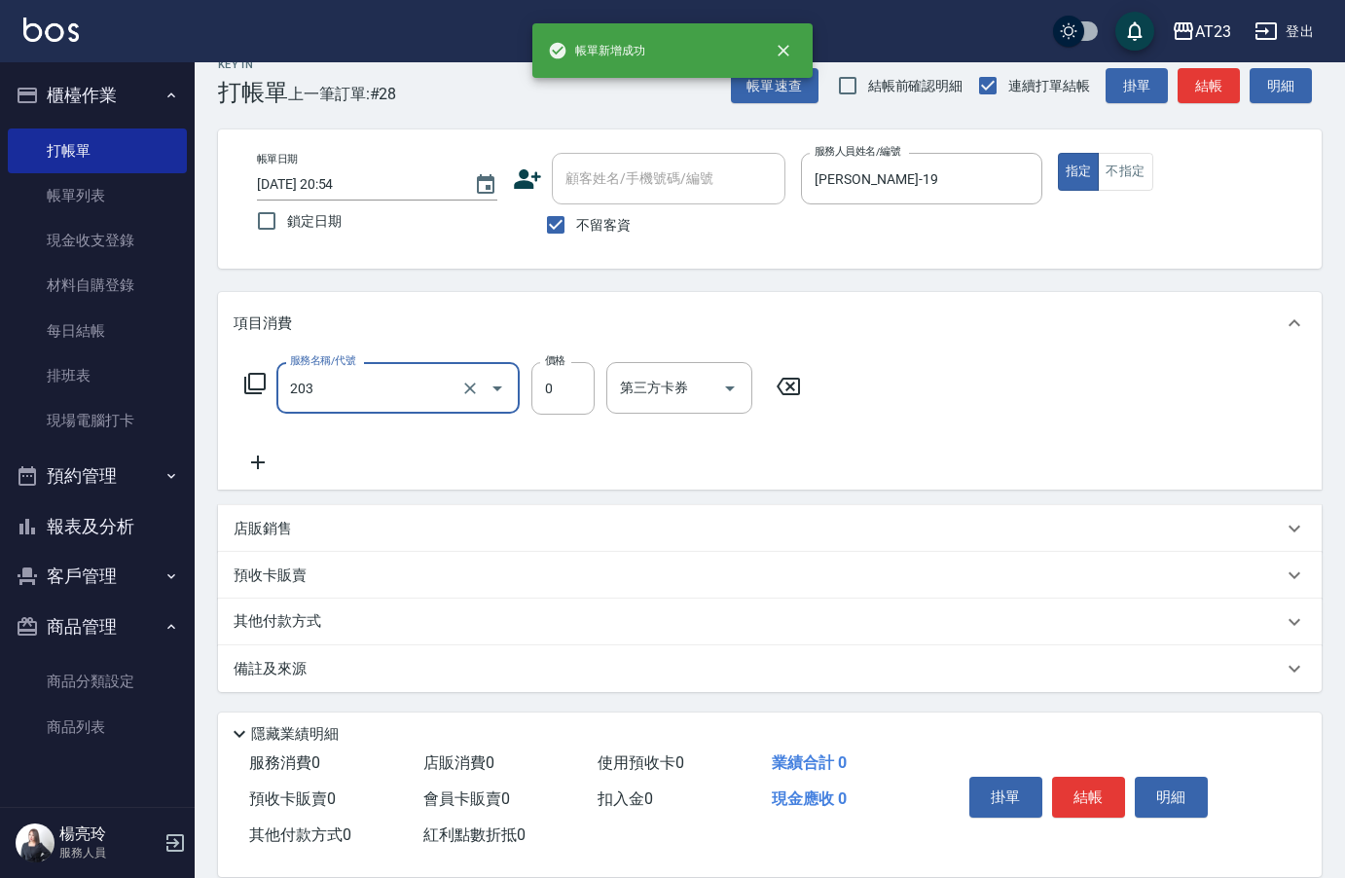
type input "使用洗髮卡(203)"
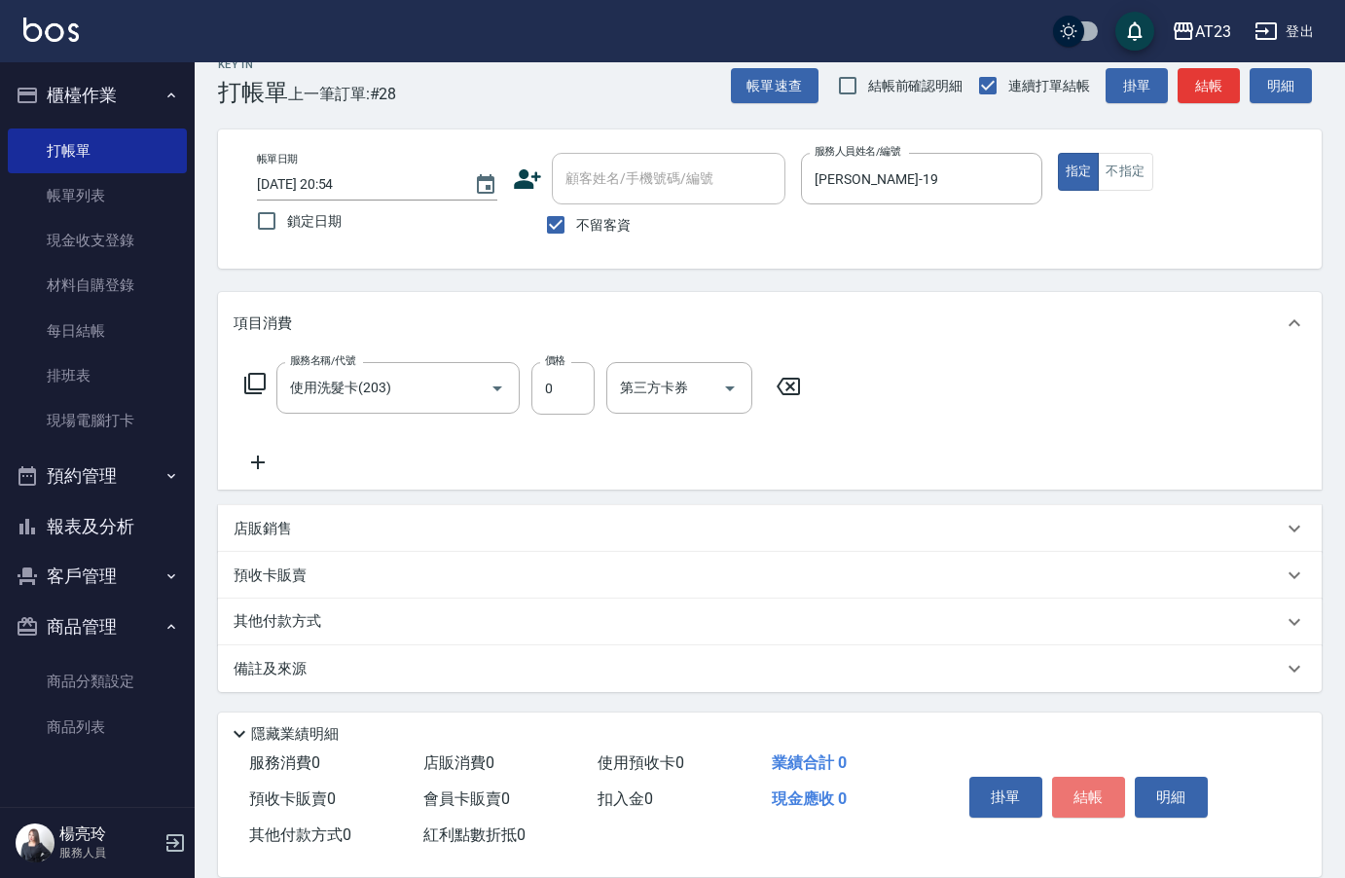
click at [1093, 782] on button "結帳" at bounding box center [1088, 797] width 73 height 41
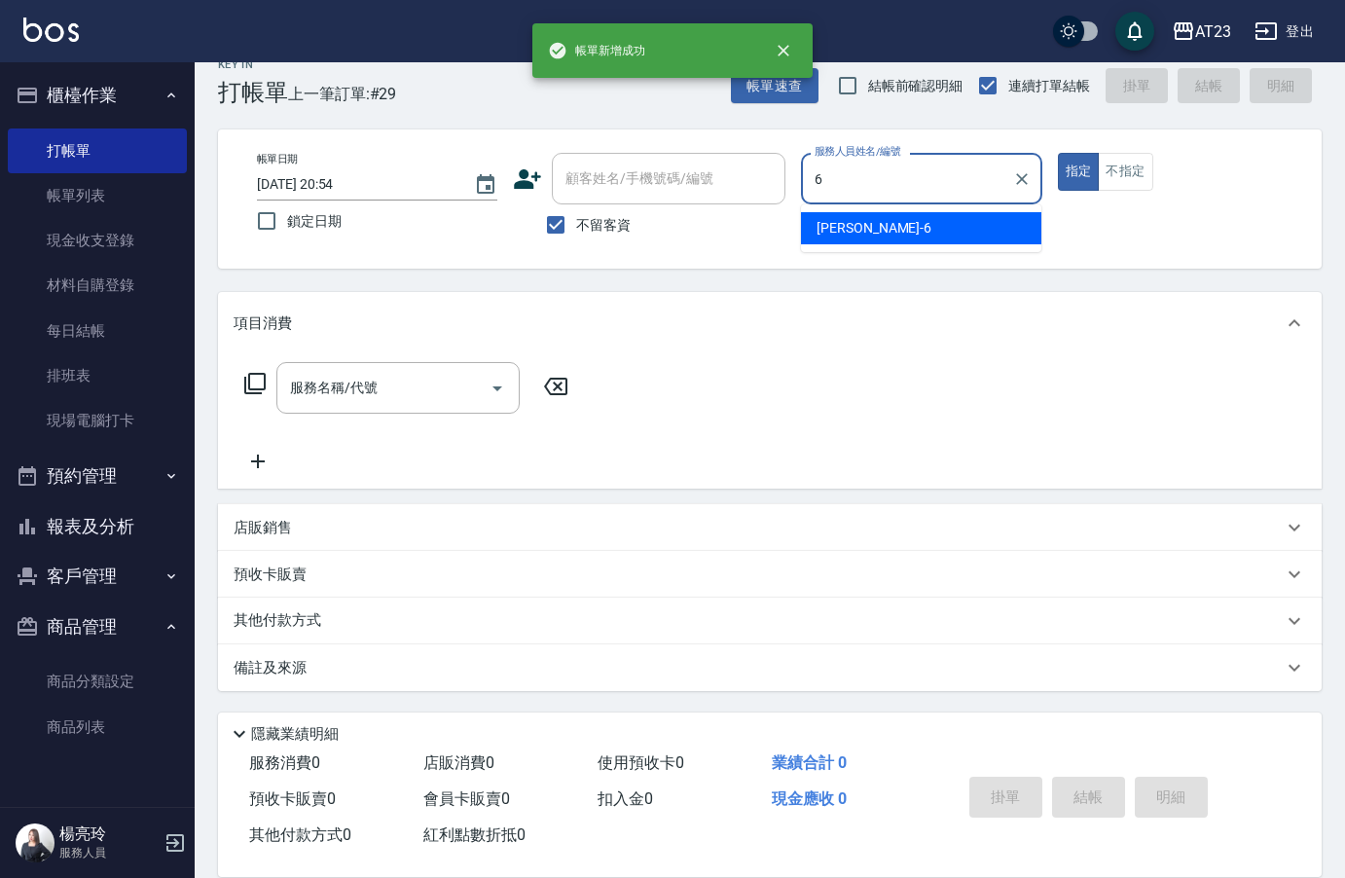
type input "Joann-6"
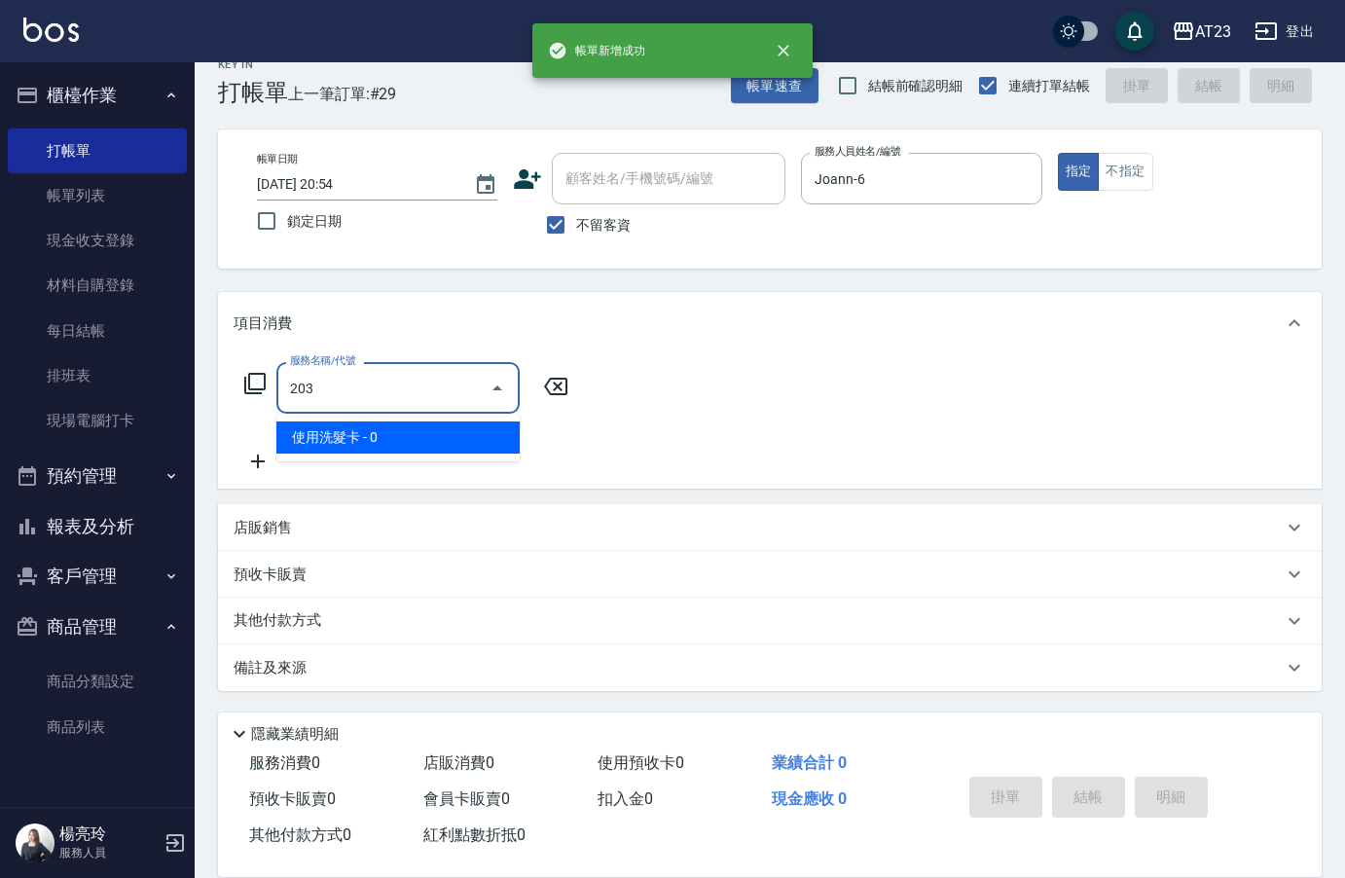
type input "使用洗髮卡(203)"
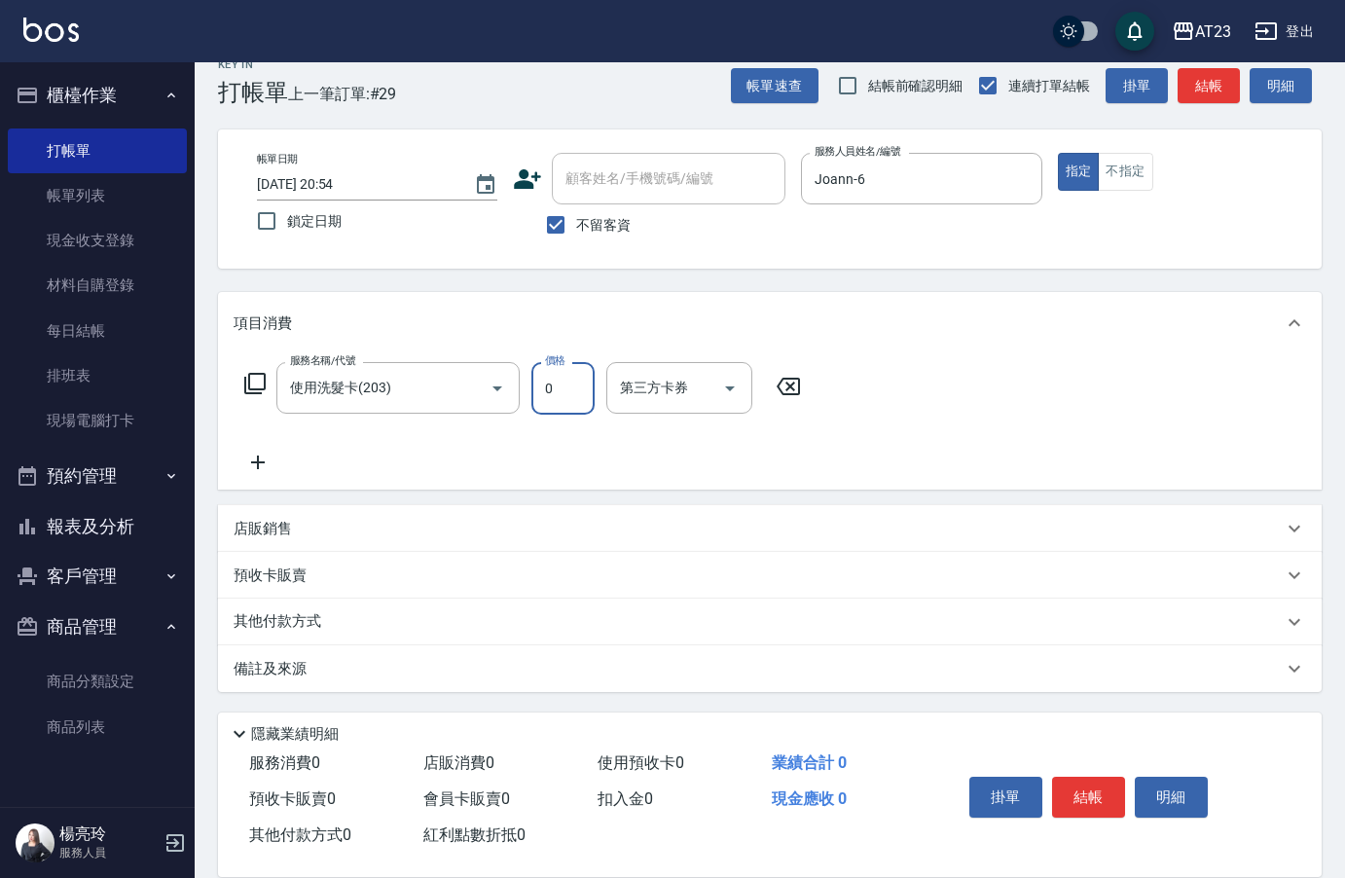
click at [353, 422] on div "服務名稱/代號 使用洗髮卡(203) 服務名稱/代號 價格 0 價格 第三方卡券 第三方卡券" at bounding box center [523, 418] width 579 height 112
click at [364, 399] on input "使用洗髮卡(203)" at bounding box center [370, 388] width 171 height 34
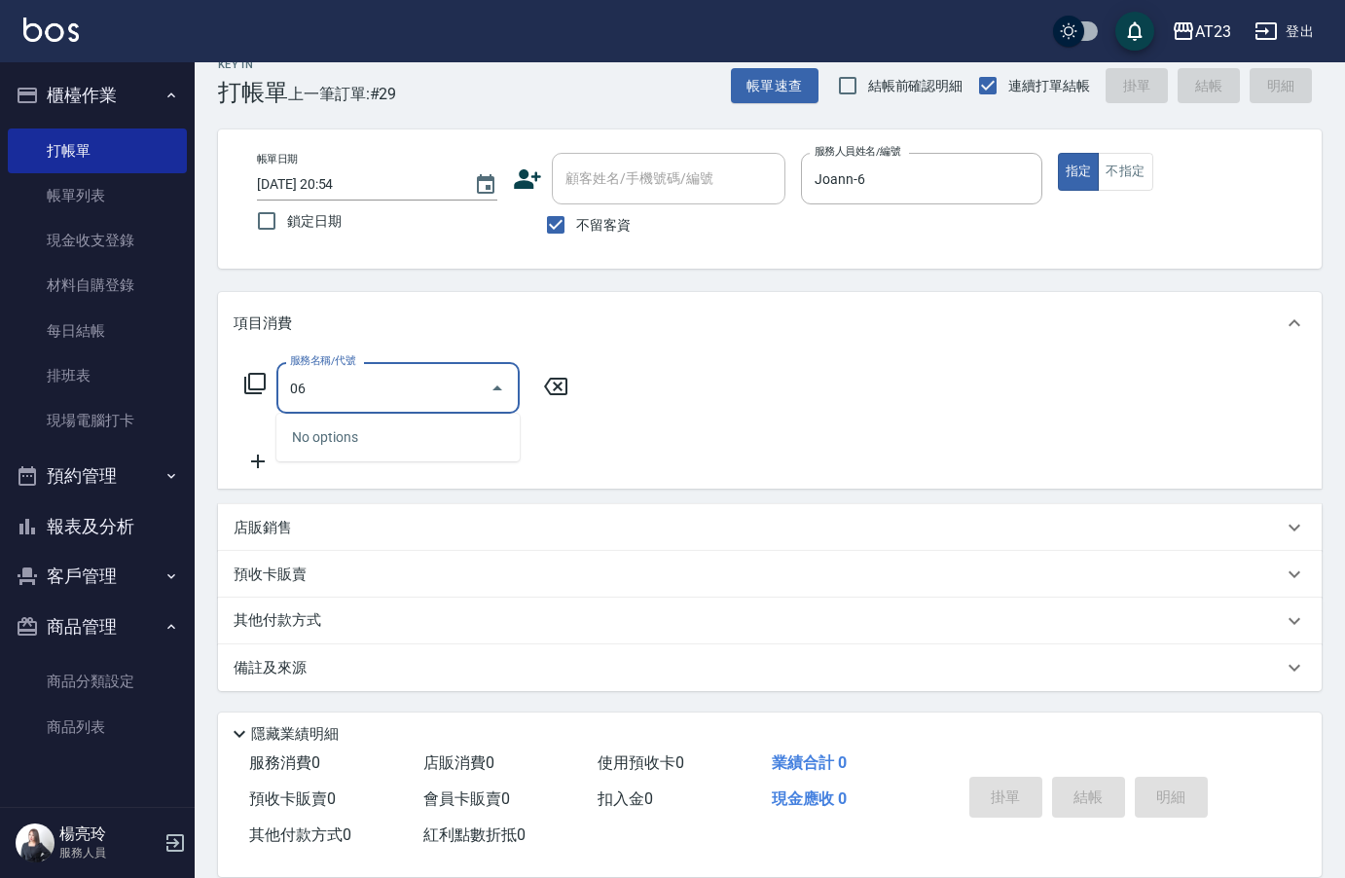
type input "0"
type input "剪髮卡(306)"
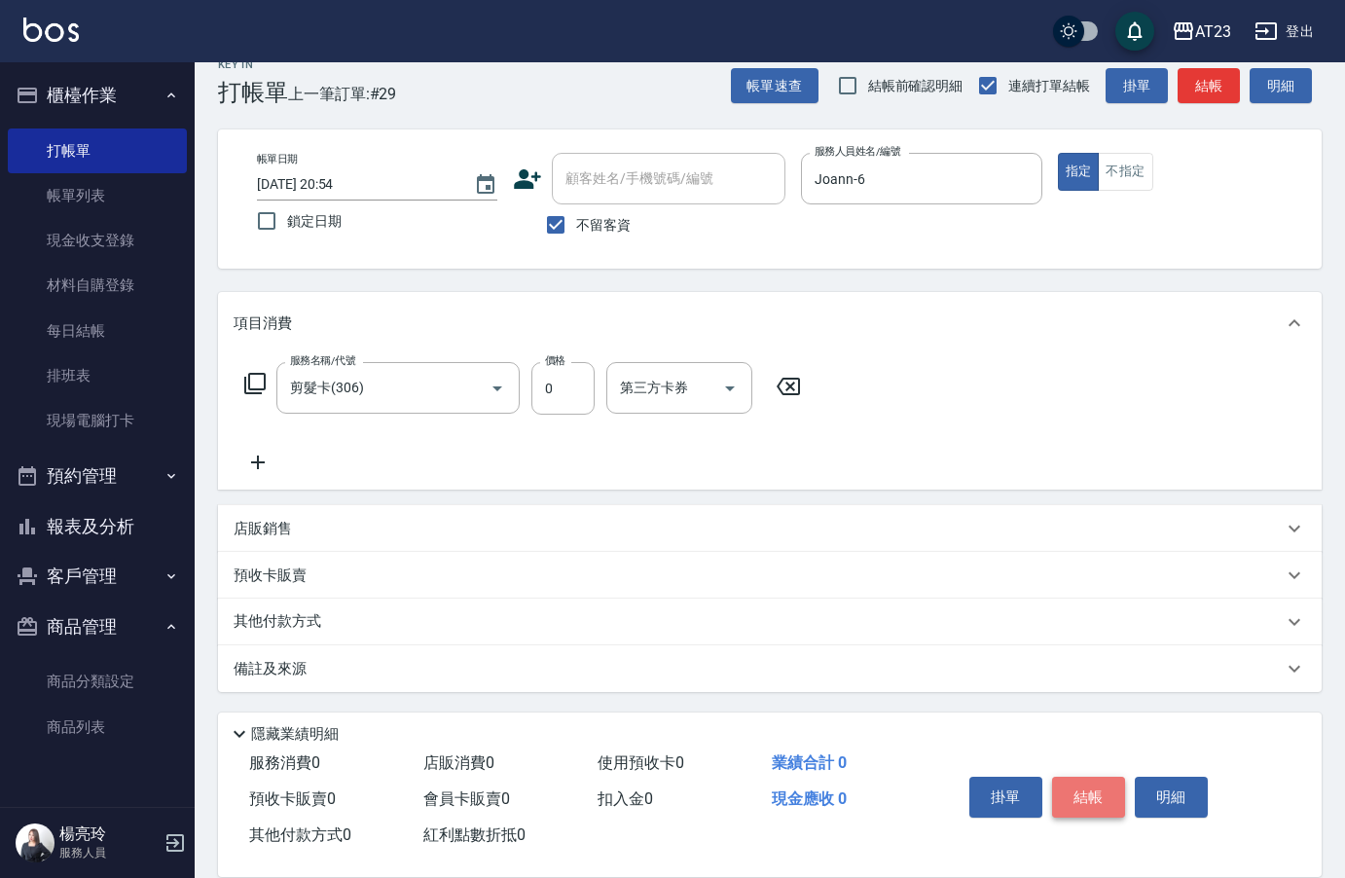
click at [1117, 806] on button "結帳" at bounding box center [1088, 797] width 73 height 41
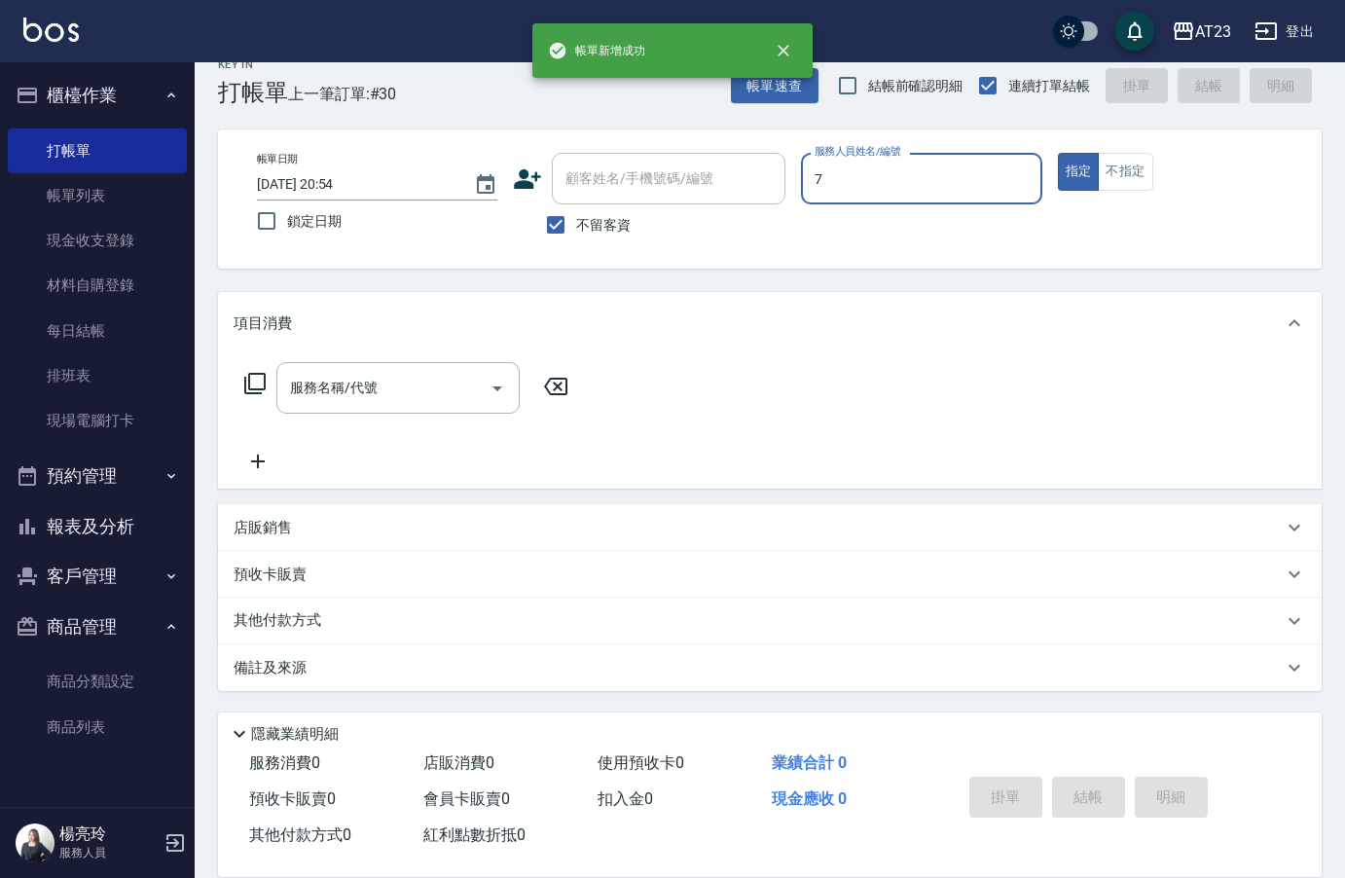
type input "Mandy-7"
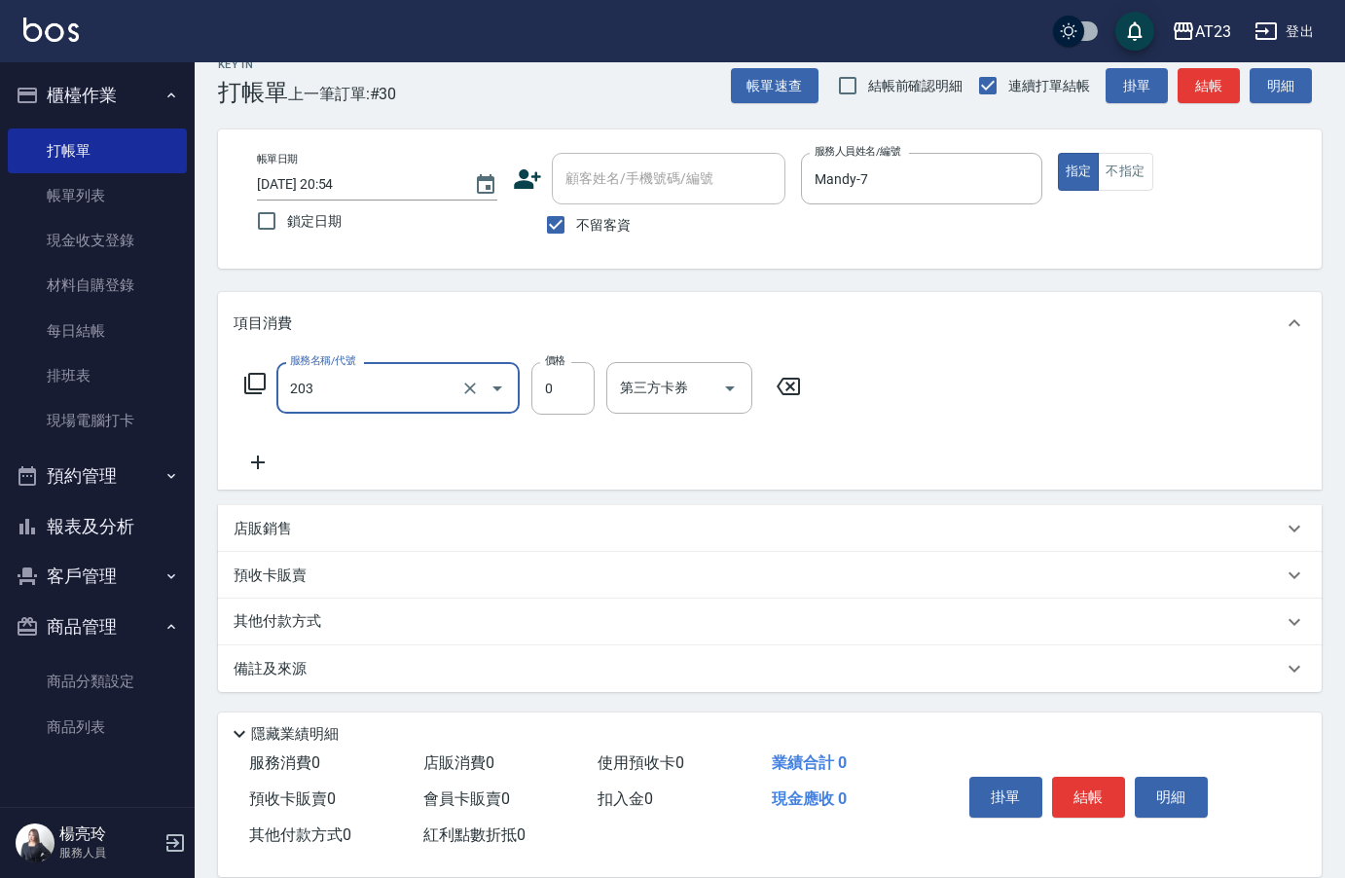
type input "使用洗髮卡(203)"
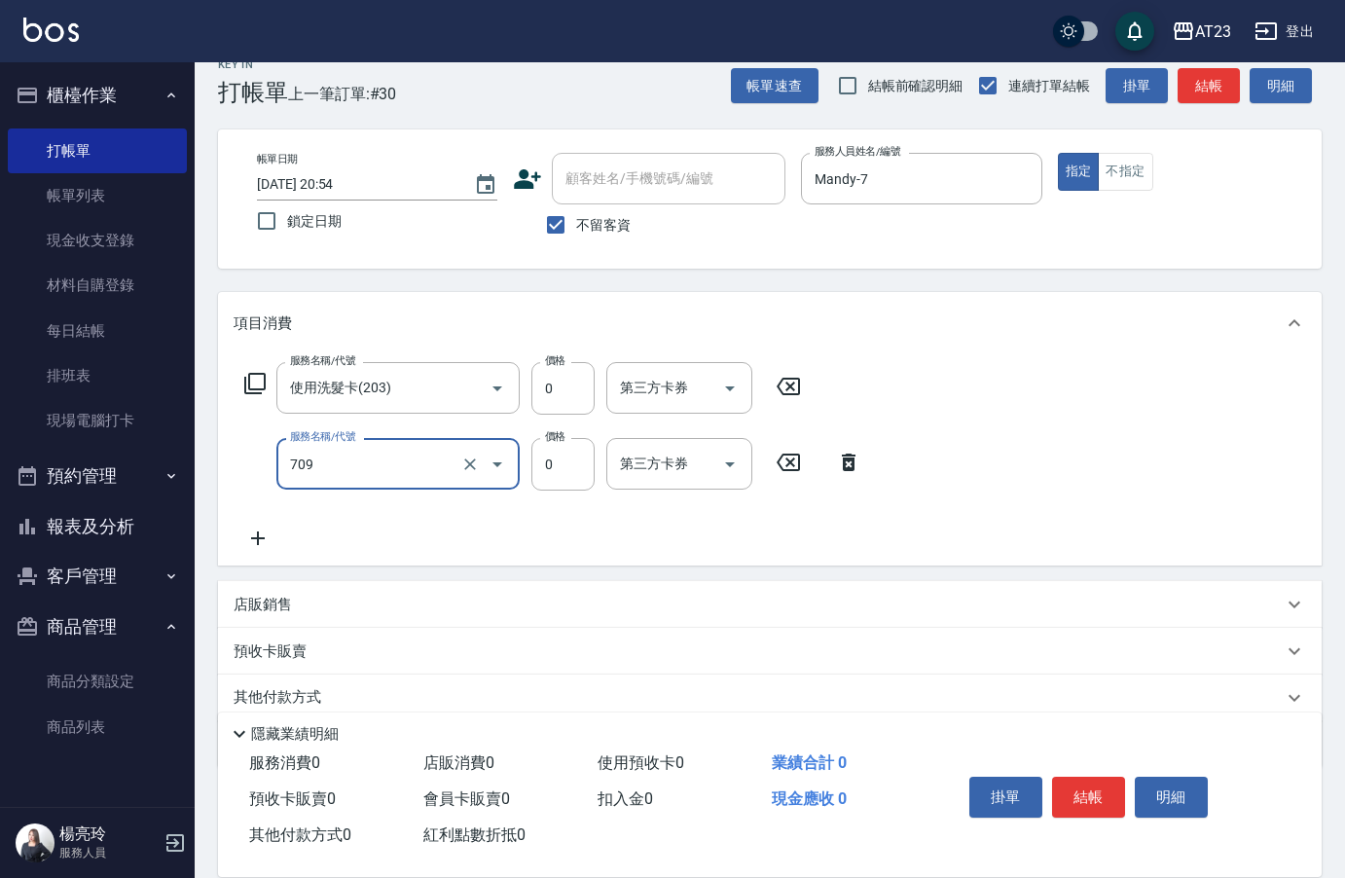
type input "互助90(709)"
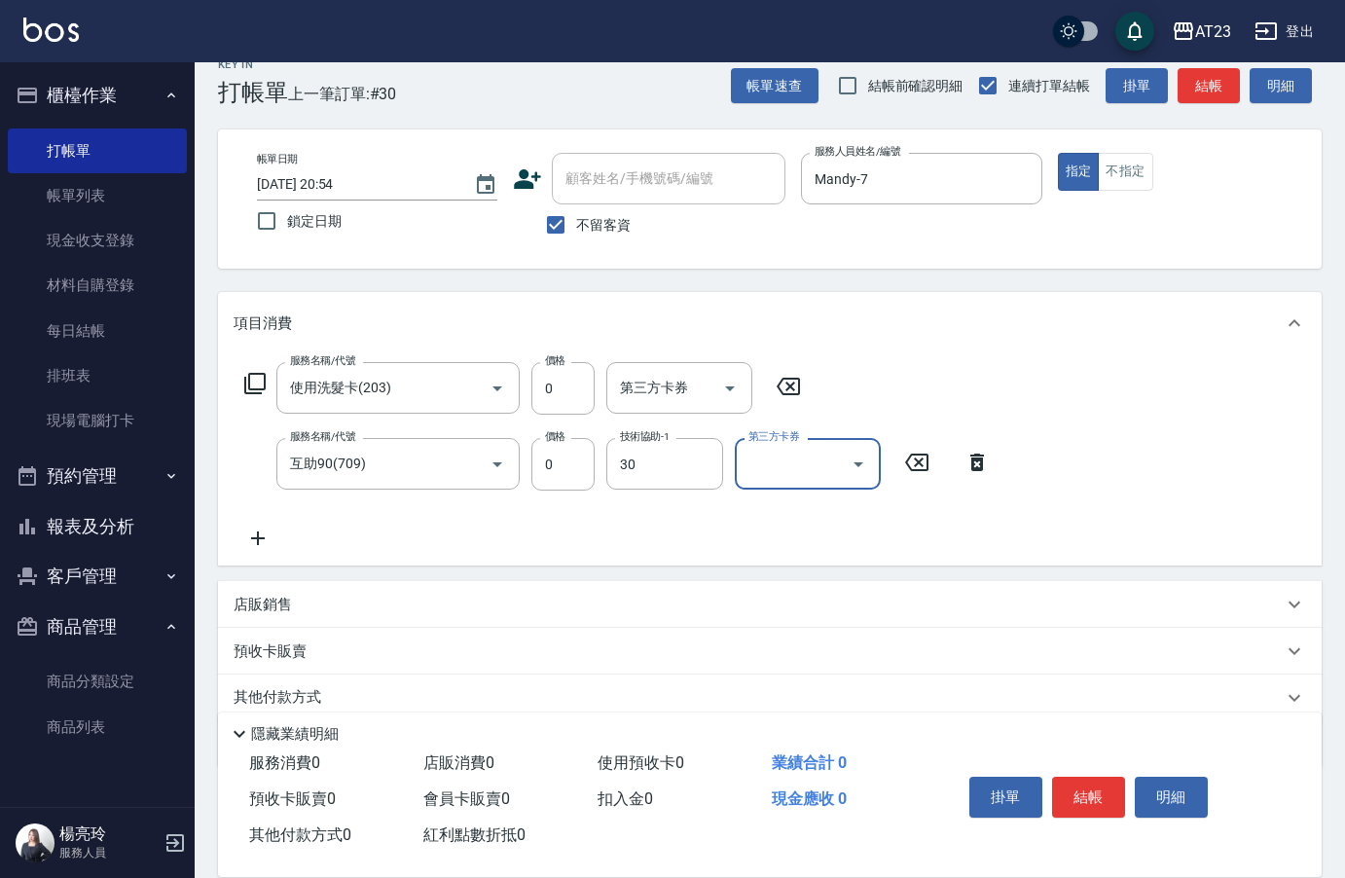
type input "Penny-30"
click at [1065, 778] on button "結帳" at bounding box center [1088, 797] width 73 height 41
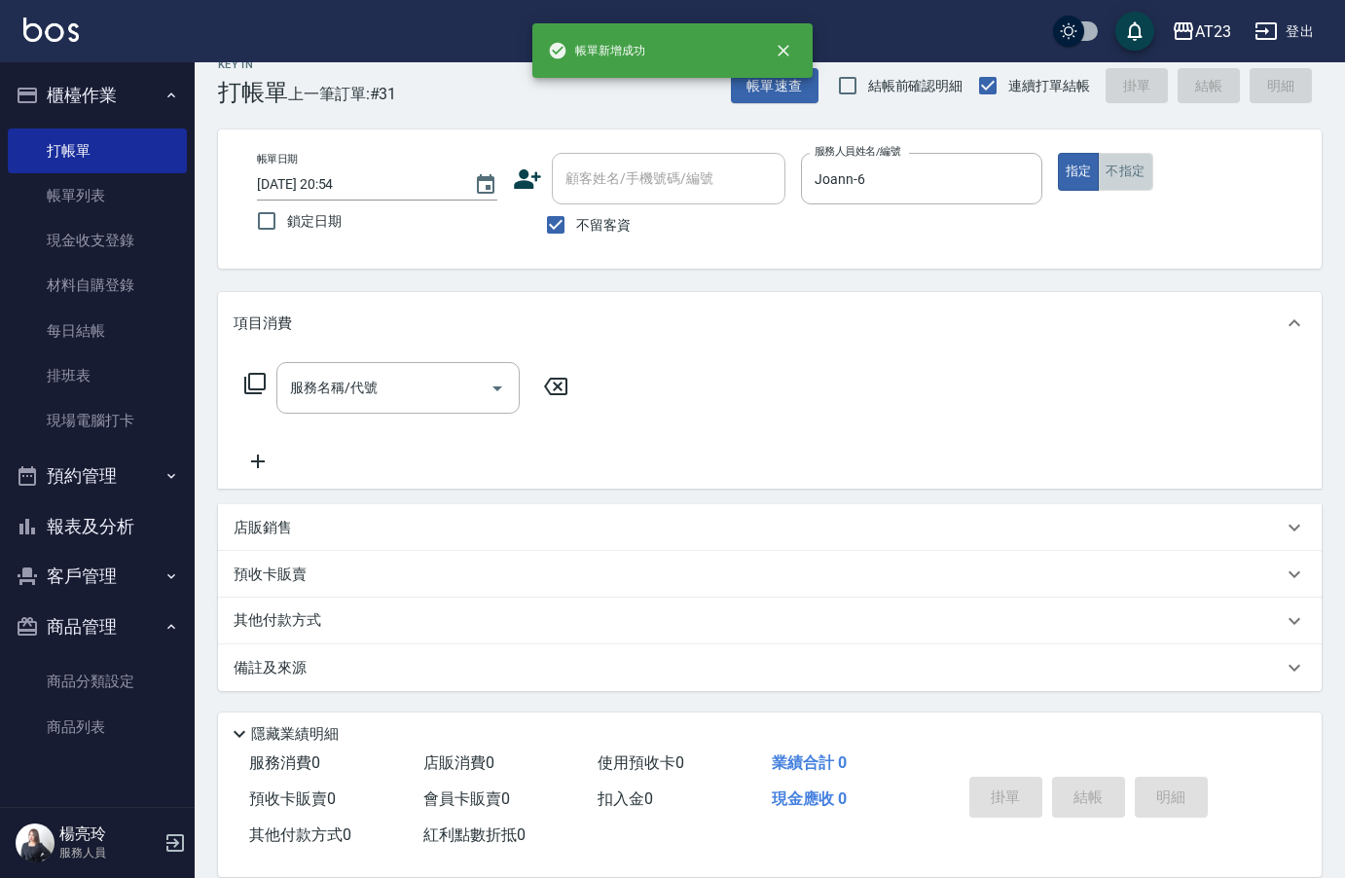
drag, startPoint x: 1141, startPoint y: 161, endPoint x: 849, endPoint y: 229, distance: 299.9
click at [1139, 162] on button "不指定" at bounding box center [1125, 172] width 55 height 38
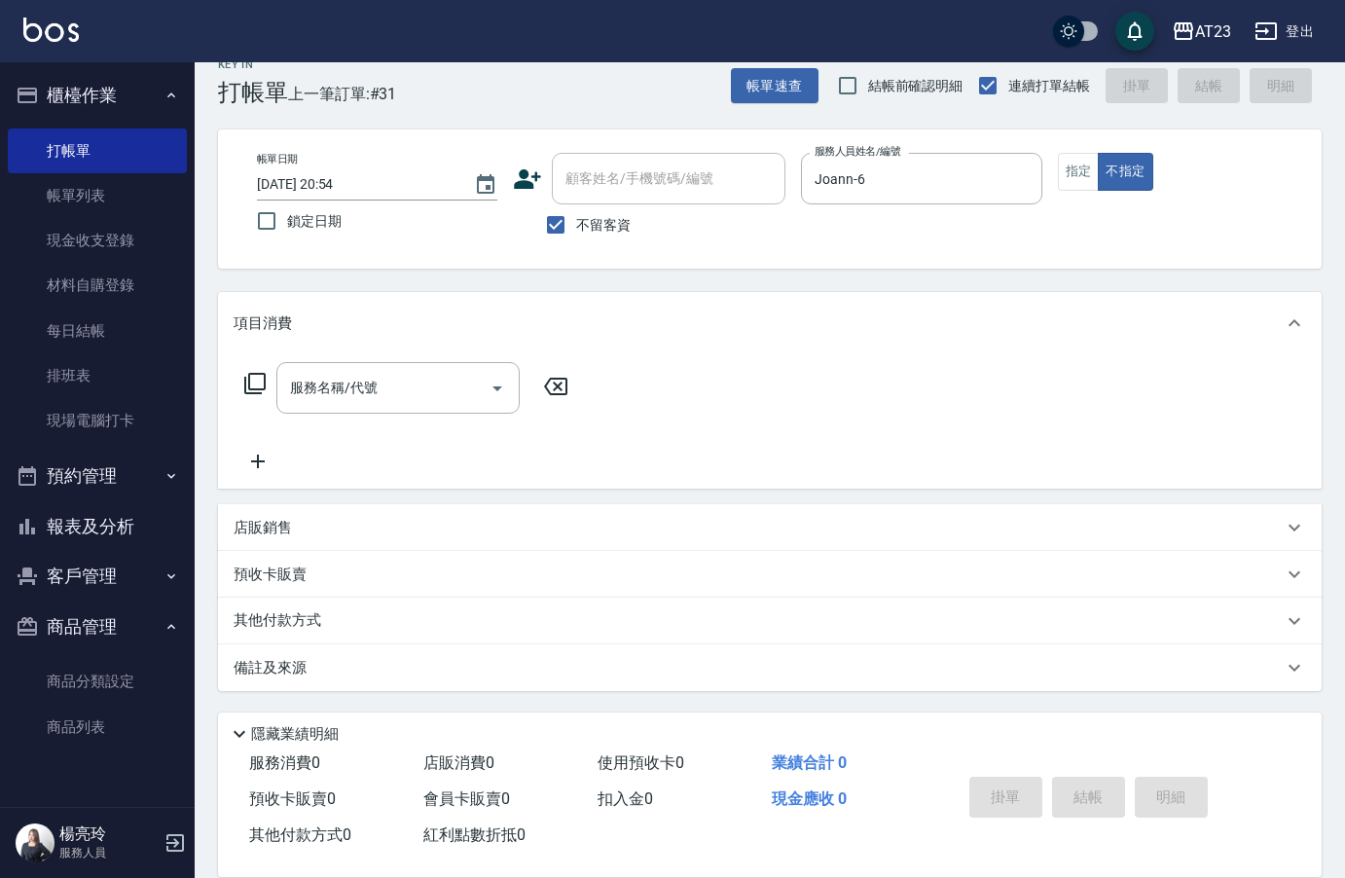
drag, startPoint x: 250, startPoint y: 360, endPoint x: 251, endPoint y: 372, distance: 11.7
click at [250, 366] on div "服務名稱/代號 服務名稱/代號" at bounding box center [770, 421] width 1104 height 134
click at [251, 372] on icon at bounding box center [254, 383] width 23 height 23
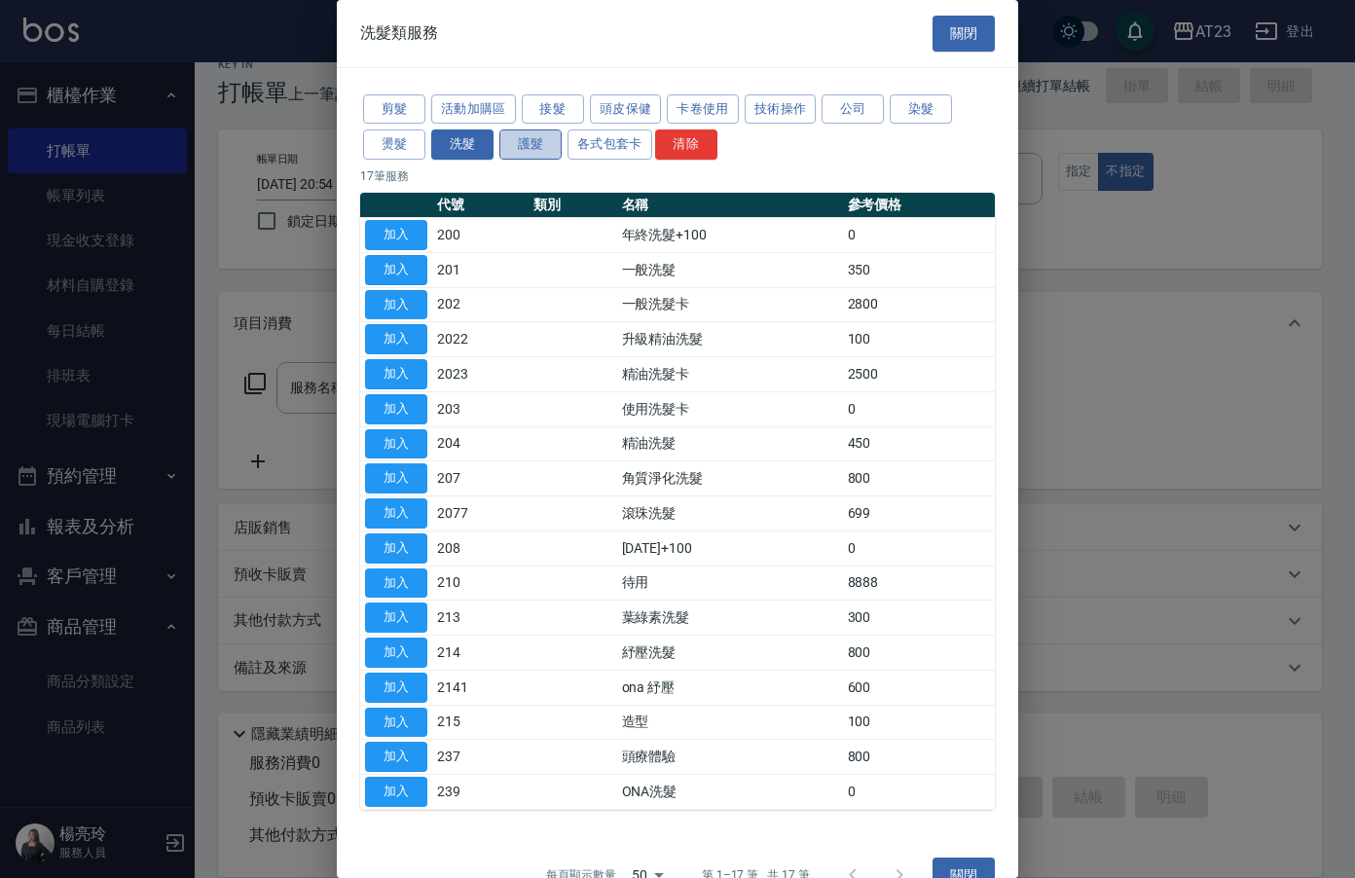
click at [532, 147] on button "護髮" at bounding box center [530, 144] width 62 height 30
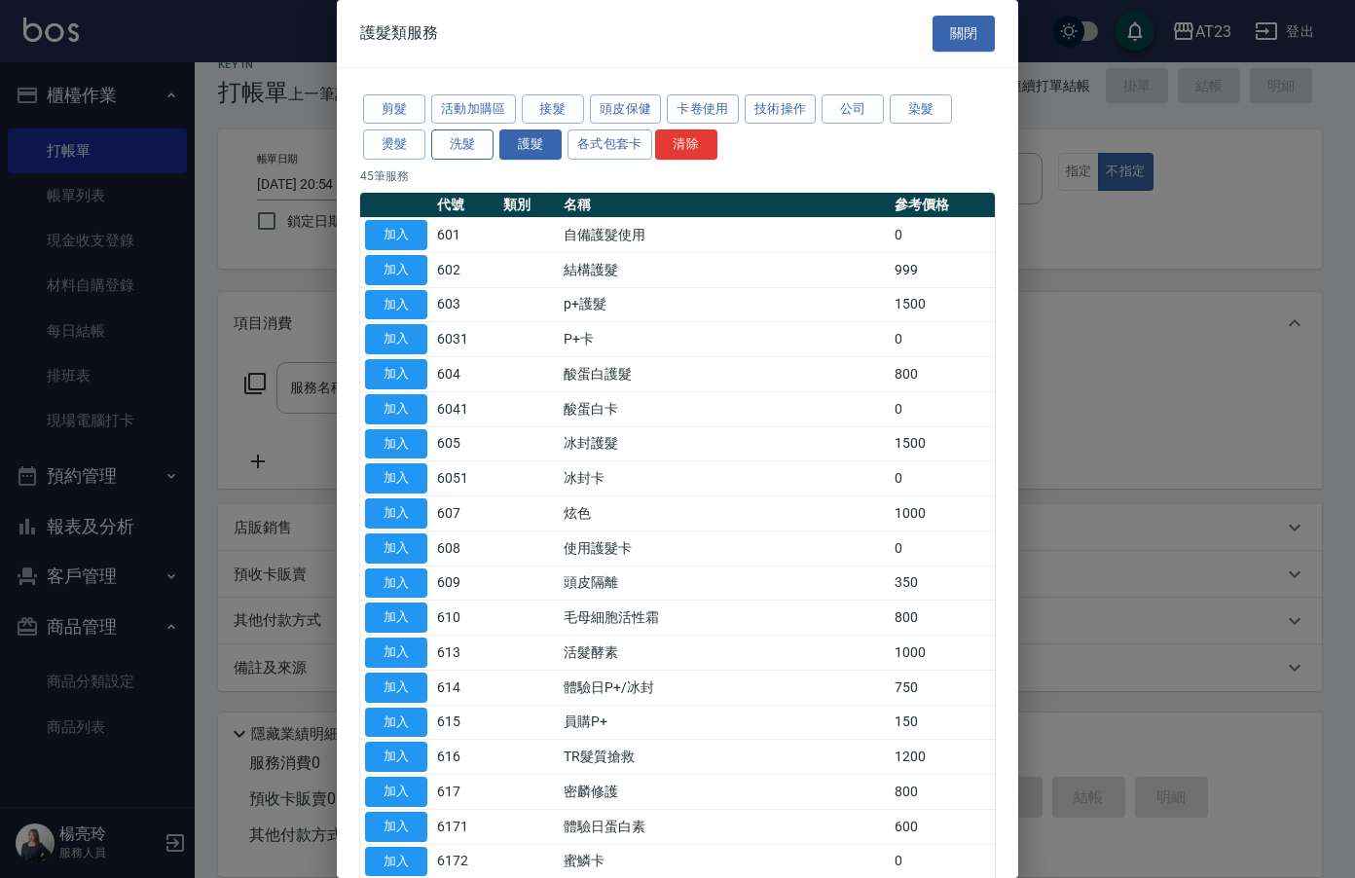
drag, startPoint x: 483, startPoint y: 155, endPoint x: 461, endPoint y: 153, distance: 21.5
click at [472, 155] on button "洗髮" at bounding box center [462, 144] width 62 height 30
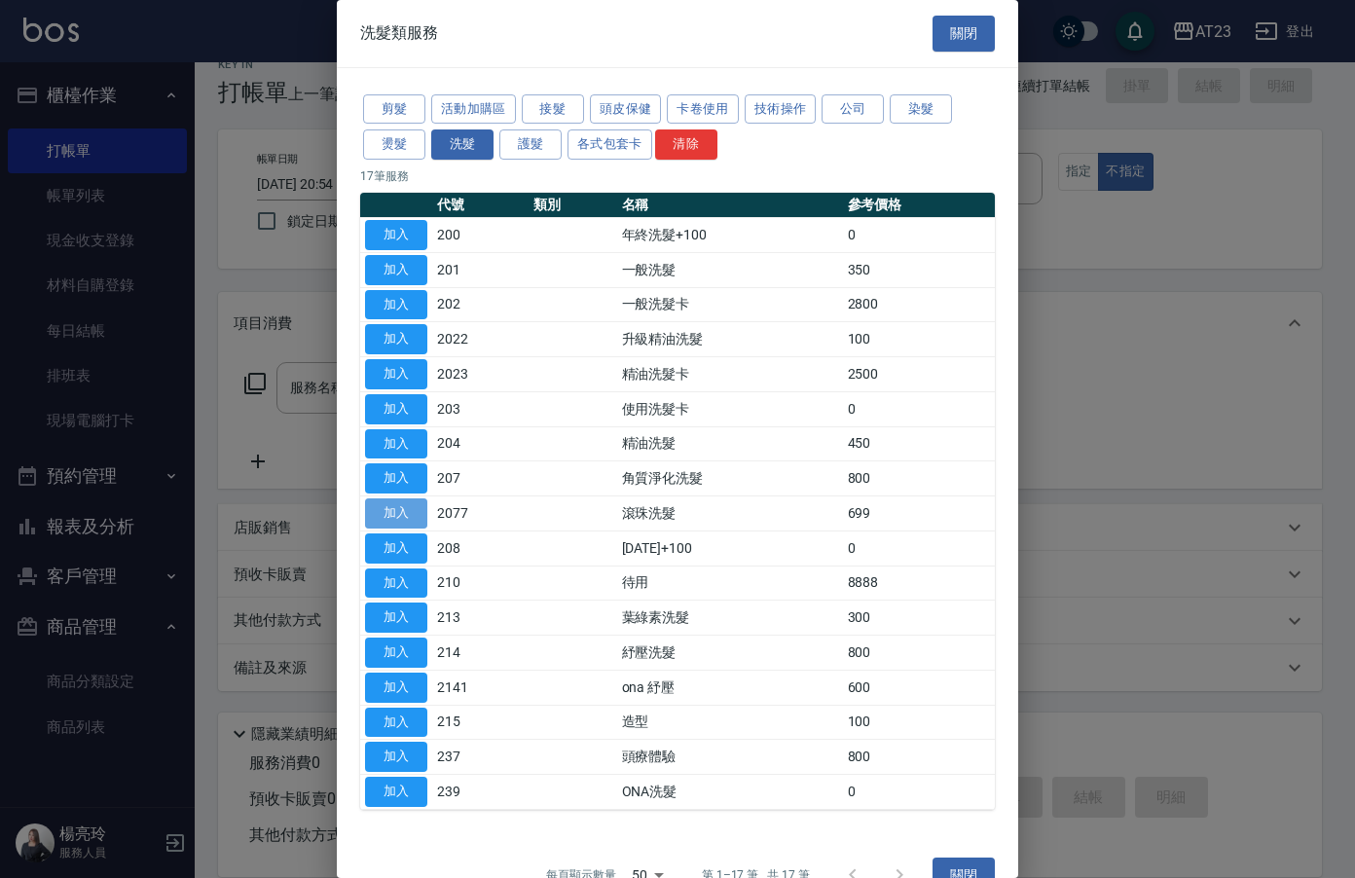
click at [413, 518] on button "加入" at bounding box center [396, 513] width 62 height 30
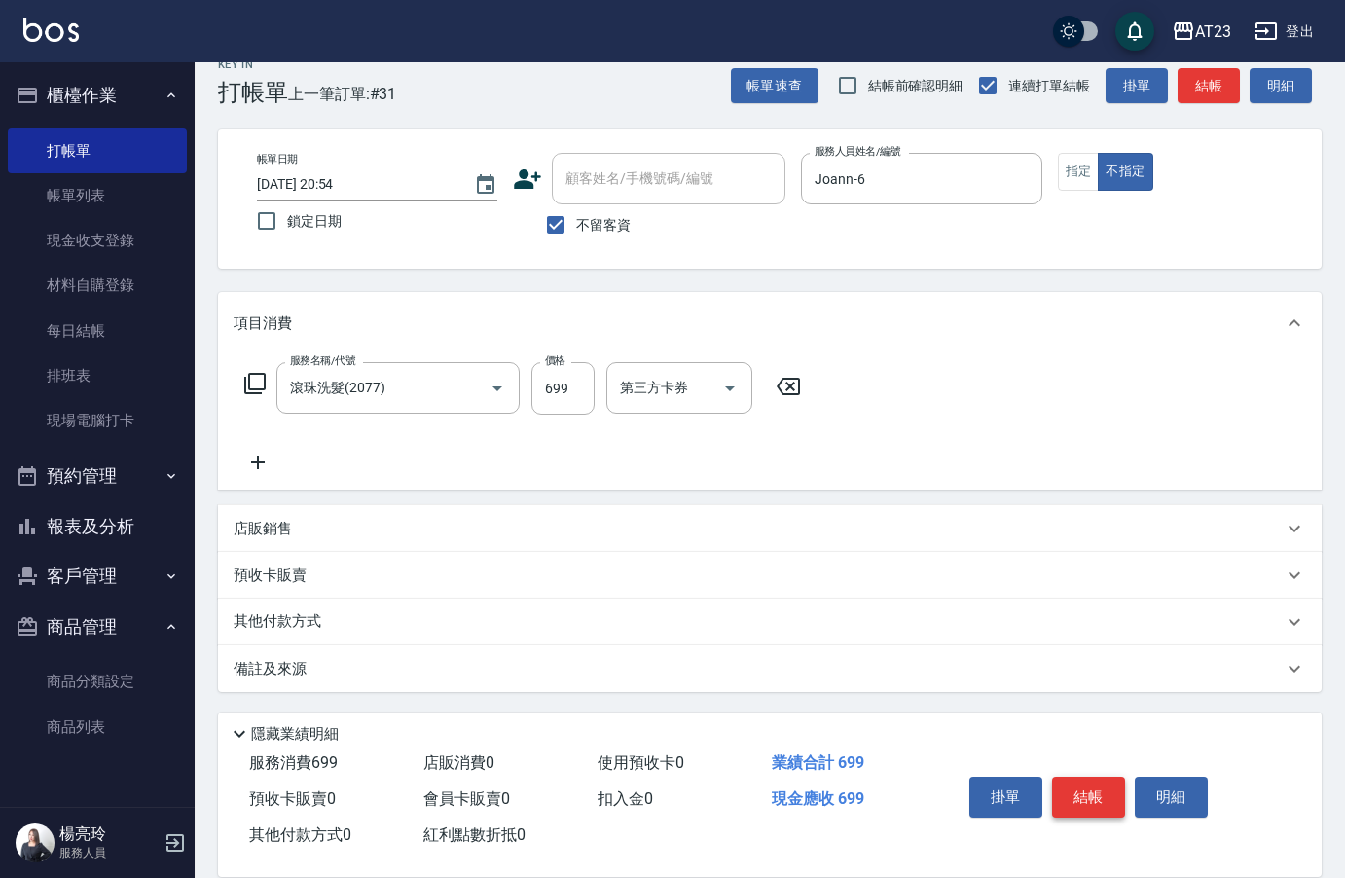
click at [1086, 779] on button "結帳" at bounding box center [1088, 797] width 73 height 41
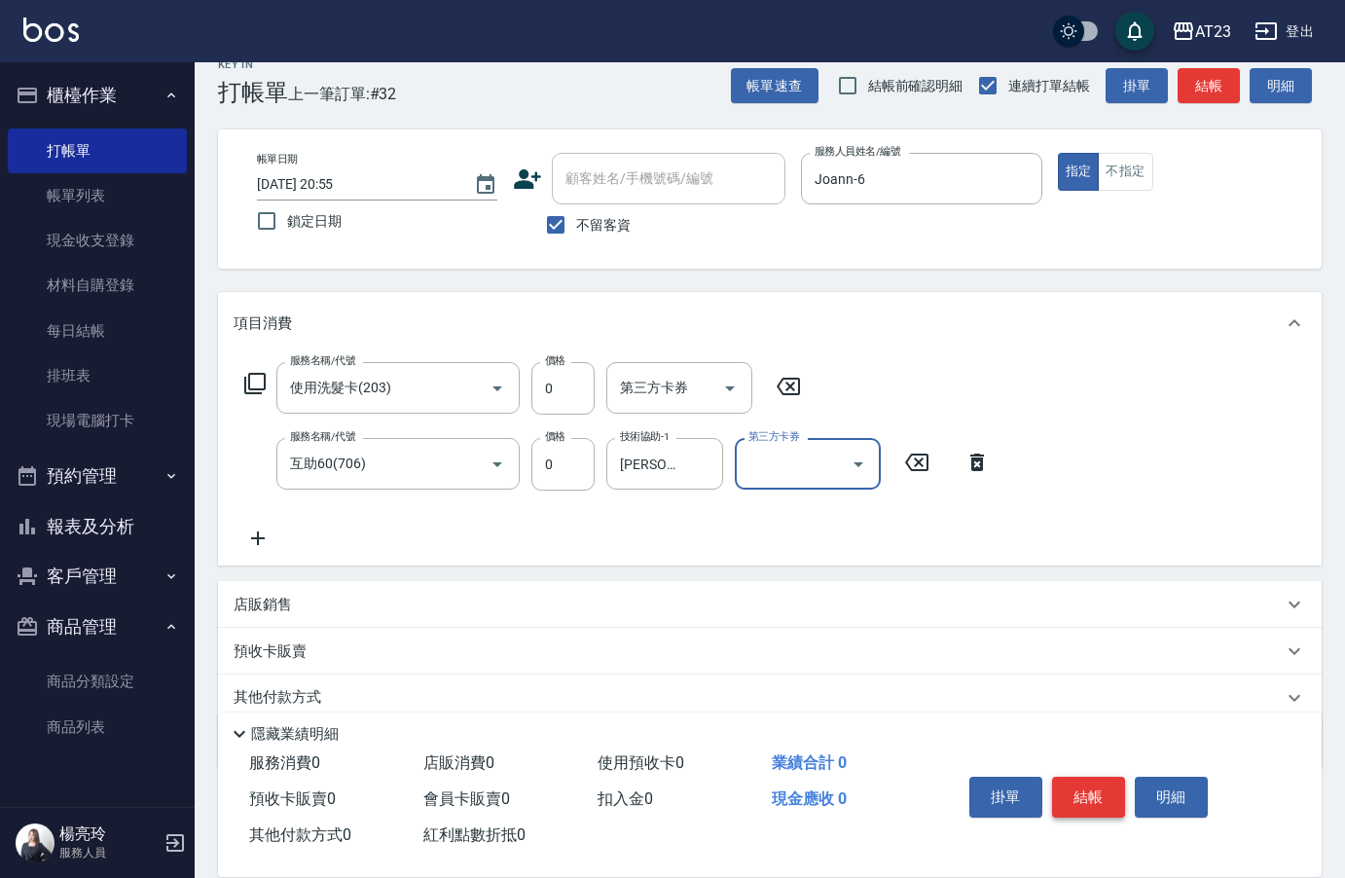
click at [1100, 788] on button "結帳" at bounding box center [1088, 797] width 73 height 41
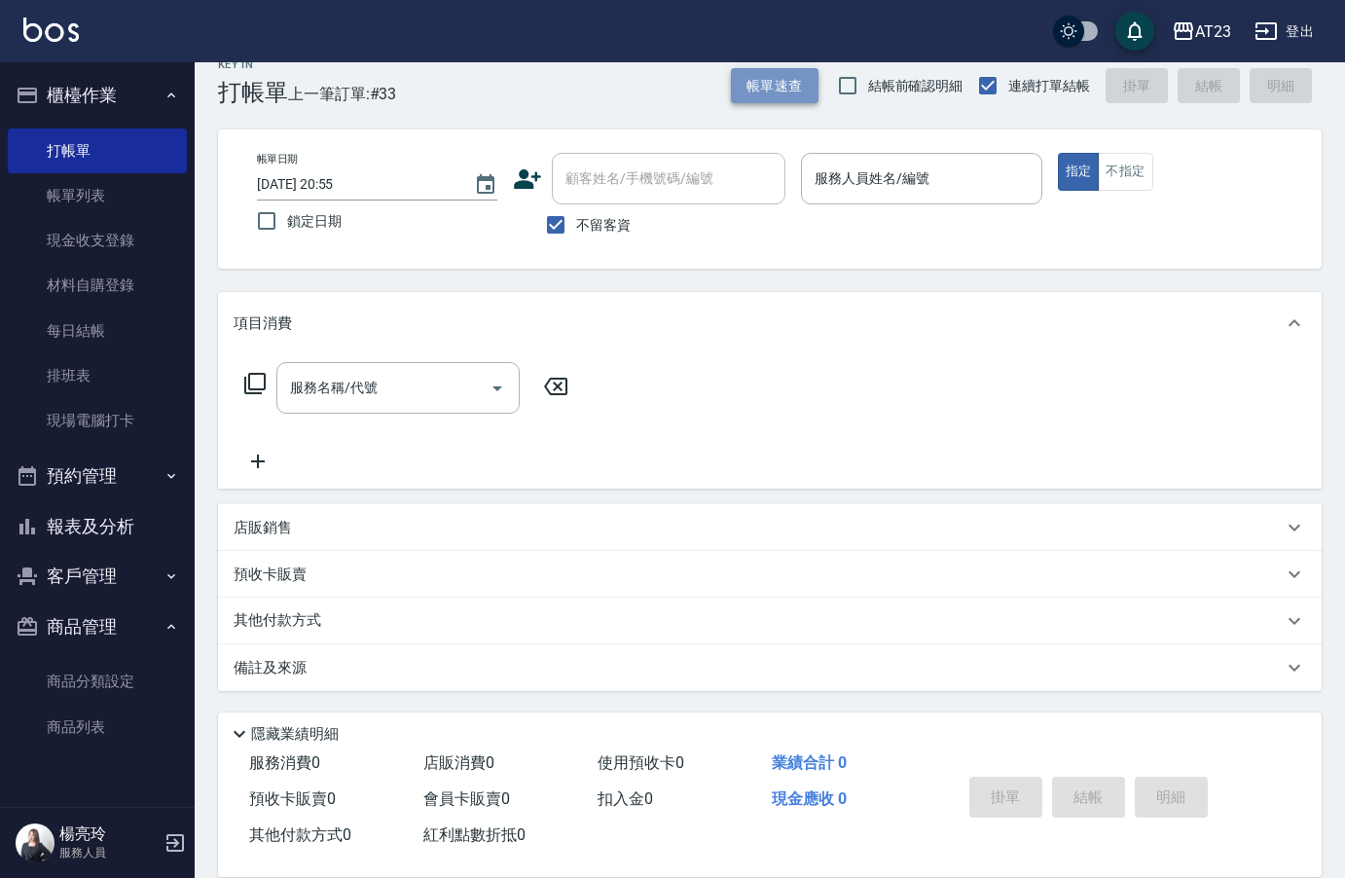
click at [782, 96] on button "帳單速查" at bounding box center [775, 86] width 88 height 36
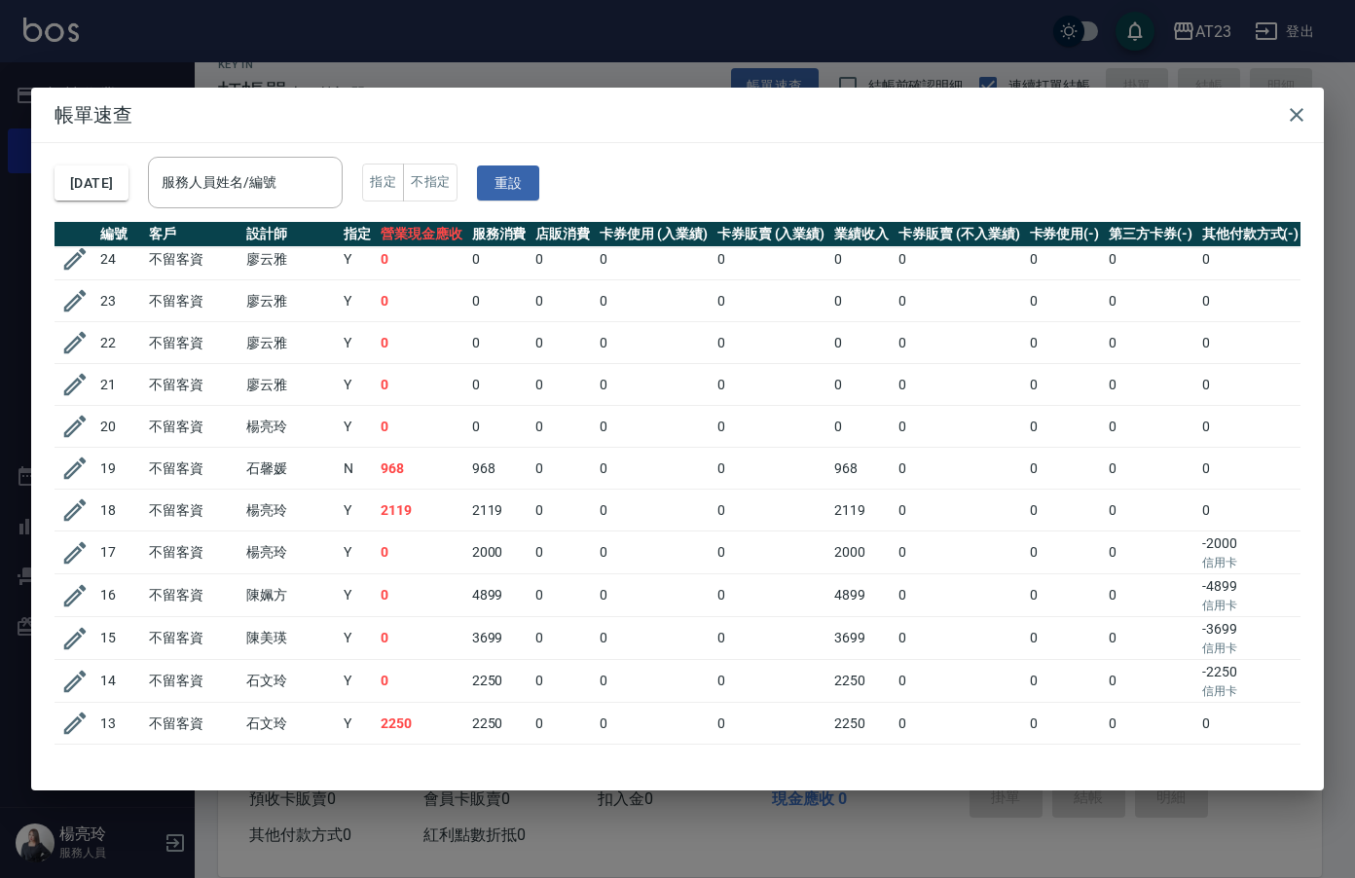
scroll to position [487, 0]
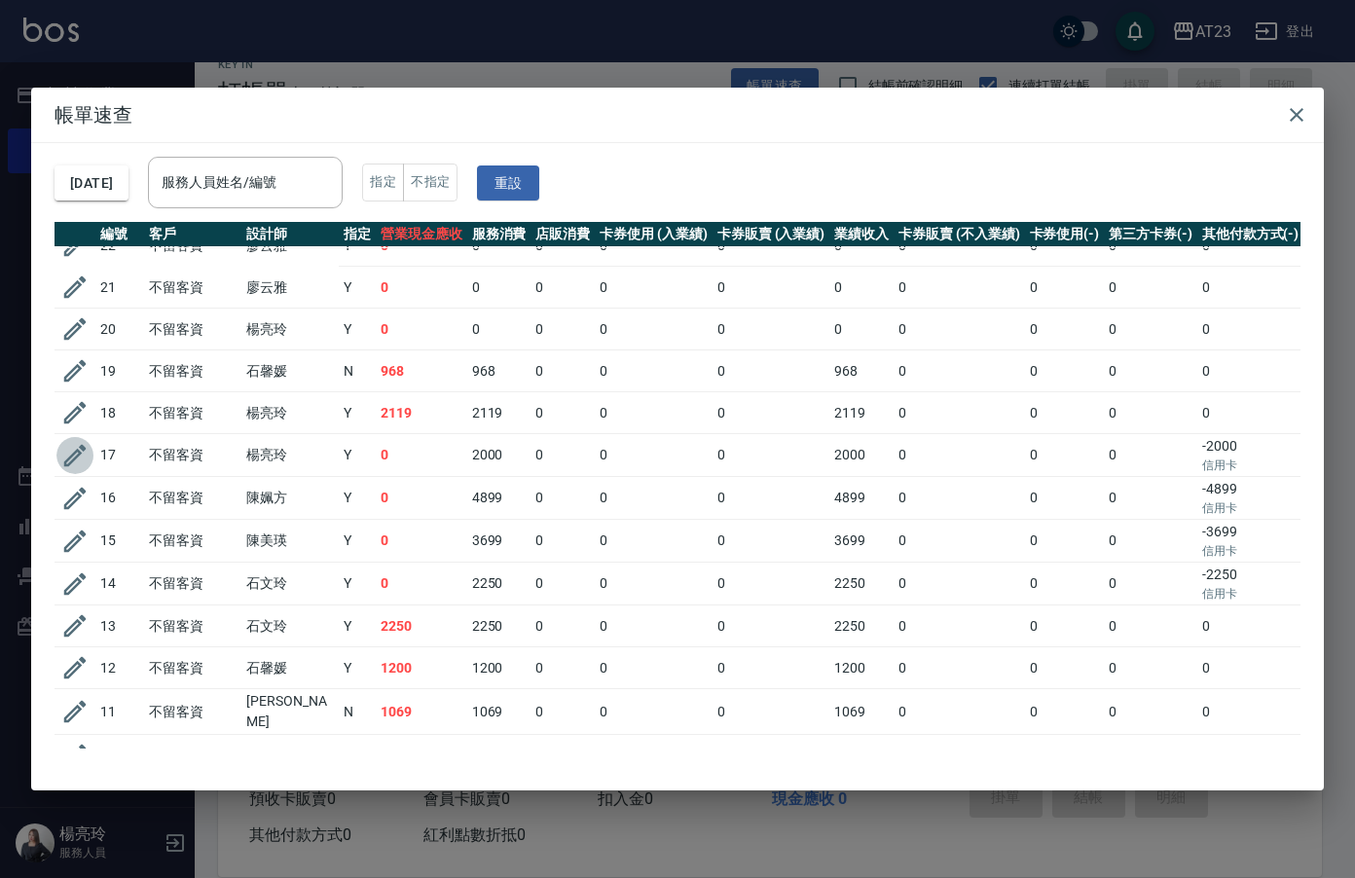
click at [91, 453] on button "button" at bounding box center [74, 455] width 37 height 37
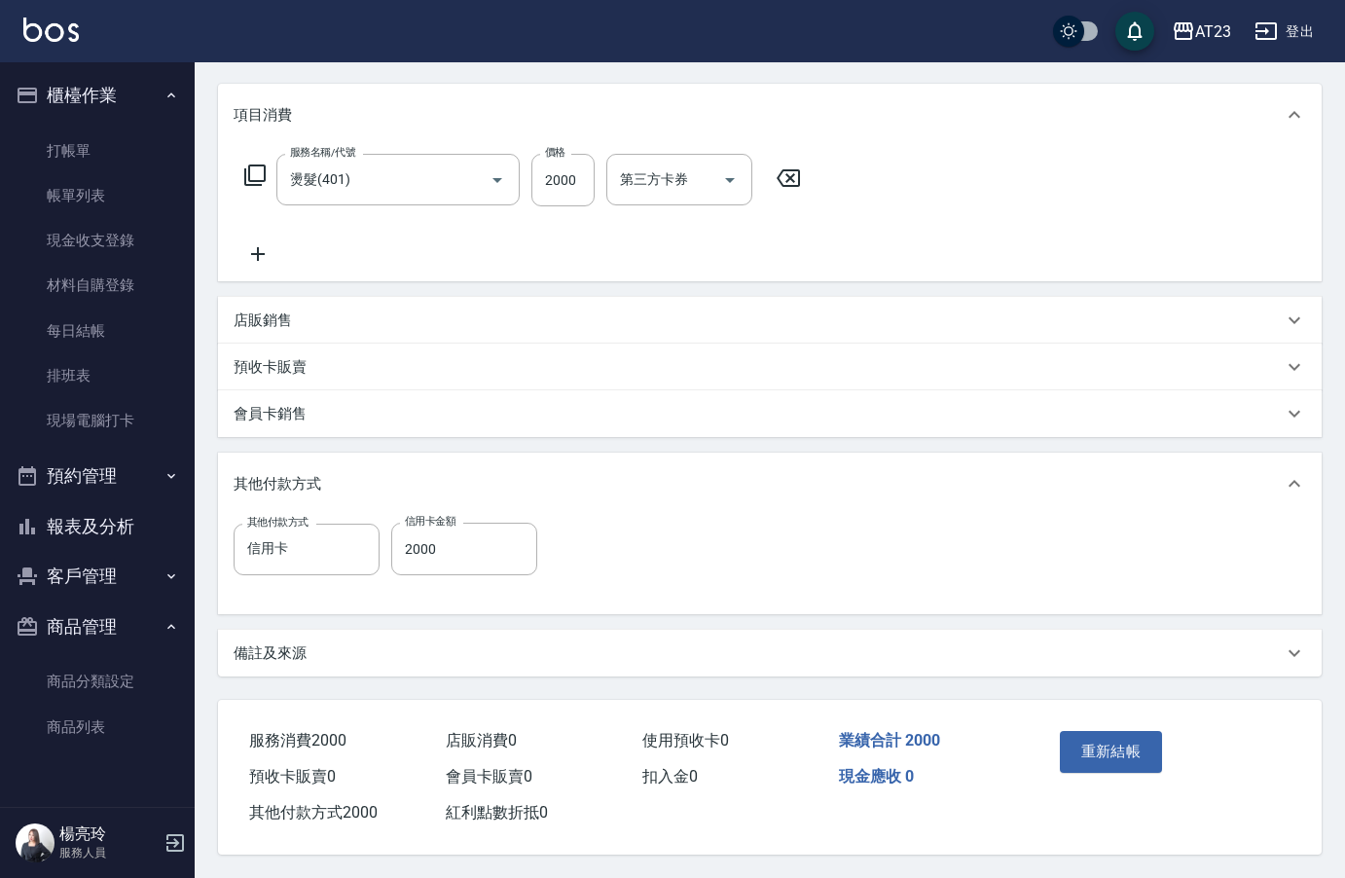
scroll to position [244, 0]
click at [564, 180] on input "2000" at bounding box center [563, 180] width 63 height 53
click at [403, 523] on input "0" at bounding box center [464, 549] width 146 height 53
click at [1134, 754] on button "重新結帳" at bounding box center [1111, 751] width 103 height 41
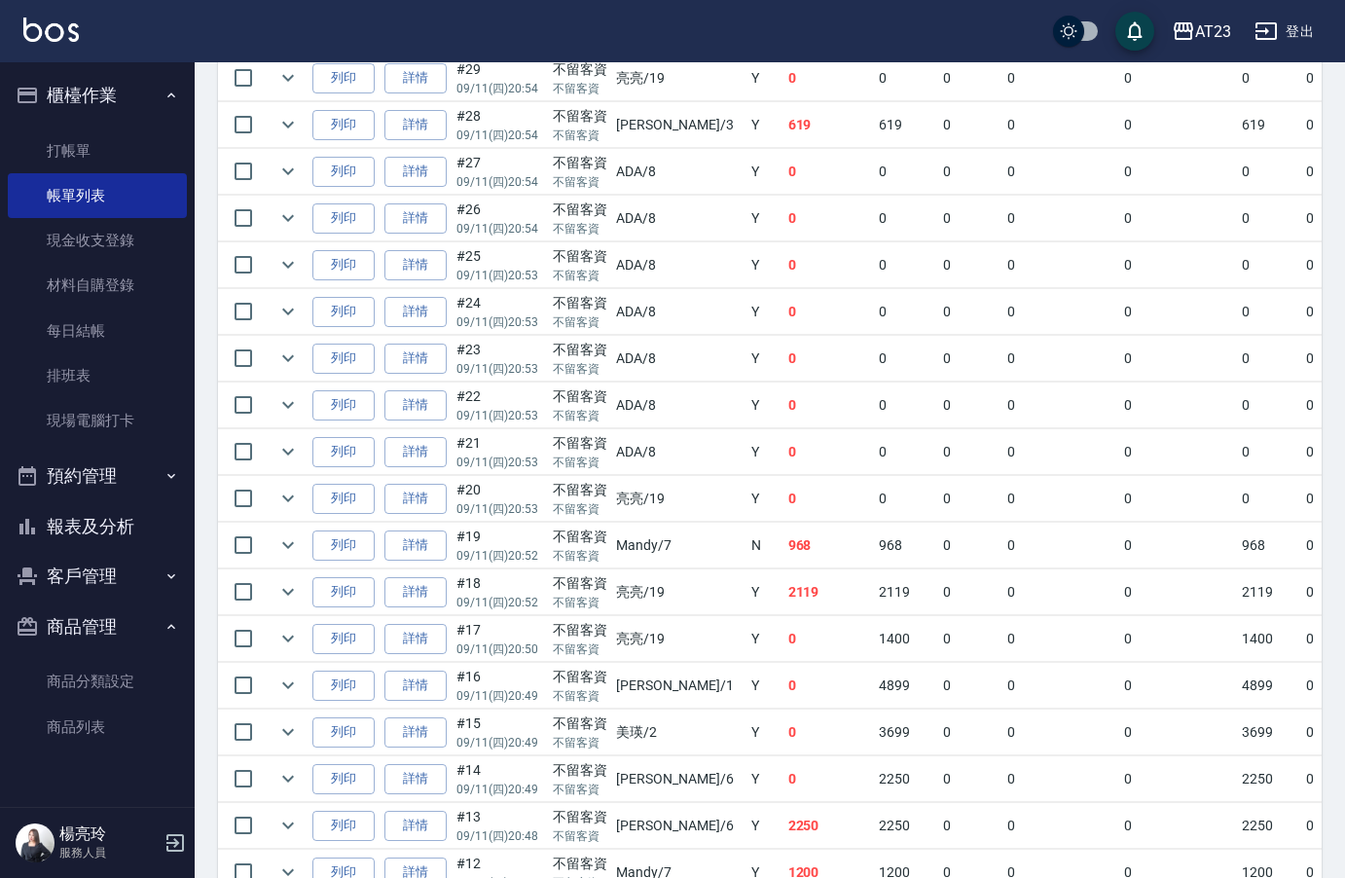
scroll to position [876, 0]
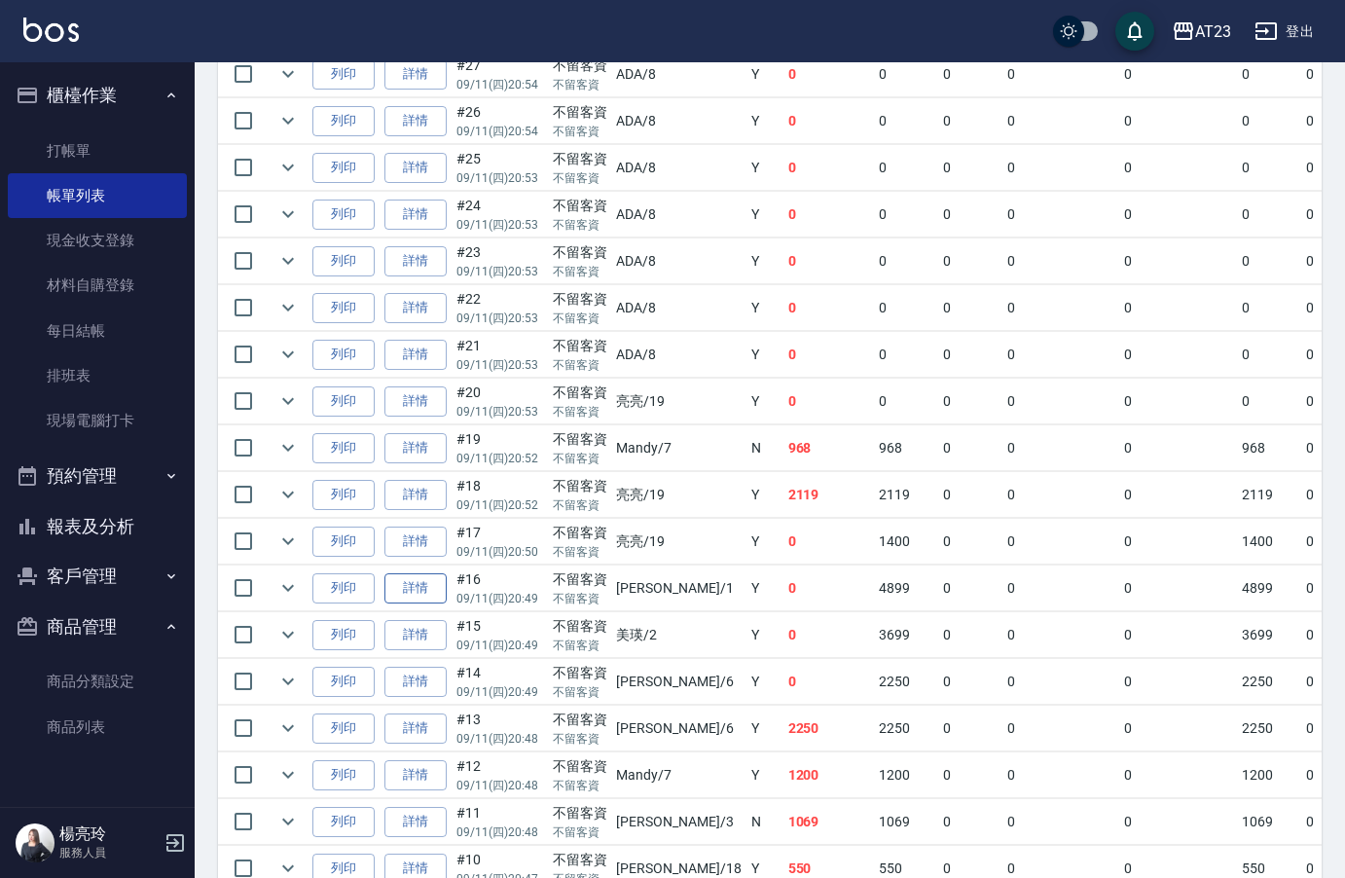
click at [405, 585] on link "詳情" at bounding box center [416, 588] width 62 height 30
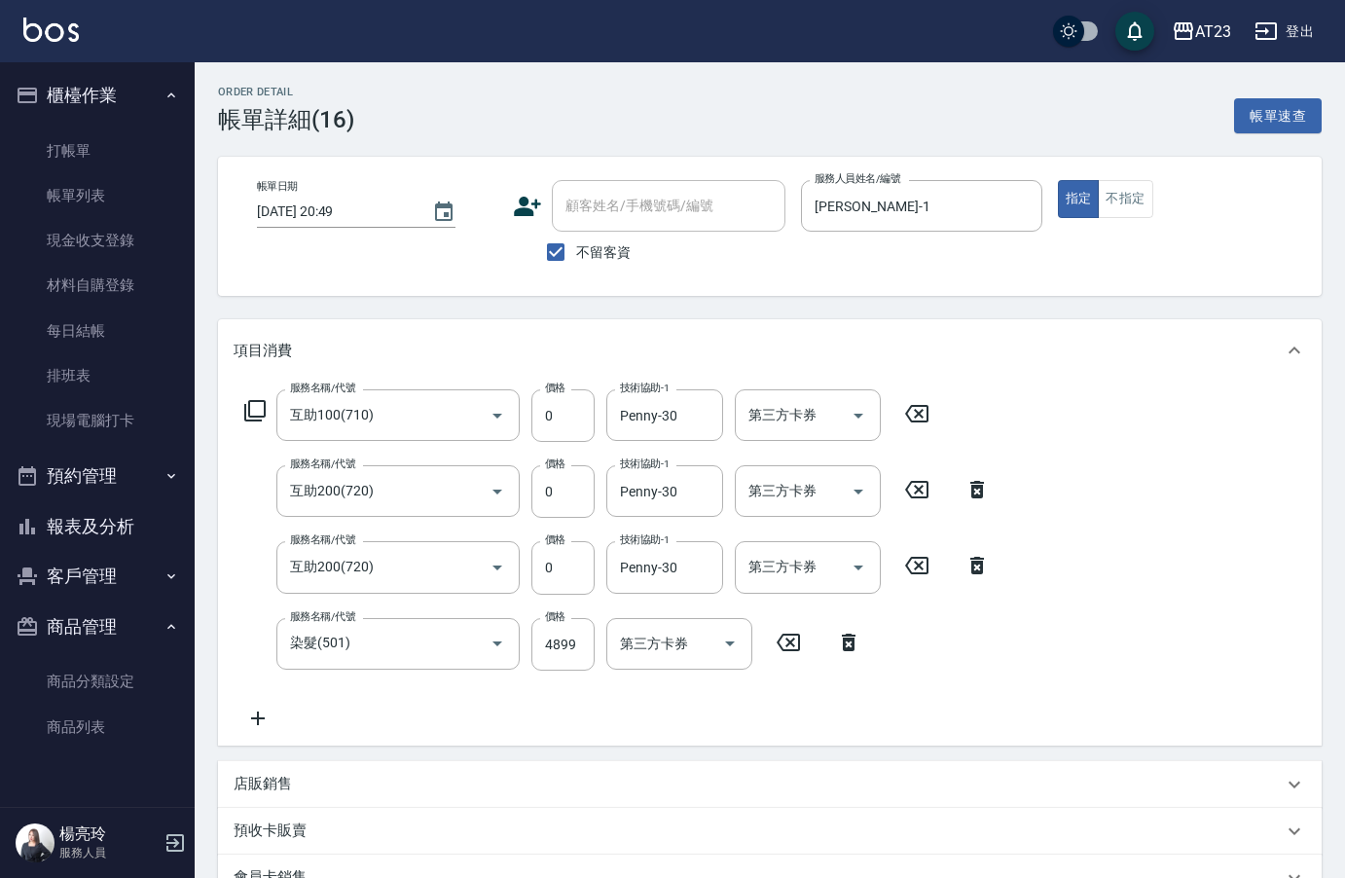
click at [264, 716] on icon at bounding box center [258, 718] width 49 height 23
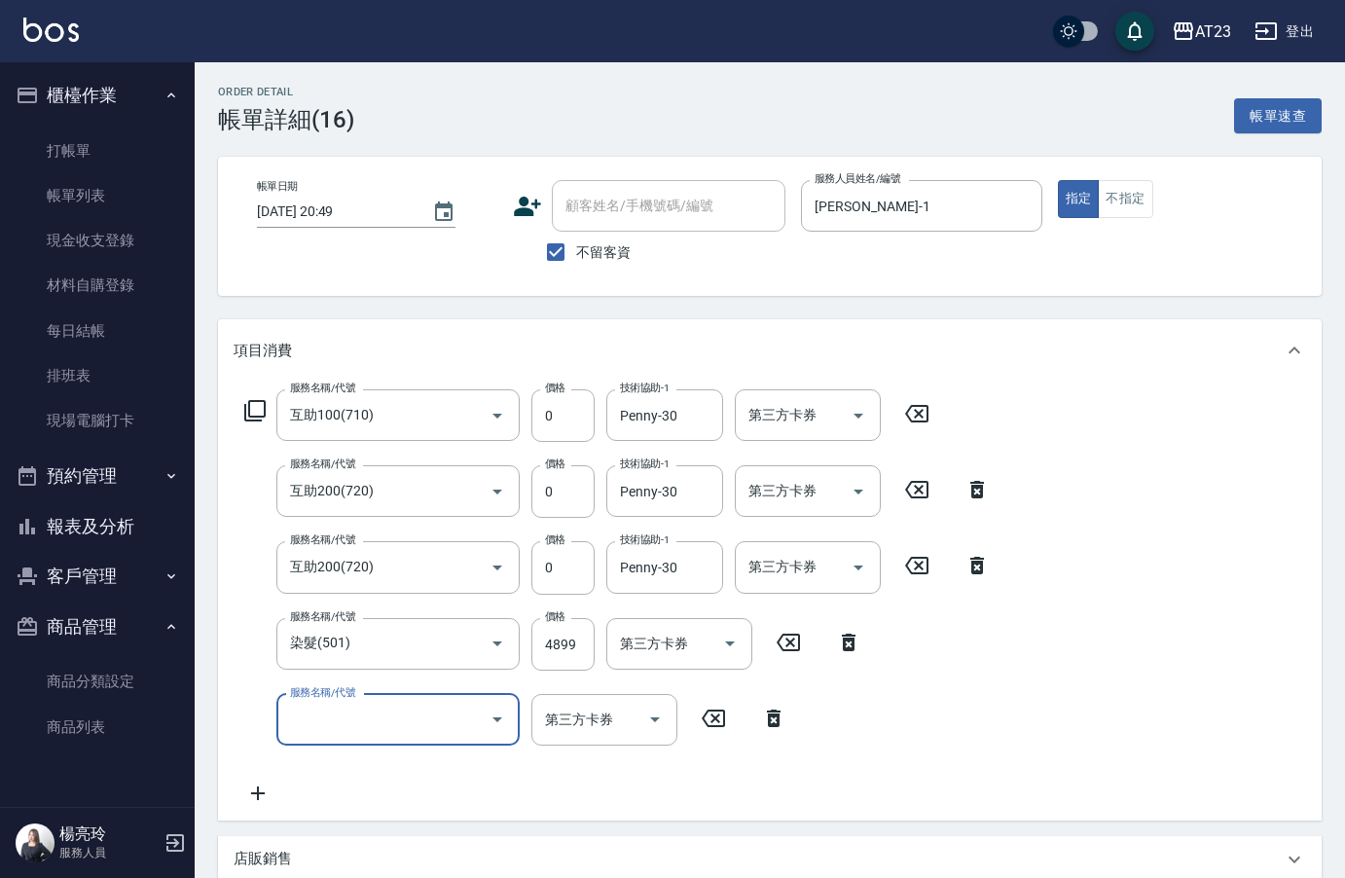
click at [351, 711] on div "服務名稱/代號 服務名稱/代號" at bounding box center [397, 720] width 243 height 52
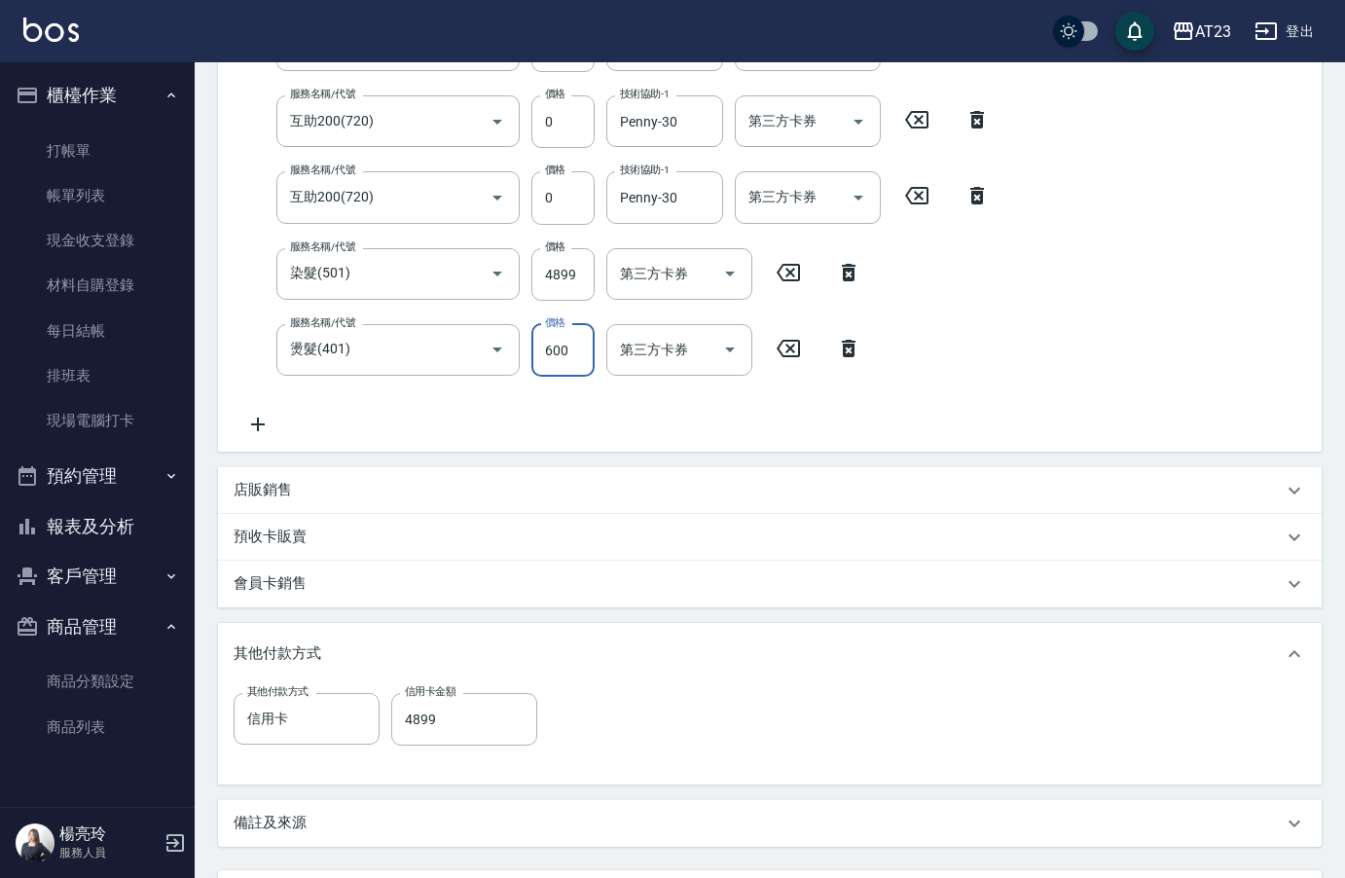
scroll to position [487, 0]
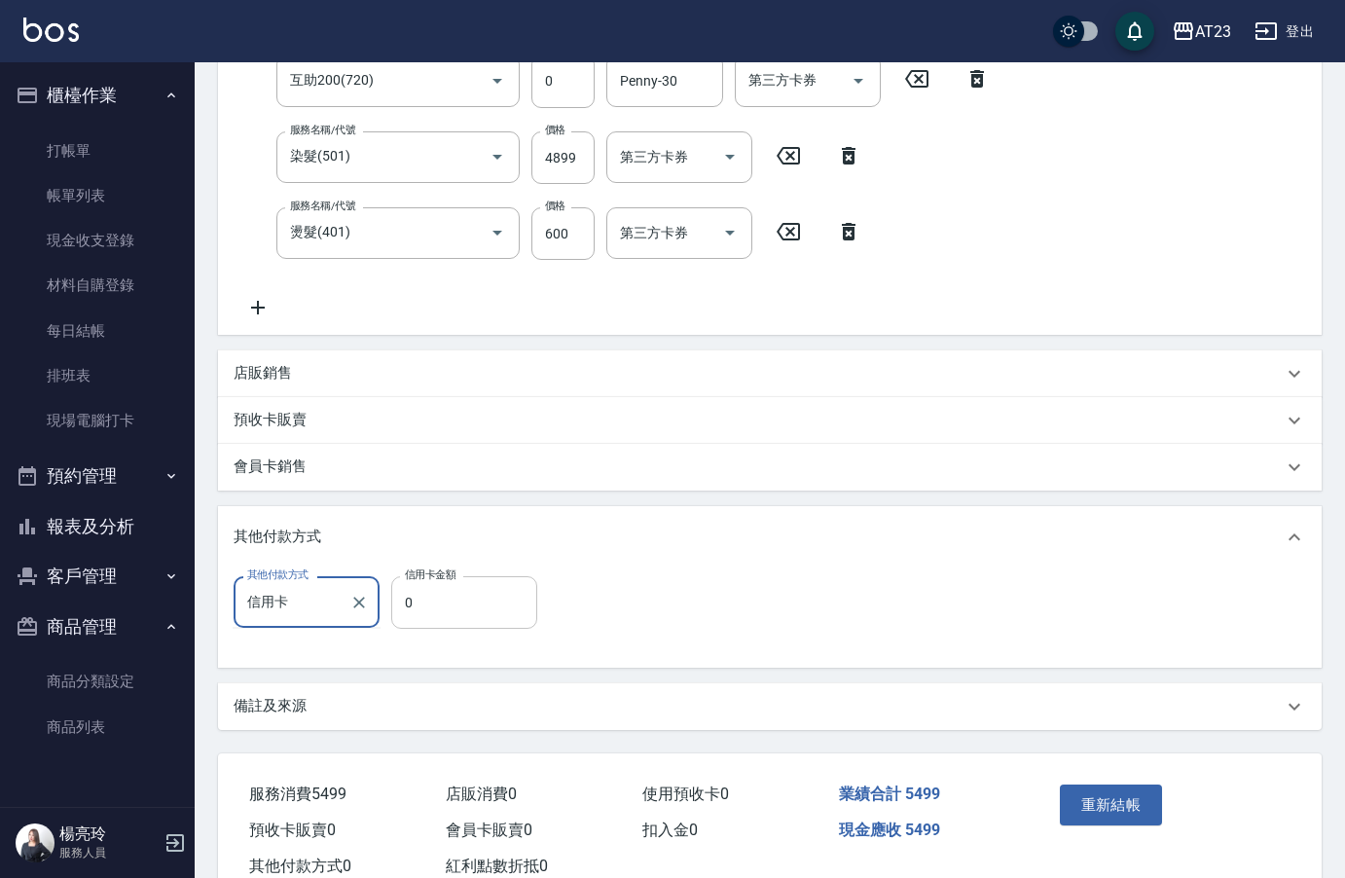
click at [461, 595] on input "0" at bounding box center [464, 602] width 146 height 53
click at [1127, 800] on button "重新結帳" at bounding box center [1111, 805] width 103 height 41
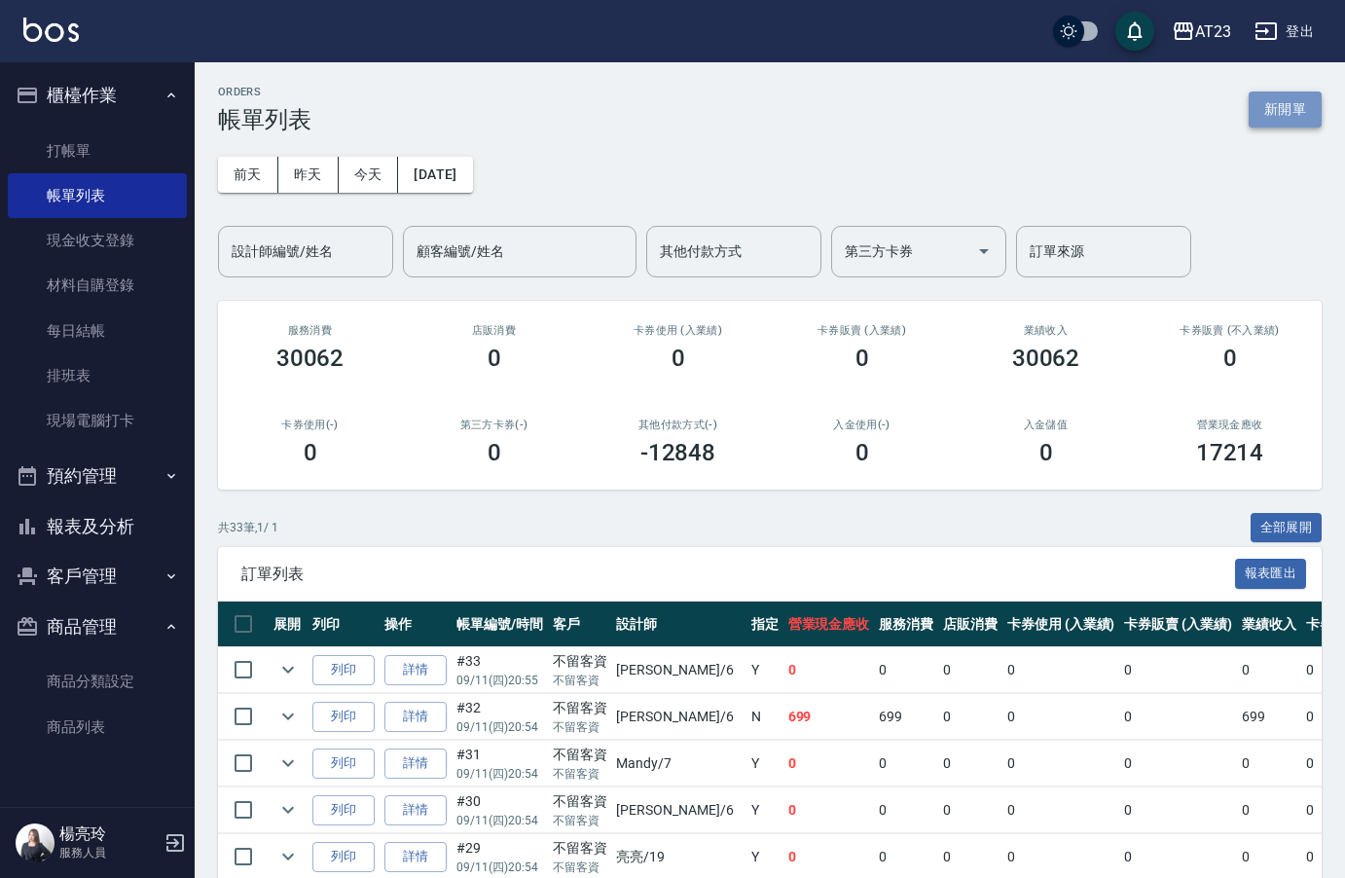
click at [1263, 116] on button "新開單" at bounding box center [1285, 110] width 73 height 36
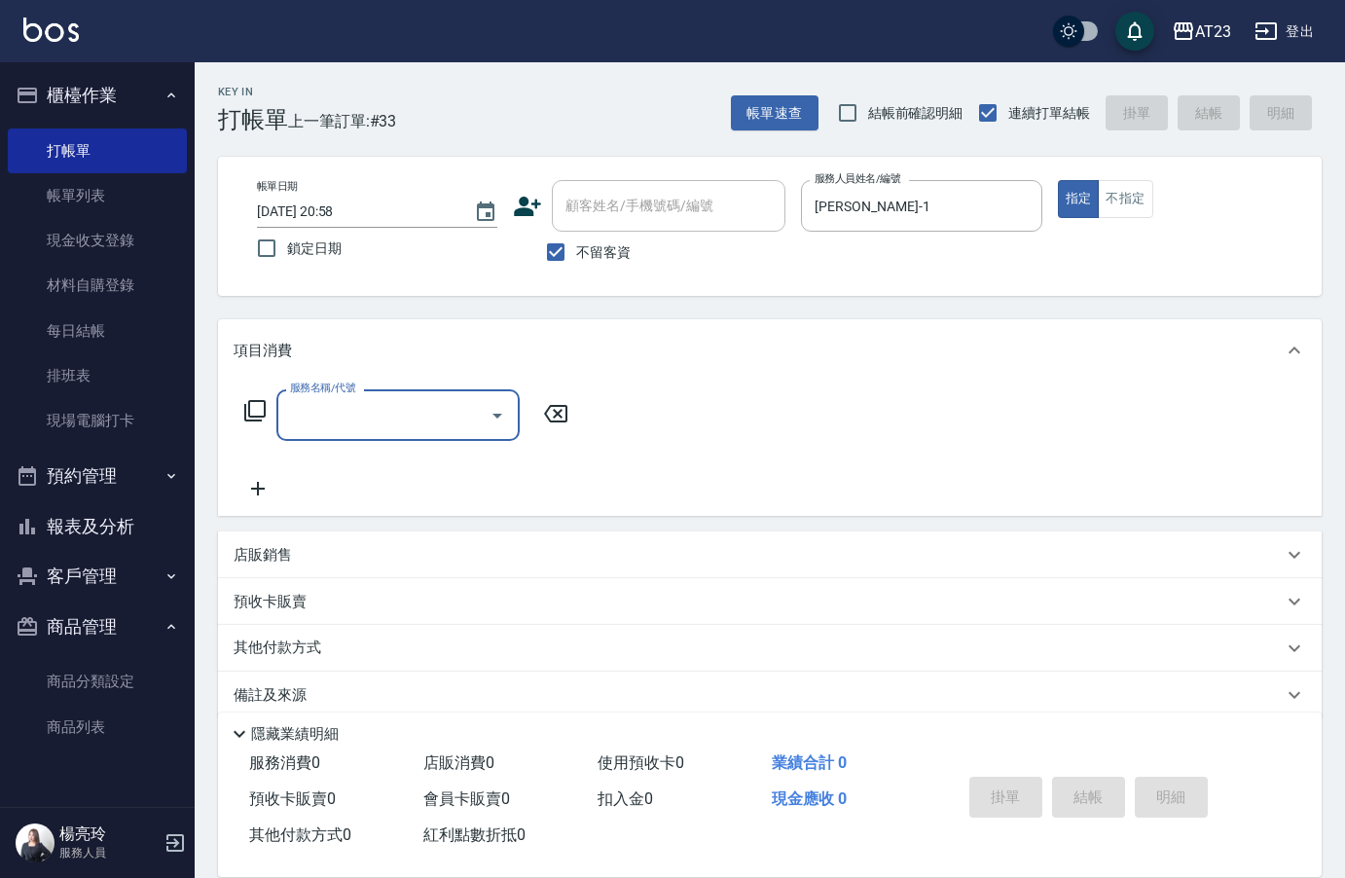
click at [264, 412] on icon at bounding box center [254, 410] width 23 height 23
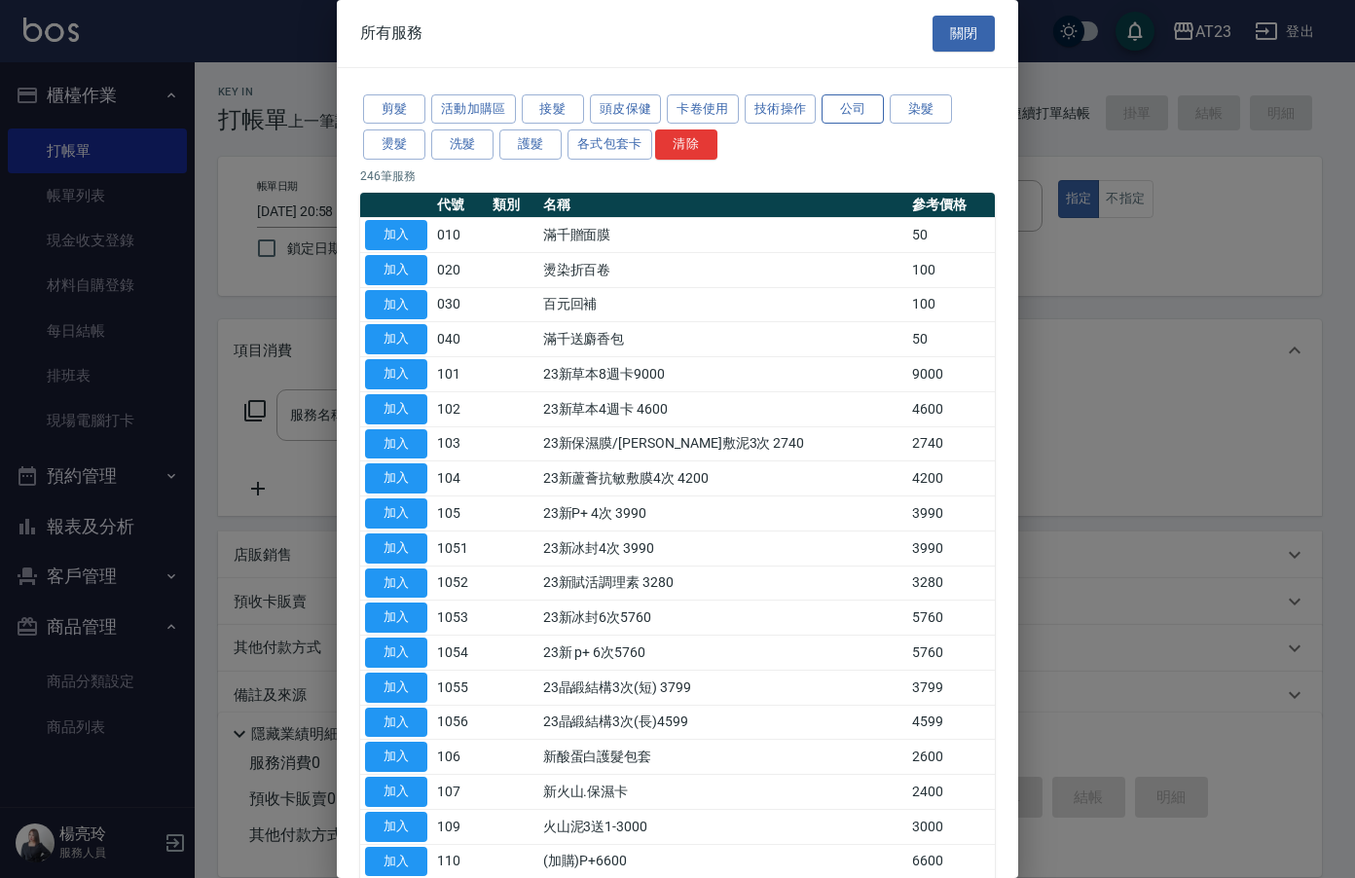
click at [868, 108] on button "公司" at bounding box center [853, 109] width 62 height 30
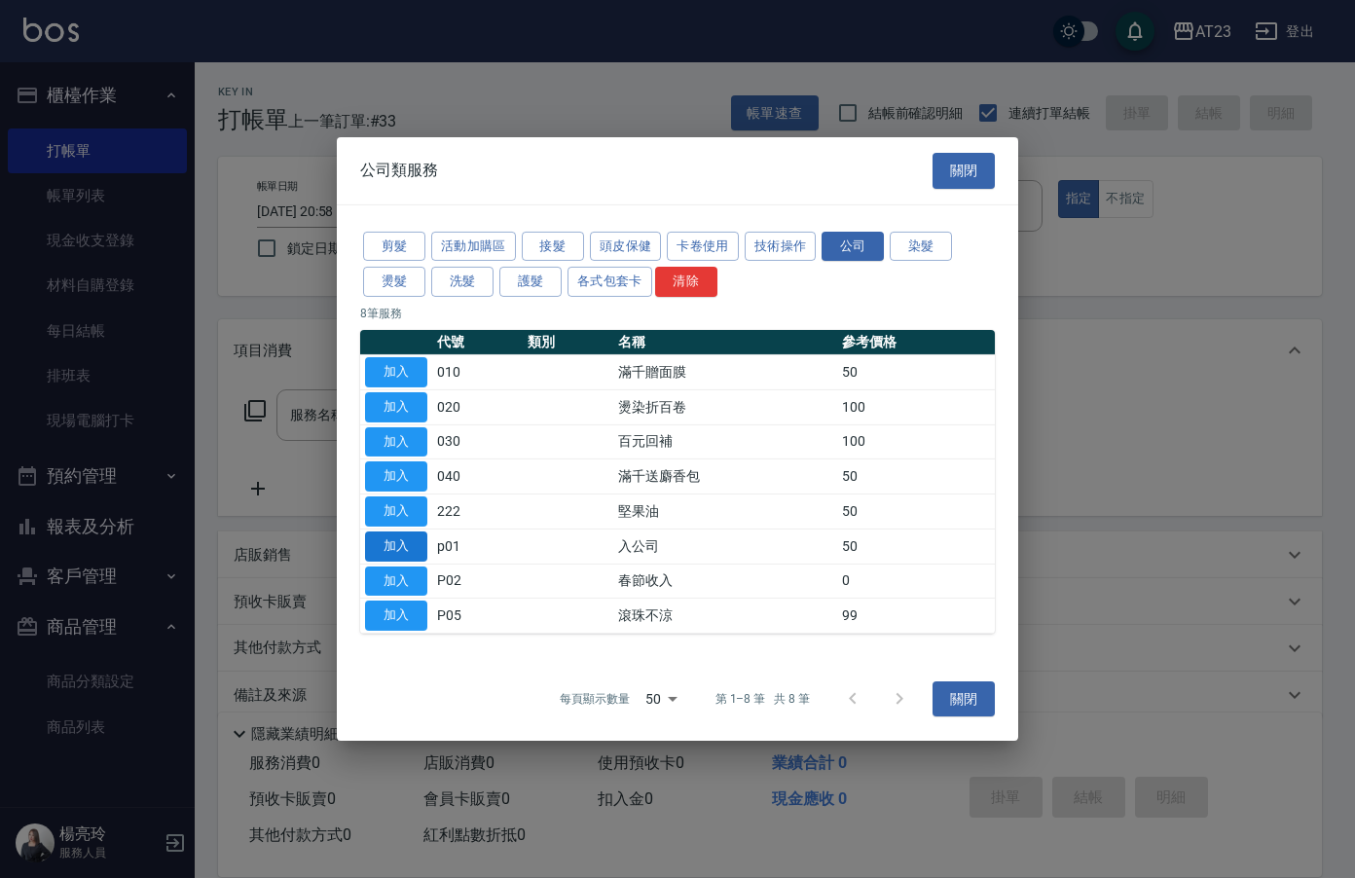
drag, startPoint x: 409, startPoint y: 551, endPoint x: 426, endPoint y: 540, distance: 20.5
click at [408, 551] on button "加入" at bounding box center [396, 547] width 62 height 30
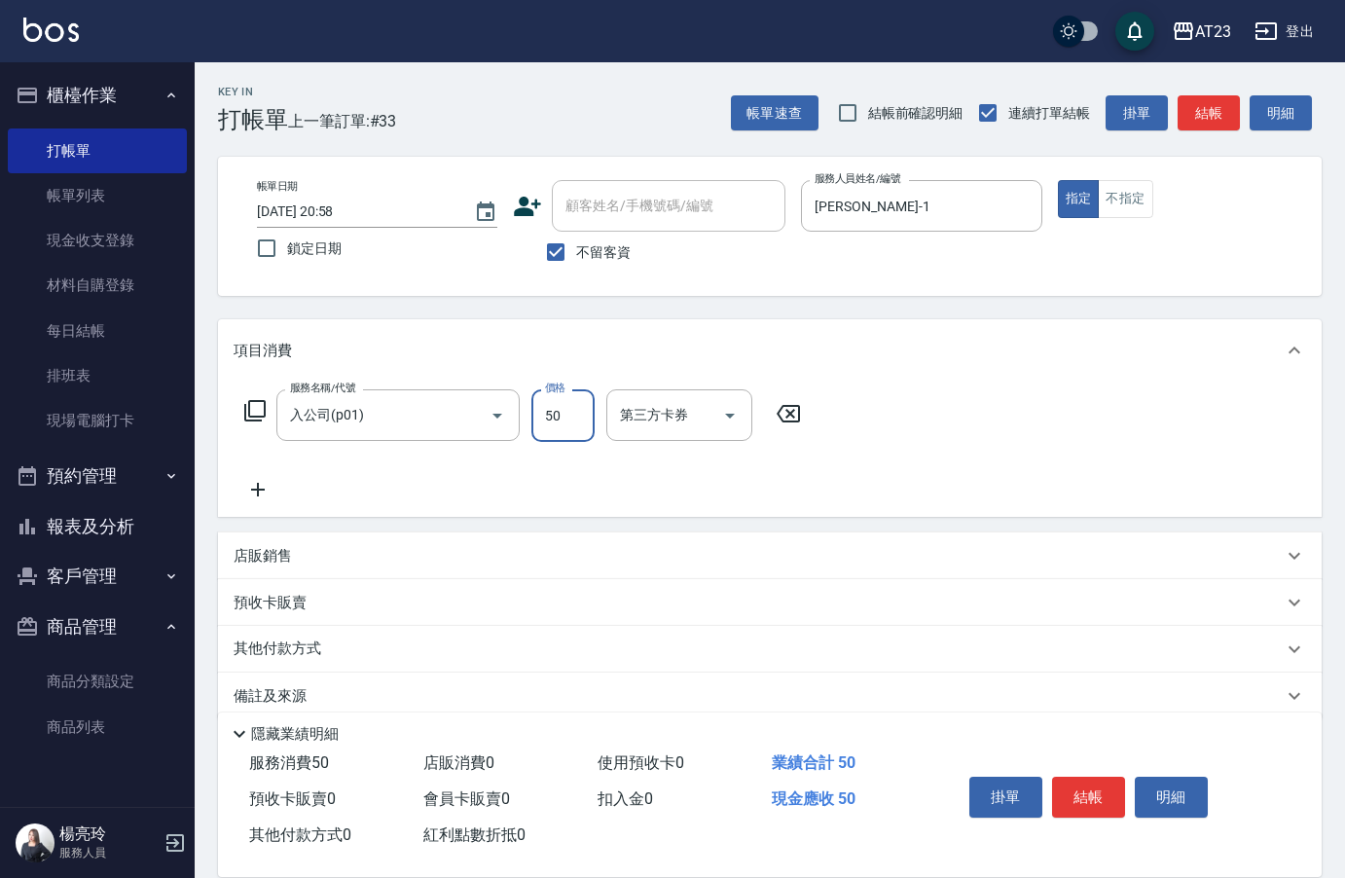
click at [556, 424] on input "50" at bounding box center [563, 415] width 63 height 53
click at [1092, 793] on button "結帳" at bounding box center [1088, 797] width 73 height 41
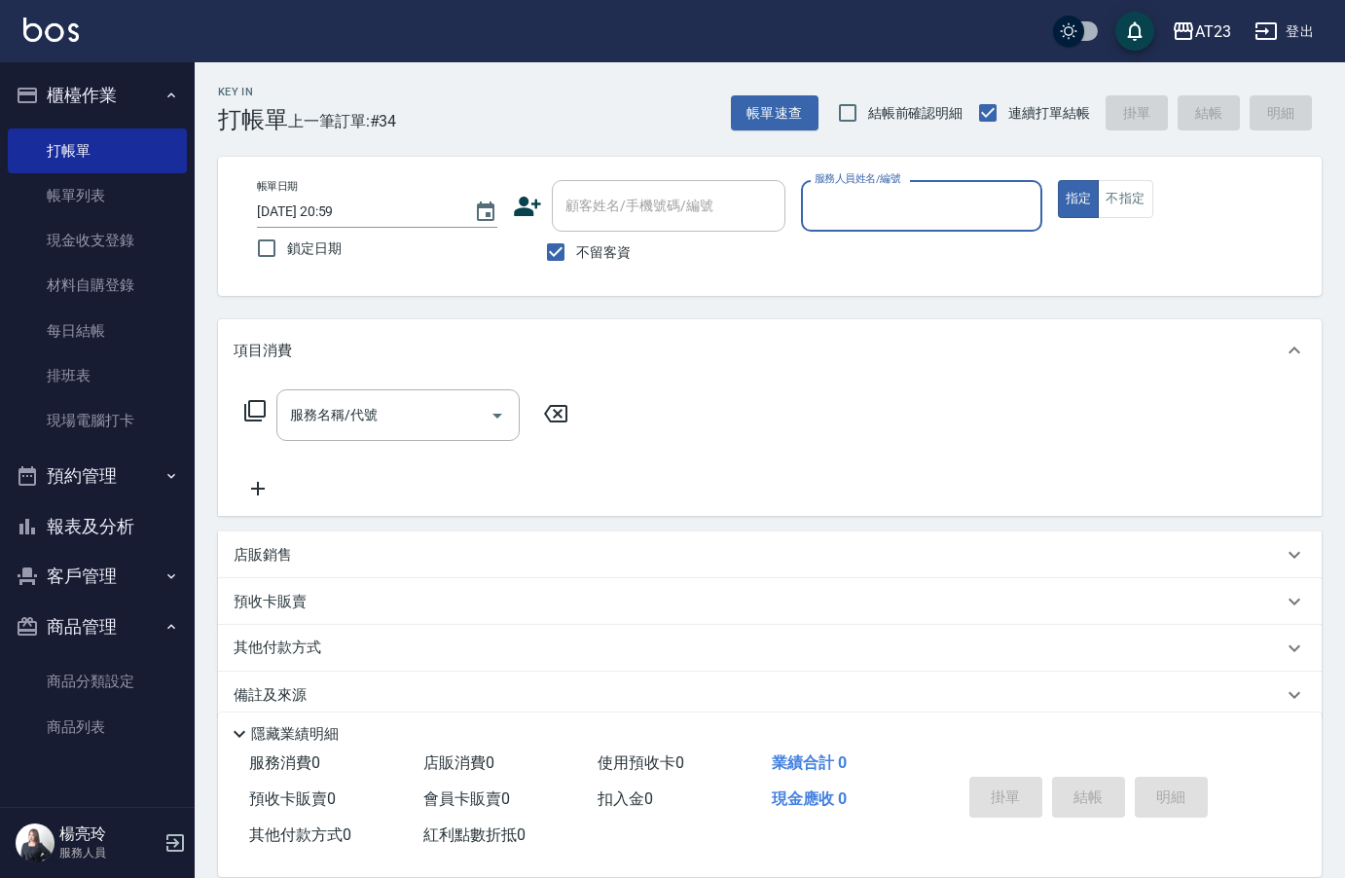
click at [122, 516] on button "報表及分析" at bounding box center [97, 526] width 179 height 51
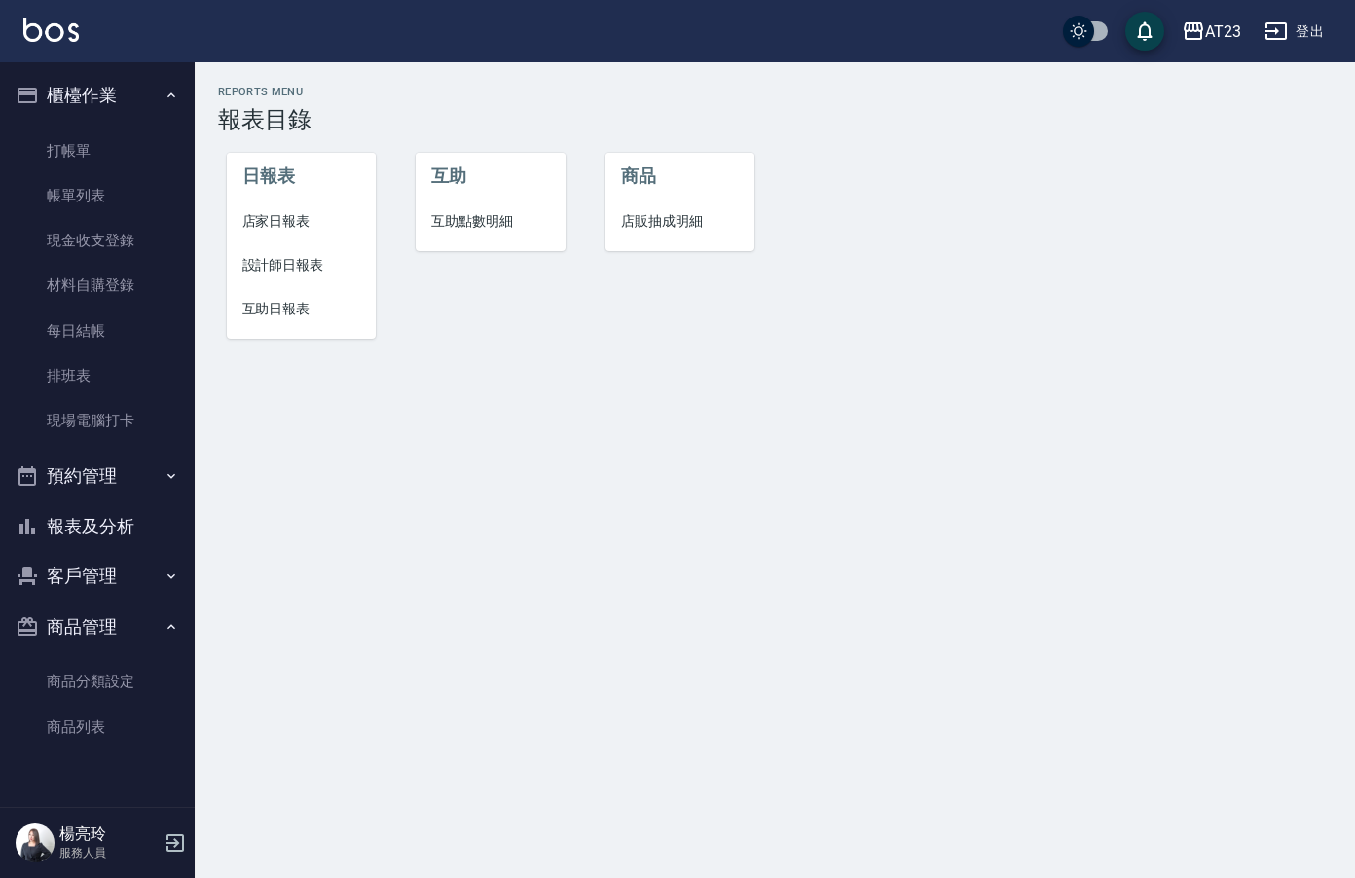
click at [249, 217] on span "店家日報表" at bounding box center [301, 221] width 119 height 20
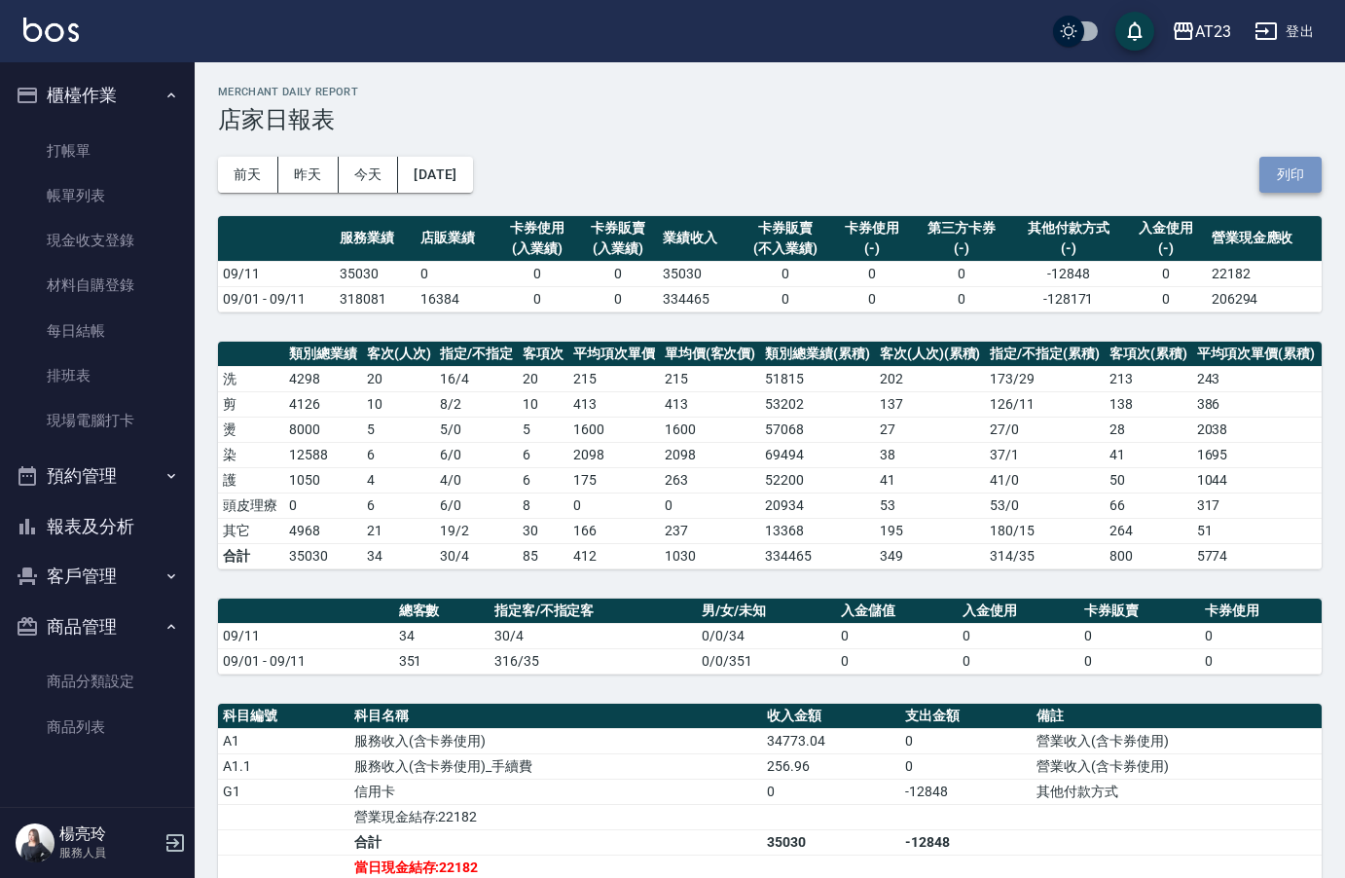
click at [1270, 179] on button "列印" at bounding box center [1291, 175] width 62 height 36
click at [107, 534] on button "報表及分析" at bounding box center [97, 526] width 179 height 51
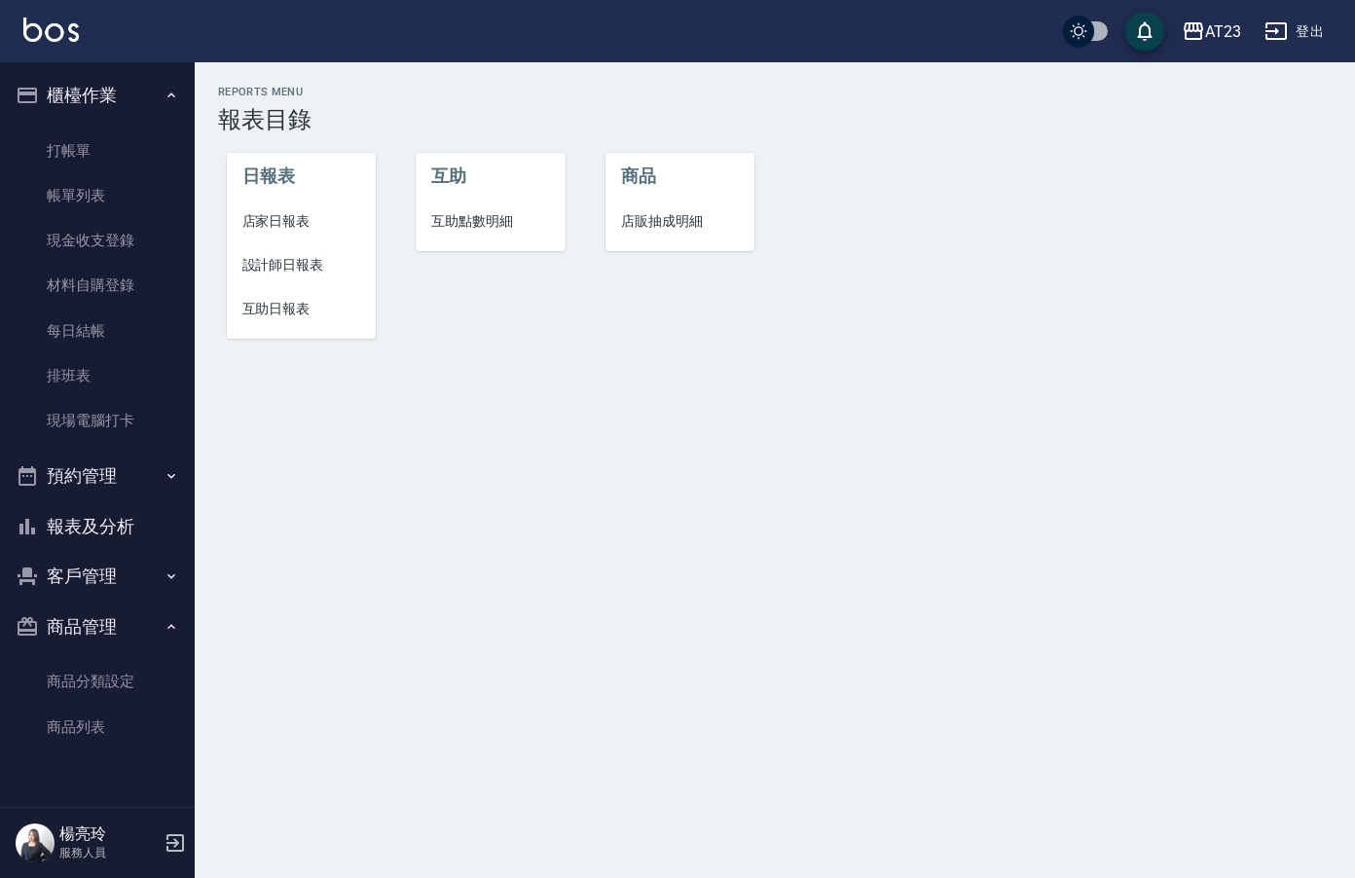
click at [302, 263] on span "設計師日報表" at bounding box center [301, 265] width 119 height 20
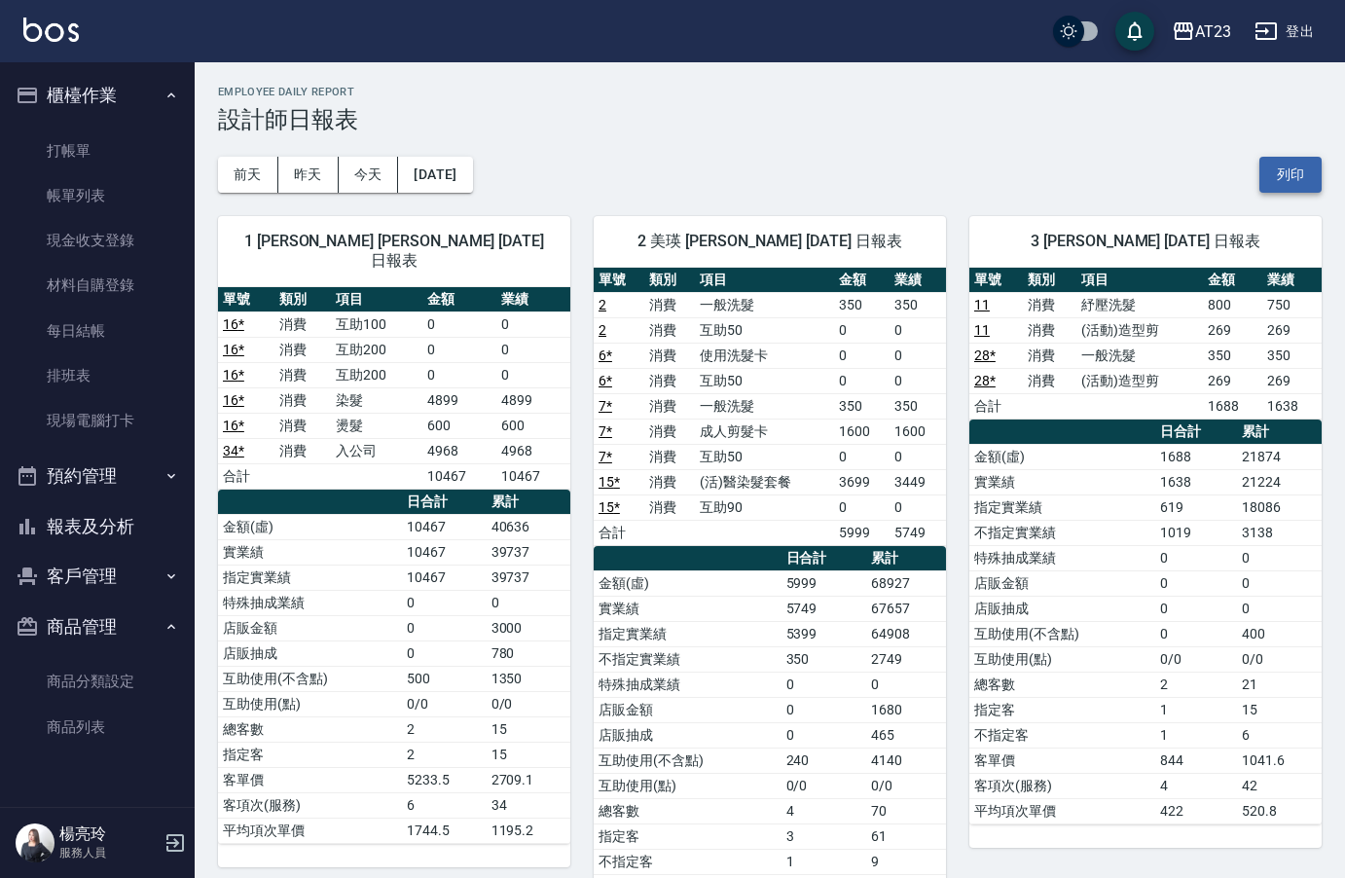
click at [1280, 178] on button "列印" at bounding box center [1291, 175] width 62 height 36
click at [134, 521] on button "報表及分析" at bounding box center [97, 526] width 179 height 51
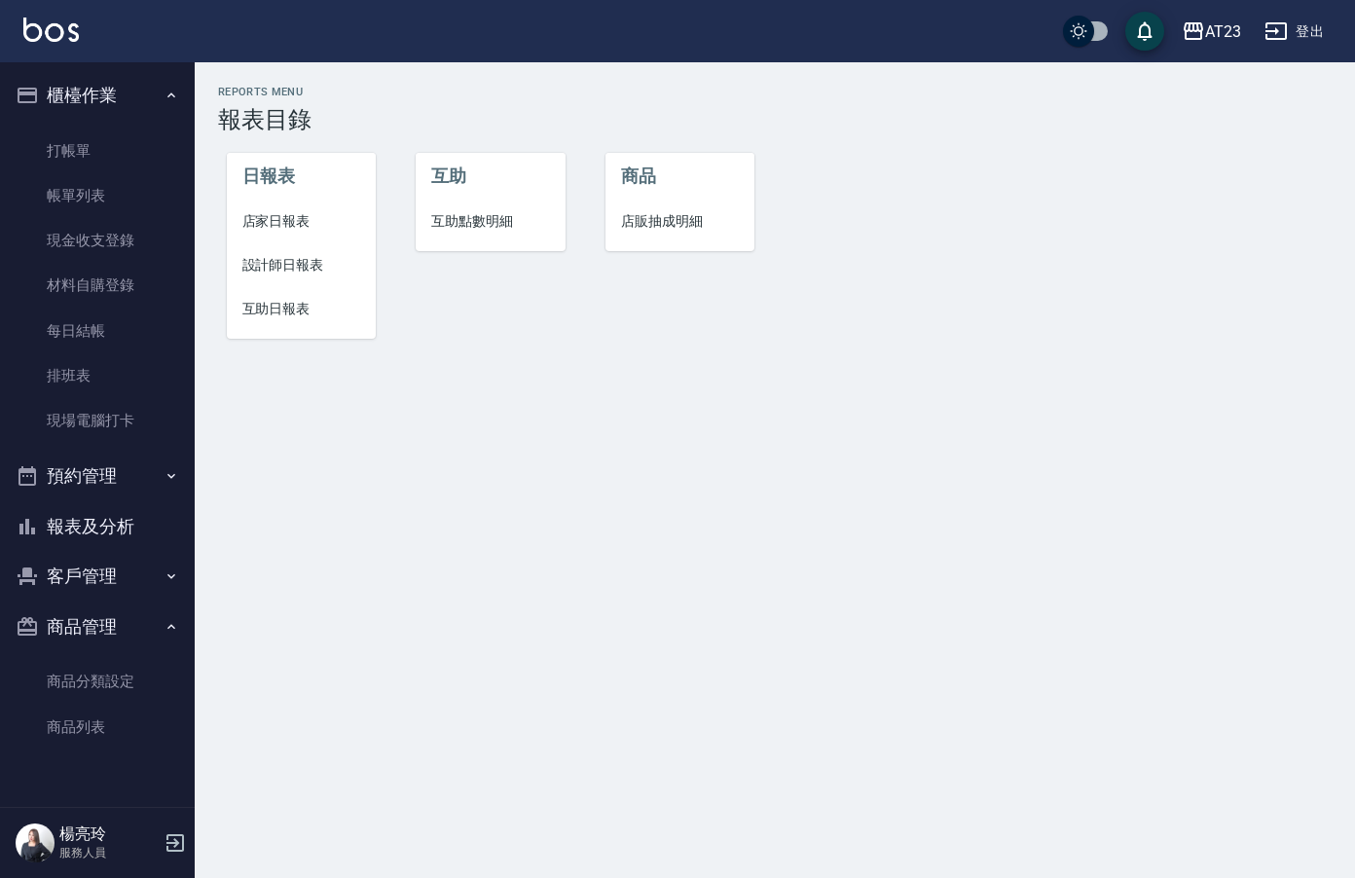
click at [315, 314] on span "互助日報表" at bounding box center [301, 309] width 119 height 20
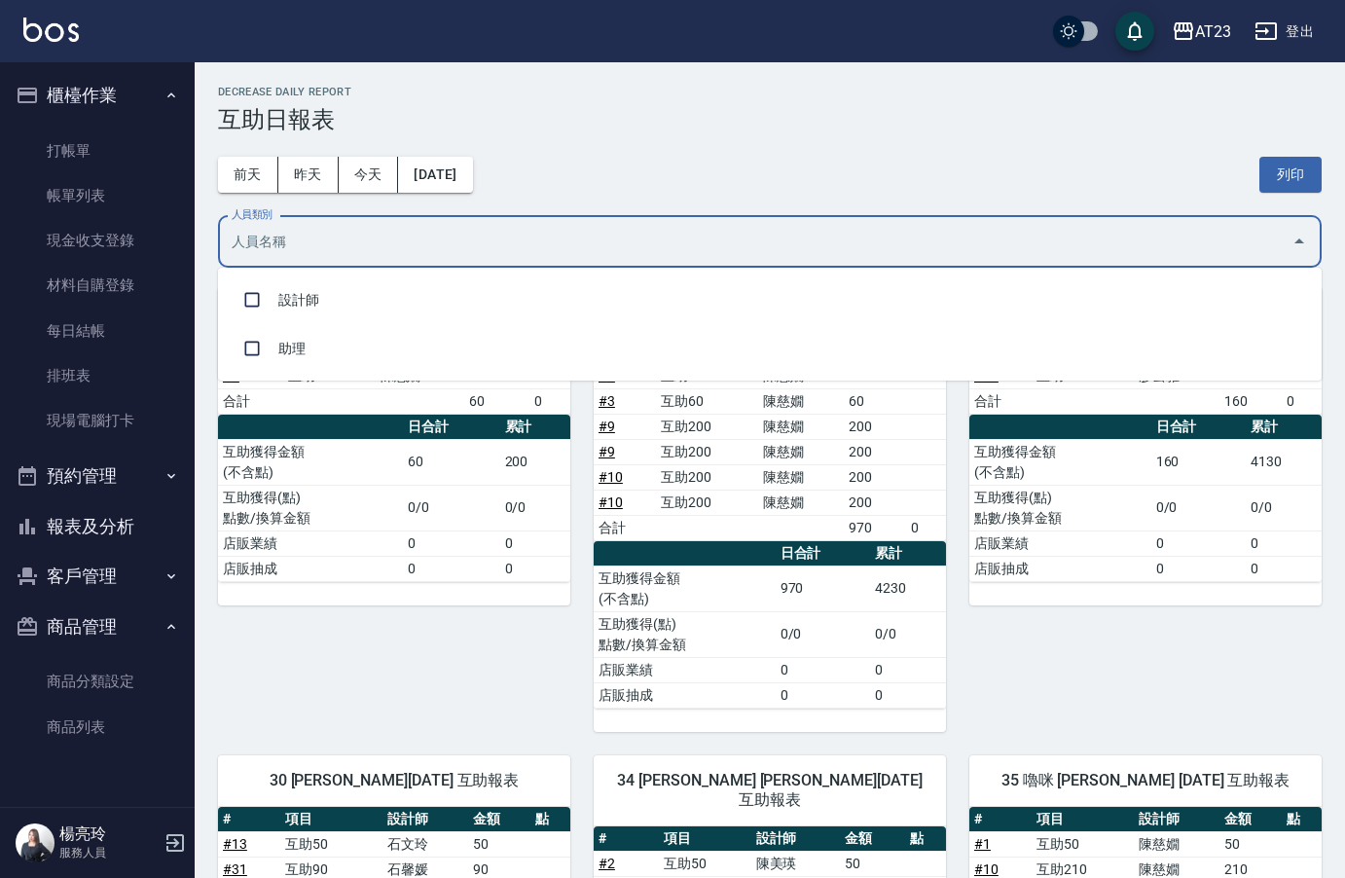
click at [627, 256] on input "人員類別" at bounding box center [755, 242] width 1057 height 34
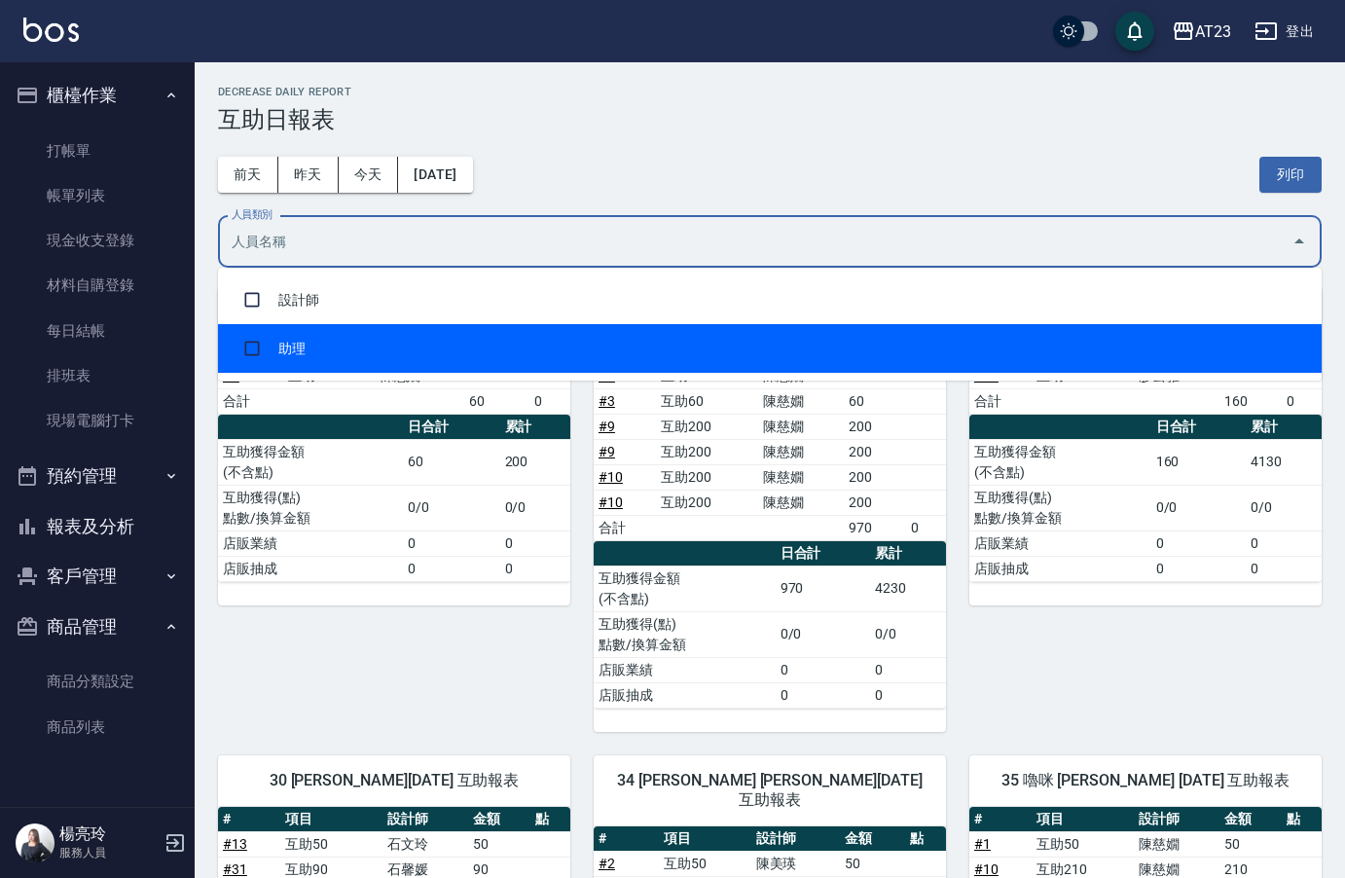
click at [458, 358] on li "助理" at bounding box center [770, 348] width 1104 height 49
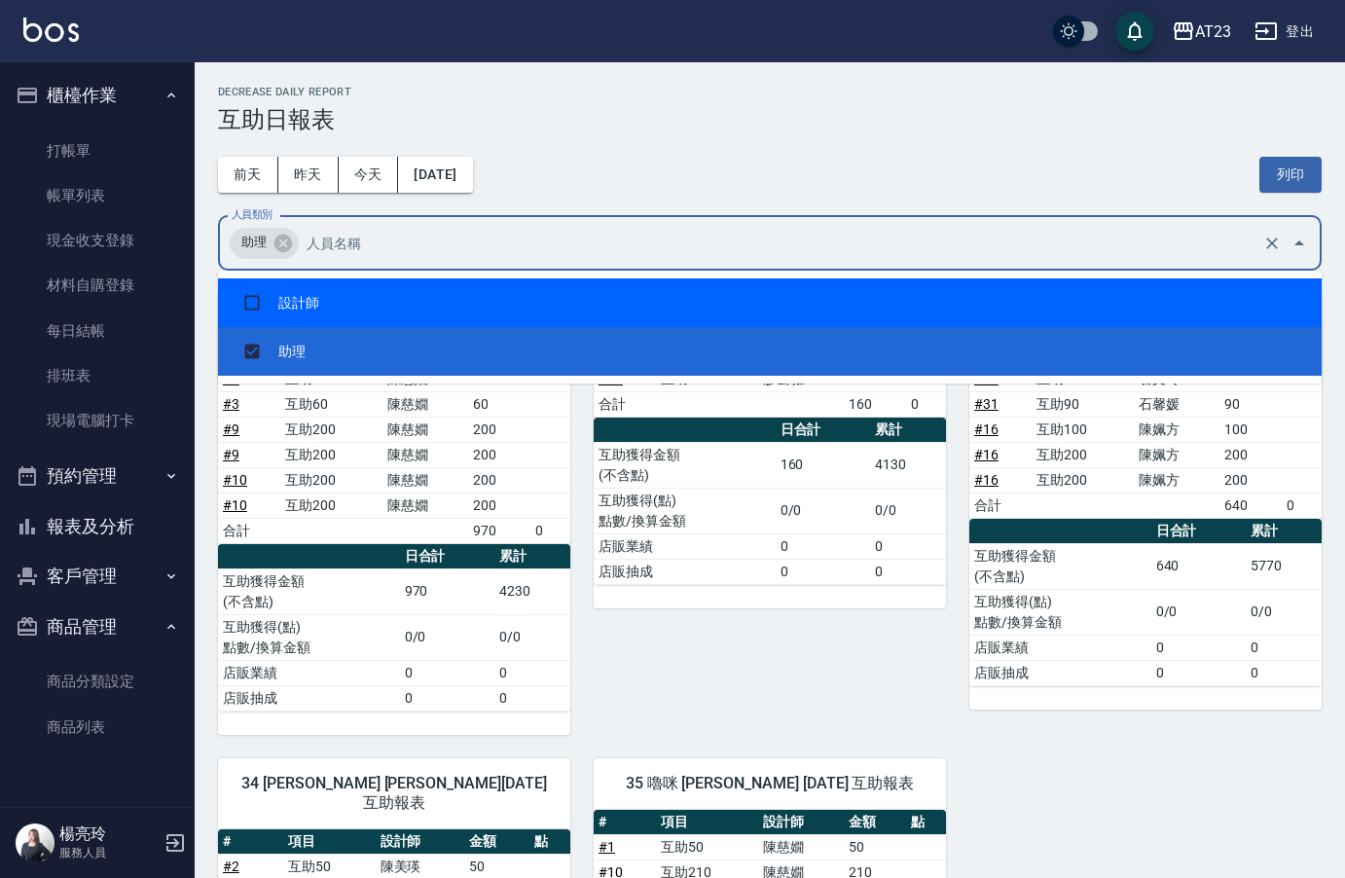
click at [665, 169] on div "[DATE] [DATE] [DATE] [DATE] 列印" at bounding box center [770, 174] width 1104 height 83
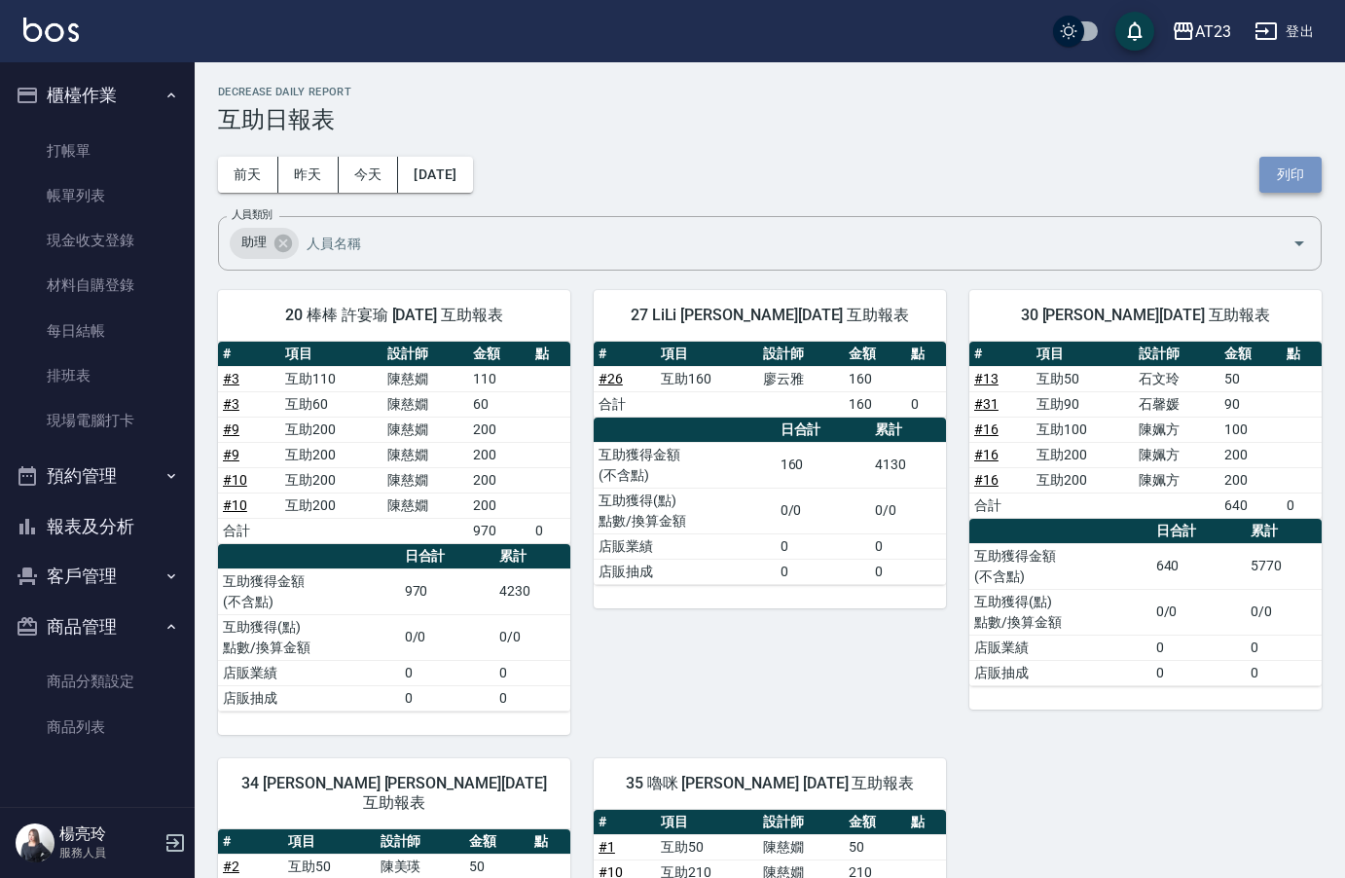
click at [1307, 179] on button "列印" at bounding box center [1291, 175] width 62 height 36
